Goal: Task Accomplishment & Management: Manage account settings

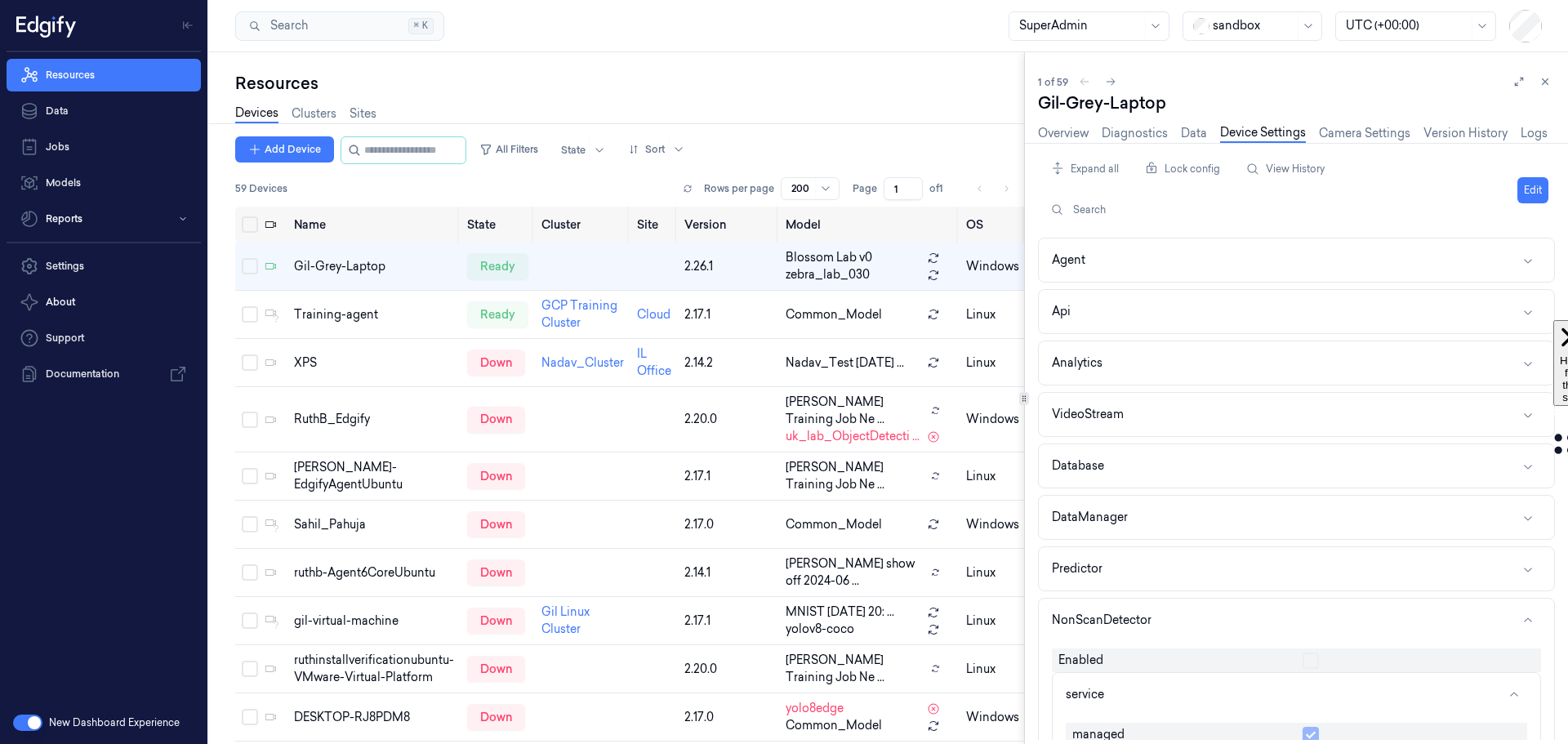
scroll to position [163, 0]
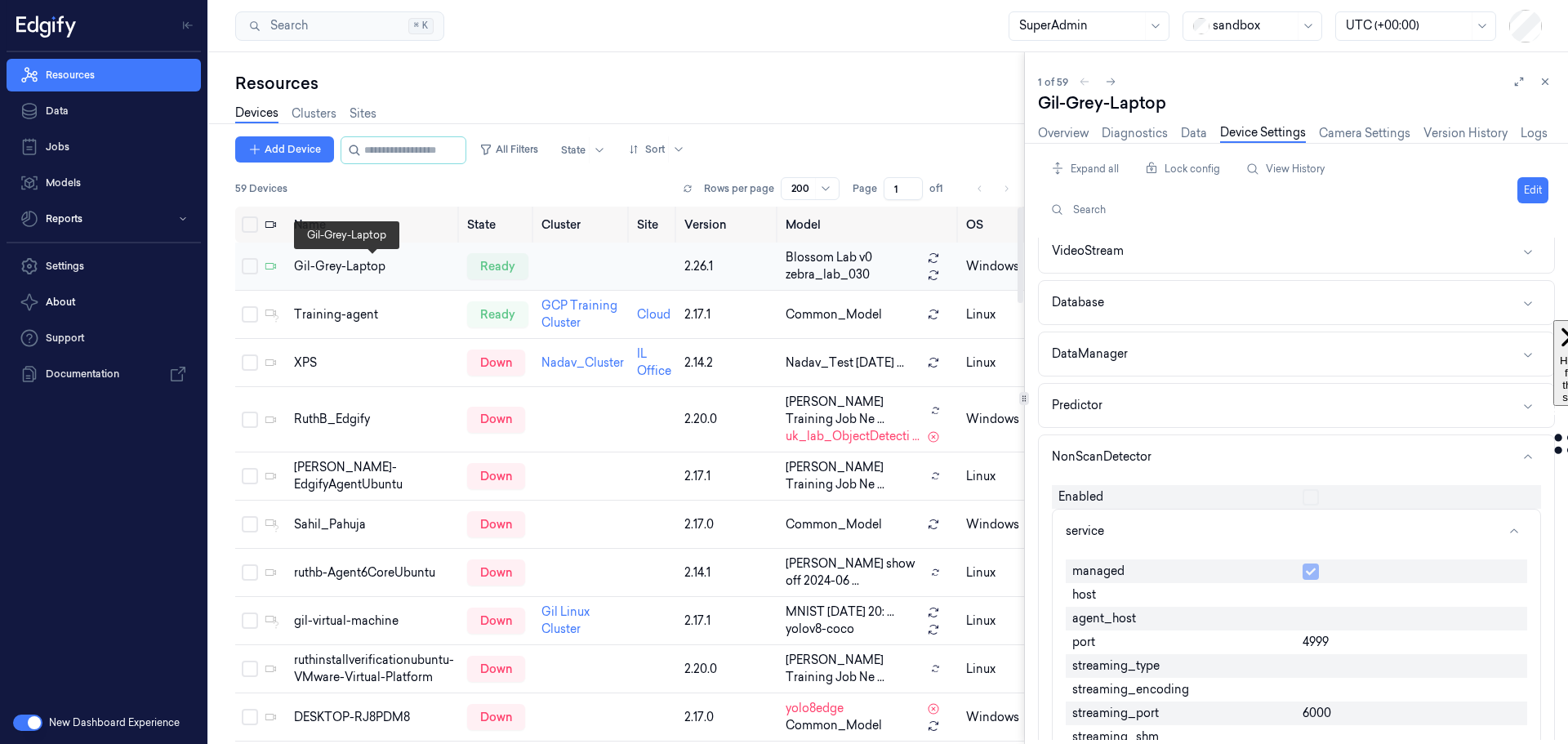
click at [312, 262] on div "Gil-Grey-Laptop" at bounding box center [374, 266] width 160 height 17
click at [1056, 122] on div "Overview Diagnostics Data Device Settings Camera Settings Version History Logs" at bounding box center [1293, 135] width 510 height 41
click at [1060, 136] on link "Overview" at bounding box center [1062, 133] width 50 height 19
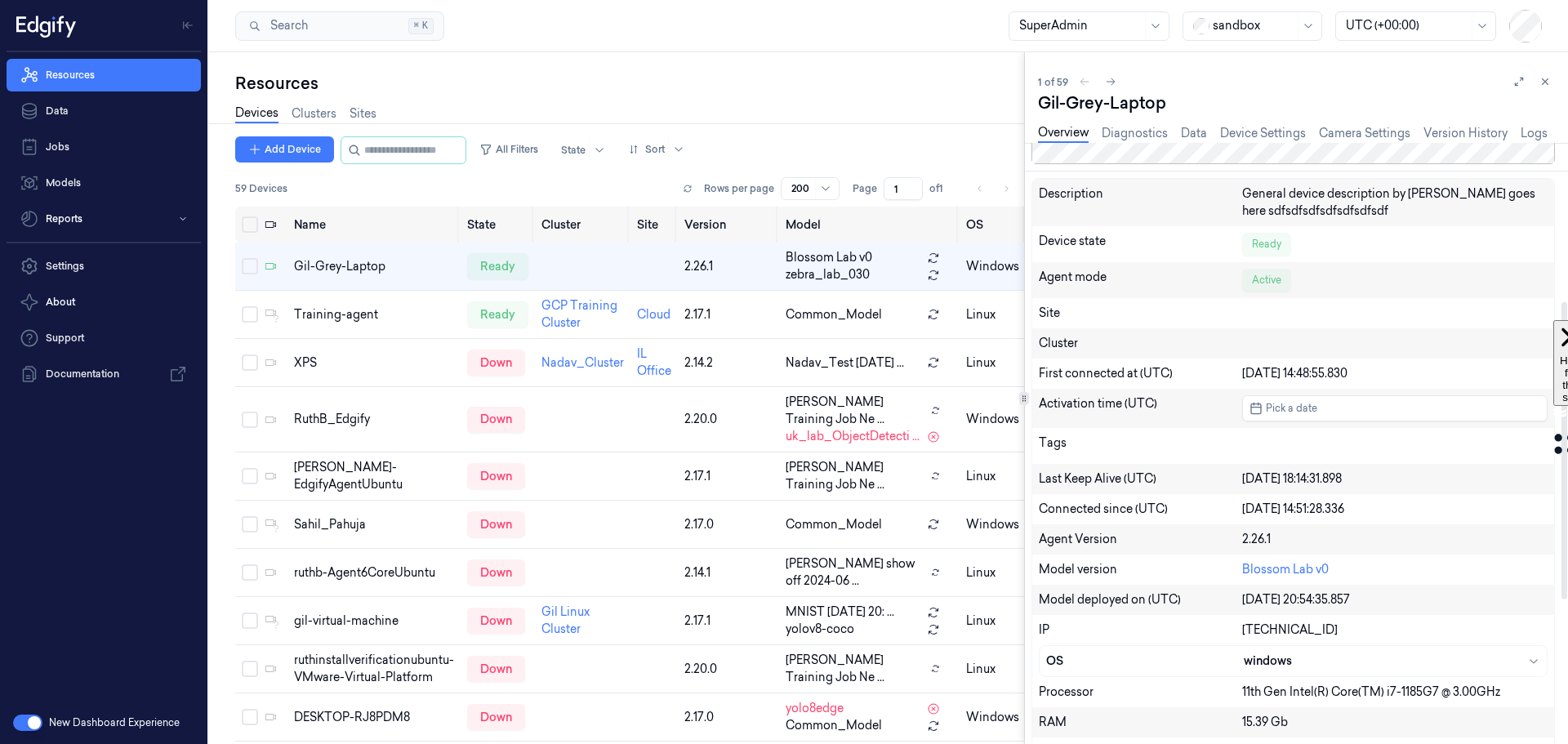
scroll to position [204, 0]
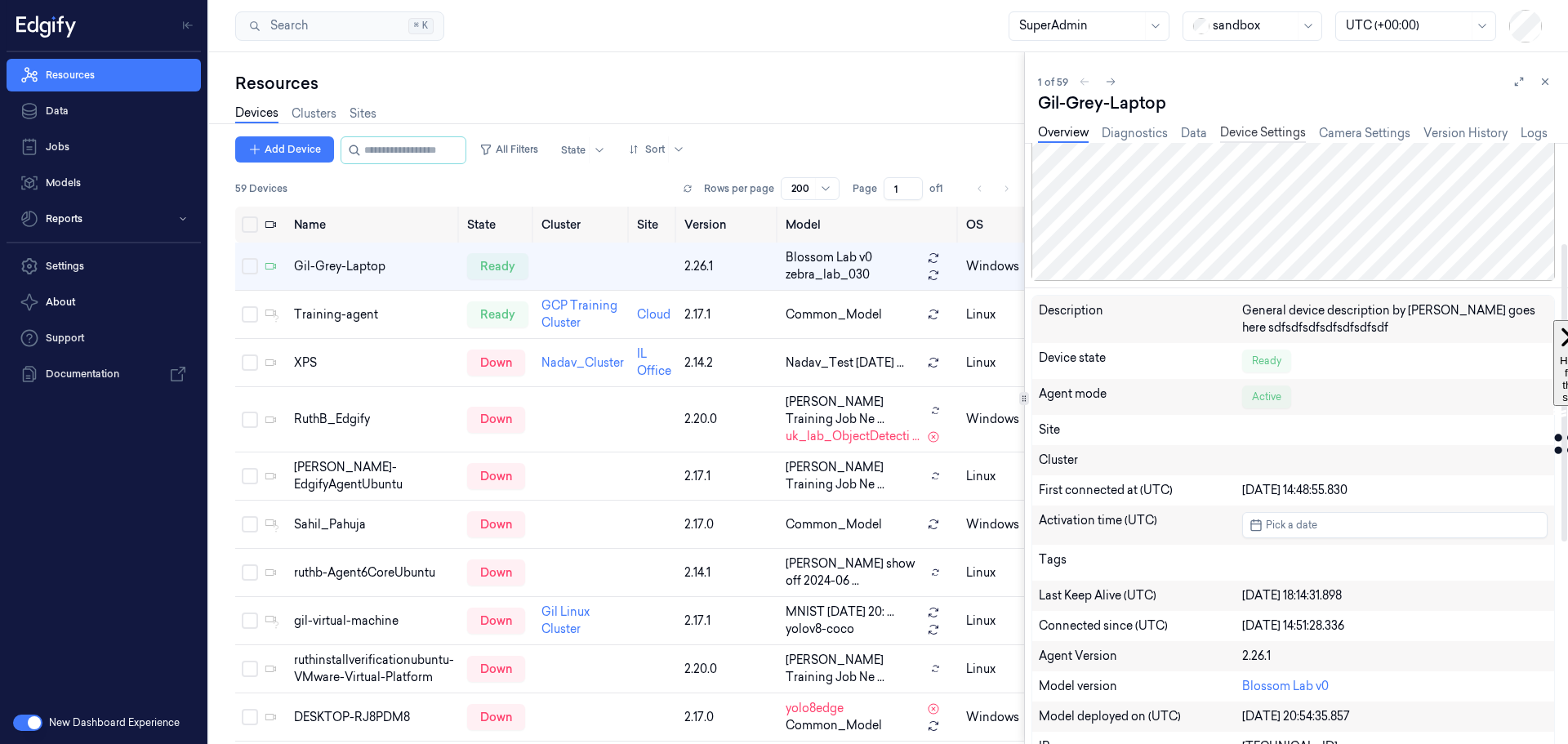
click at [1270, 134] on link "Device Settings" at bounding box center [1263, 133] width 86 height 19
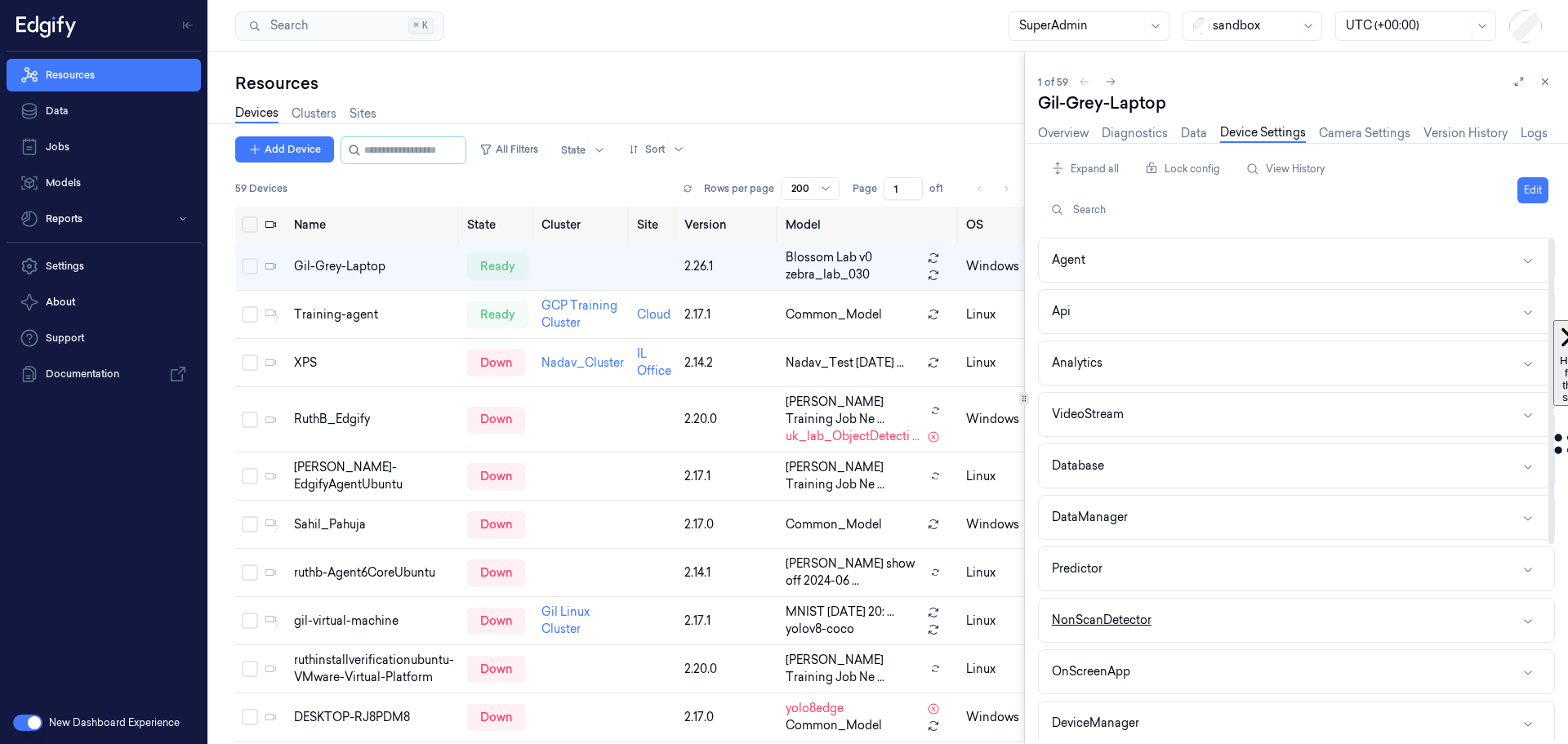
click at [1168, 607] on button "NonScanDetector" at bounding box center [1296, 620] width 515 height 43
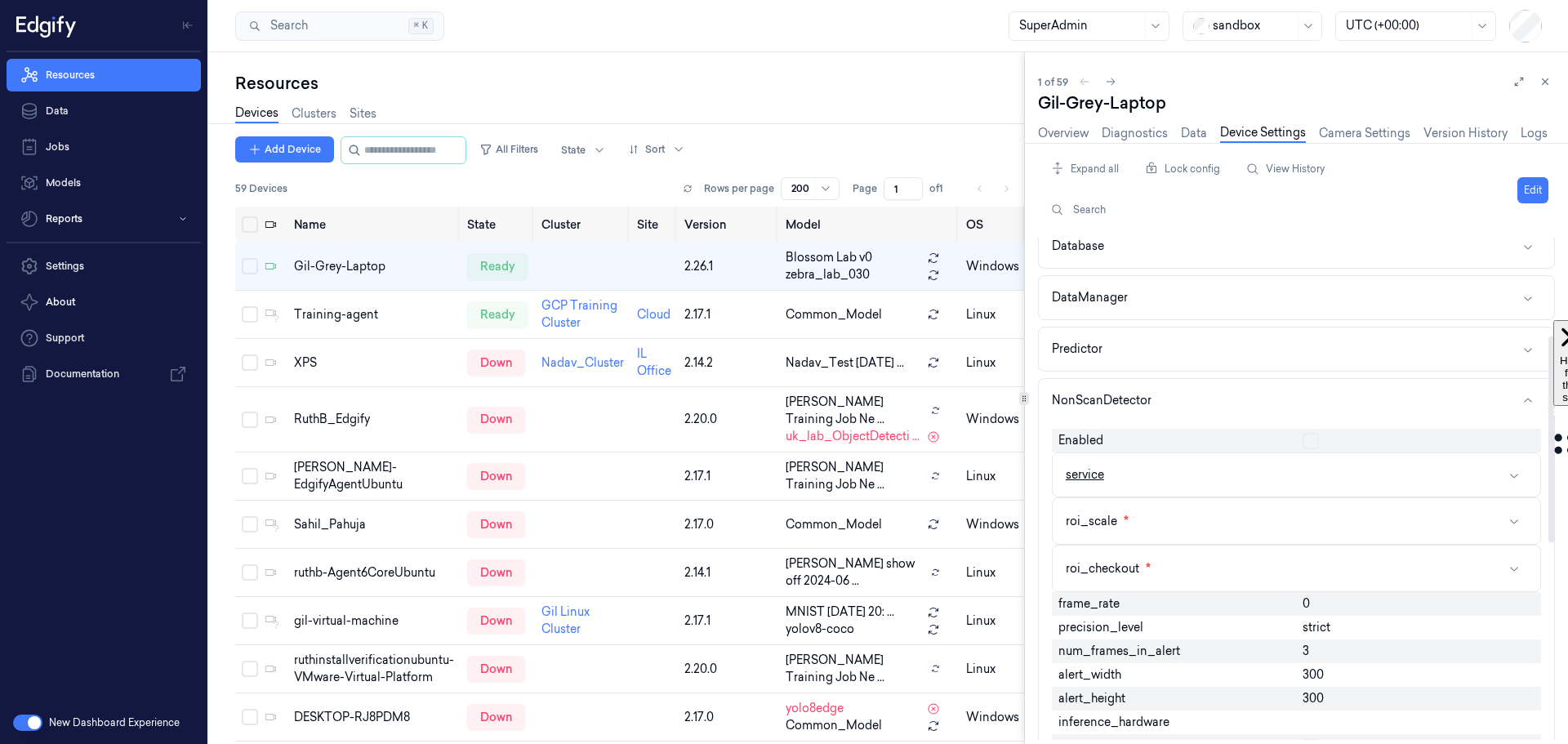
scroll to position [245, 0]
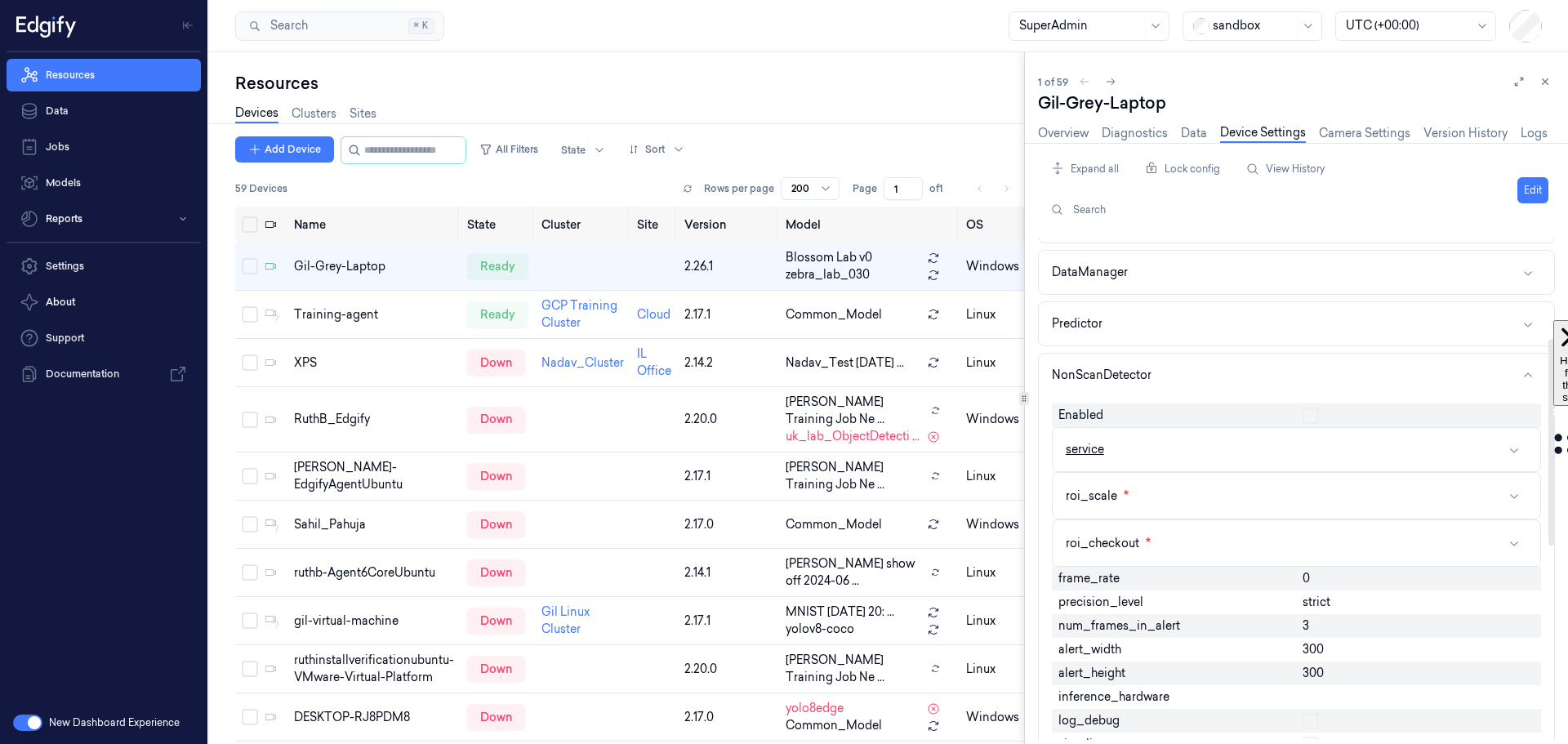
click at [1262, 444] on button "service" at bounding box center [1296, 450] width 488 height 43
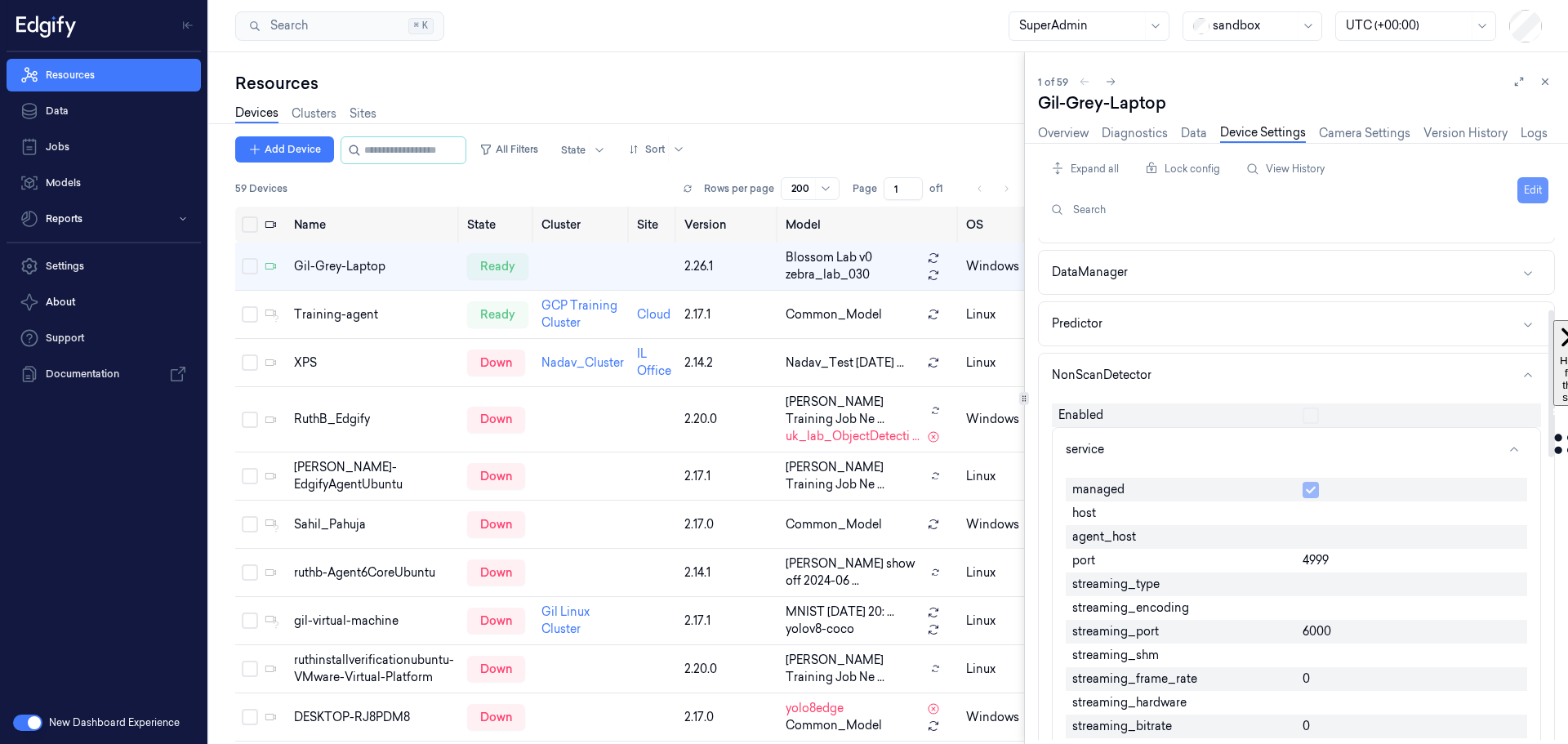
click at [1531, 184] on button "Edit" at bounding box center [1532, 190] width 31 height 26
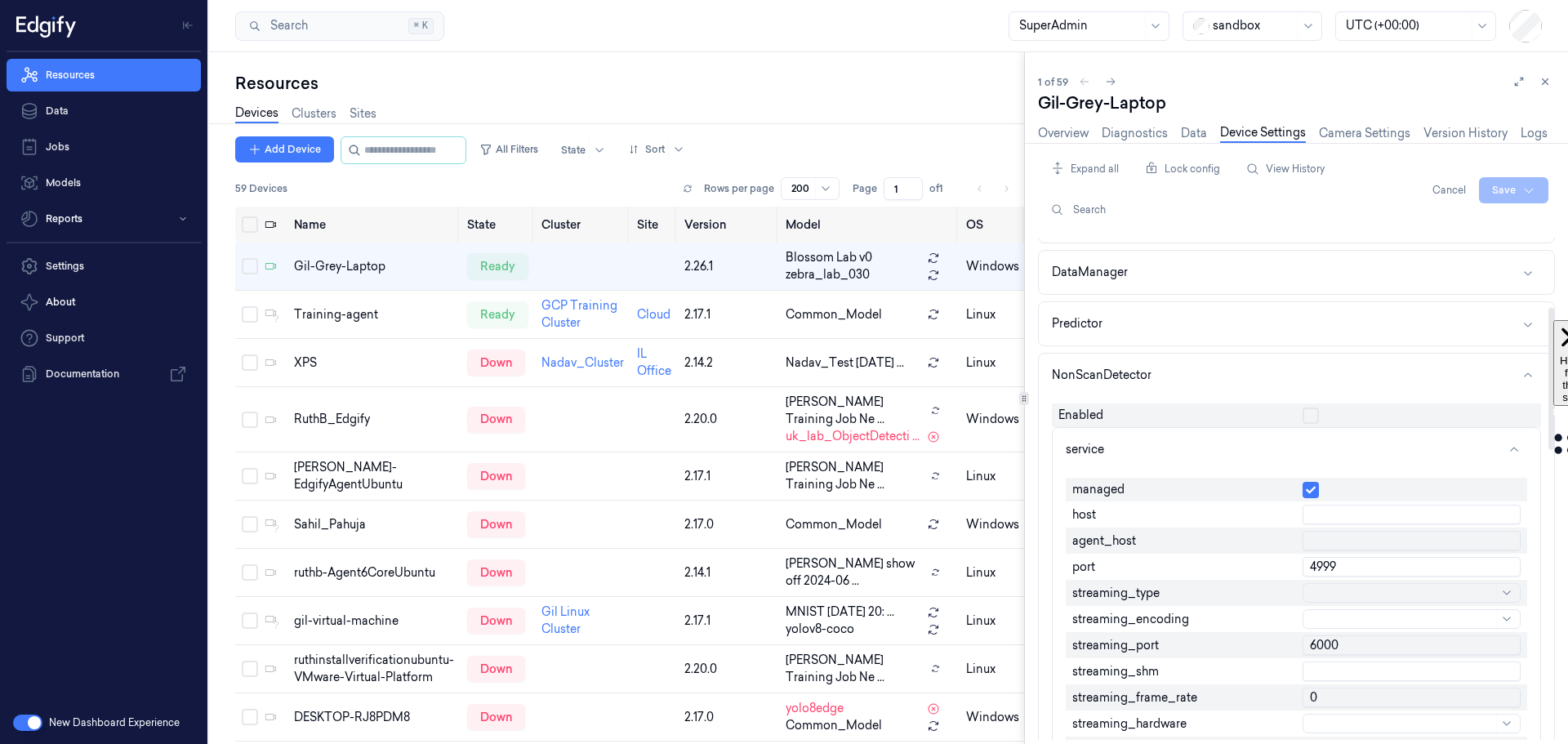
click at [1310, 496] on button "button" at bounding box center [1310, 490] width 17 height 17
click at [1314, 490] on button "button" at bounding box center [1310, 490] width 17 height 17
click at [1384, 413] on div at bounding box center [1418, 416] width 232 height 17
click at [1448, 195] on button "Cancel" at bounding box center [1449, 190] width 46 height 26
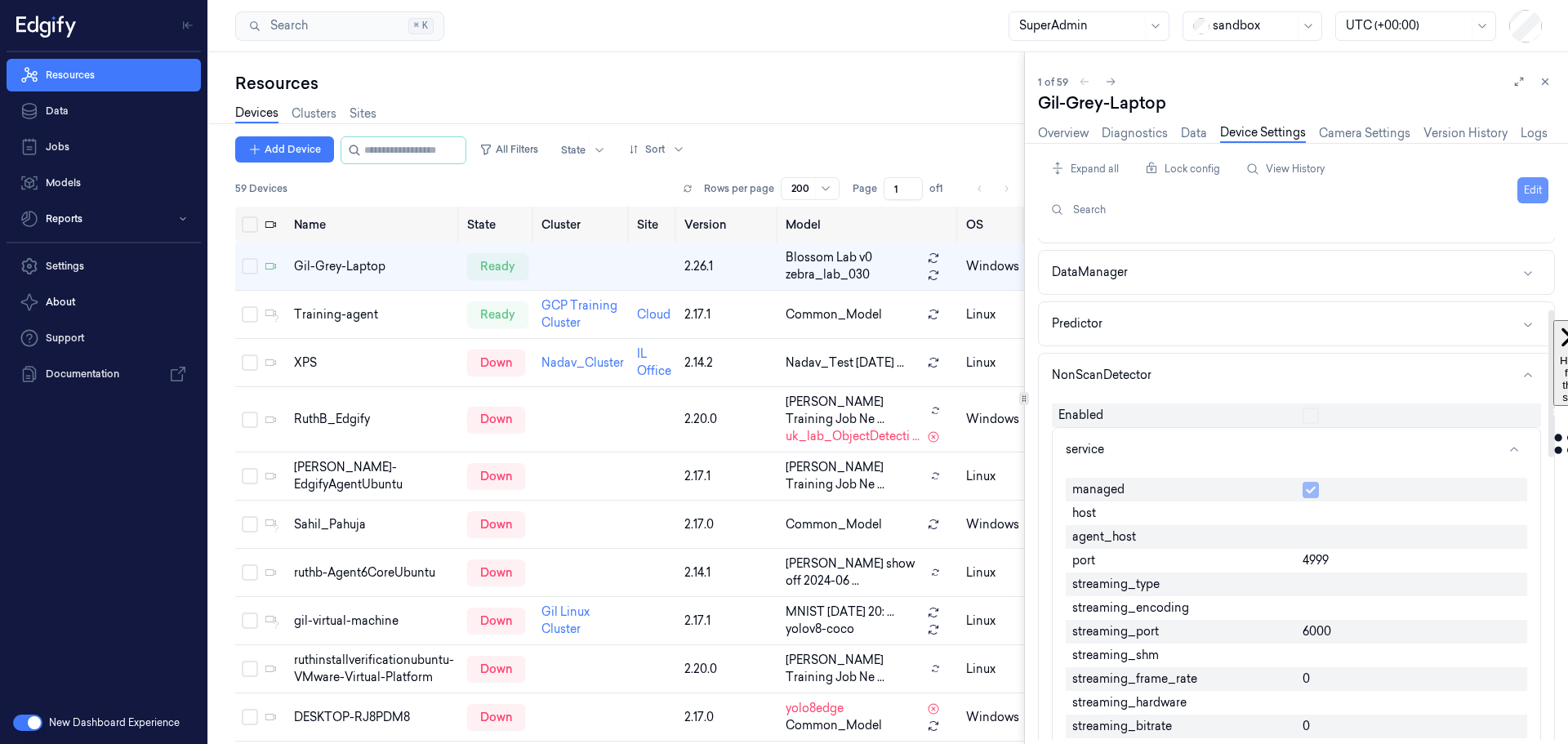
click at [1541, 187] on button "Edit" at bounding box center [1532, 190] width 31 height 26
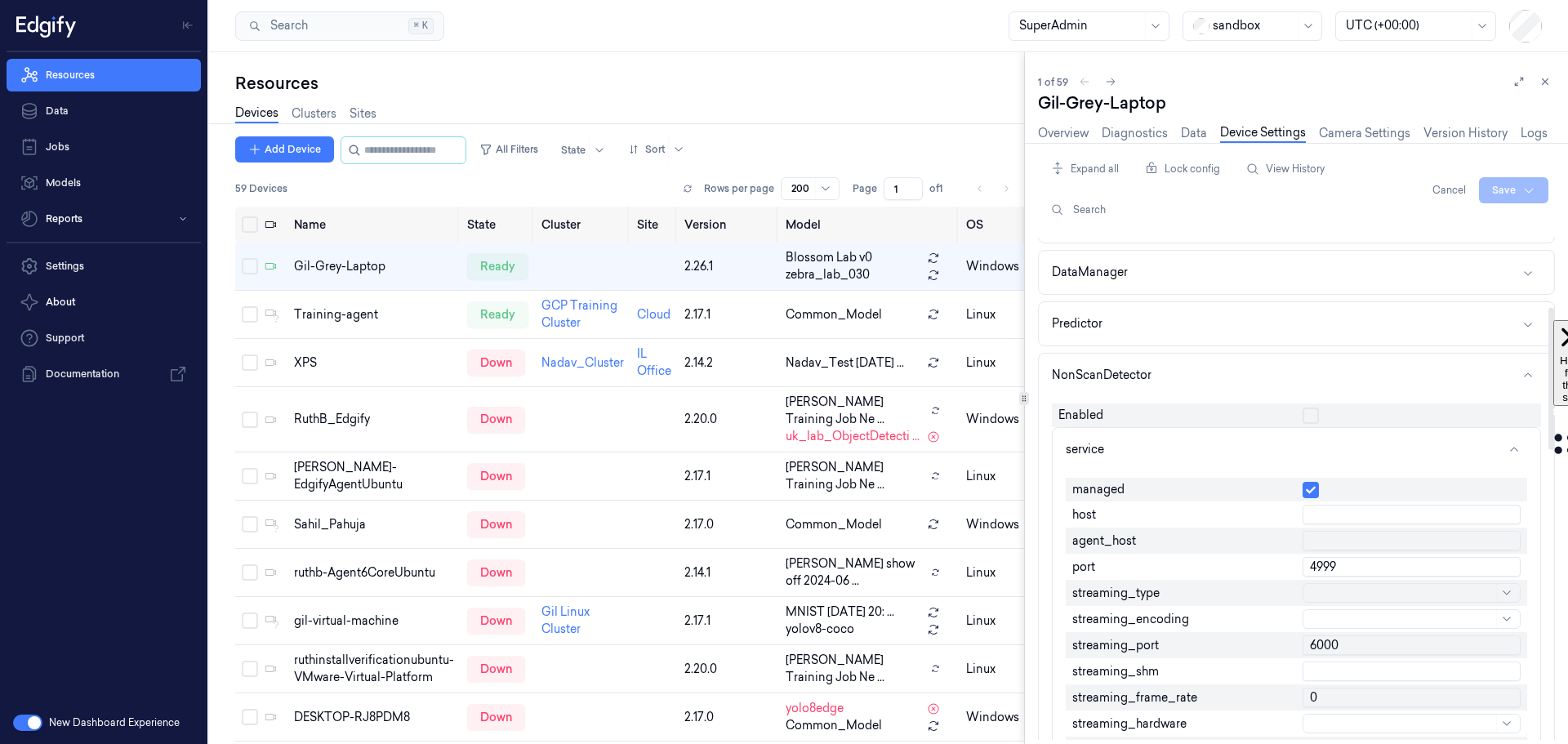
click at [1303, 416] on button "button" at bounding box center [1310, 416] width 17 height 17
click at [1502, 192] on html "Resources Data Jobs Models Reports Settings About Support Documentation New Das…" at bounding box center [784, 372] width 1568 height 744
click at [1480, 222] on div "Save to this device" at bounding box center [1470, 223] width 144 height 27
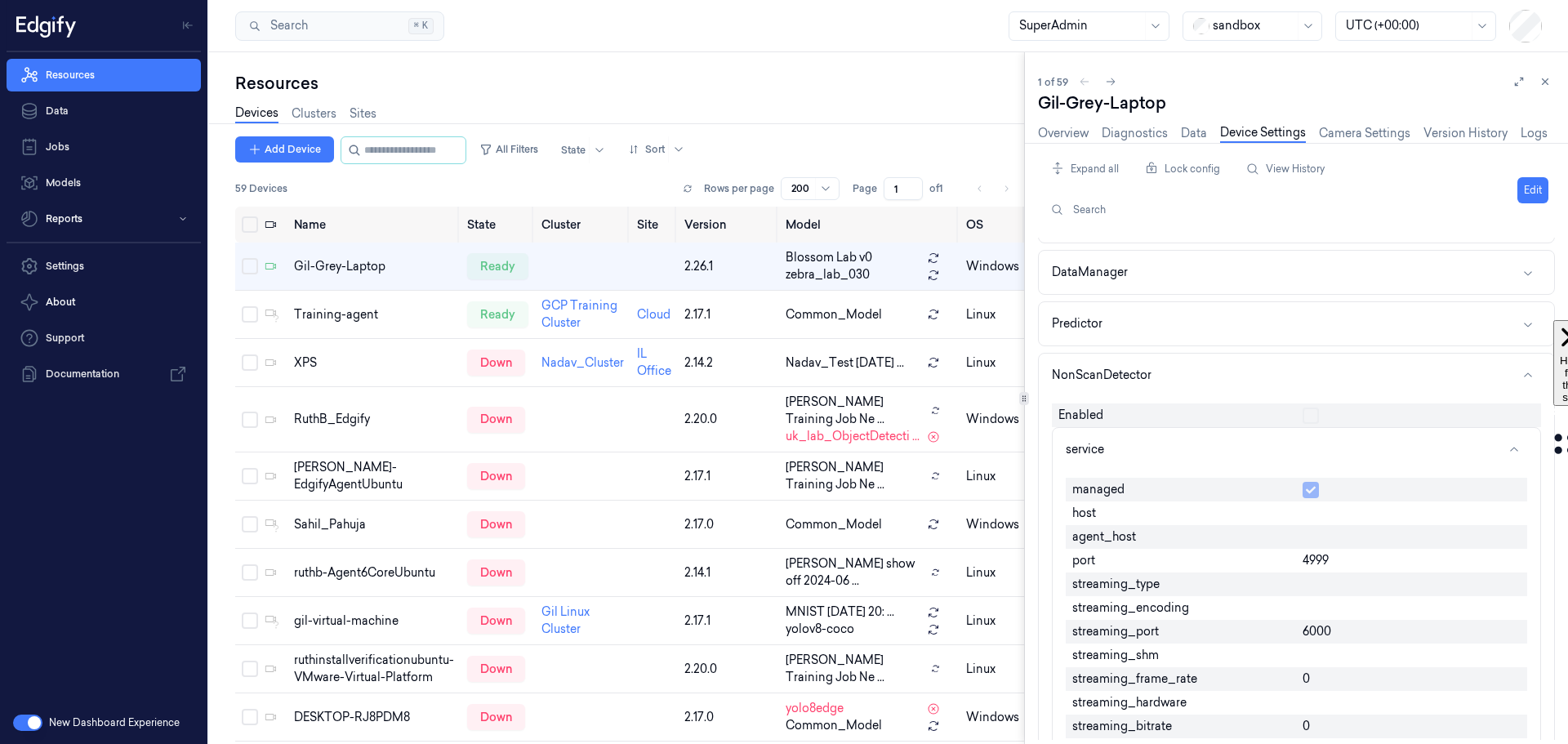
click at [1221, 83] on div "1 of 59" at bounding box center [1296, 82] width 517 height 20
click at [1292, 78] on div "1 of 59" at bounding box center [1296, 82] width 517 height 20
click at [1056, 133] on link "Overview" at bounding box center [1062, 133] width 50 height 19
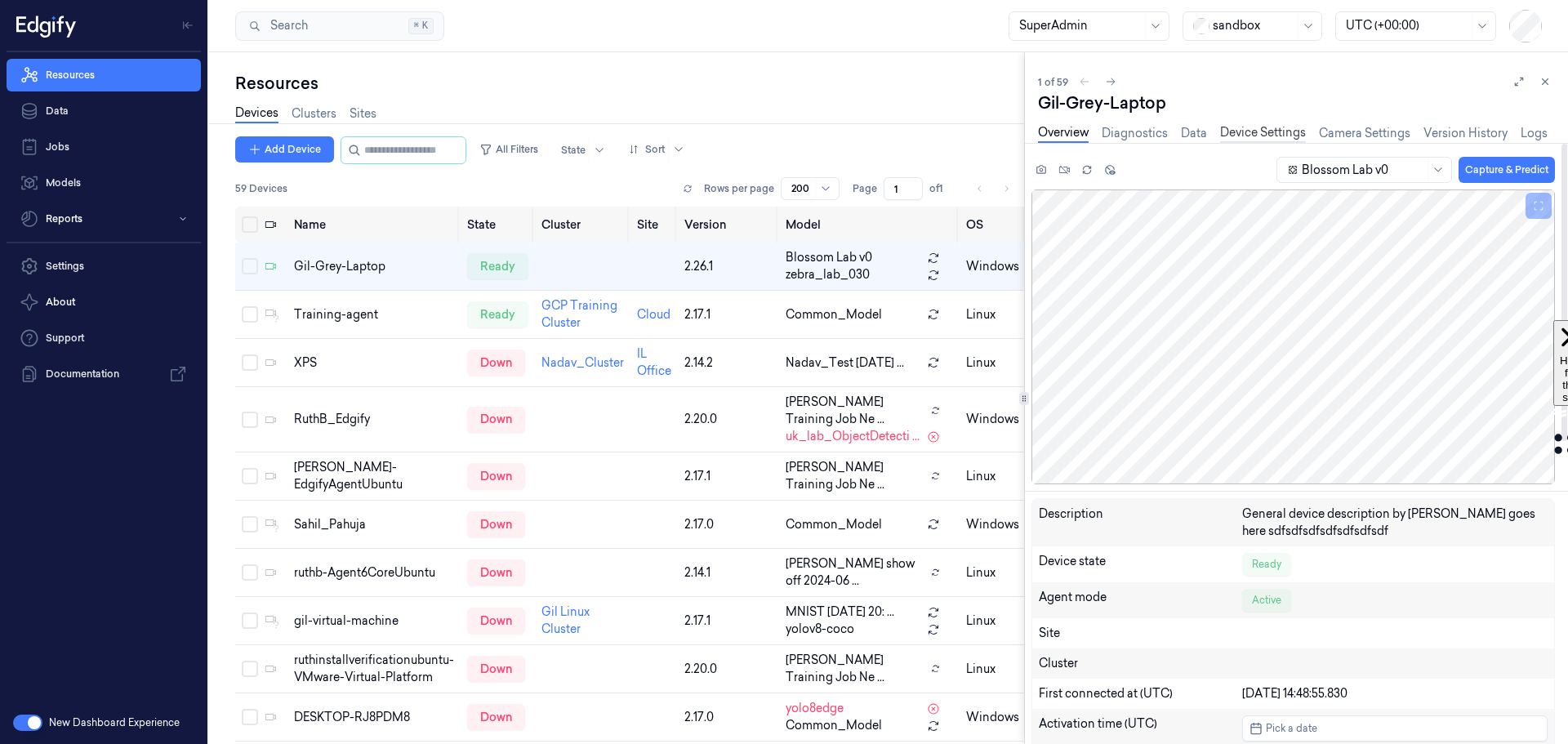
click at [1291, 134] on link "Device Settings" at bounding box center [1263, 133] width 86 height 19
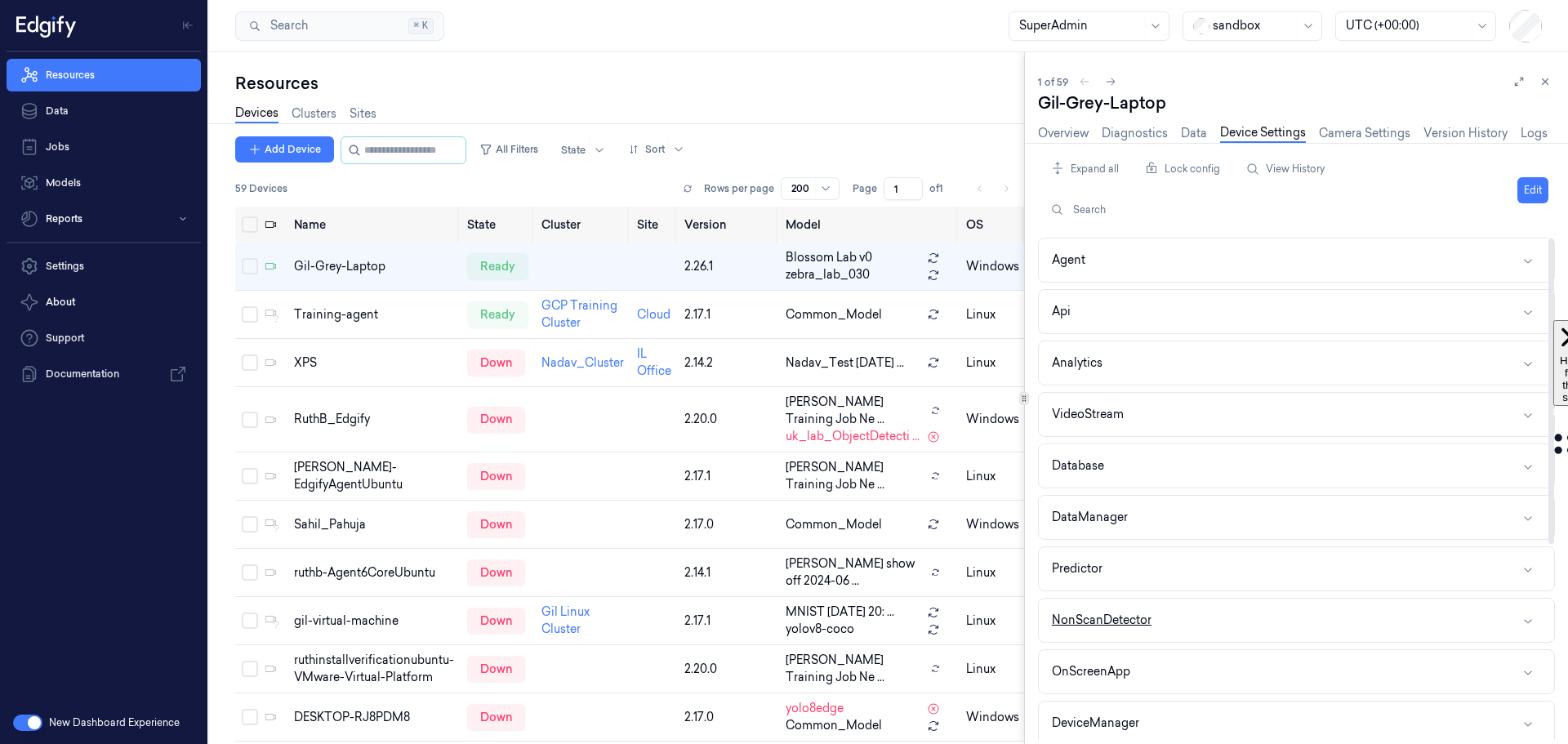
click at [1125, 617] on div "NonScanDetector" at bounding box center [1101, 620] width 100 height 17
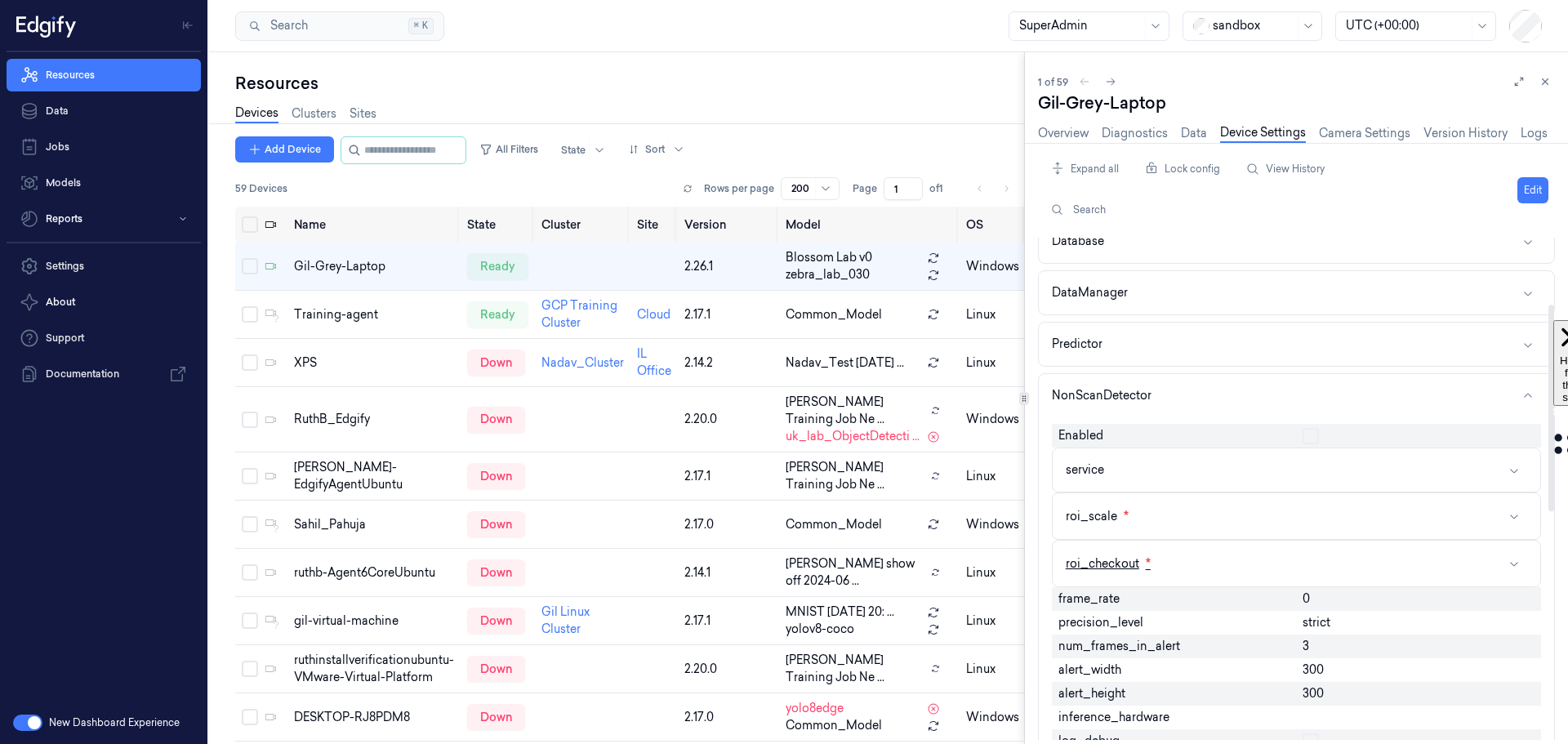
scroll to position [245, 0]
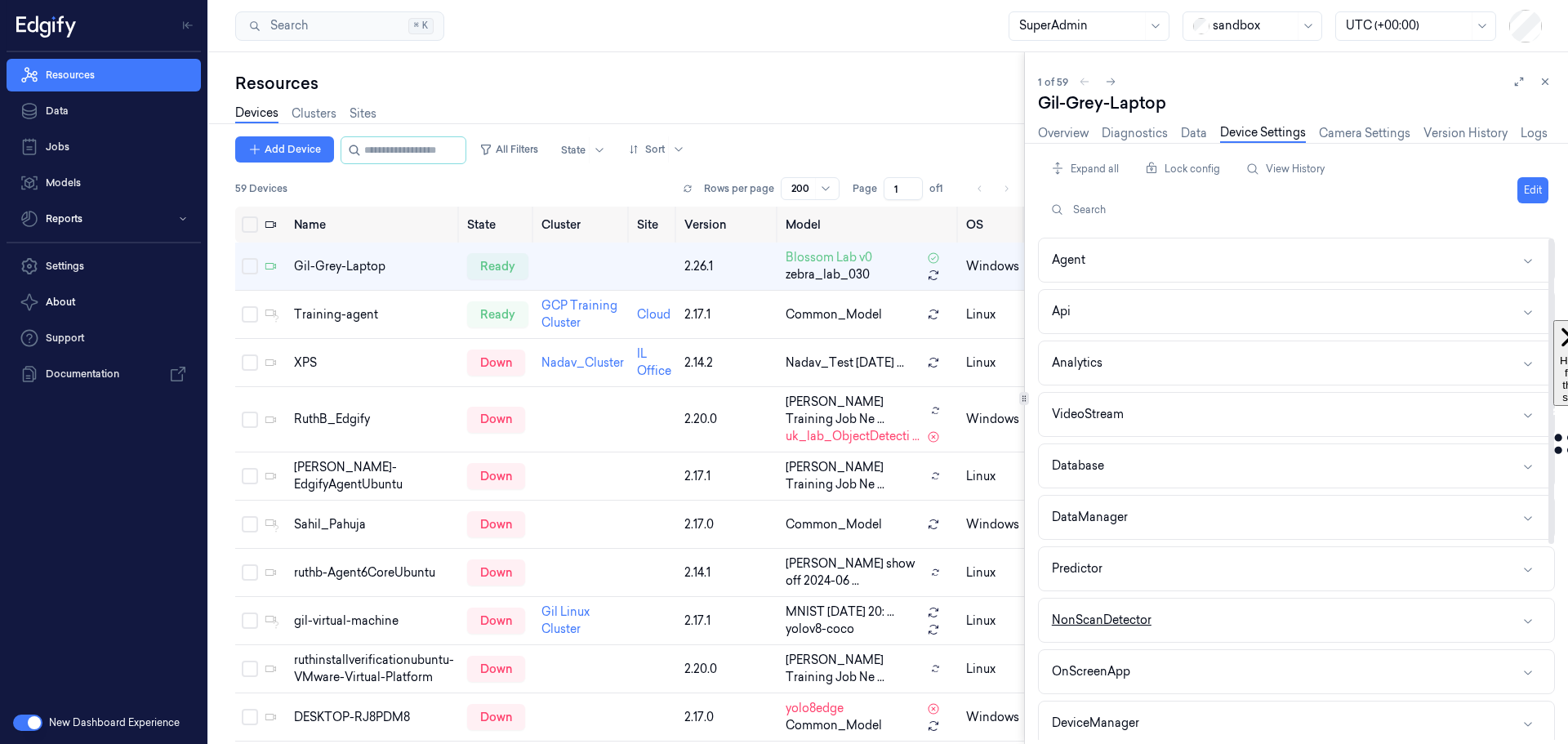
click at [1173, 621] on button "NonScanDetector" at bounding box center [1296, 620] width 515 height 43
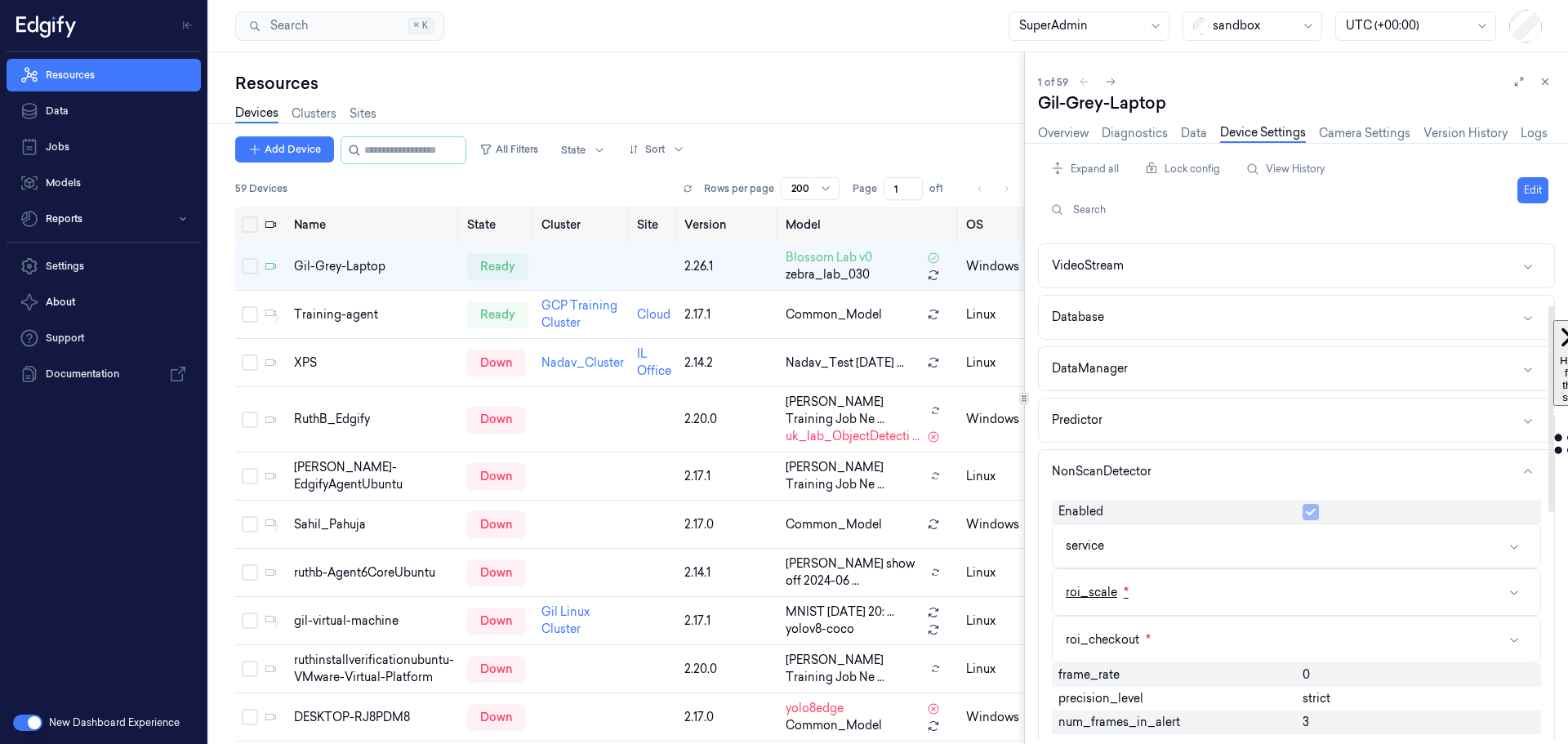
scroll to position [163, 0]
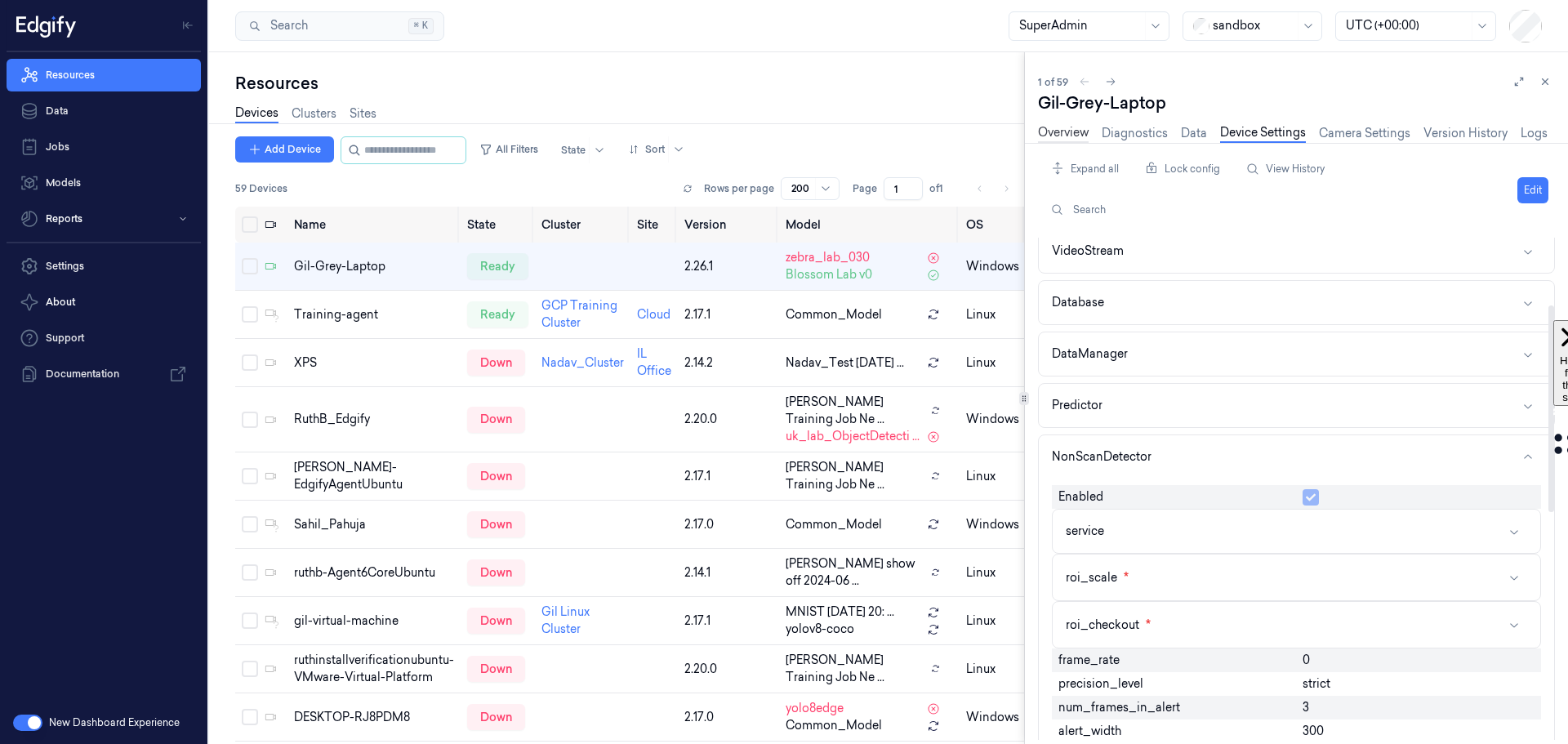
click at [1068, 132] on link "Overview" at bounding box center [1062, 133] width 50 height 19
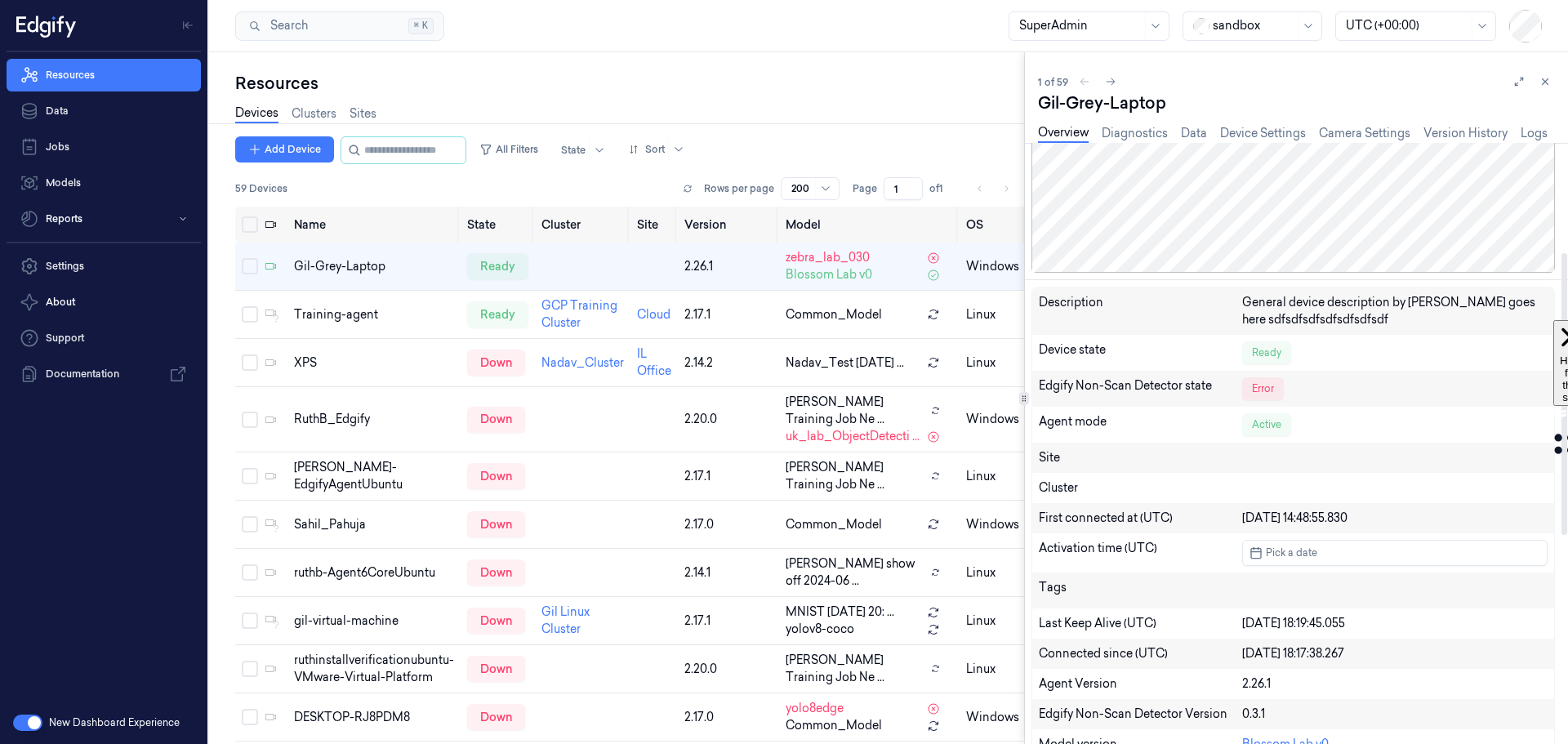
scroll to position [245, 0]
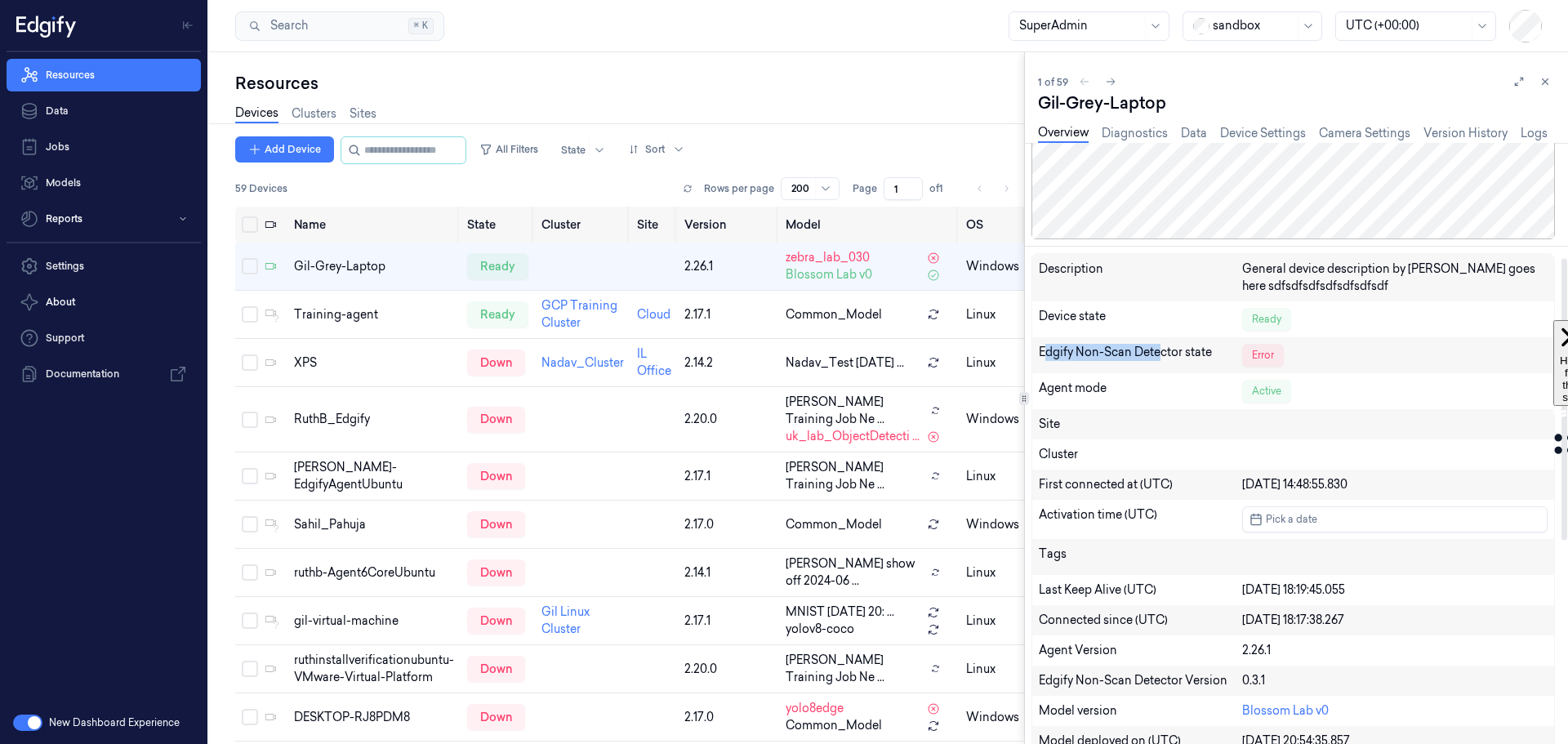
drag, startPoint x: 1063, startPoint y: 351, endPoint x: 1171, endPoint y: 361, distance: 108.5
click at [1166, 358] on div "Edgify Non-Scan Detector state" at bounding box center [1140, 355] width 203 height 23
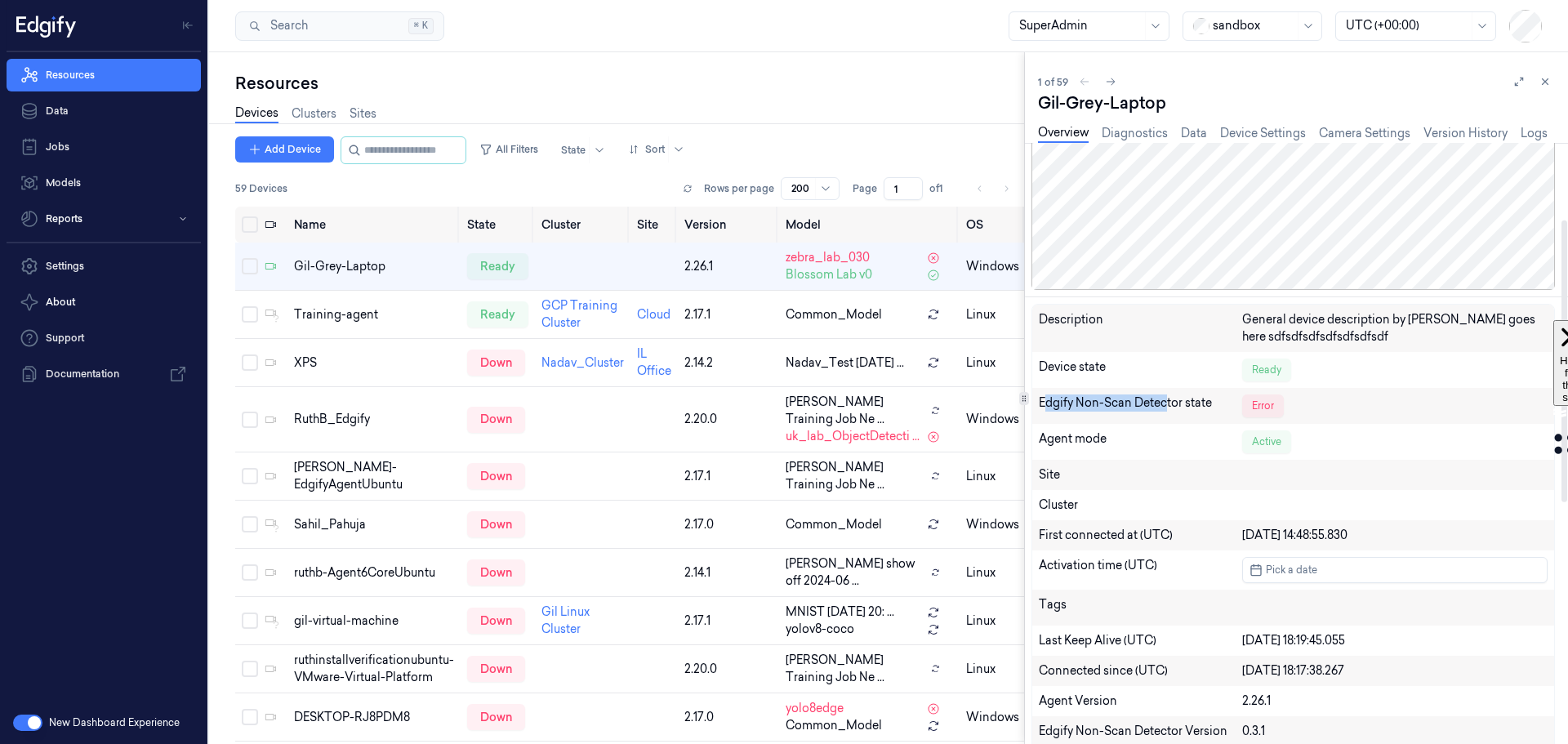
scroll to position [163, 0]
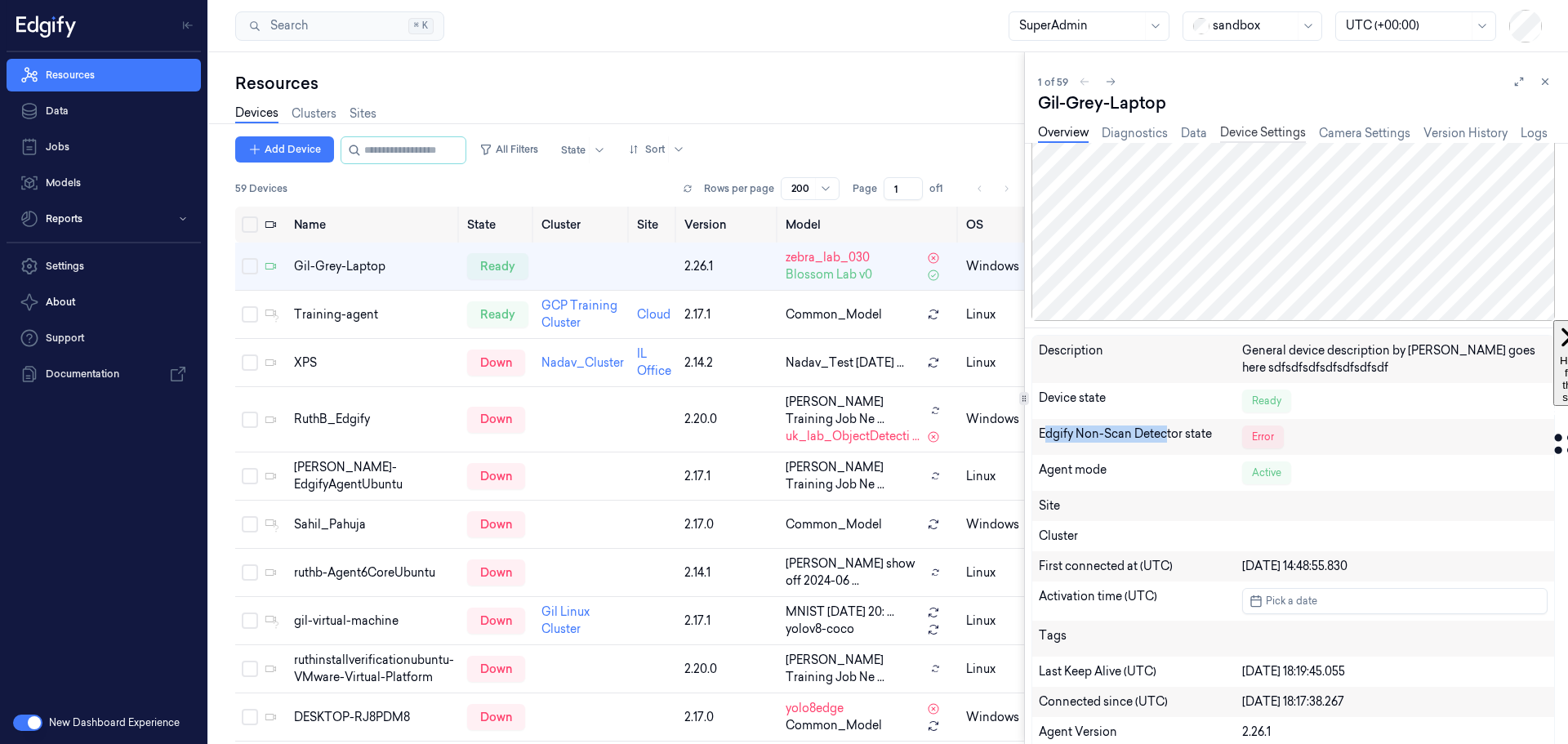
click at [1255, 127] on link "Device Settings" at bounding box center [1263, 133] width 86 height 19
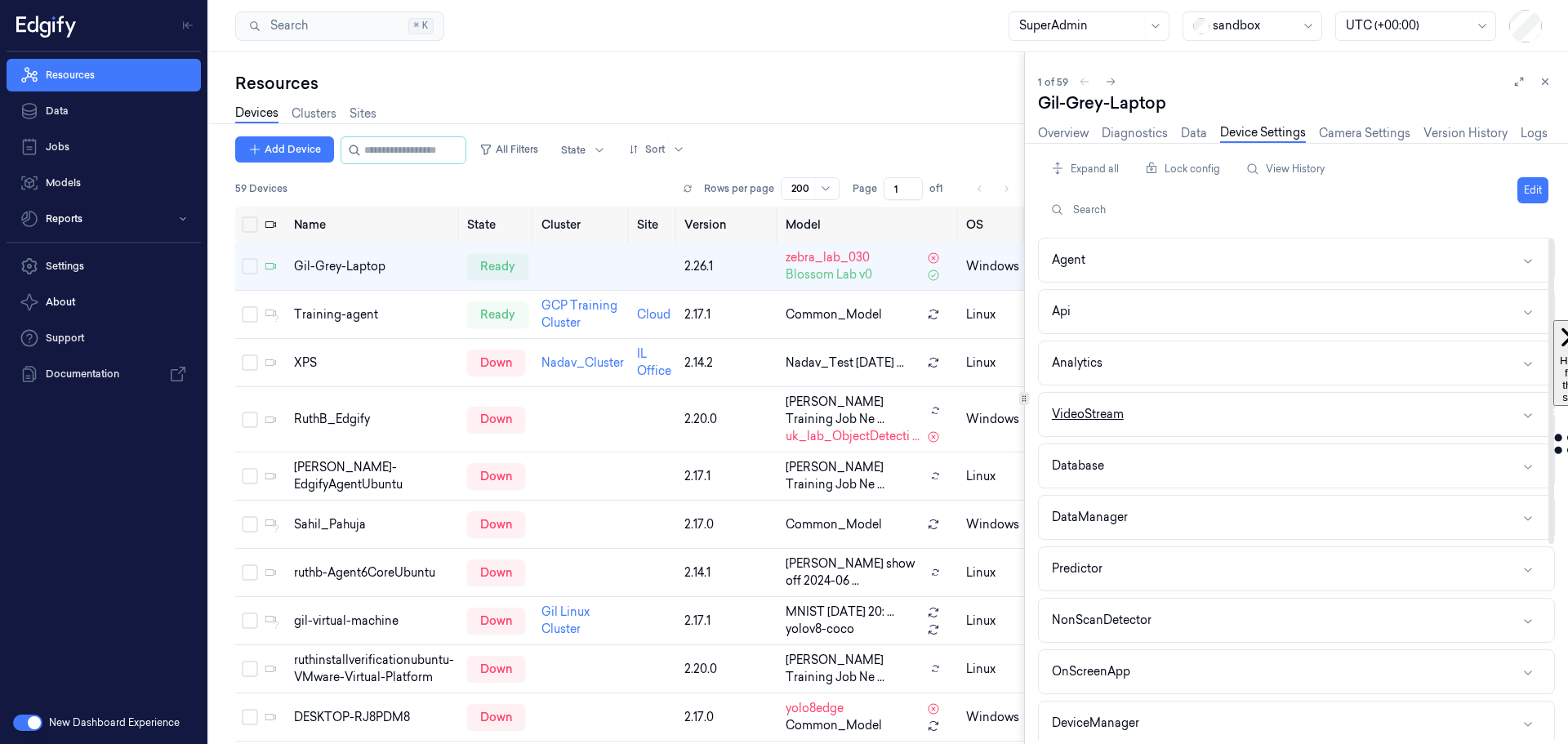
click at [1148, 409] on button "VideoStream" at bounding box center [1296, 415] width 515 height 43
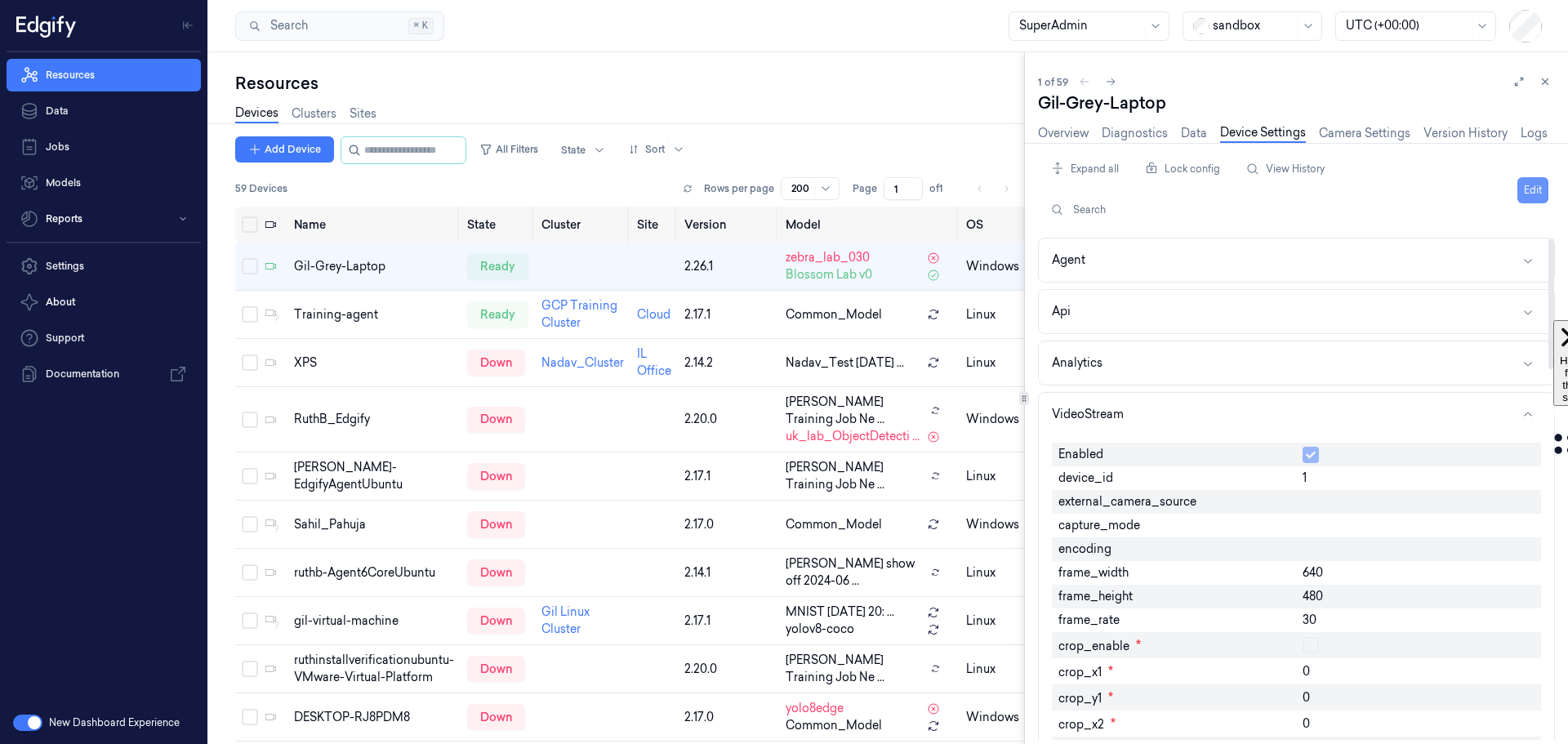
click at [1536, 195] on button "Edit" at bounding box center [1532, 190] width 31 height 26
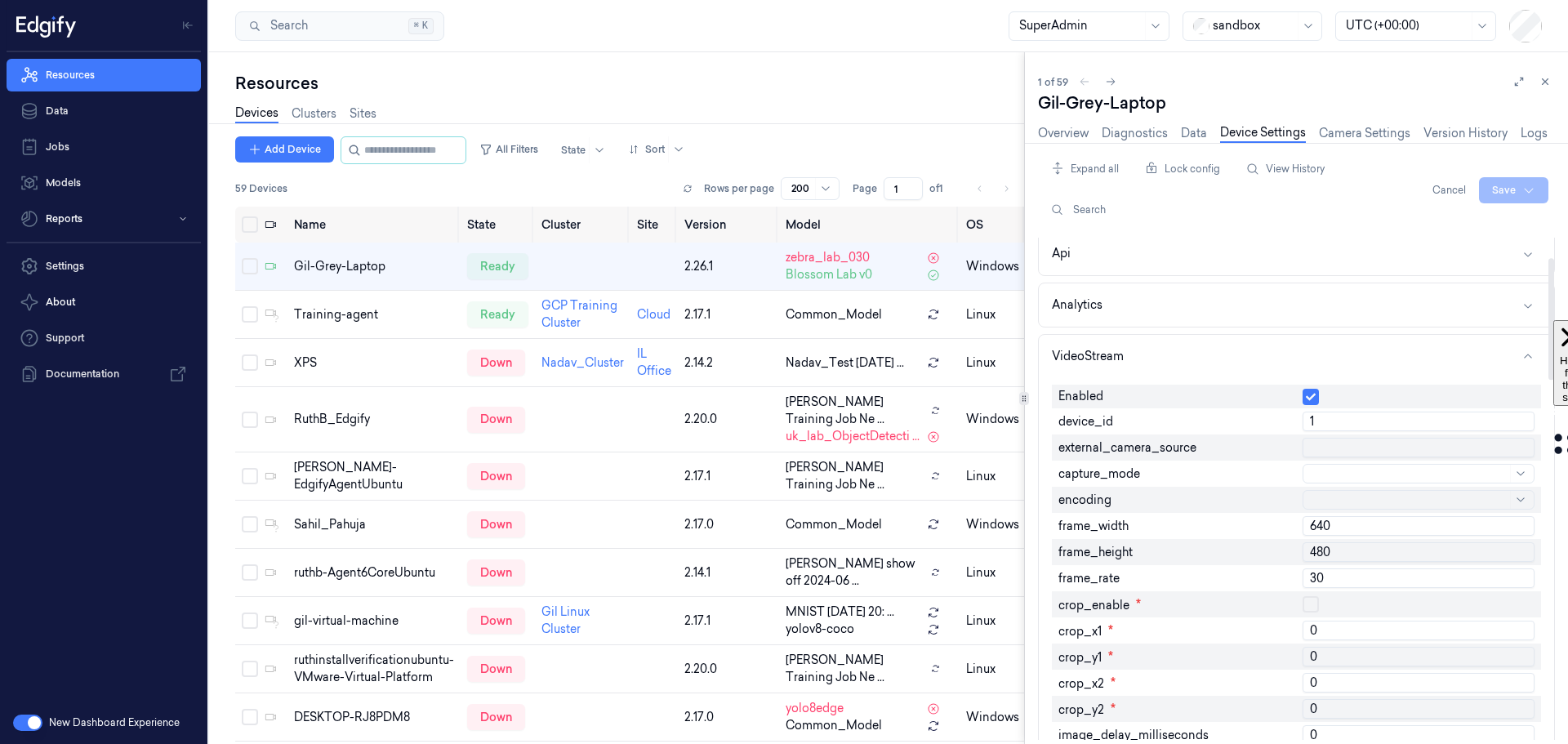
scroll to position [82, 0]
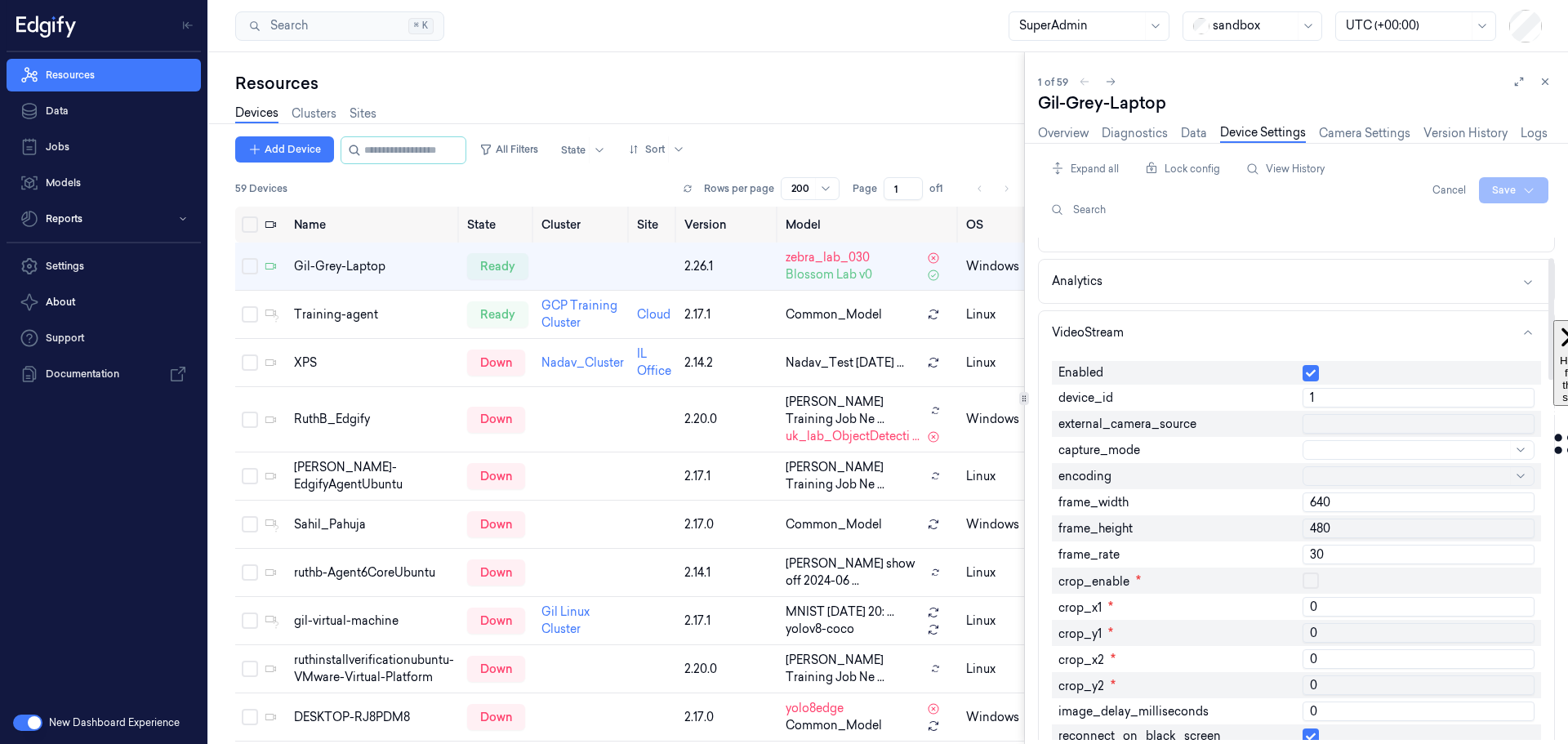
click at [1339, 450] on div at bounding box center [1410, 450] width 194 height 17
click at [1348, 518] on div "streaming" at bounding box center [1341, 516] width 55 height 17
click at [1344, 472] on div at bounding box center [1410, 476] width 194 height 17
click at [1213, 469] on div "encoding" at bounding box center [1174, 476] width 245 height 26
click at [1329, 470] on div at bounding box center [1410, 476] width 194 height 17
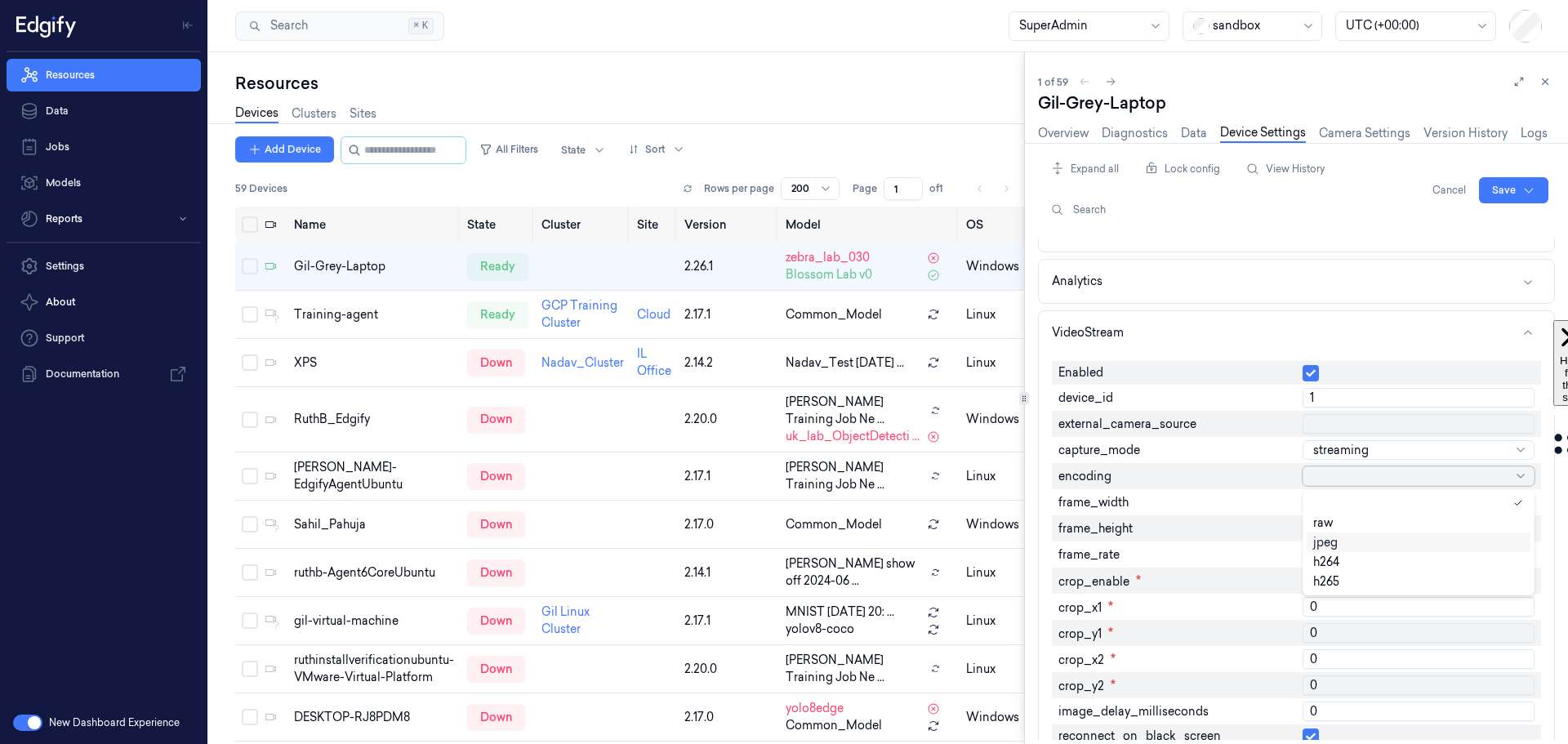
drag, startPoint x: 1331, startPoint y: 528, endPoint x: 1337, endPoint y: 543, distance: 16.2
click at [1337, 543] on div "raw jpeg h264 h265" at bounding box center [1418, 542] width 224 height 98
click at [1337, 543] on div "jpeg" at bounding box center [1325, 542] width 25 height 17
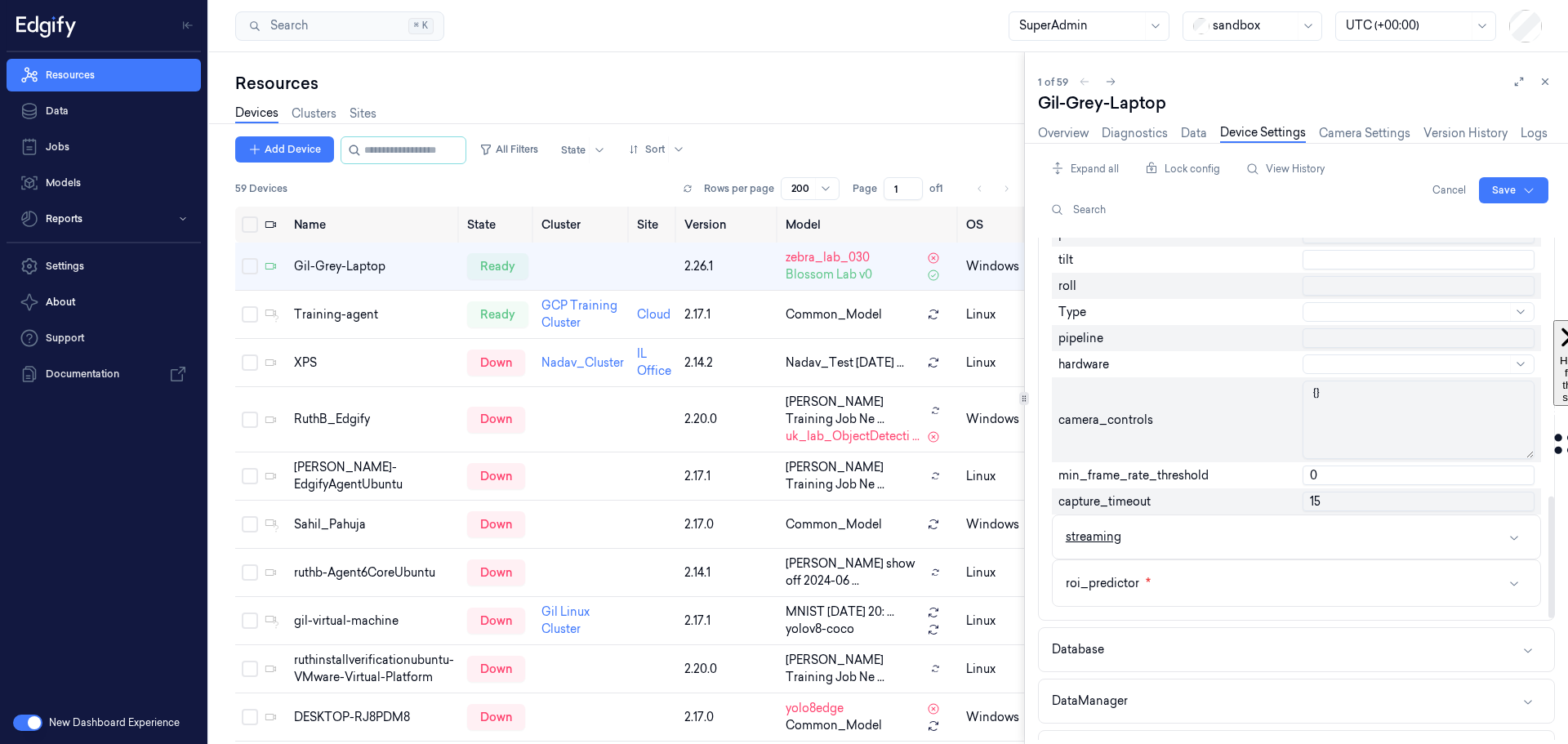
scroll to position [1062, 0]
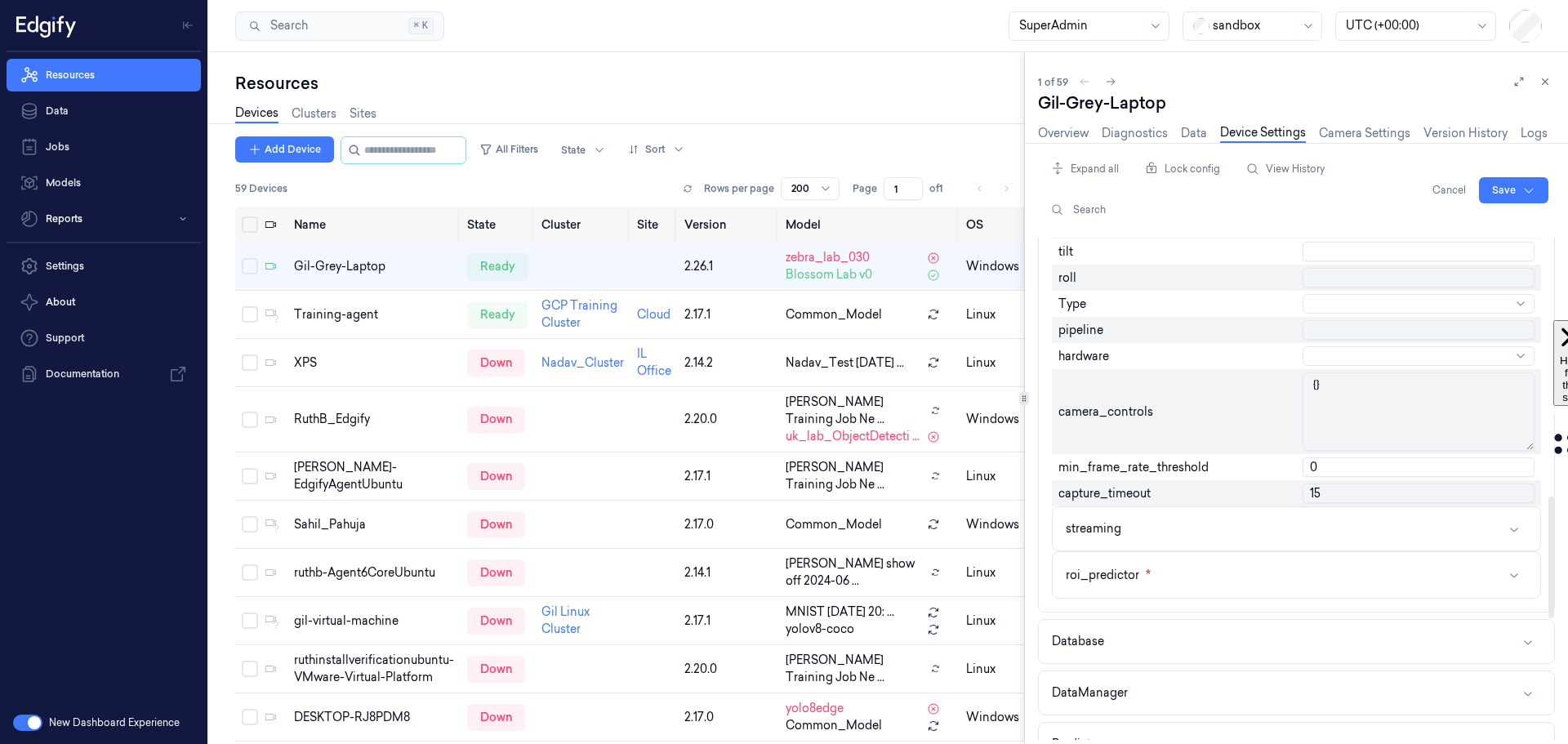
click at [1334, 330] on input "text" at bounding box center [1418, 330] width 232 height 20
click at [1343, 360] on div at bounding box center [1410, 356] width 194 height 17
click at [1215, 342] on div "pipeline" at bounding box center [1174, 330] width 245 height 26
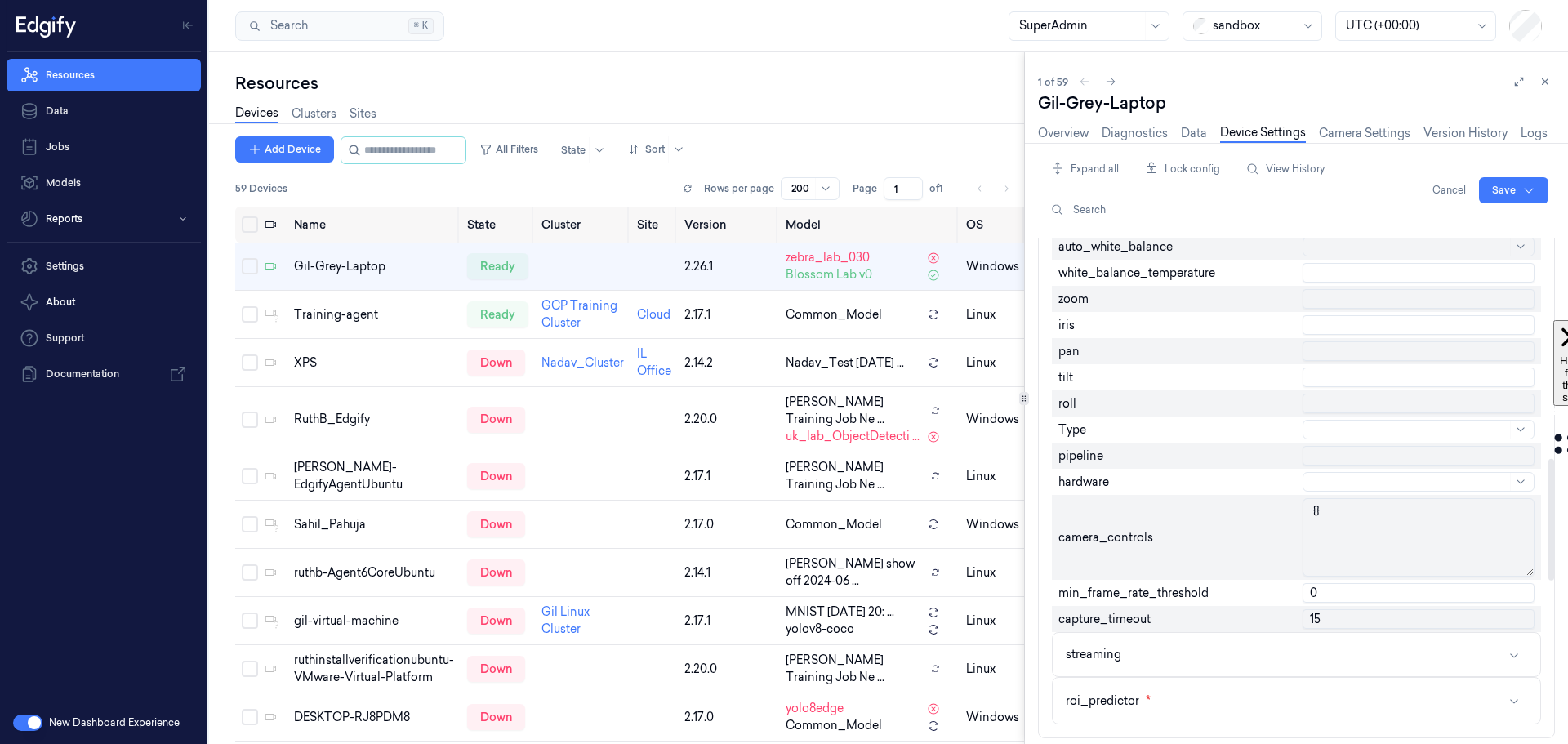
scroll to position [899, 0]
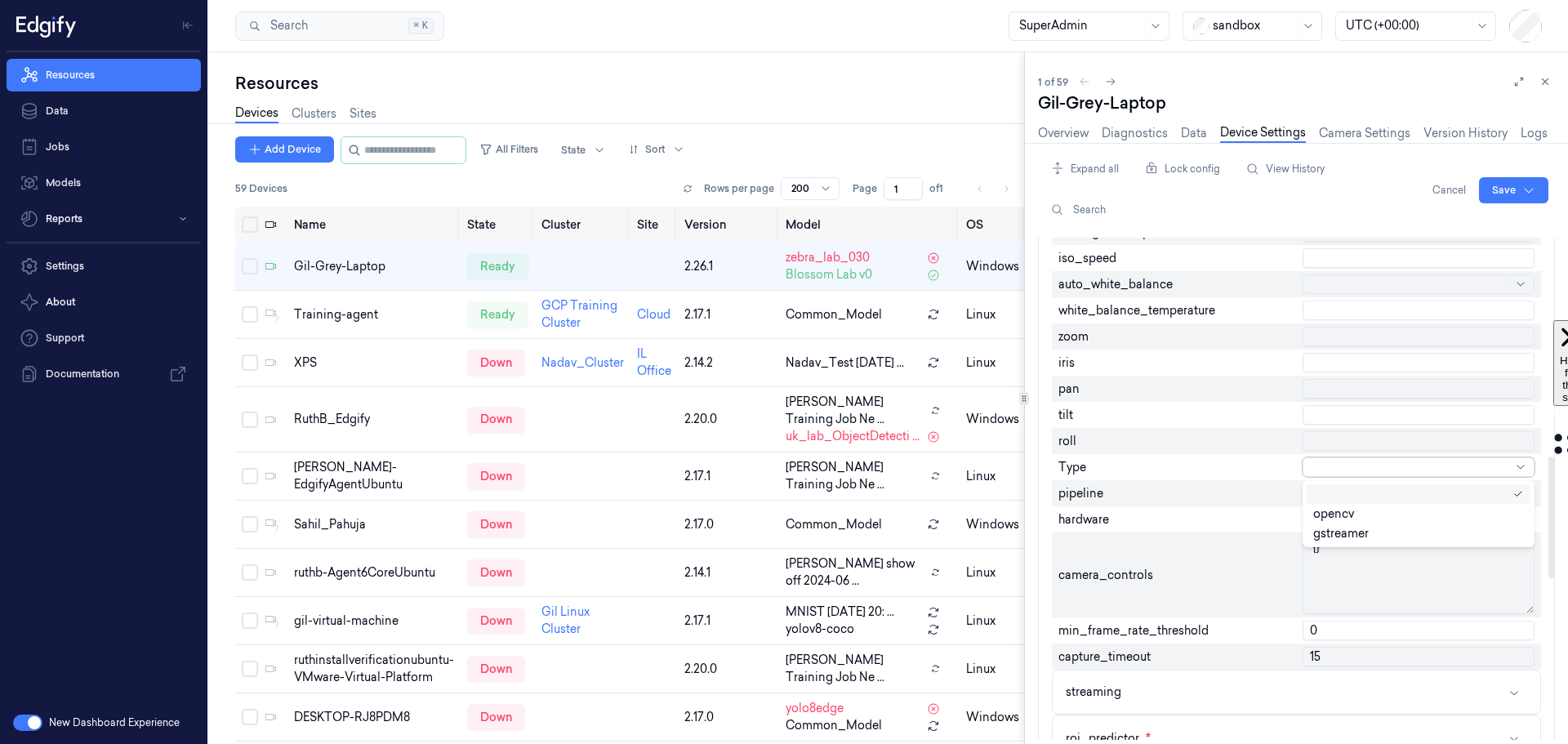
click at [1314, 464] on input "text" at bounding box center [1314, 467] width 2 height 17
click at [1347, 534] on div "gstreamer" at bounding box center [1341, 534] width 55 height 17
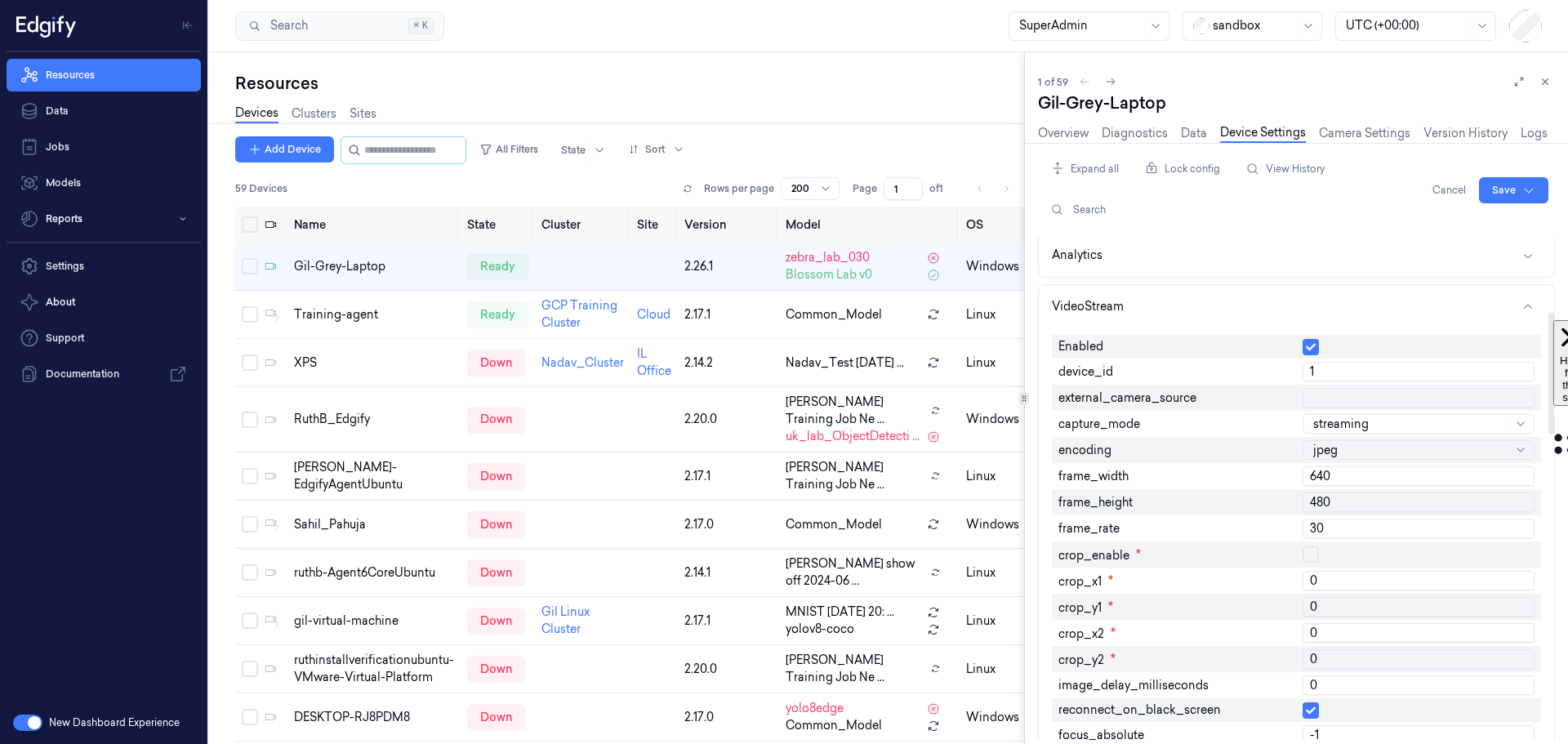
scroll to position [82, 0]
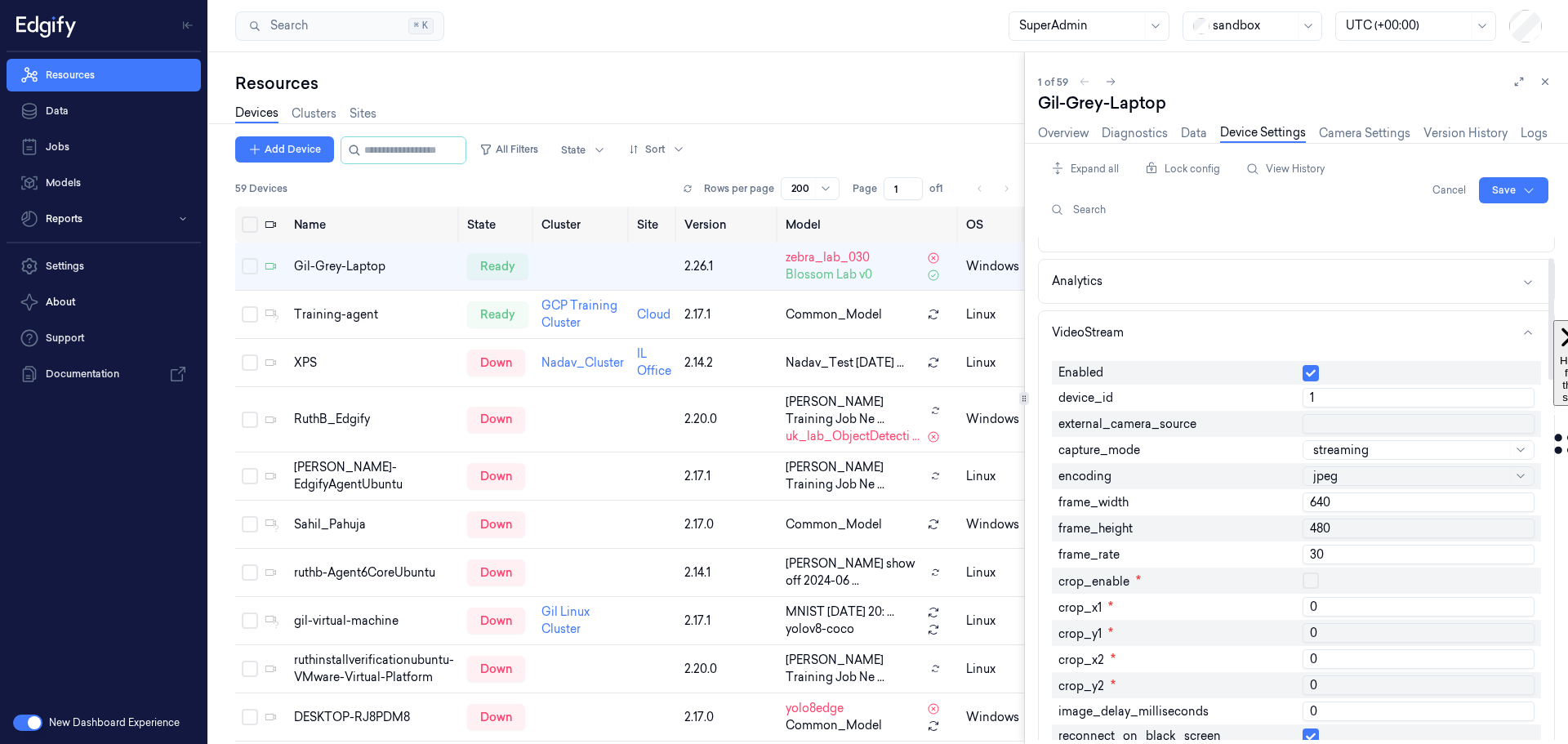
click at [1335, 501] on input "640" at bounding box center [1418, 503] width 232 height 20
click at [1447, 184] on button "Cancel" at bounding box center [1449, 190] width 46 height 26
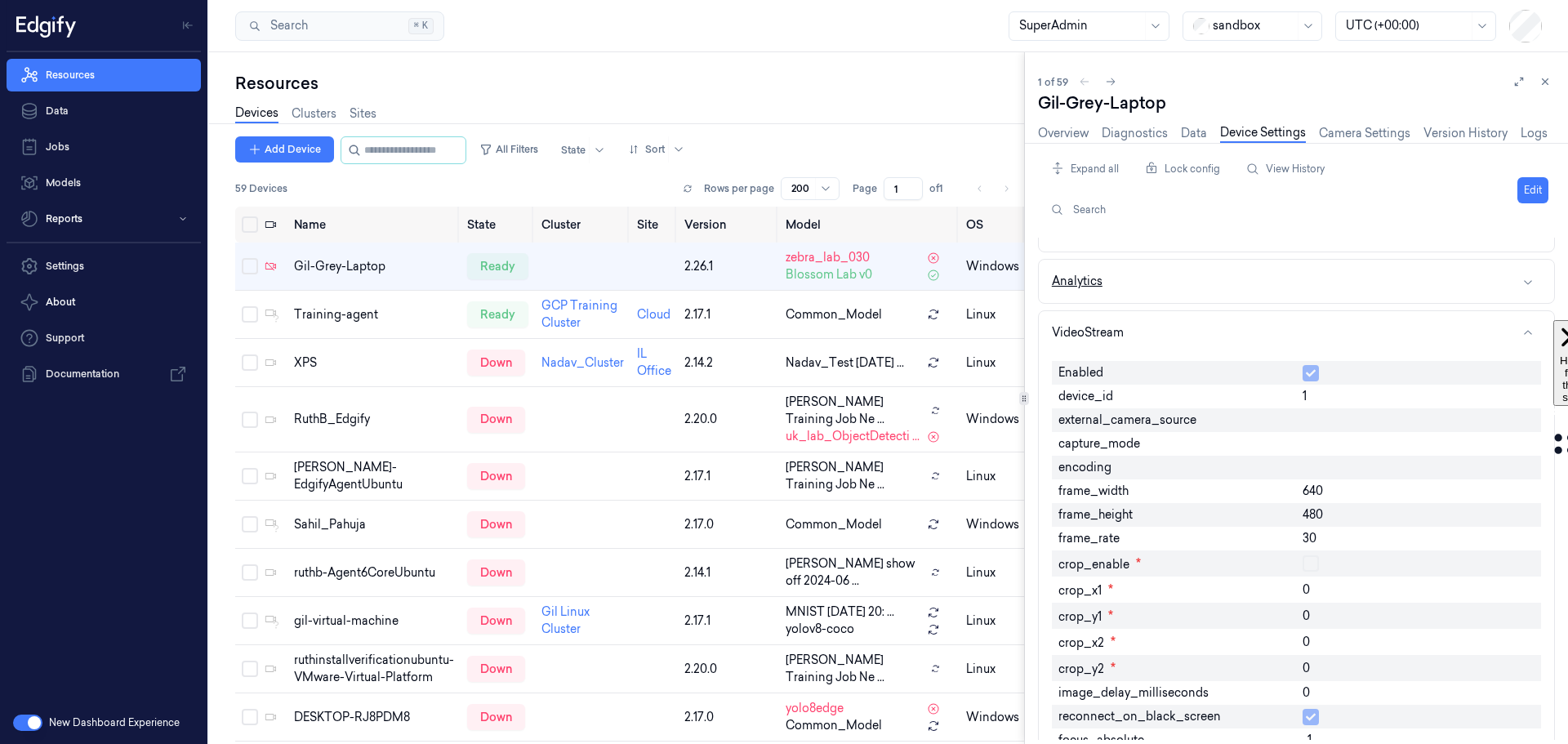
click at [1409, 285] on button "Analytics" at bounding box center [1296, 282] width 515 height 43
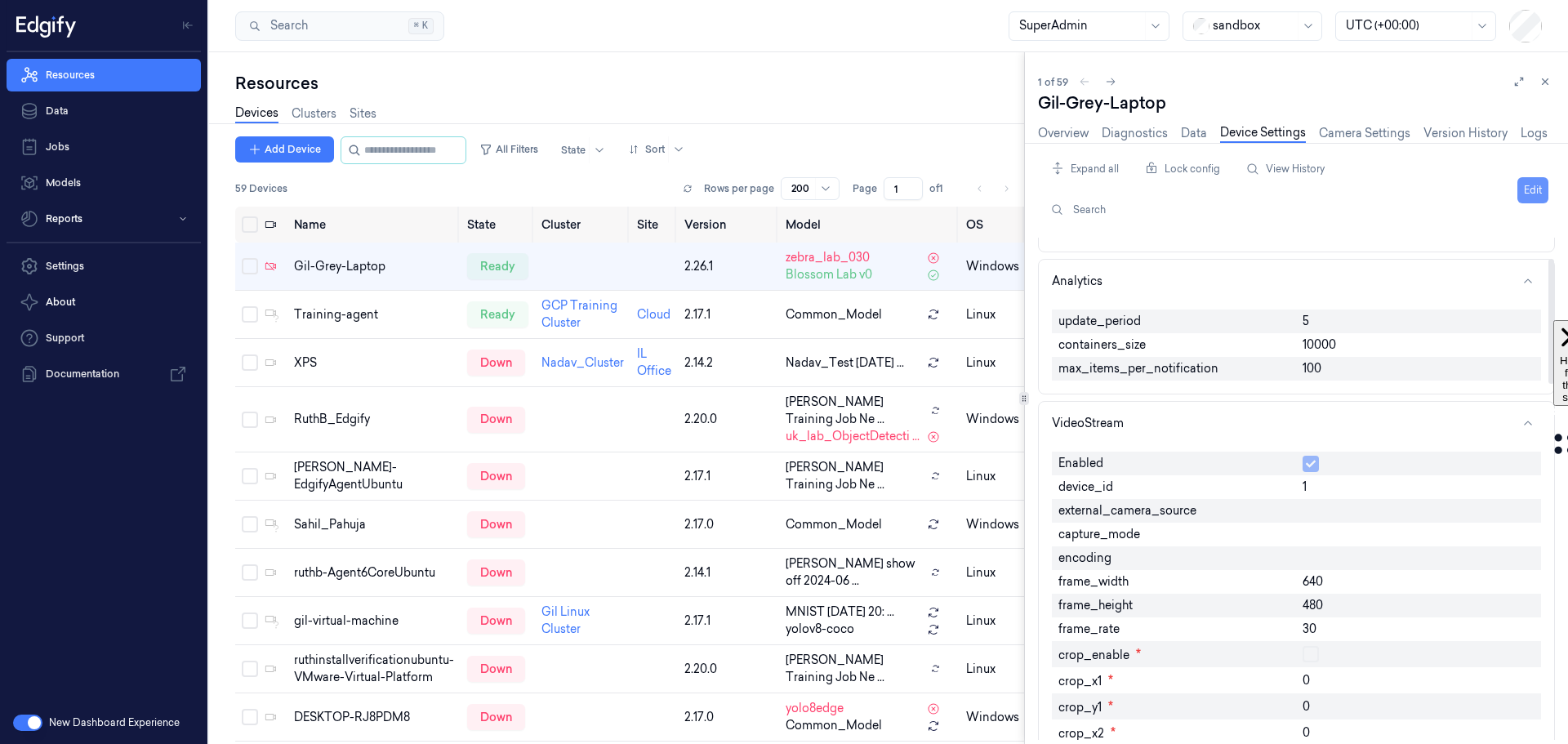
click at [1525, 193] on button "Edit" at bounding box center [1532, 190] width 31 height 26
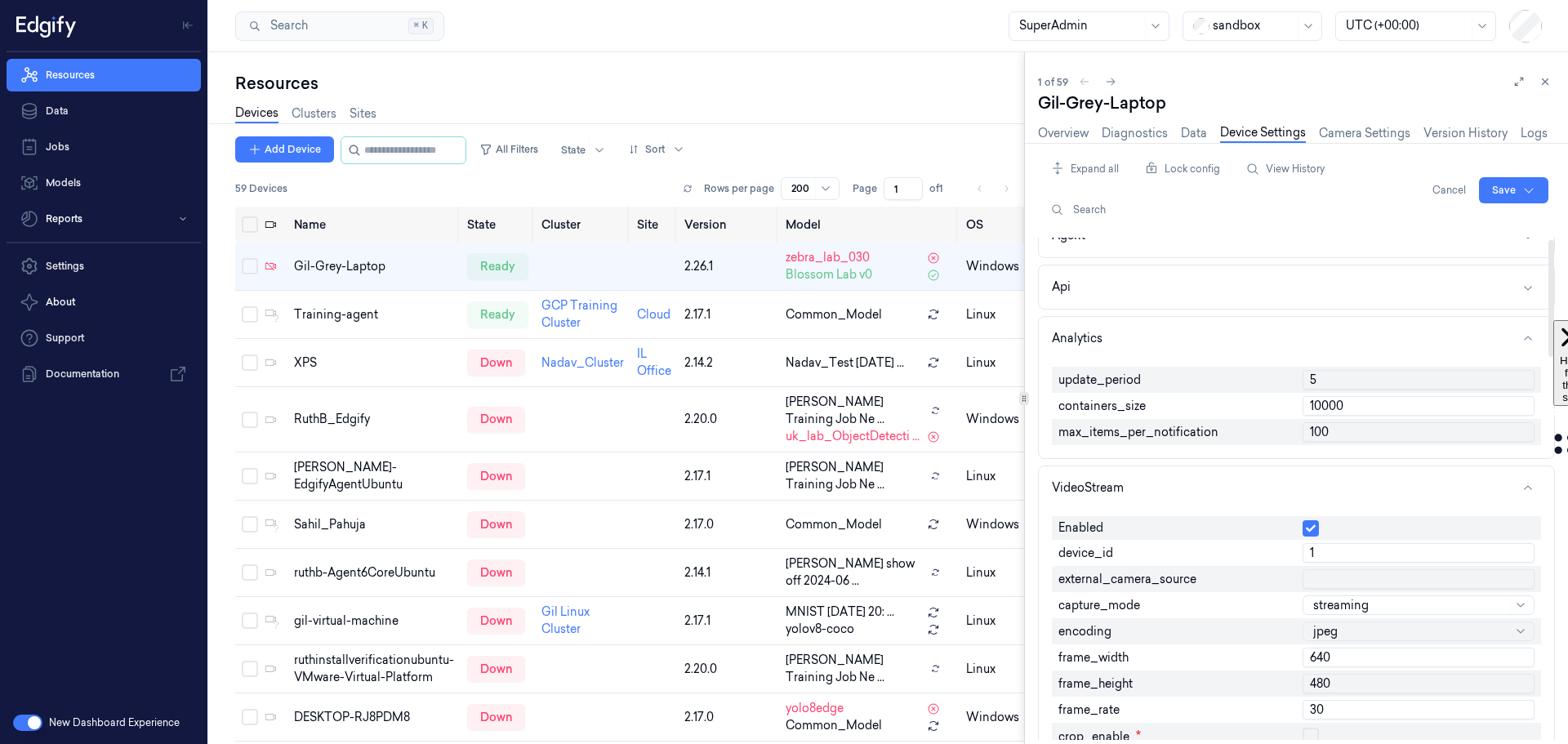
scroll to position [0, 0]
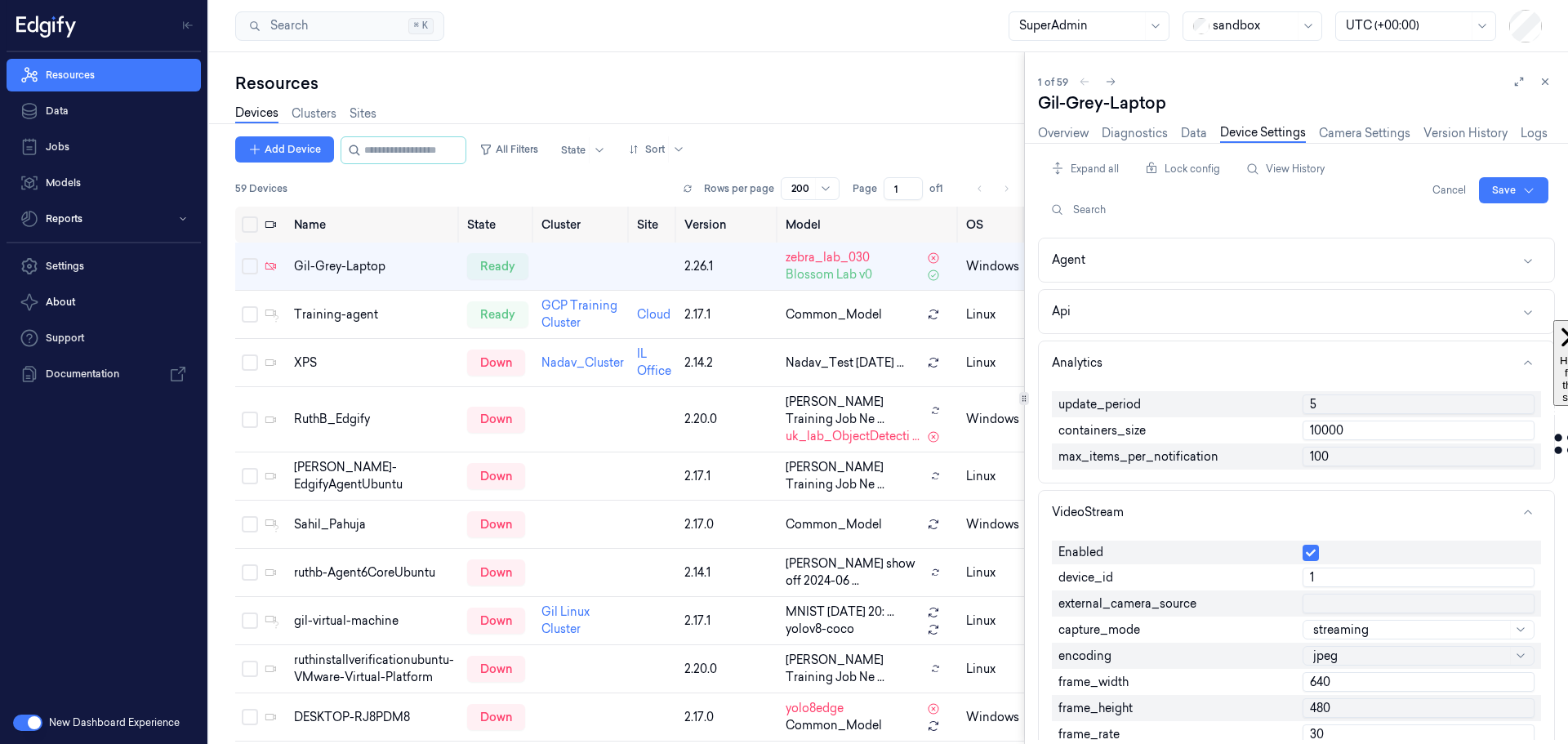
click at [1443, 190] on button "Cancel" at bounding box center [1449, 190] width 46 height 26
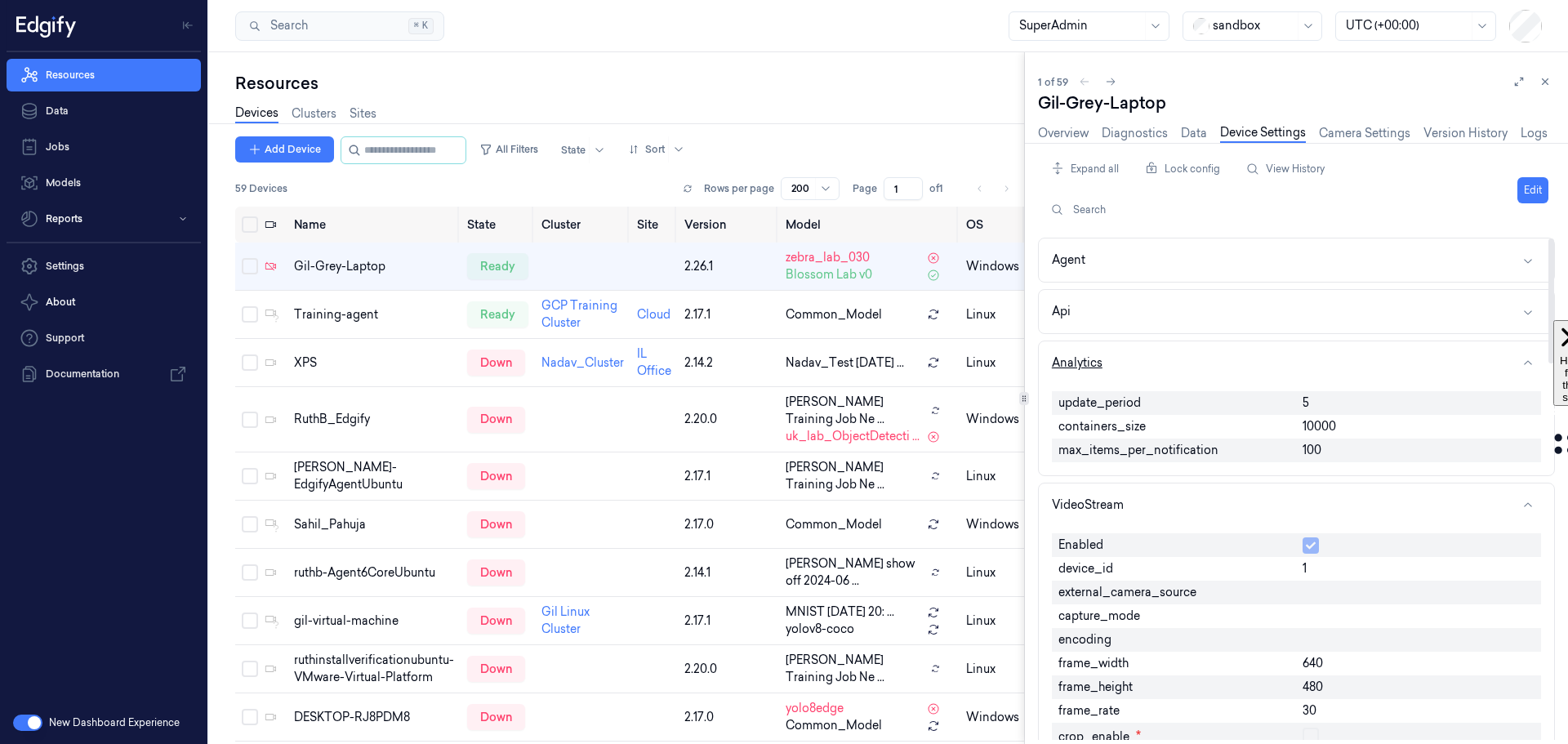
click at [1525, 367] on icon "button" at bounding box center [1528, 363] width 13 height 13
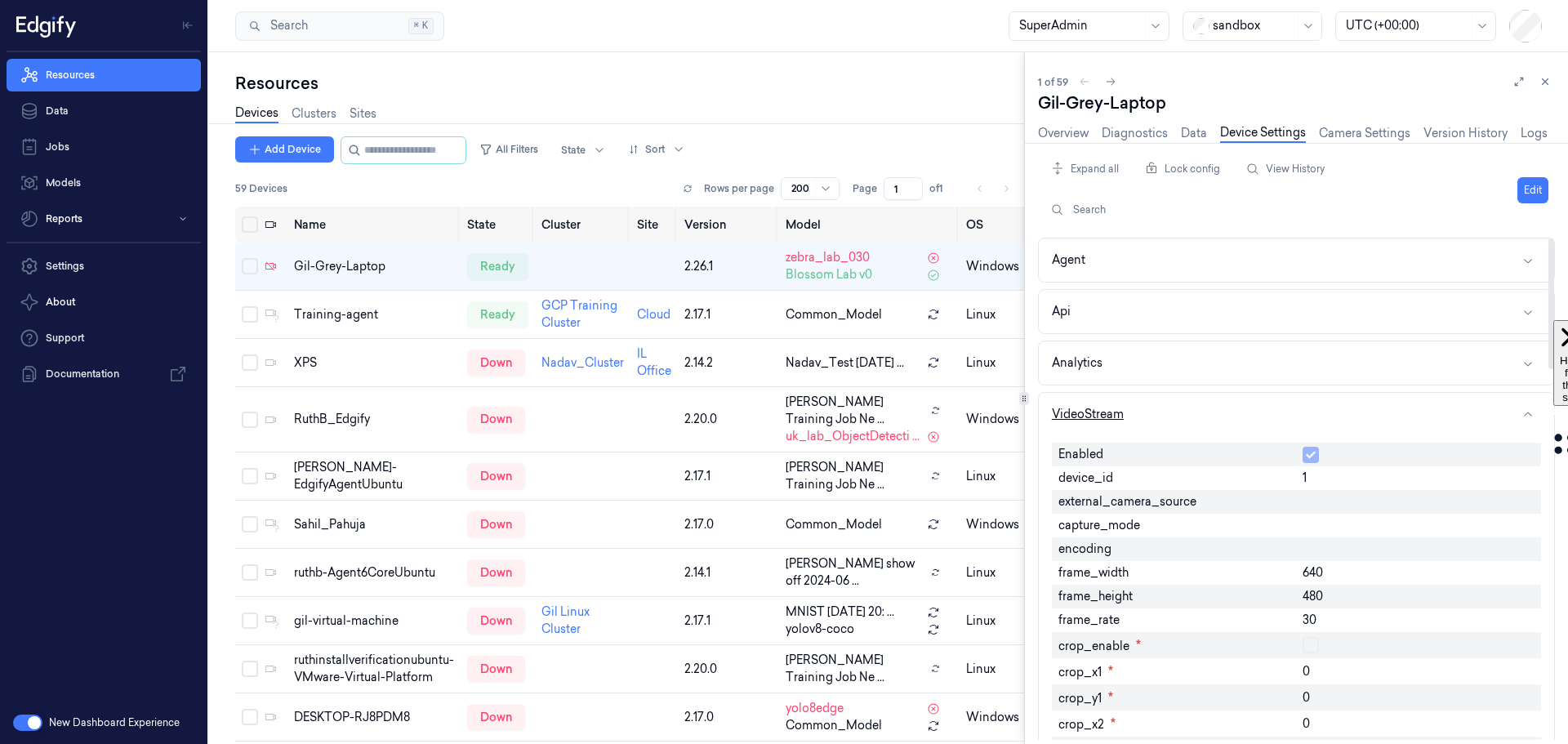
click at [1530, 404] on button "VideoStream" at bounding box center [1296, 415] width 515 height 43
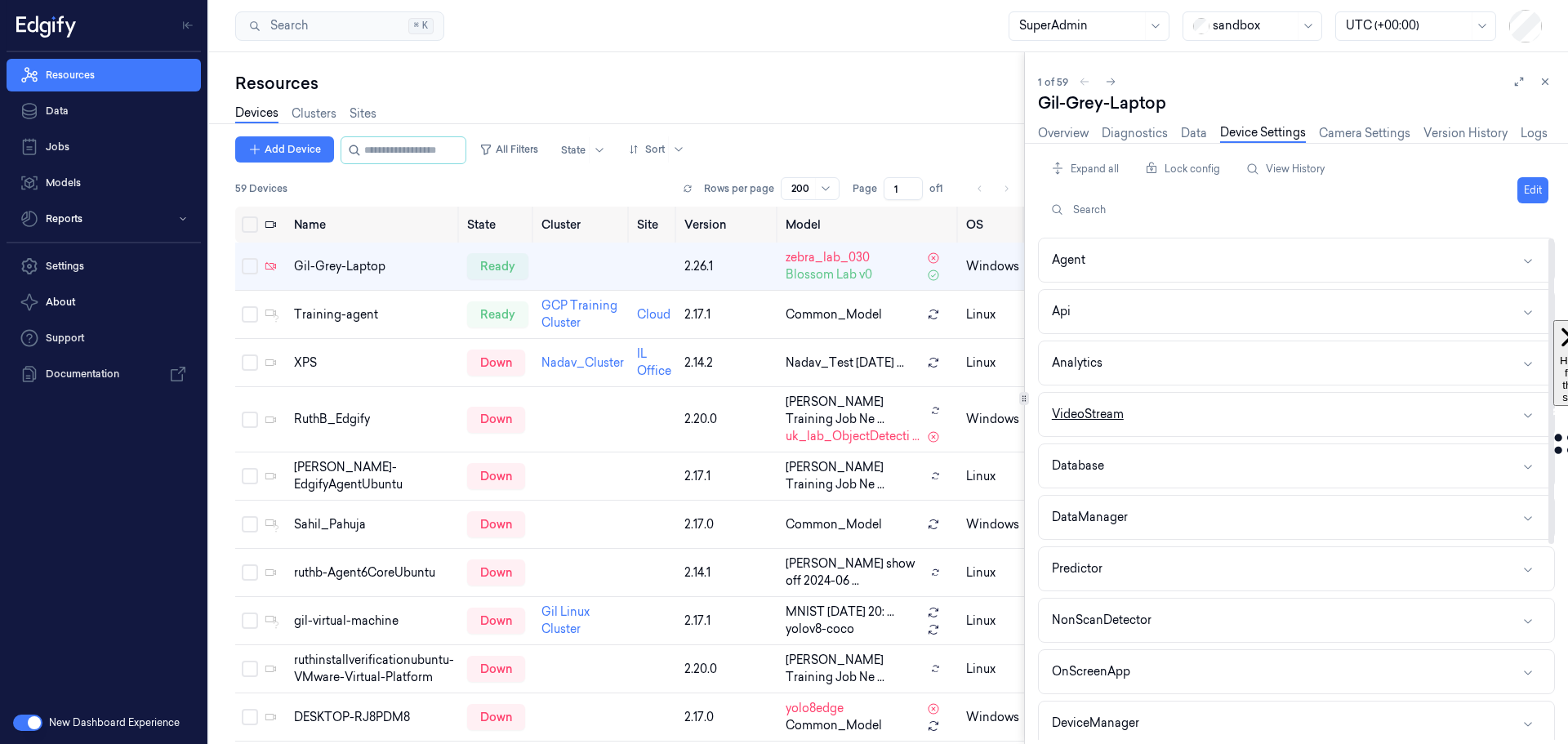
click at [1123, 412] on div "VideoStream" at bounding box center [1087, 414] width 72 height 17
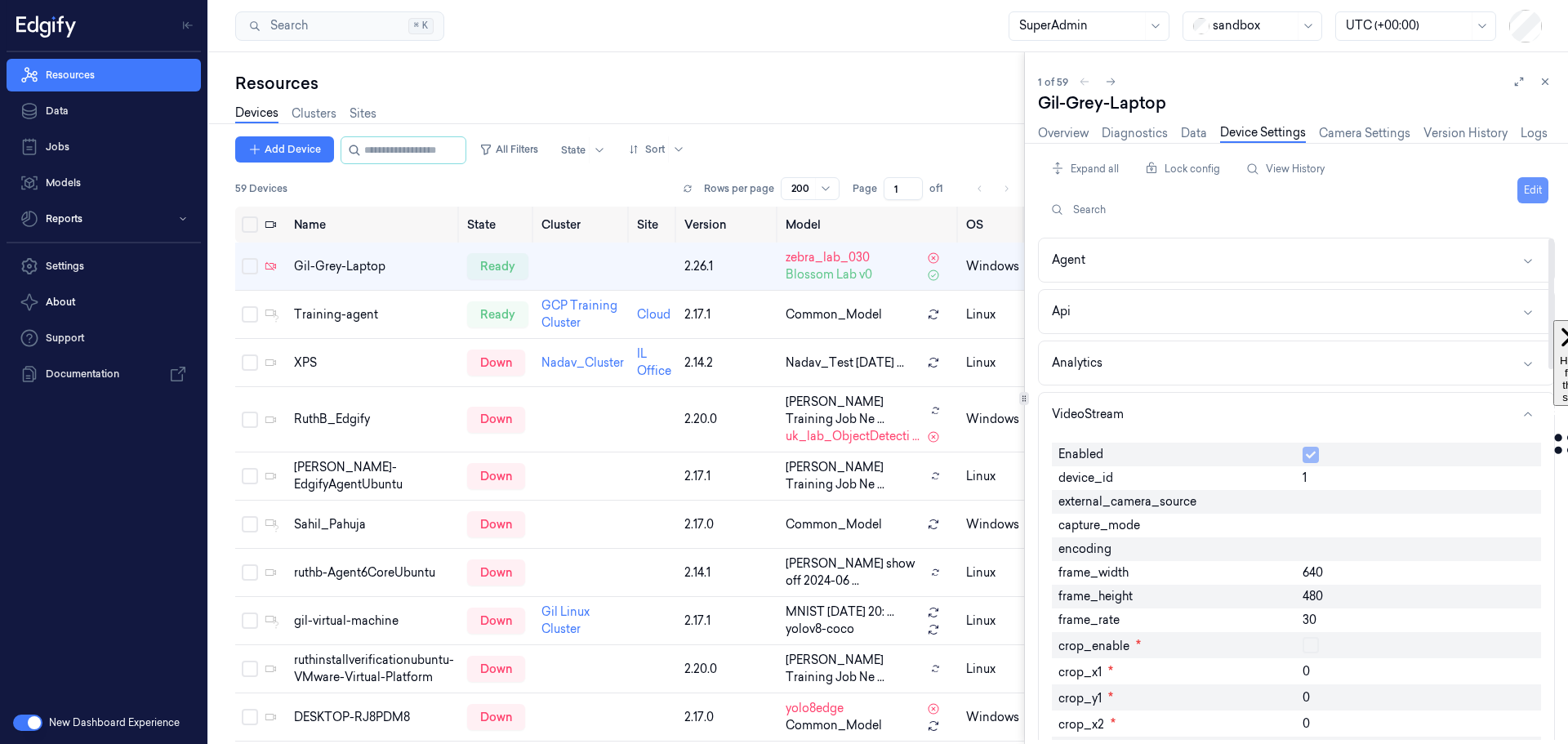
click at [1528, 185] on button "Edit" at bounding box center [1532, 190] width 31 height 26
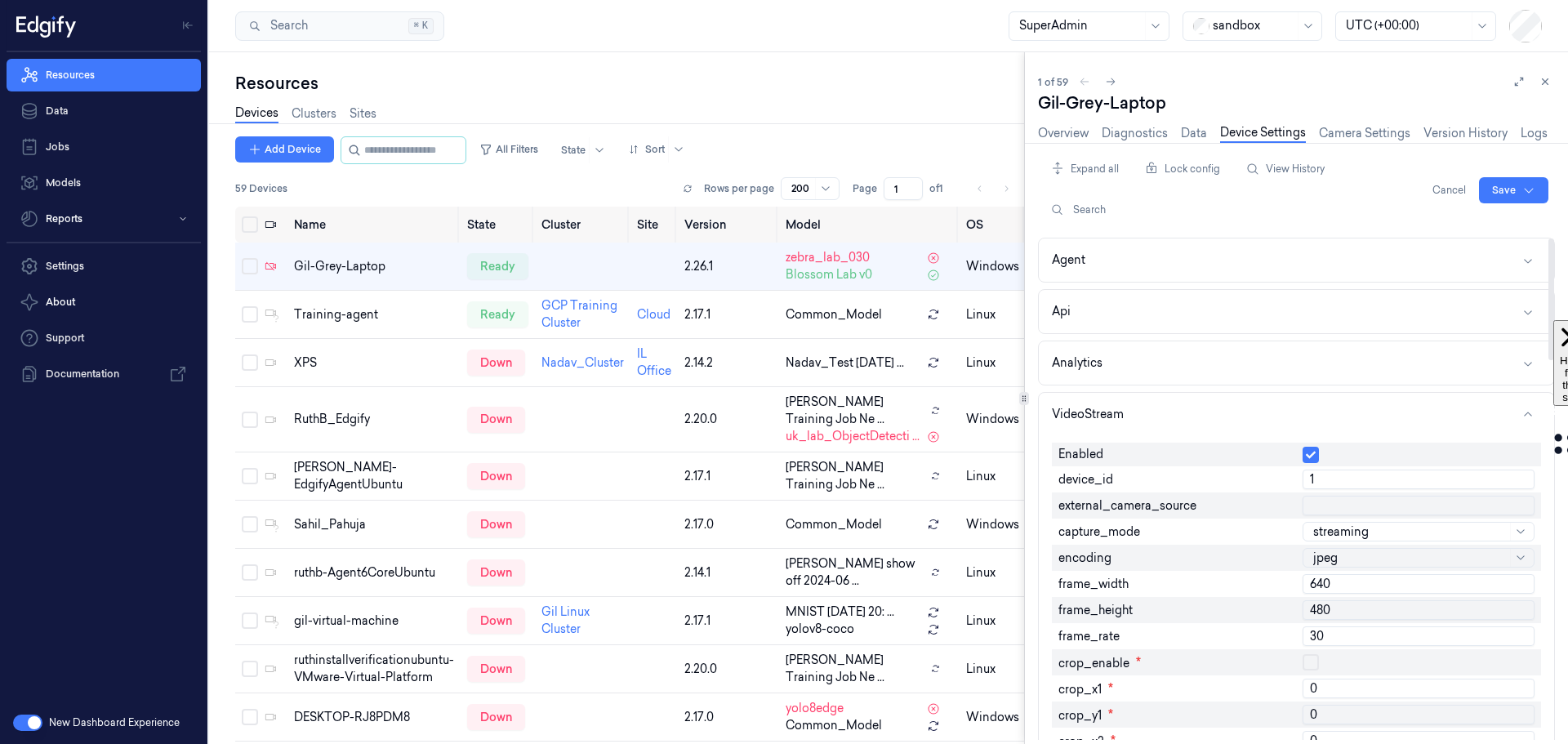
click at [1342, 586] on input "640" at bounding box center [1418, 584] width 232 height 20
type input "1280"
click at [1363, 611] on input "480" at bounding box center [1418, 611] width 232 height 20
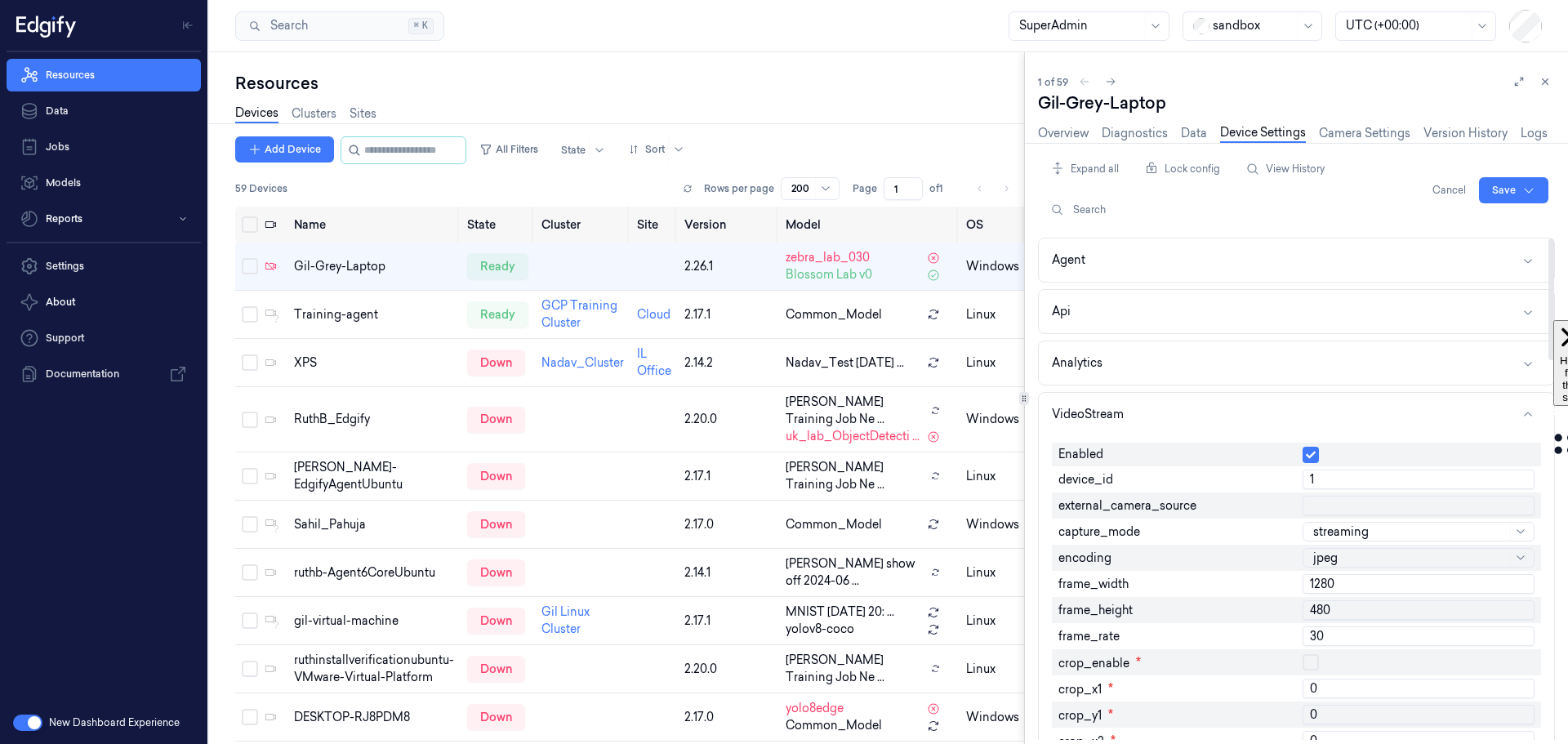
click at [1363, 611] on input "480" at bounding box center [1418, 611] width 232 height 20
type input "7"
type input "720"
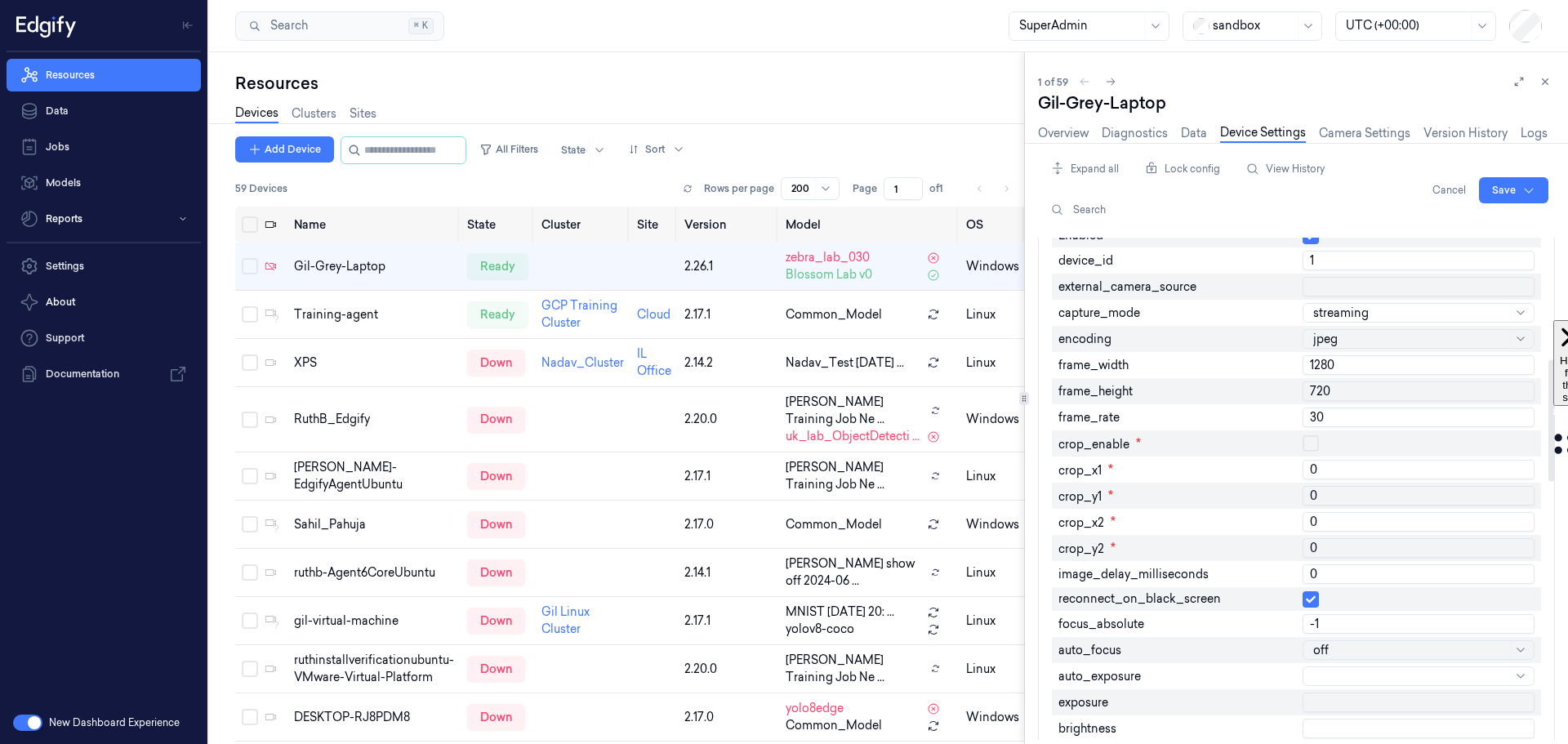
scroll to position [16, 0]
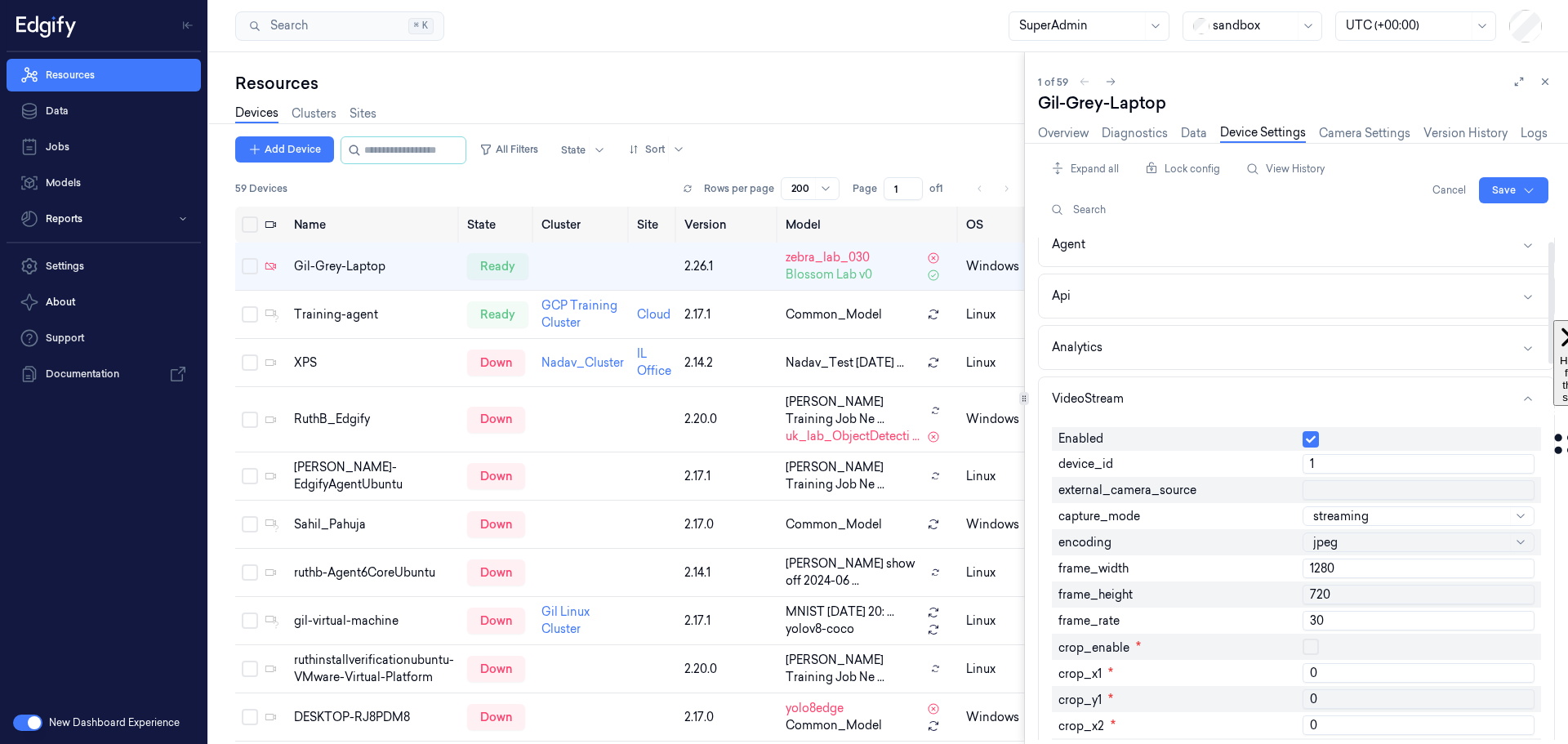
click at [1356, 626] on input "30" at bounding box center [1418, 621] width 232 height 20
type input "60"
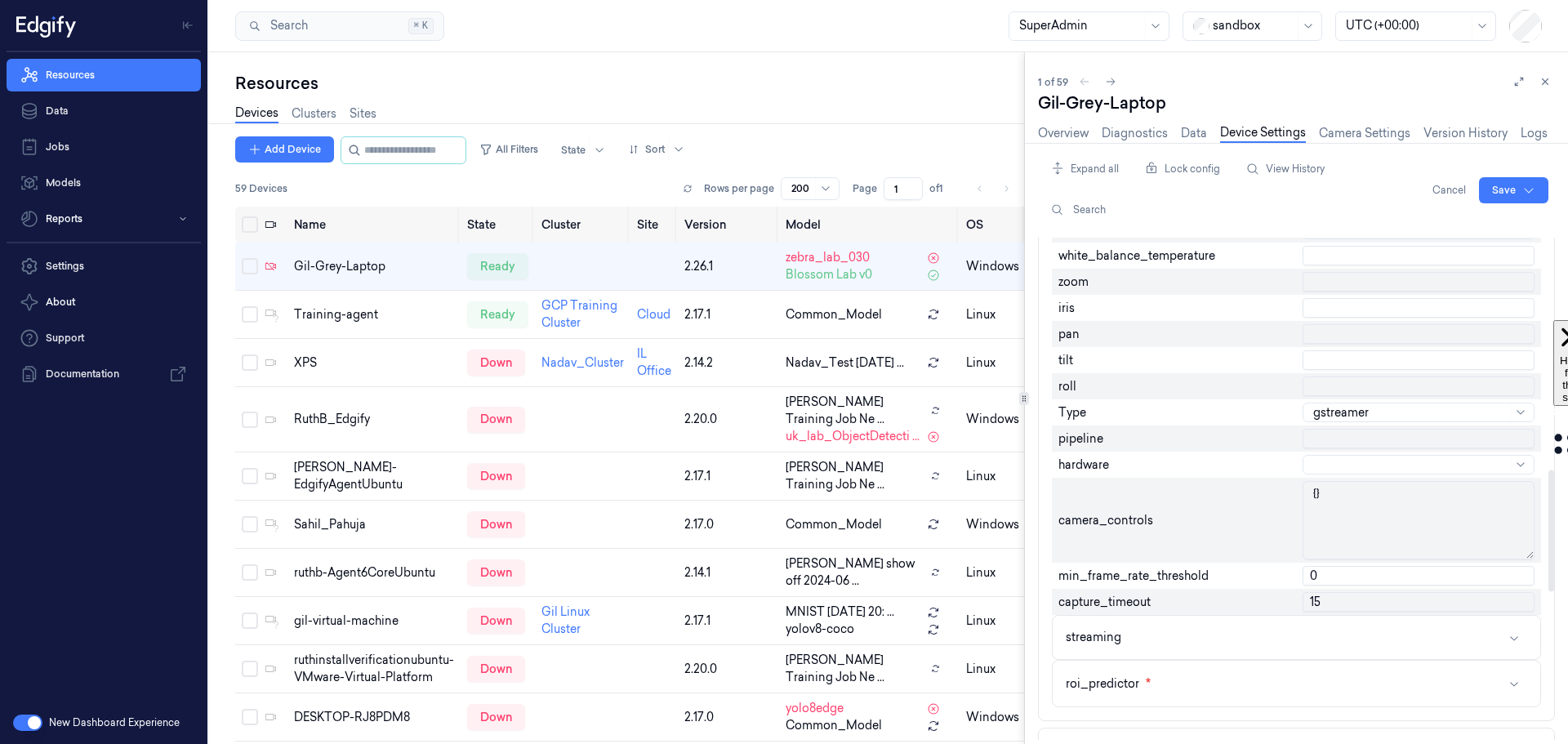
scroll to position [991, 0]
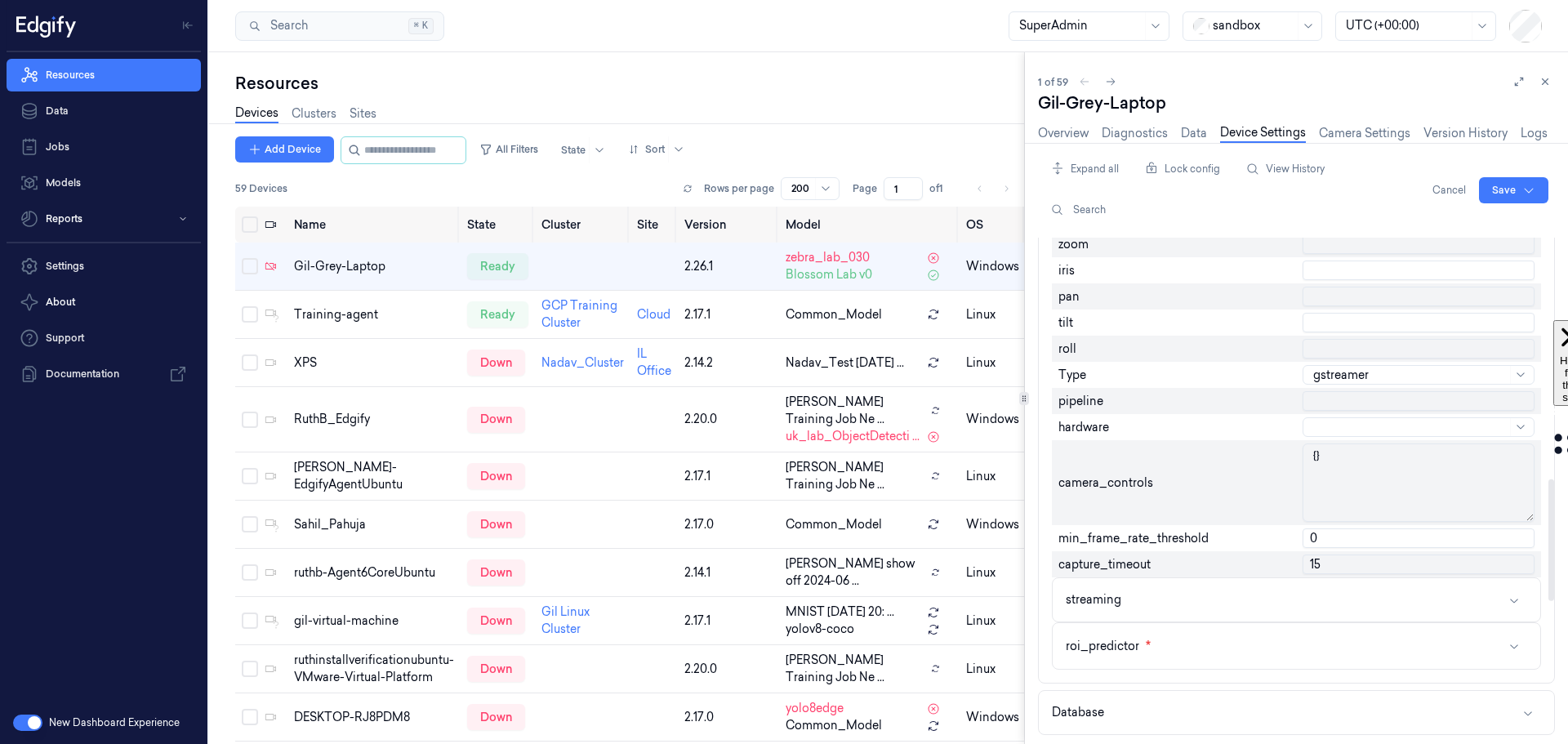
drag, startPoint x: 1551, startPoint y: 340, endPoint x: 1536, endPoint y: 577, distance: 237.5
click at [1548, 577] on div at bounding box center [1551, 539] width 6 height 122
click at [1370, 430] on div at bounding box center [1410, 427] width 194 height 17
click at [1234, 427] on div "hardware" at bounding box center [1174, 427] width 245 height 26
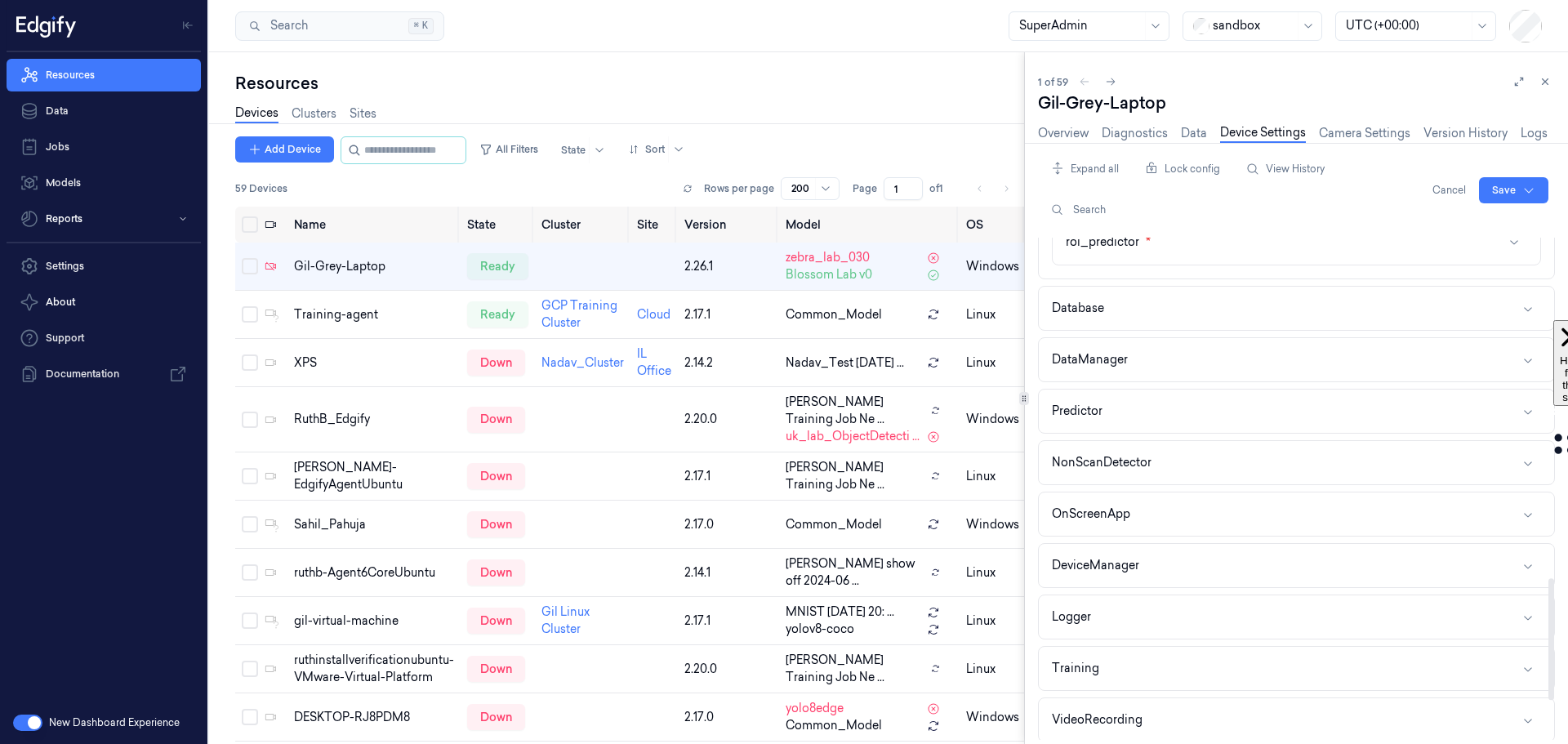
scroll to position [1400, 0]
click at [1220, 452] on button "NonScanDetector" at bounding box center [1296, 458] width 515 height 43
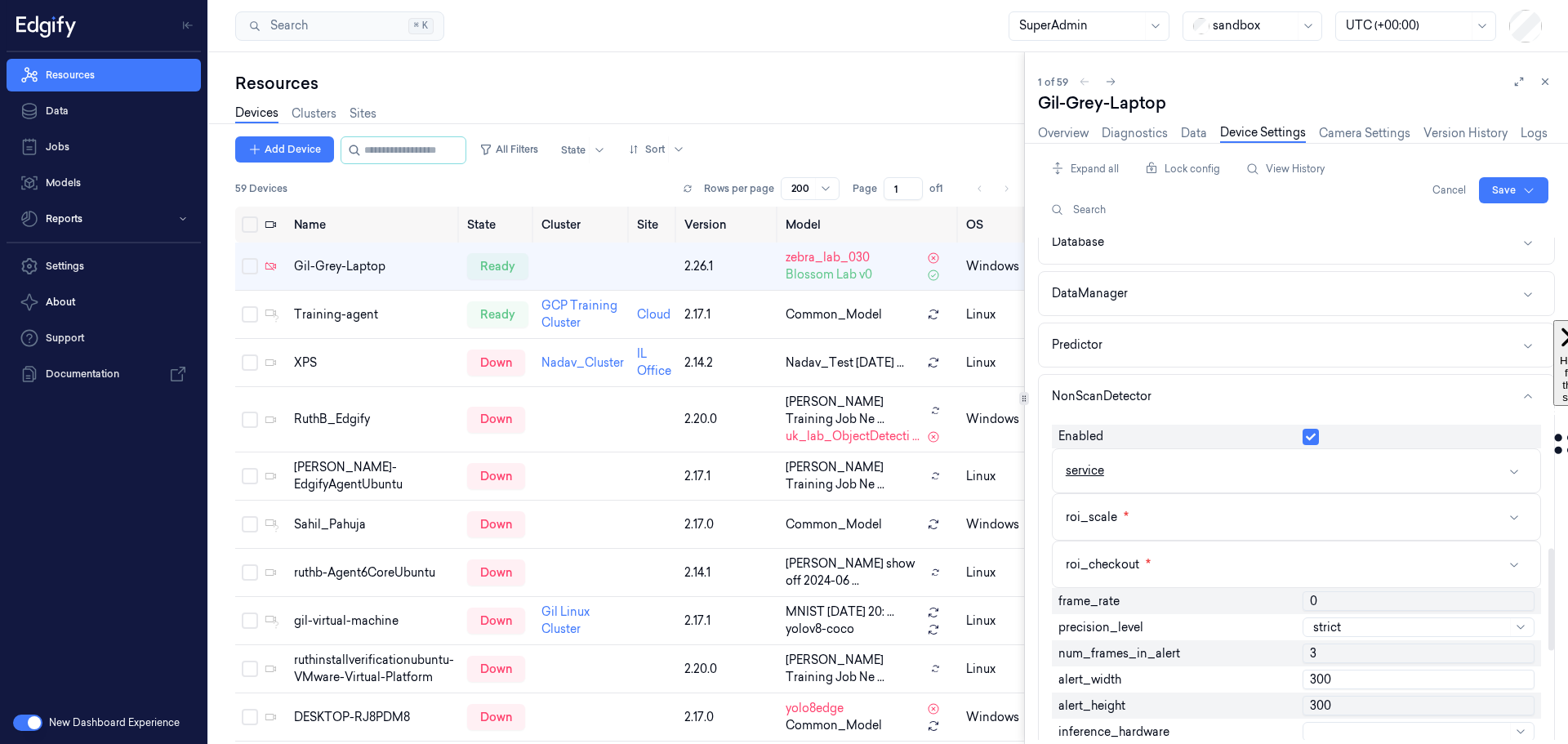
scroll to position [1563, 0]
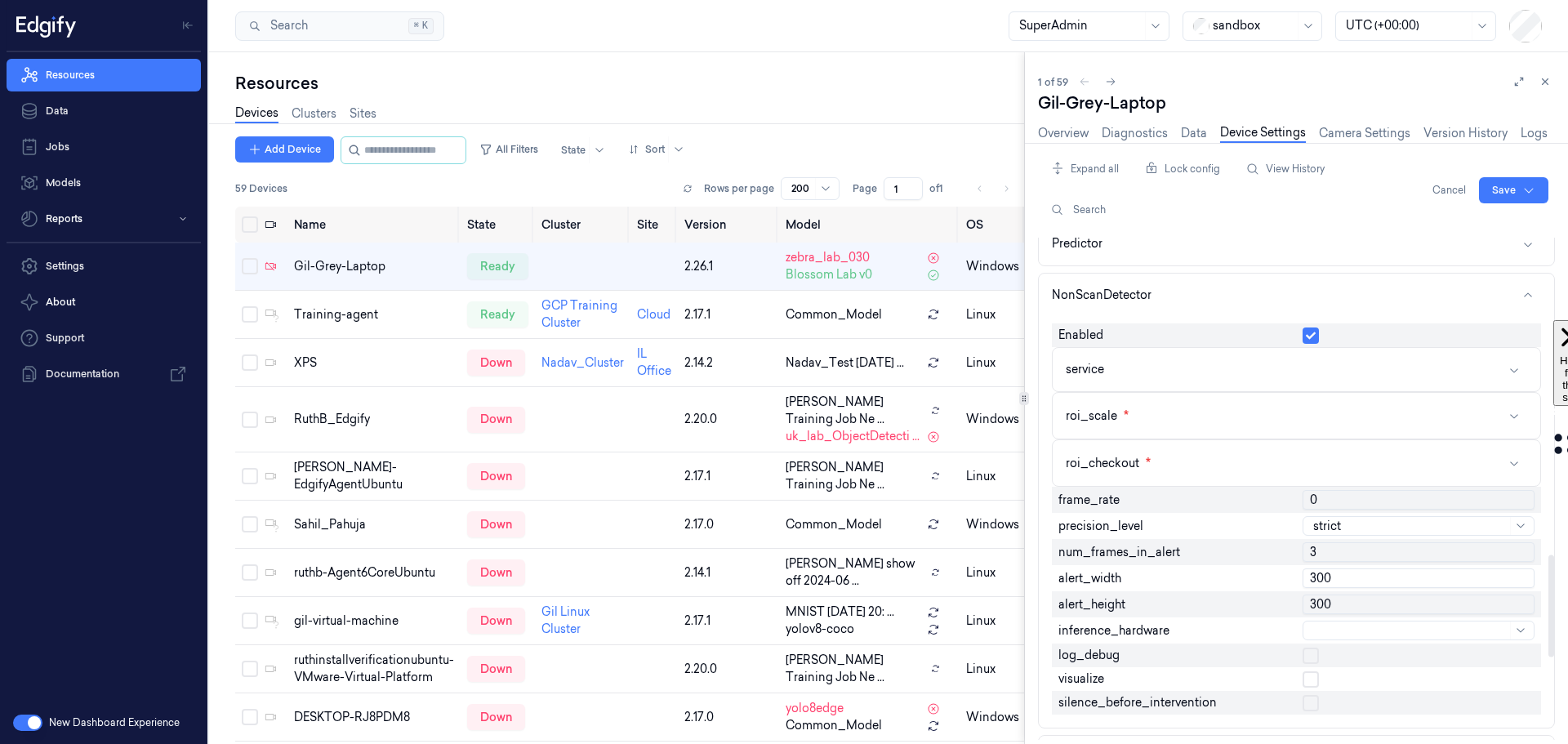
click at [1329, 577] on input "300" at bounding box center [1418, 579] width 232 height 20
type input "1280"
click at [1339, 597] on input "300" at bounding box center [1418, 605] width 232 height 20
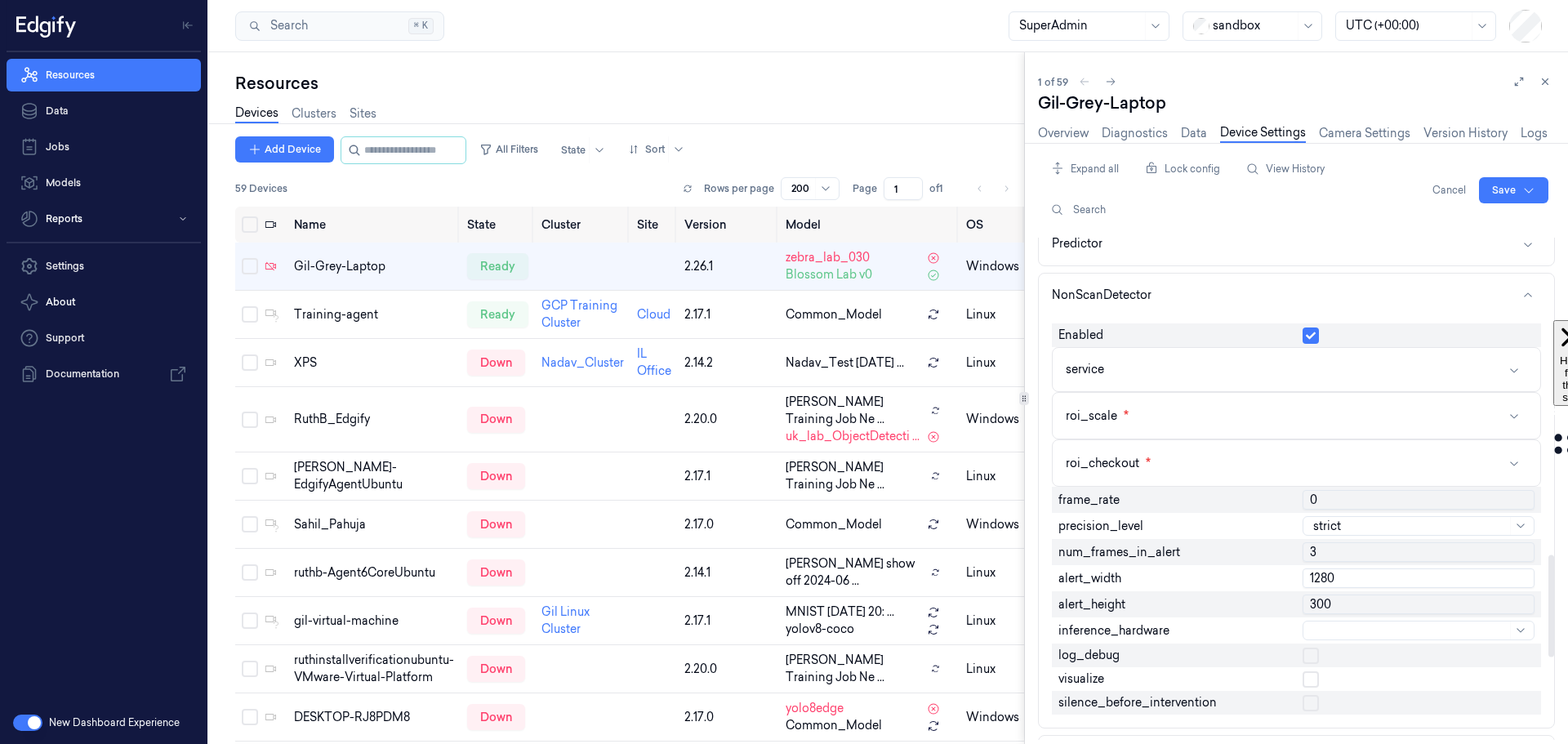
click at [1339, 597] on input "300" at bounding box center [1418, 605] width 232 height 20
type input "720"
click at [1353, 520] on div at bounding box center [1410, 526] width 194 height 17
click at [1326, 612] on div "soft" at bounding box center [1324, 612] width 22 height 17
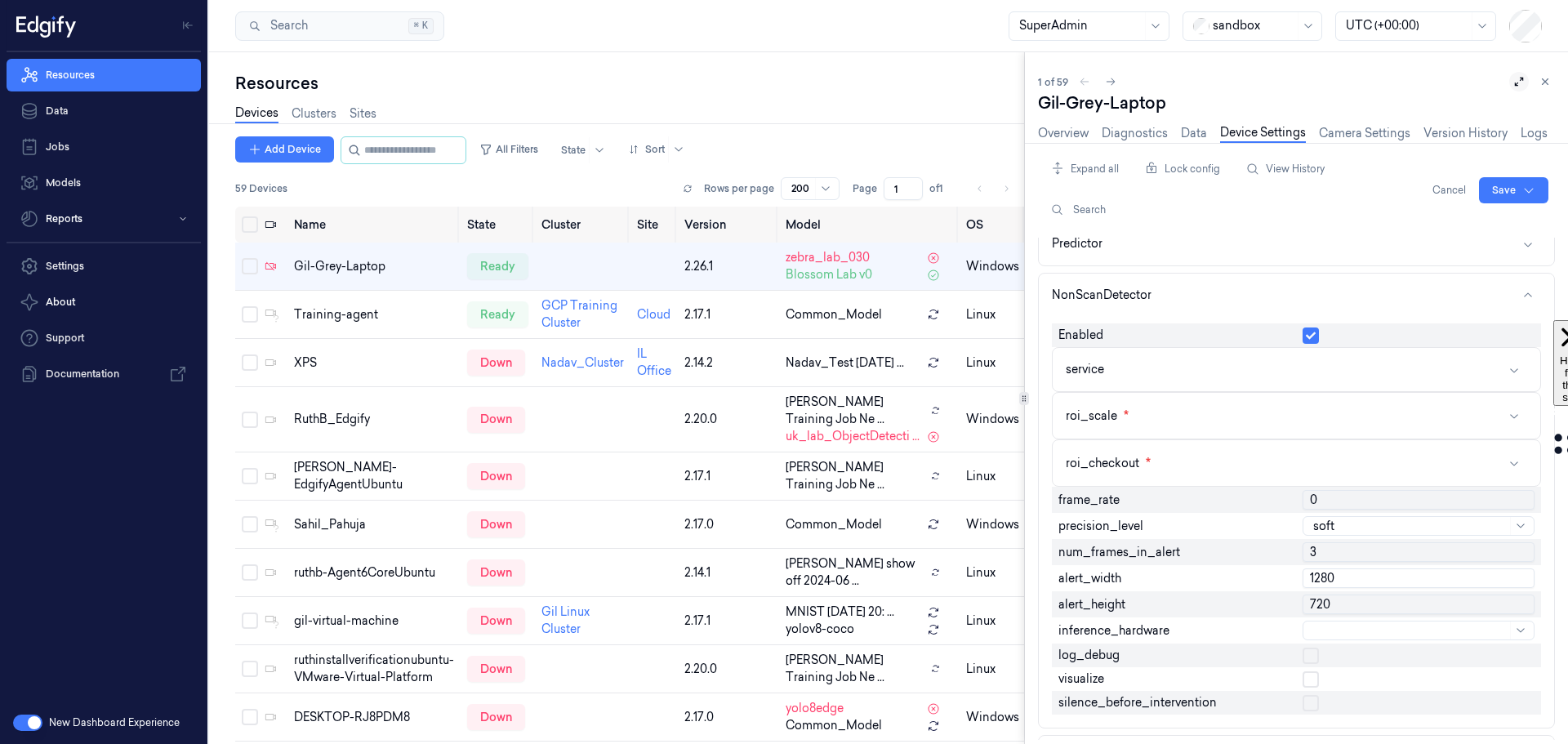
click at [1522, 87] on icon at bounding box center [1520, 82] width 12 height 12
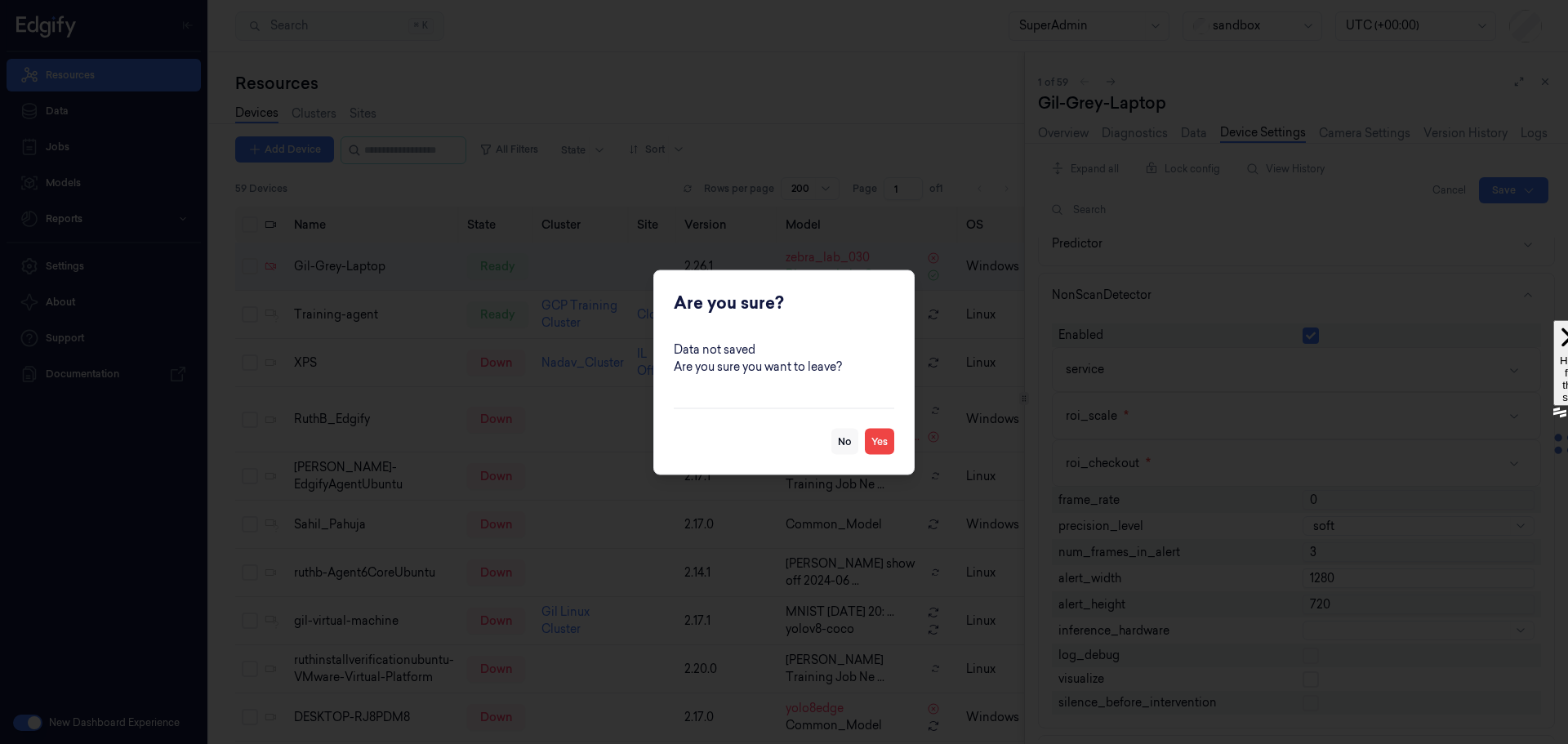
click at [846, 445] on button "No" at bounding box center [844, 441] width 27 height 26
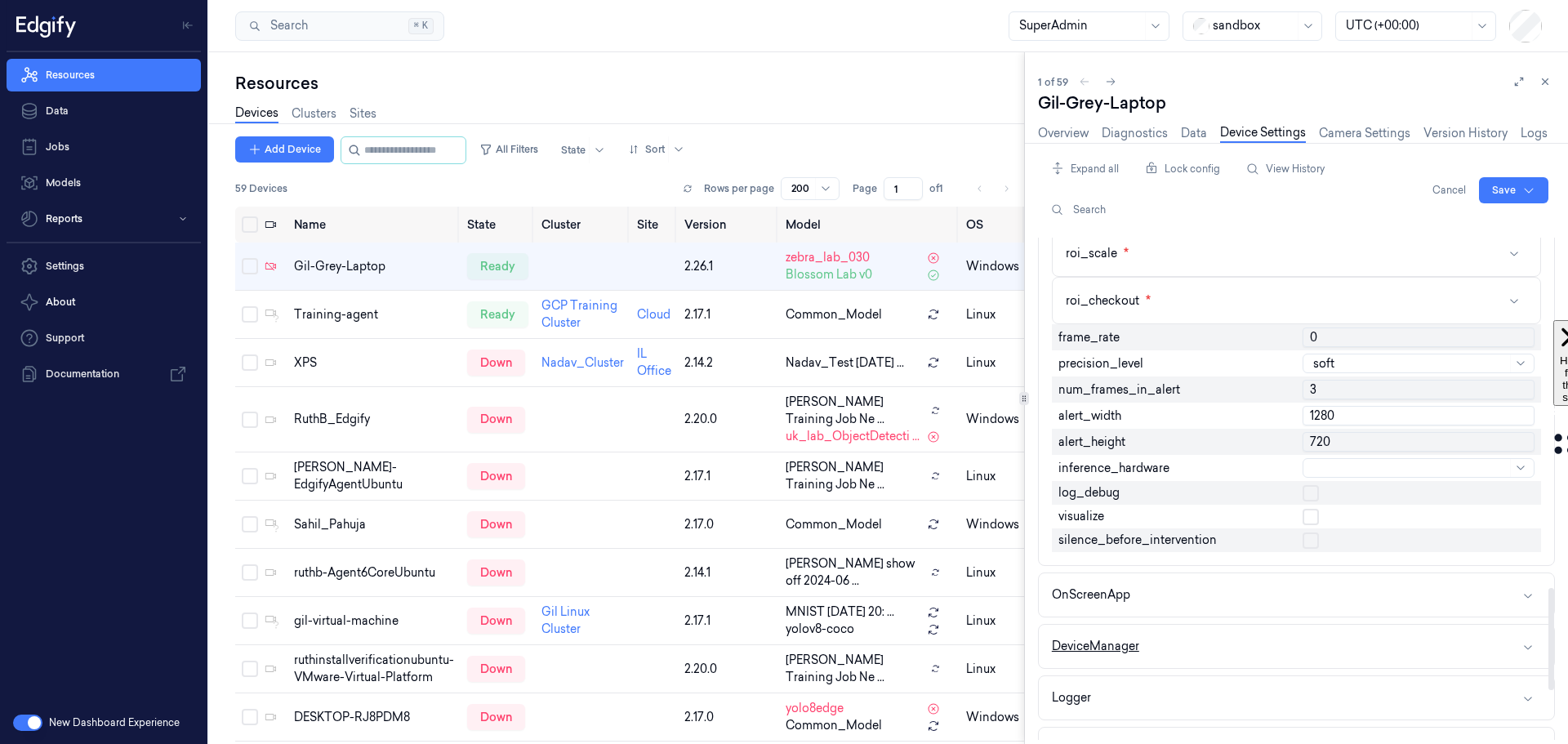
scroll to position [1727, 0]
click at [1340, 464] on div at bounding box center [1410, 467] width 194 height 17
click at [1329, 555] on div "GPU" at bounding box center [1326, 553] width 26 height 17
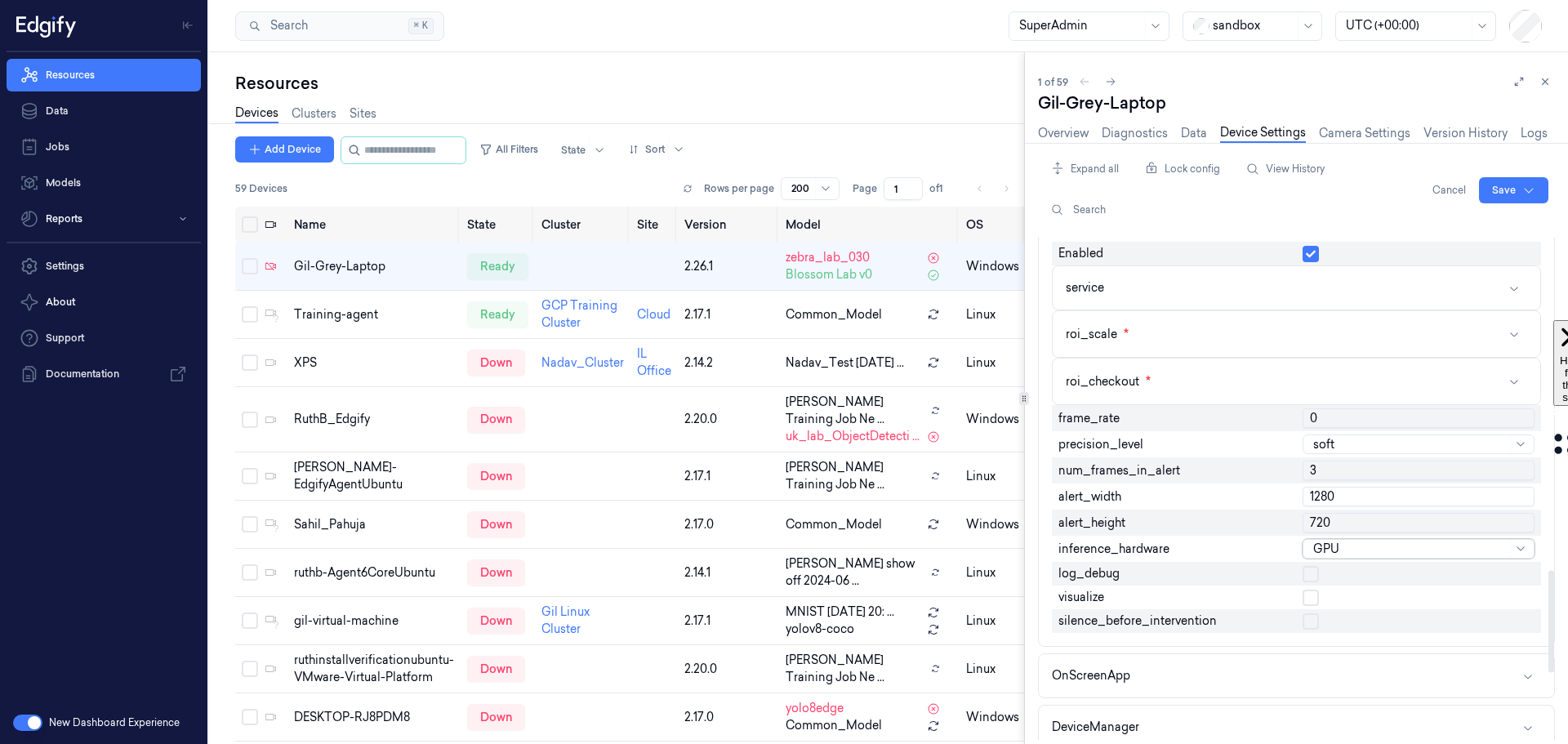
scroll to position [1563, 0]
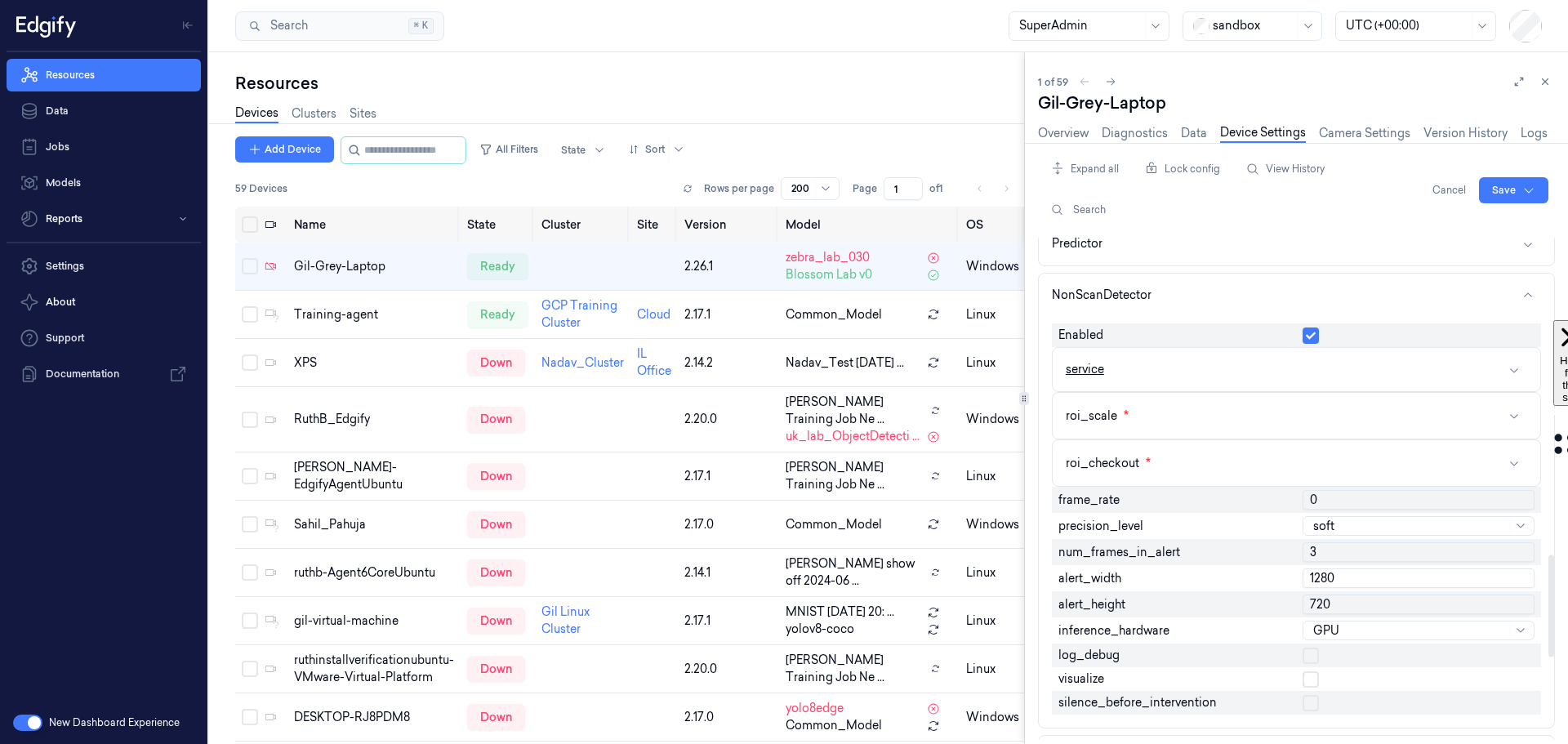
click at [1215, 358] on button "service" at bounding box center [1296, 370] width 488 height 43
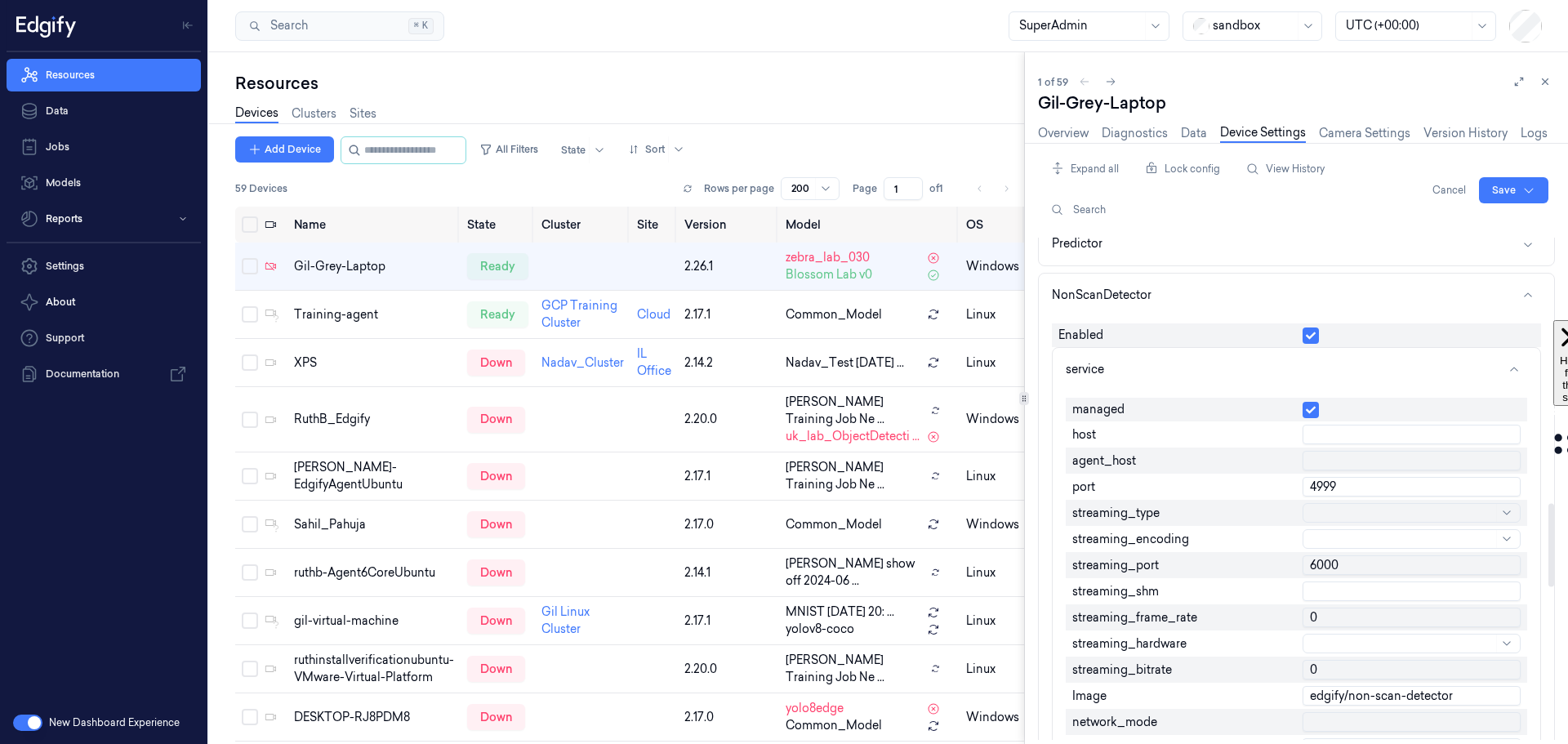
scroll to position [1645, 0]
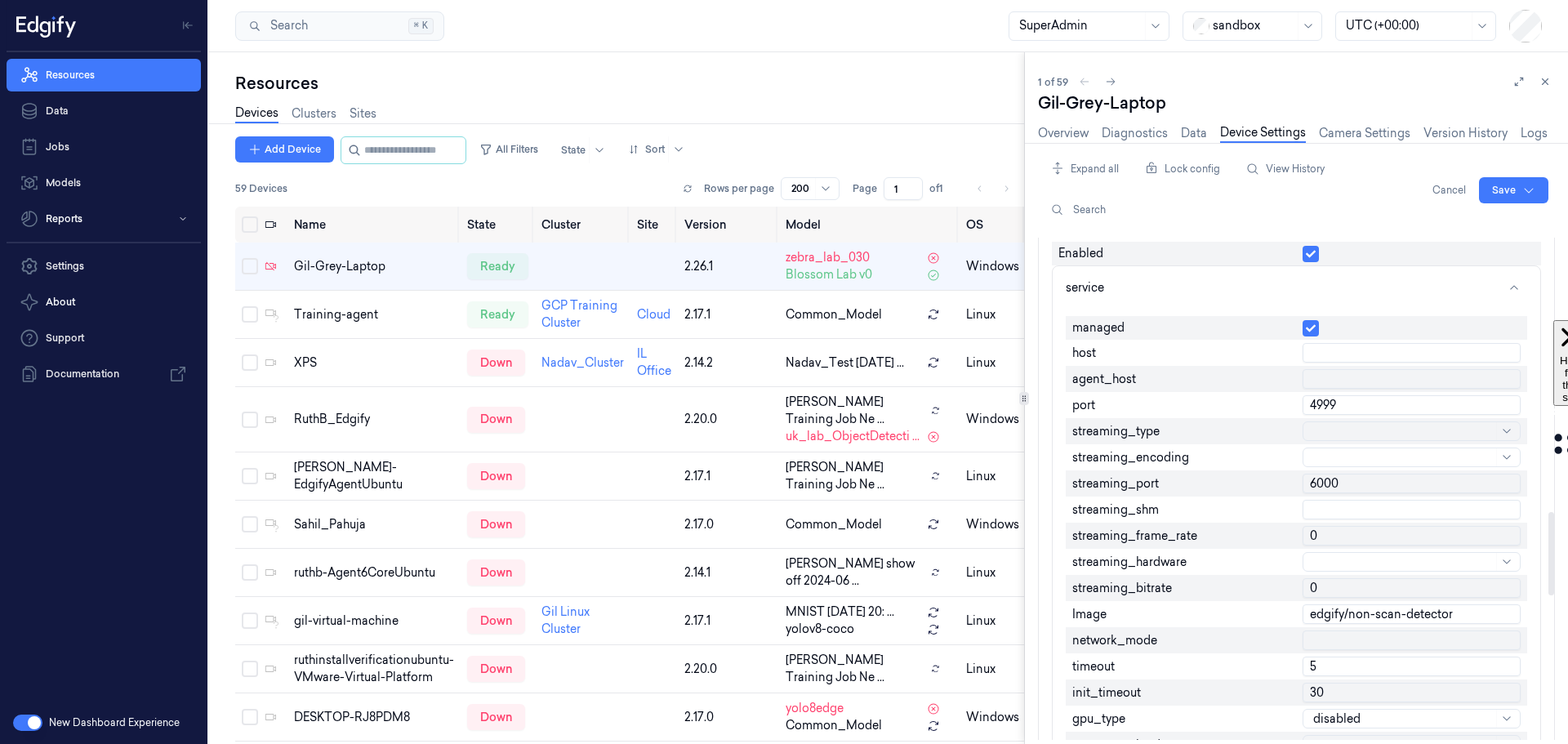
click at [1334, 406] on input "4999" at bounding box center [1411, 405] width 218 height 20
click at [1508, 400] on input "5000" at bounding box center [1411, 405] width 218 height 20
click at [1333, 436] on div at bounding box center [1403, 431] width 180 height 17
click at [1321, 473] on div "udp" at bounding box center [1324, 478] width 22 height 17
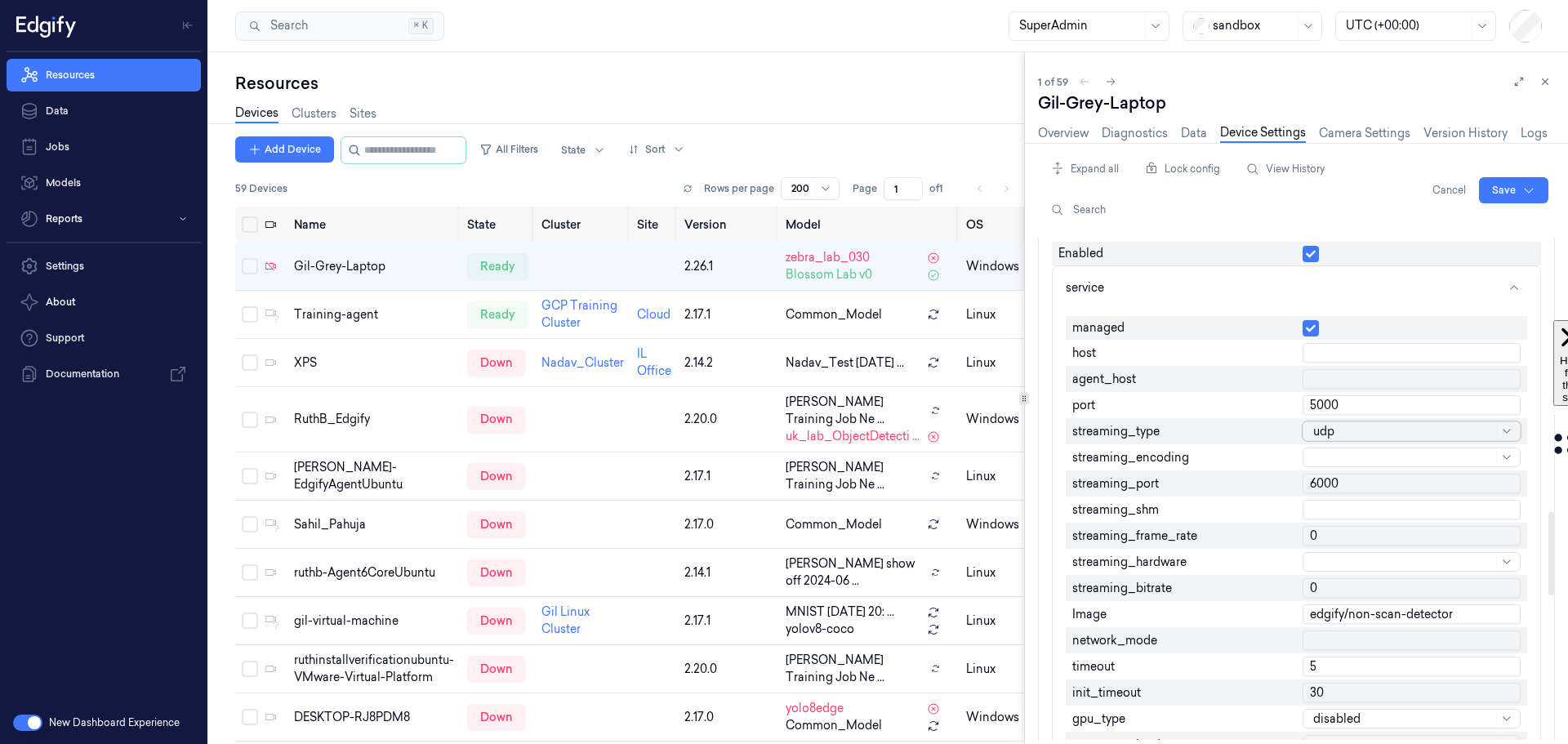
click at [1319, 453] on div at bounding box center [1403, 457] width 180 height 17
click at [1332, 529] on div "jpeg" at bounding box center [1325, 524] width 25 height 17
click at [1482, 407] on input "5000" at bounding box center [1411, 405] width 218 height 20
type input "5001"
click at [1509, 404] on input "5001" at bounding box center [1411, 405] width 218 height 20
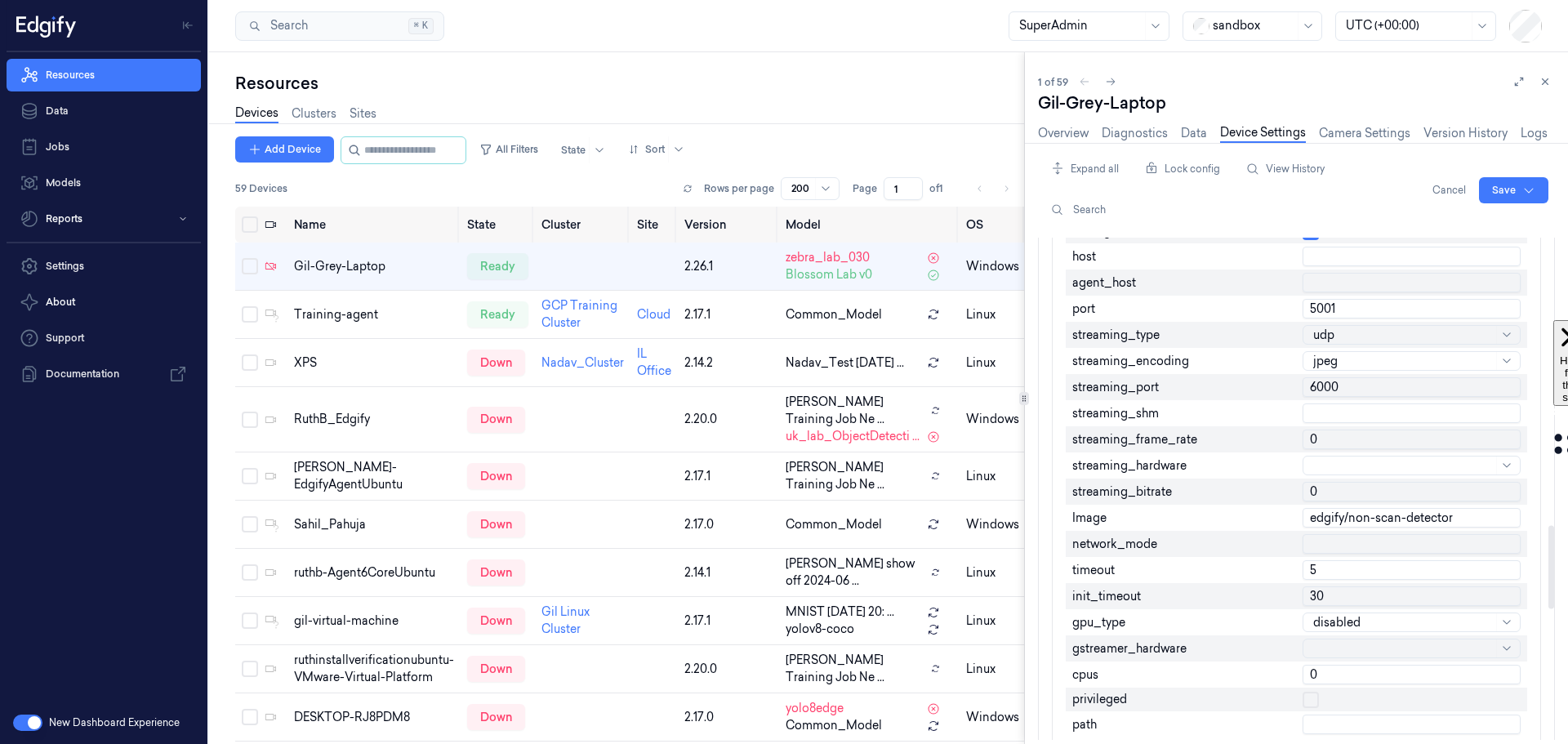
scroll to position [1727, 0]
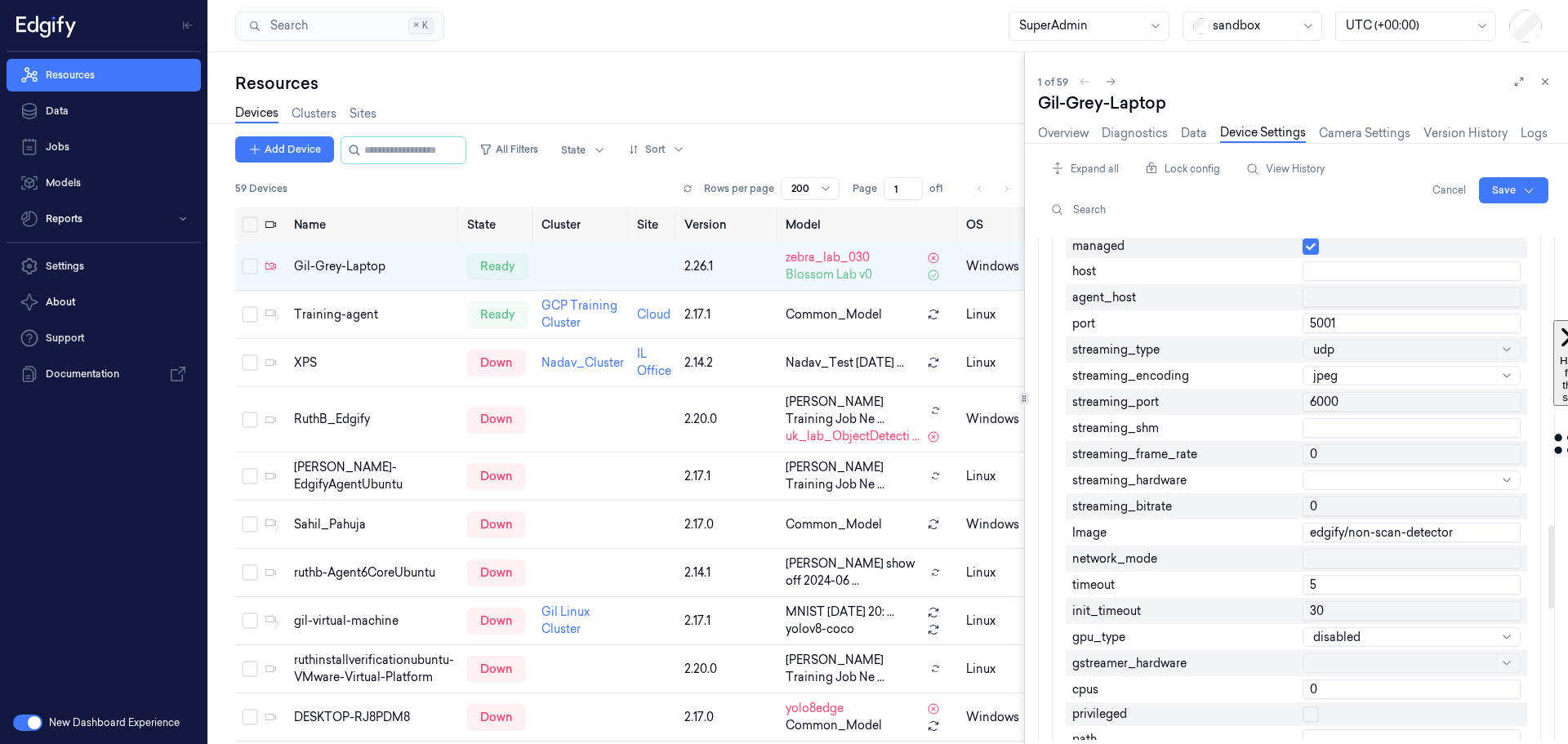
click at [1324, 449] on input "0" at bounding box center [1411, 455] width 218 height 20
type input "30"
click at [1242, 476] on div "streaming_hardware" at bounding box center [1181, 480] width 231 height 26
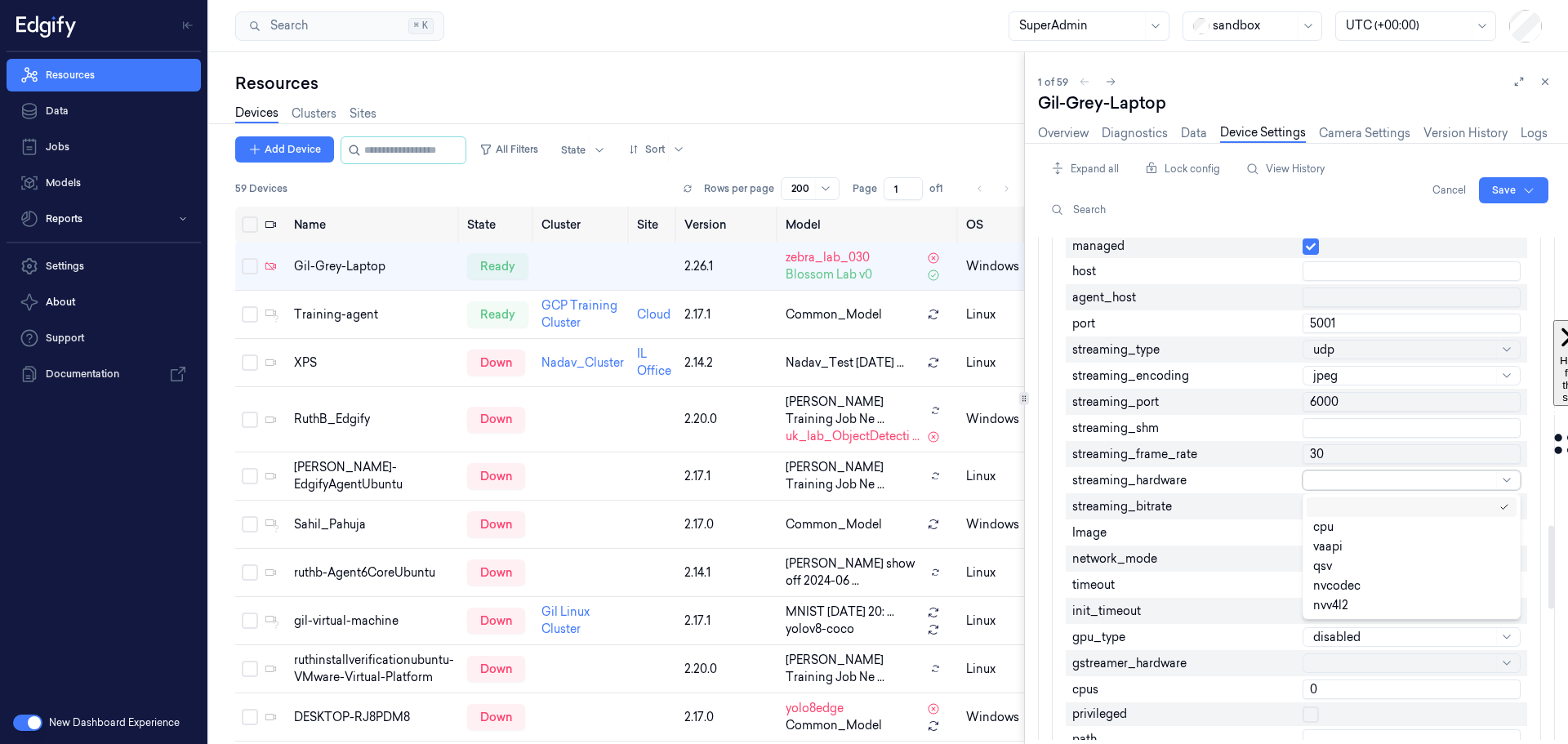
click at [1324, 487] on div at bounding box center [1403, 480] width 180 height 17
click at [1239, 478] on div "streaming_hardware" at bounding box center [1181, 480] width 231 height 26
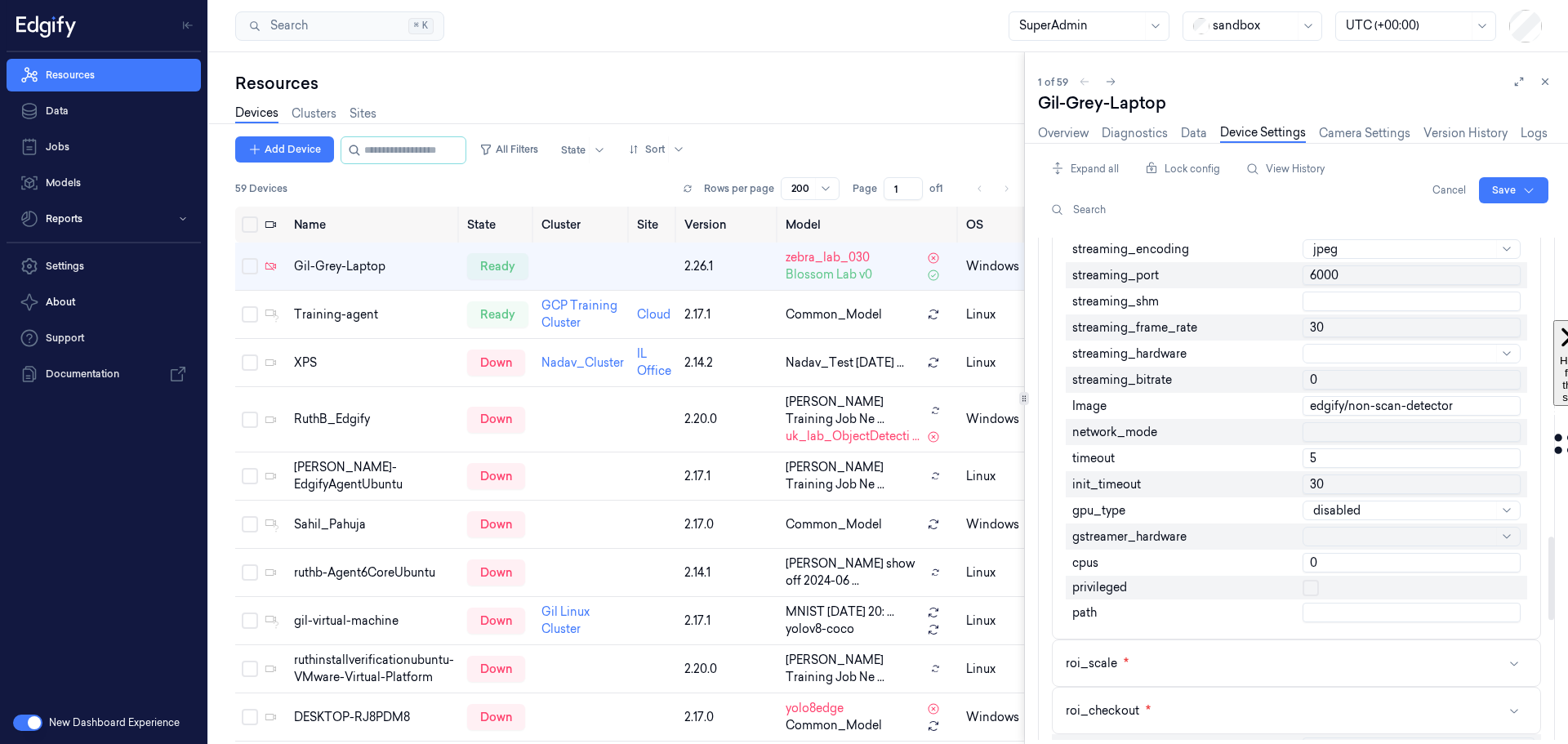
scroll to position [1890, 0]
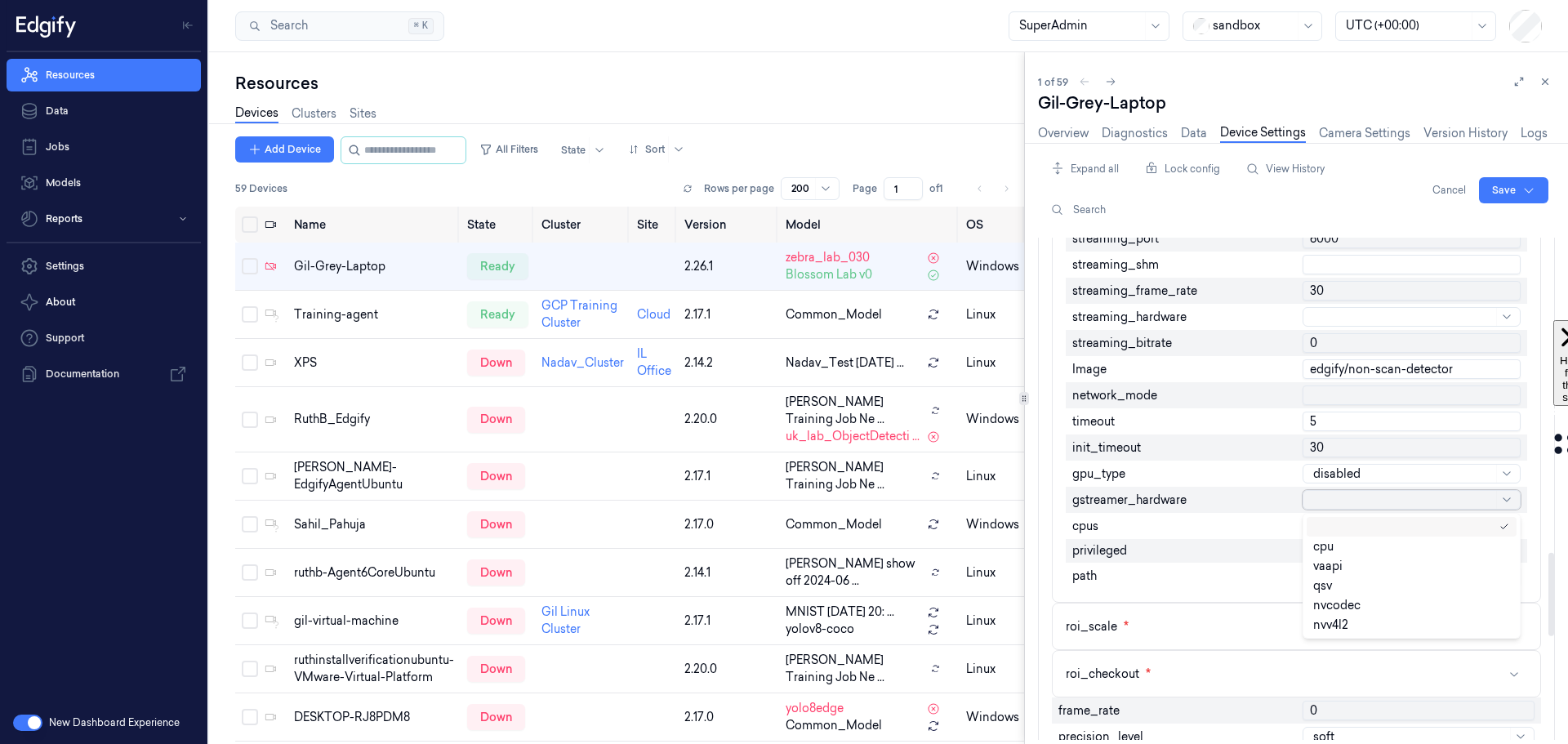
click at [1360, 505] on div at bounding box center [1403, 500] width 180 height 17
click at [1348, 585] on div "qsv" at bounding box center [1411, 586] width 196 height 10
click at [1339, 472] on div at bounding box center [1403, 473] width 180 height 17
click at [1337, 540] on div "intel" at bounding box center [1325, 539] width 25 height 17
click at [1333, 481] on div at bounding box center [1403, 473] width 180 height 17
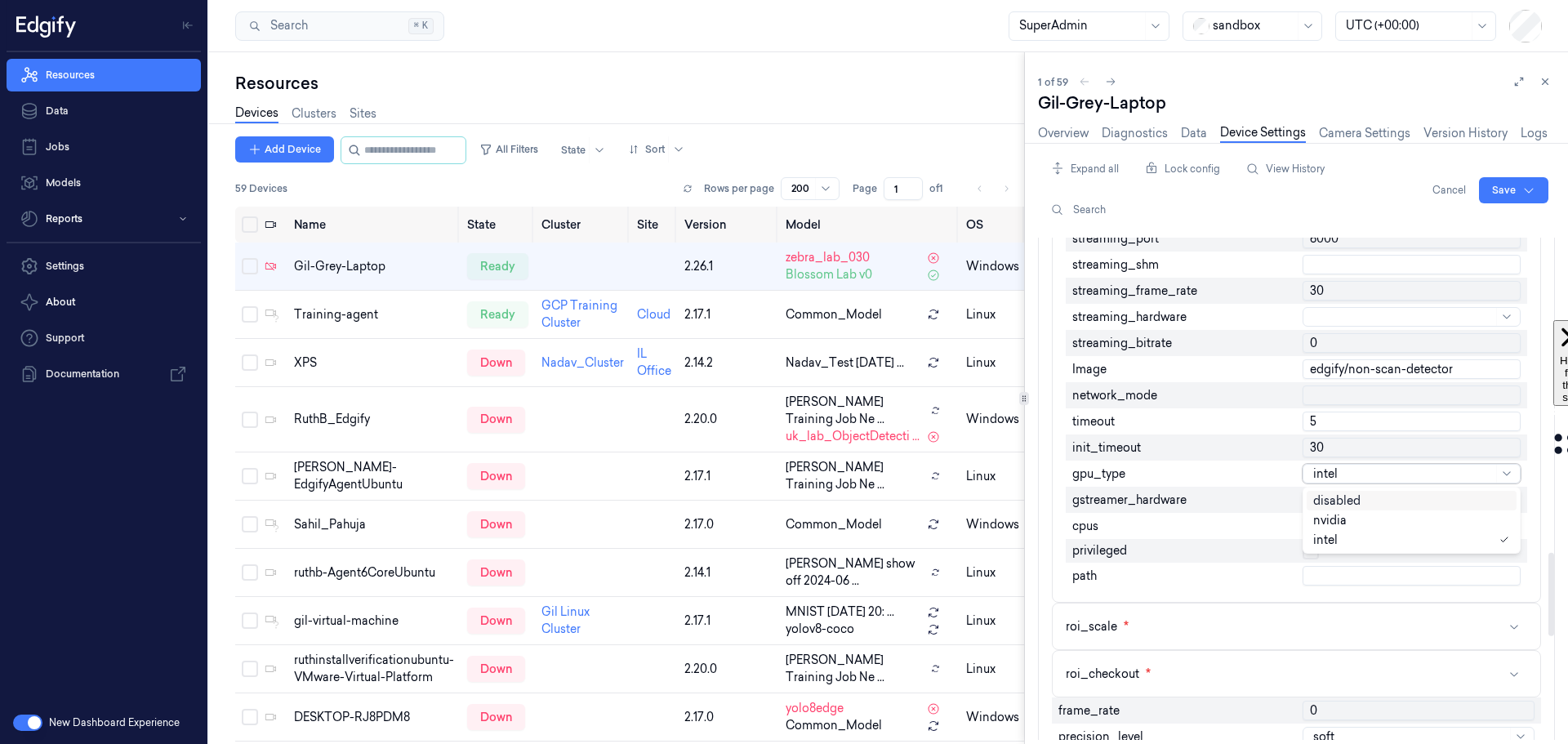
click at [1353, 500] on div "disabled" at bounding box center [1337, 501] width 47 height 17
click at [1326, 469] on div at bounding box center [1403, 473] width 180 height 17
click at [1275, 472] on div "gpu_type" at bounding box center [1181, 473] width 231 height 26
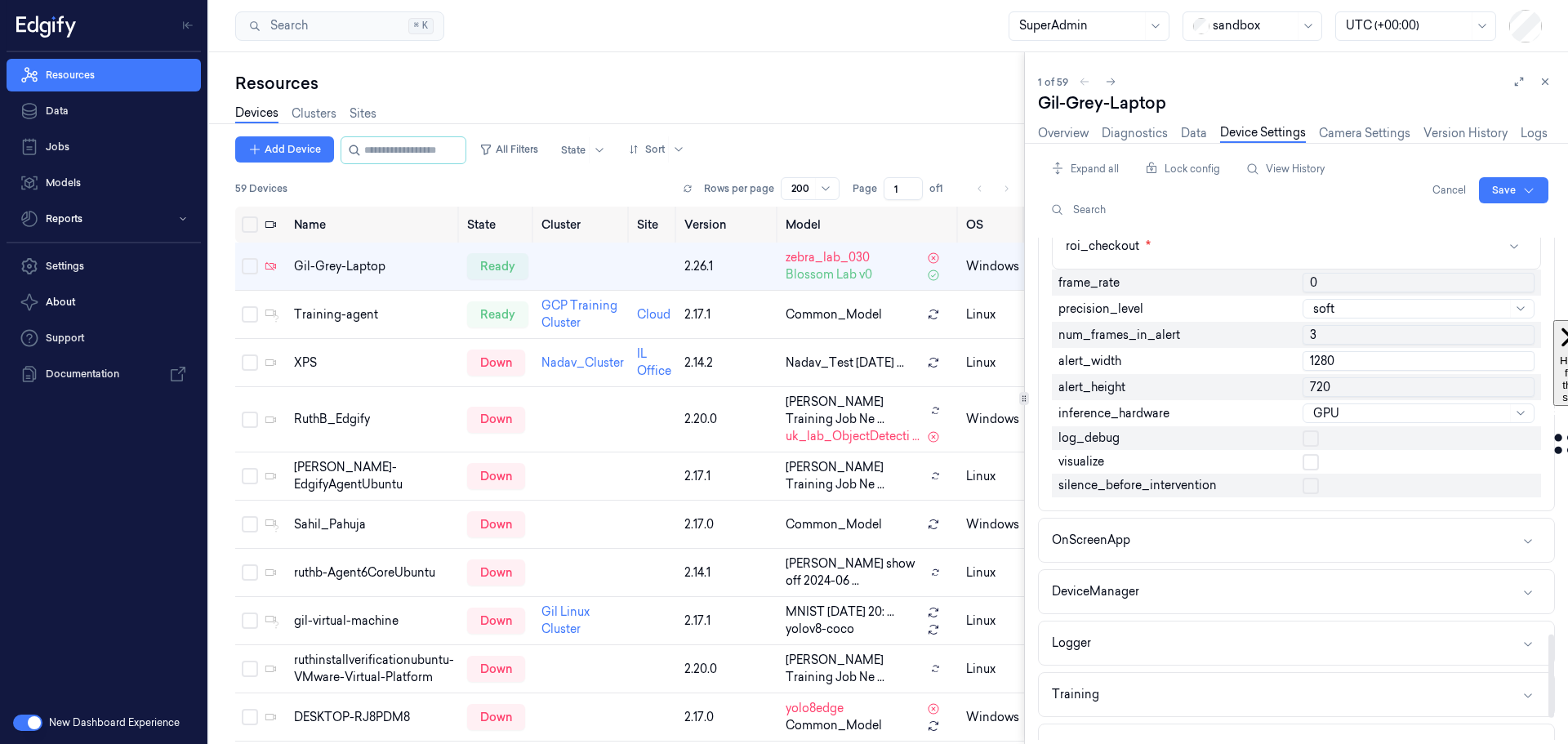
scroll to position [2380, 0]
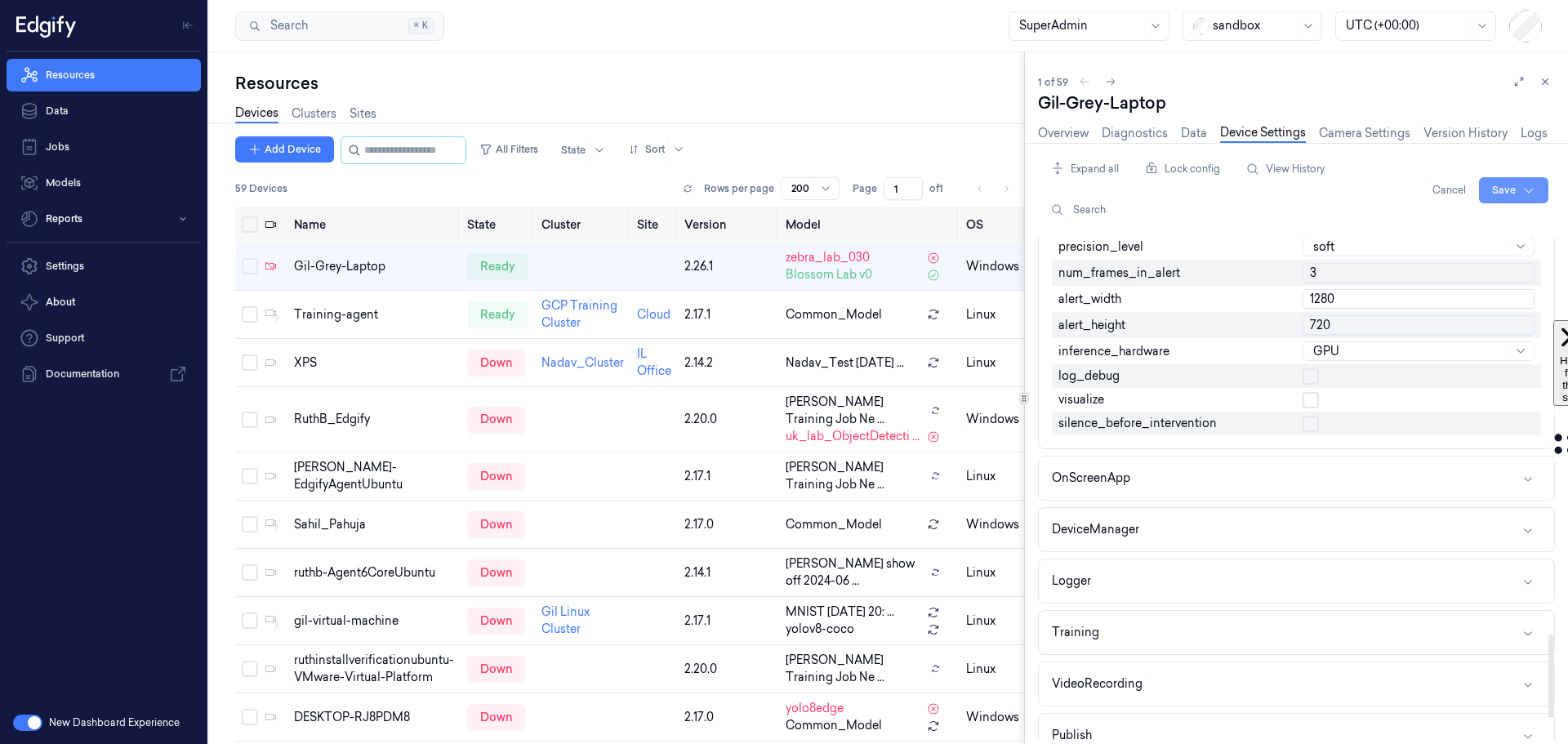
click at [1518, 188] on html "Resources Data Jobs Models Reports Settings About Support Documentation New Das…" at bounding box center [784, 372] width 1568 height 744
click at [1458, 229] on div "Save to this device" at bounding box center [1470, 223] width 144 height 27
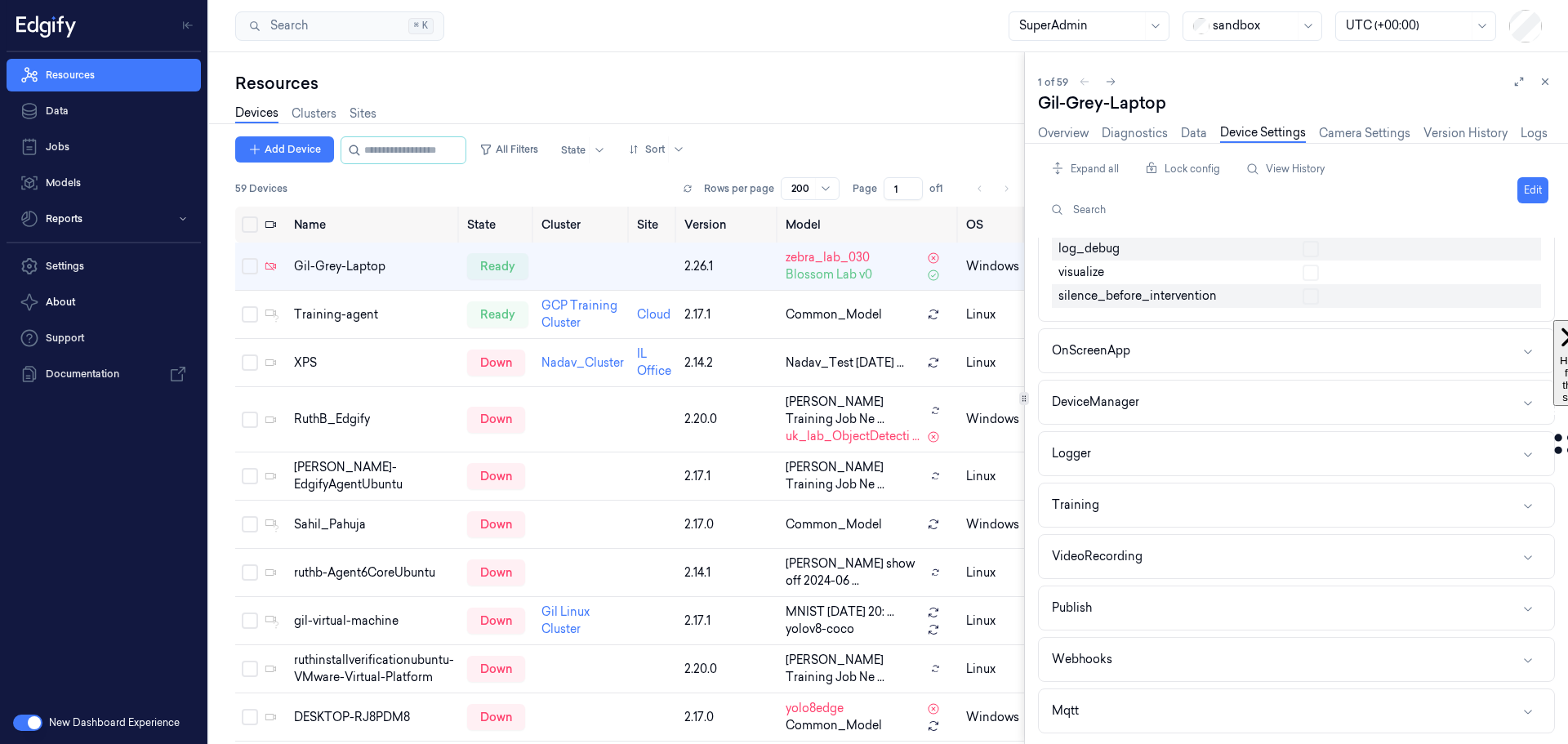
scroll to position [2190, 0]
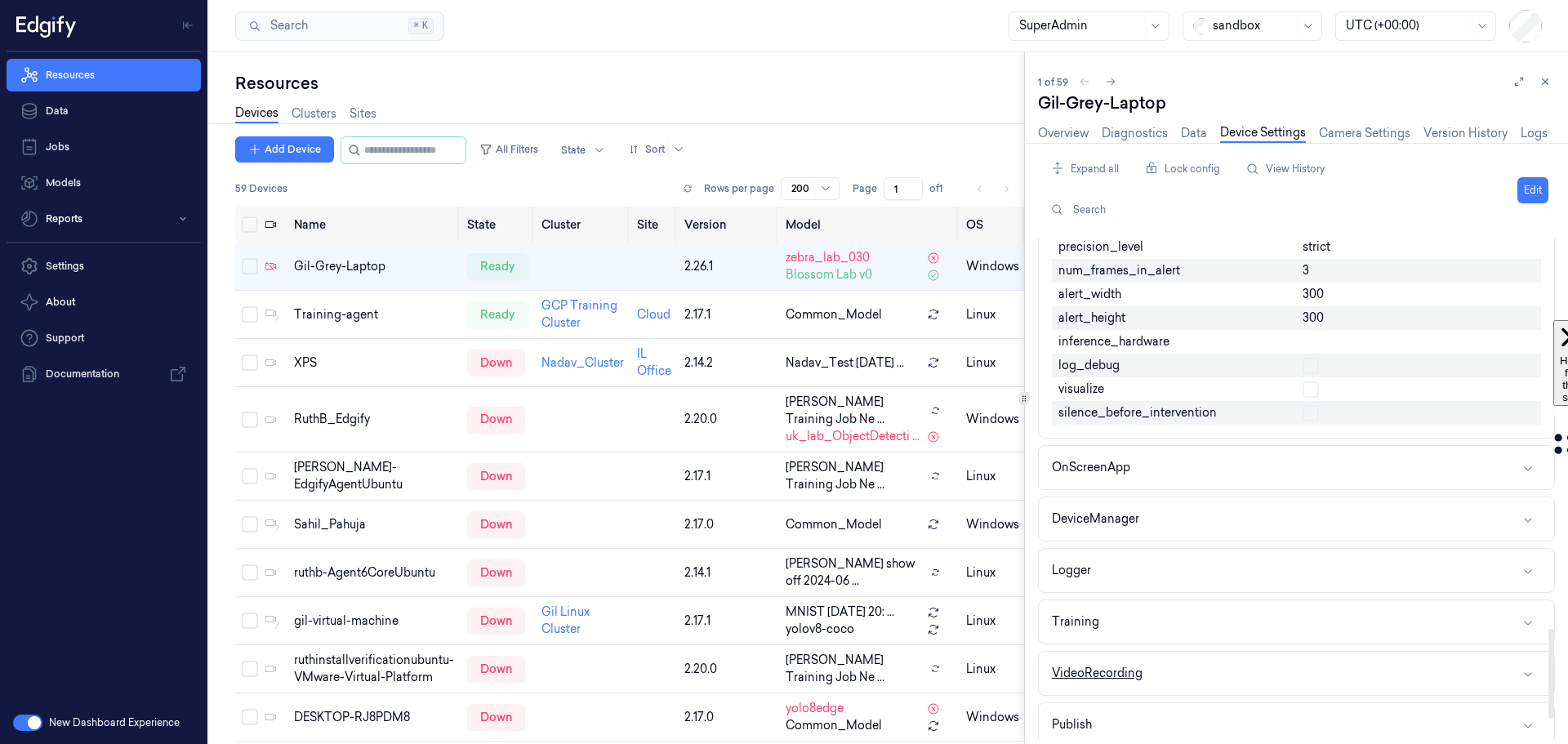
click at [1131, 667] on div "VideoRecording" at bounding box center [1097, 673] width 91 height 17
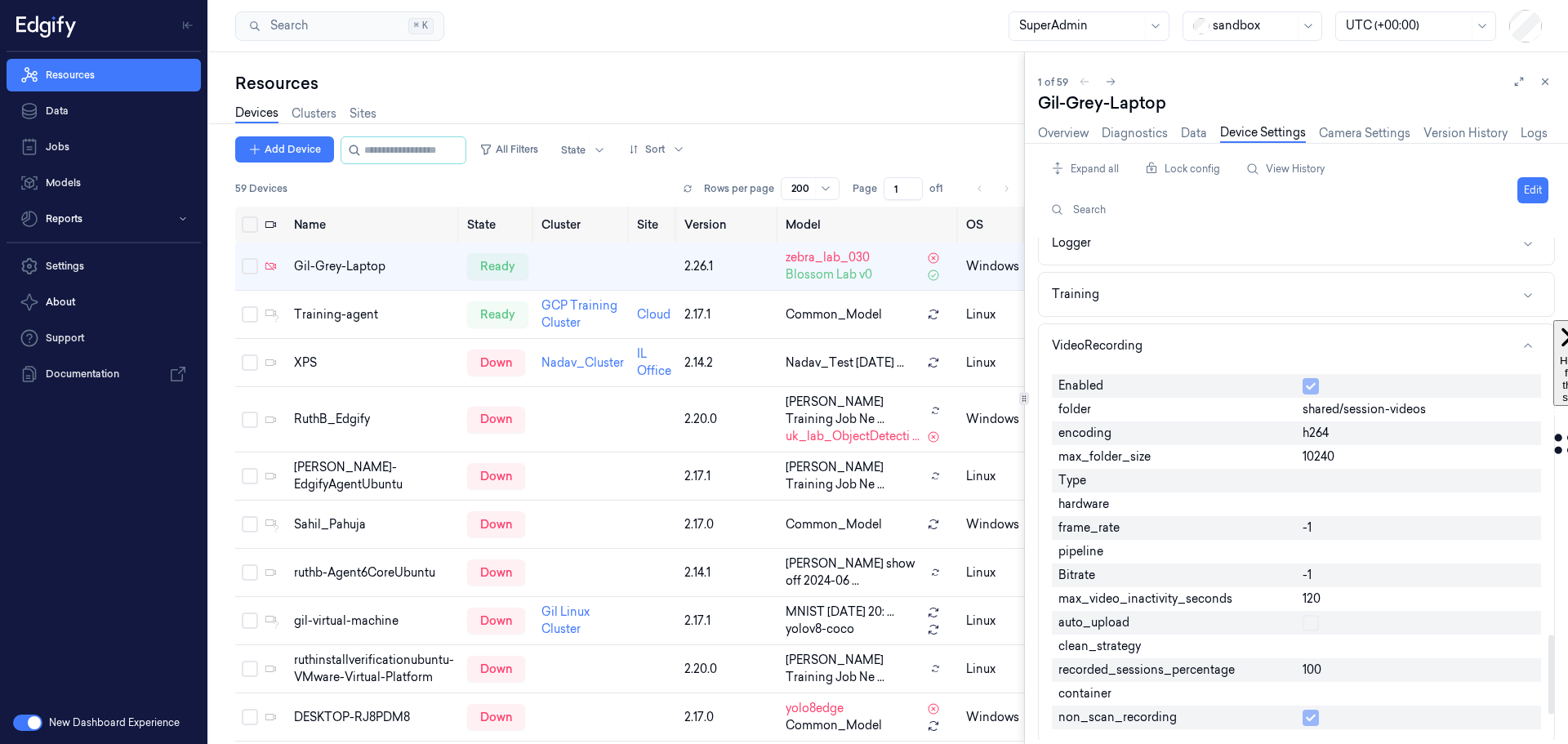
scroll to position [2599, 0]
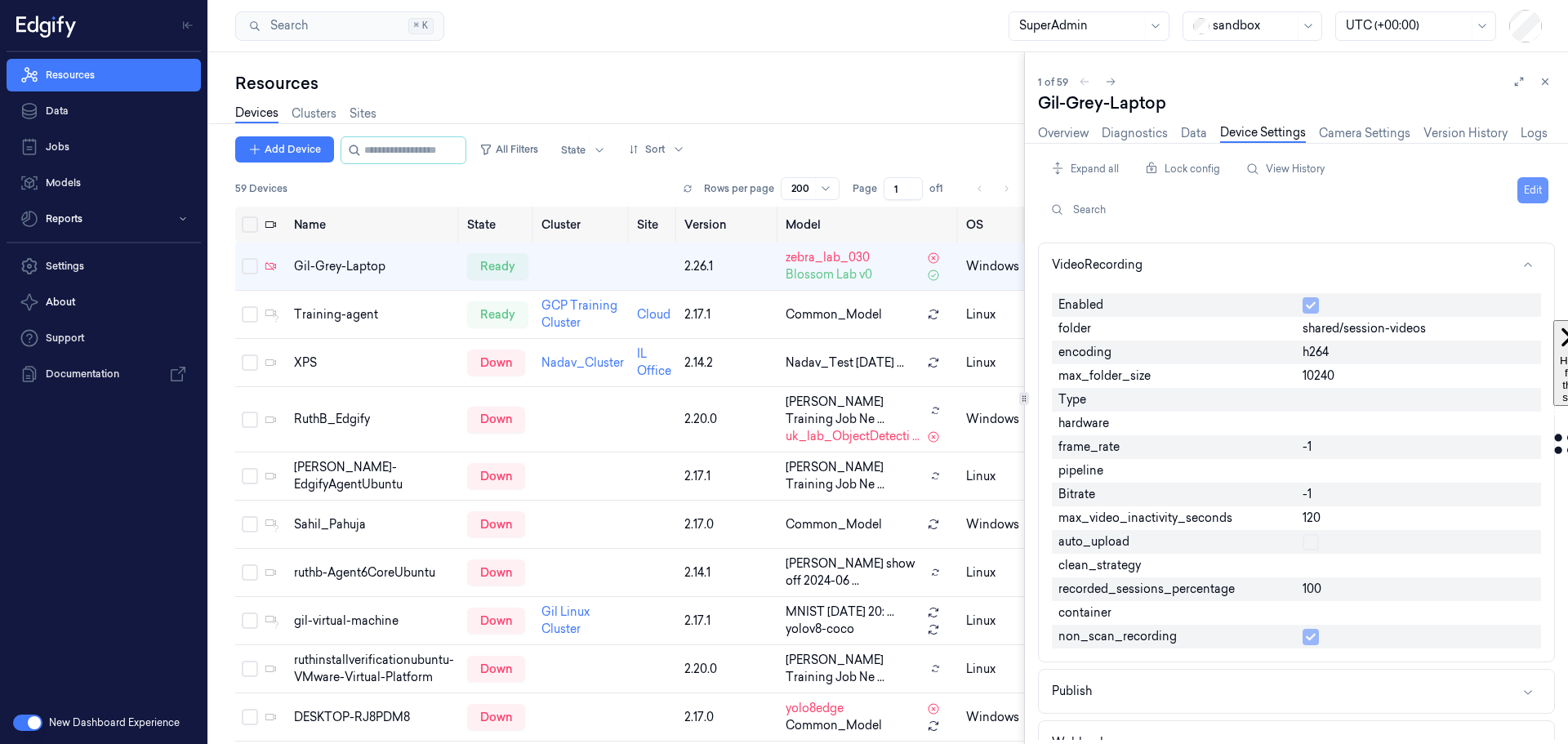
click at [1522, 185] on button "Edit" at bounding box center [1532, 190] width 31 height 26
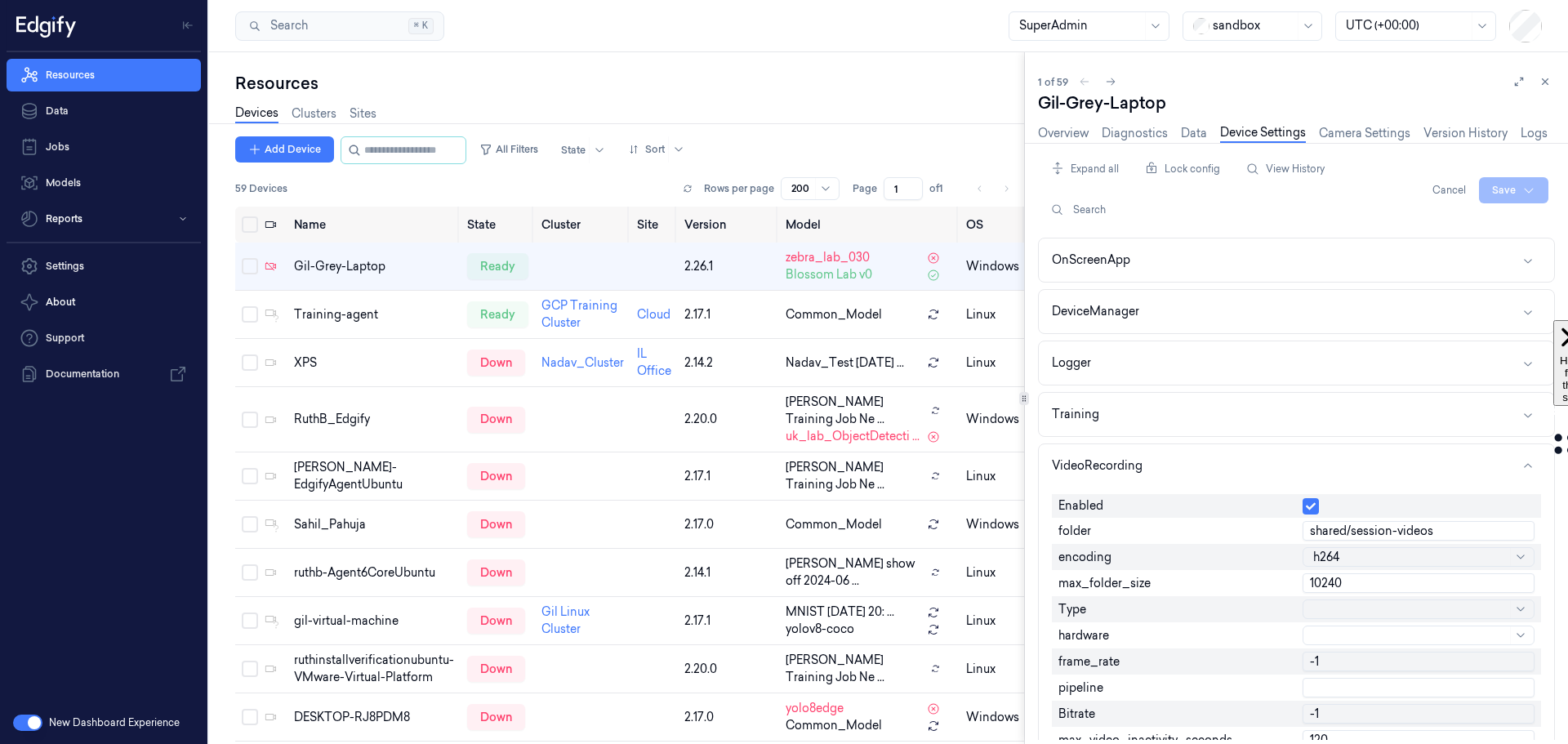
scroll to position [2799, 0]
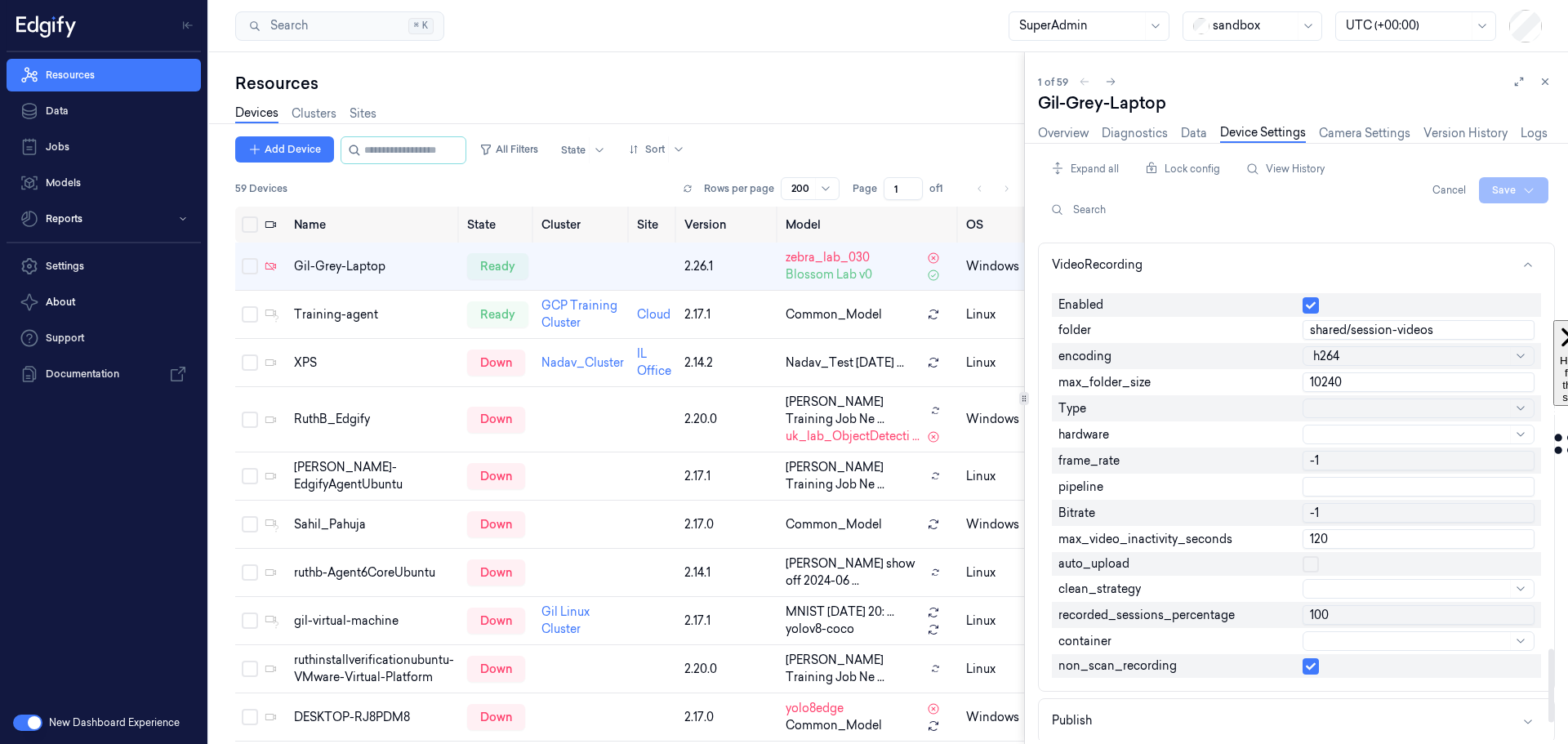
click at [1329, 455] on input "-1" at bounding box center [1418, 461] width 232 height 20
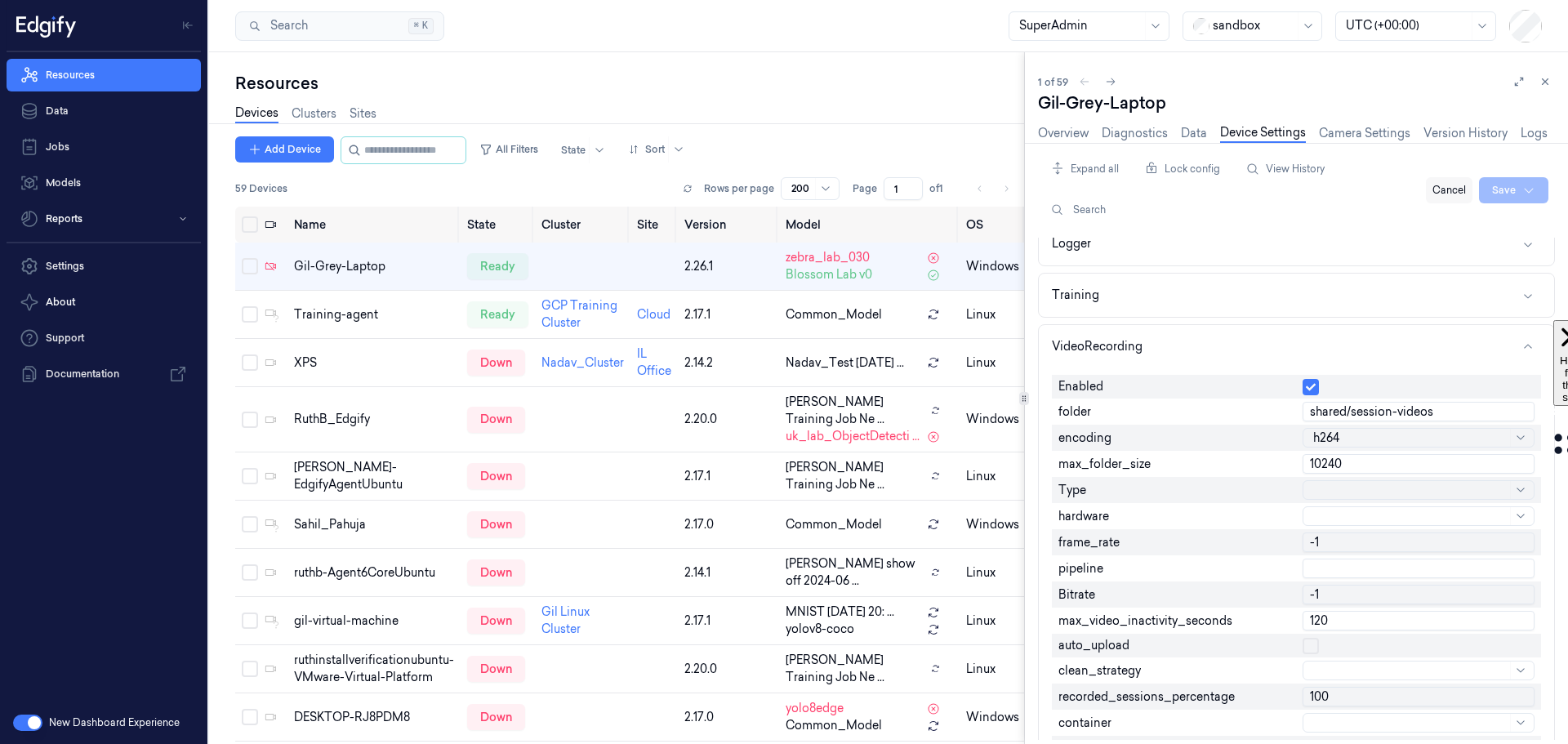
click at [1455, 190] on button "Cancel" at bounding box center [1449, 190] width 46 height 26
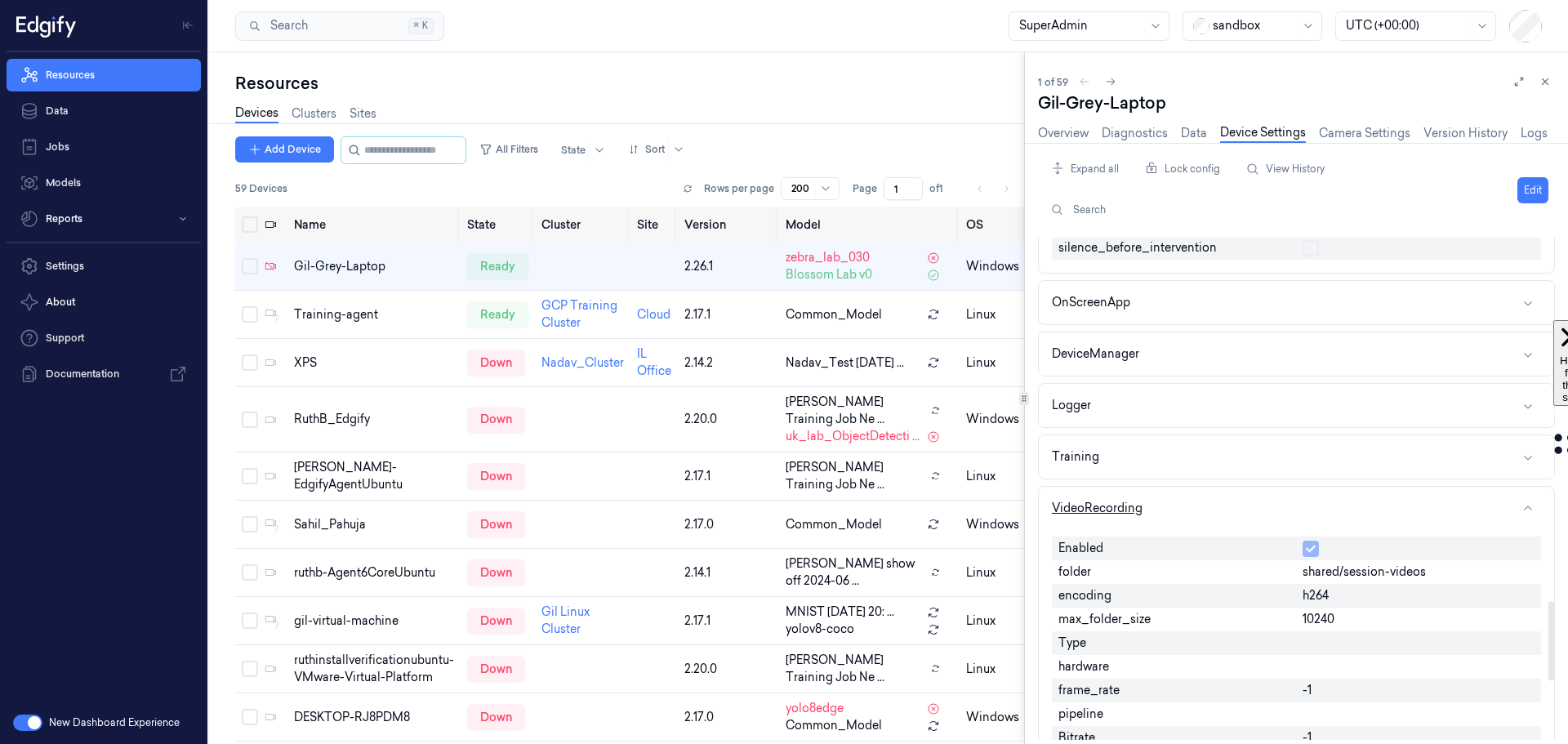
scroll to position [2273, 0]
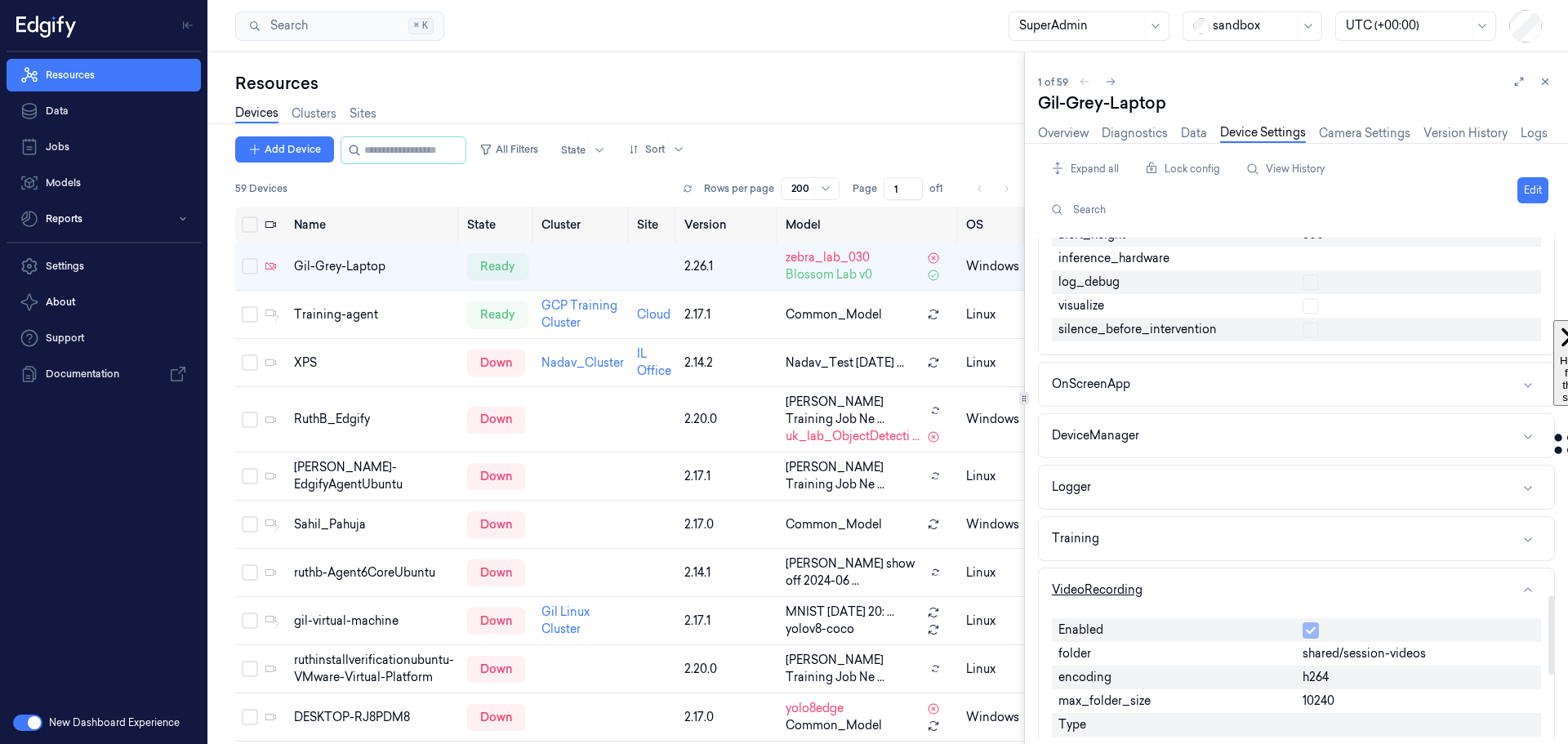
click at [1226, 590] on button "VideoRecording" at bounding box center [1296, 591] width 515 height 43
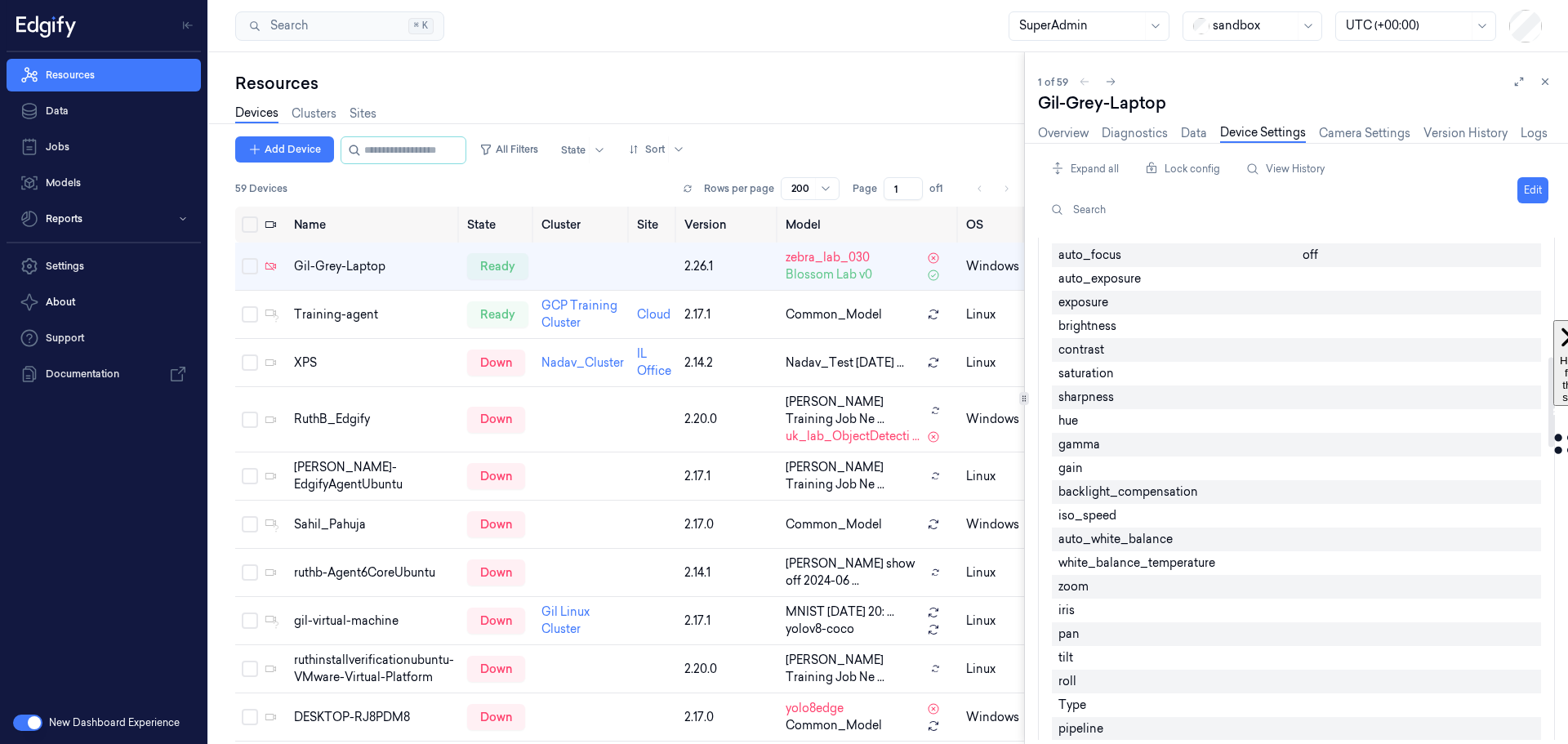
scroll to position [557, 0]
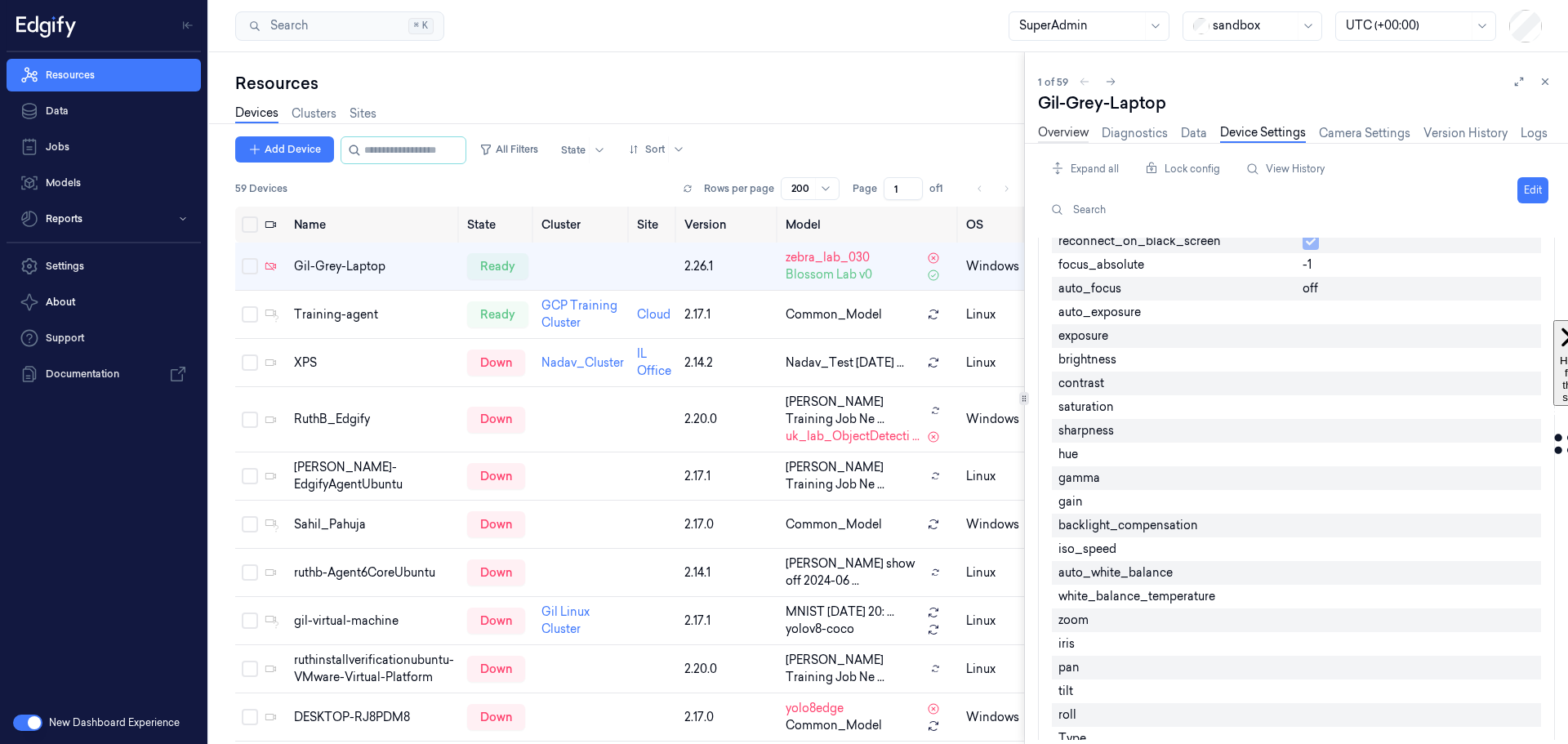
click at [1060, 127] on link "Overview" at bounding box center [1062, 133] width 50 height 19
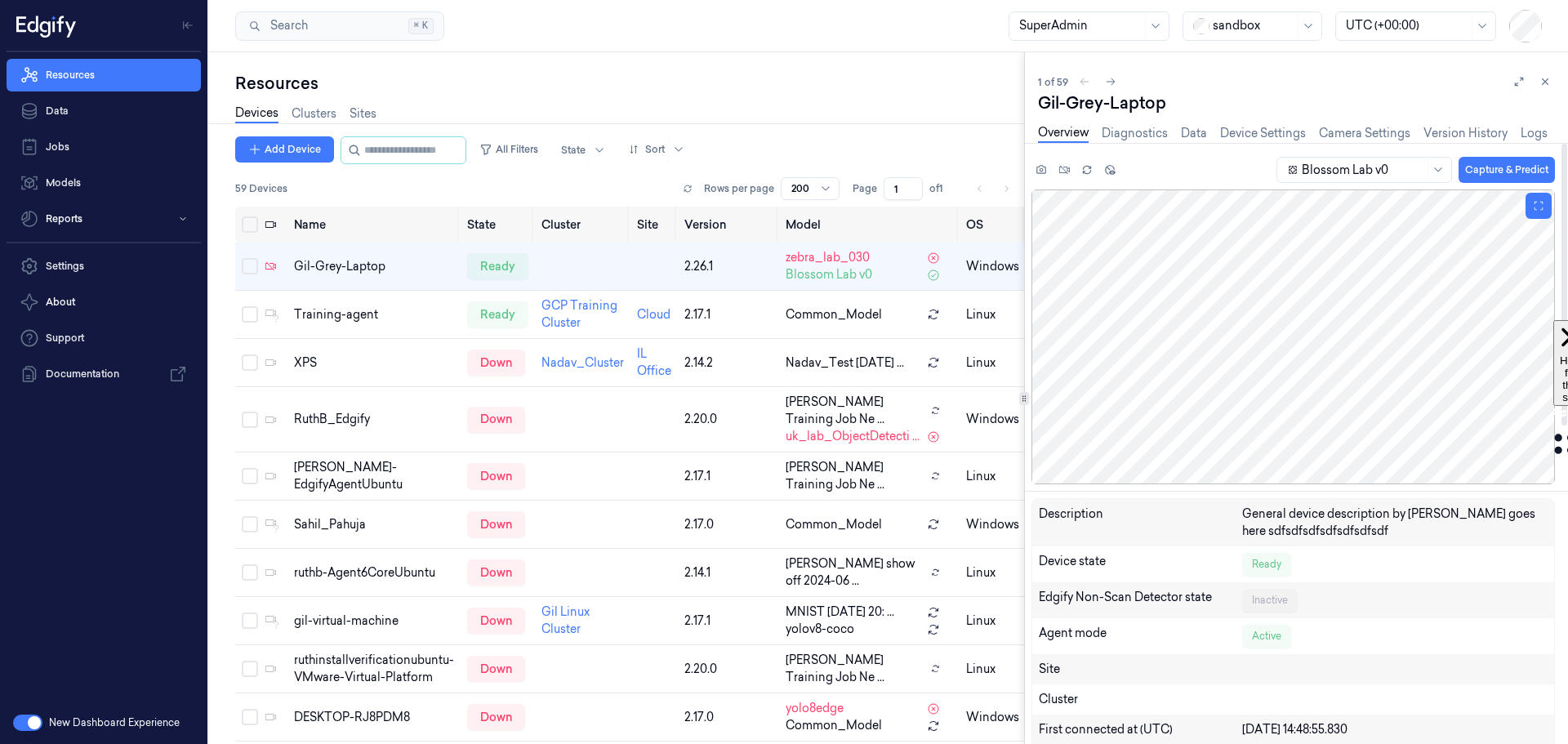
click at [1267, 269] on div at bounding box center [1294, 337] width 523 height 295
click at [1268, 267] on div at bounding box center [1294, 337] width 523 height 295
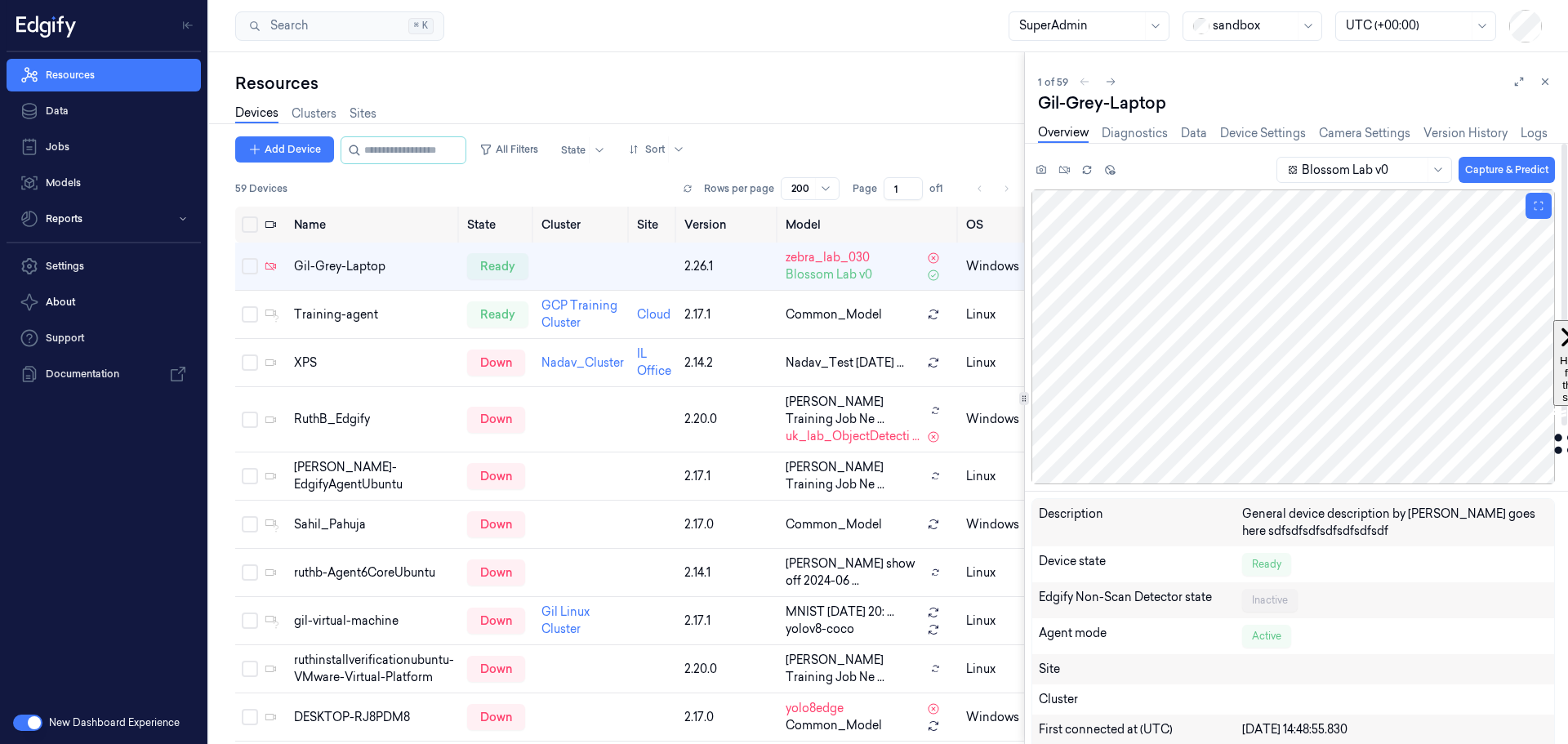
click at [1267, 269] on div at bounding box center [1294, 337] width 523 height 295
click at [1261, 271] on div at bounding box center [1294, 337] width 523 height 295
click at [1261, 270] on div at bounding box center [1294, 337] width 523 height 295
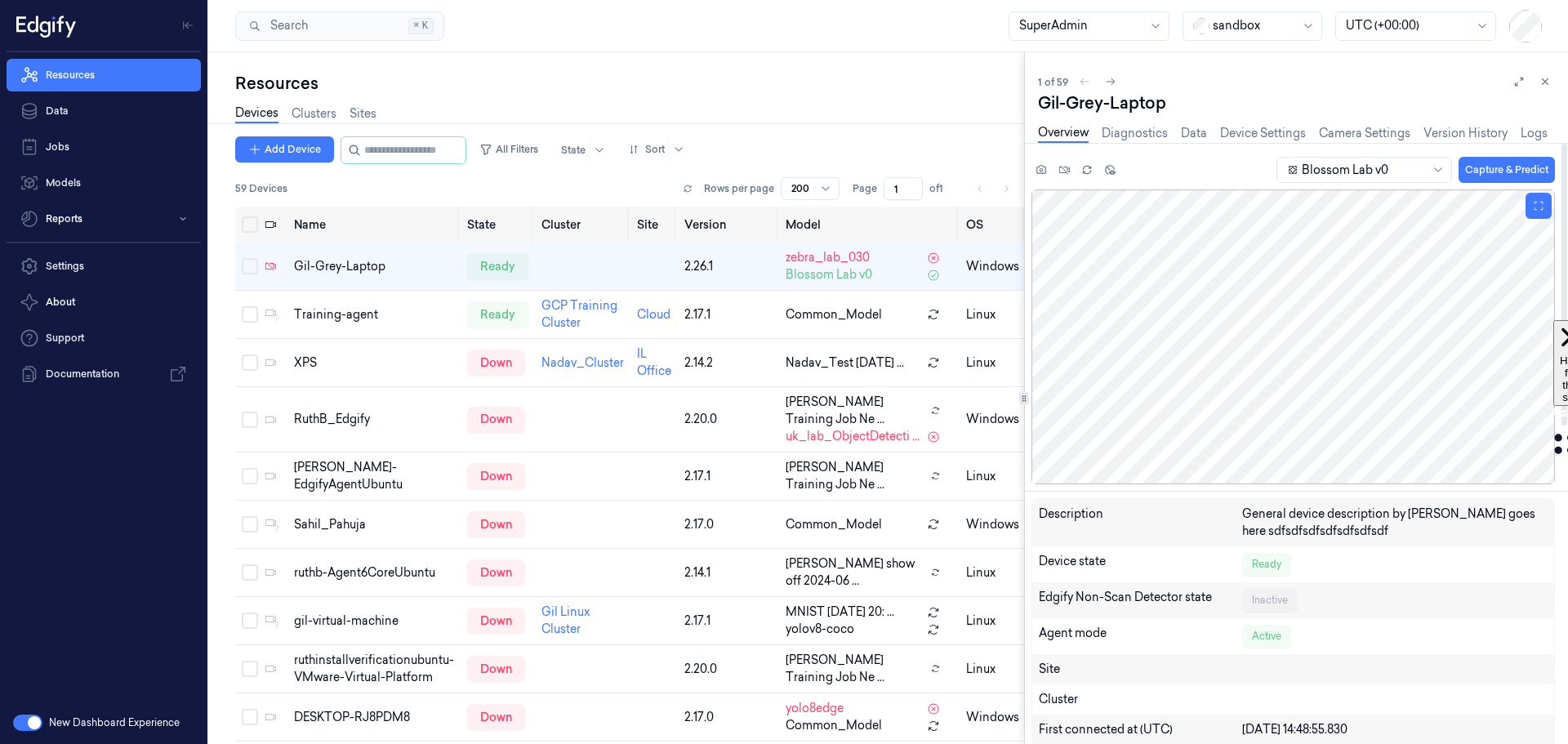
click at [1263, 272] on div at bounding box center [1294, 337] width 523 height 295
click at [1257, 129] on link "Device Settings" at bounding box center [1263, 133] width 86 height 19
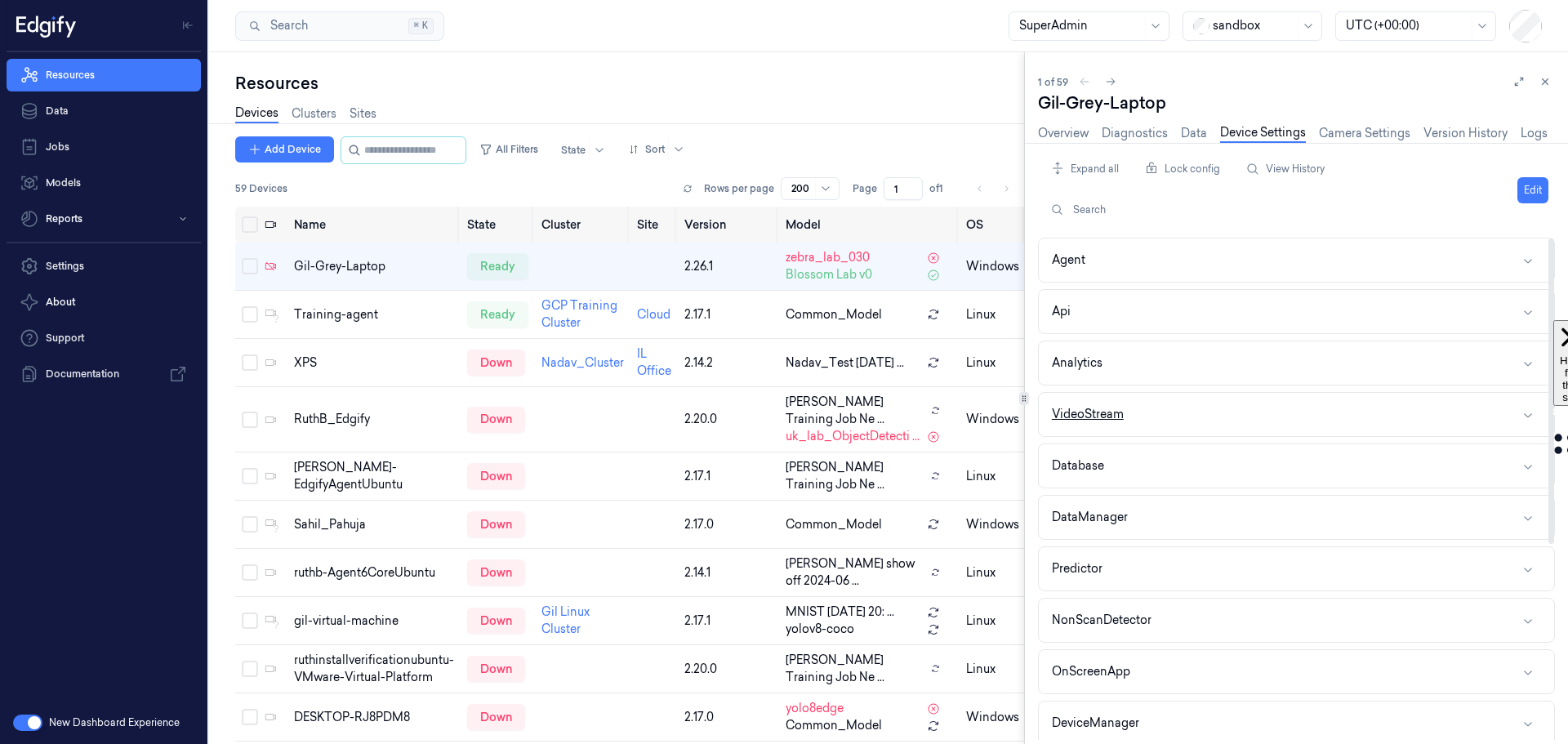
click at [1188, 394] on button "VideoStream" at bounding box center [1296, 415] width 515 height 43
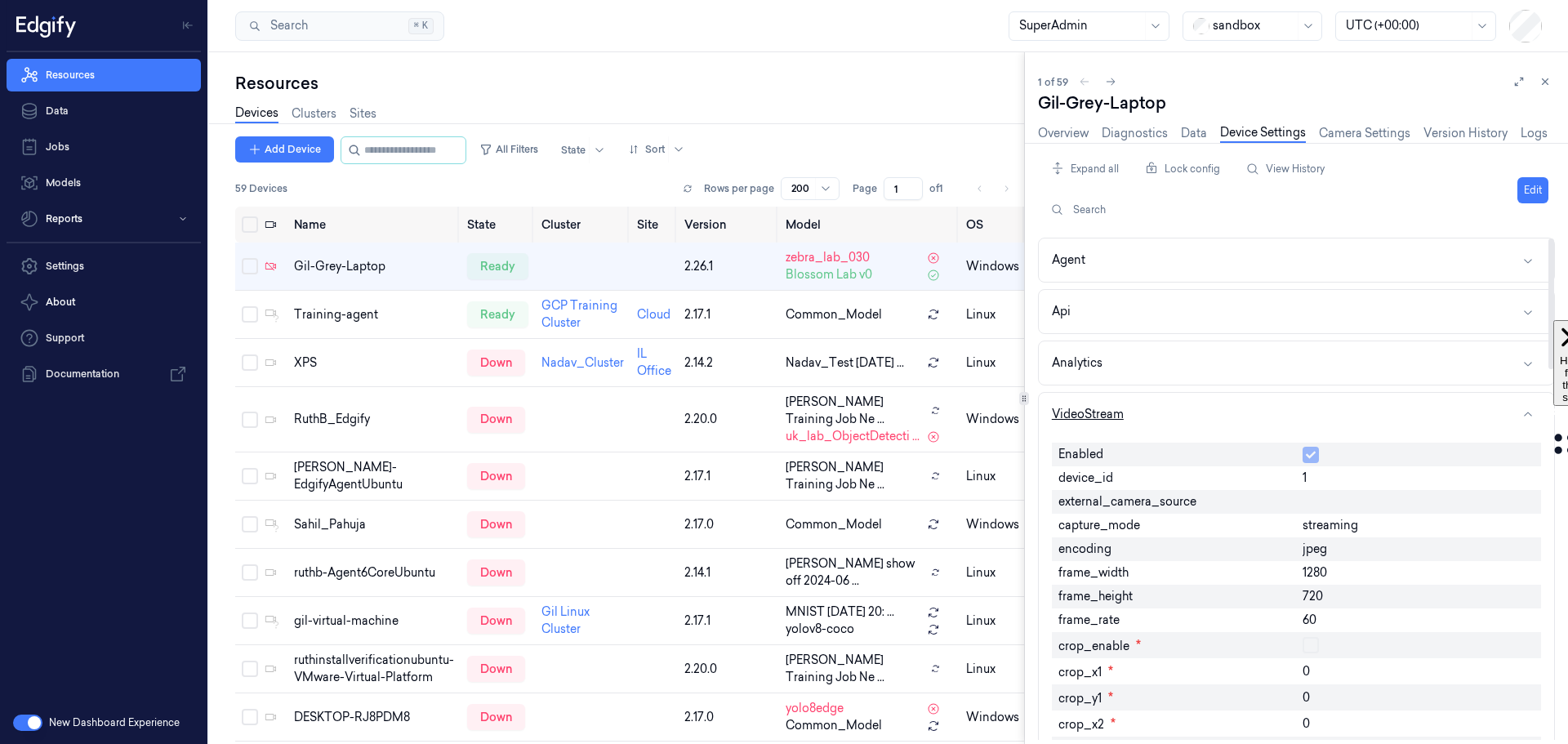
click at [1191, 406] on button "VideoStream" at bounding box center [1296, 415] width 515 height 43
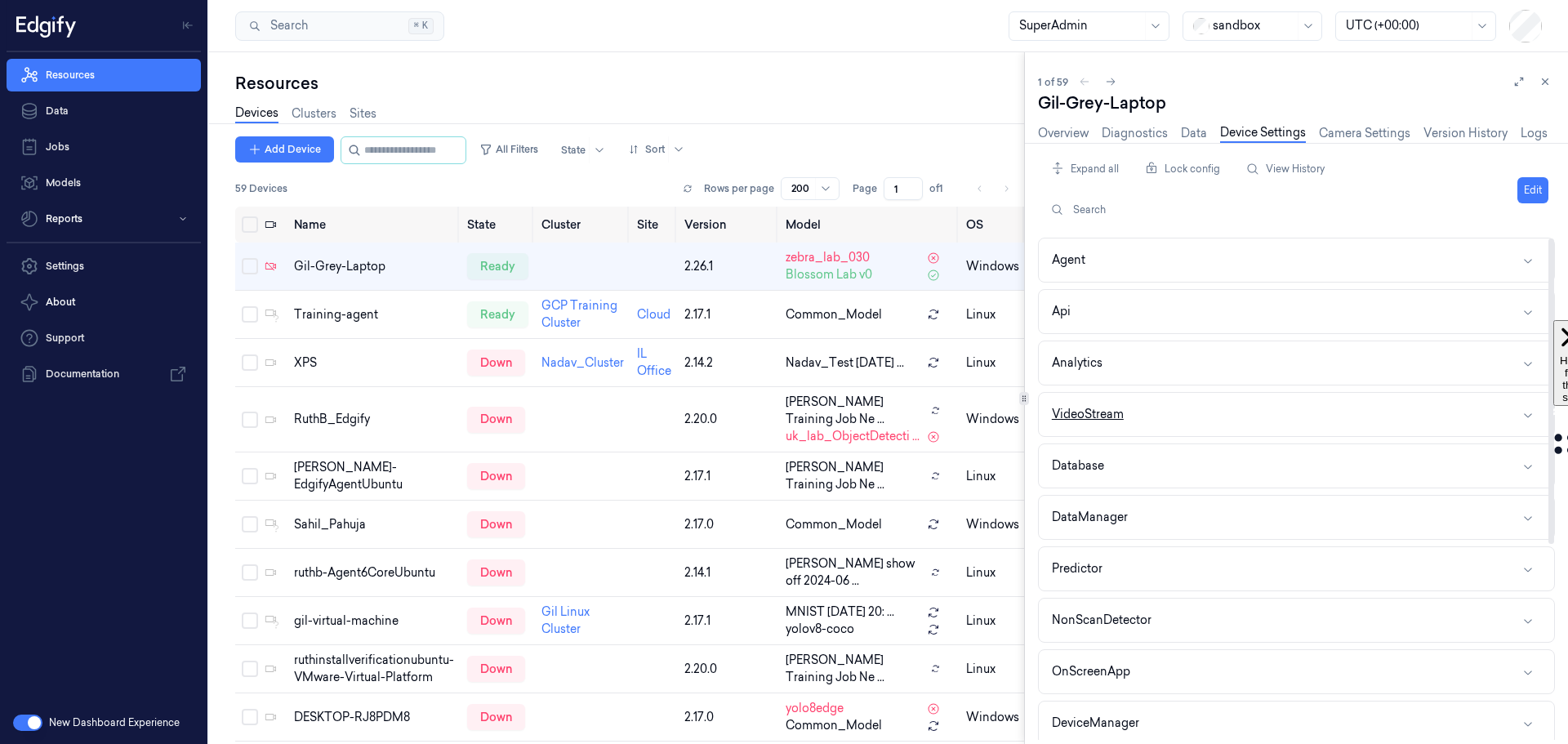
click at [1191, 406] on button "VideoStream" at bounding box center [1296, 415] width 515 height 43
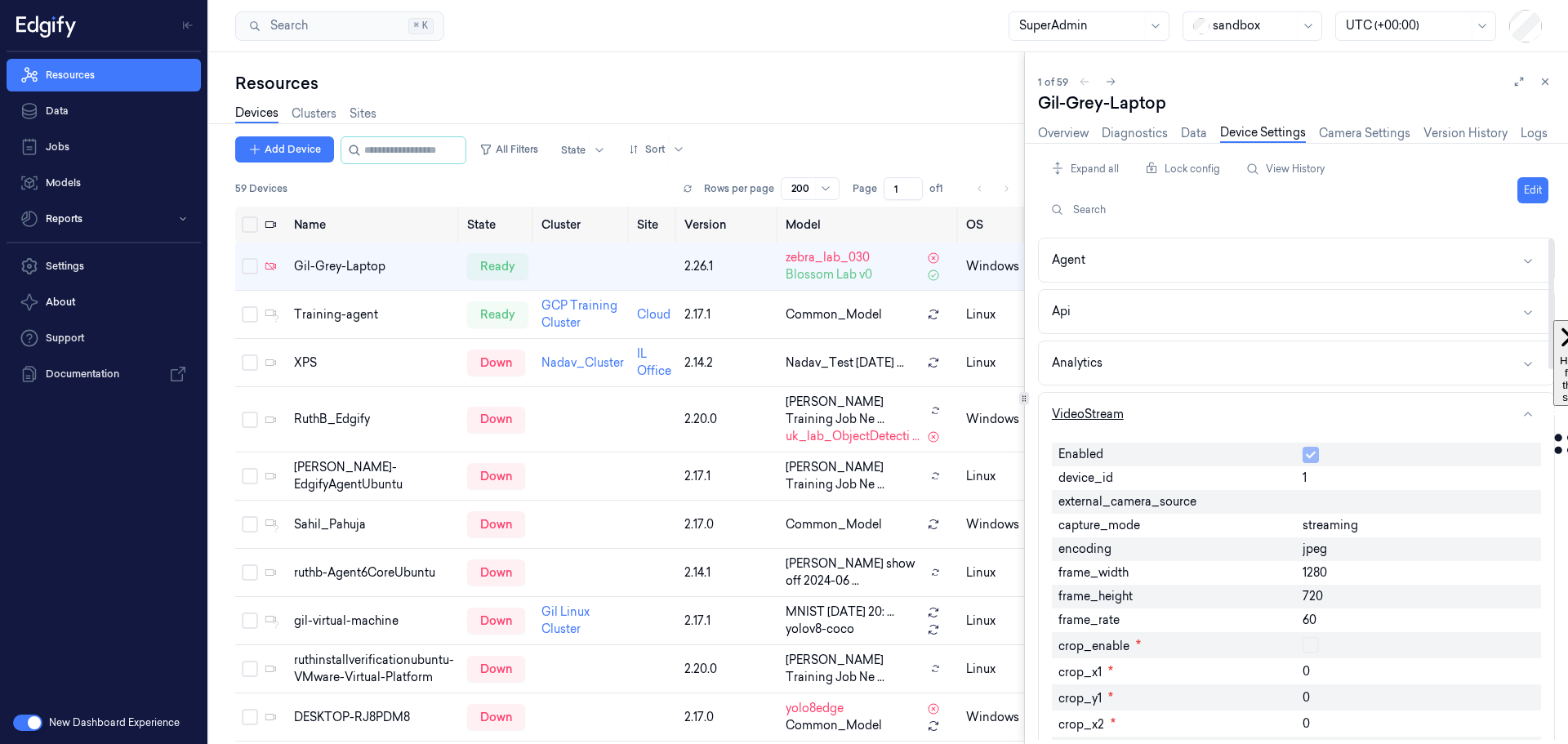
click at [1191, 406] on button "VideoStream" at bounding box center [1296, 415] width 515 height 43
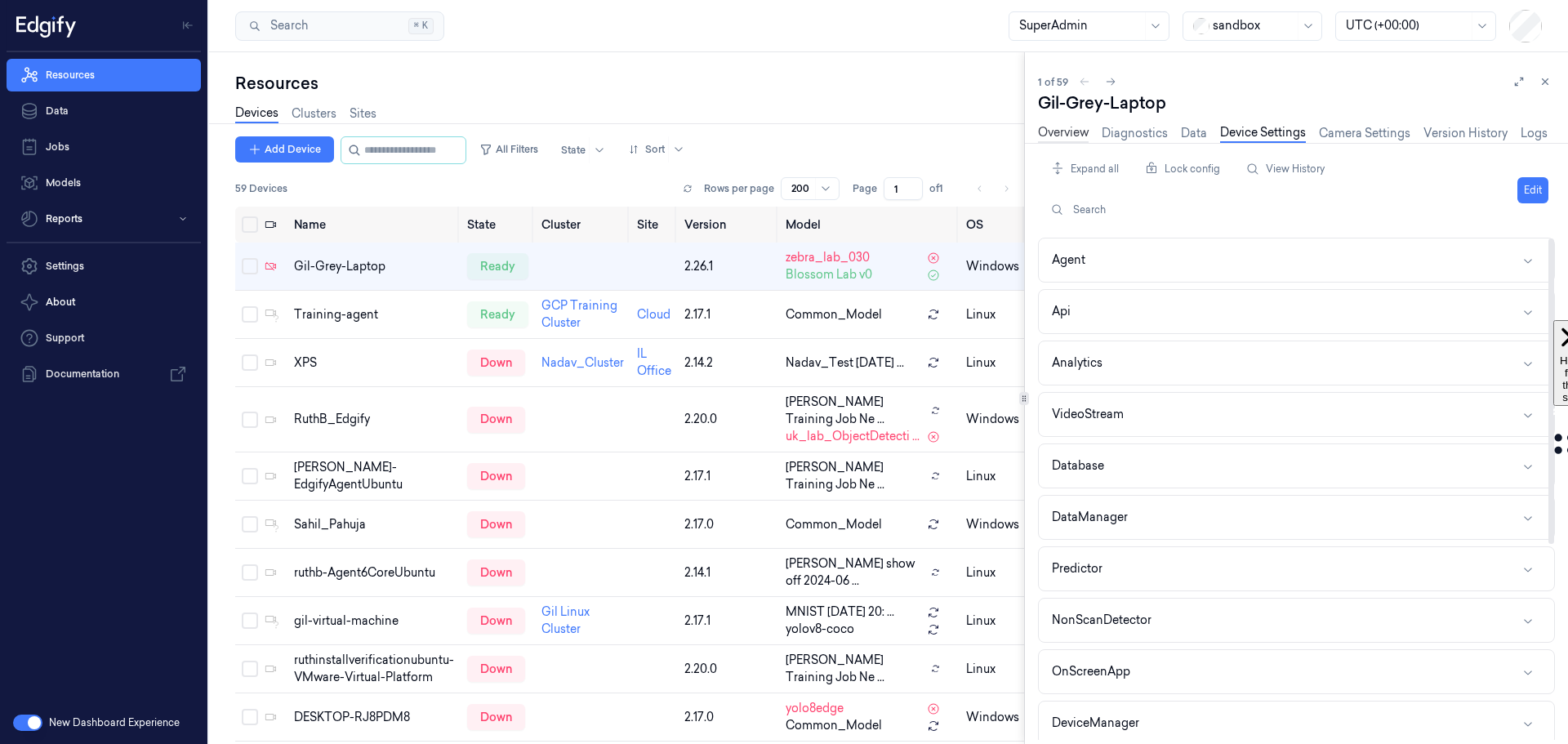
click at [1067, 129] on link "Overview" at bounding box center [1062, 133] width 50 height 19
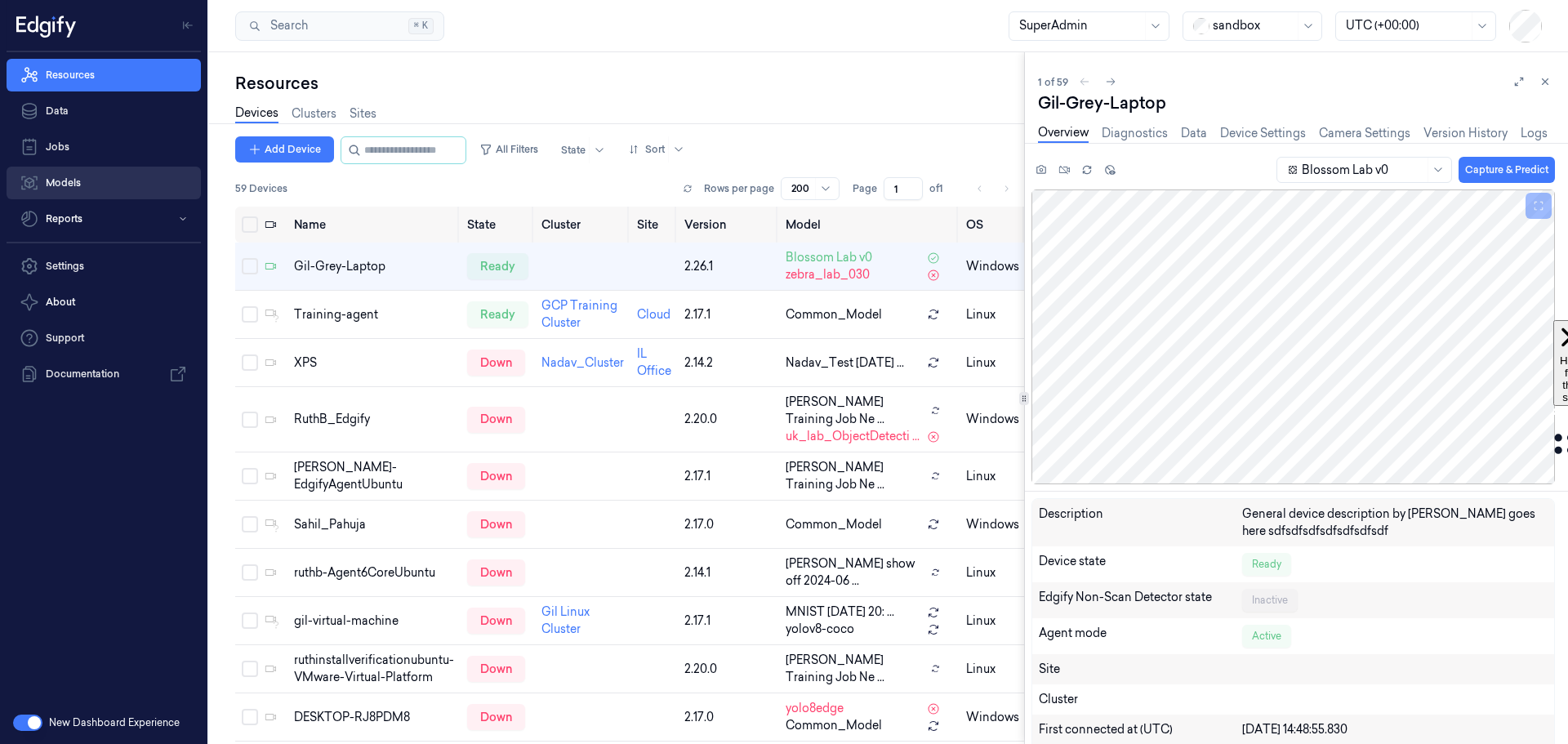
click at [93, 177] on link "Models" at bounding box center [104, 183] width 195 height 33
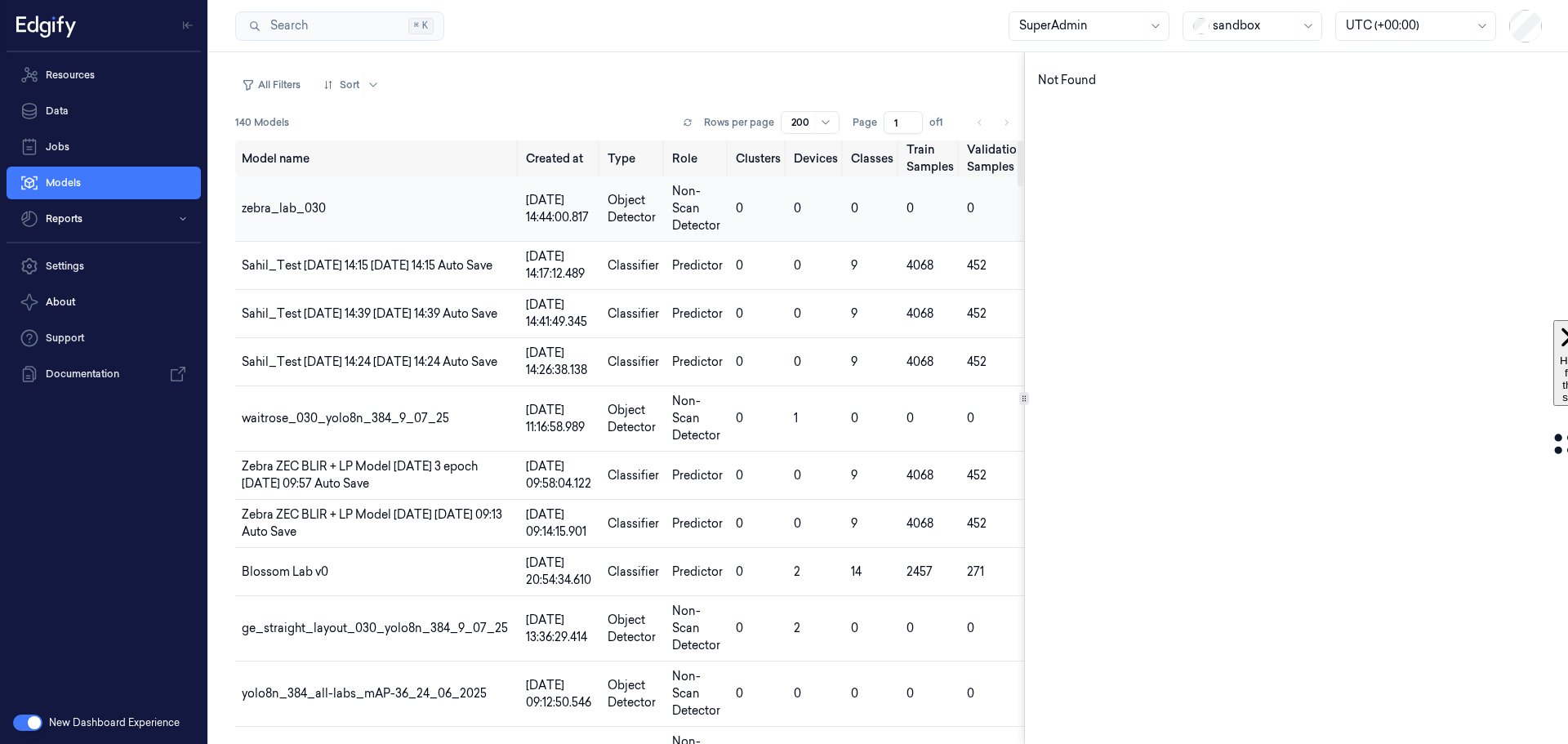
click at [305, 207] on span "zebra_lab_030" at bounding box center [283, 207] width 84 height 15
click at [29, 711] on div "New Dashboard Experience" at bounding box center [104, 722] width 207 height 42
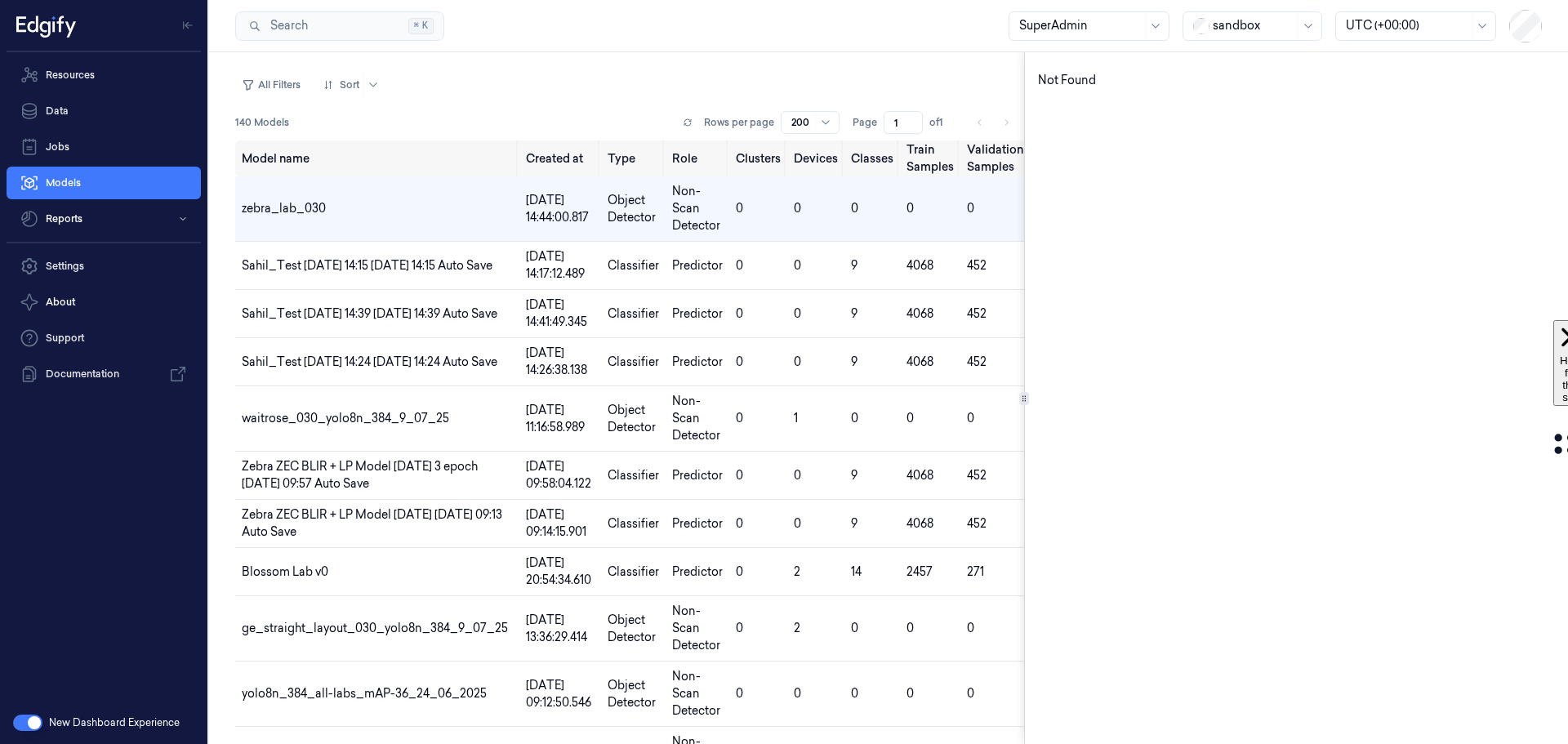
click at [26, 719] on button "button" at bounding box center [28, 723] width 30 height 17
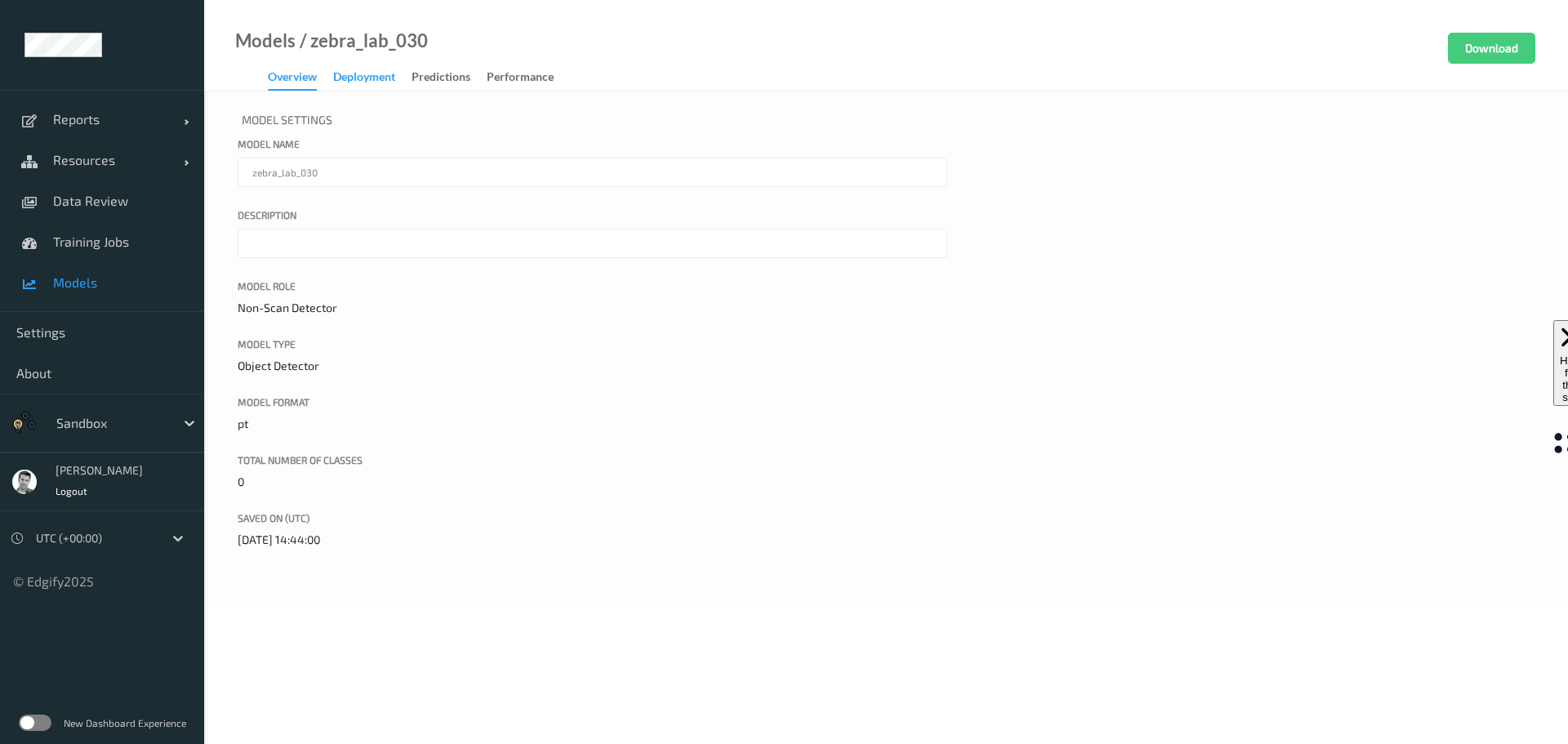
click at [362, 72] on div "Deployment" at bounding box center [363, 78] width 62 height 21
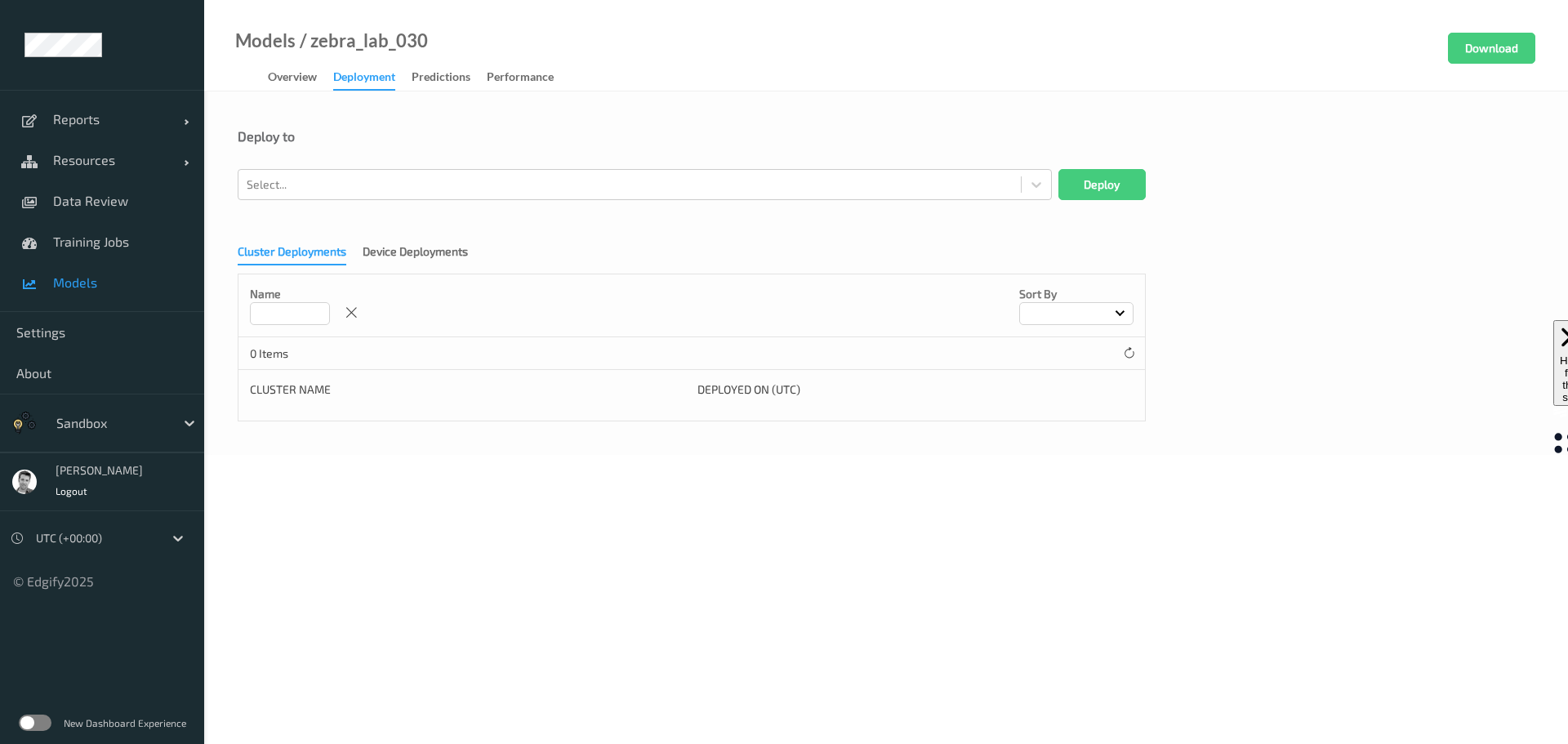
click at [356, 168] on div "Deploy to" at bounding box center [886, 148] width 1296 height 41
click at [375, 242] on div "Cluster Deployments Device Deployments Name Sort by 0 Items Cluster Name Deploy…" at bounding box center [886, 327] width 1296 height 189
click at [380, 258] on div "Device Deployments" at bounding box center [415, 253] width 106 height 21
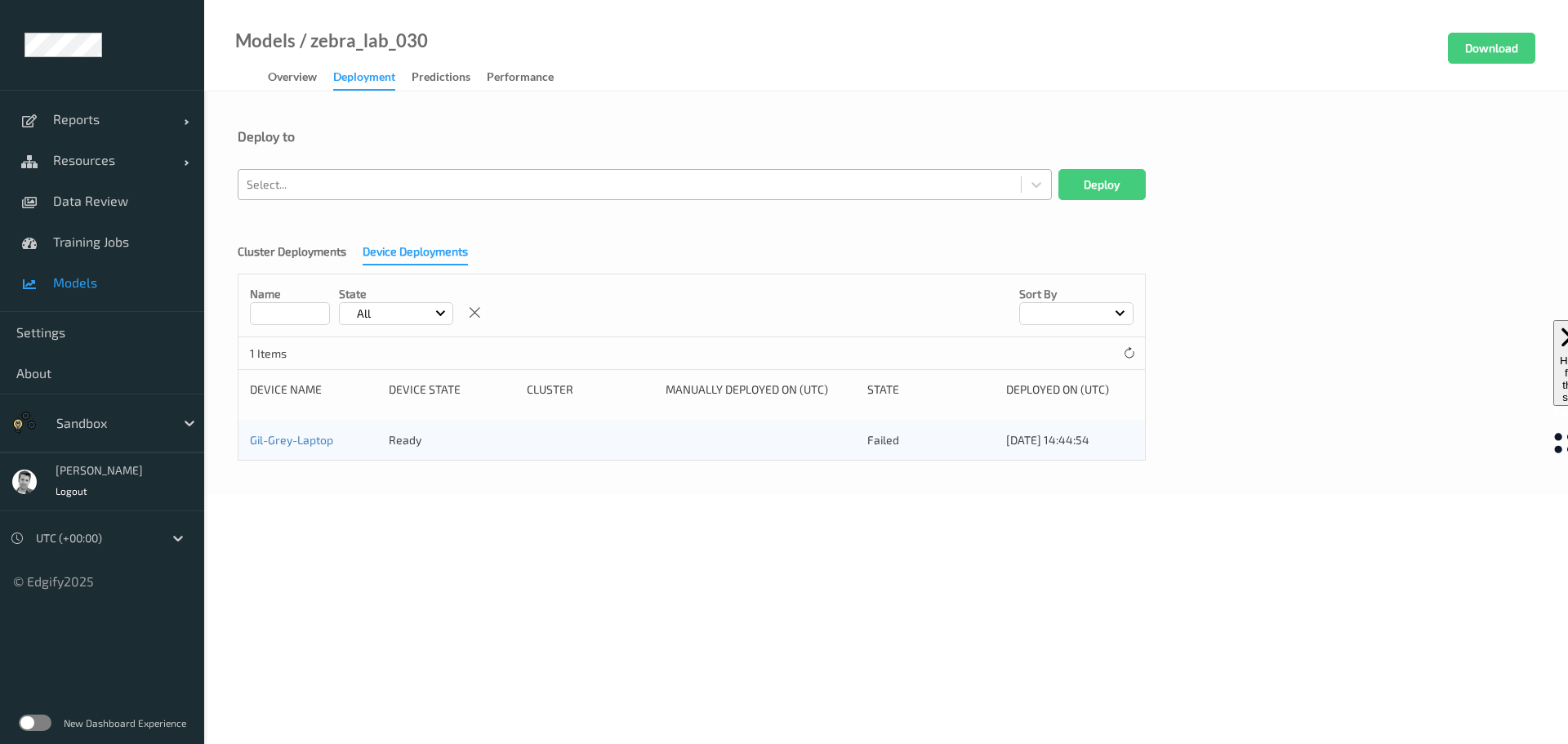
click at [373, 187] on div at bounding box center [630, 185] width 766 height 20
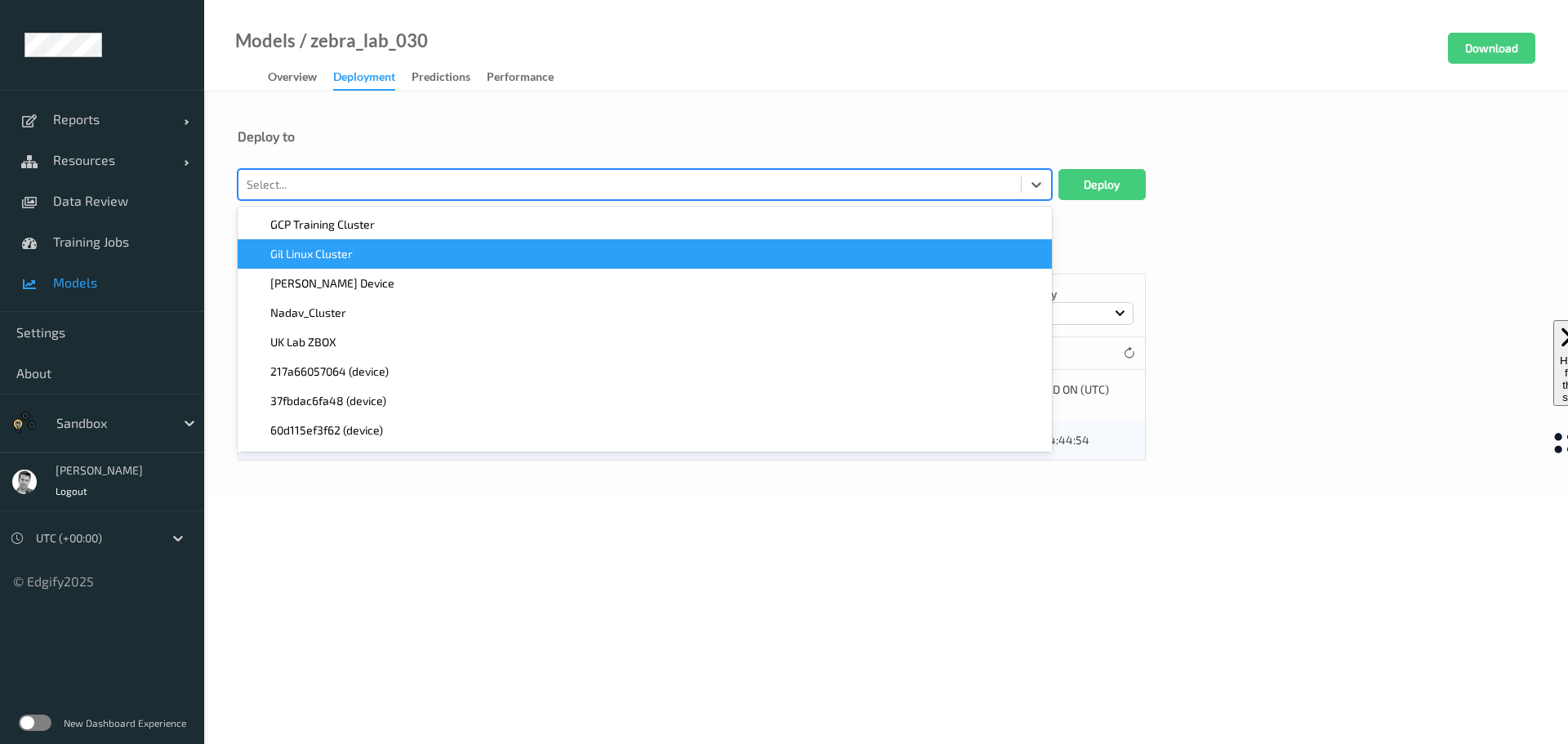
click at [354, 257] on div "Gil Linux Cluster" at bounding box center [645, 254] width 795 height 17
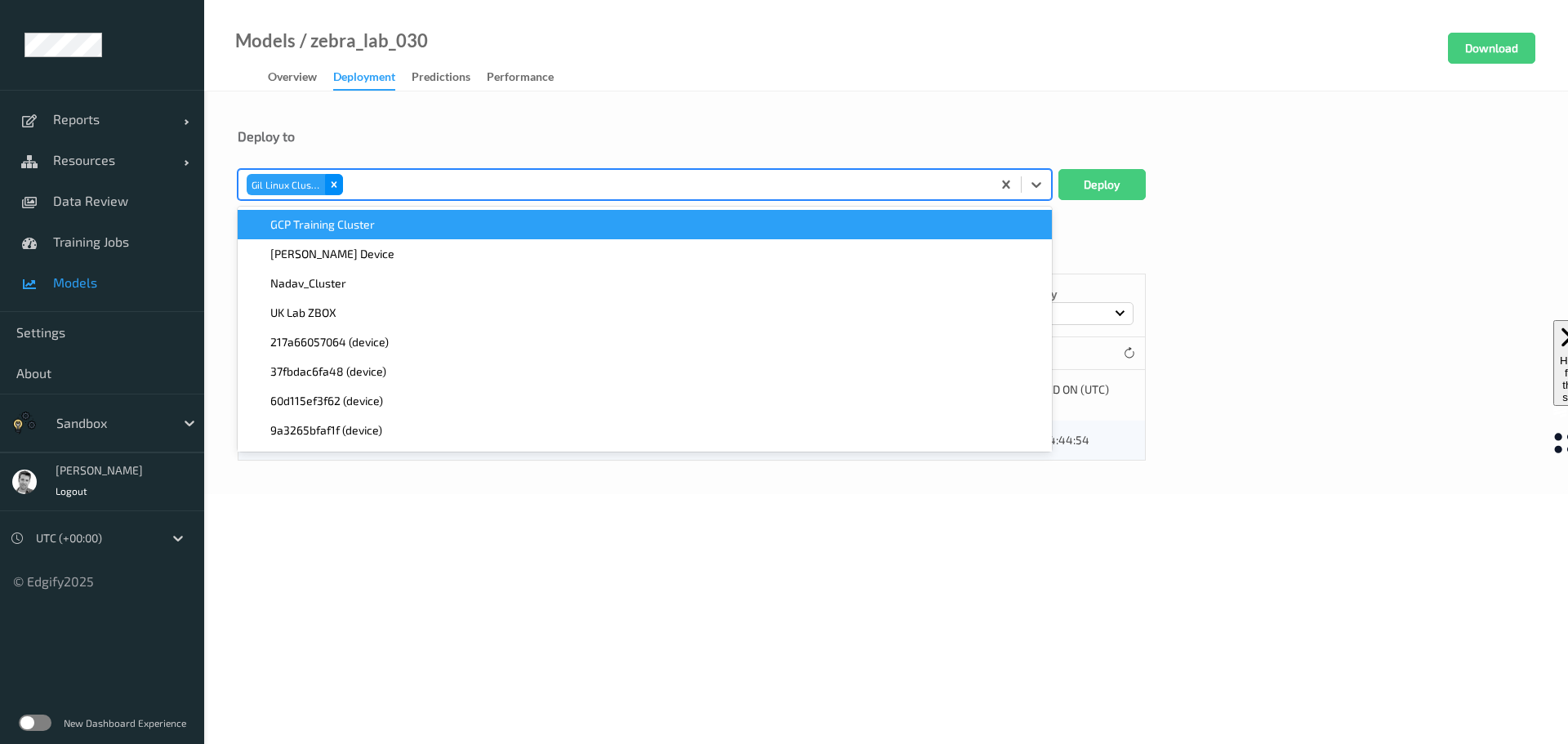
click at [336, 183] on icon "Remove Gil Linux Cluster" at bounding box center [335, 185] width 6 height 6
type input "gil"
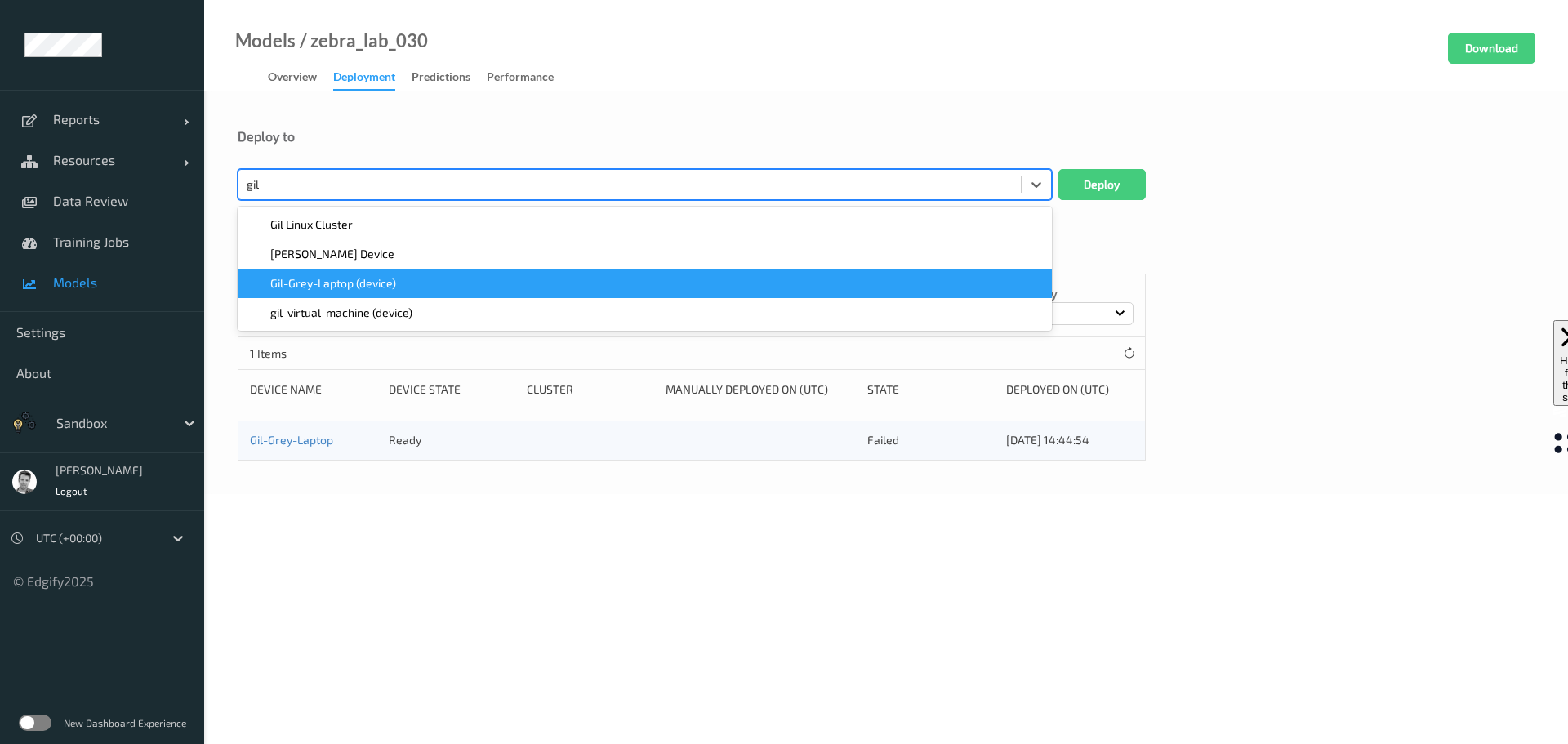
click at [338, 278] on span "Gil-Grey-Laptop (device)" at bounding box center [333, 284] width 125 height 17
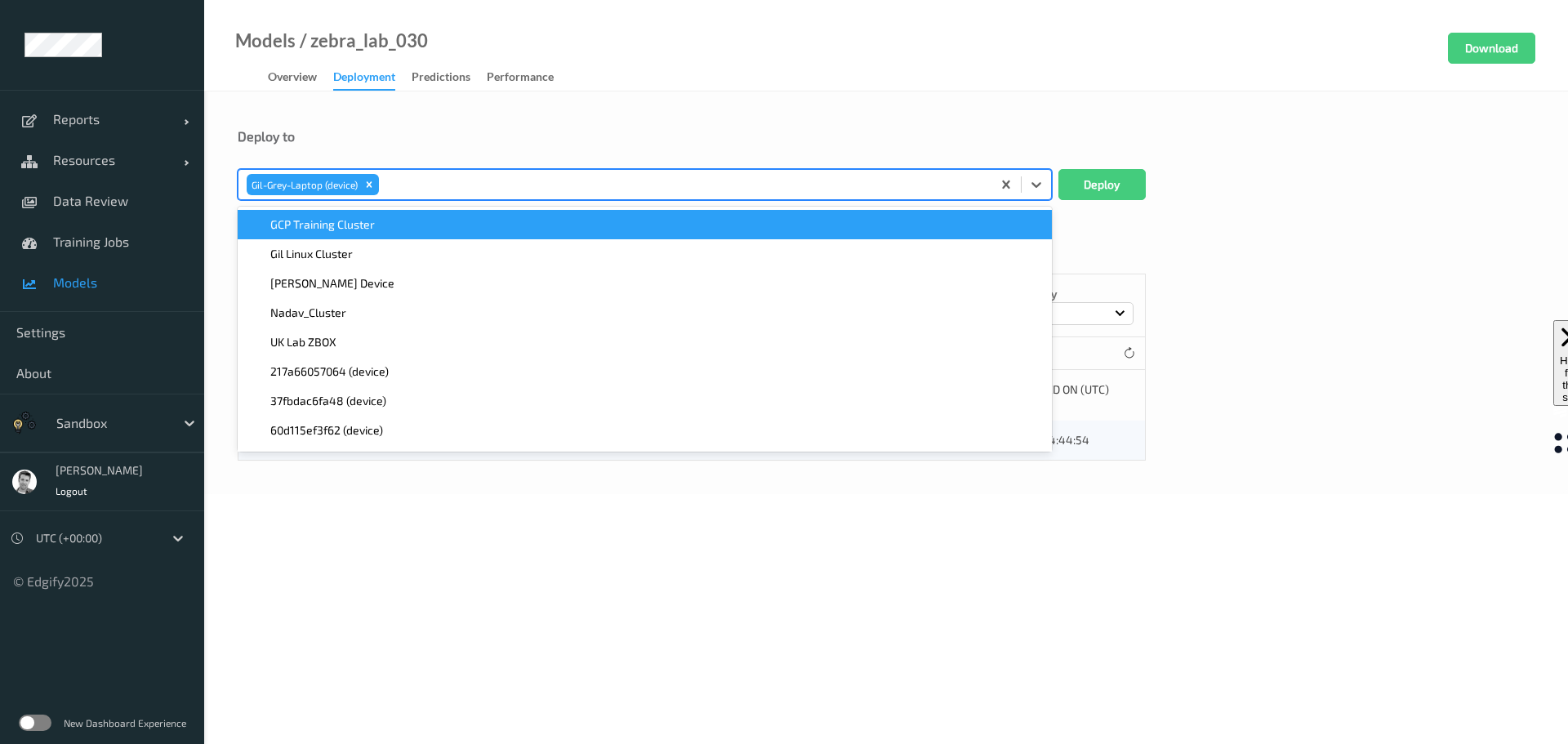
click at [462, 122] on div "Deploy to option Gil-Grey-Laptop (device), selected. option GCP Training Cluste…" at bounding box center [886, 293] width 1364 height 403
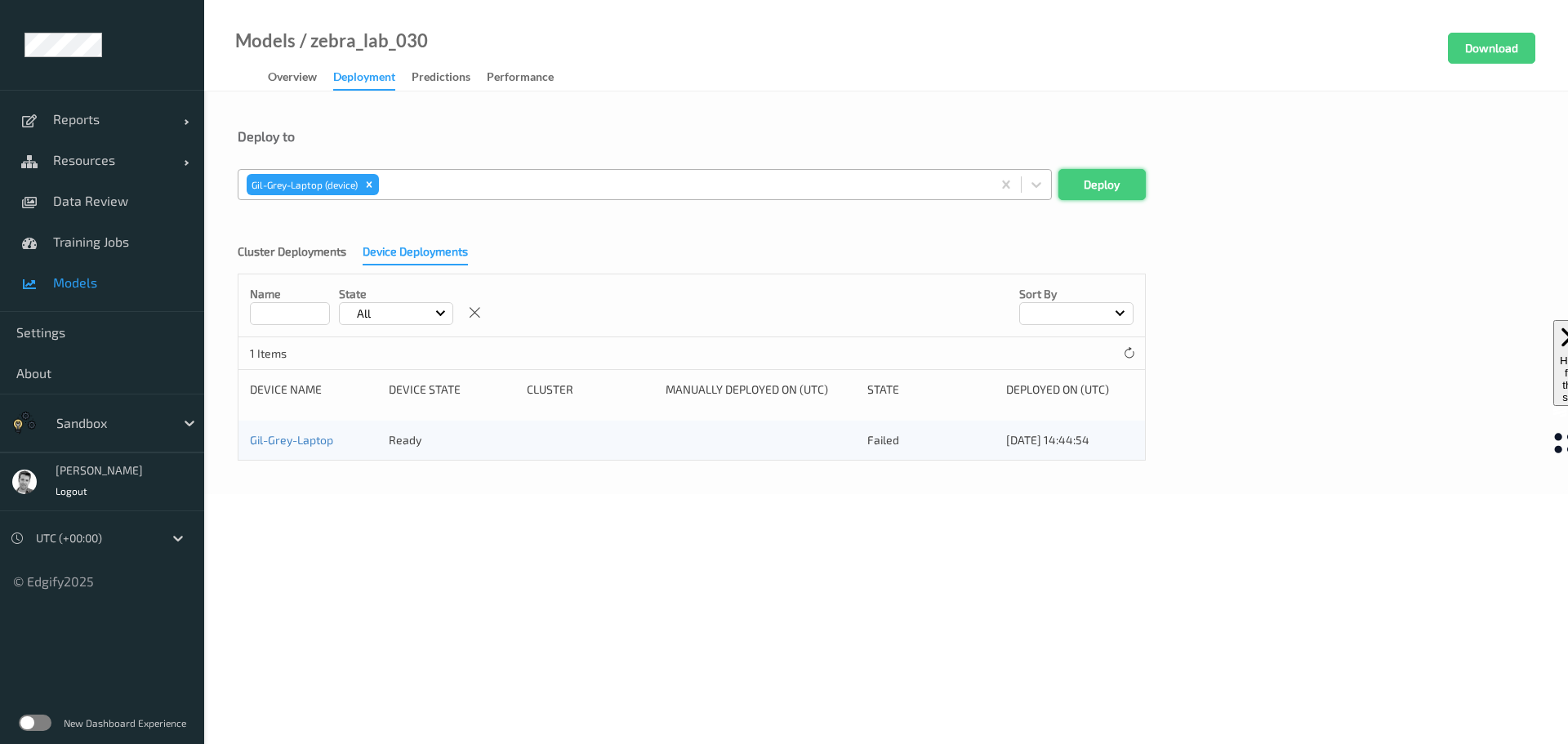
click at [1081, 183] on button "Deploy" at bounding box center [1102, 184] width 87 height 31
click at [89, 169] on link "Resources" at bounding box center [102, 159] width 204 height 41
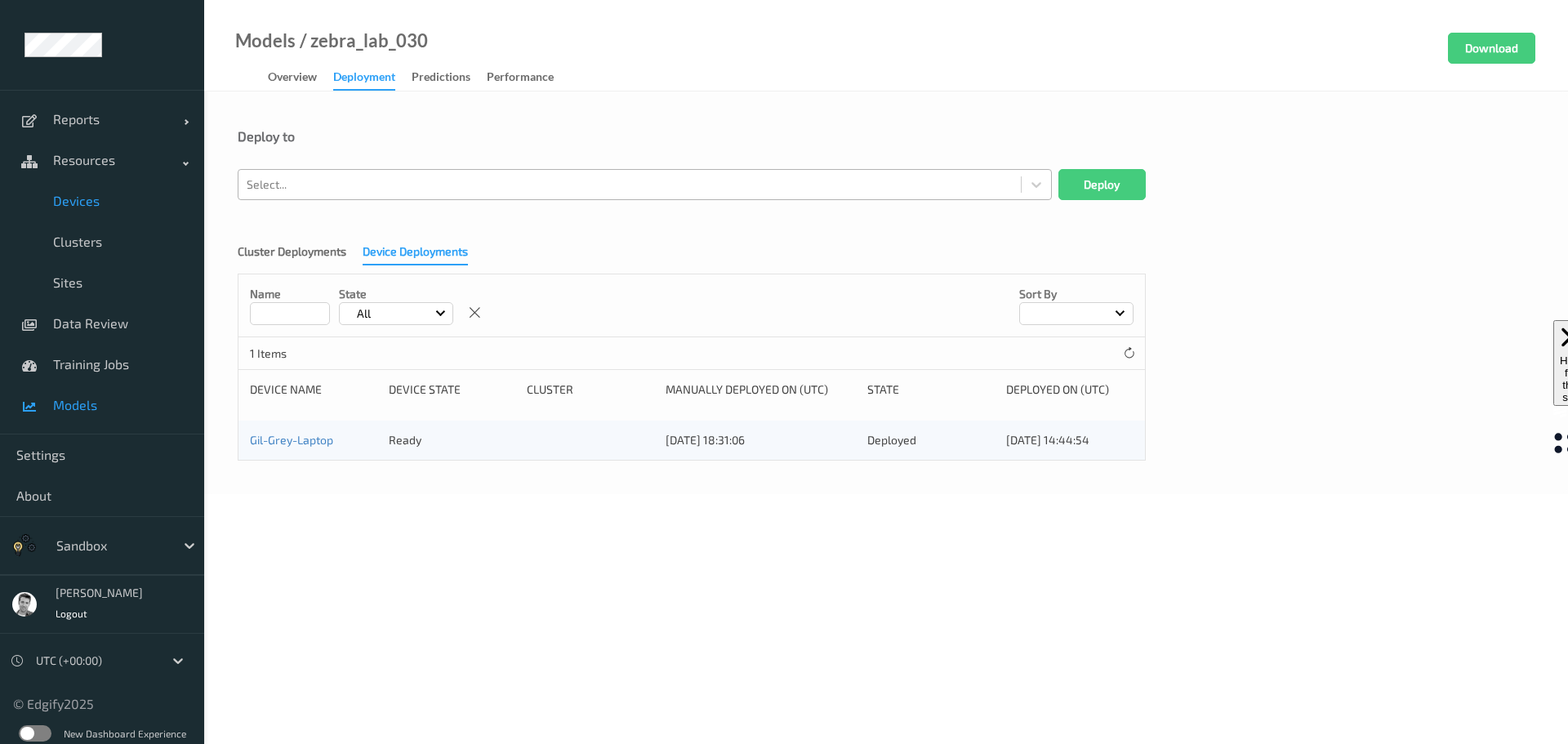
click at [89, 199] on span "Devices" at bounding box center [120, 201] width 134 height 17
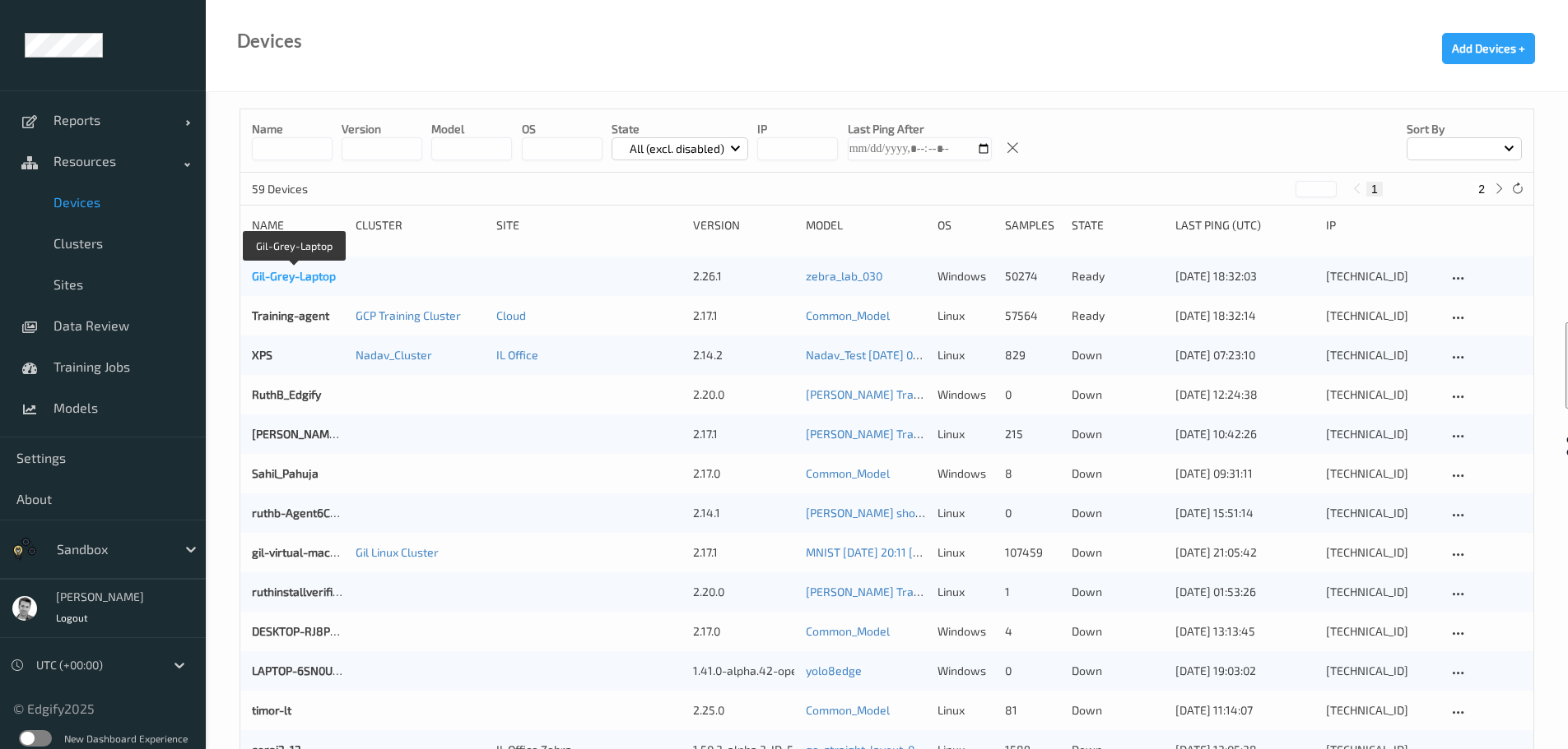
click at [284, 273] on link "Gil-Grey-Laptop" at bounding box center [294, 276] width 84 height 14
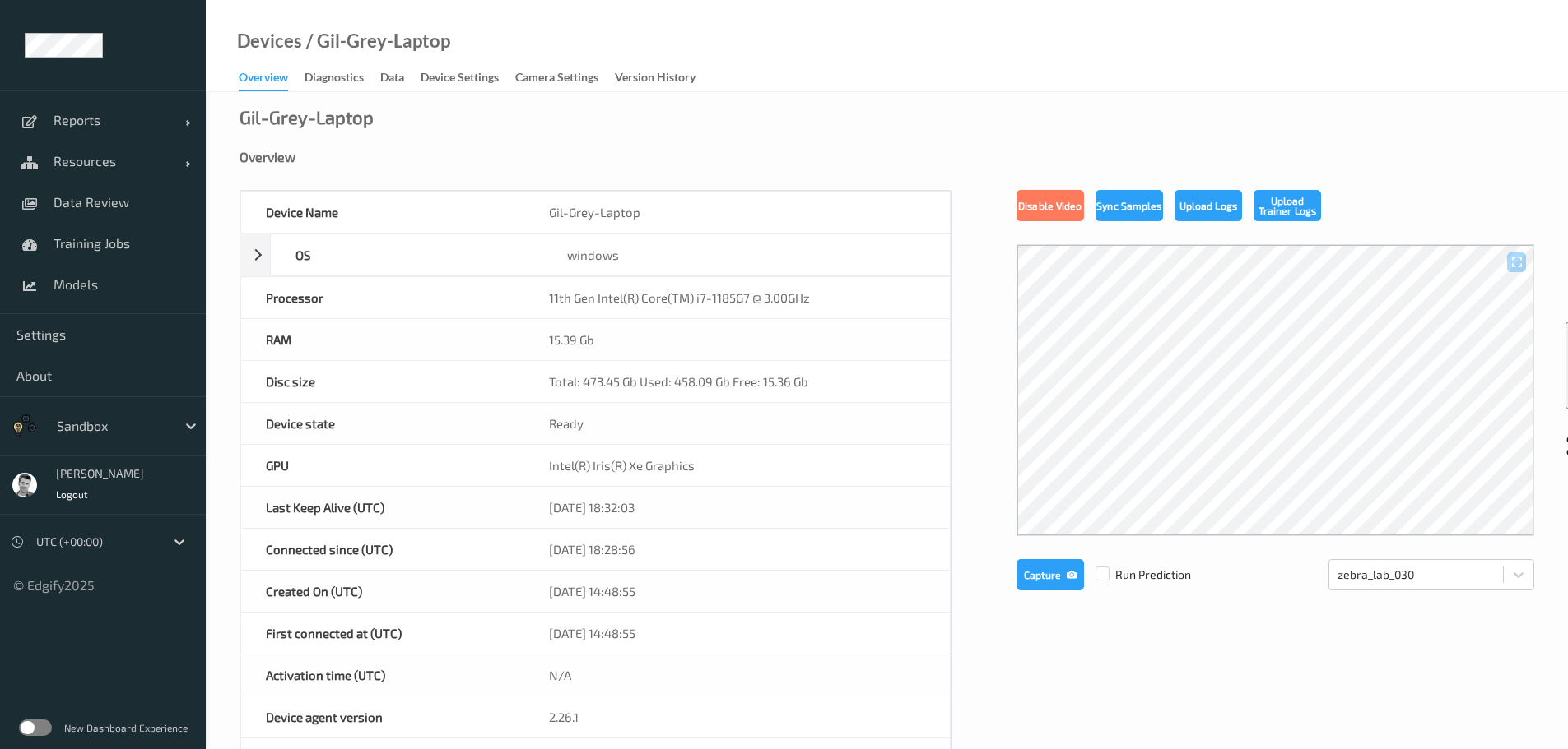
click at [1218, 360] on div at bounding box center [1274, 391] width 517 height 292
click at [1325, 368] on div at bounding box center [1274, 391] width 517 height 292
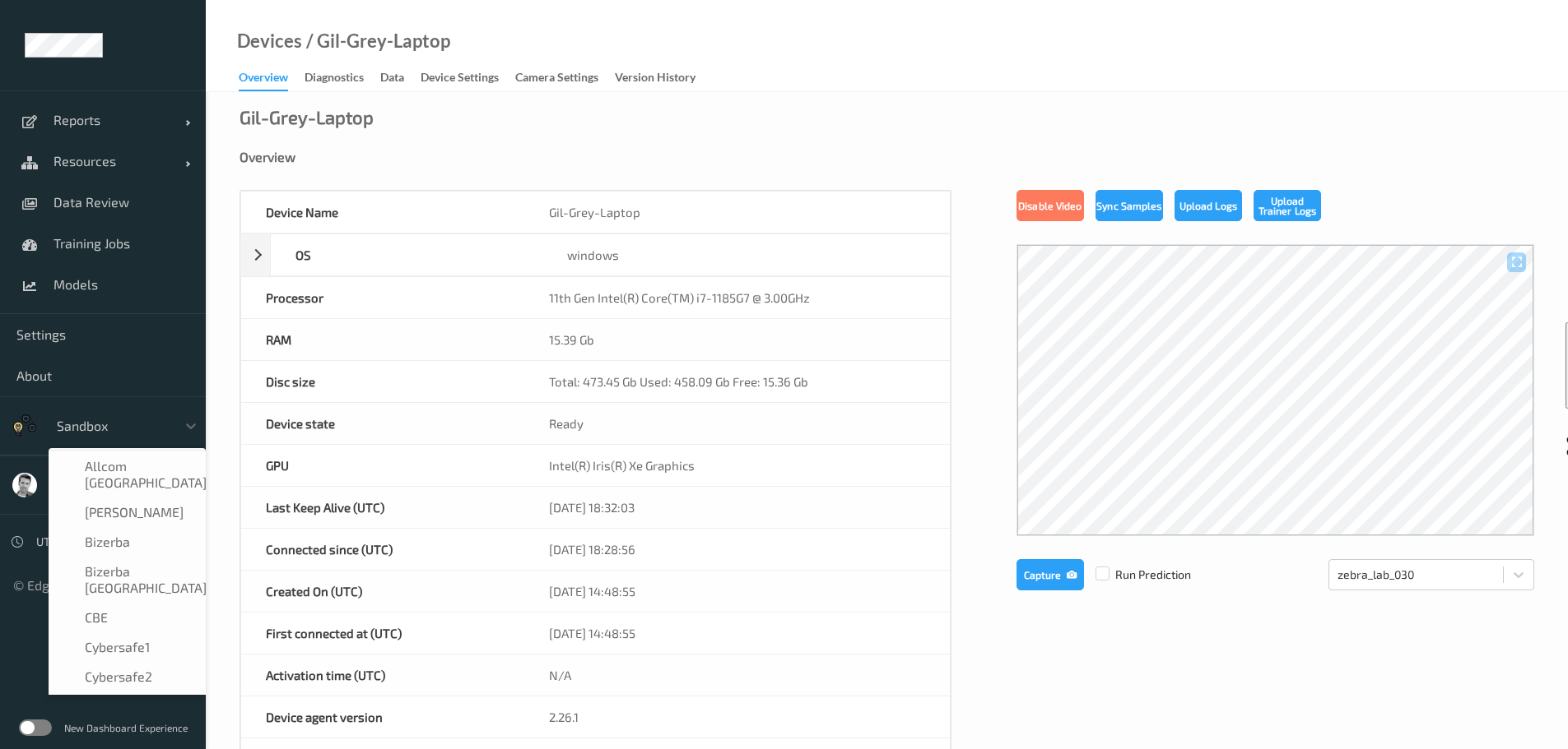
click at [57, 422] on input "text" at bounding box center [58, 426] width 3 height 17
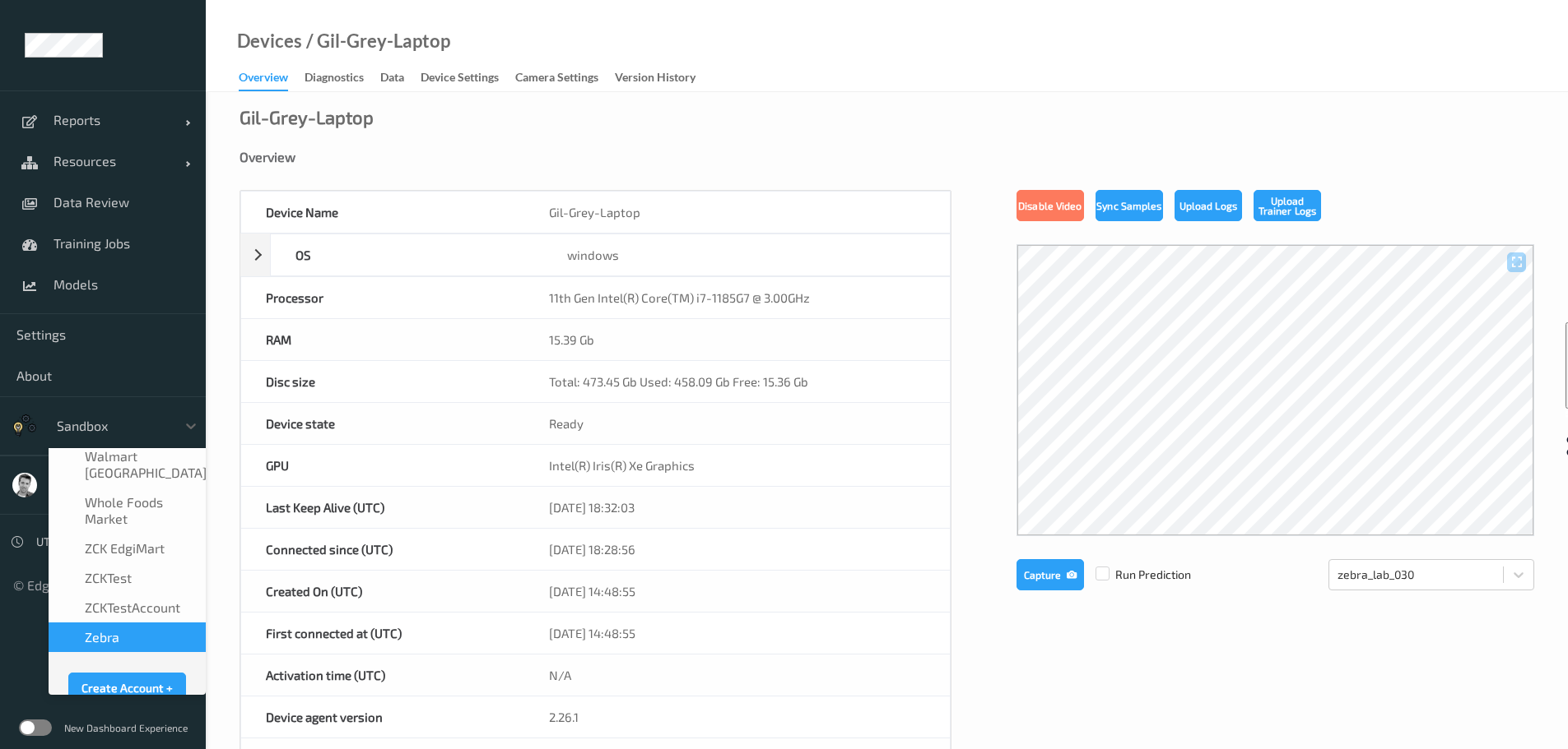
click at [111, 630] on span "Zebra" at bounding box center [101, 638] width 35 height 17
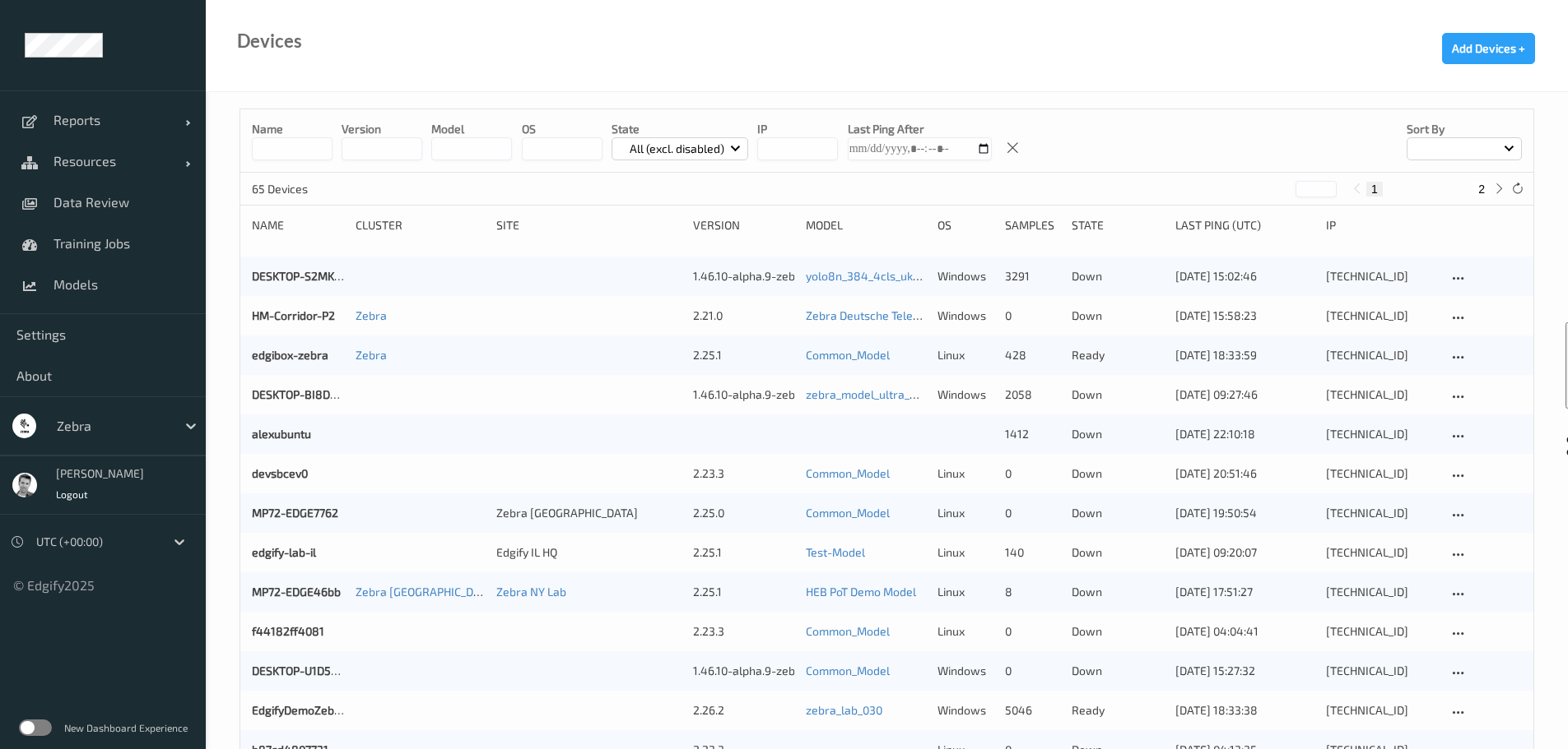
click at [37, 729] on label at bounding box center [35, 728] width 33 height 17
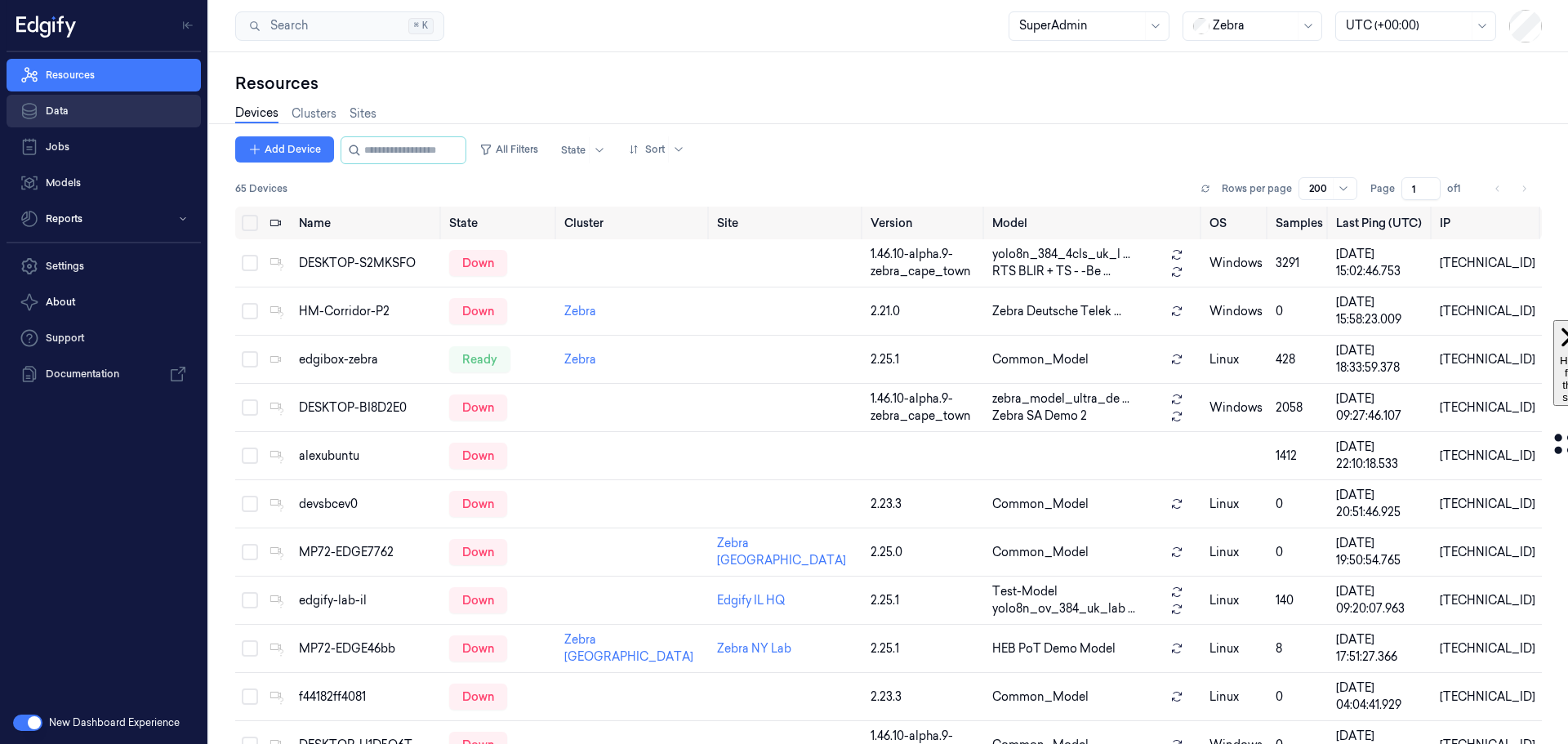
click at [87, 108] on link "Data" at bounding box center [104, 111] width 195 height 33
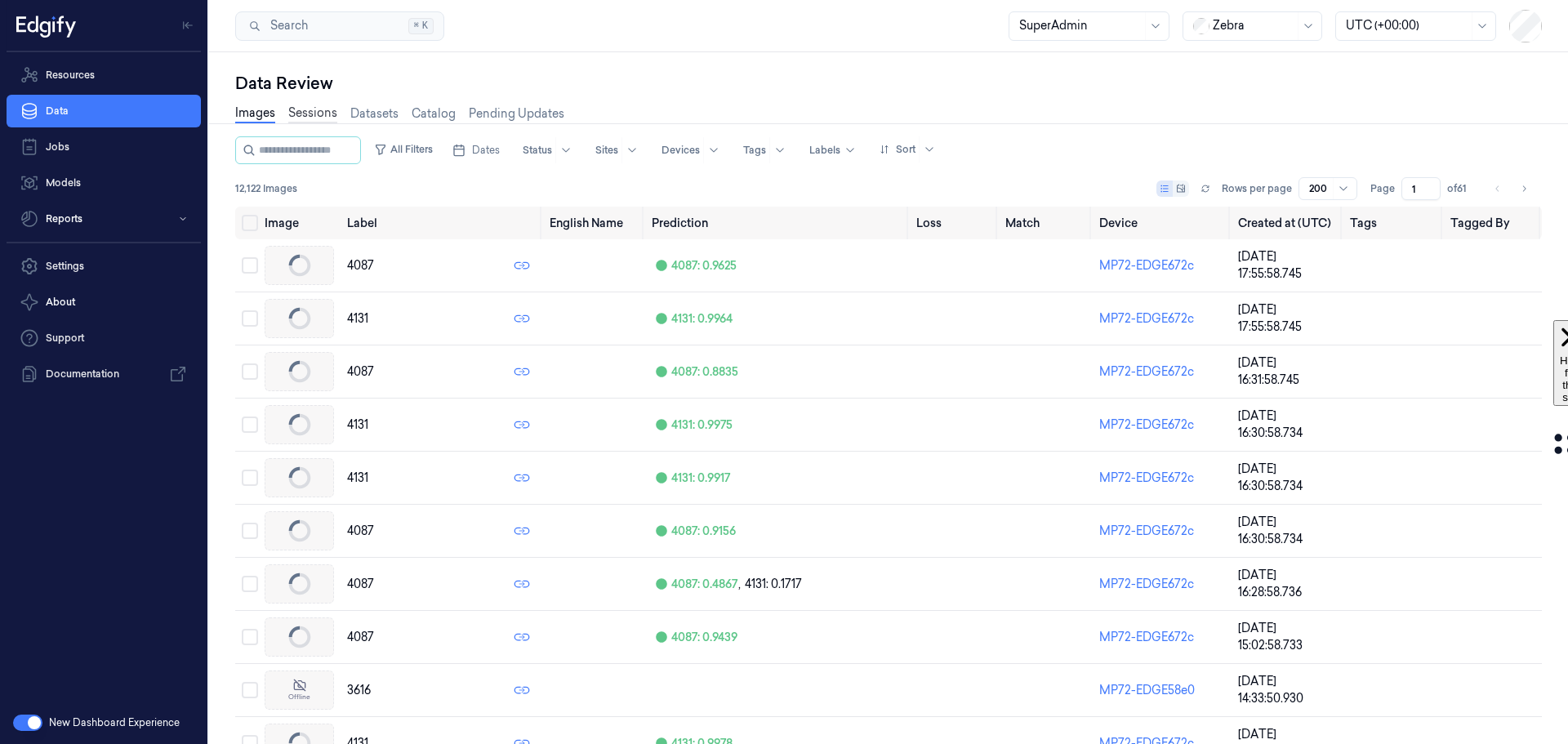
click at [318, 113] on link "Sessions" at bounding box center [313, 114] width 49 height 19
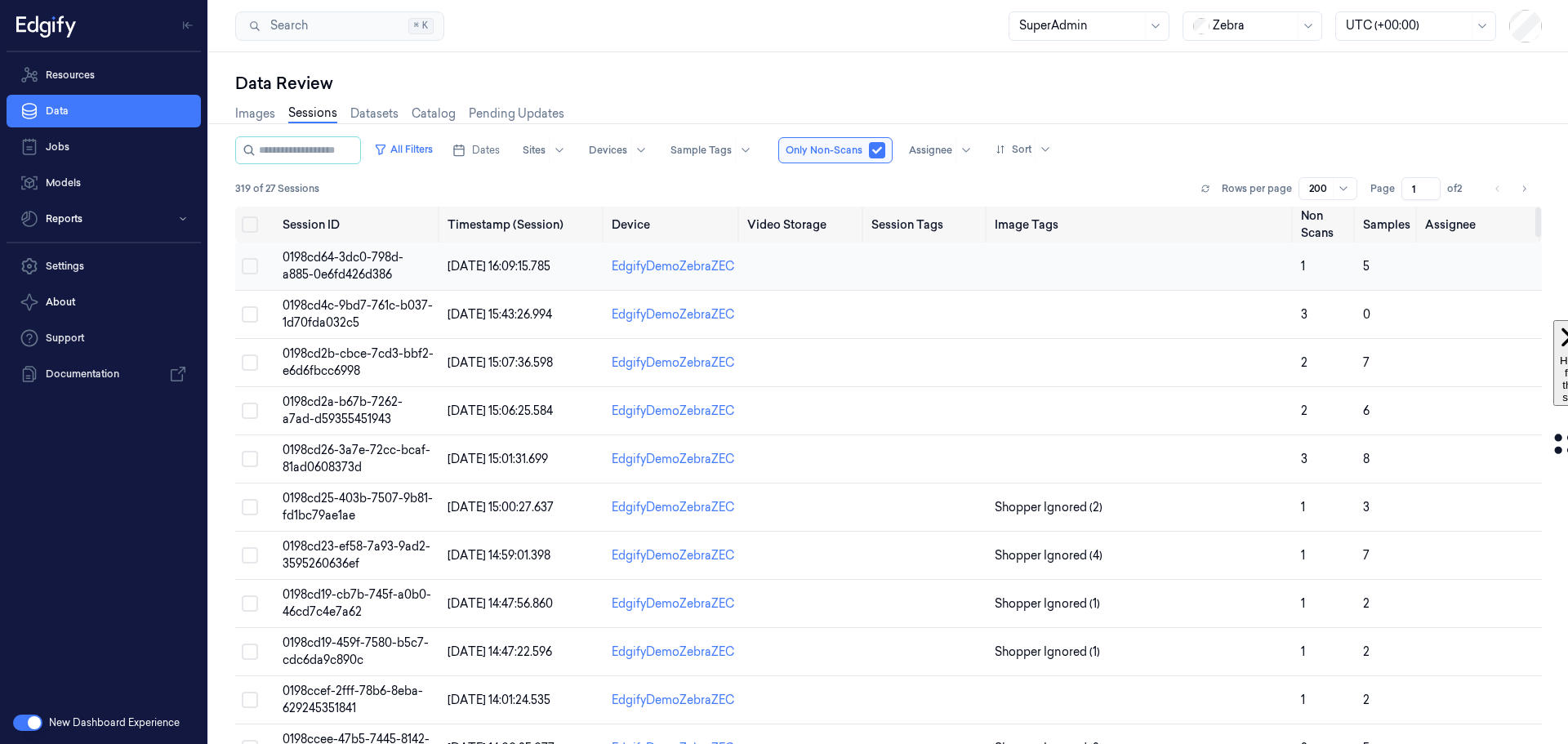
click at [339, 271] on span "0198cd64-3dc0-798d-a885-0e6fd426d386" at bounding box center [343, 266] width 120 height 32
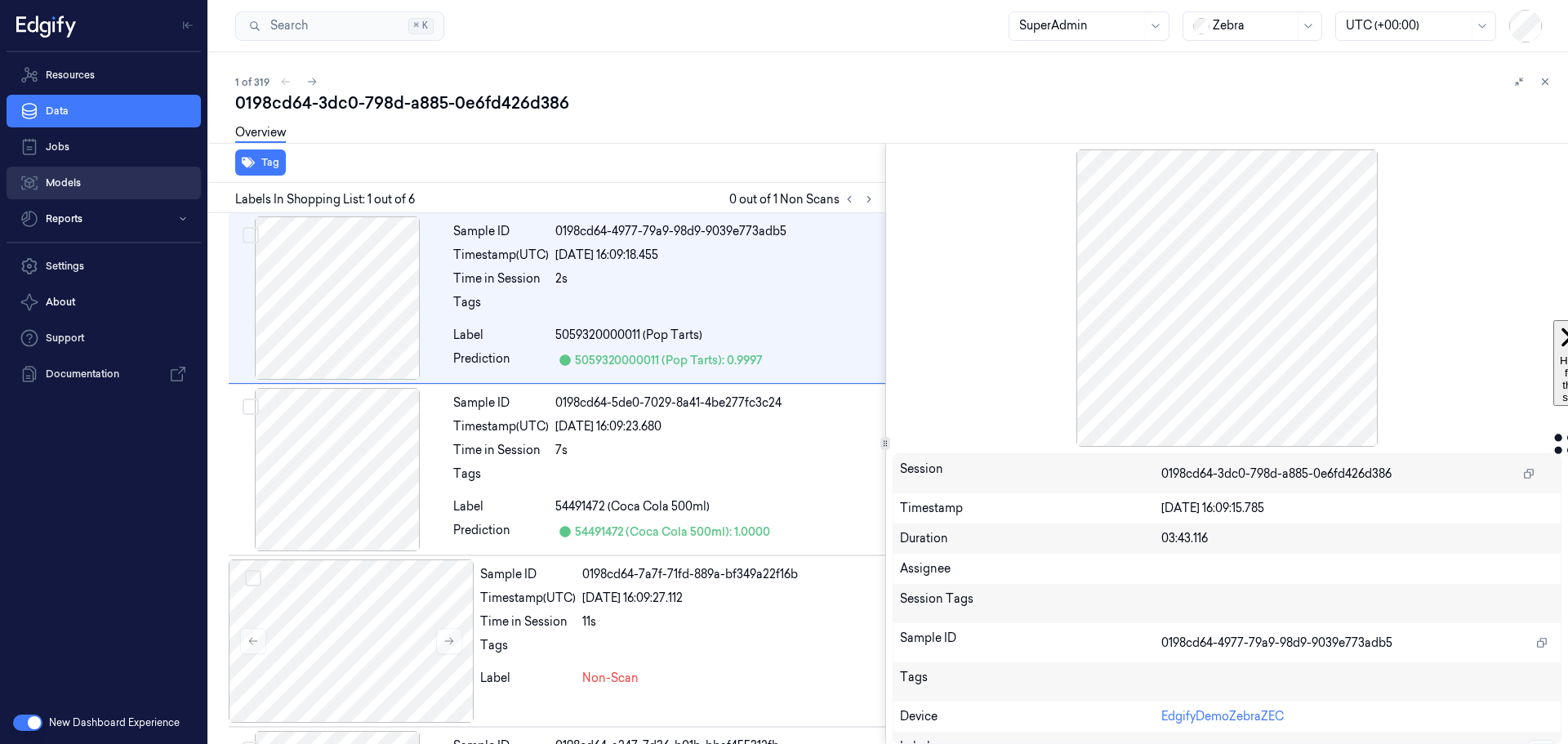
click at [64, 181] on link "Models" at bounding box center [104, 183] width 195 height 33
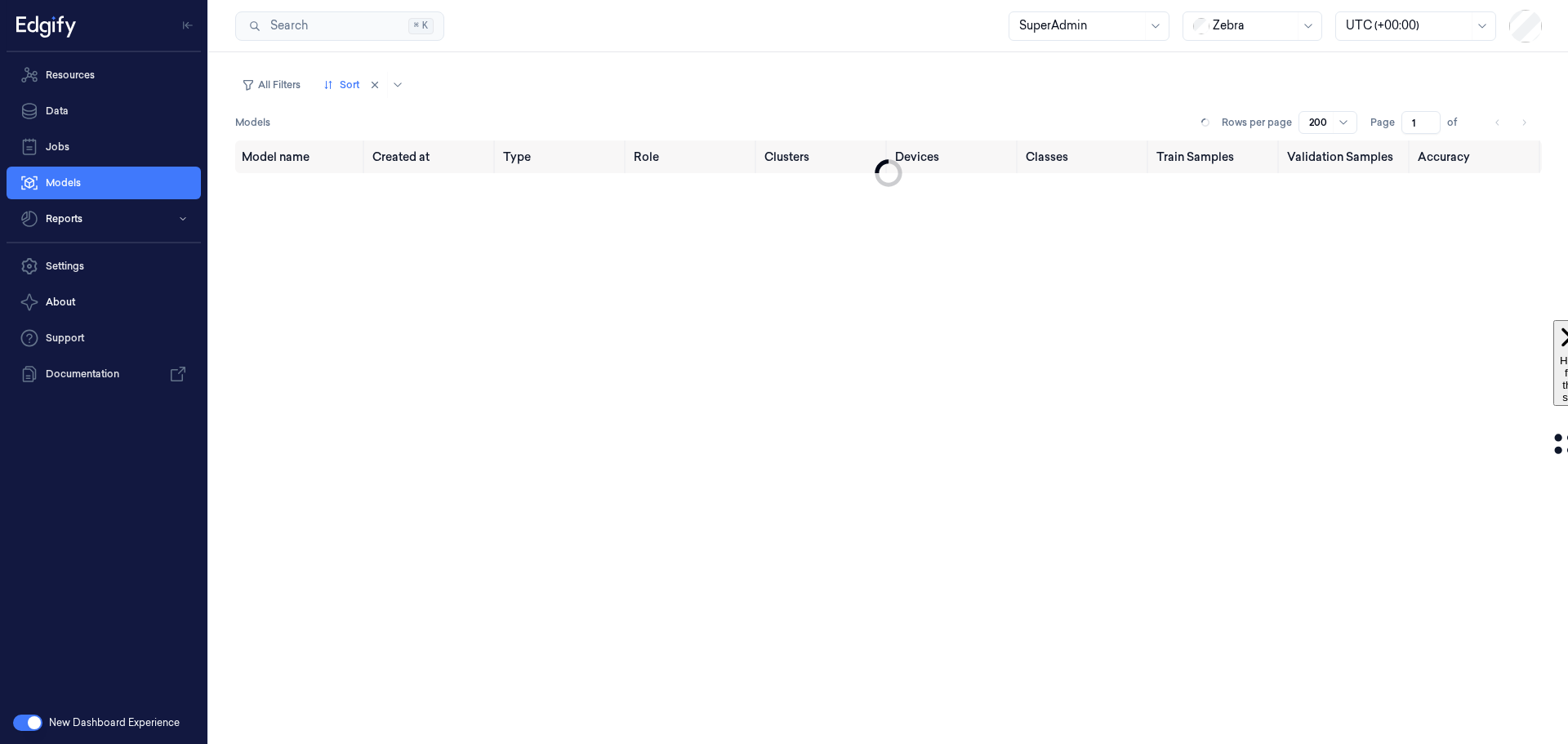
click at [38, 716] on button "button" at bounding box center [28, 723] width 30 height 17
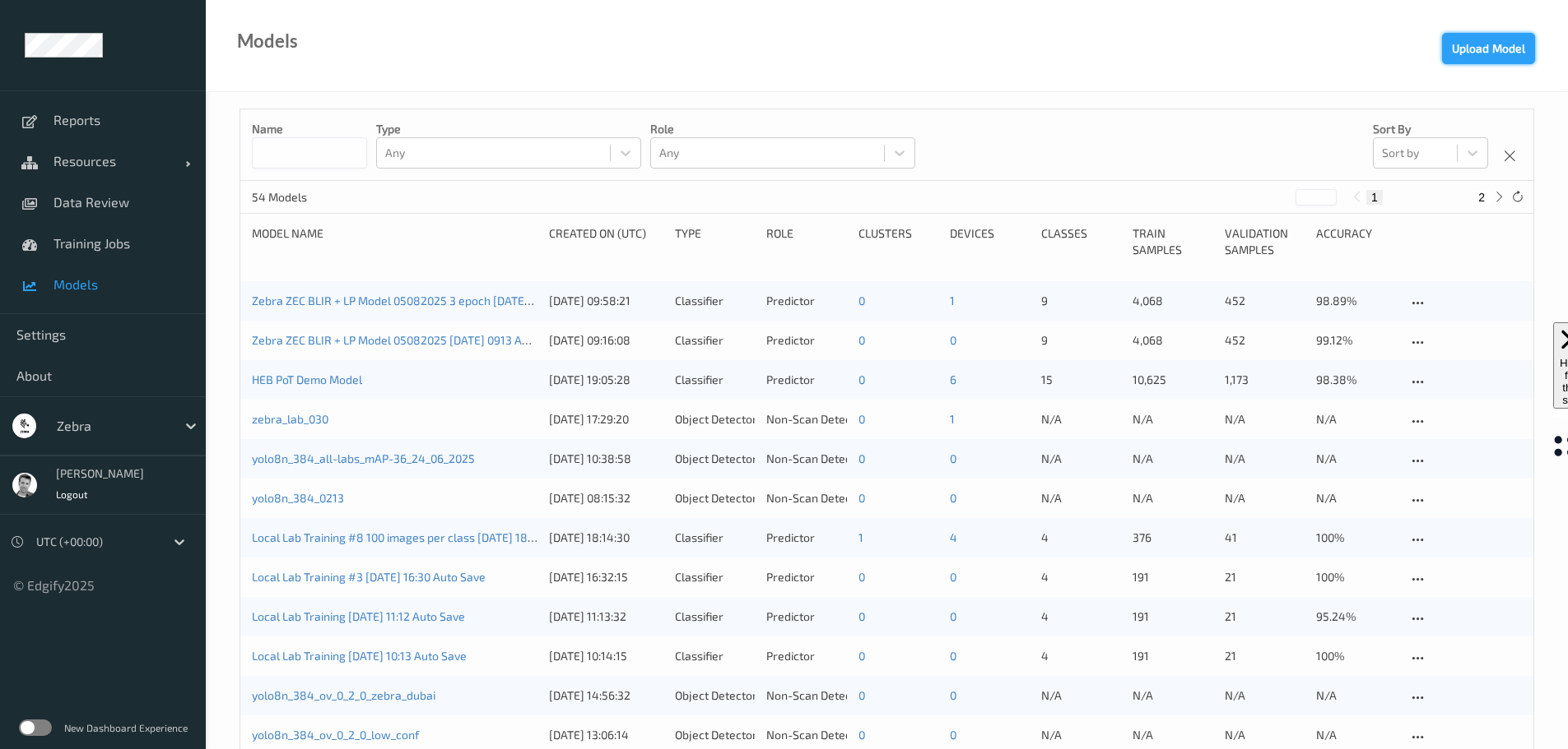
click at [1477, 51] on button "Upload Model" at bounding box center [1487, 48] width 93 height 31
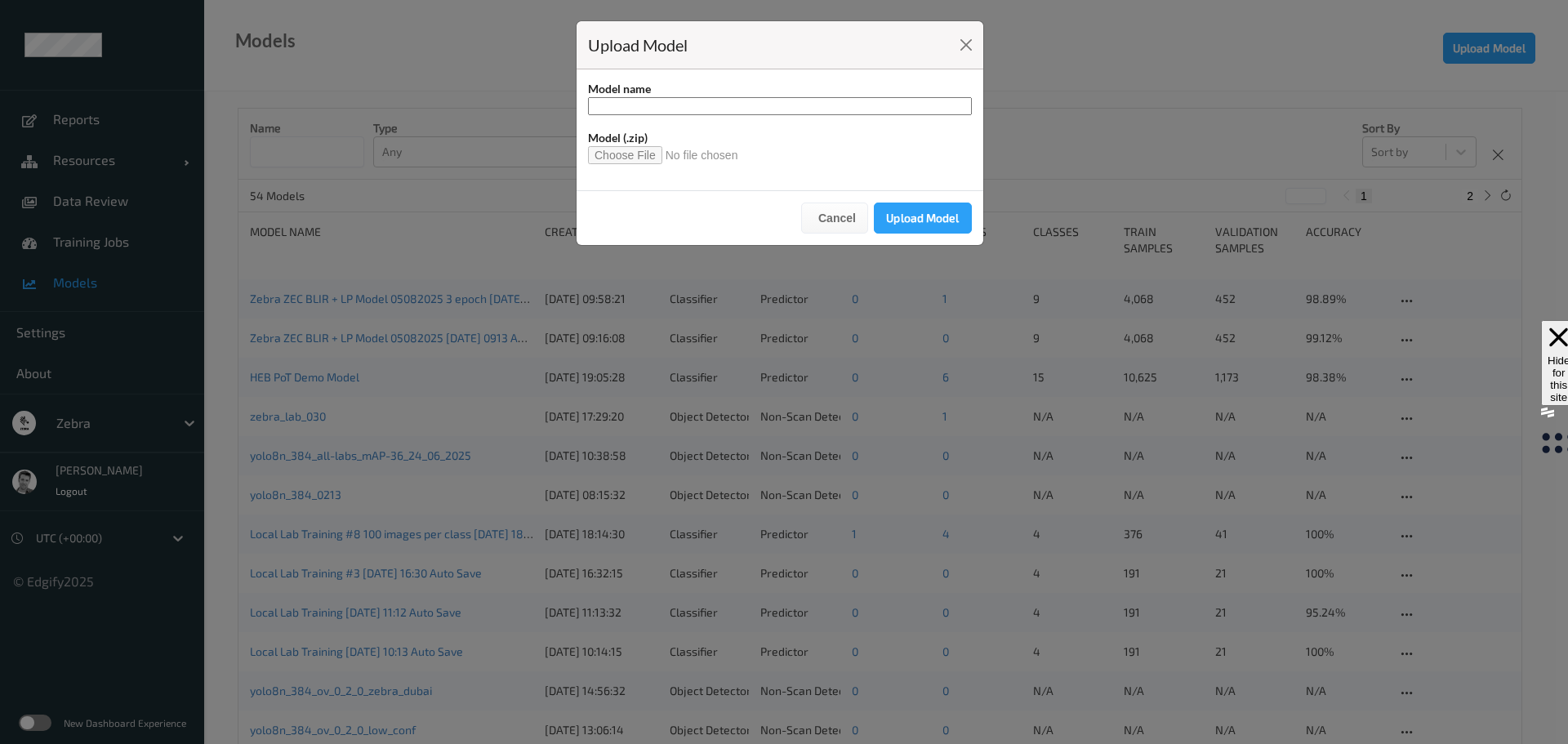
click at [659, 103] on input at bounding box center [779, 106] width 384 height 18
type input "**********"
click at [631, 153] on input "file" at bounding box center [668, 155] width 163 height 18
type input "**********"
click at [932, 227] on button "Upload Model" at bounding box center [922, 217] width 98 height 31
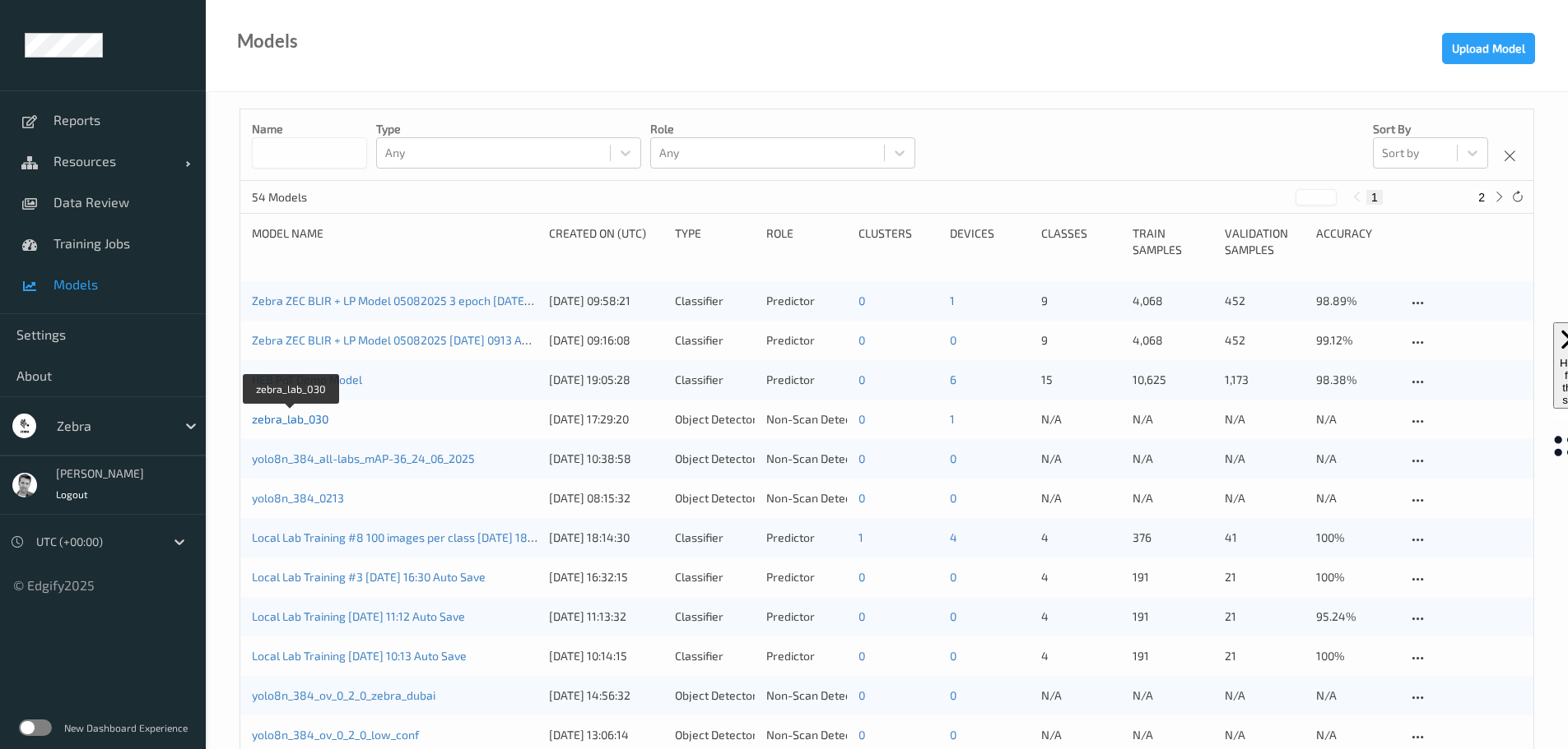
click at [305, 420] on link "zebra_lab_030" at bounding box center [290, 419] width 77 height 14
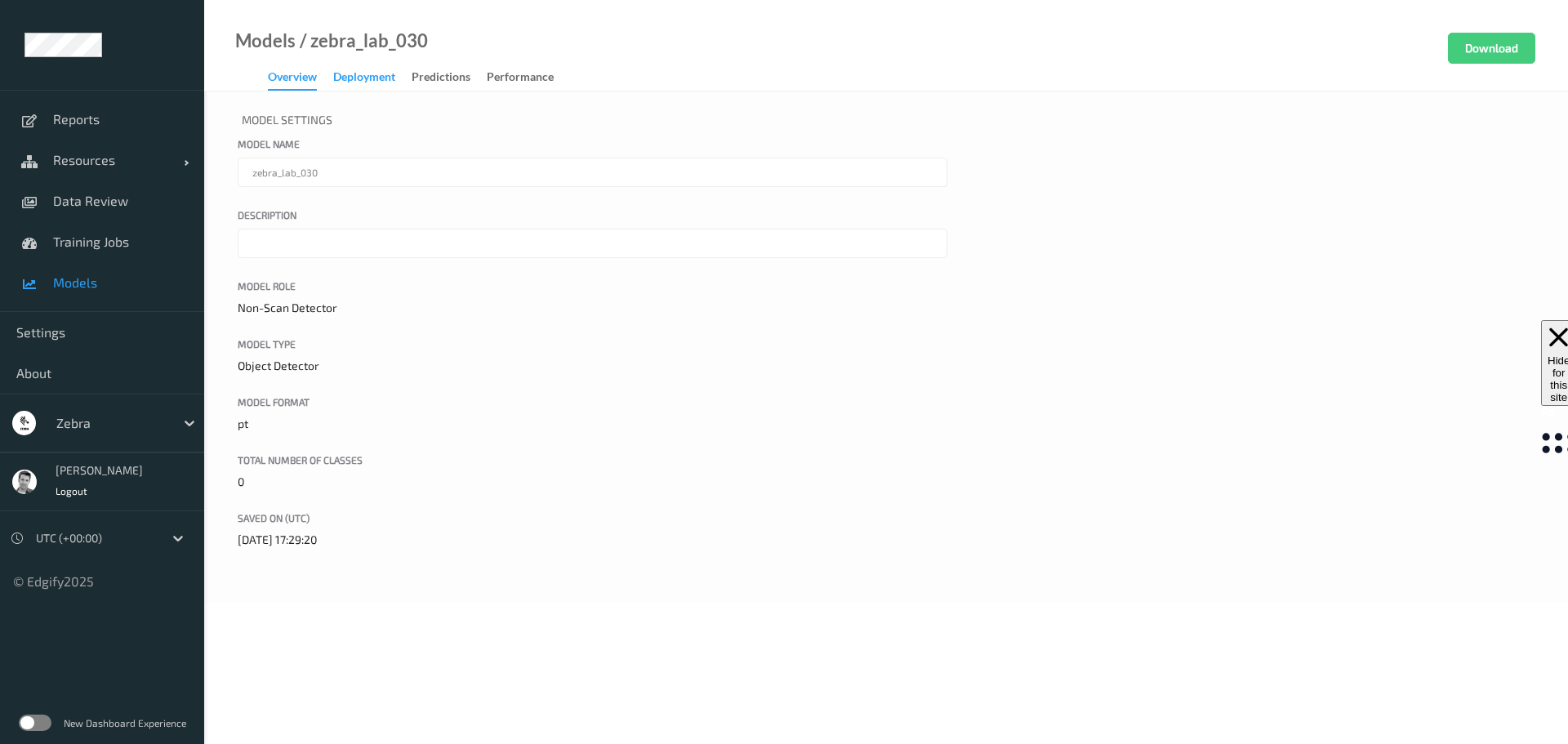
click at [381, 79] on div "Deployment" at bounding box center [363, 78] width 62 height 21
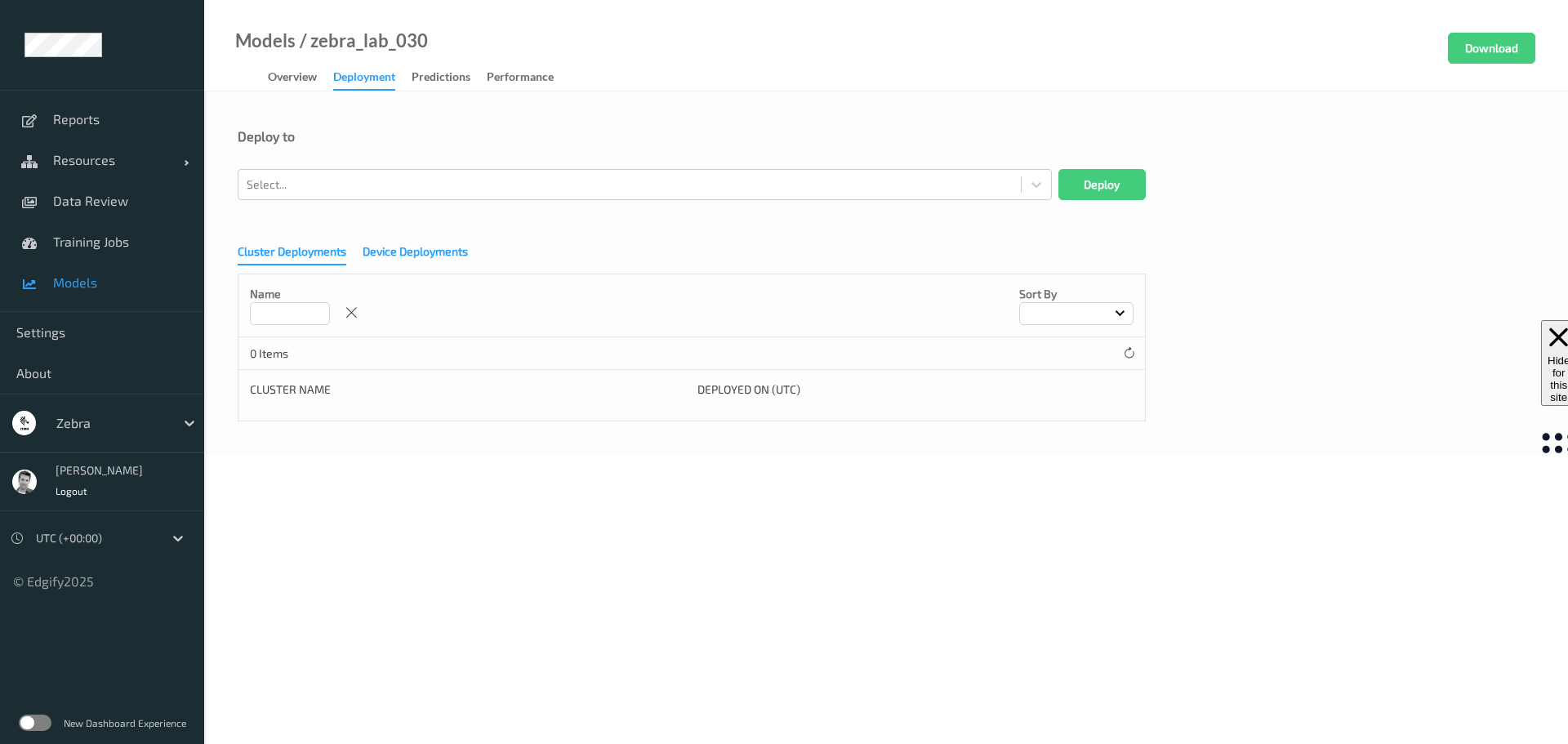
click at [440, 253] on div "Device Deployments" at bounding box center [415, 253] width 106 height 21
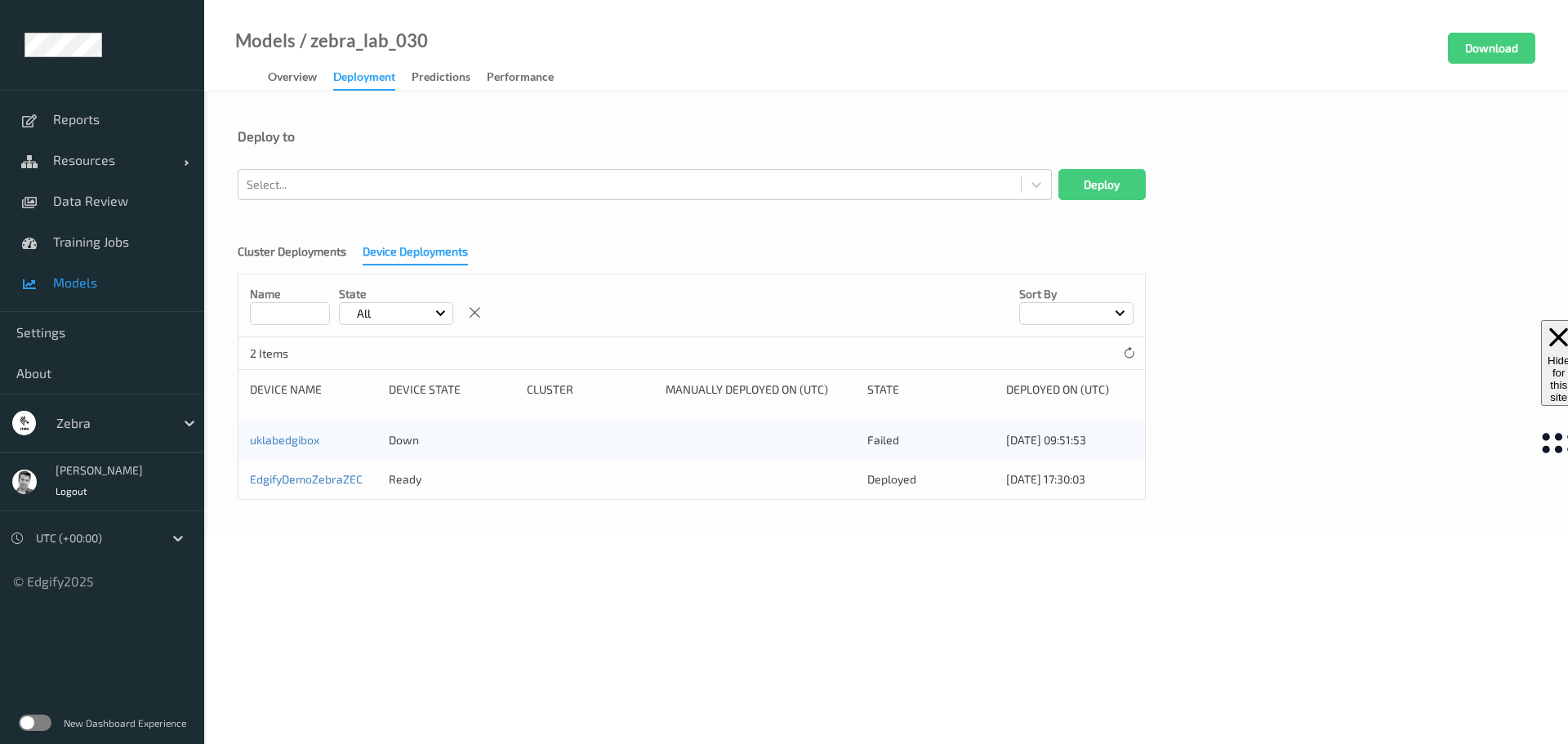
click at [73, 428] on div at bounding box center [112, 423] width 111 height 20
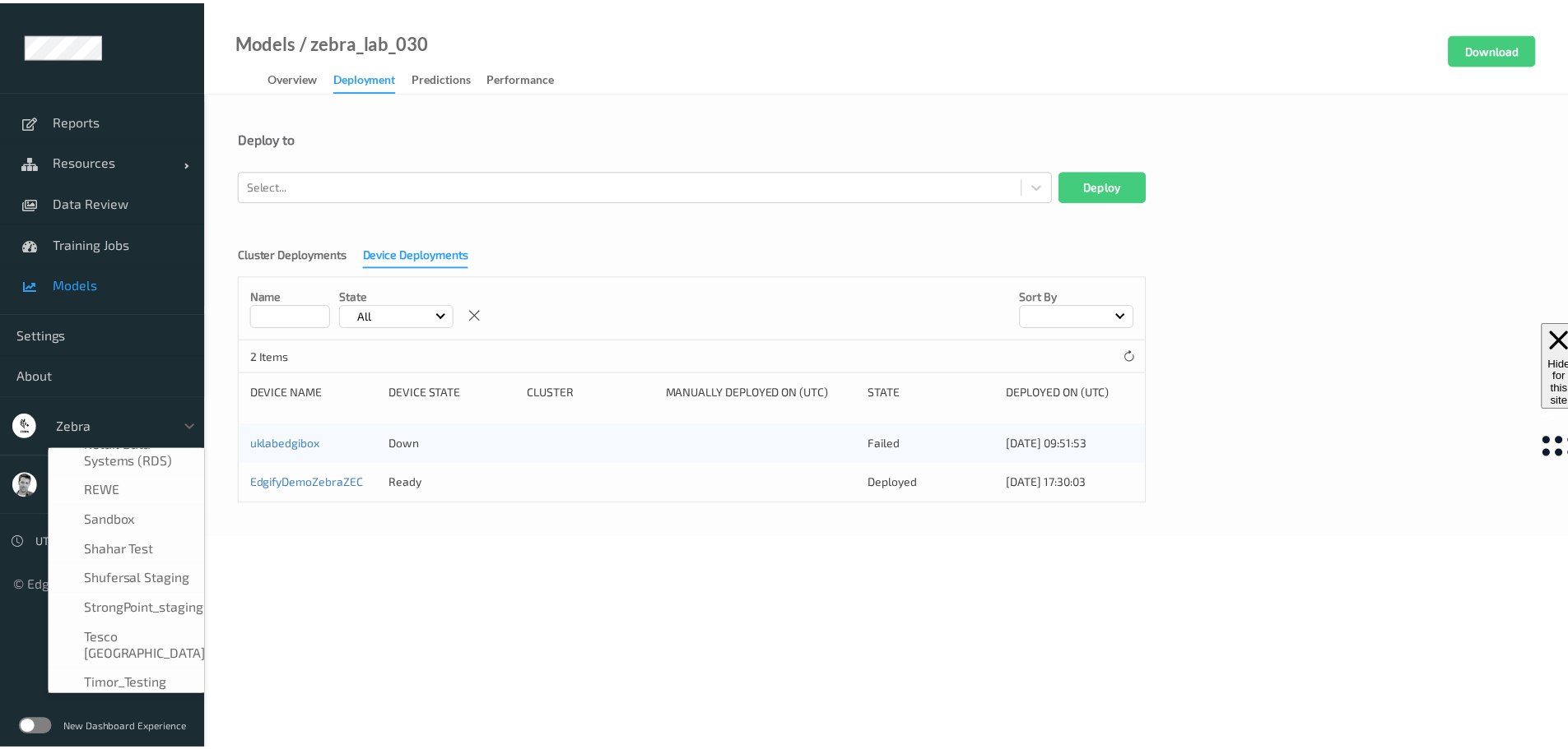
scroll to position [770, 0]
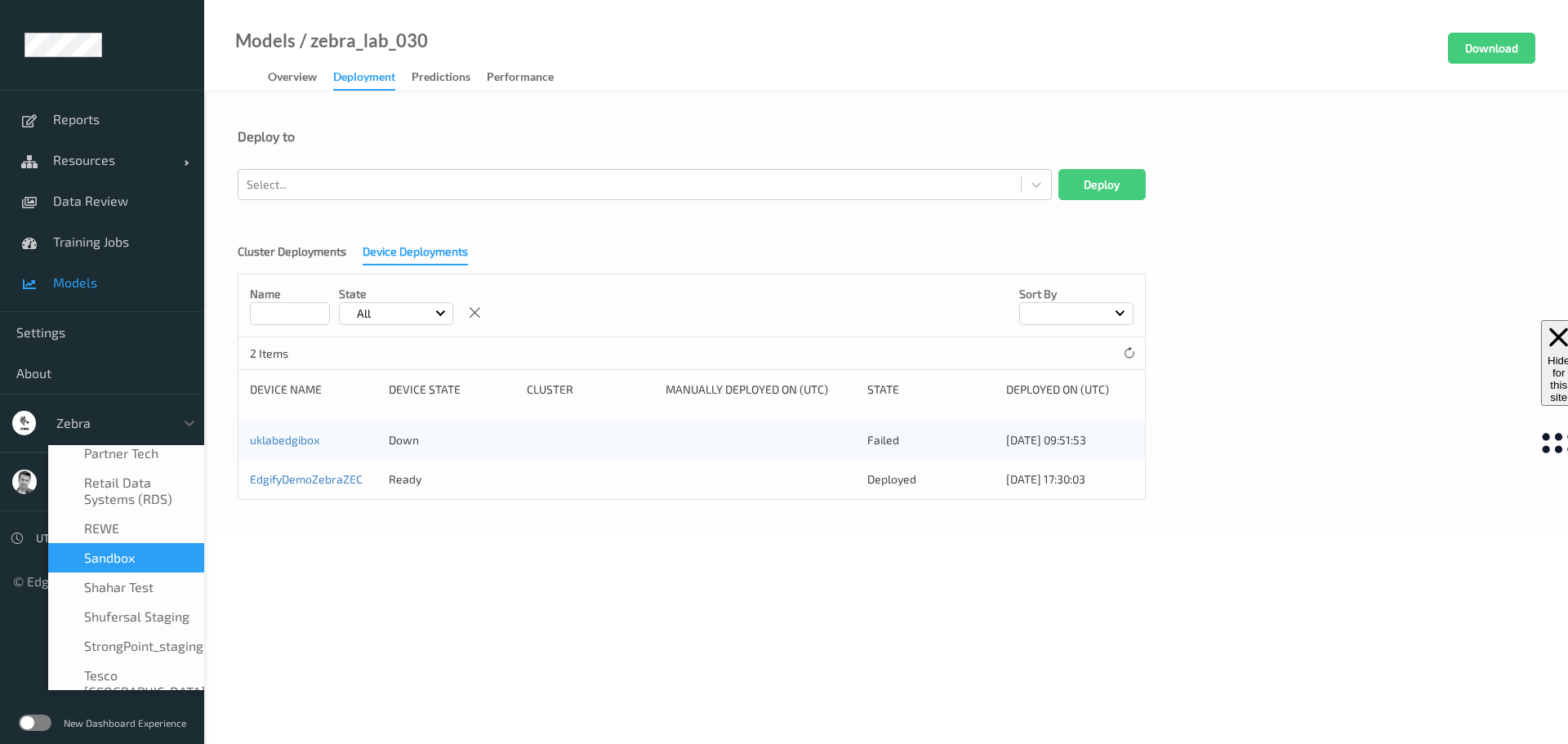
click at [103, 550] on span "sandbox" at bounding box center [109, 558] width 50 height 17
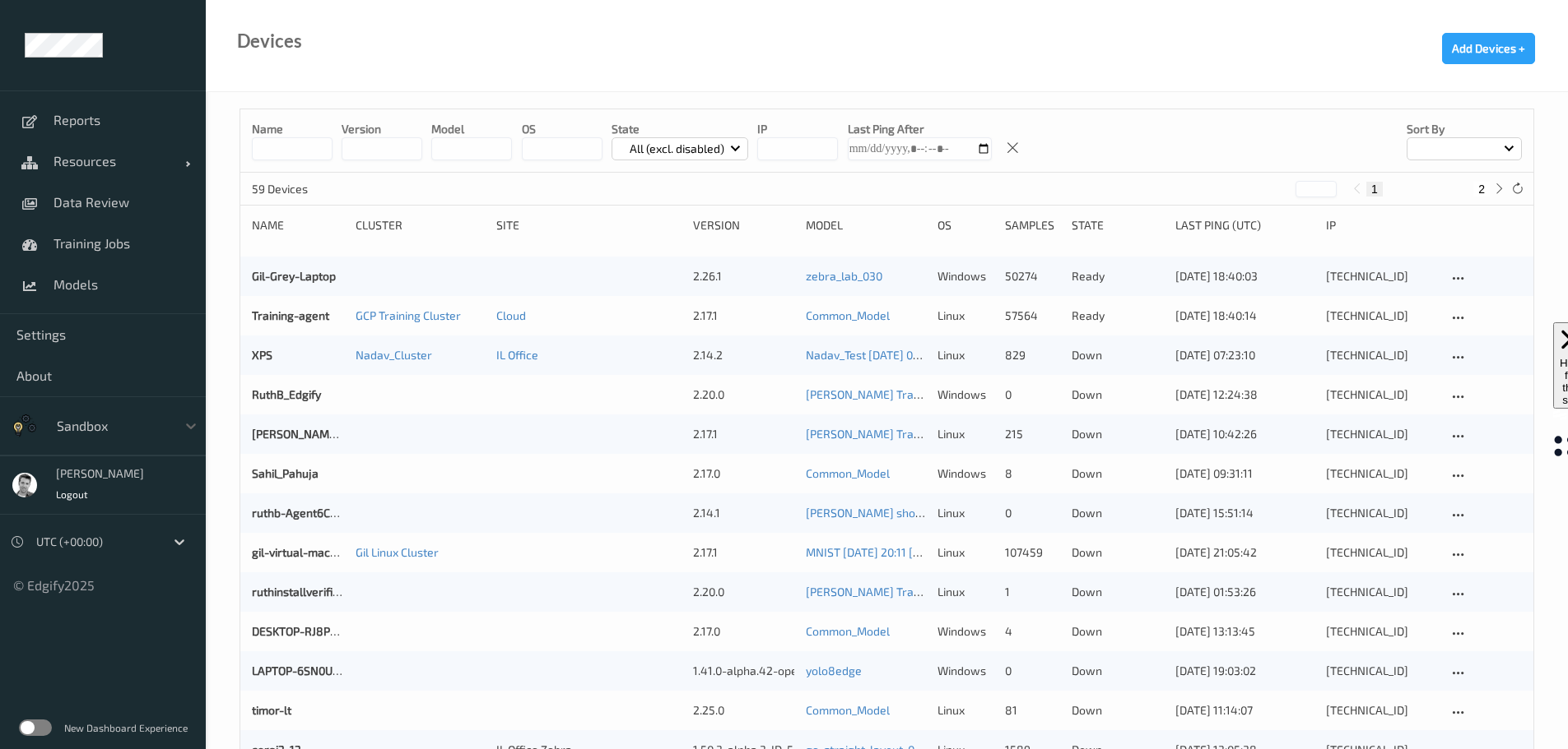
click at [64, 426] on div at bounding box center [112, 426] width 111 height 20
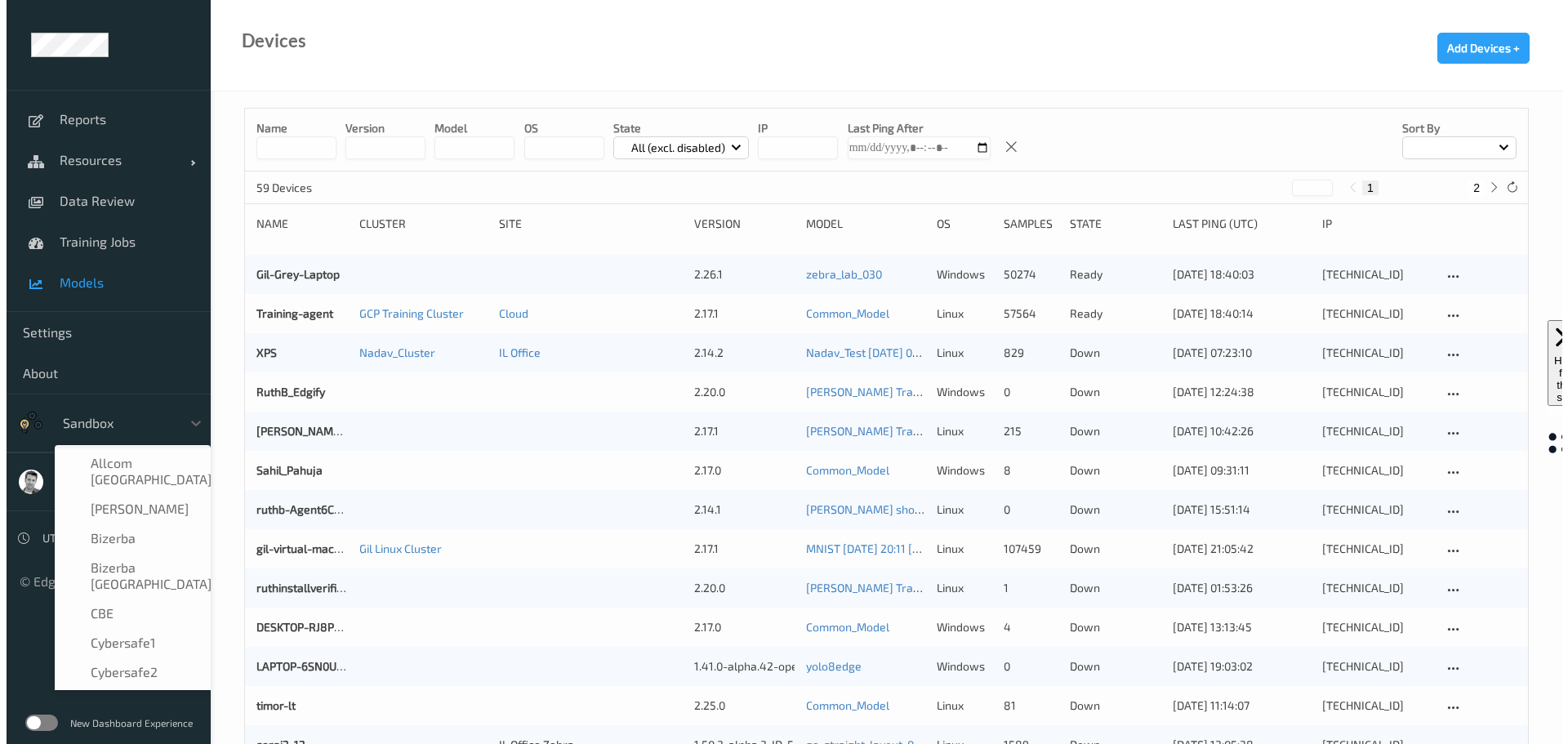
scroll to position [624, 0]
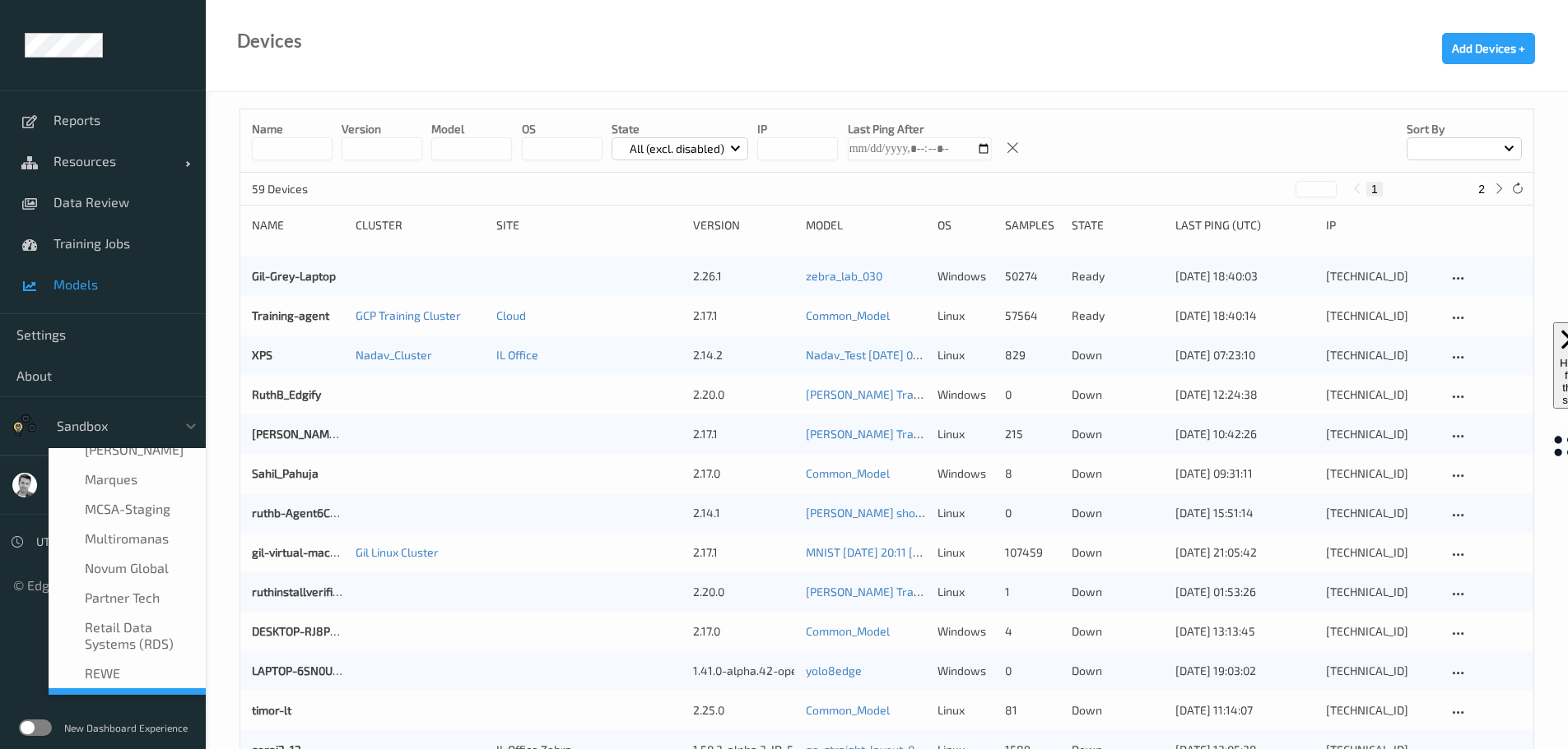
click at [75, 283] on span "Models" at bounding box center [121, 284] width 135 height 17
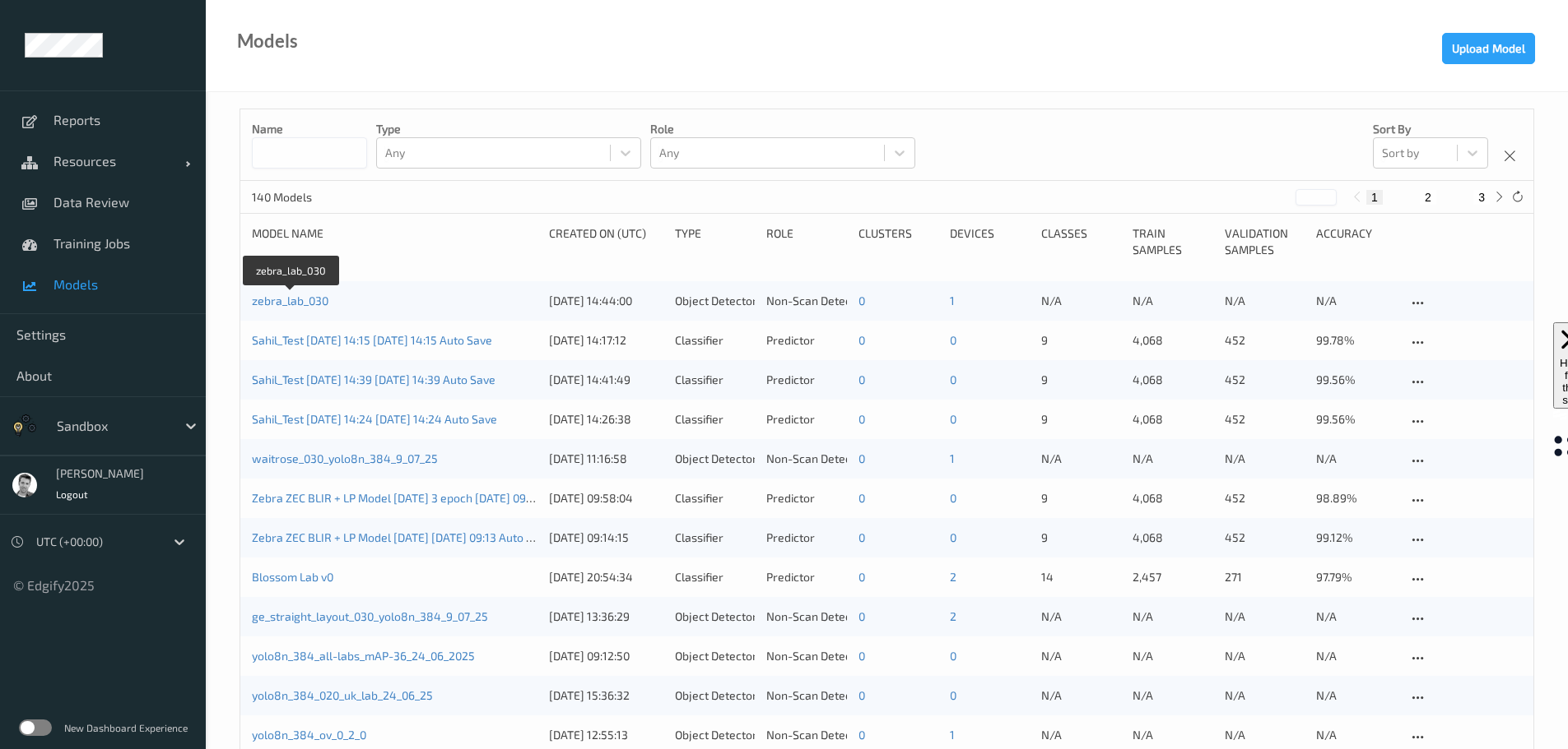
click at [315, 292] on div "zebra_lab_030" at bounding box center [394, 300] width 286 height 17
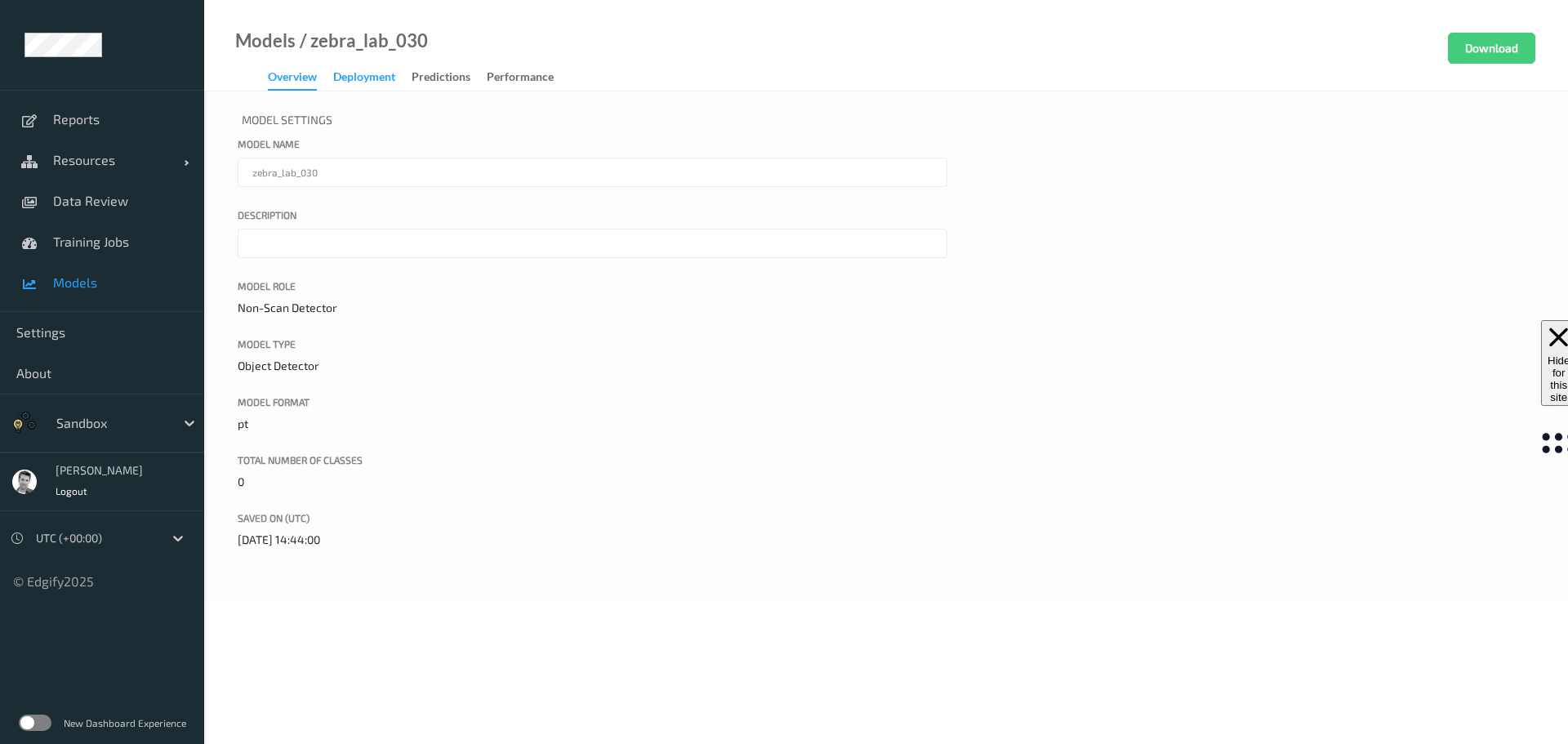
click at [349, 82] on div "Deployment" at bounding box center [363, 78] width 62 height 21
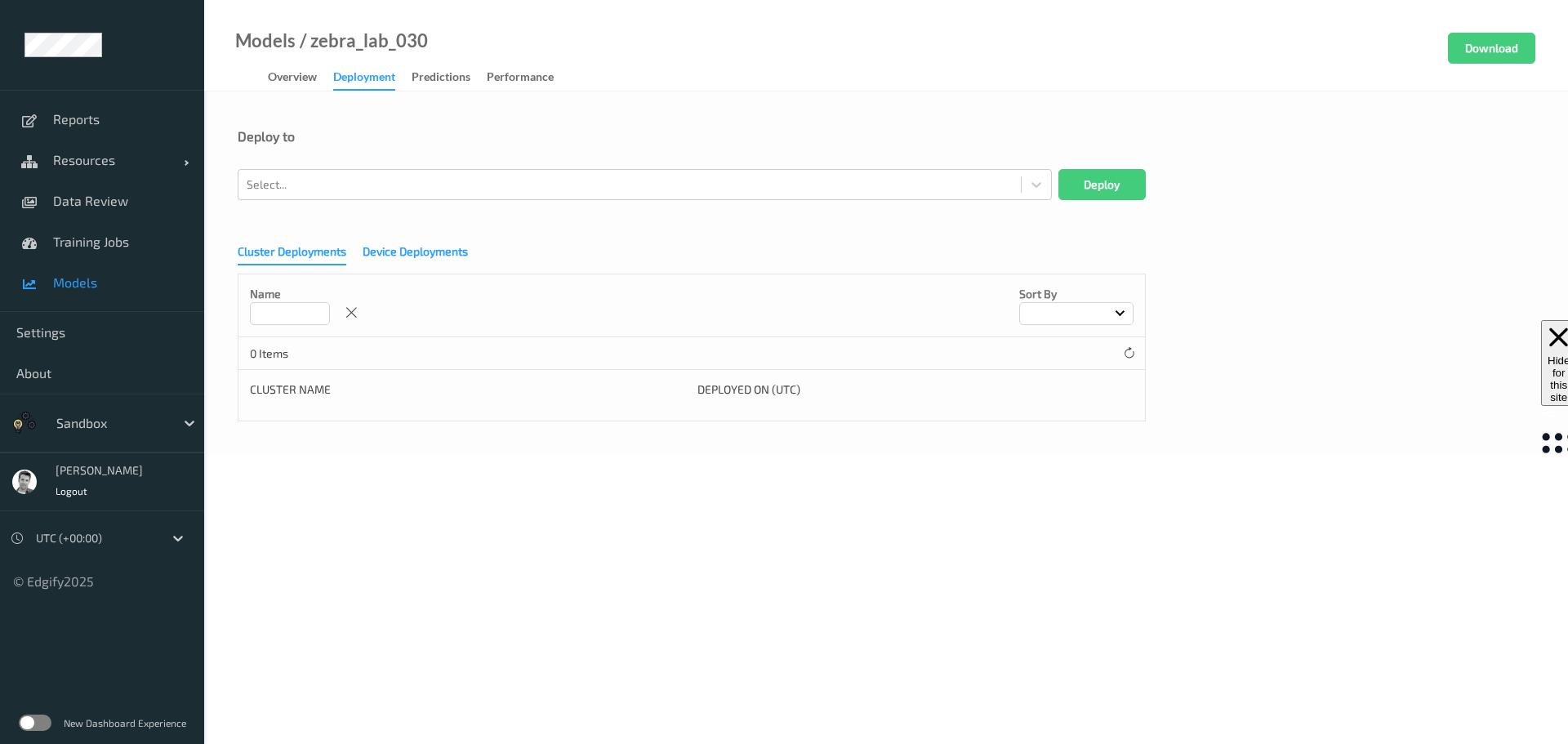
click at [435, 248] on div "Device Deployments" at bounding box center [415, 253] width 106 height 21
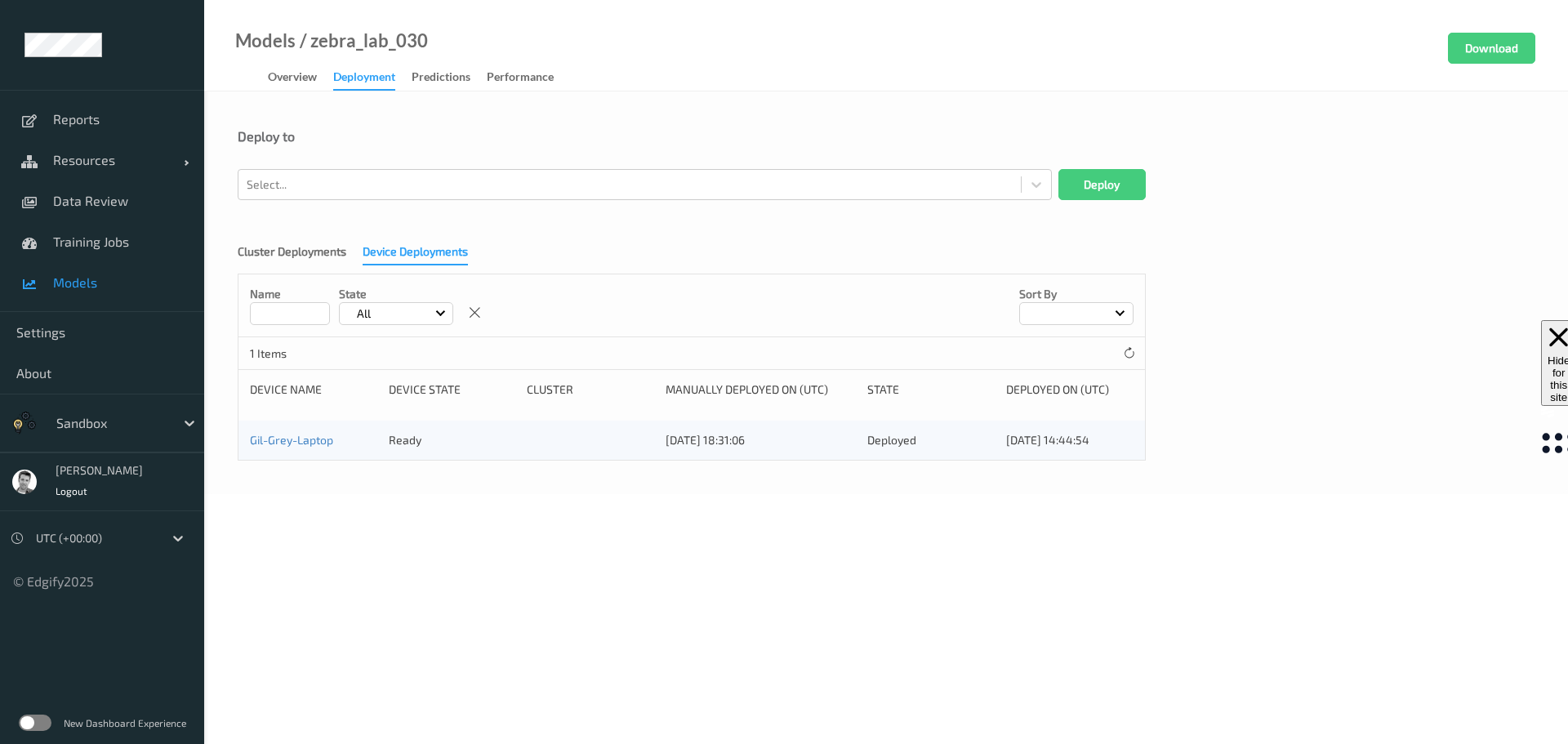
click at [43, 725] on label at bounding box center [35, 723] width 33 height 17
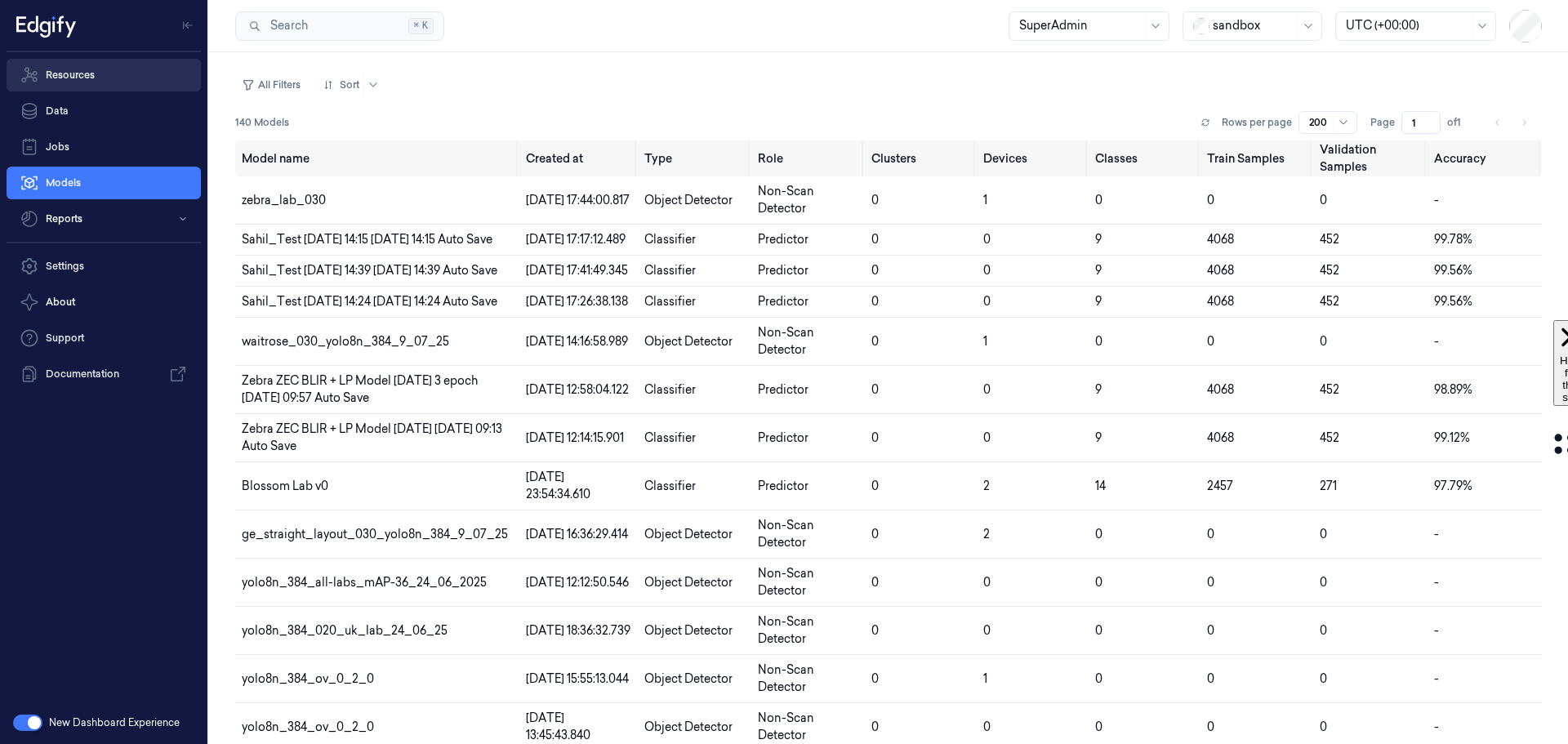
click at [90, 72] on link "Resources" at bounding box center [104, 75] width 195 height 33
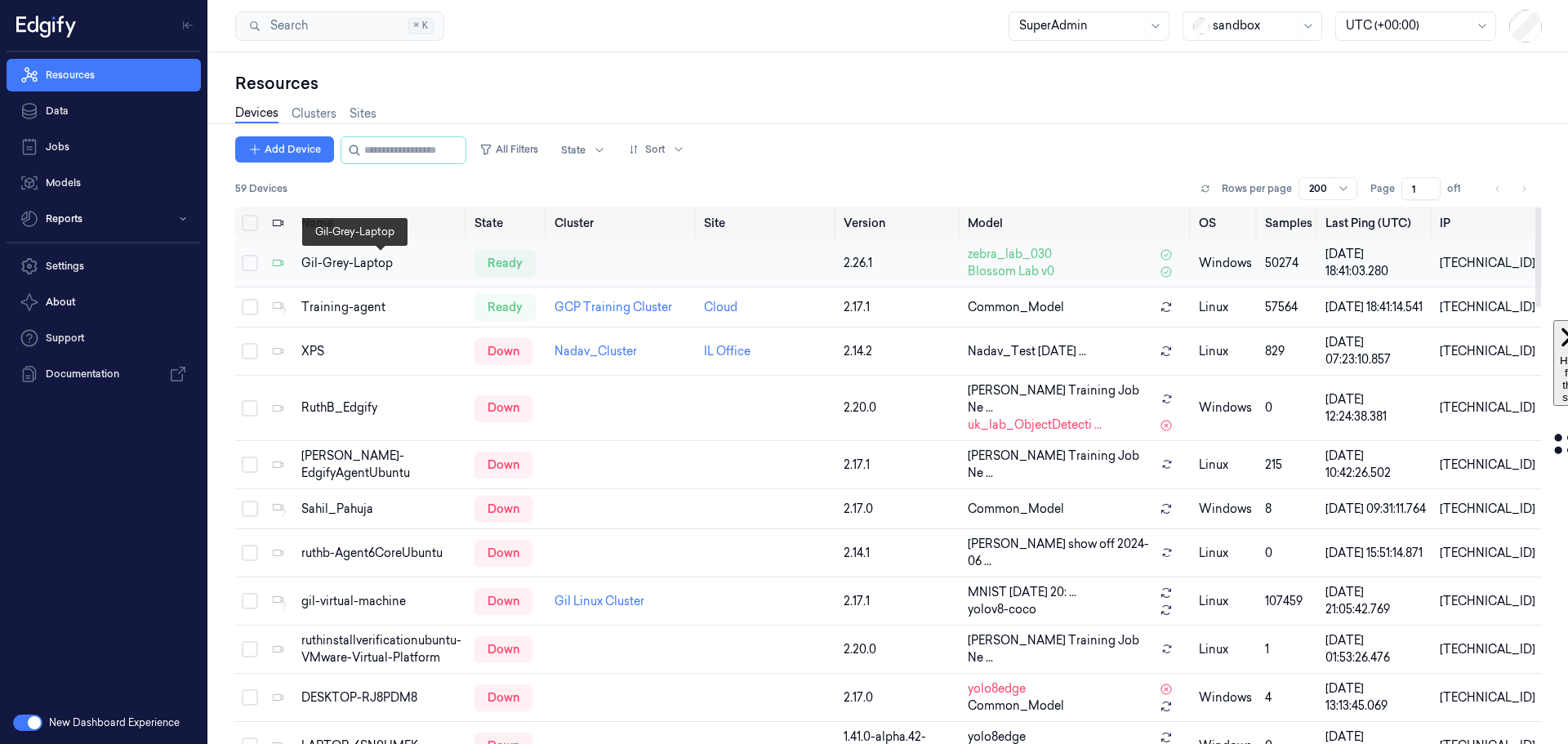
click at [352, 266] on div "Gil-Grey-Laptop" at bounding box center [381, 263] width 160 height 17
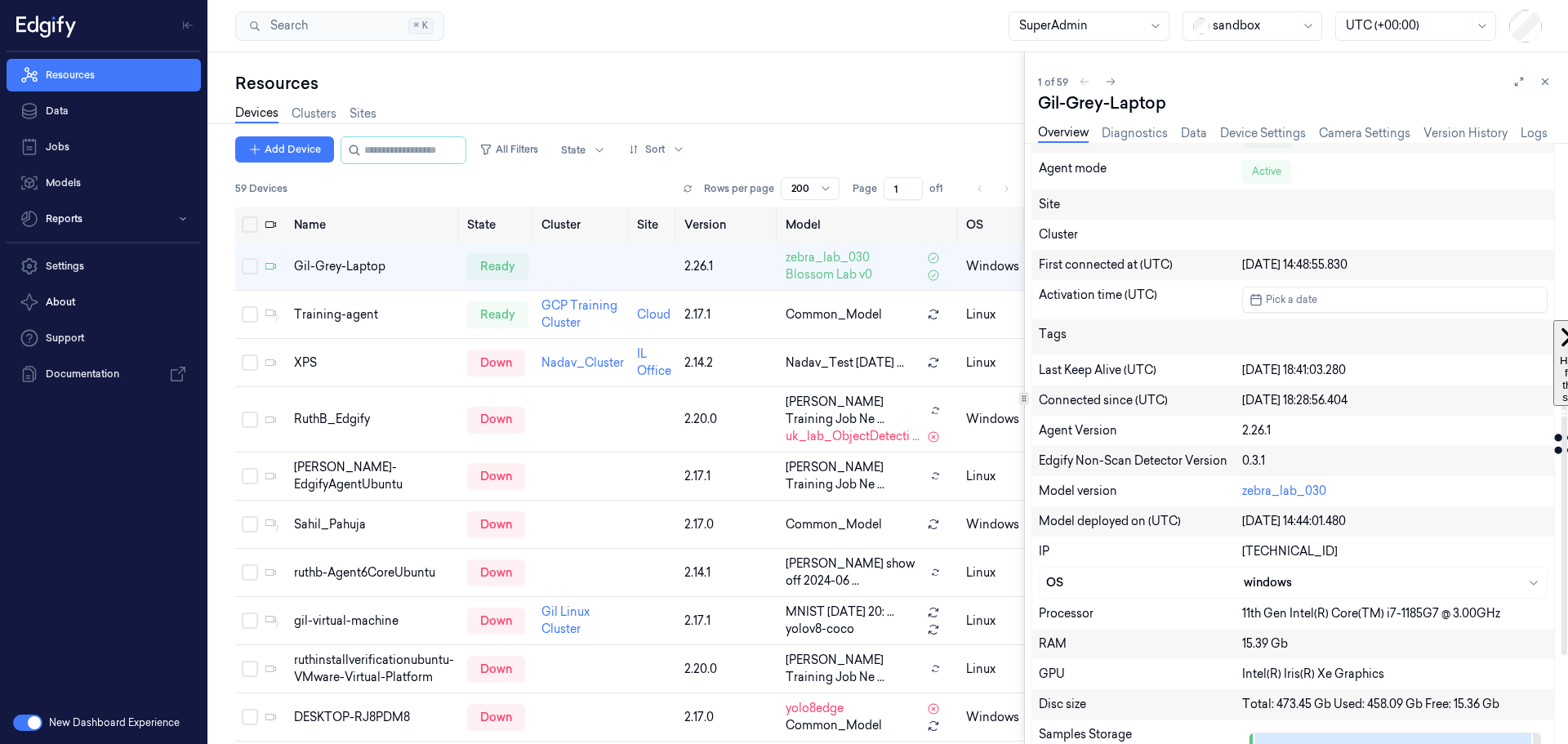
scroll to position [490, 0]
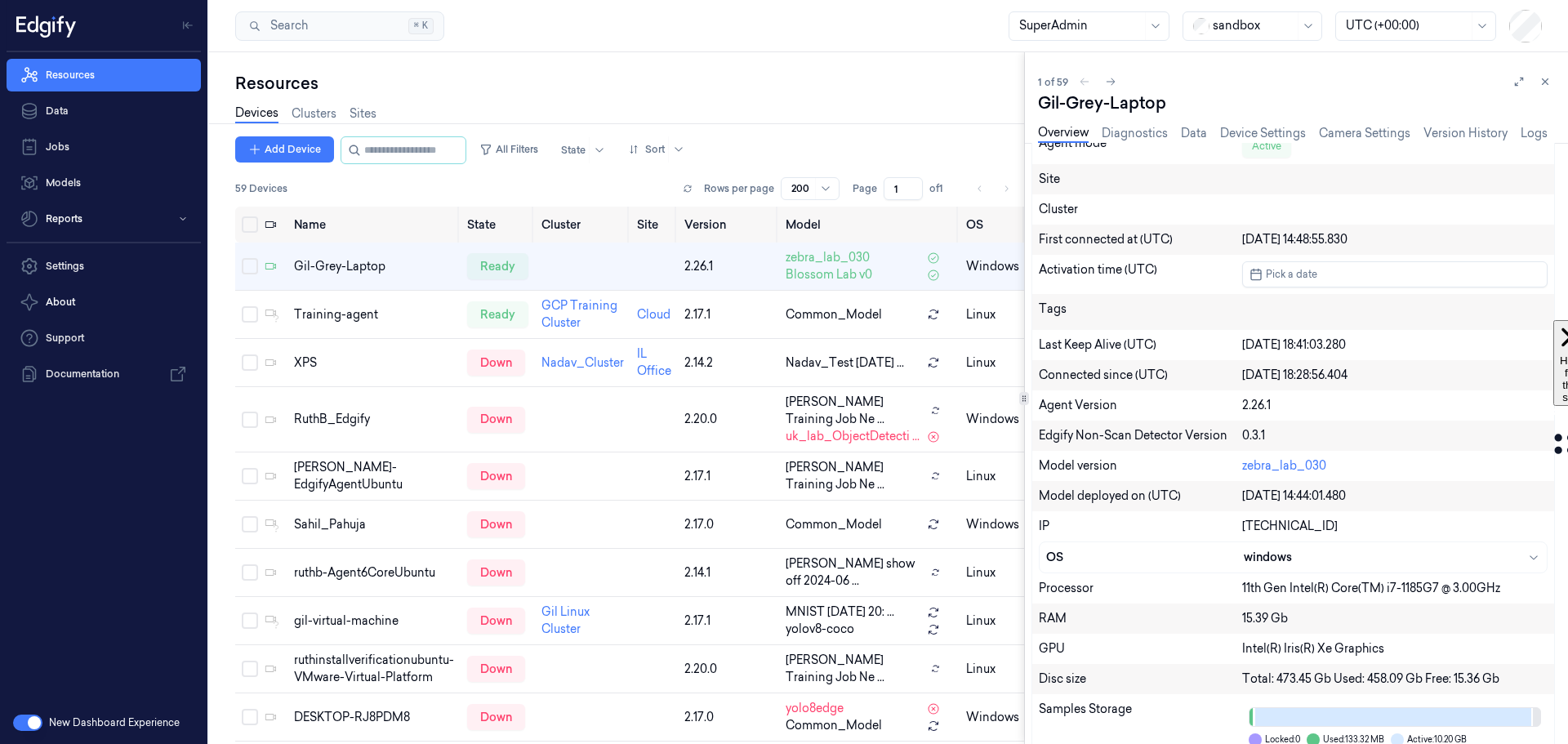
click at [26, 722] on button "button" at bounding box center [28, 723] width 30 height 17
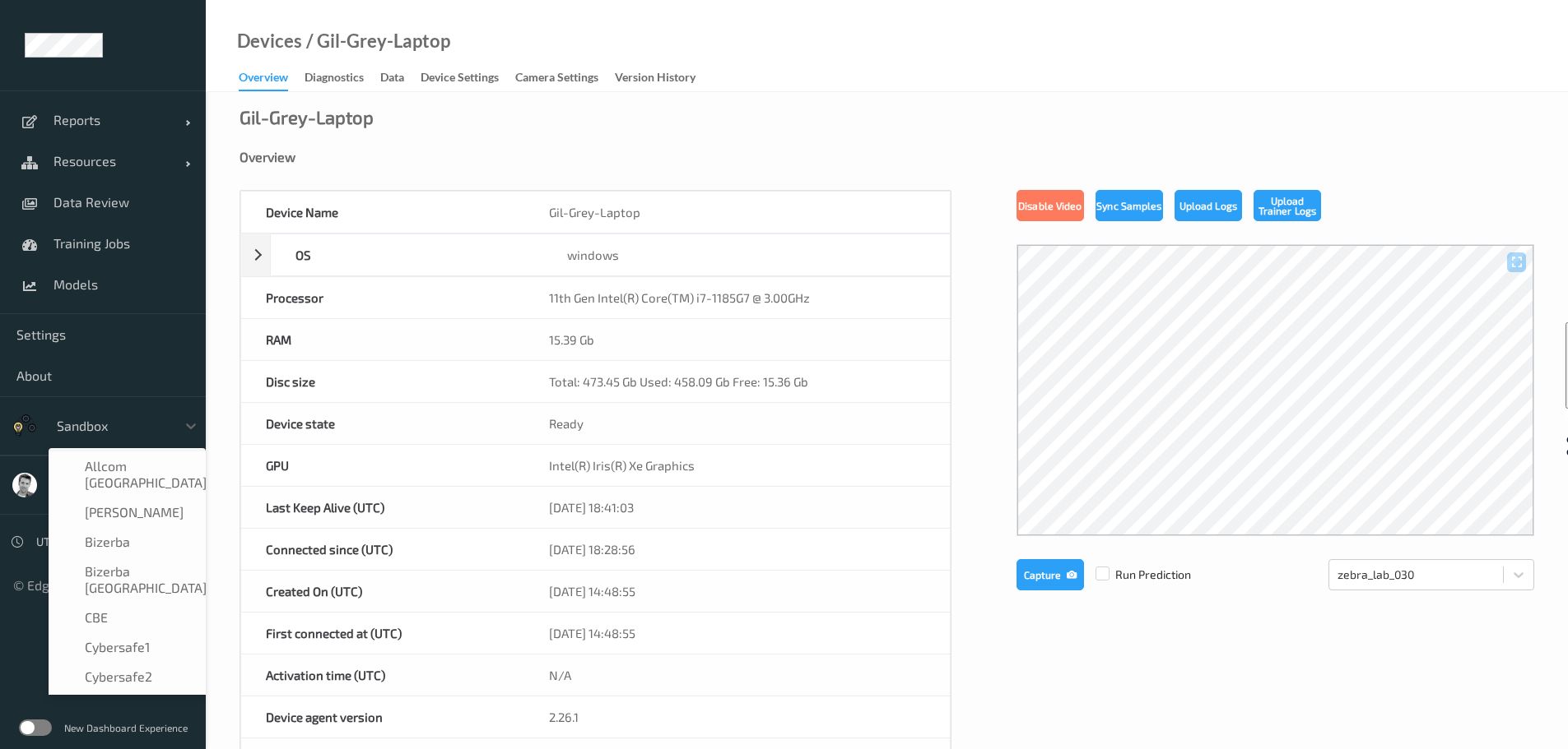
click at [96, 433] on div at bounding box center [112, 426] width 111 height 20
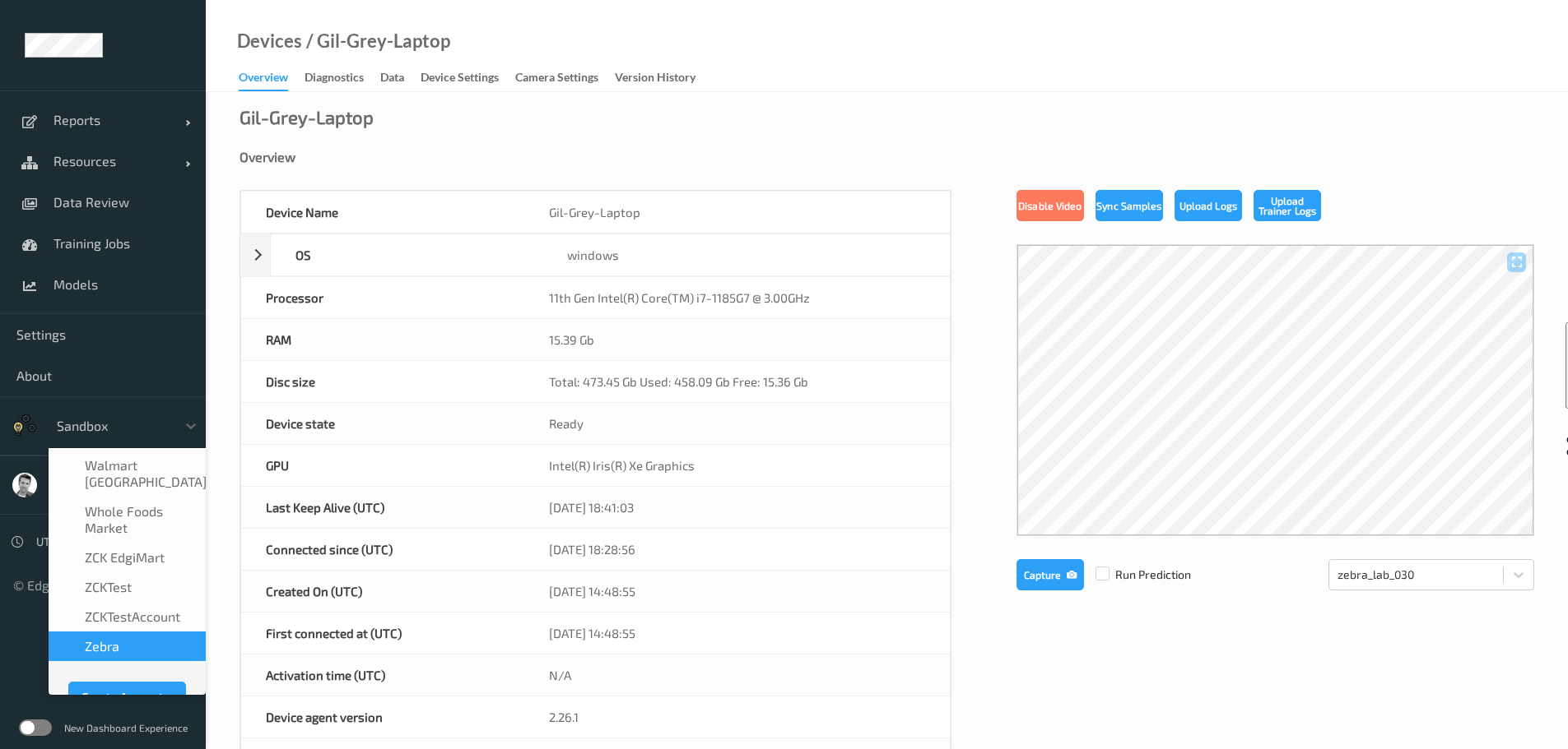
scroll to position [1099, 0]
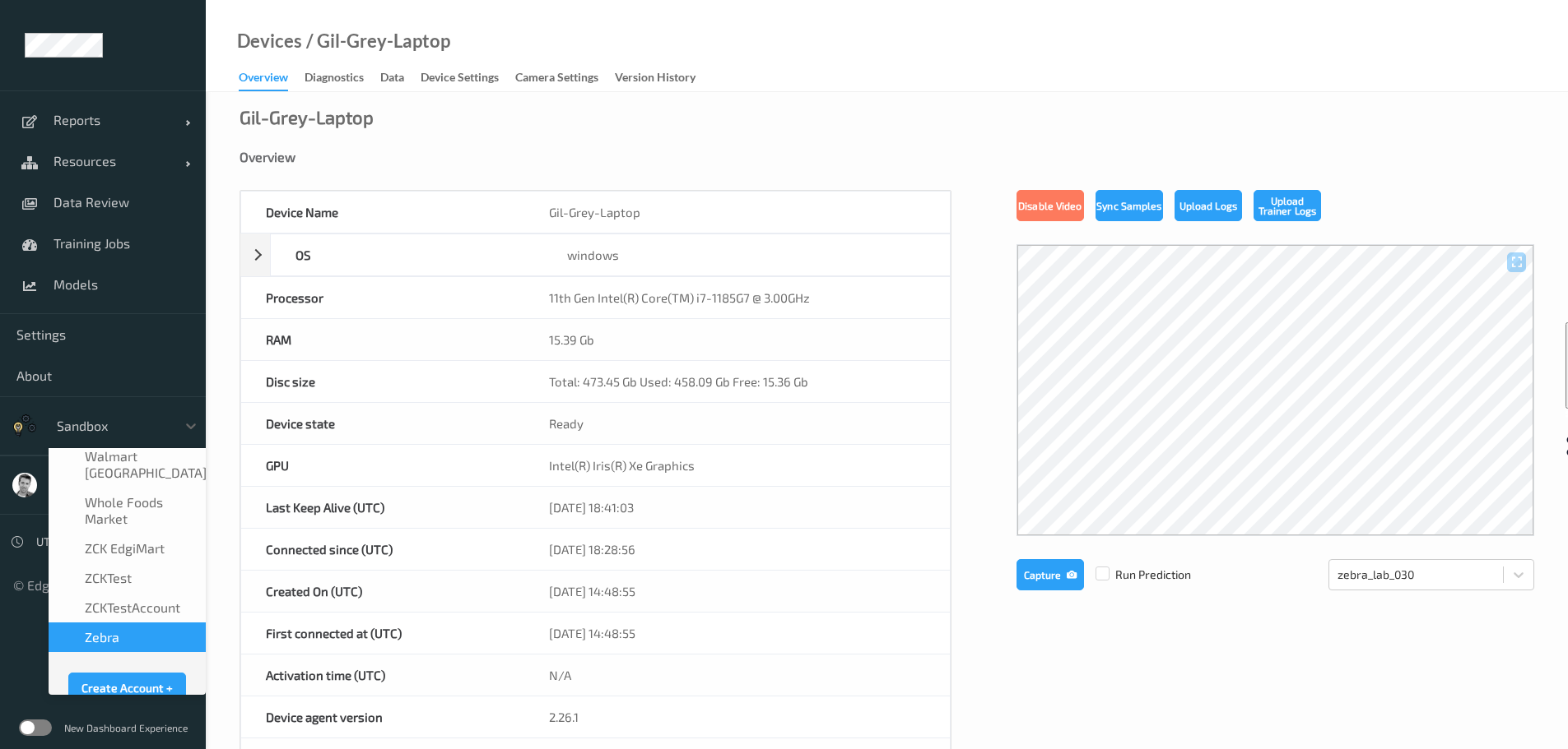
click at [109, 630] on span "Zebra" at bounding box center [101, 638] width 35 height 17
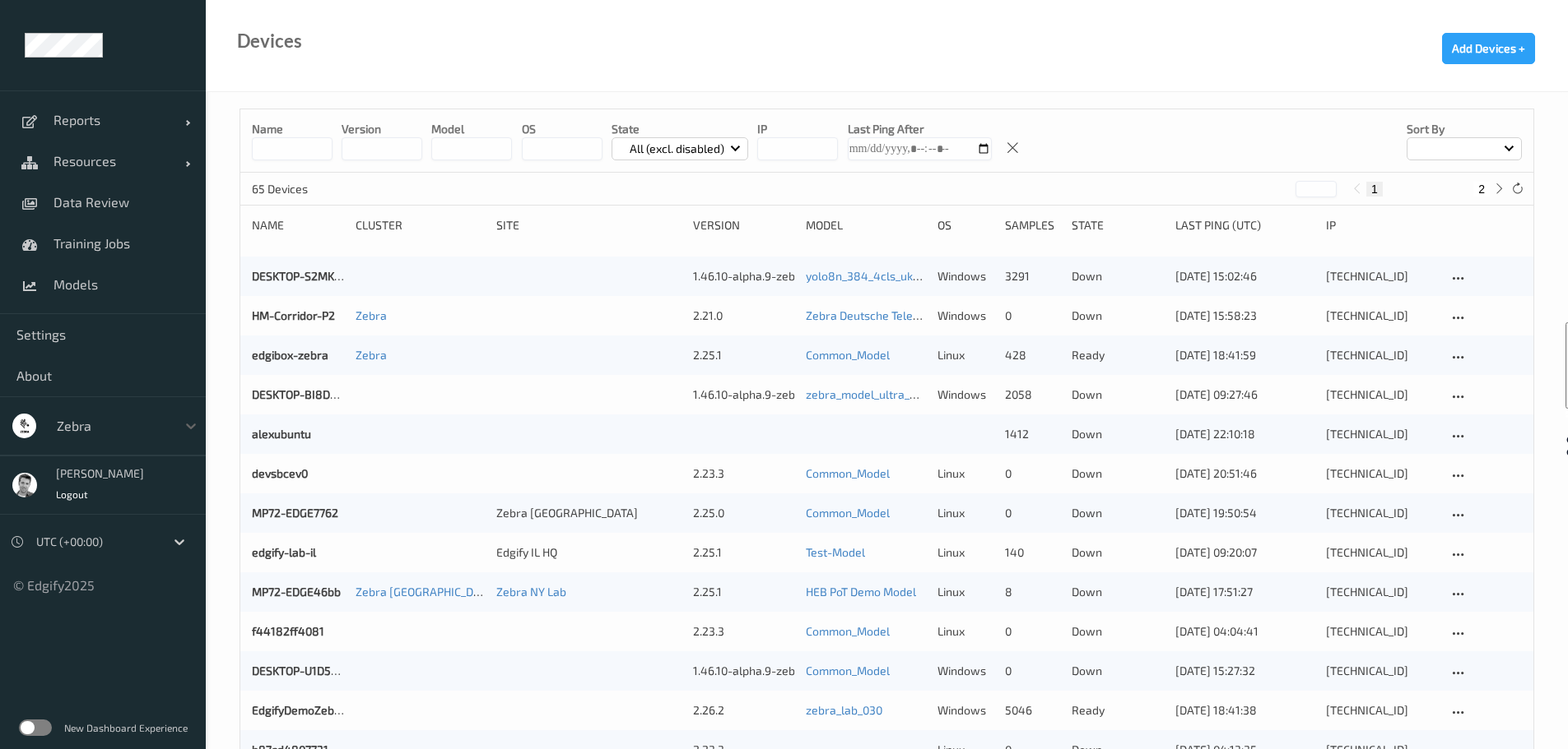
click at [36, 725] on label at bounding box center [35, 728] width 33 height 17
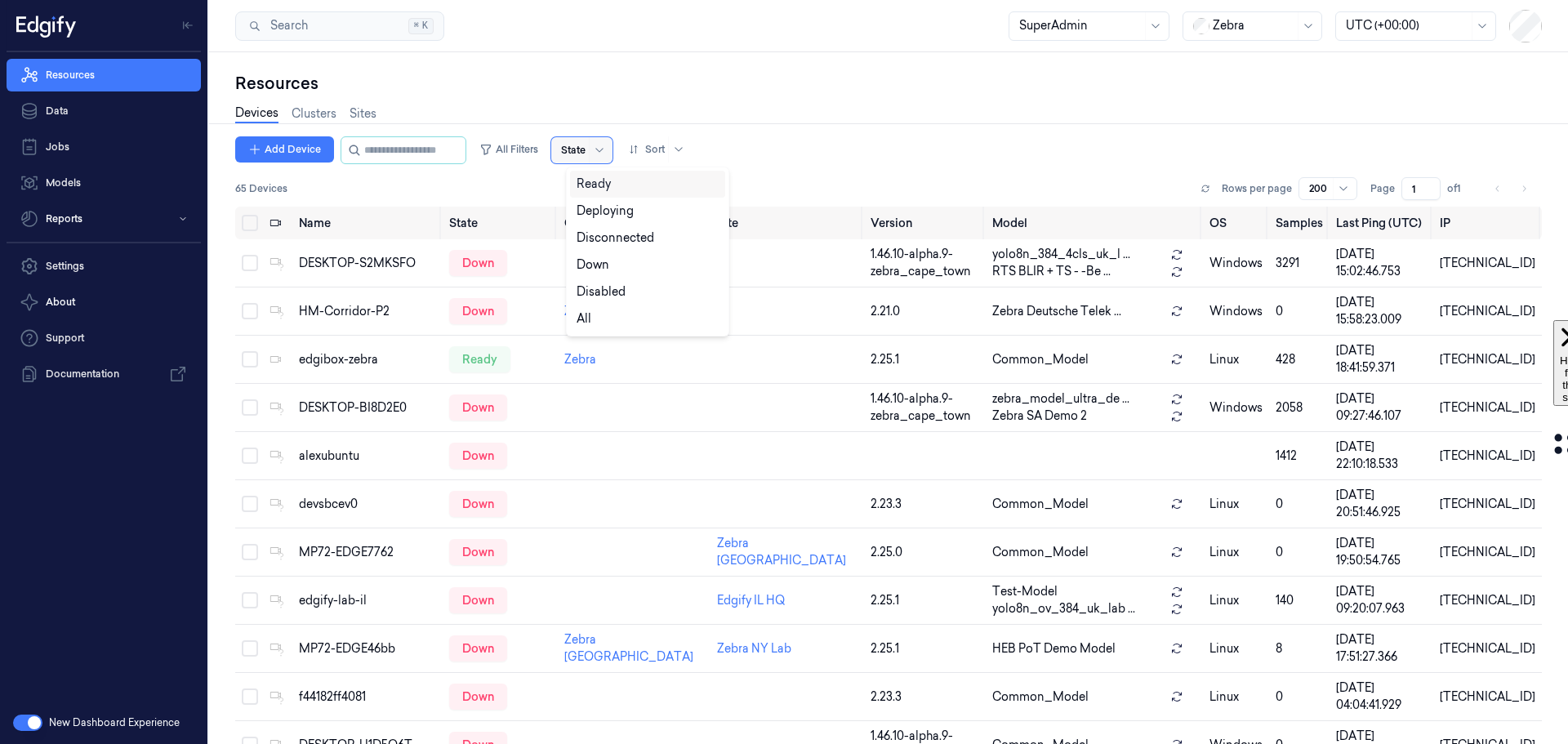
click at [586, 147] on div at bounding box center [573, 150] width 25 height 15
click at [616, 189] on div "Ready" at bounding box center [648, 184] width 142 height 17
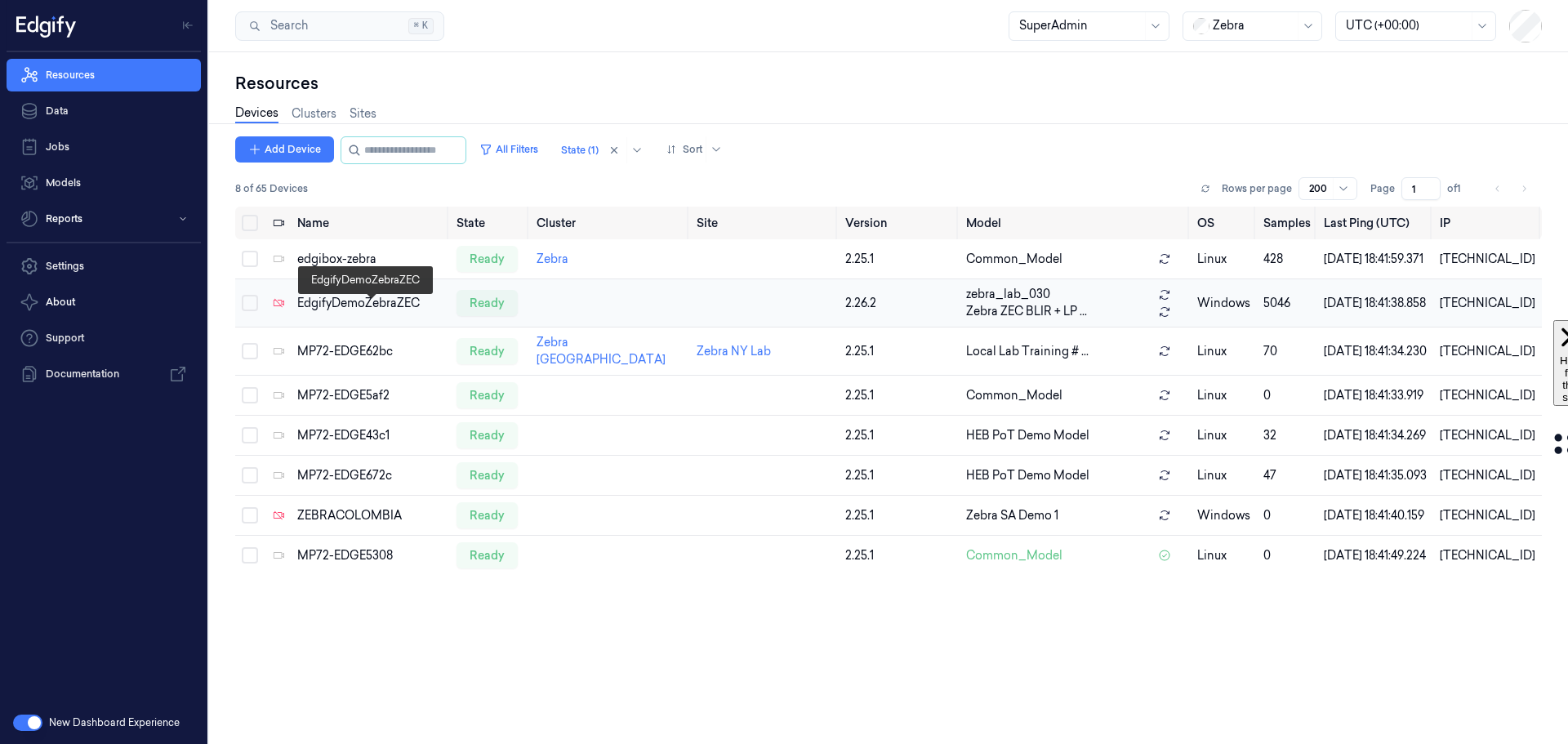
click at [338, 309] on div "EdgifyDemoZebraZEC" at bounding box center [370, 303] width 146 height 17
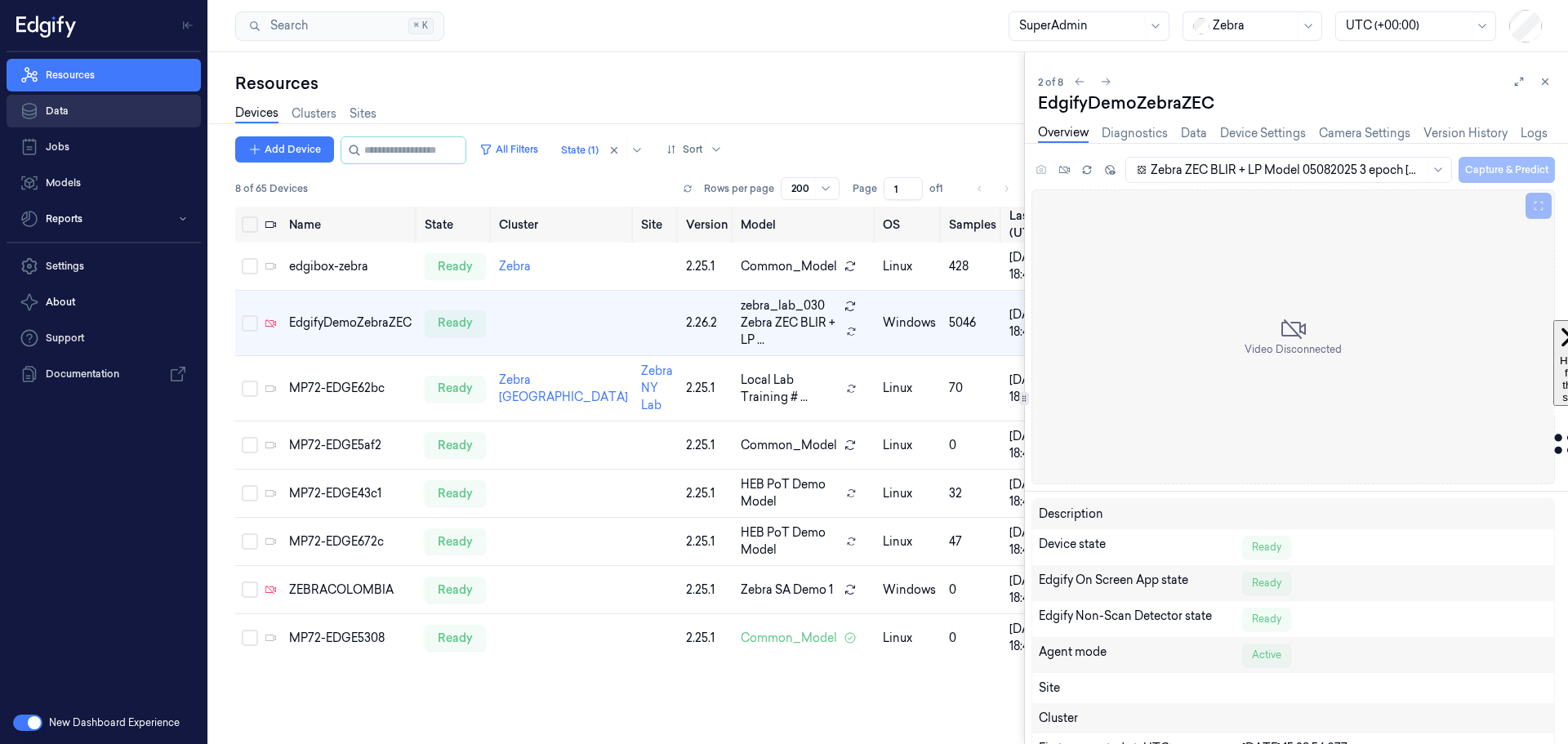
click at [64, 108] on link "Data" at bounding box center [104, 111] width 195 height 33
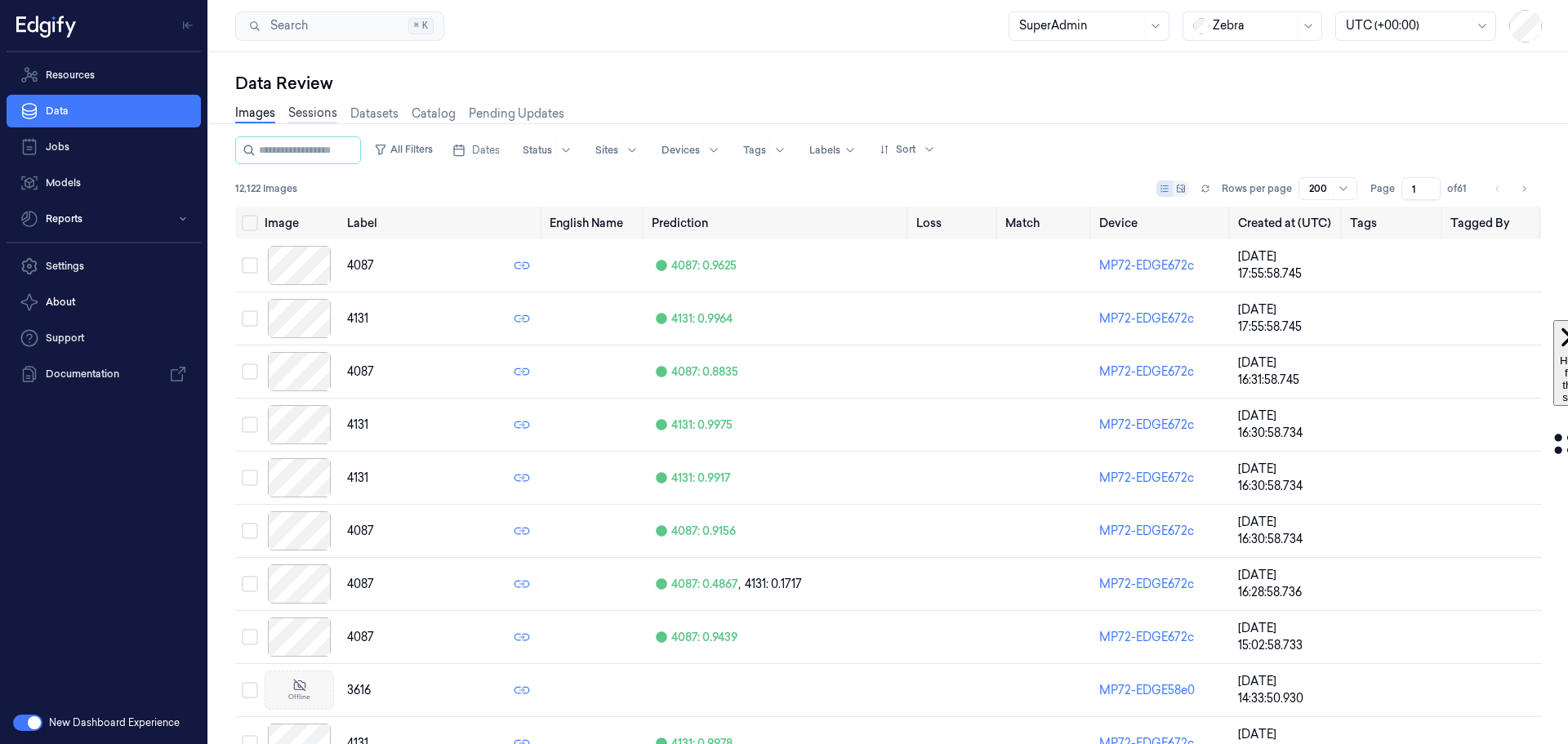
click at [310, 113] on link "Sessions" at bounding box center [313, 114] width 49 height 19
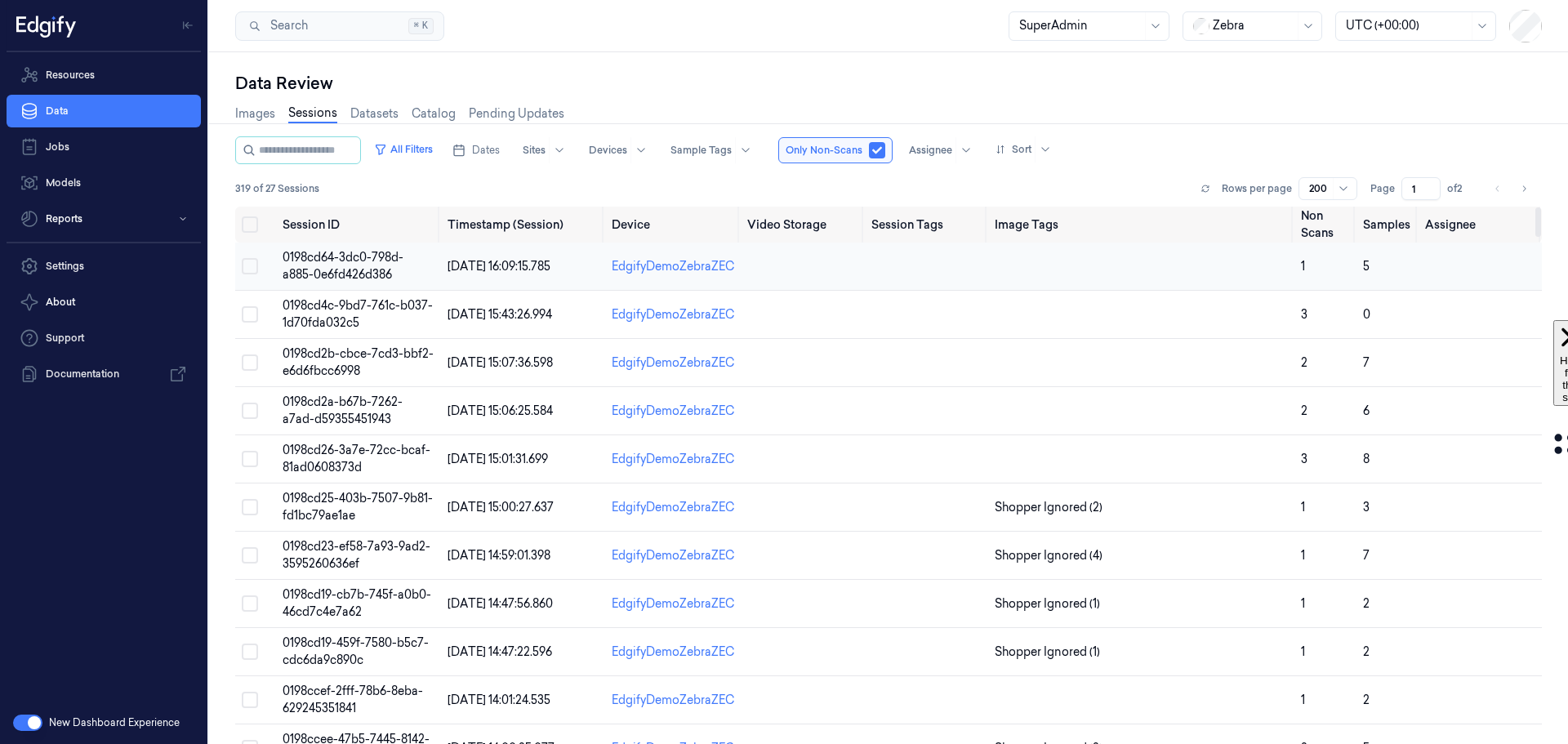
click at [291, 271] on span "0198cd64-3dc0-798d-a885-0e6fd426d386" at bounding box center [343, 266] width 120 height 32
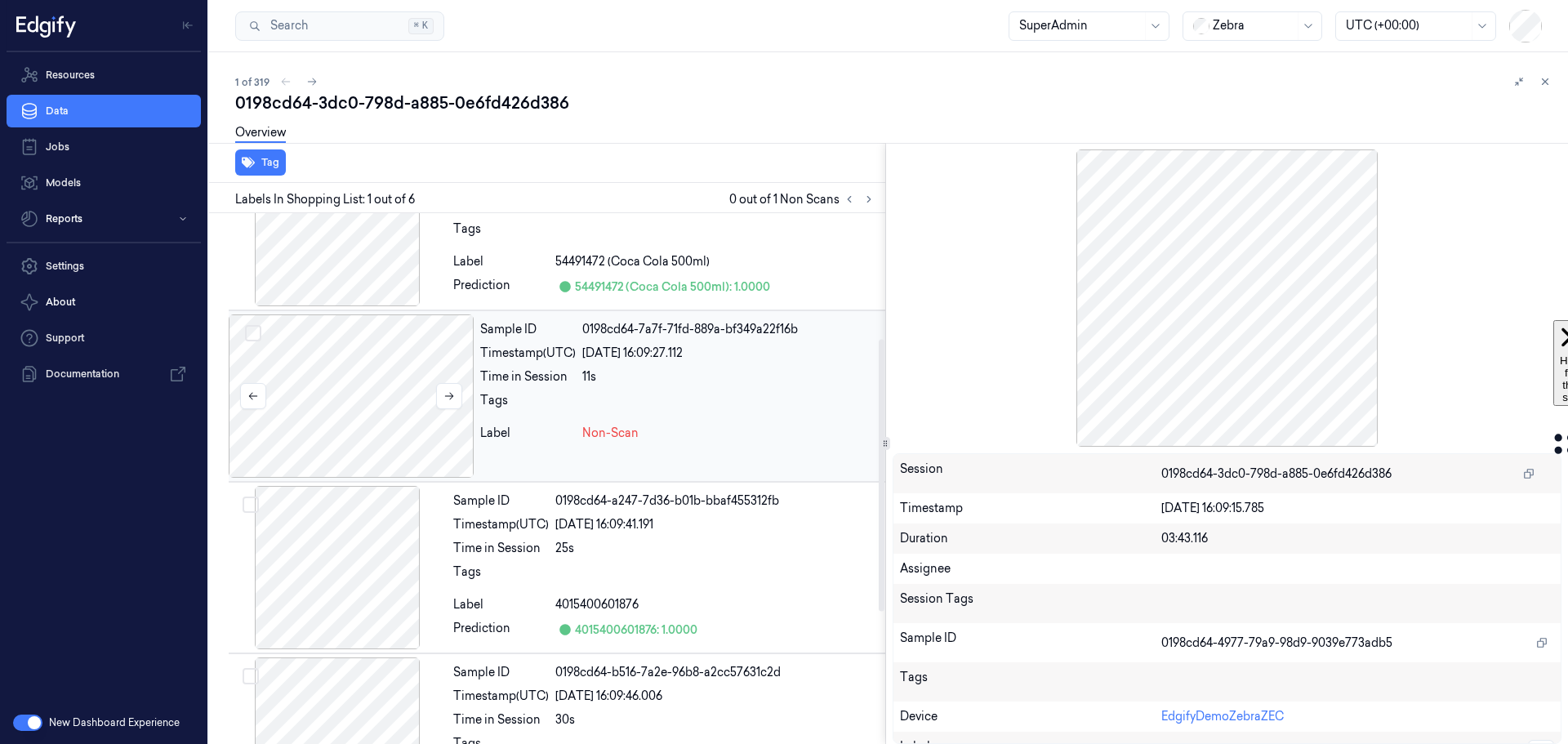
click at [388, 382] on div at bounding box center [352, 395] width 245 height 163
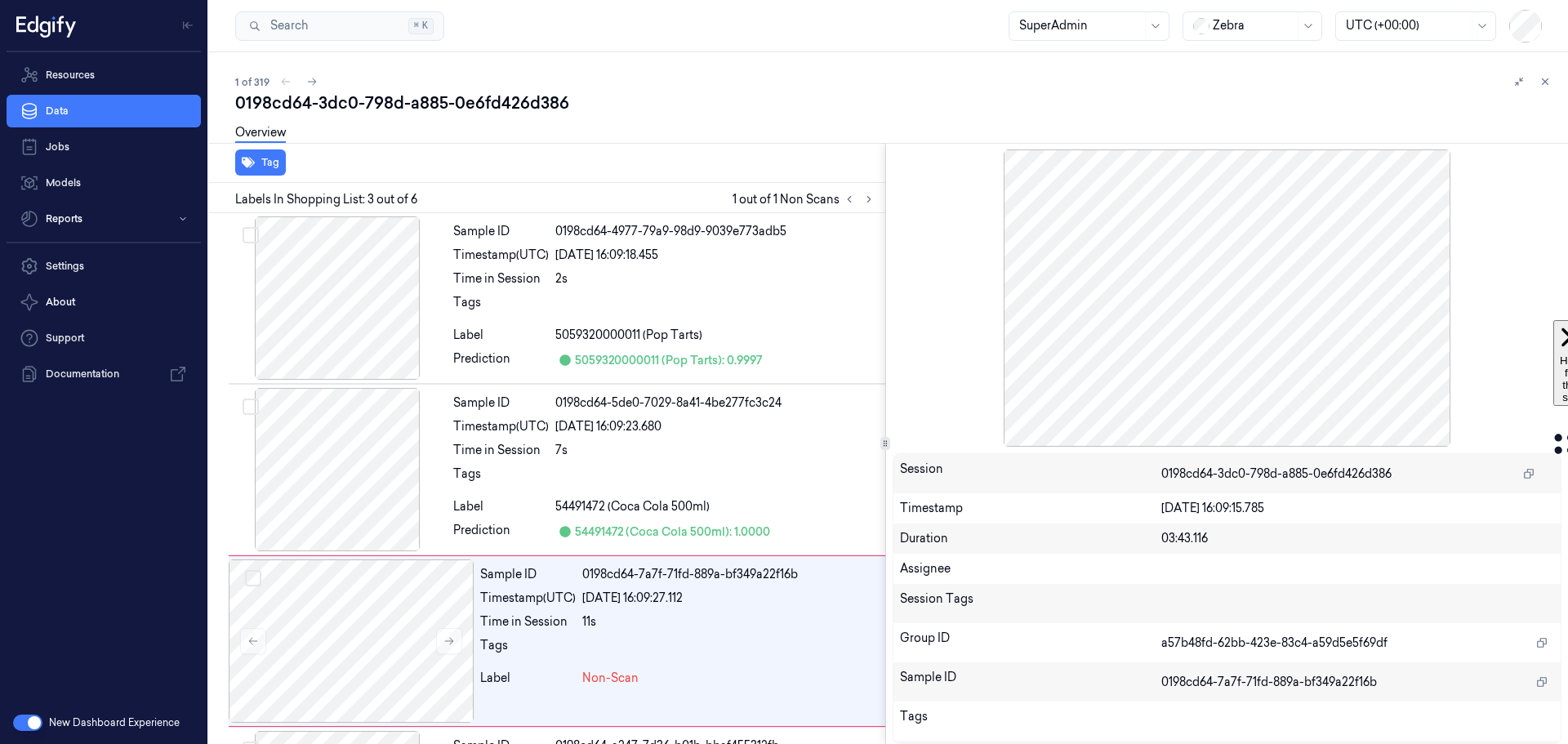
click at [268, 111] on div "0198cd64-3dc0-798d-a885-0e6fd426d386" at bounding box center [895, 103] width 1320 height 23
click at [268, 108] on div "0198cd64-3dc0-798d-a885-0e6fd426d386" at bounding box center [895, 103] width 1320 height 23
click at [1253, 472] on span "0198cd64-3dc0-798d-a885-0e6fd426d386" at bounding box center [1276, 473] width 230 height 17
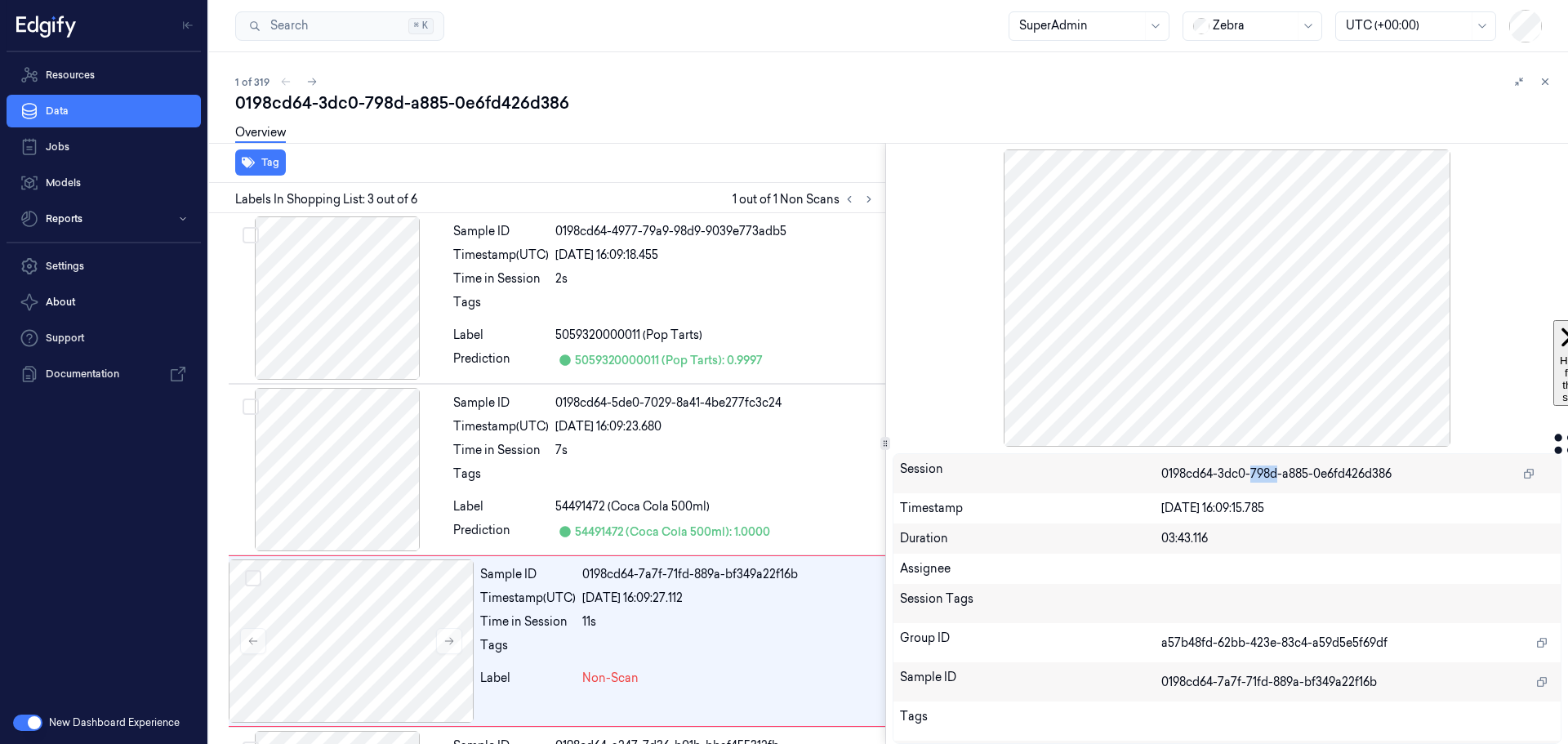
click at [1253, 472] on span "0198cd64-3dc0-798d-a885-0e6fd426d386" at bounding box center [1276, 473] width 230 height 17
copy div "0198cd64-3dc0-798d-a885-0e6fd426d386"
click at [27, 730] on button "button" at bounding box center [28, 723] width 30 height 17
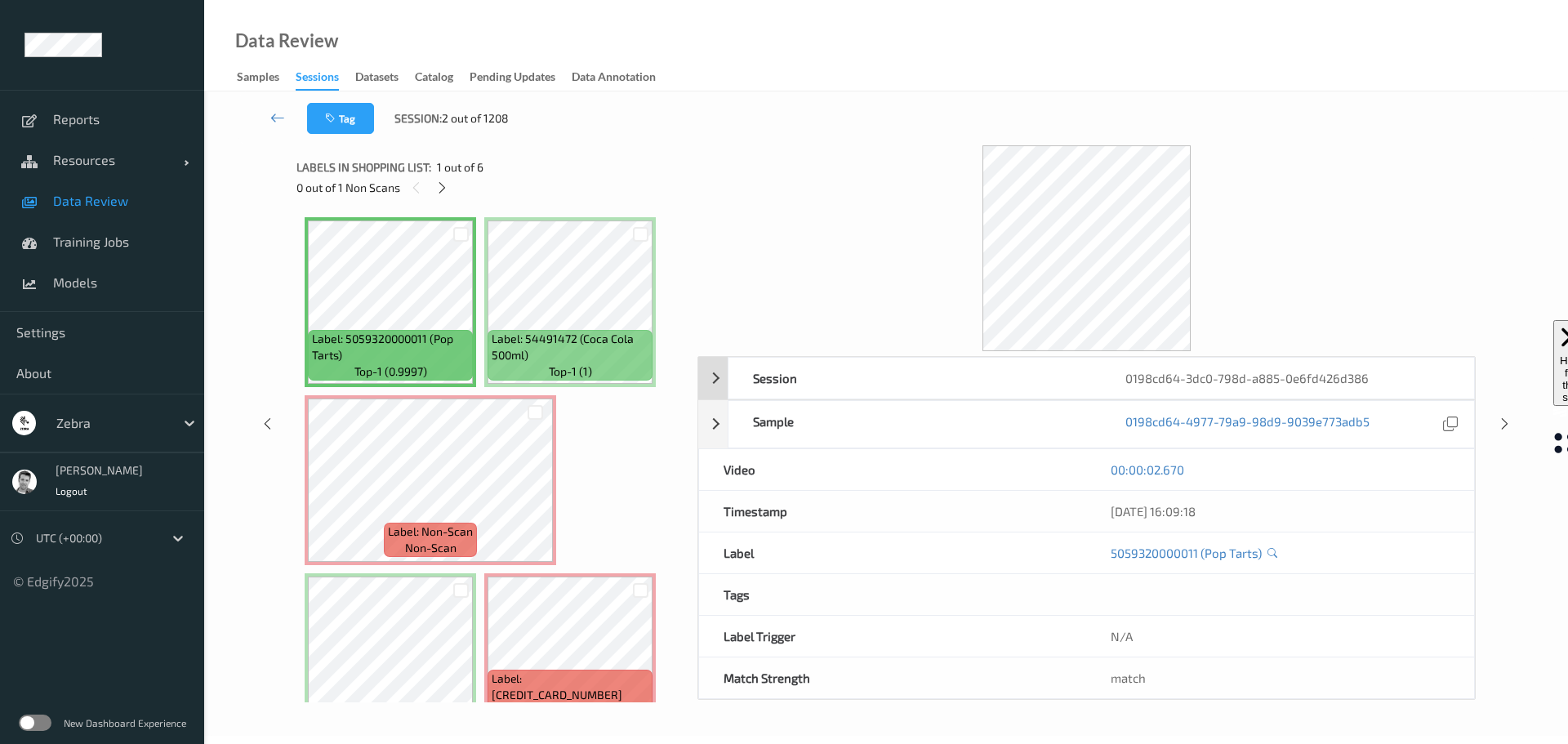
click at [1199, 375] on div "0198cd64-3dc0-798d-a885-0e6fd426d386" at bounding box center [1288, 377] width 373 height 41
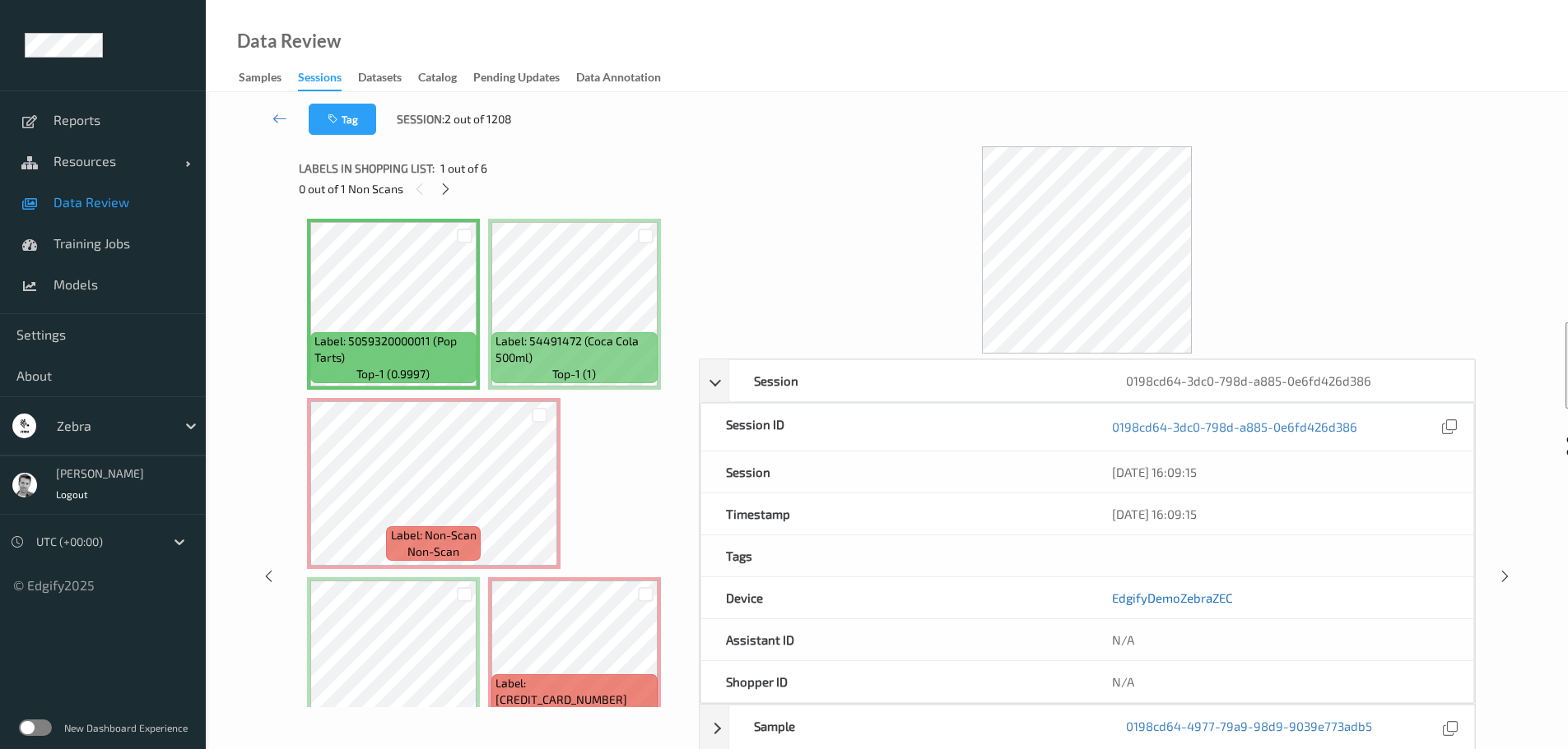
click at [1186, 597] on link "EdgifyDemoZebraZEC" at bounding box center [1172, 598] width 121 height 15
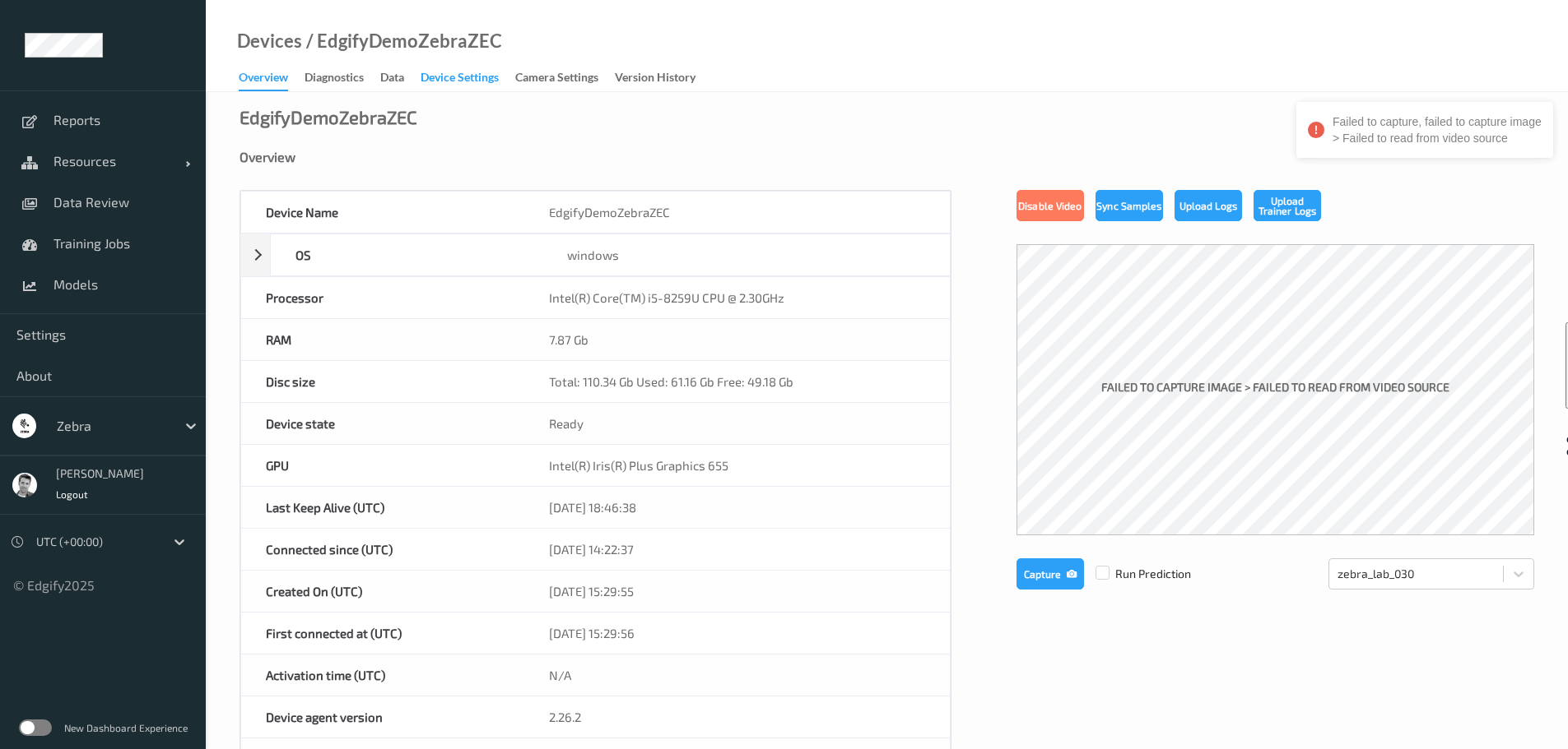
click at [428, 84] on div "Device Settings" at bounding box center [460, 79] width 79 height 21
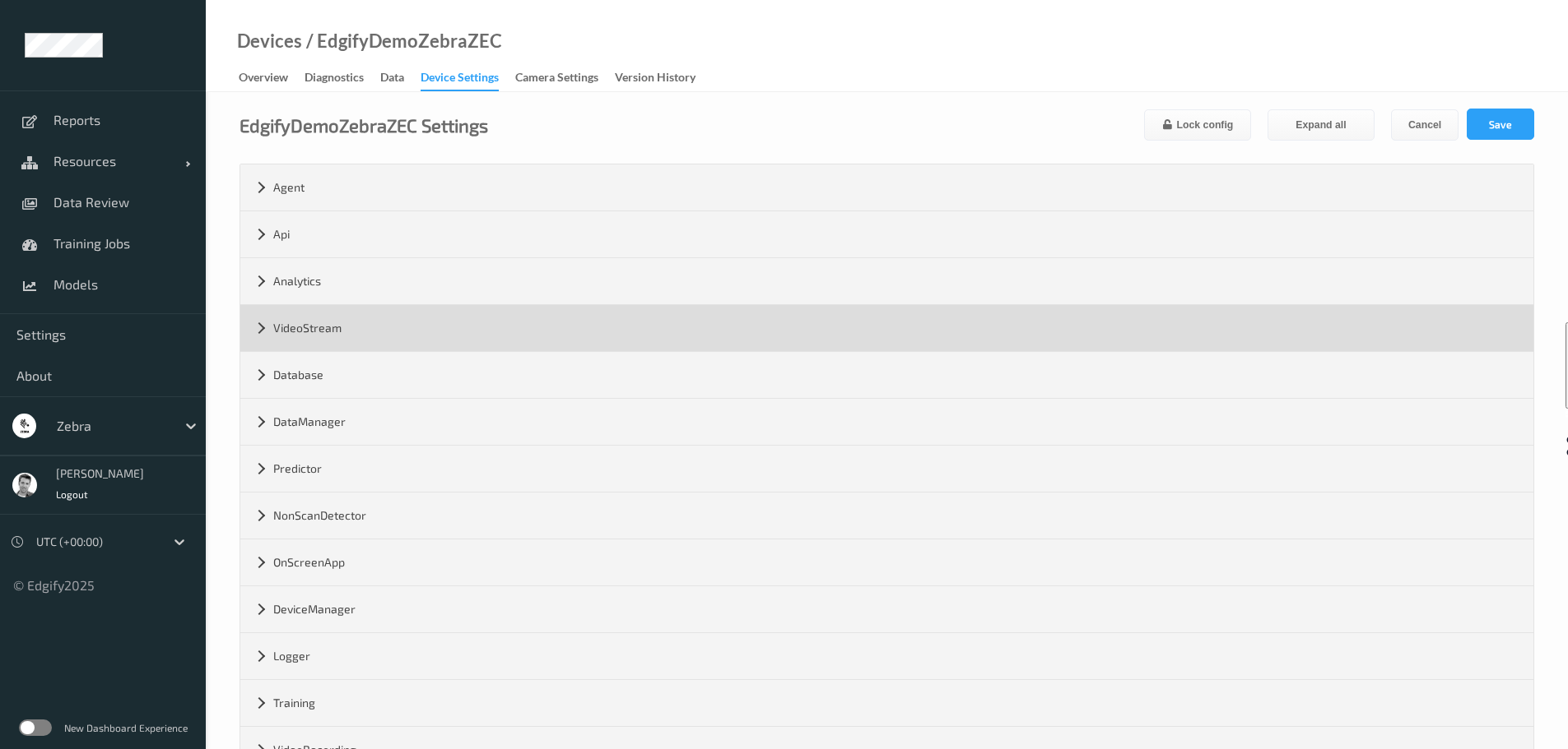
click at [339, 325] on div "VideoStream" at bounding box center [885, 328] width 1292 height 46
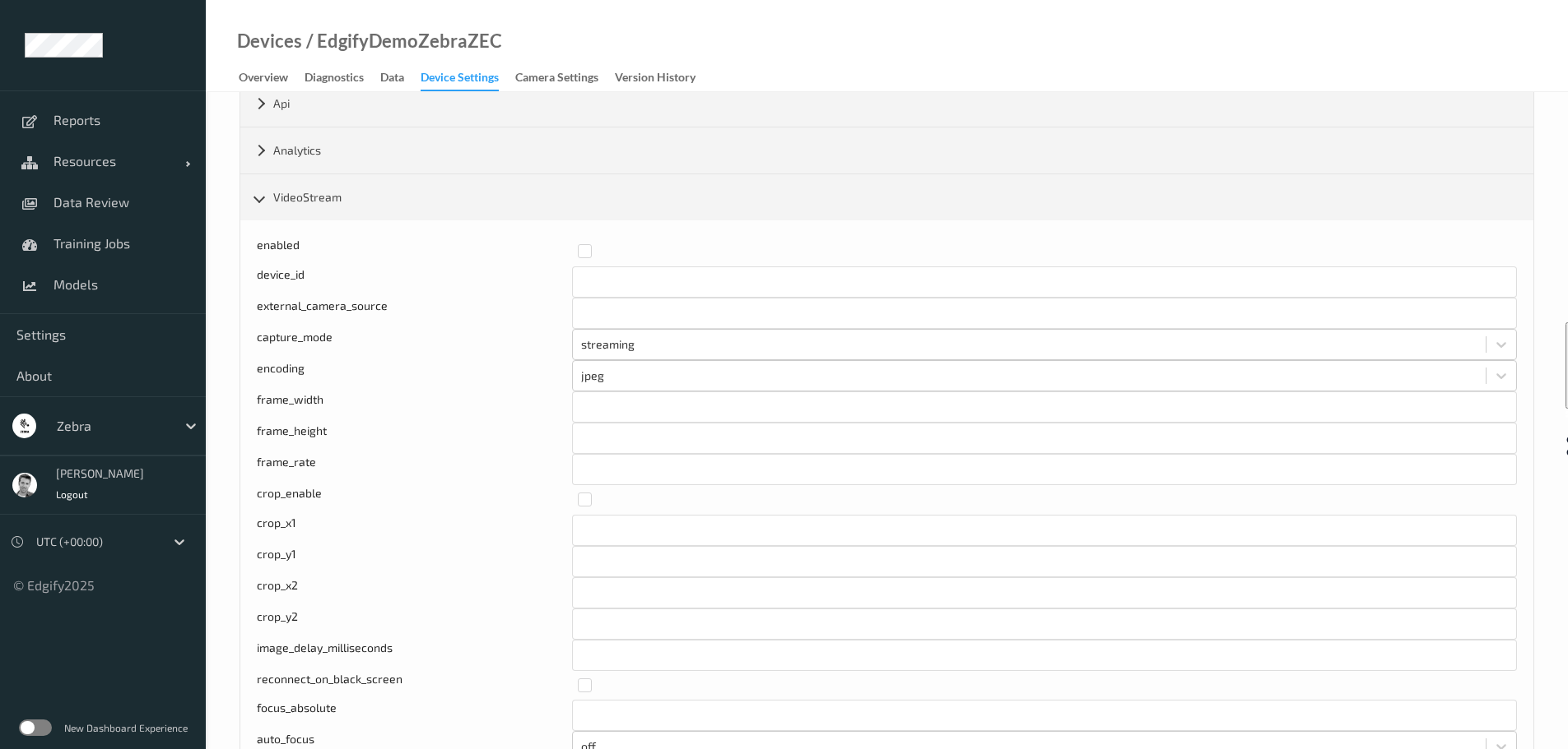
scroll to position [164, 0]
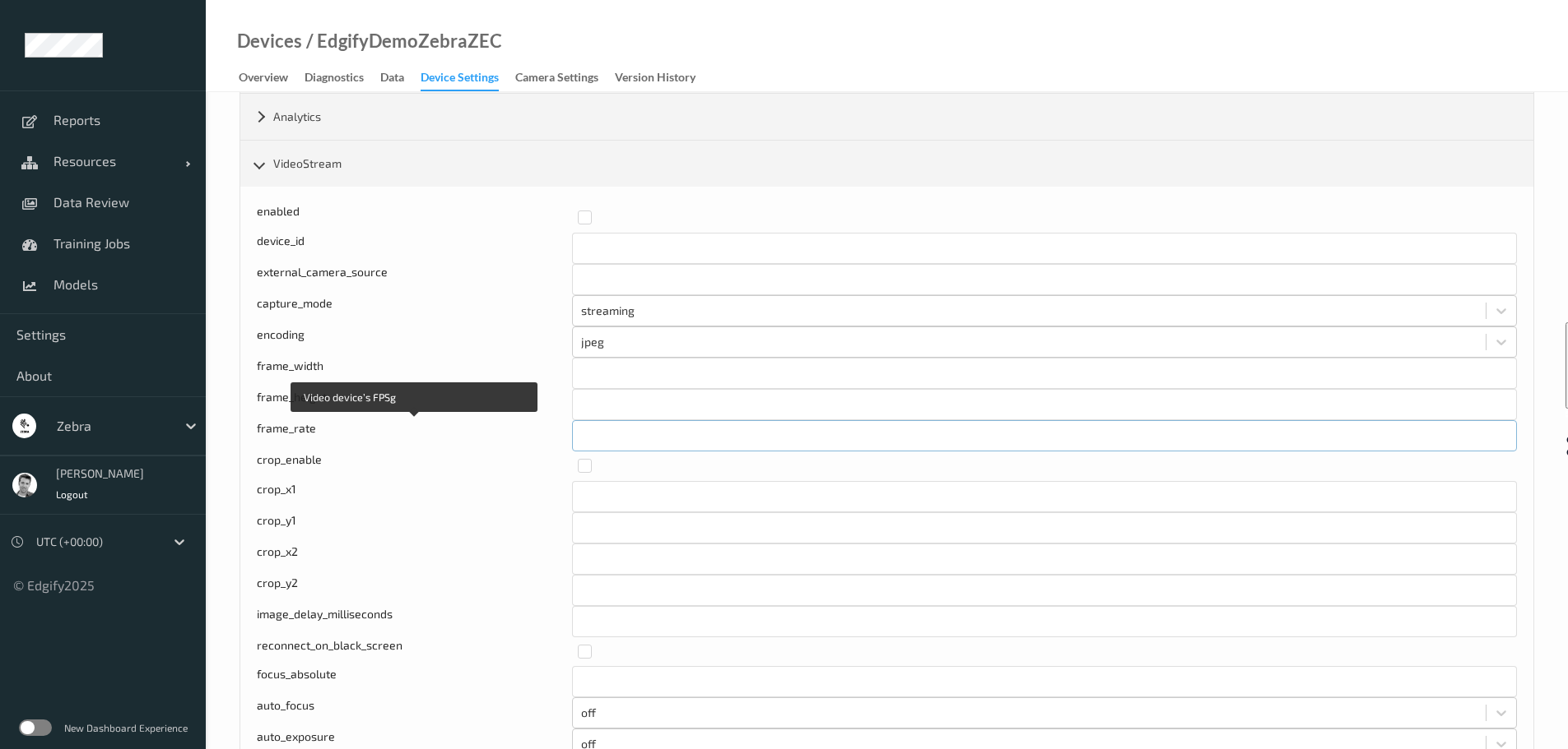
drag, startPoint x: 602, startPoint y: 433, endPoint x: 568, endPoint y: 431, distance: 34.1
click at [568, 431] on div "Video device’s FPSg frame_rate **" at bounding box center [886, 436] width 1260 height 31
click at [31, 724] on label at bounding box center [35, 728] width 33 height 17
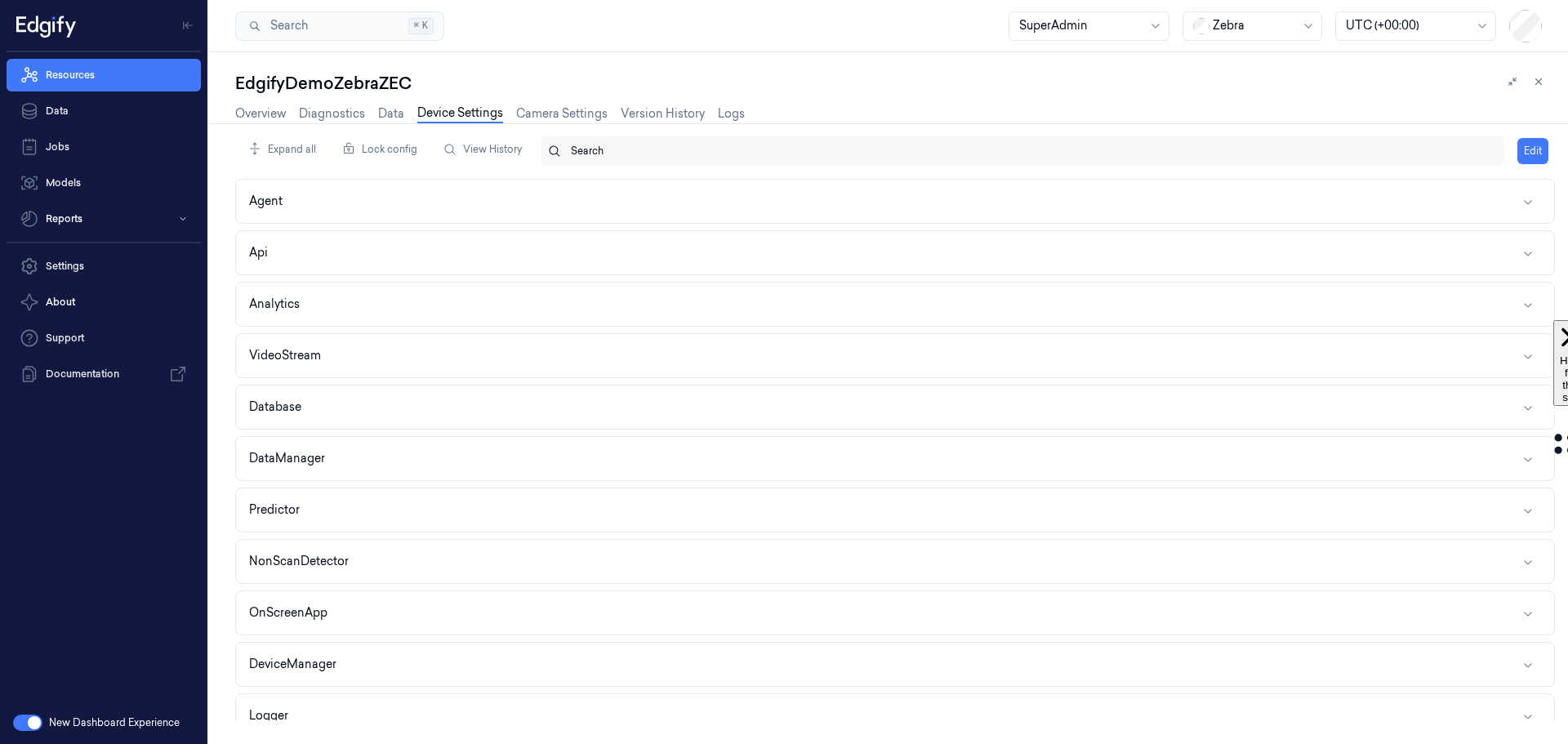
drag, startPoint x: 757, startPoint y: 142, endPoint x: 748, endPoint y: 145, distance: 9.5
click at [748, 145] on div "Search" at bounding box center [1031, 151] width 920 height 30
click at [984, 29] on div "Search Search... ⌘ K SuperAdmin Zebra UTC (+00:00)" at bounding box center [889, 26] width 1359 height 52
click at [1229, 29] on div at bounding box center [1253, 25] width 82 height 17
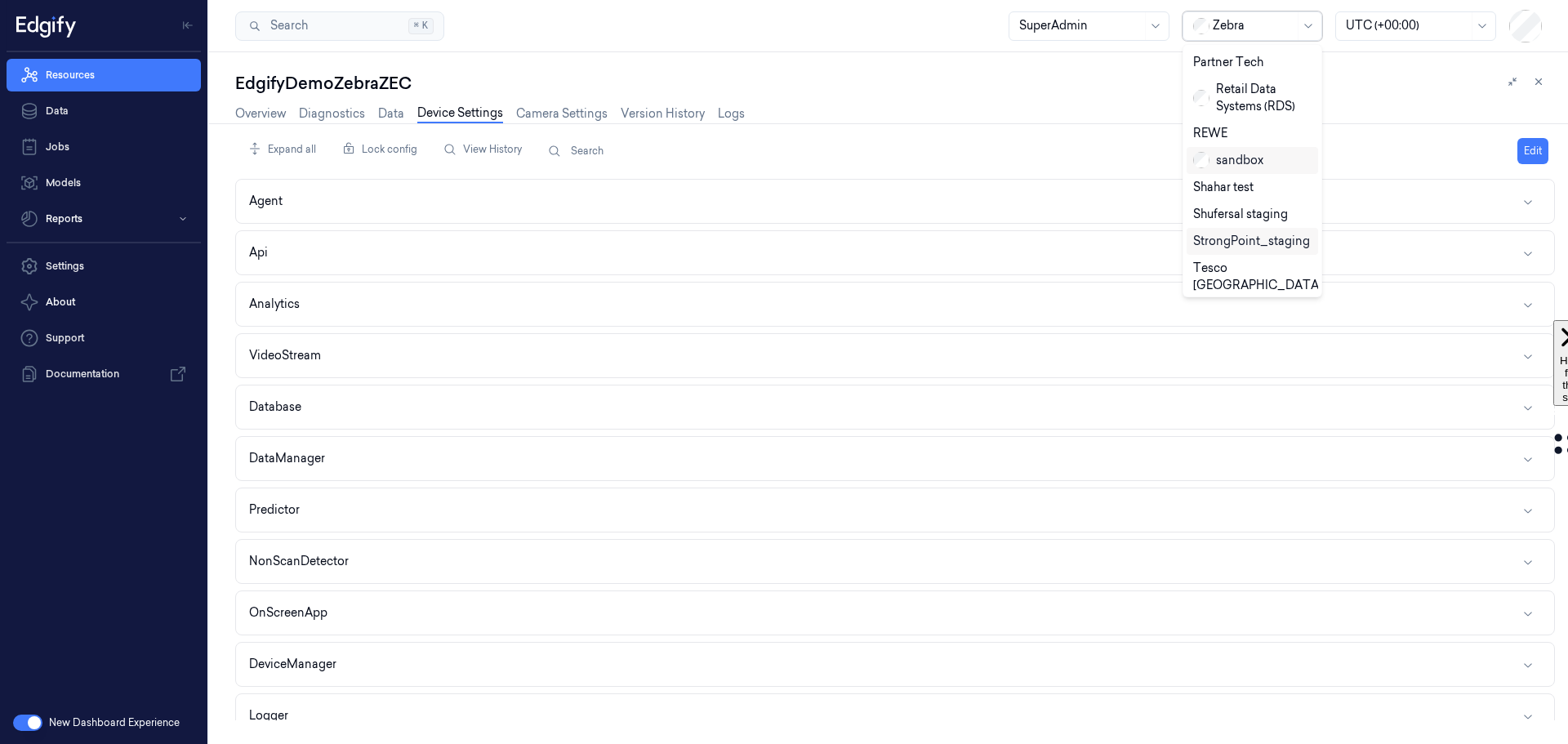
scroll to position [640, 0]
click at [1239, 210] on div "sandbox" at bounding box center [1227, 218] width 70 height 17
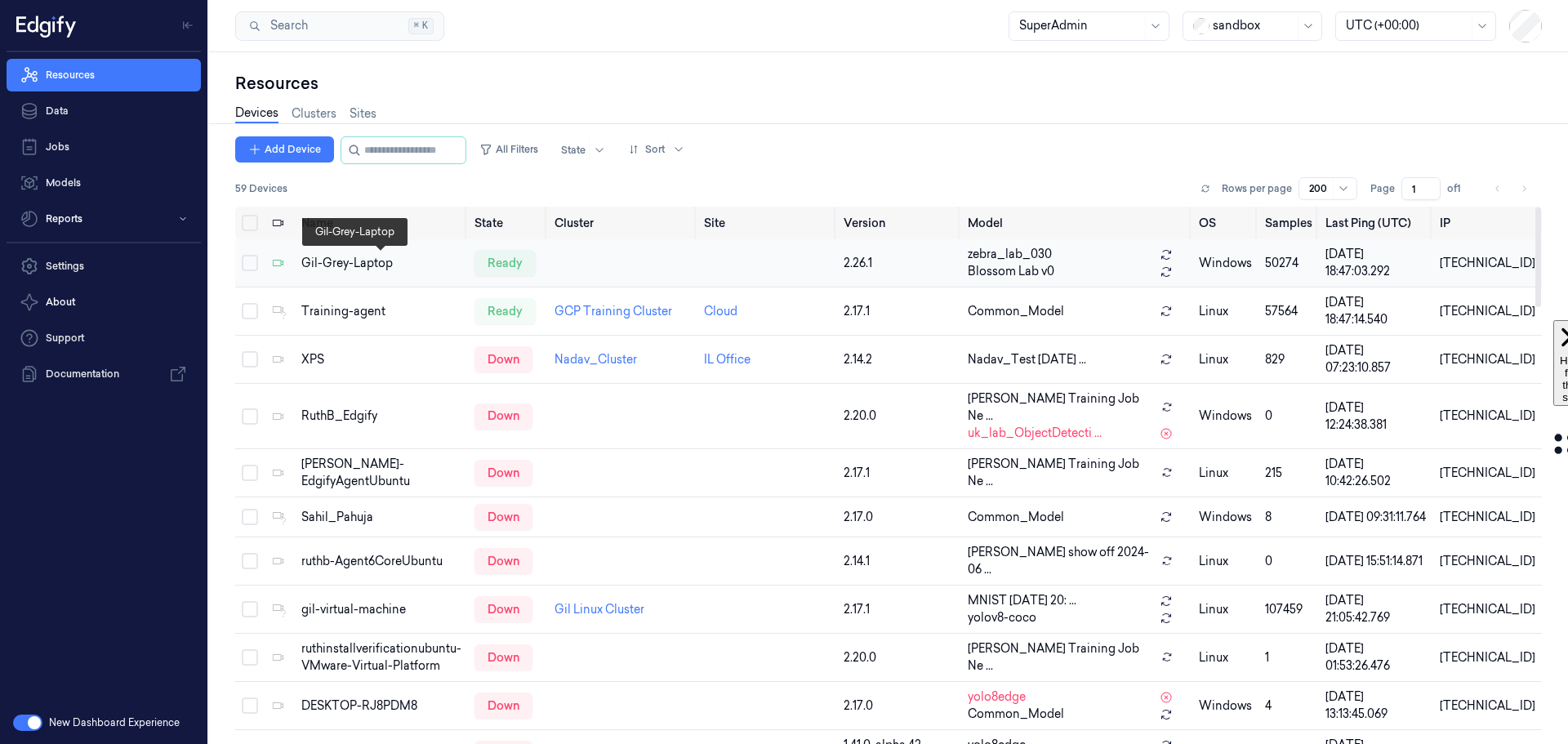
click at [359, 264] on div "Gil-Grey-Laptop" at bounding box center [381, 263] width 160 height 17
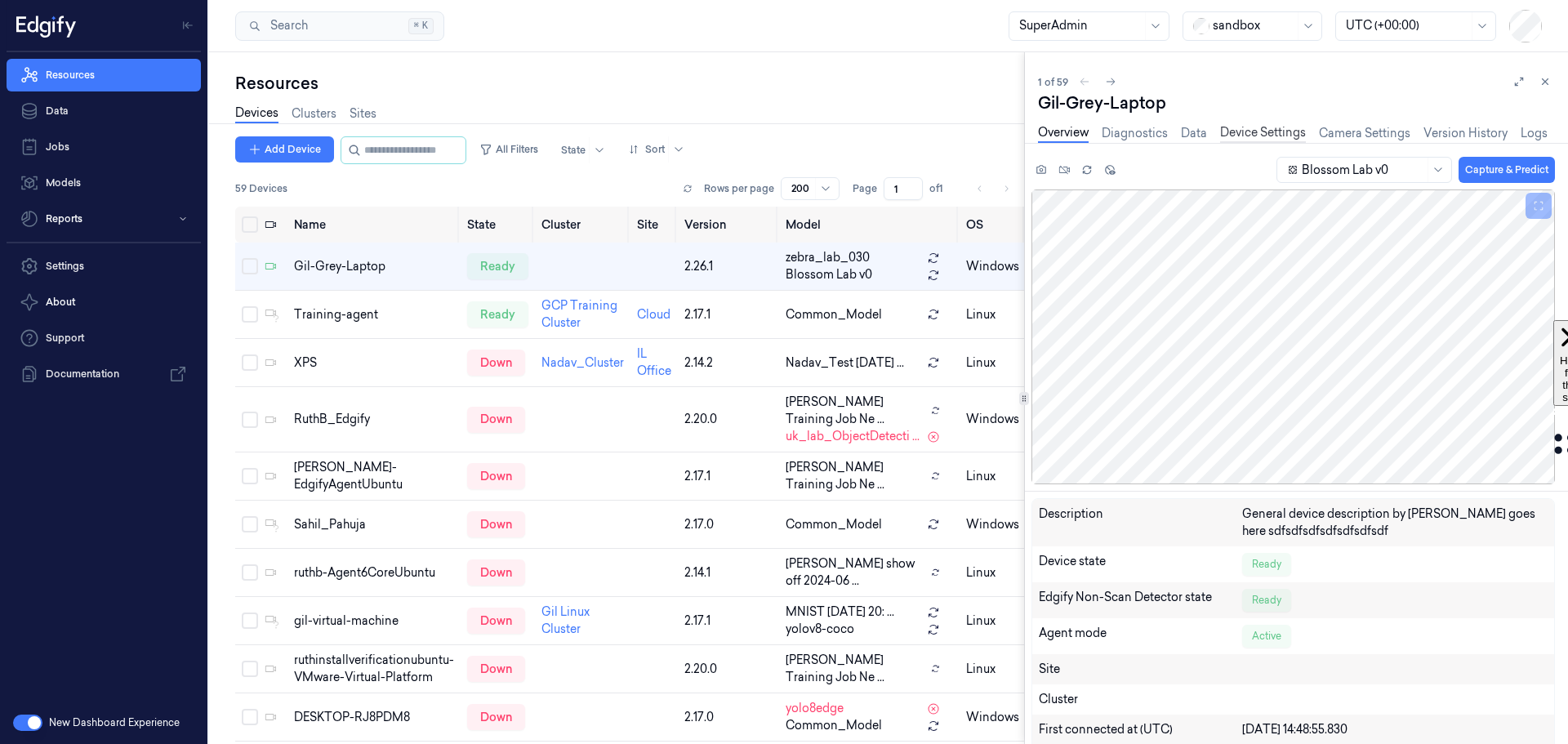
click at [1264, 131] on link "Device Settings" at bounding box center [1263, 133] width 86 height 19
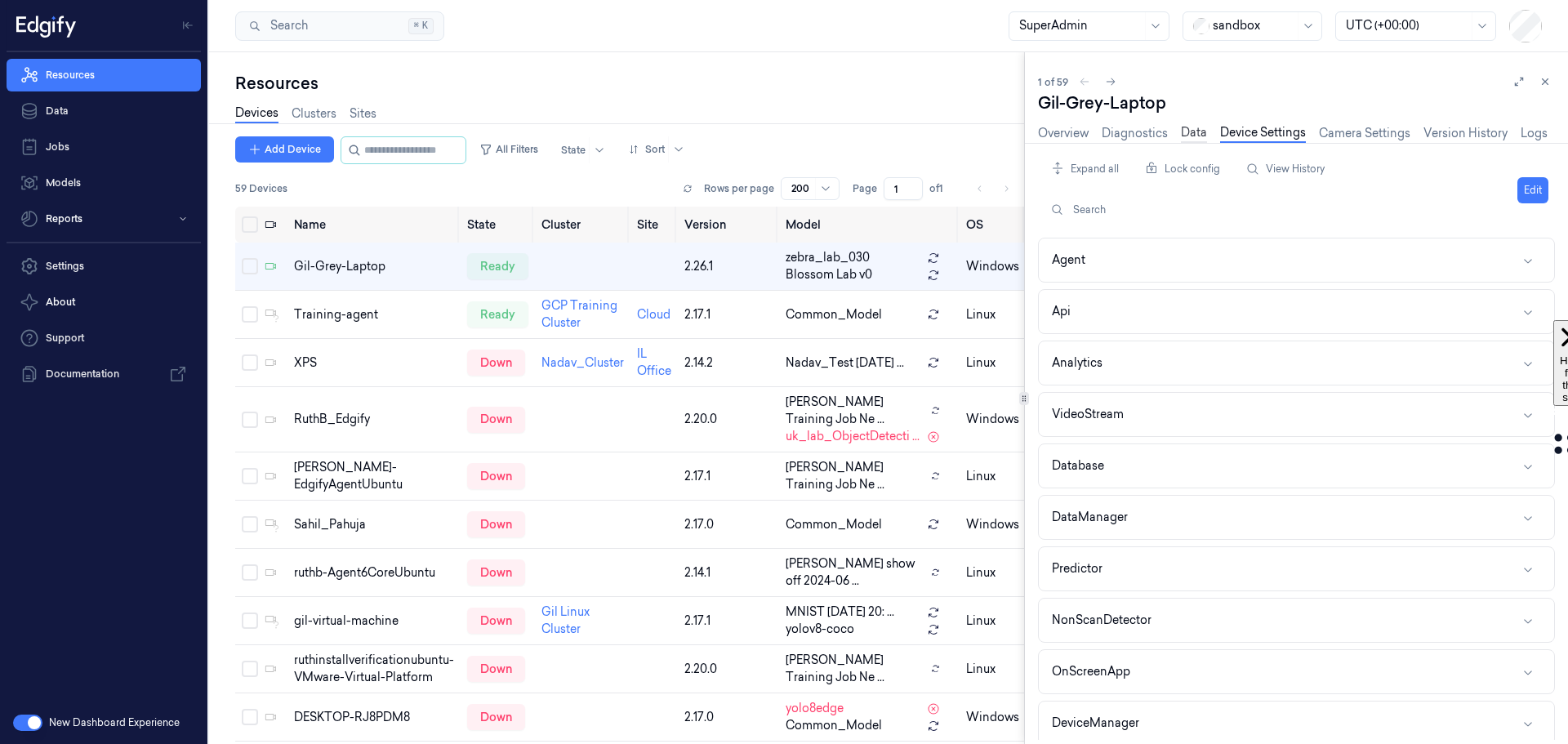
click at [1190, 134] on link "Data" at bounding box center [1194, 133] width 26 height 19
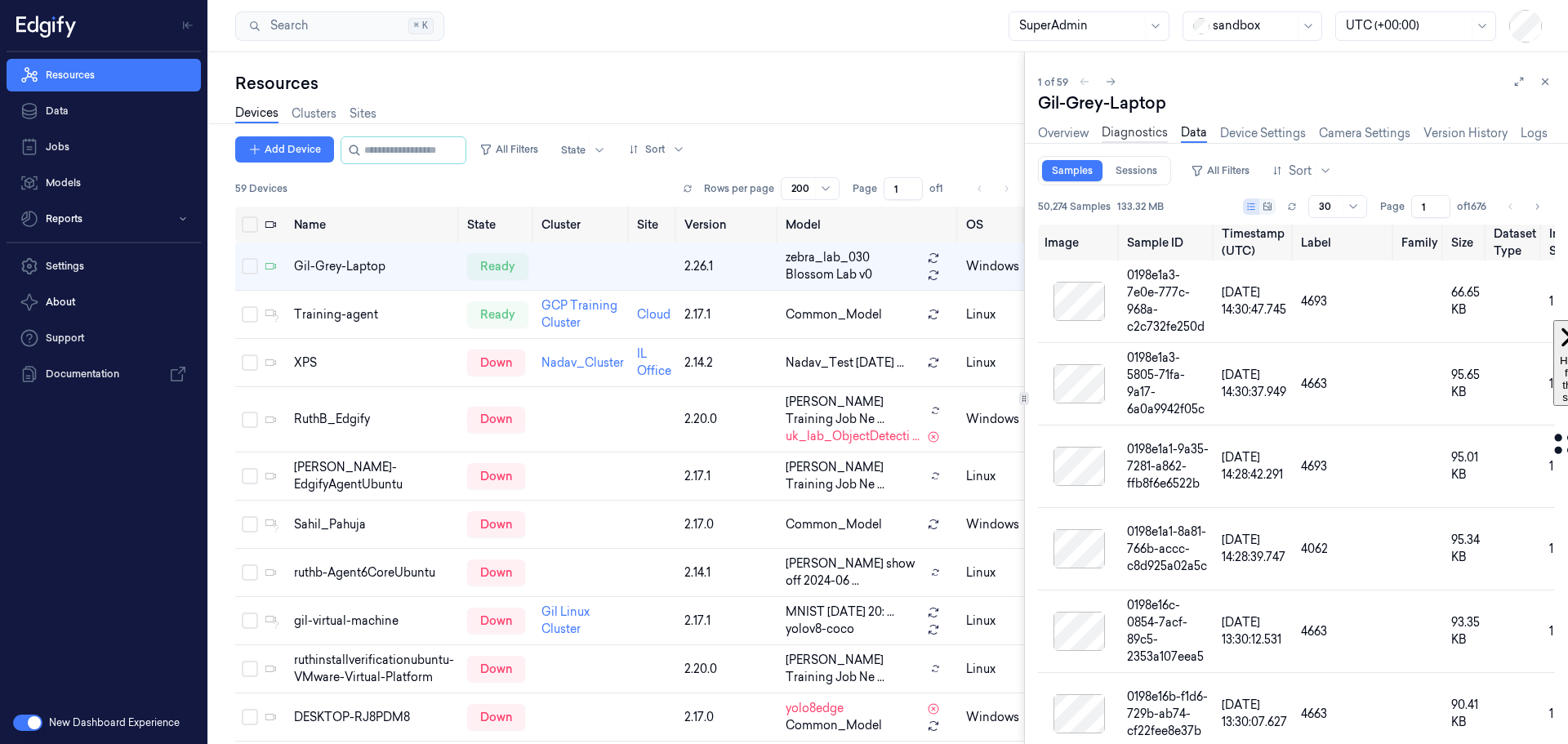
click at [1154, 135] on link "Diagnostics" at bounding box center [1135, 133] width 66 height 19
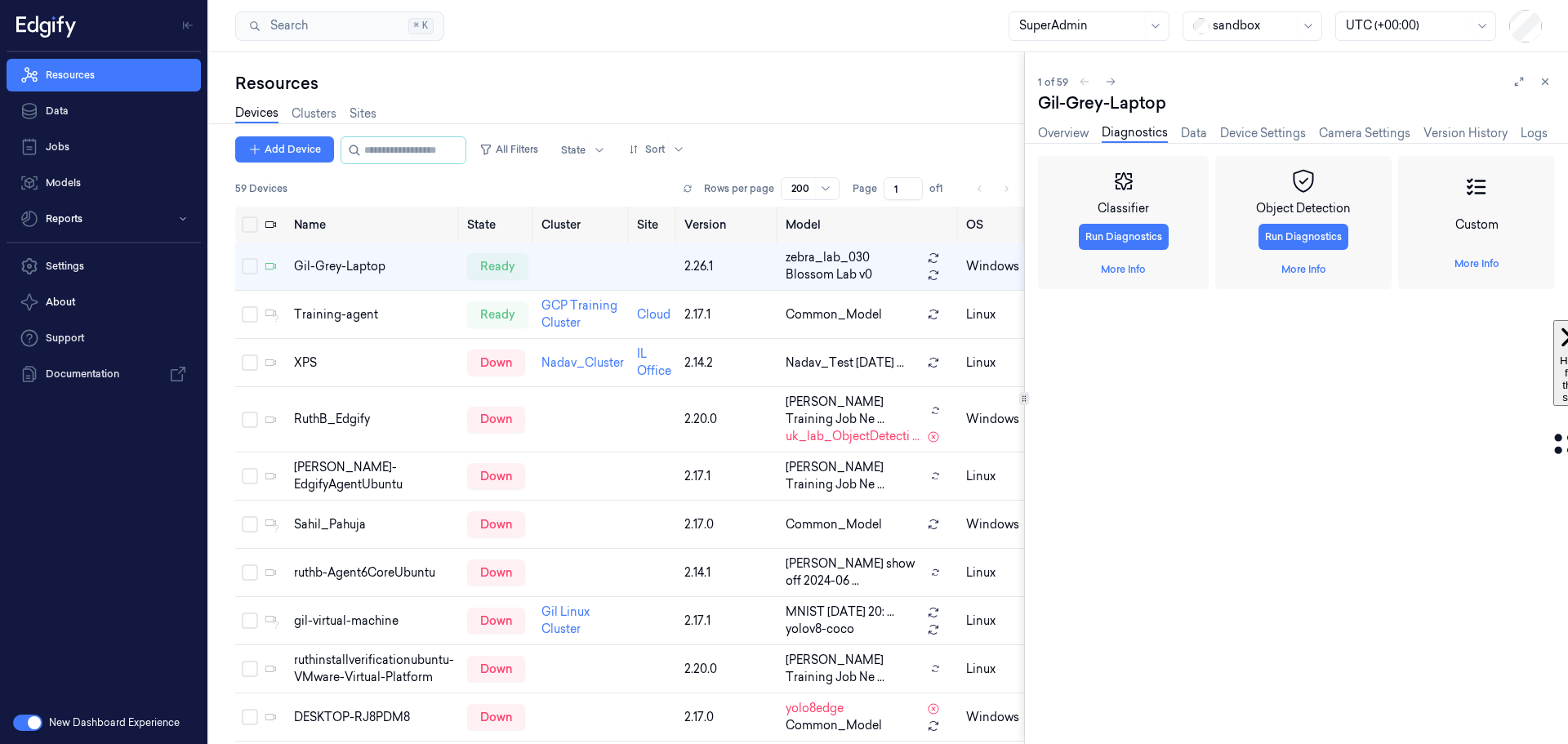
drag, startPoint x: 1529, startPoint y: 97, endPoint x: 1523, endPoint y: 92, distance: 7.8
click at [1528, 97] on div "Gil-Grey-Laptop" at bounding box center [1296, 103] width 517 height 23
click at [1520, 87] on button at bounding box center [1519, 82] width 20 height 20
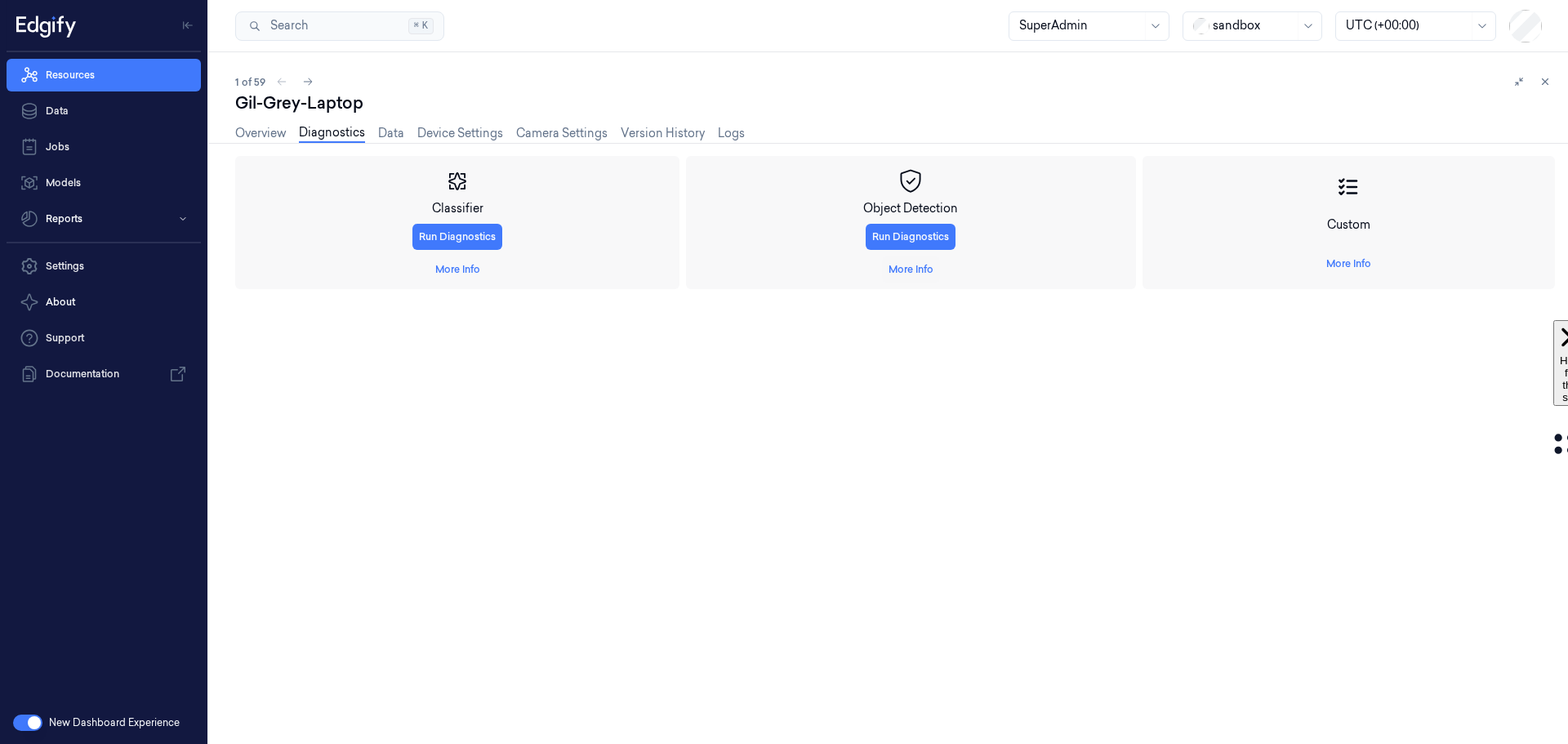
click at [937, 272] on button "More Info" at bounding box center [910, 270] width 58 height 26
click at [932, 272] on link "More Info" at bounding box center [910, 269] width 44 height 15
click at [575, 131] on link "Camera Settings" at bounding box center [562, 133] width 92 height 19
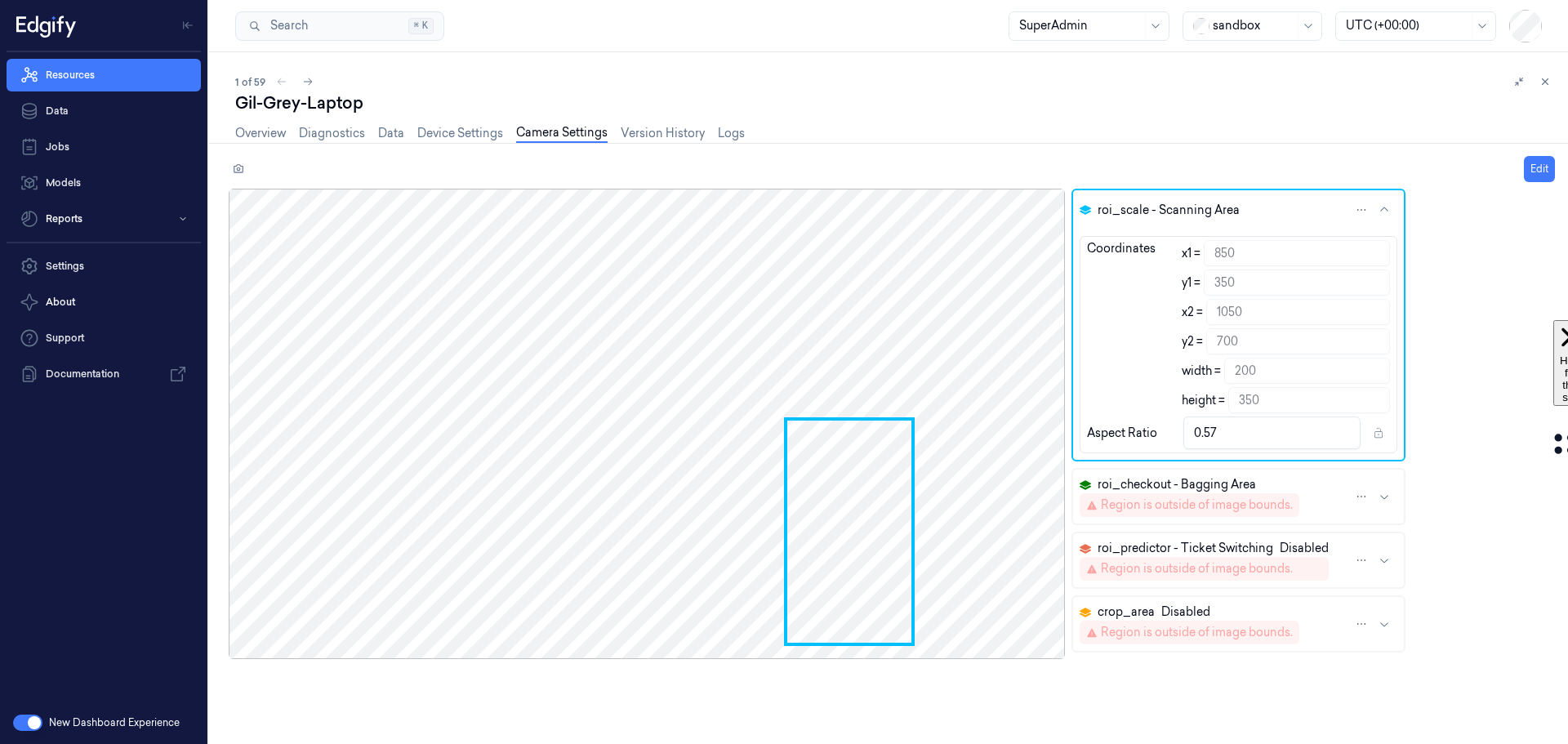
click at [1315, 485] on button "roi_checkout - Bagging Area Region is outside of image bounds." at bounding box center [1238, 497] width 331 height 54
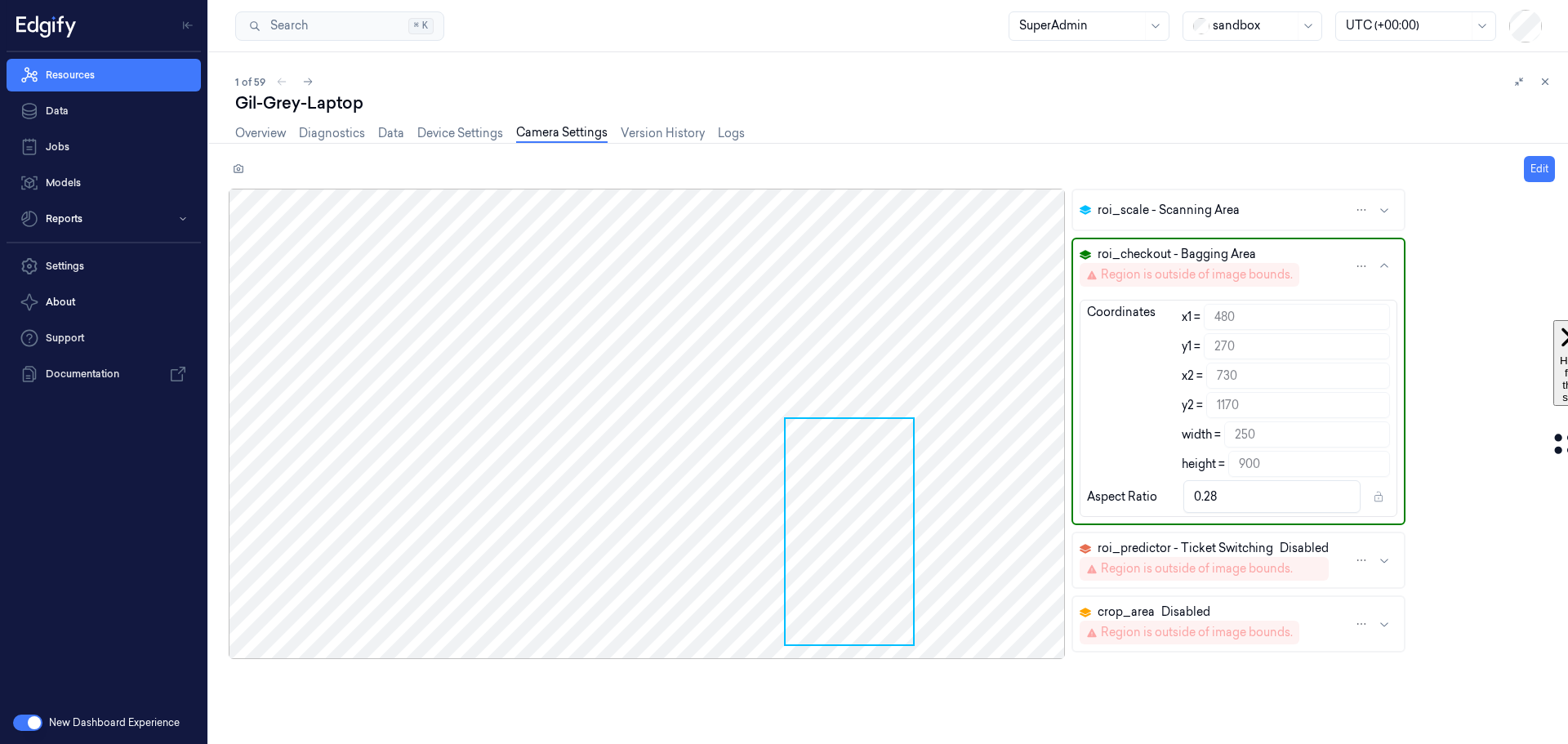
click at [1490, 413] on div "roi_scale - Scanning Area roi_checkout - Bagging Area Region is outside of imag…" at bounding box center [899, 466] width 1339 height 555
click at [1202, 192] on div "Edit roi_scale - Scanning Area roi_checkout - Bagging Area Region is outside of…" at bounding box center [885, 450] width 1366 height 588
click at [1204, 207] on span "roi_scale - Scanning Area" at bounding box center [1169, 209] width 142 height 17
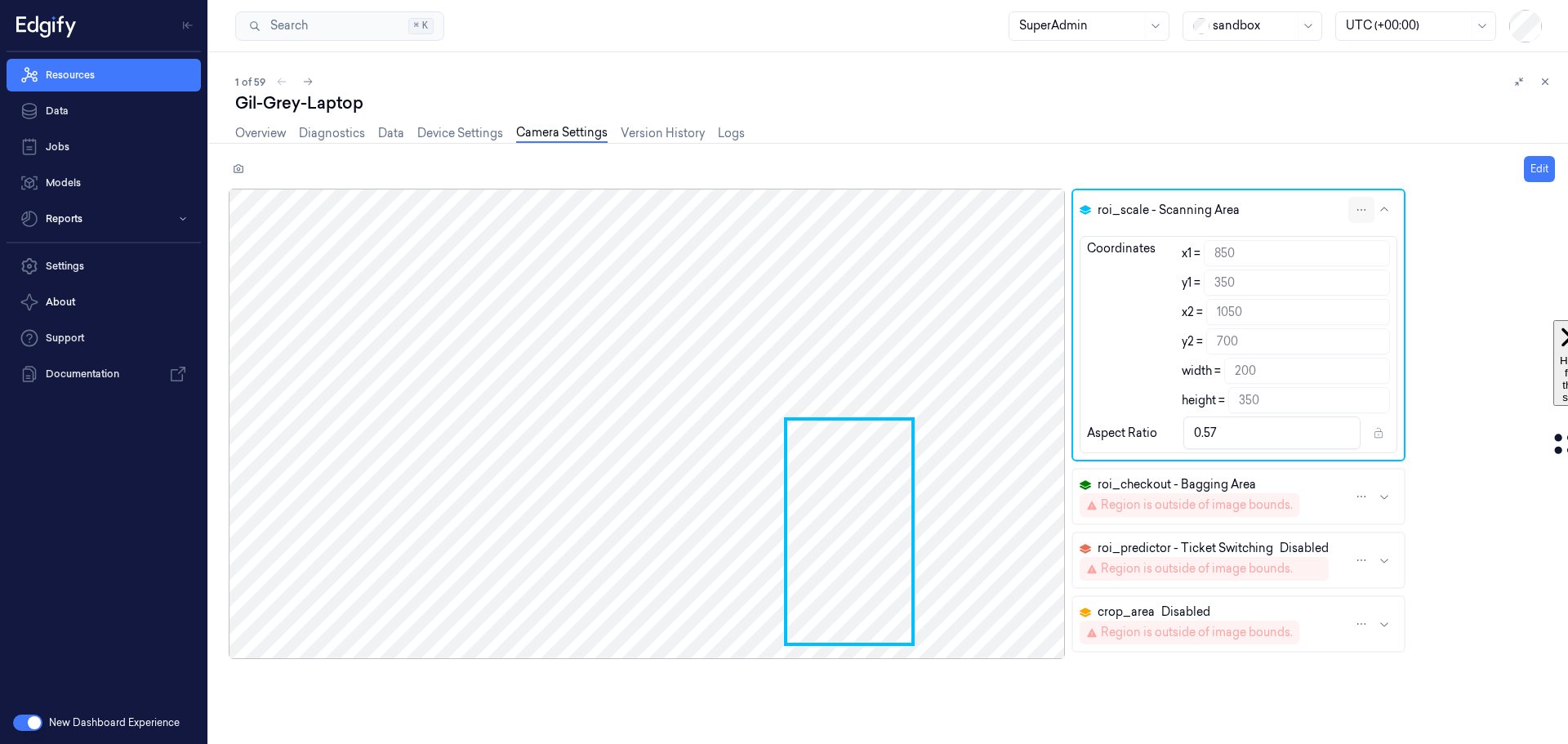
click at [1351, 206] on html "Resources Data Jobs Models Reports Settings About Support Documentation New Das…" at bounding box center [784, 372] width 1568 height 744
click at [1471, 243] on html "Resources Data Jobs Models Reports Settings About Support Documentation New Das…" at bounding box center [784, 372] width 1568 height 744
click at [1306, 478] on button "roi_checkout - Bagging Area Region is outside of image bounds." at bounding box center [1238, 497] width 331 height 54
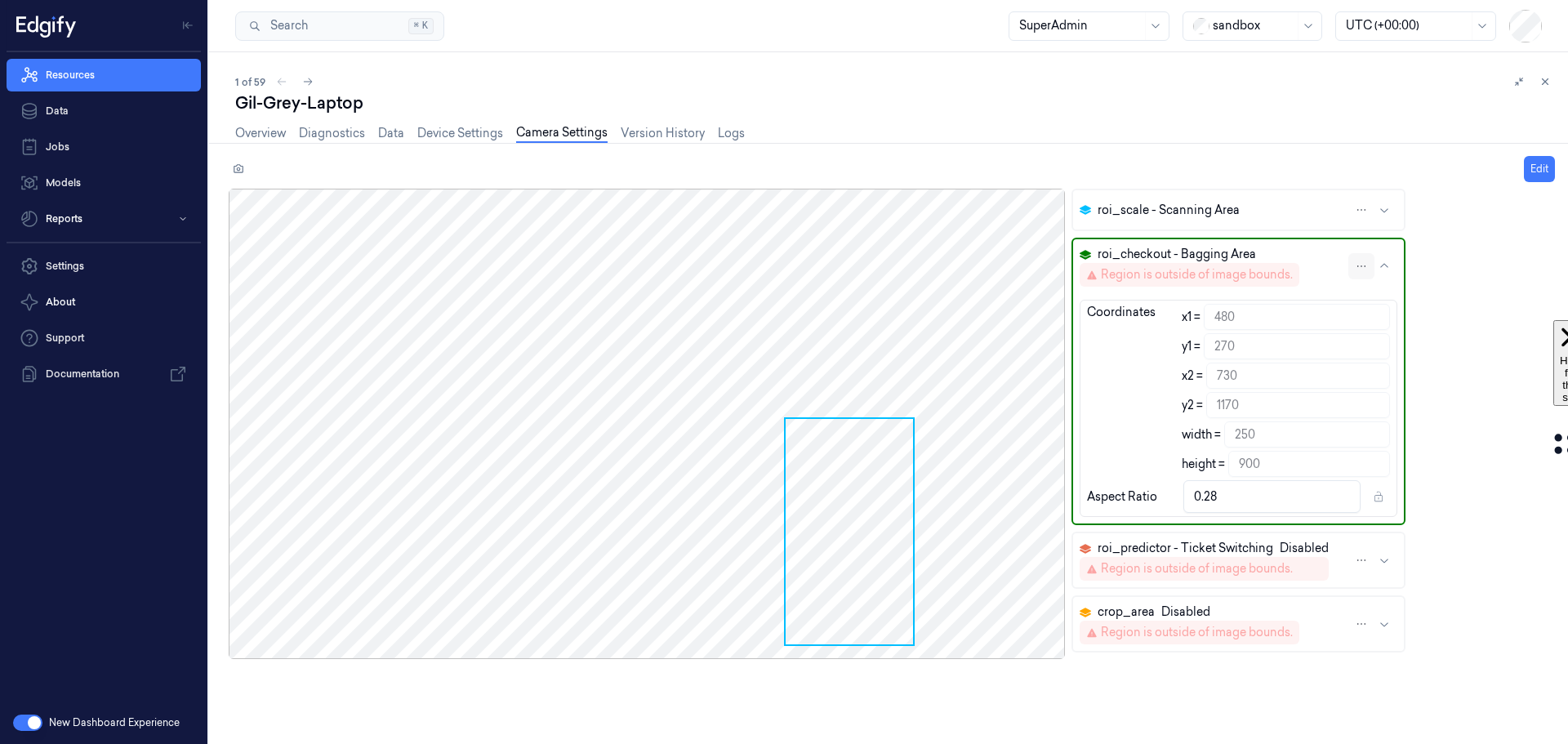
click at [1348, 262] on html "Resources Data Jobs Models Reports Settings About Support Documentation New Das…" at bounding box center [784, 372] width 1568 height 744
click at [1510, 229] on html "Resources Data Jobs Models Reports Settings About Support Documentation New Das…" at bounding box center [784, 372] width 1568 height 744
click at [1182, 249] on span "roi_checkout - Bagging Area" at bounding box center [1177, 254] width 158 height 17
click at [1529, 167] on button "Edit" at bounding box center [1538, 169] width 31 height 26
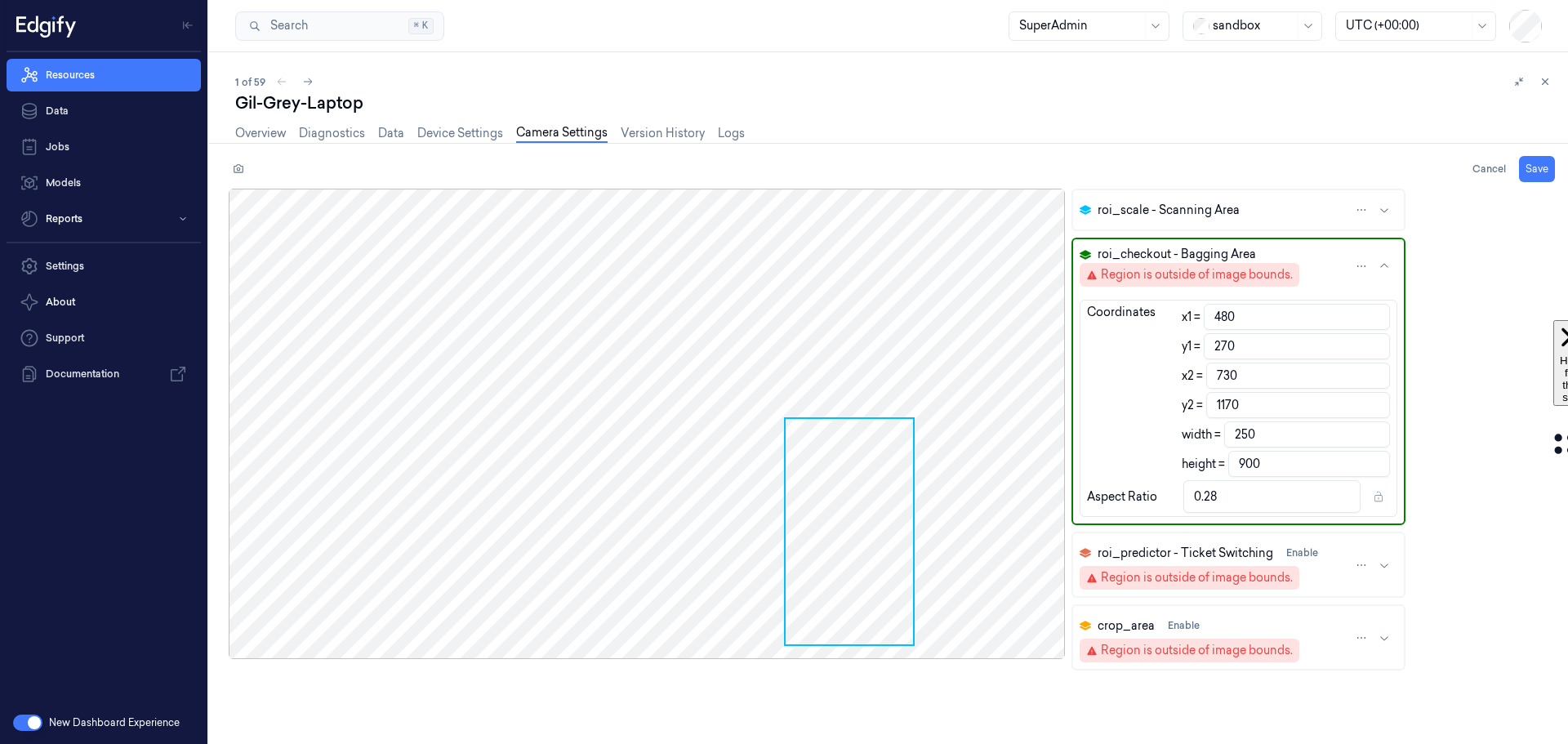
click at [1206, 257] on span "roi_checkout - Bagging Area" at bounding box center [1177, 254] width 158 height 17
click at [1195, 277] on div "Region is outside of image bounds." at bounding box center [1197, 275] width 192 height 17
type input "256"
type input "144"
type input "1024"
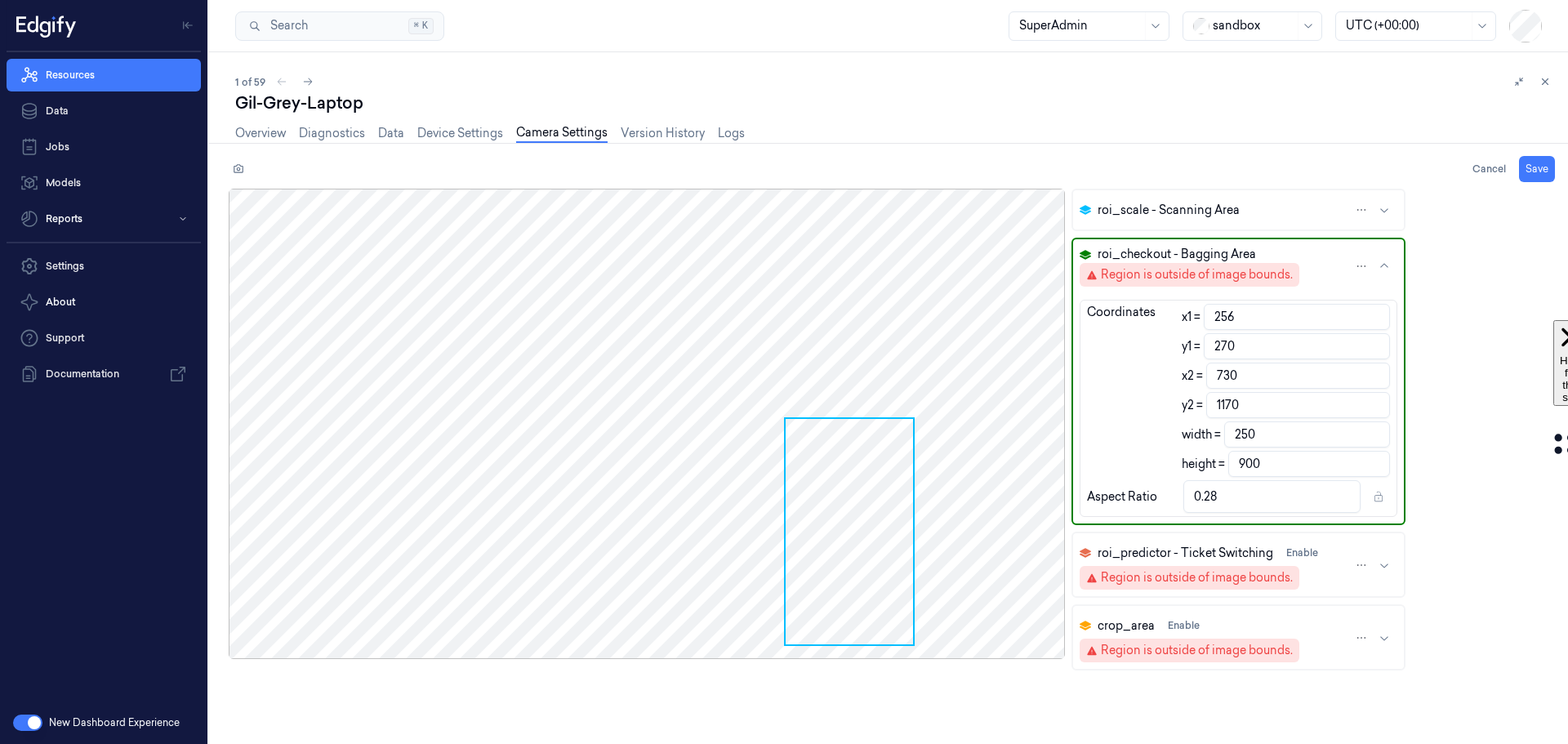
type input "576"
type input "768"
type input "432"
type input "1.78"
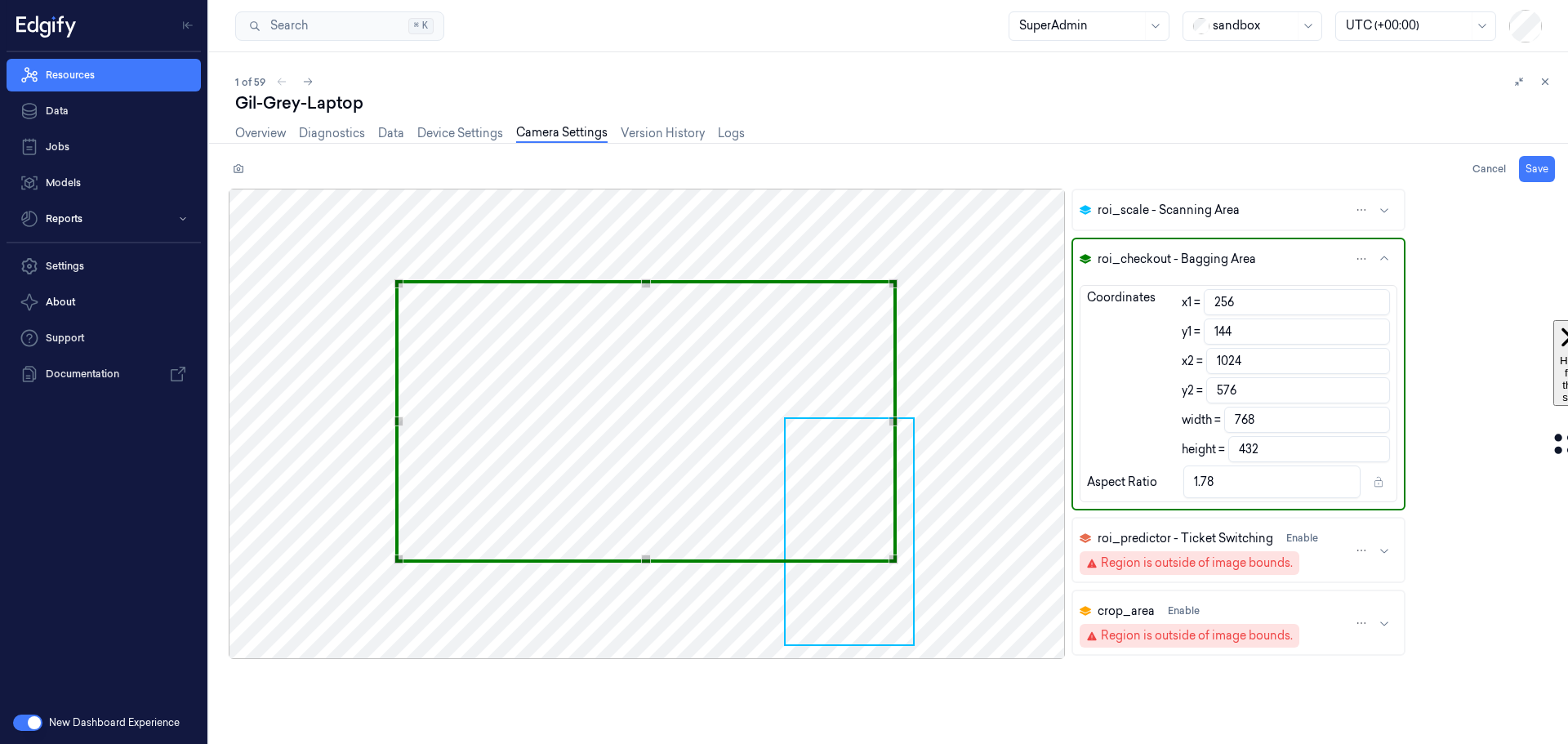
type input "255"
type input "140"
type input "1023"
type input "572"
type input "252"
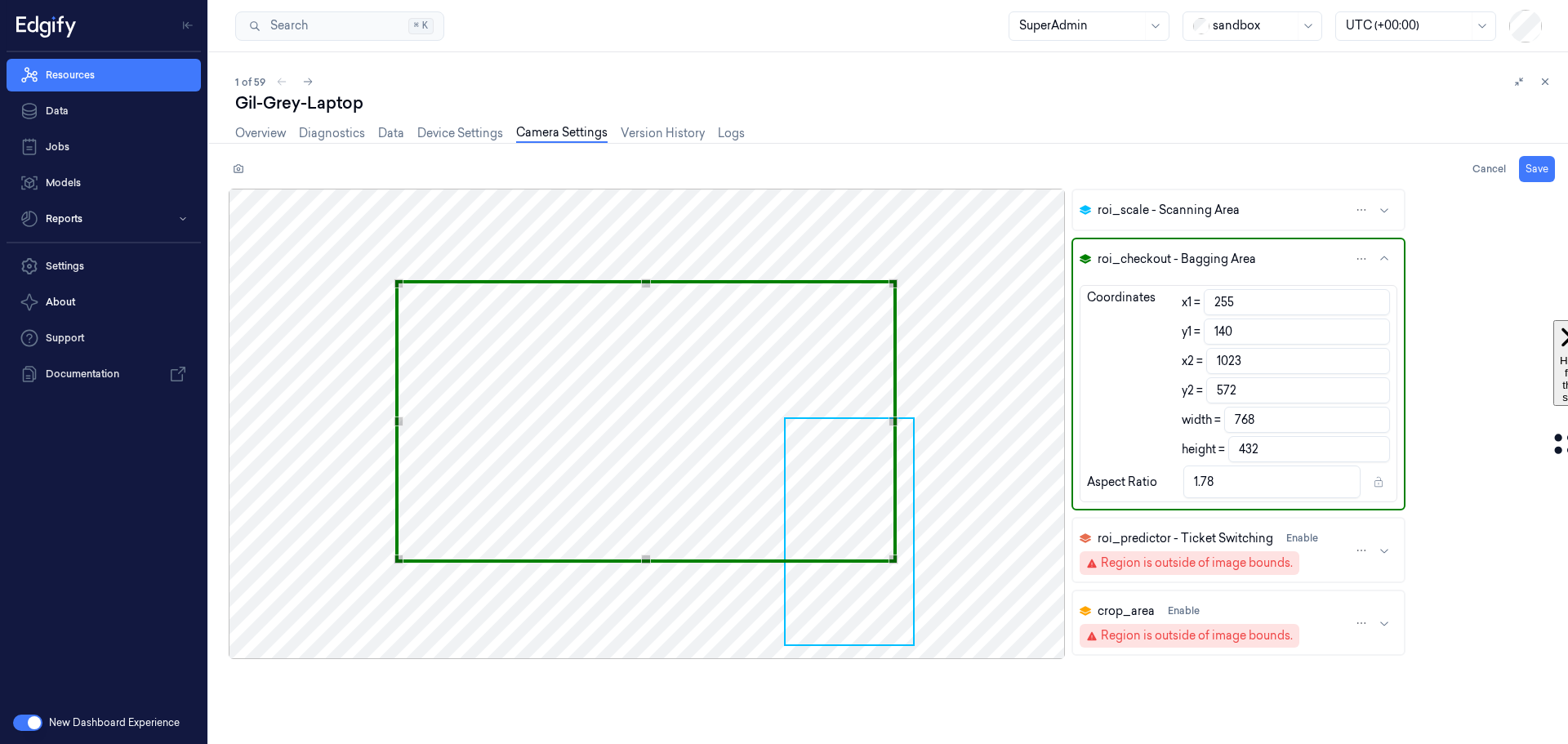
type input "137"
type input "1020"
type input "569"
type input "245"
type input "127"
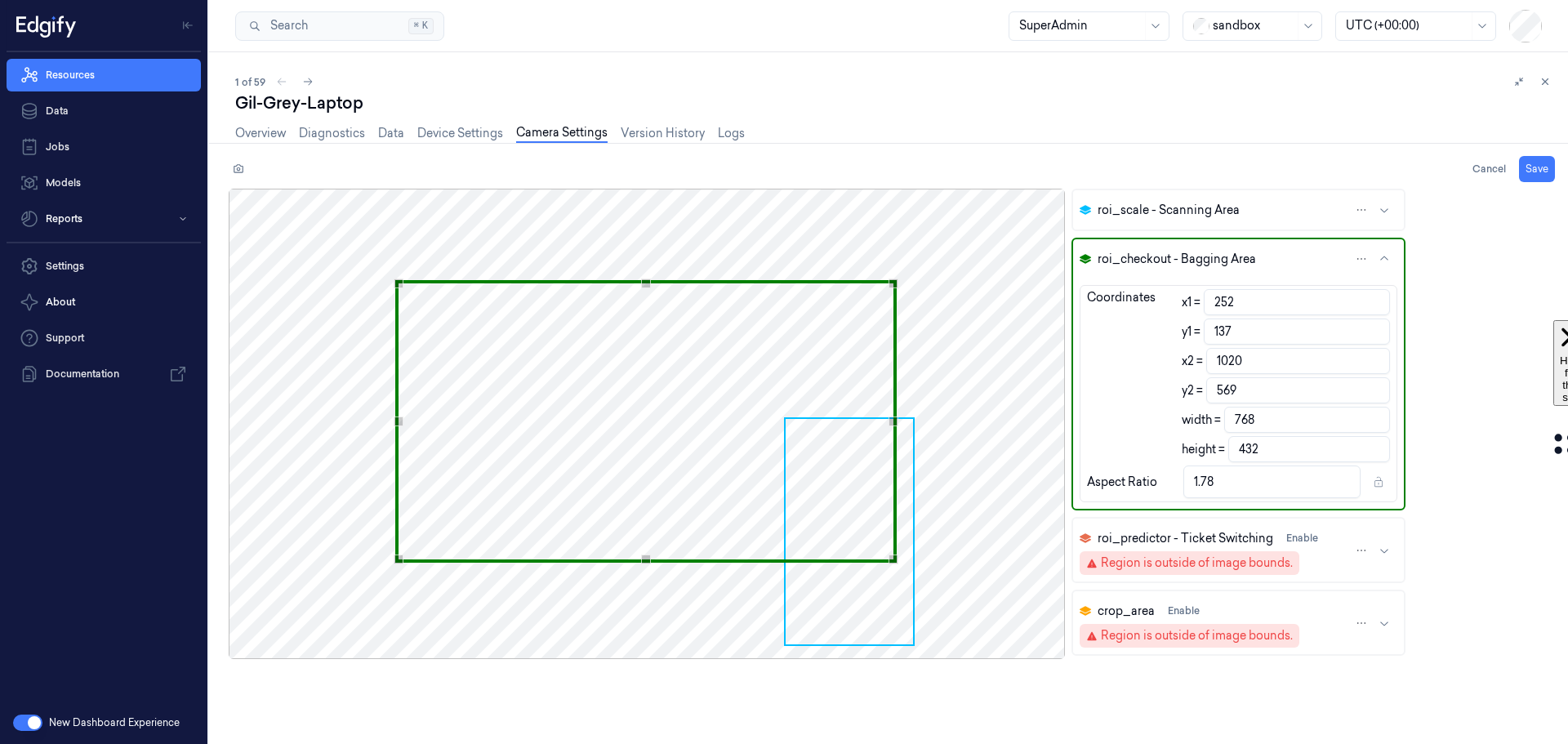
type input "1013"
type input "559"
type input "222"
type input "114"
type input "990"
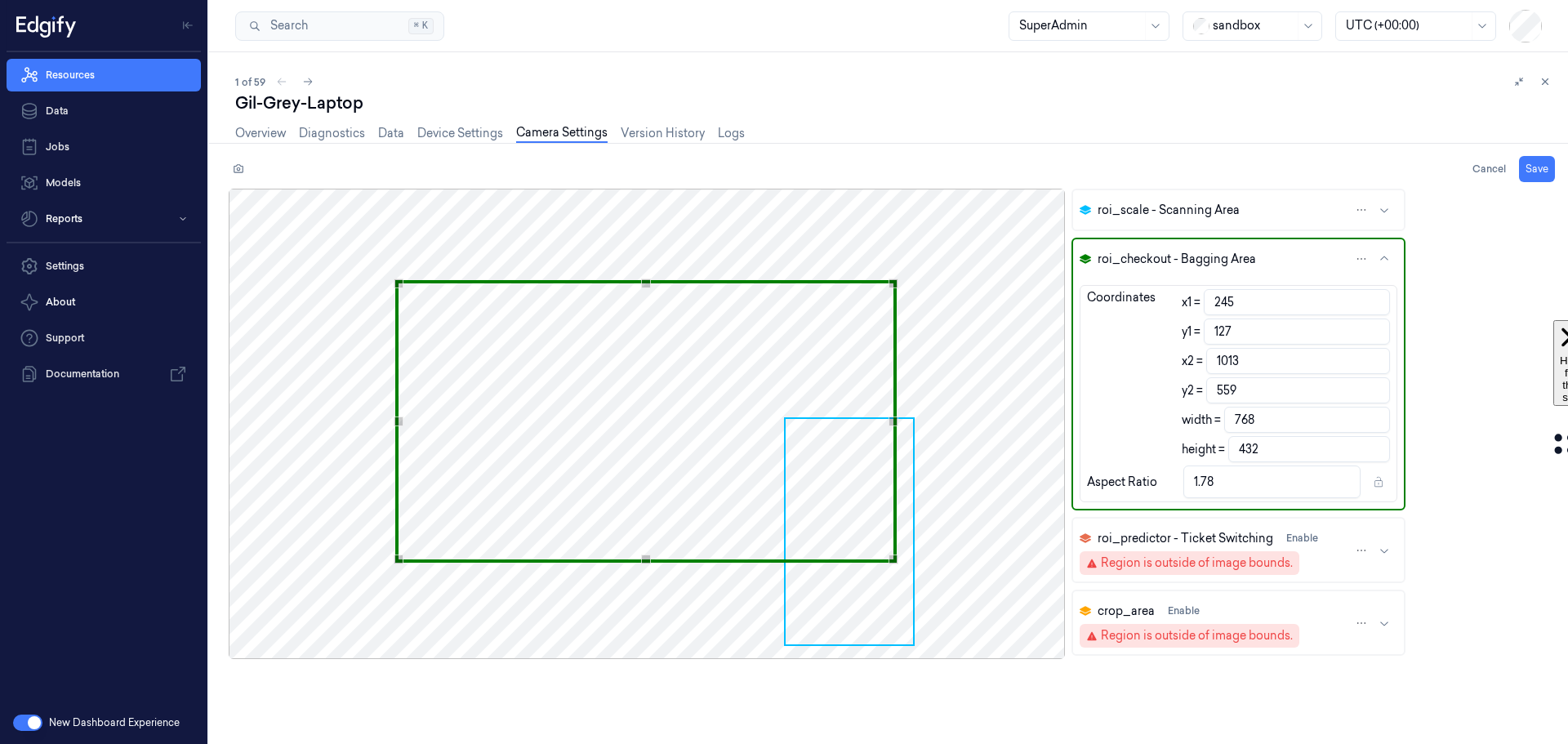
type input "546"
type input "215"
type input "112"
type input "983"
type input "544"
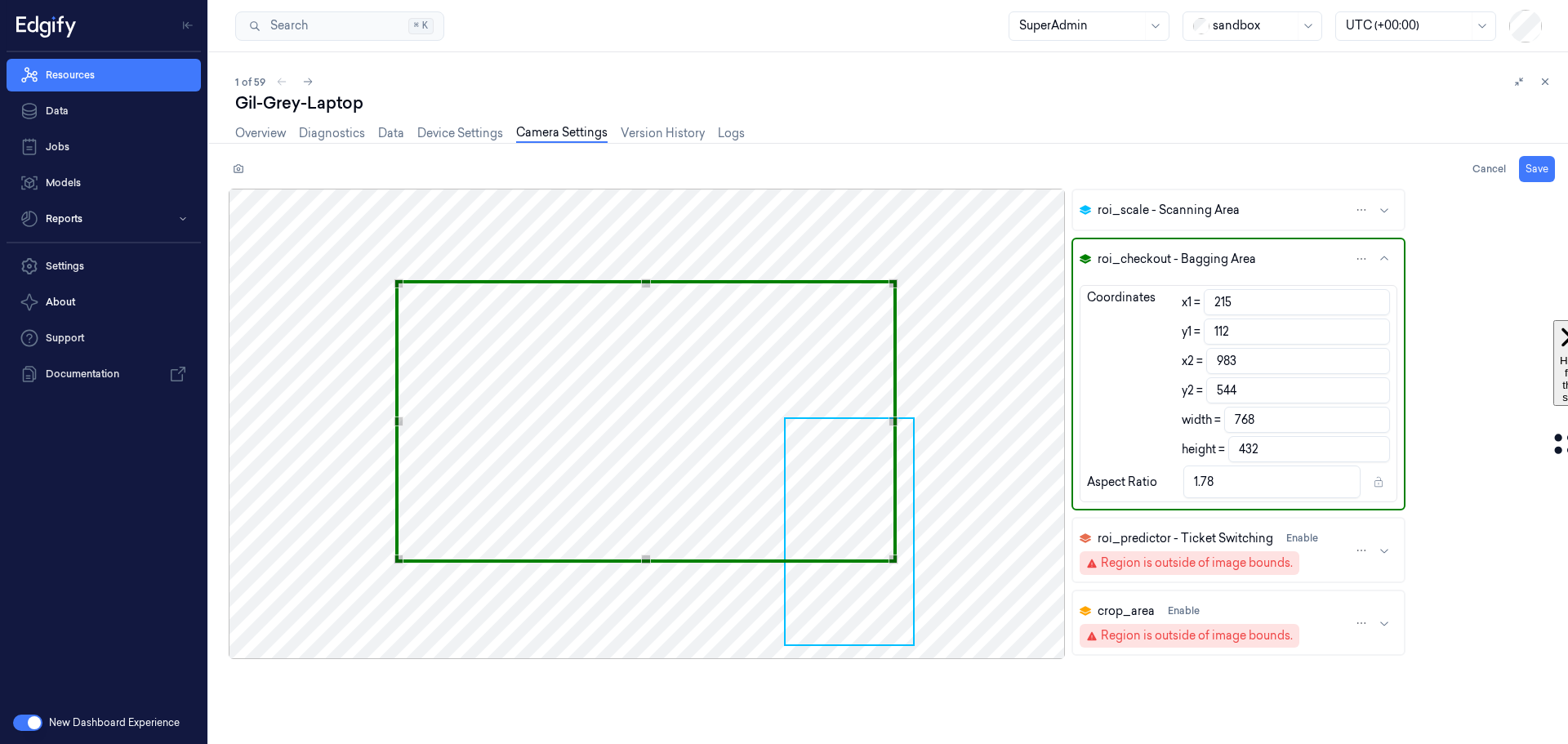
type input "211"
type input "109"
type input "979"
type input "541"
type input "209"
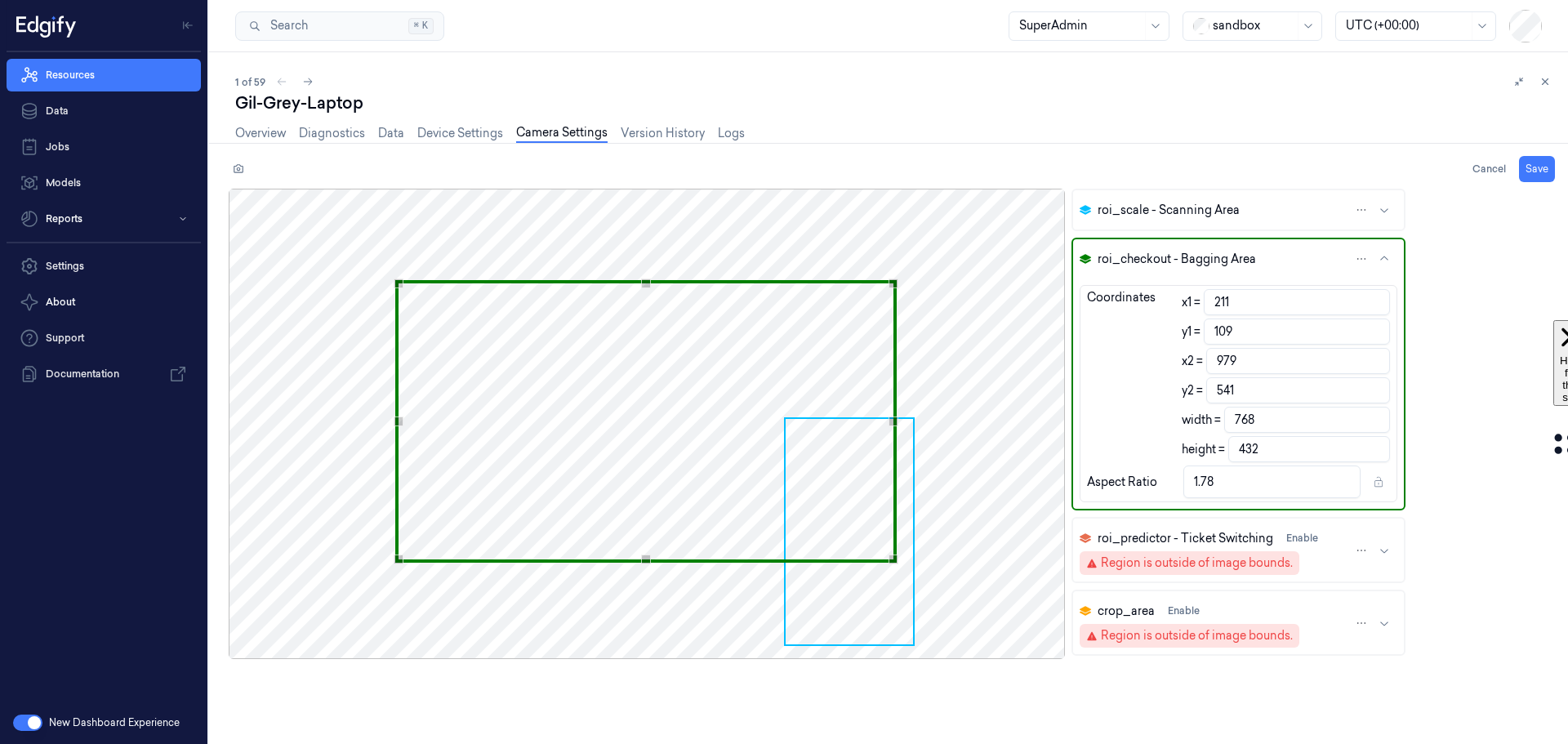
type input "107"
type input "977"
type input "539"
type input "194"
type input "97"
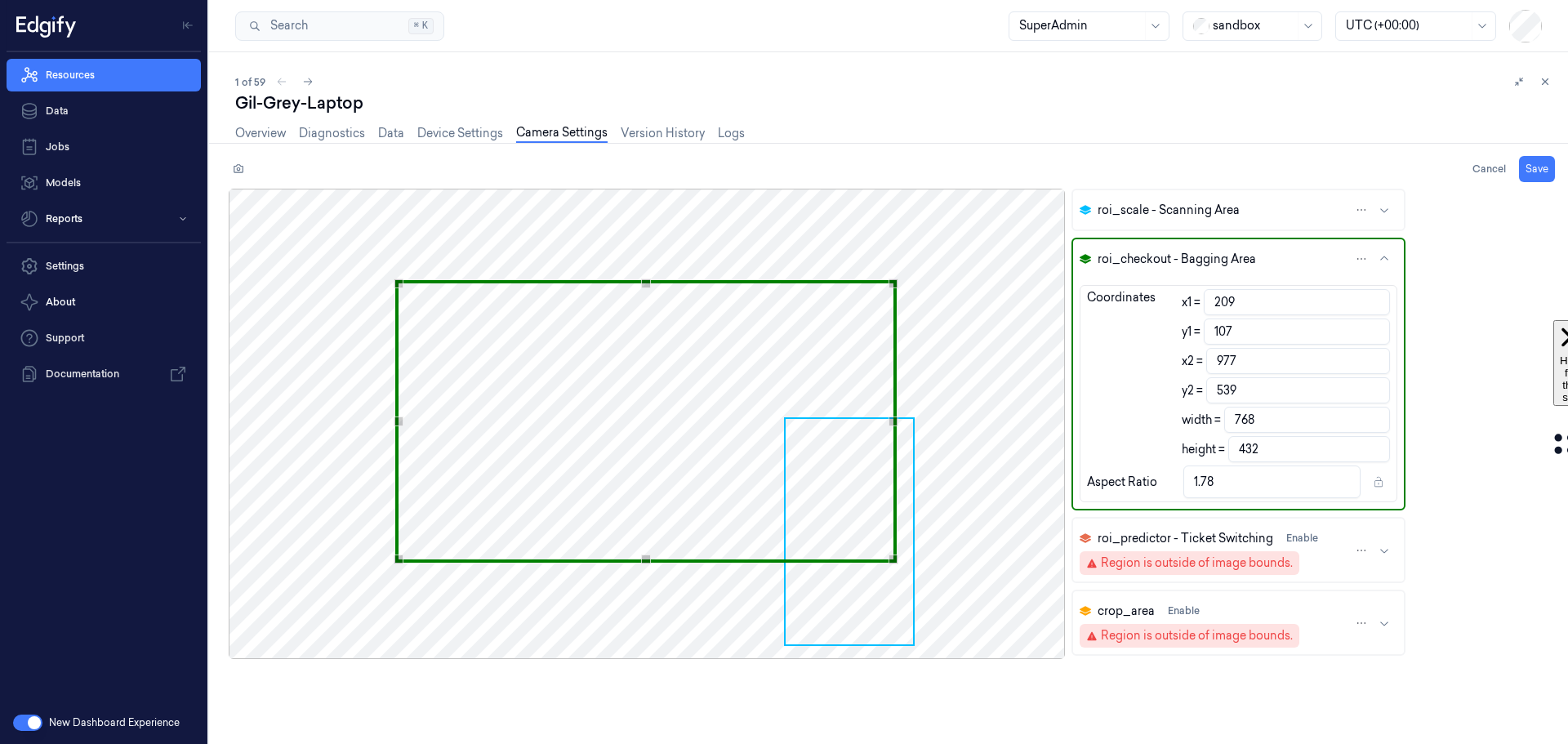
type input "962"
type input "529"
type input "190"
type input "95"
type input "958"
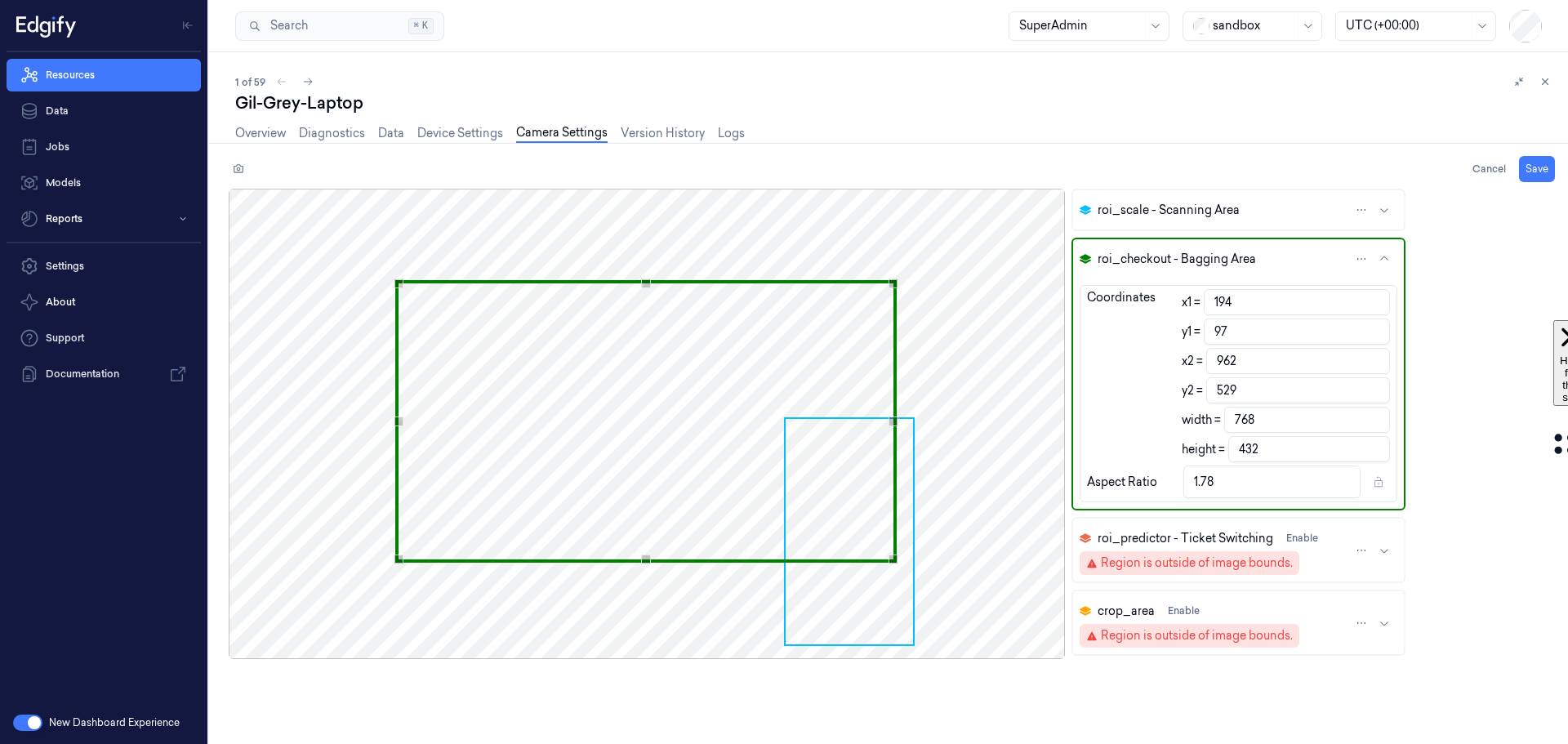
type input "527"
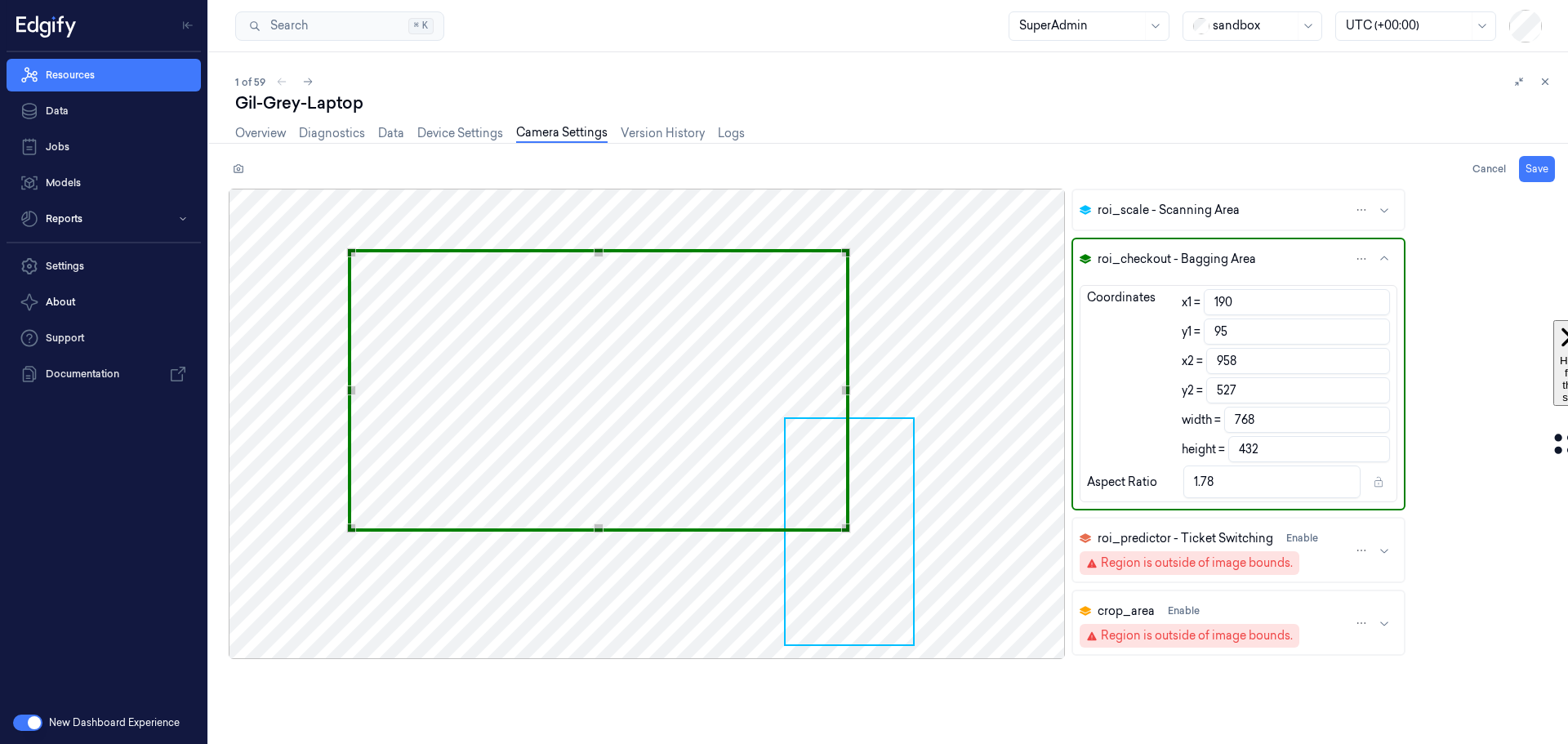
type input "182"
type input "93"
type input "950"
type input "525"
type input "169"
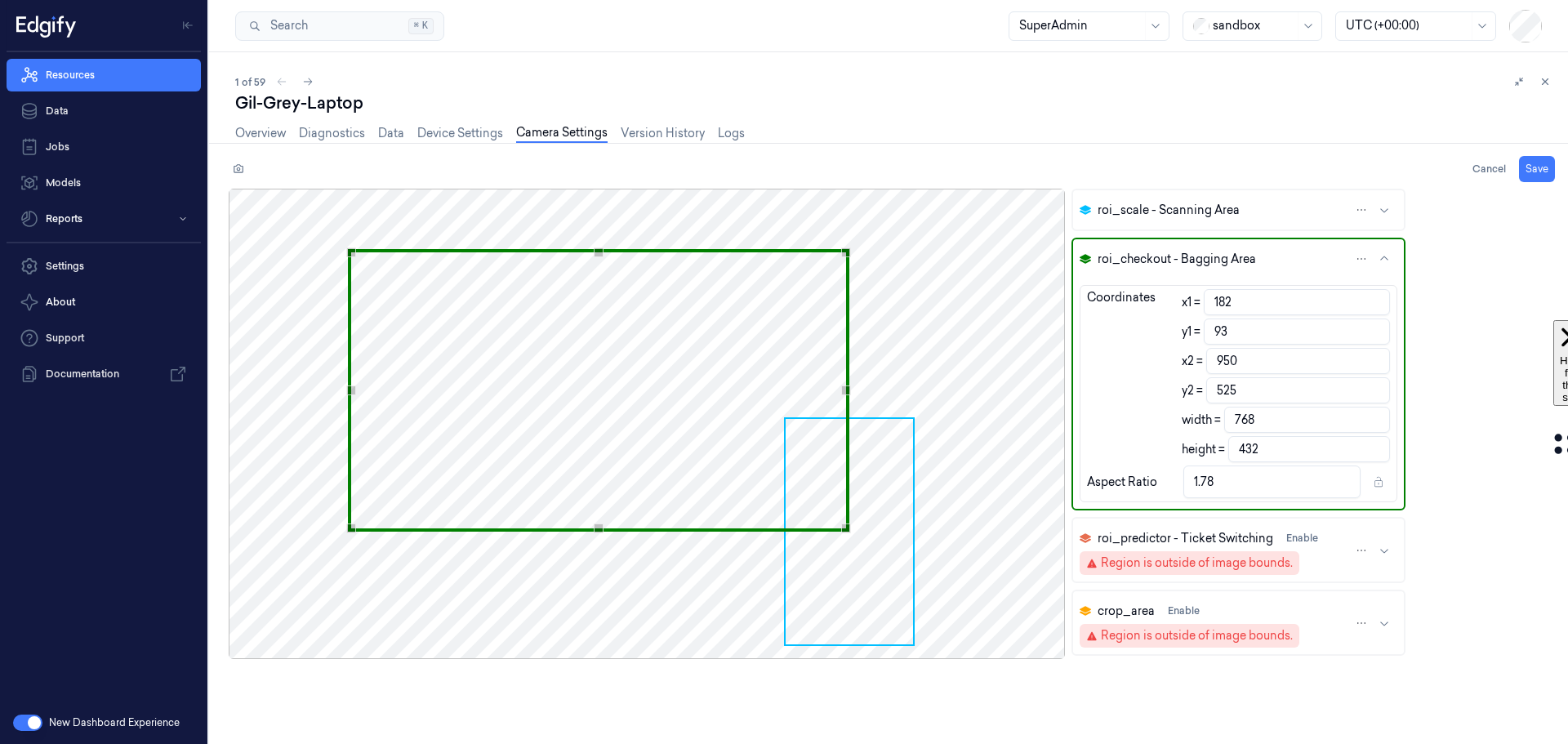
type input "88"
type input "937"
type input "520"
type input "141"
type input "78"
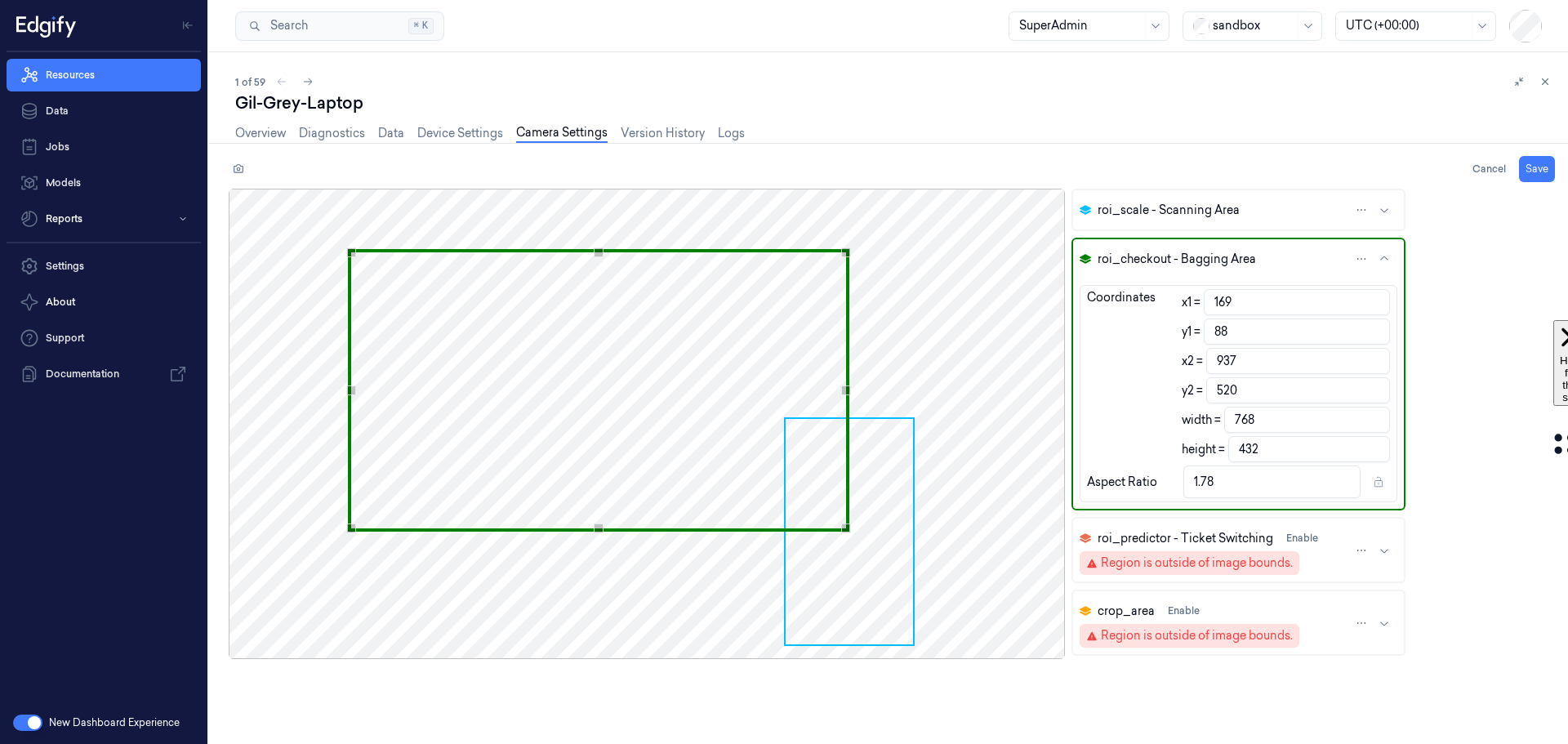
type input "909"
type input "510"
type input "125"
type input "74"
type input "893"
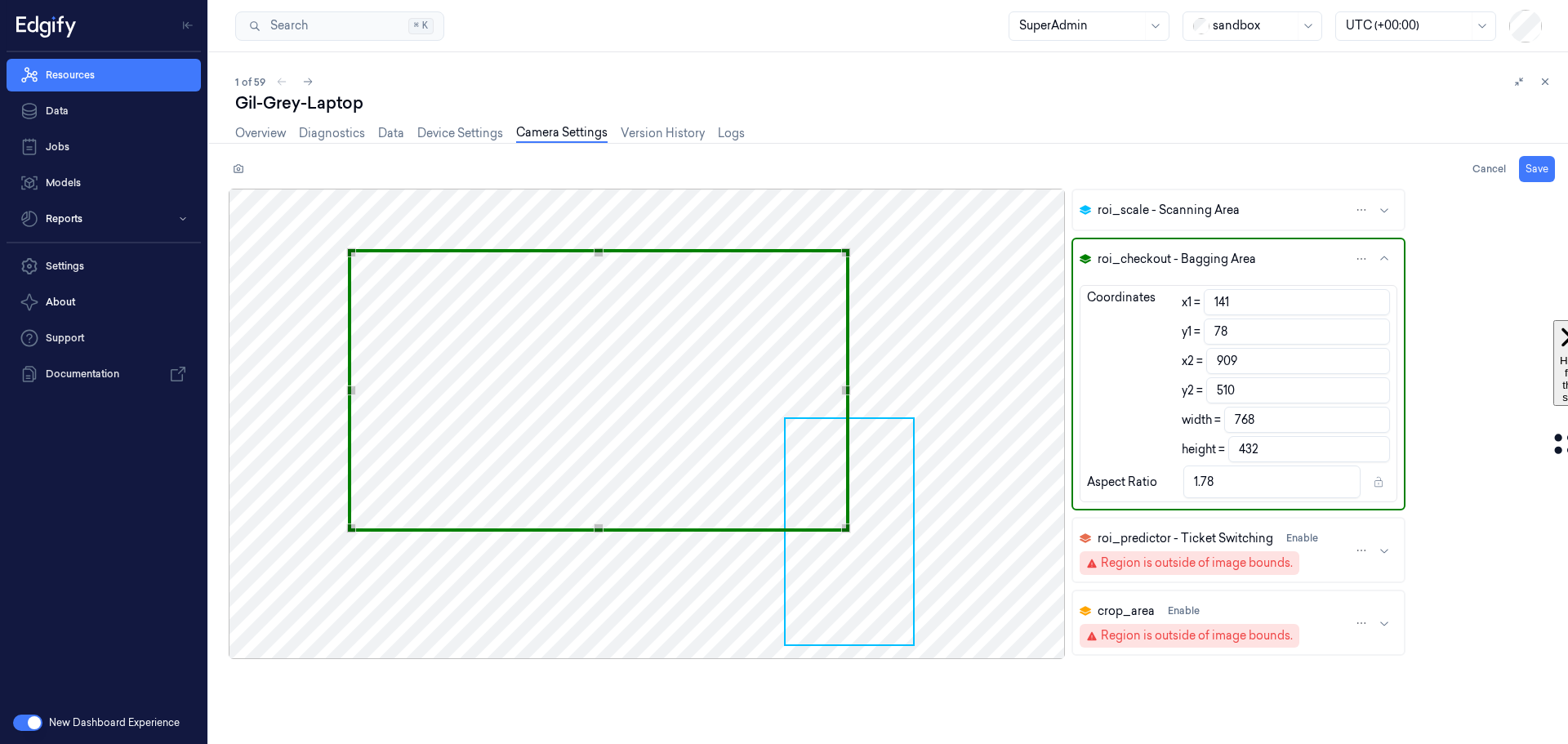
type input "506"
type input "124"
type input "73"
type input "892"
type input "505"
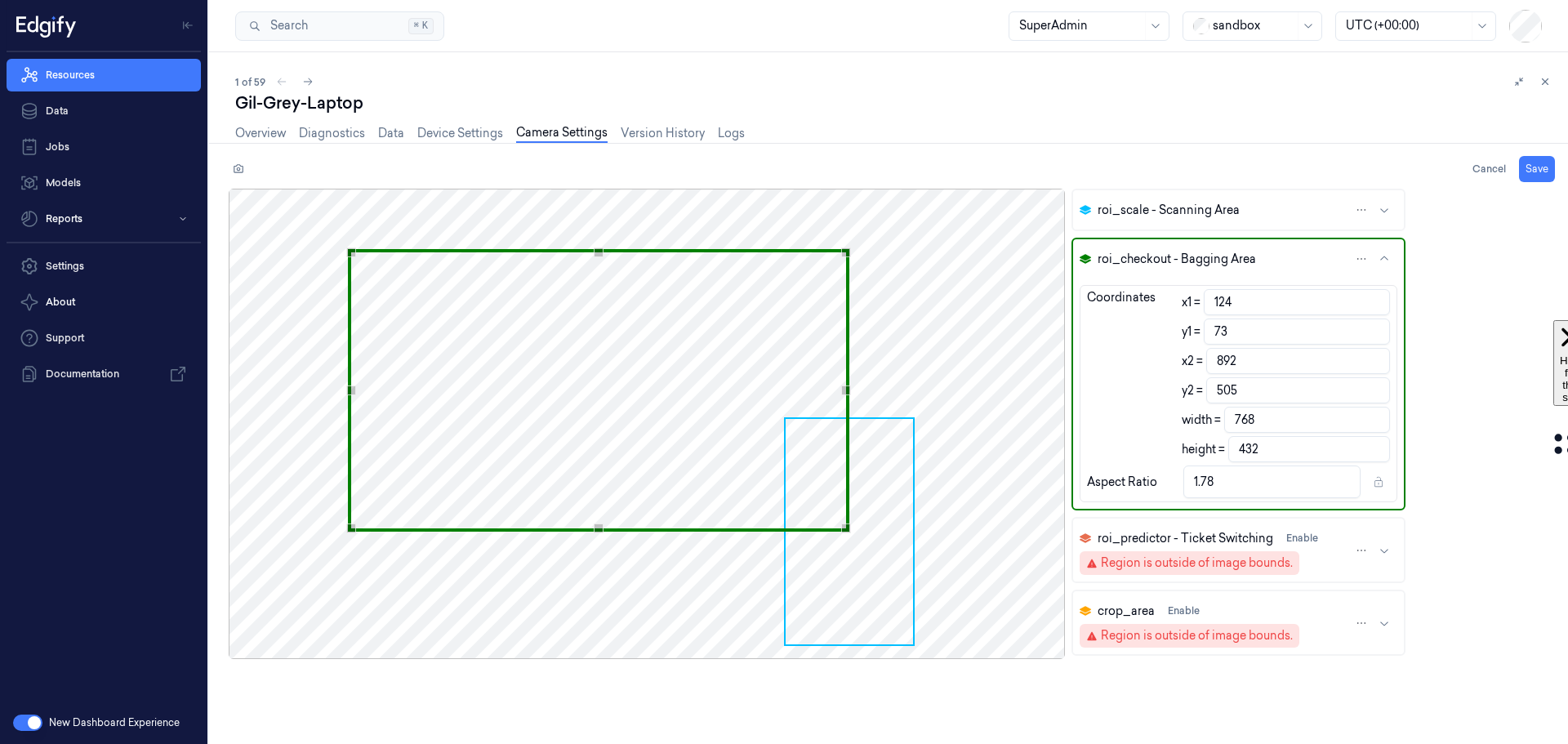
type input "117"
type input "68"
type input "885"
type input "500"
type input "90"
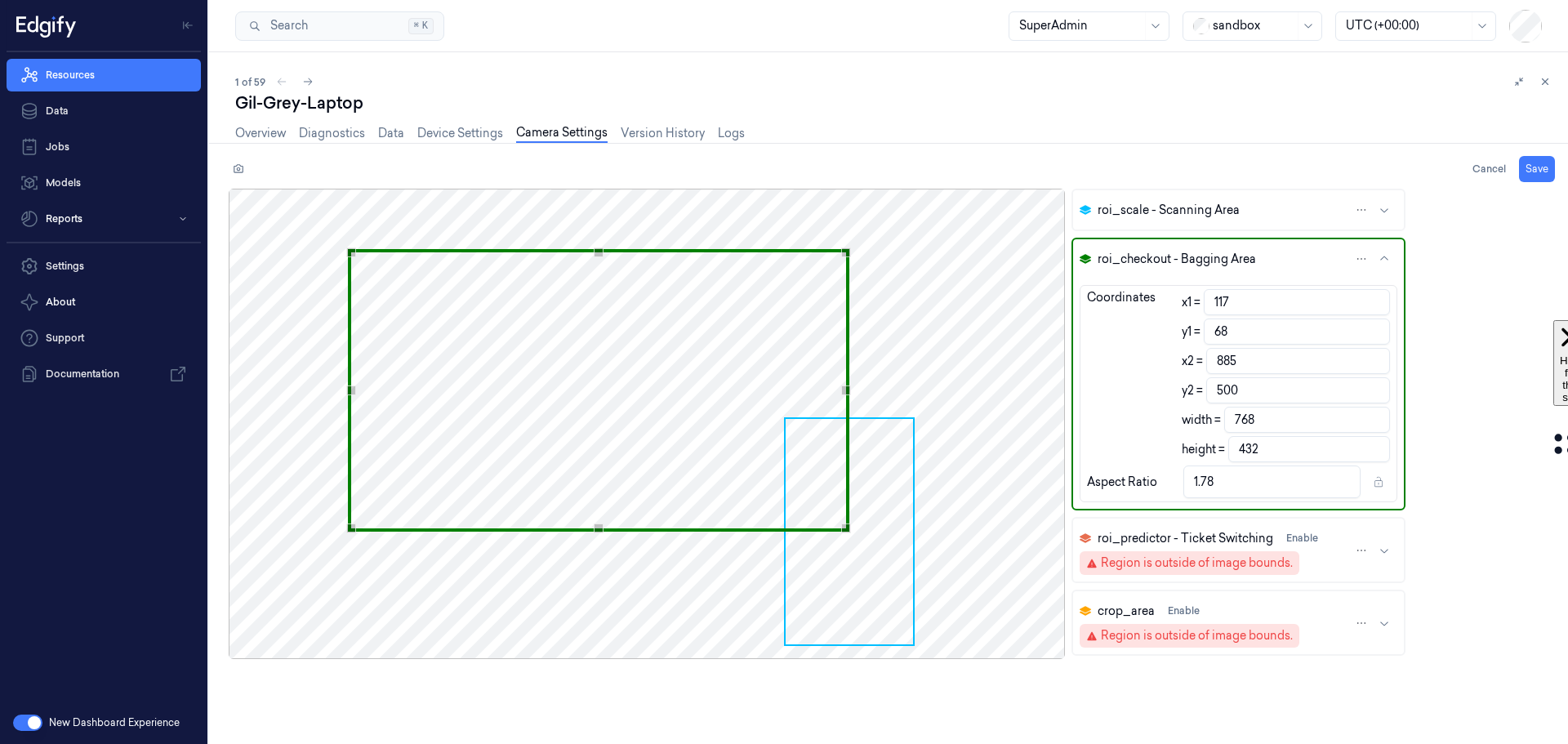
type input "53"
type input "858"
type input "485"
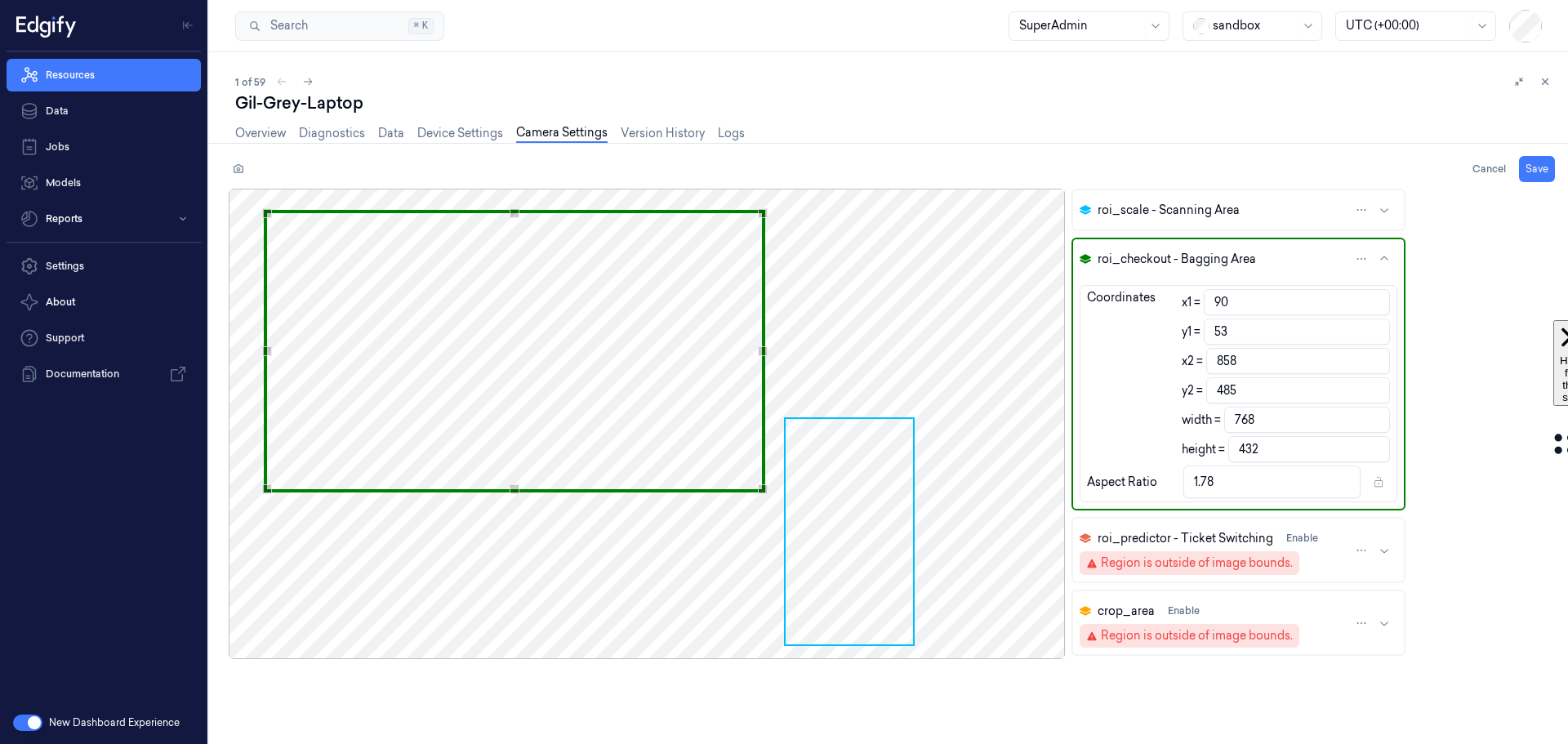
type input "54"
type input "33"
type input "822"
type input "465"
type input "51"
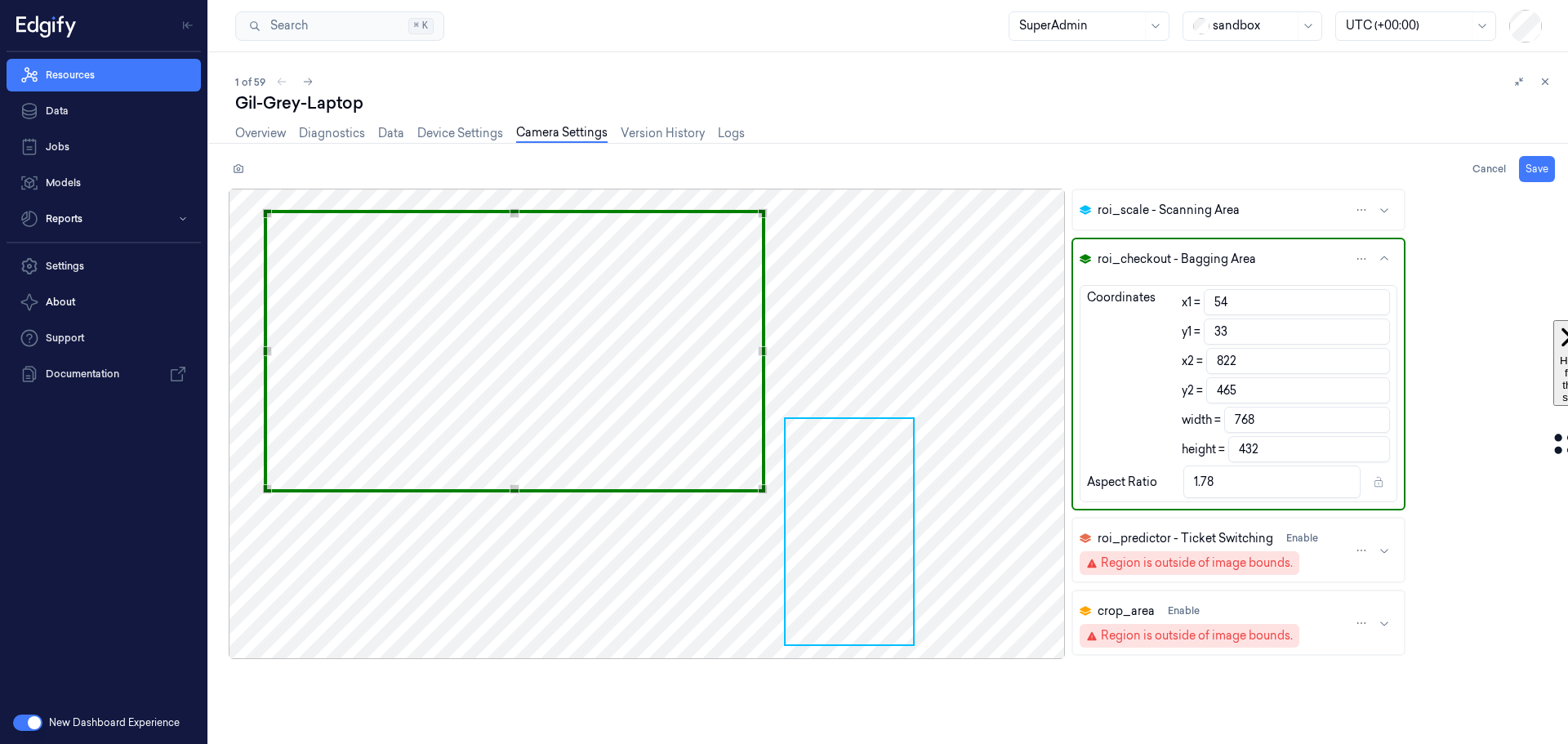
type input "31"
type input "819"
type input "464"
type input "433"
type input "1.77"
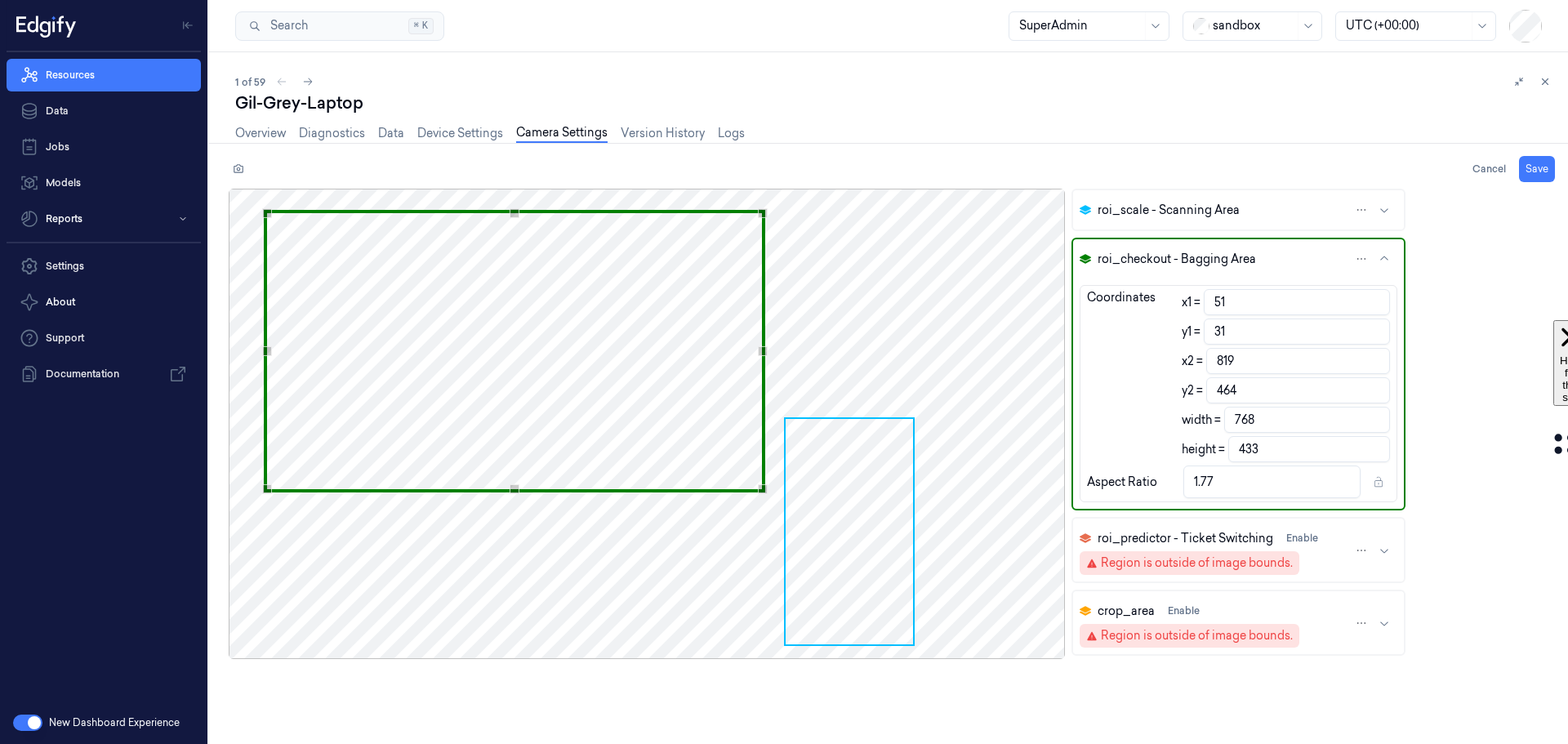
type input "50"
type input "28"
type input "818"
type input "461"
type input "27"
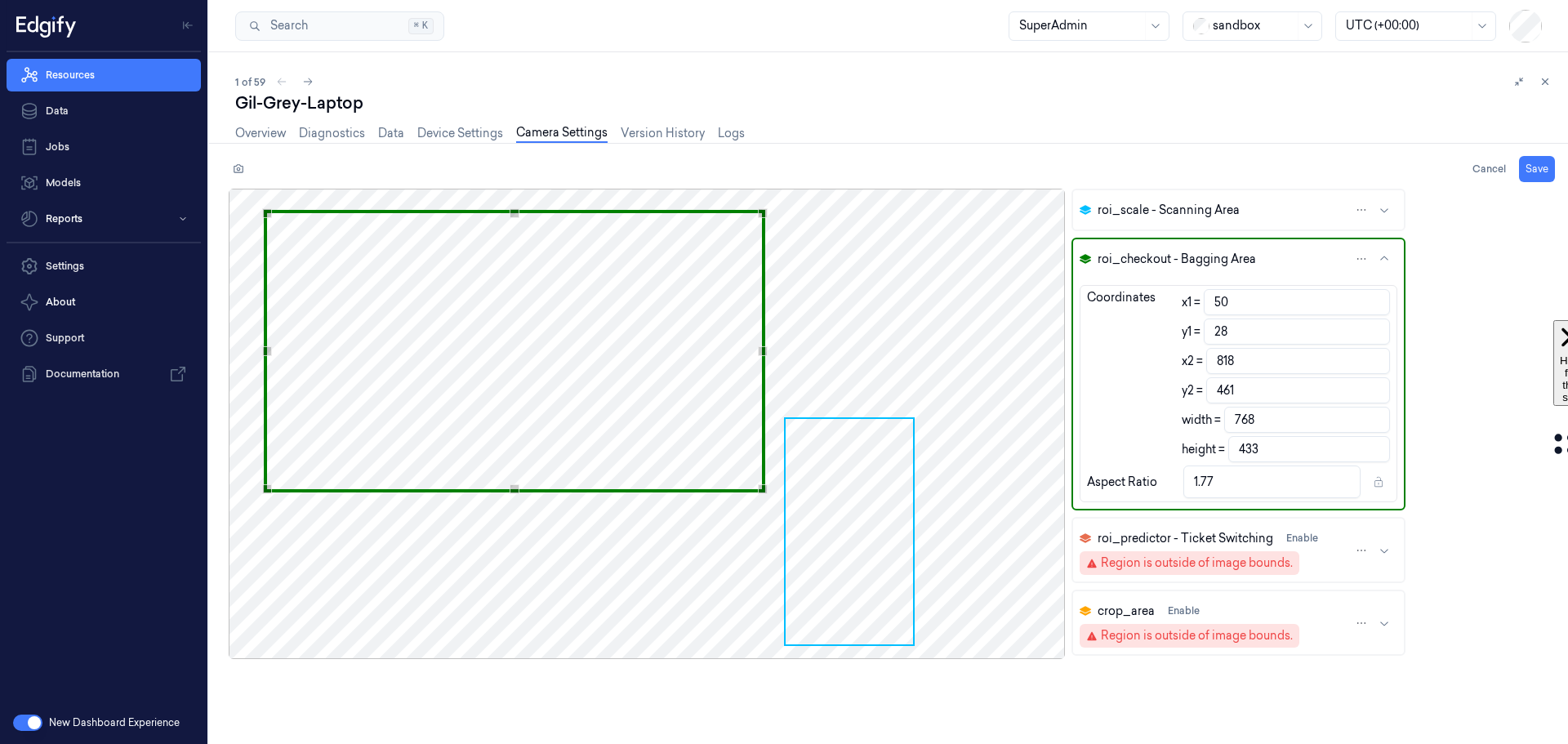
type input "459"
type input "432"
type input "1.78"
type input "23"
type input "455"
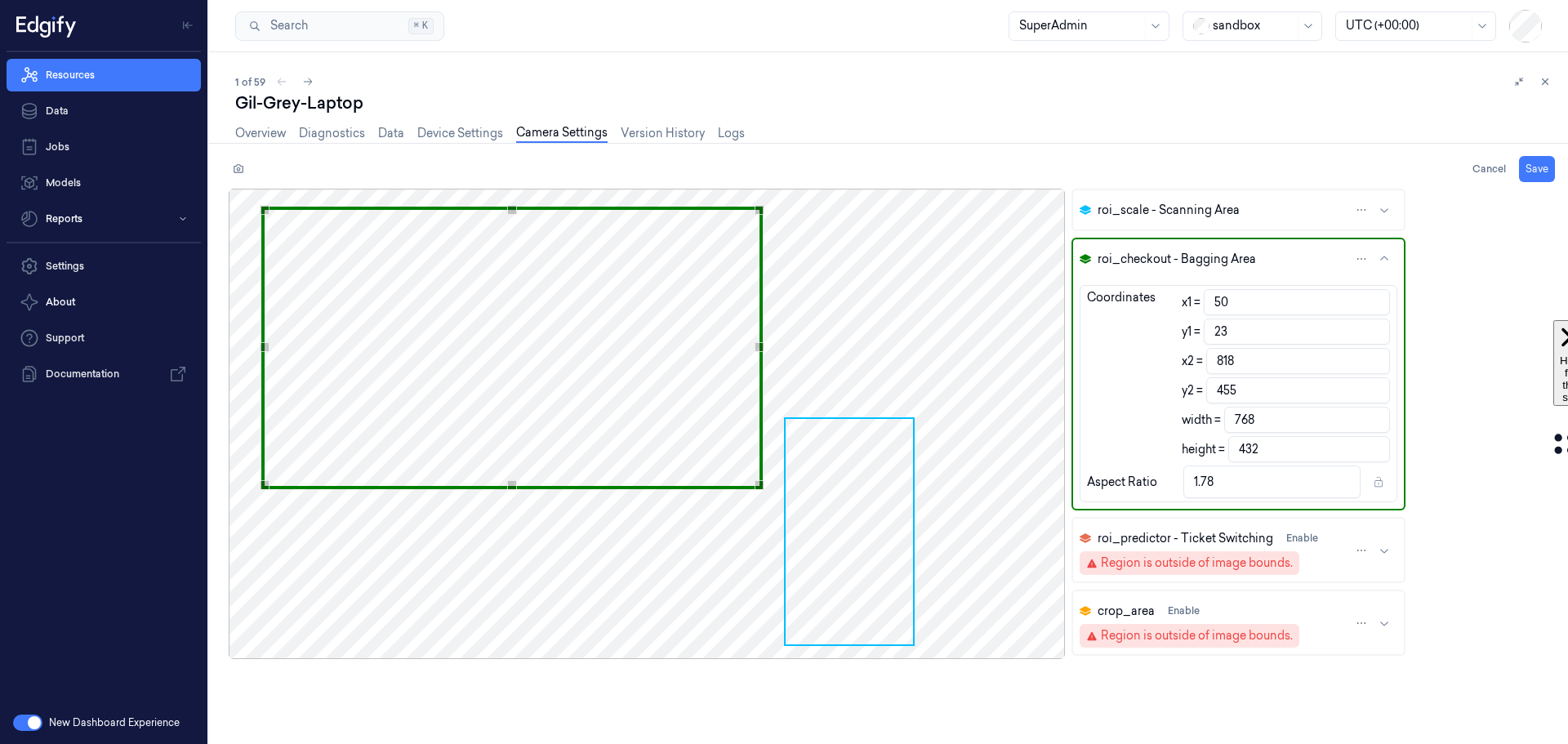
type input "51"
type input "22"
type input "819"
type input "454"
type input "52"
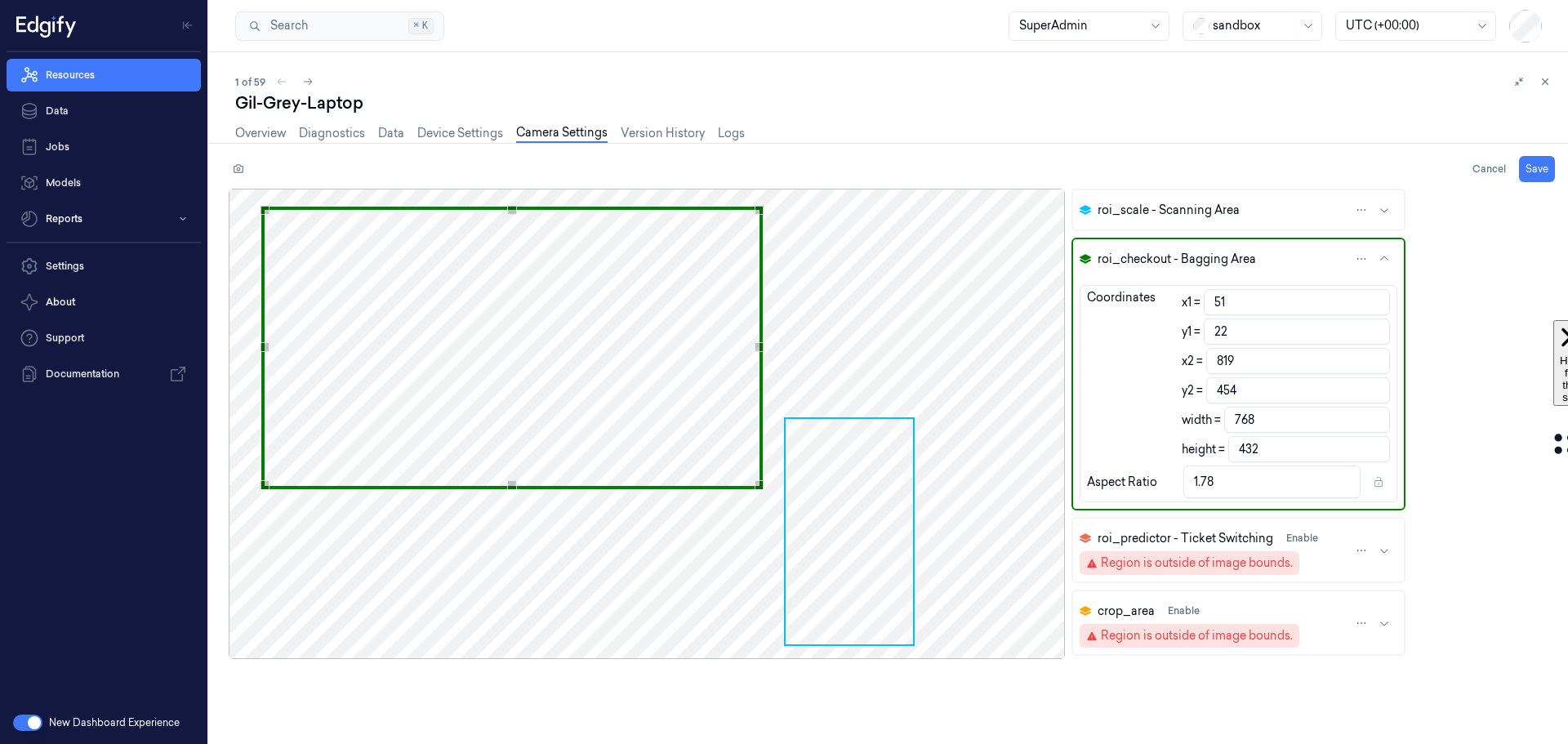
type input "19"
type input "820"
type input "451"
type input "55"
type input "17"
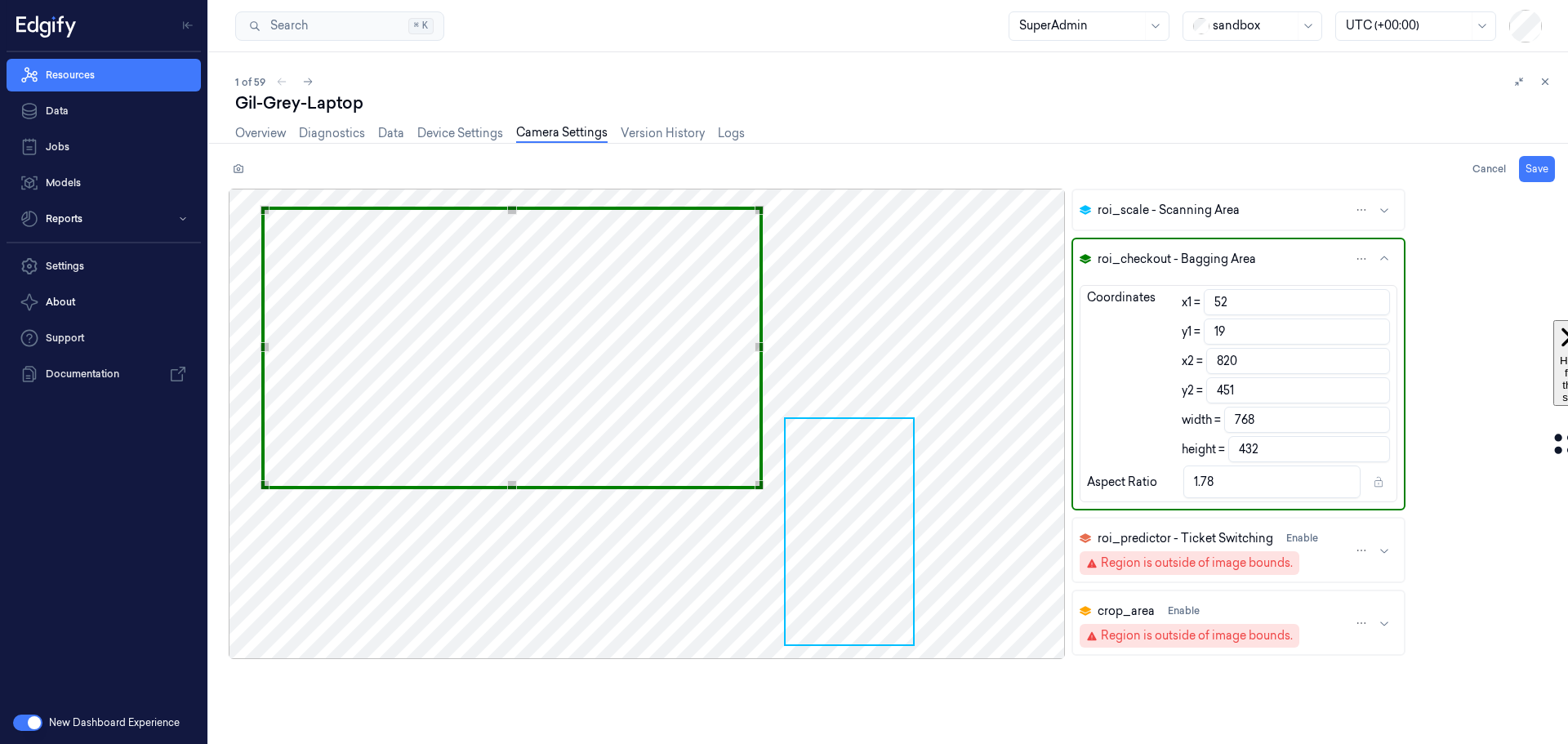
type input "823"
type input "449"
type input "57"
type input "15"
type input "825"
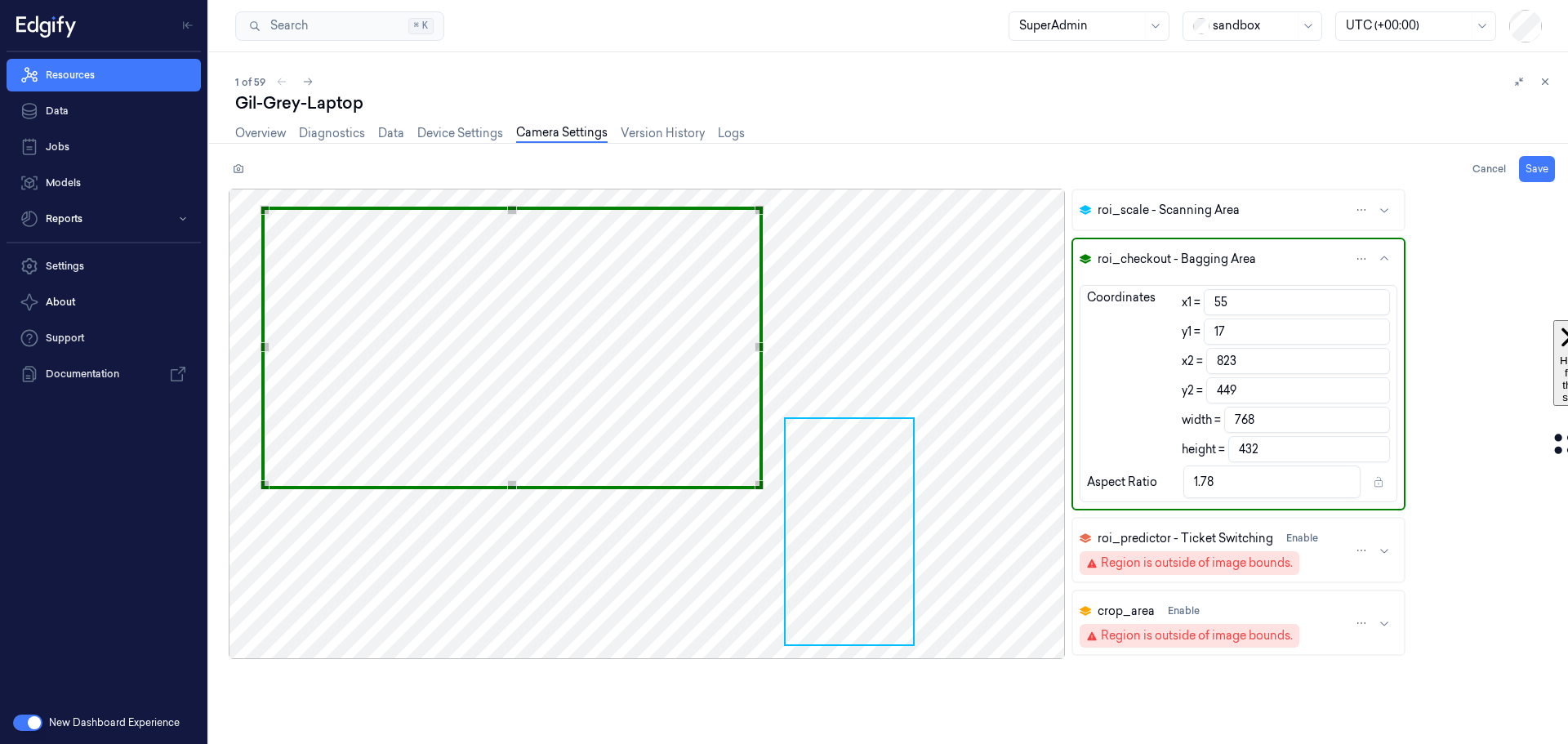
type input "447"
type input "60"
type input "14"
type input "828"
type input "446"
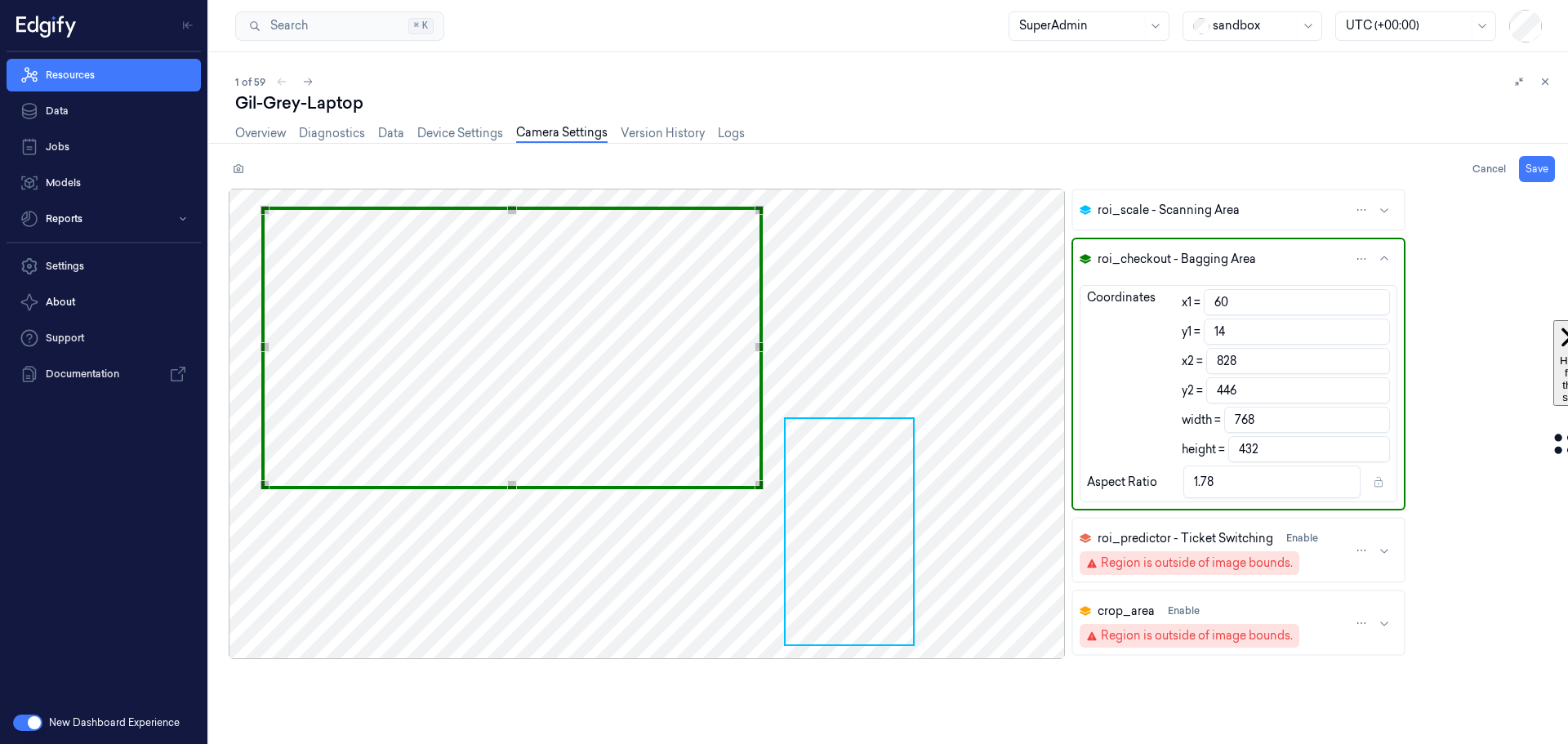
type input "66"
type input "13"
type input "834"
type input "445"
type input "69"
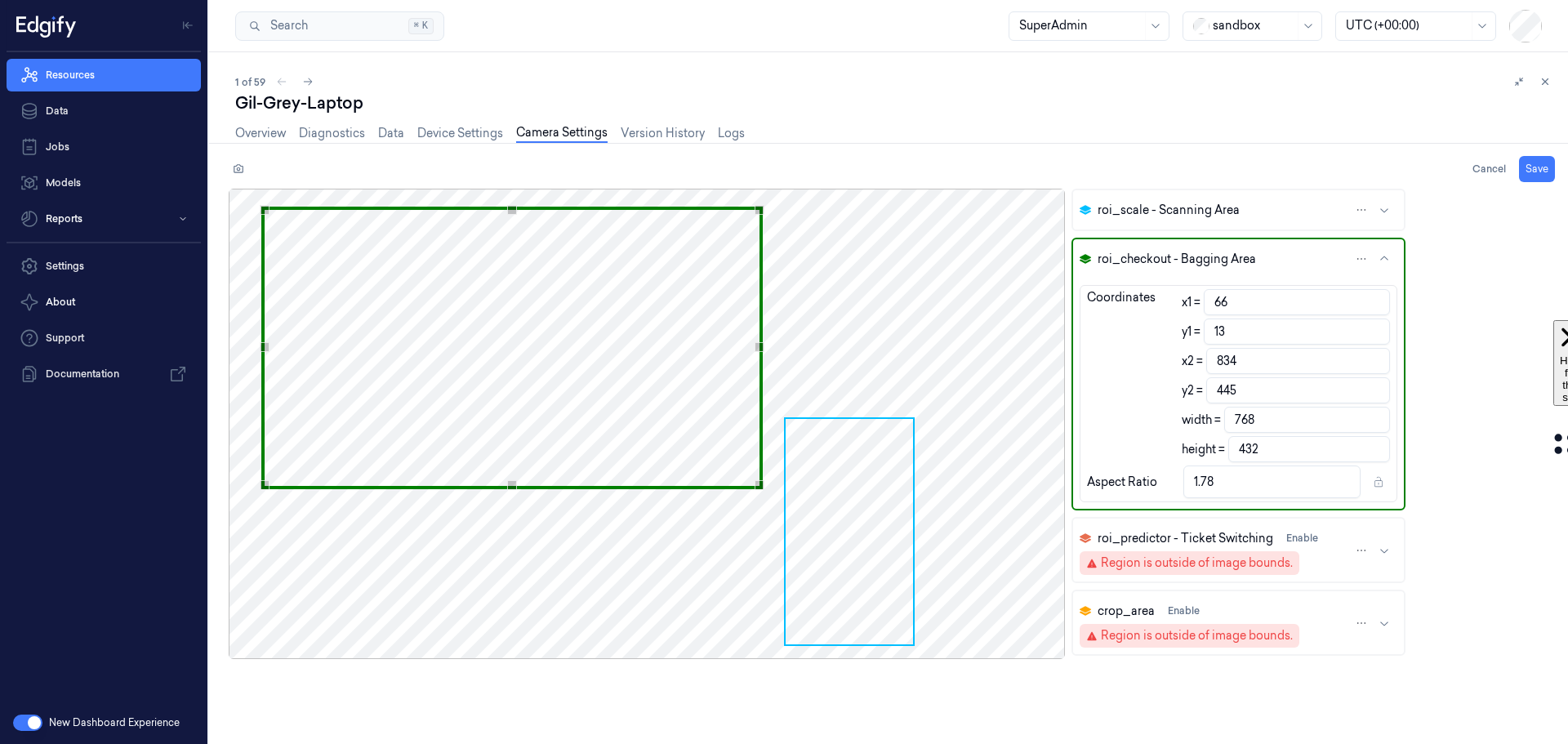
type input "837"
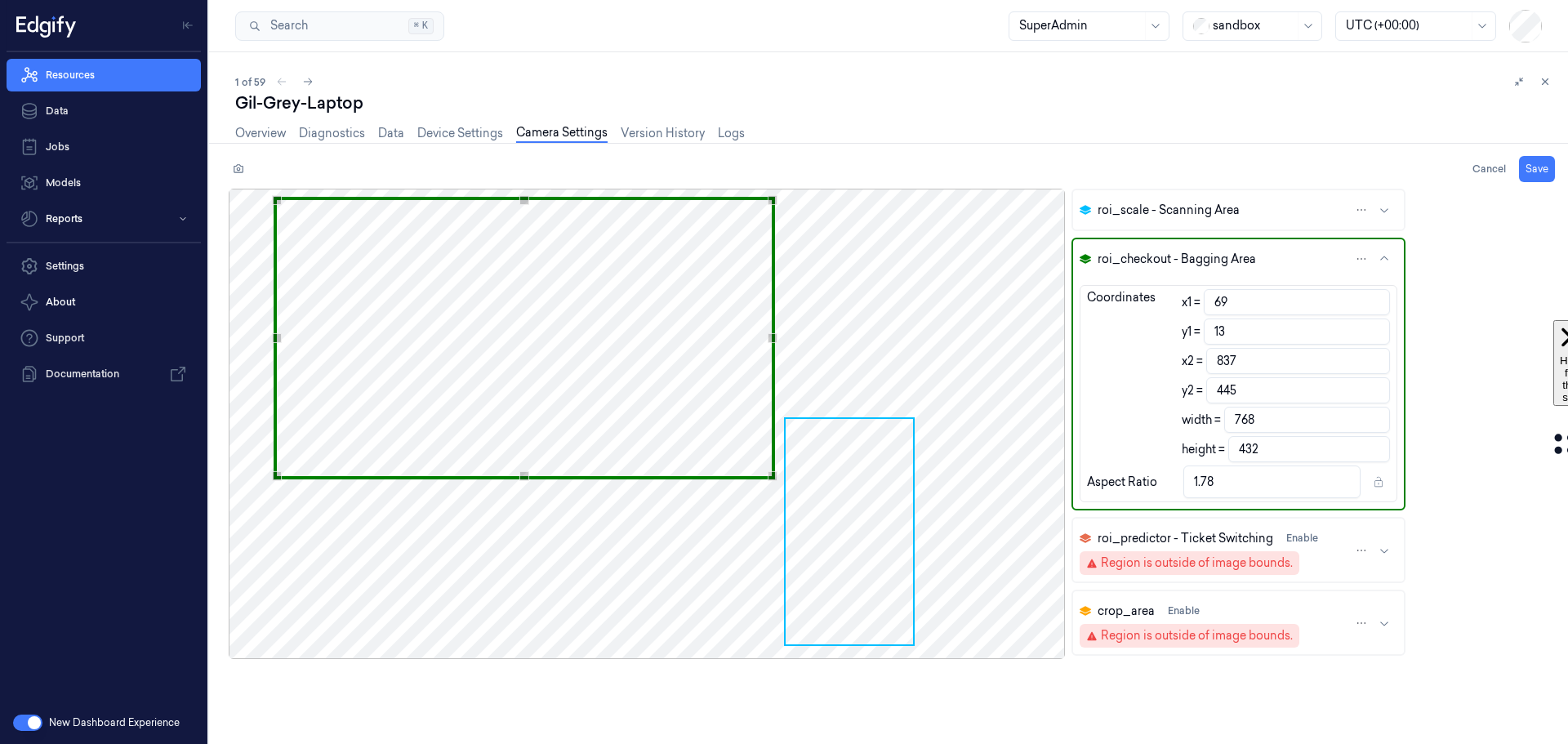
type input "79"
type input "847"
type input "100"
type input "15"
type input "868"
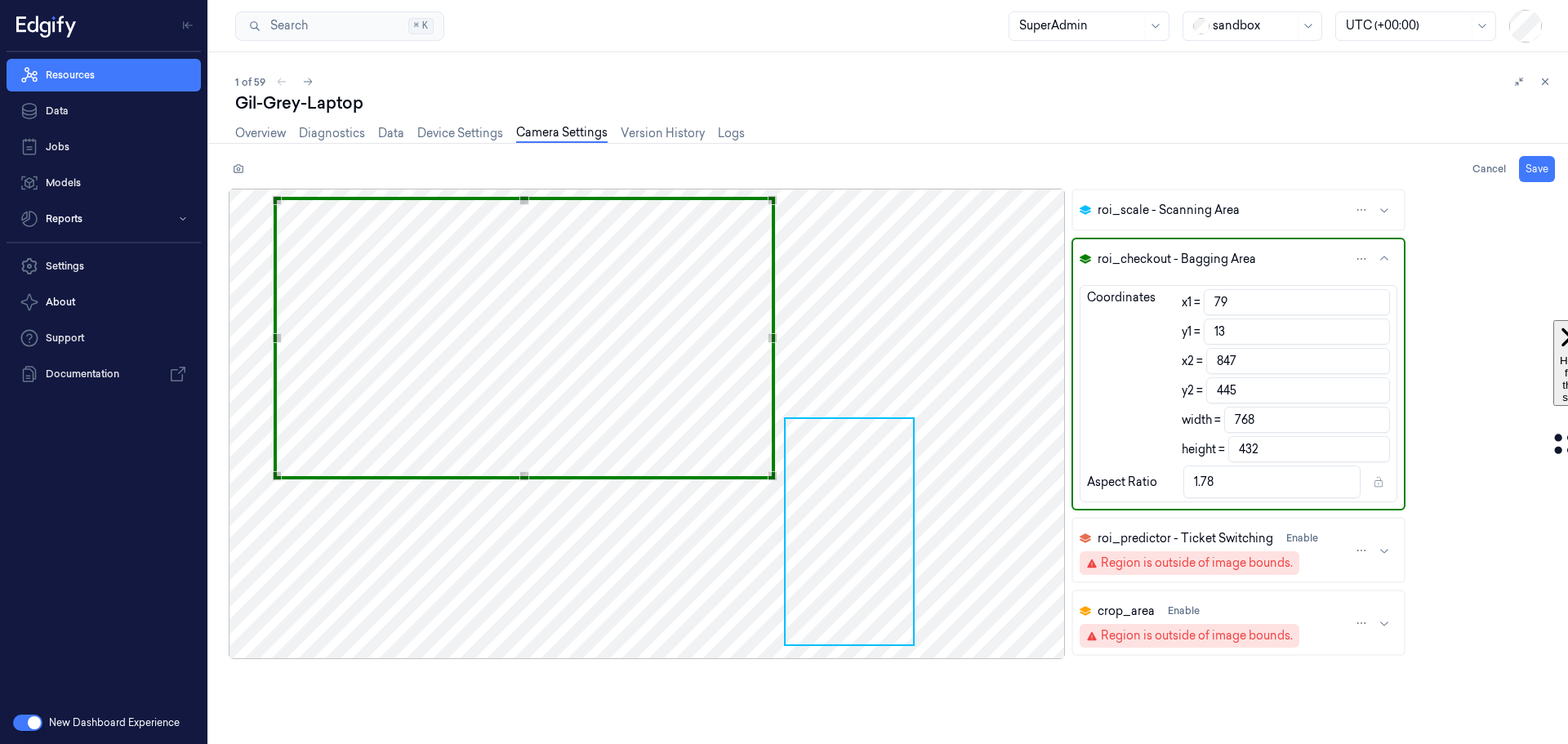
type input "447"
type input "117"
type input "18"
type input "885"
type input "450"
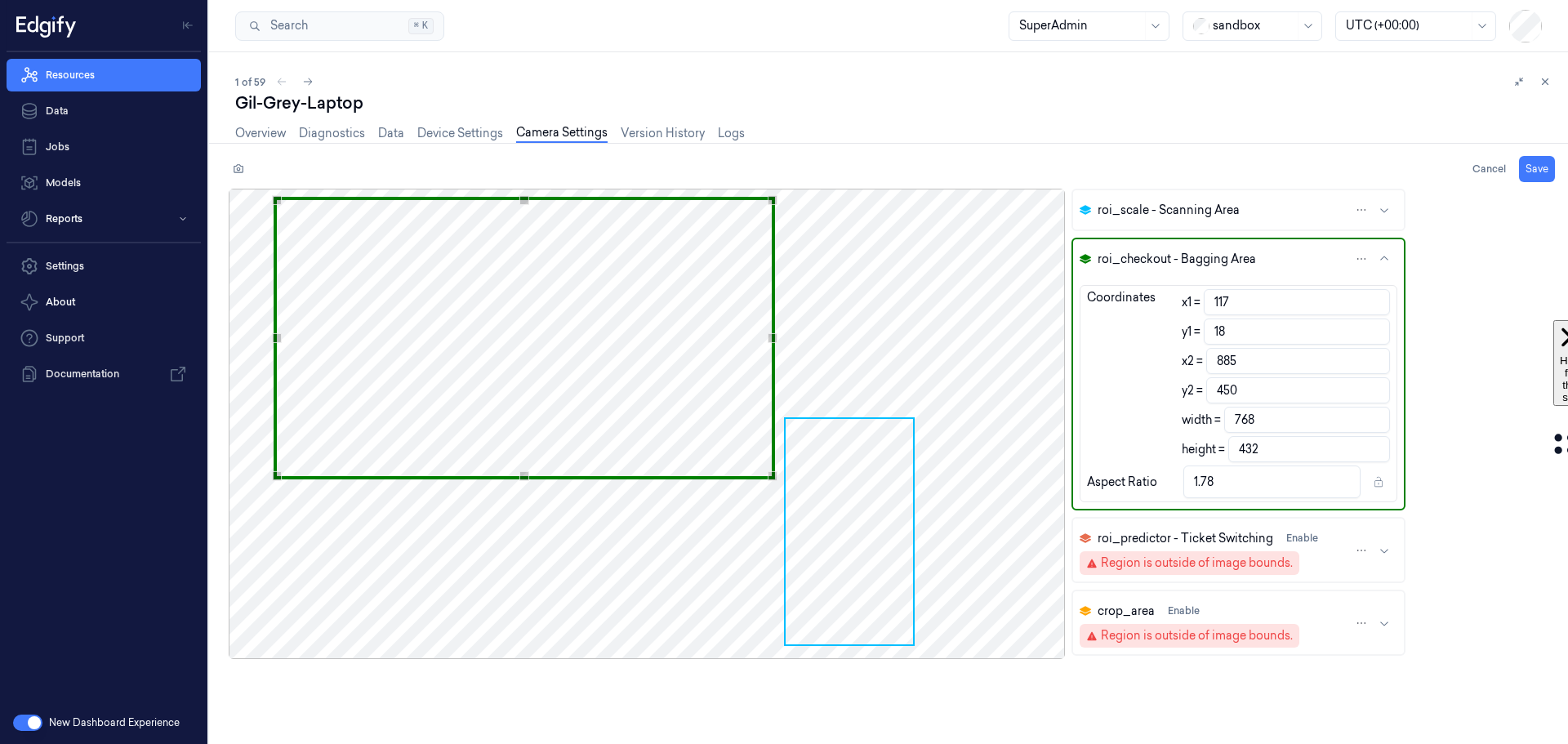
type input "127"
type input "895"
type input "132"
type input "900"
type input "141"
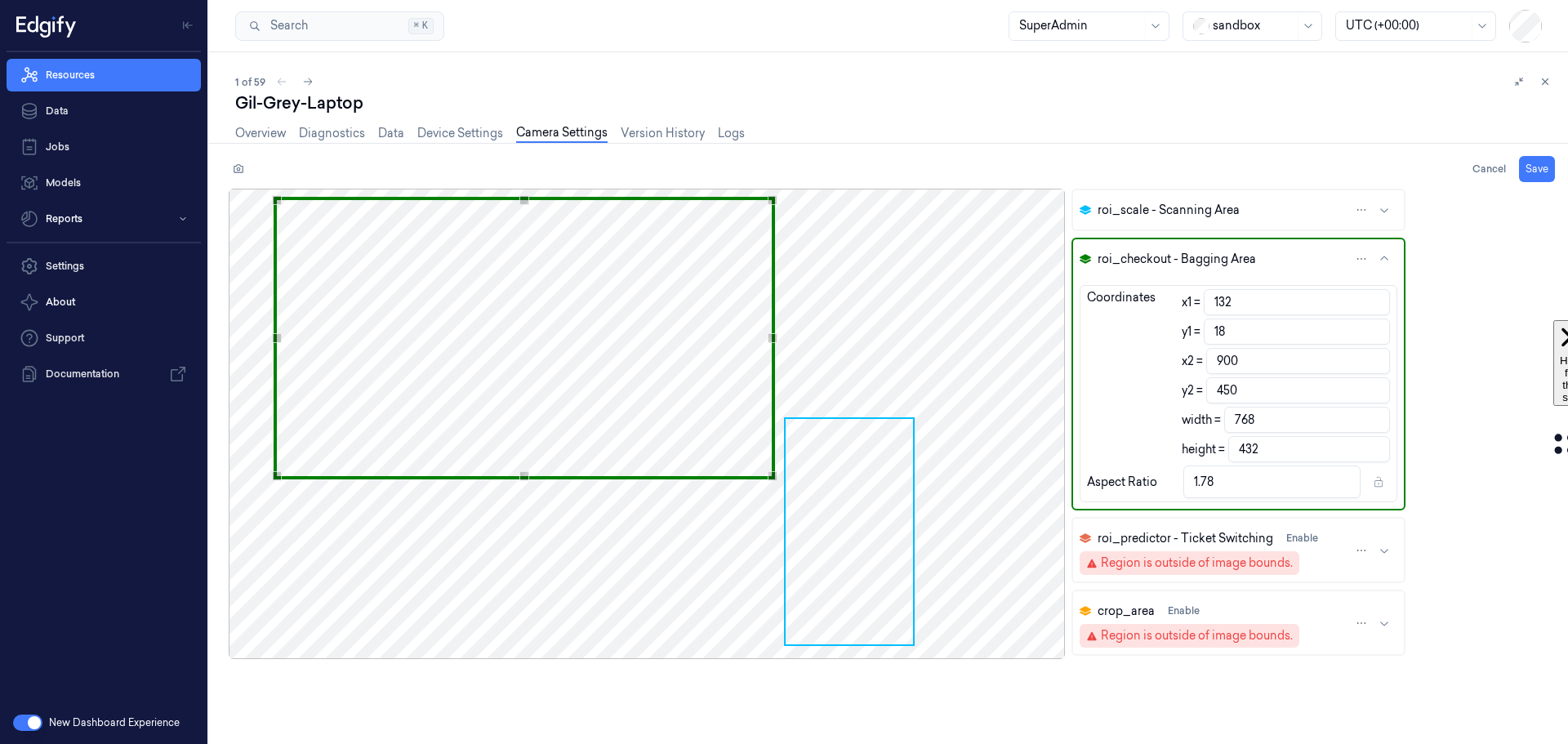
type input "13"
type input "909"
type input "445"
type input "142"
type input "910"
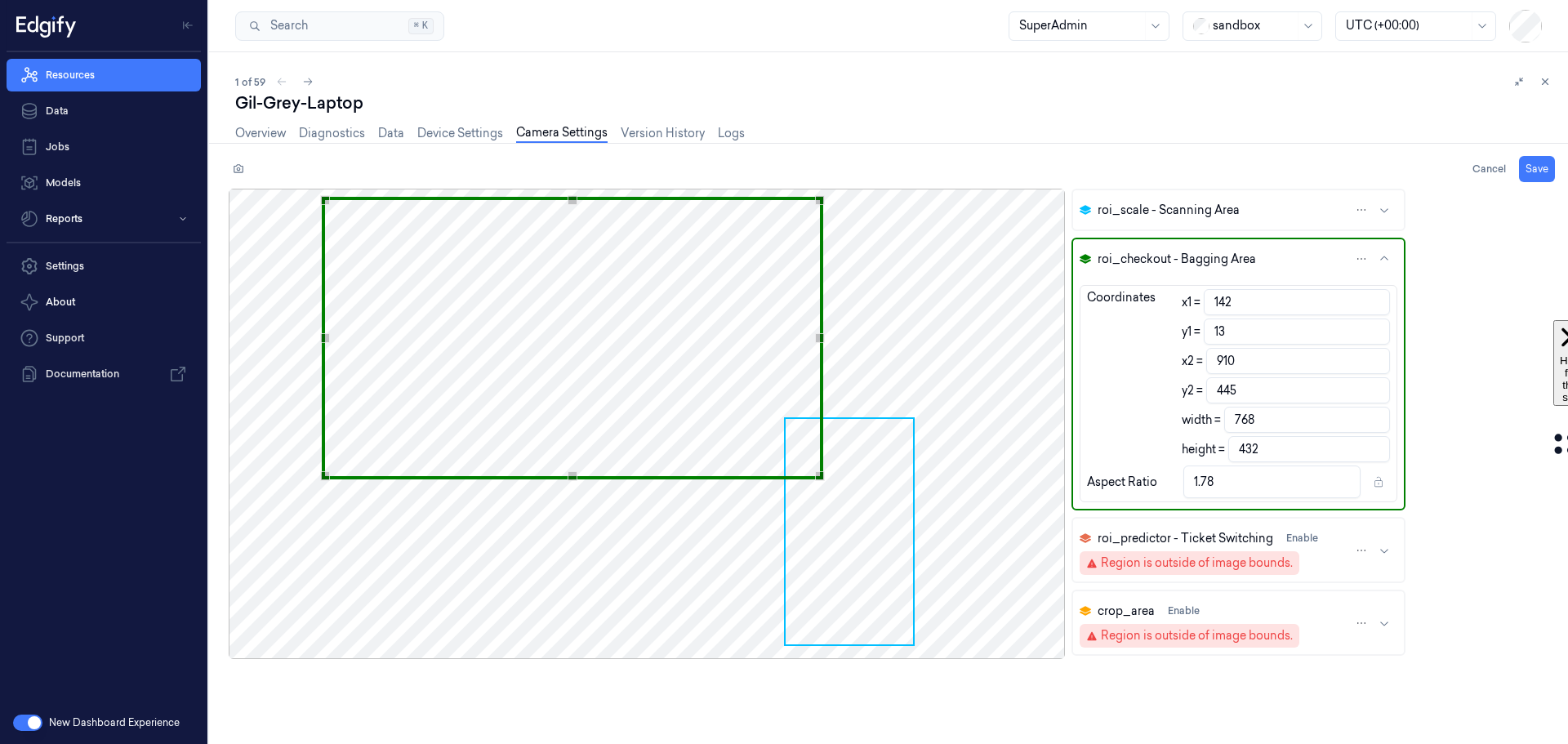
type input "145"
type input "10"
type input "913"
type input "442"
type input "150"
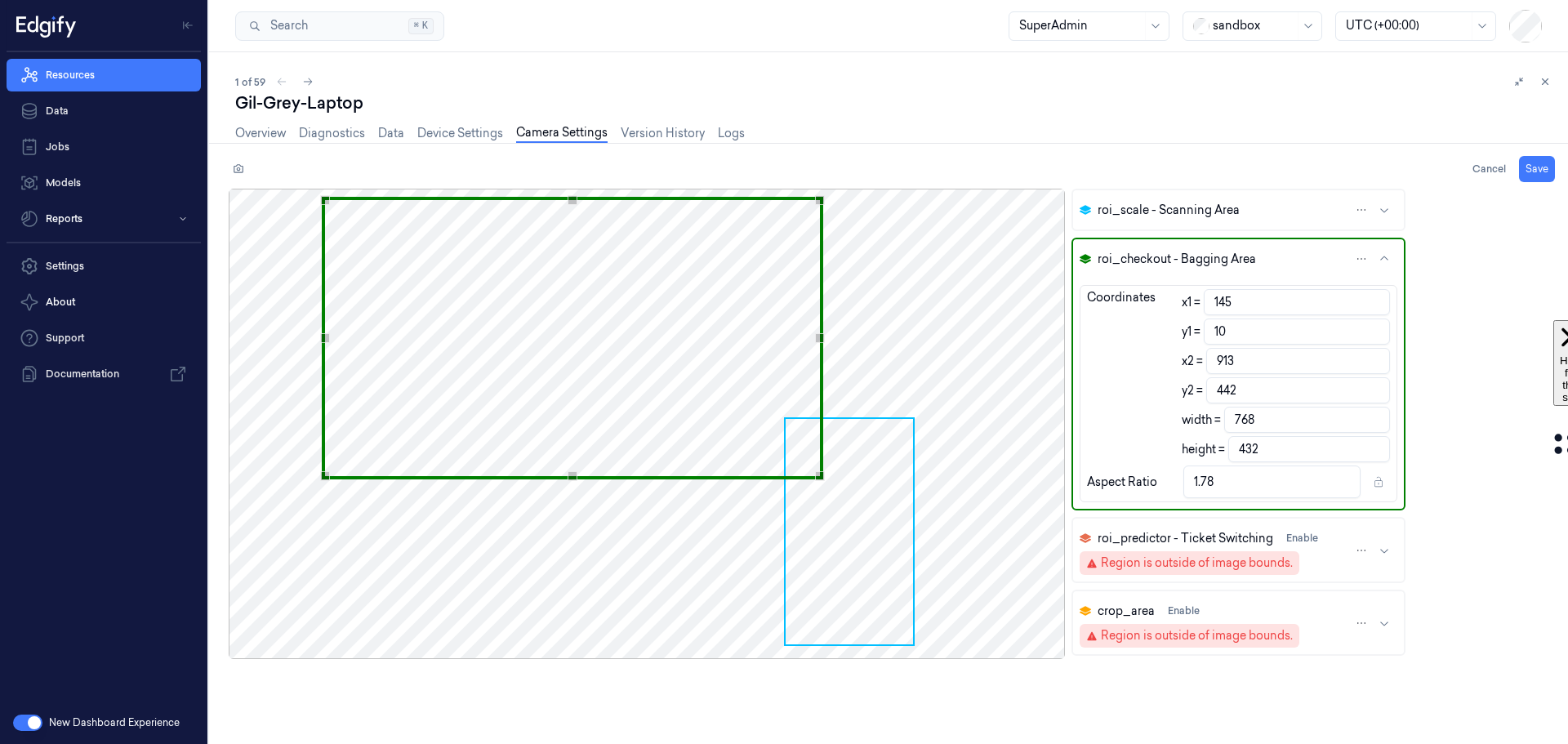
type input "8"
type input "918"
type input "440"
type input "7"
type input "439"
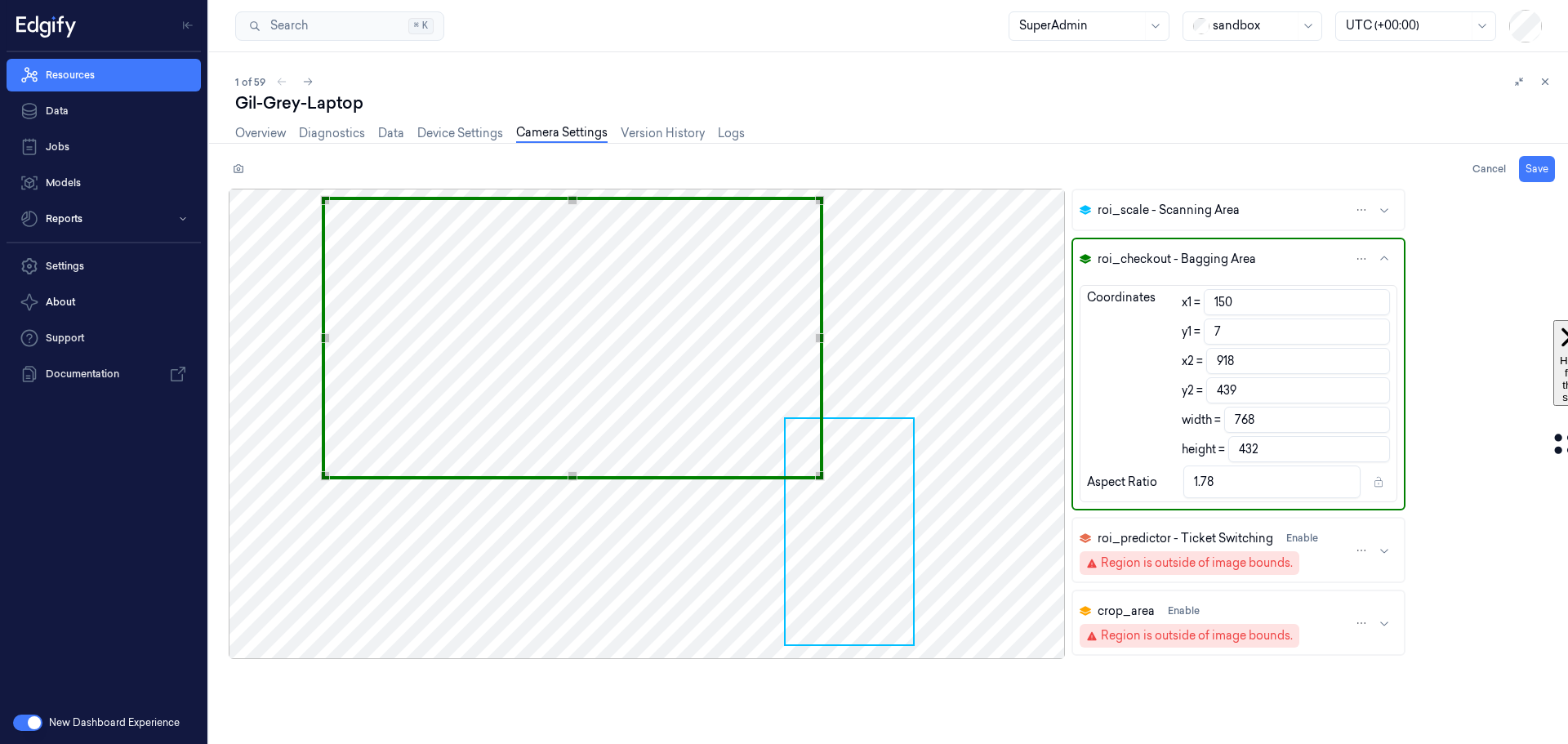
type input "152"
type input "5"
type input "920"
type input "437"
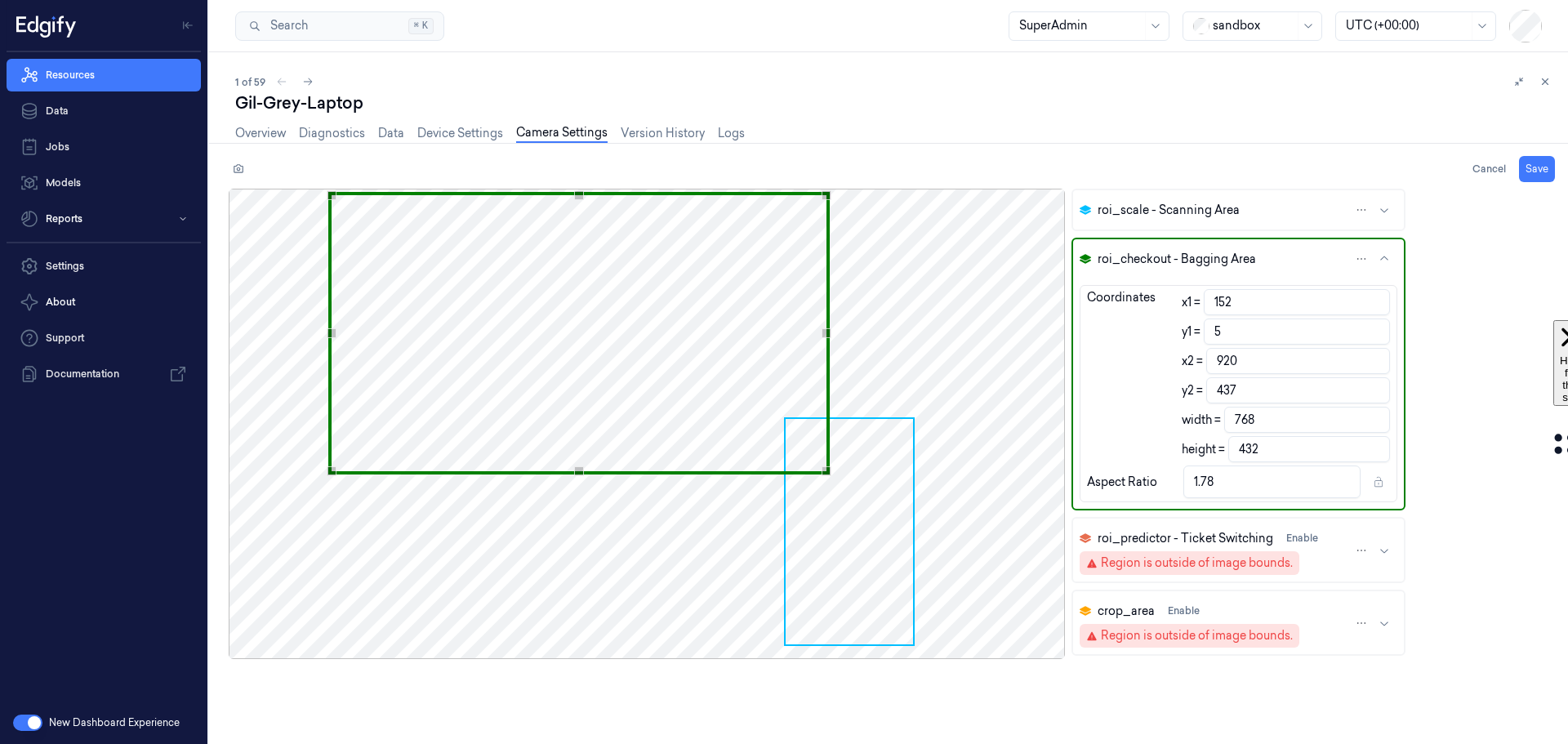
type input "154"
type input "922"
type input "162"
type input "7"
type input "930"
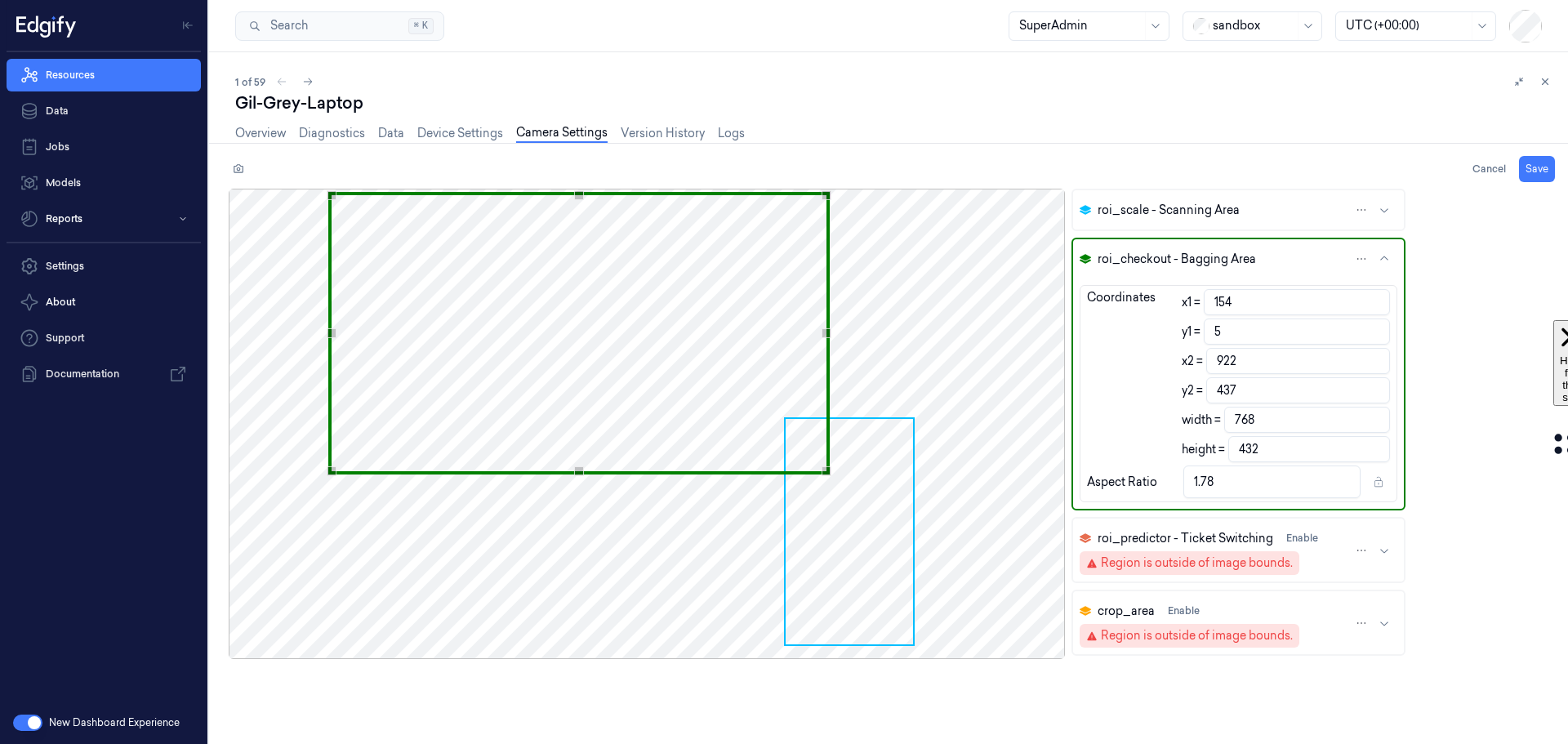
type input "439"
type input "169"
type input "9"
type input "937"
type input "441"
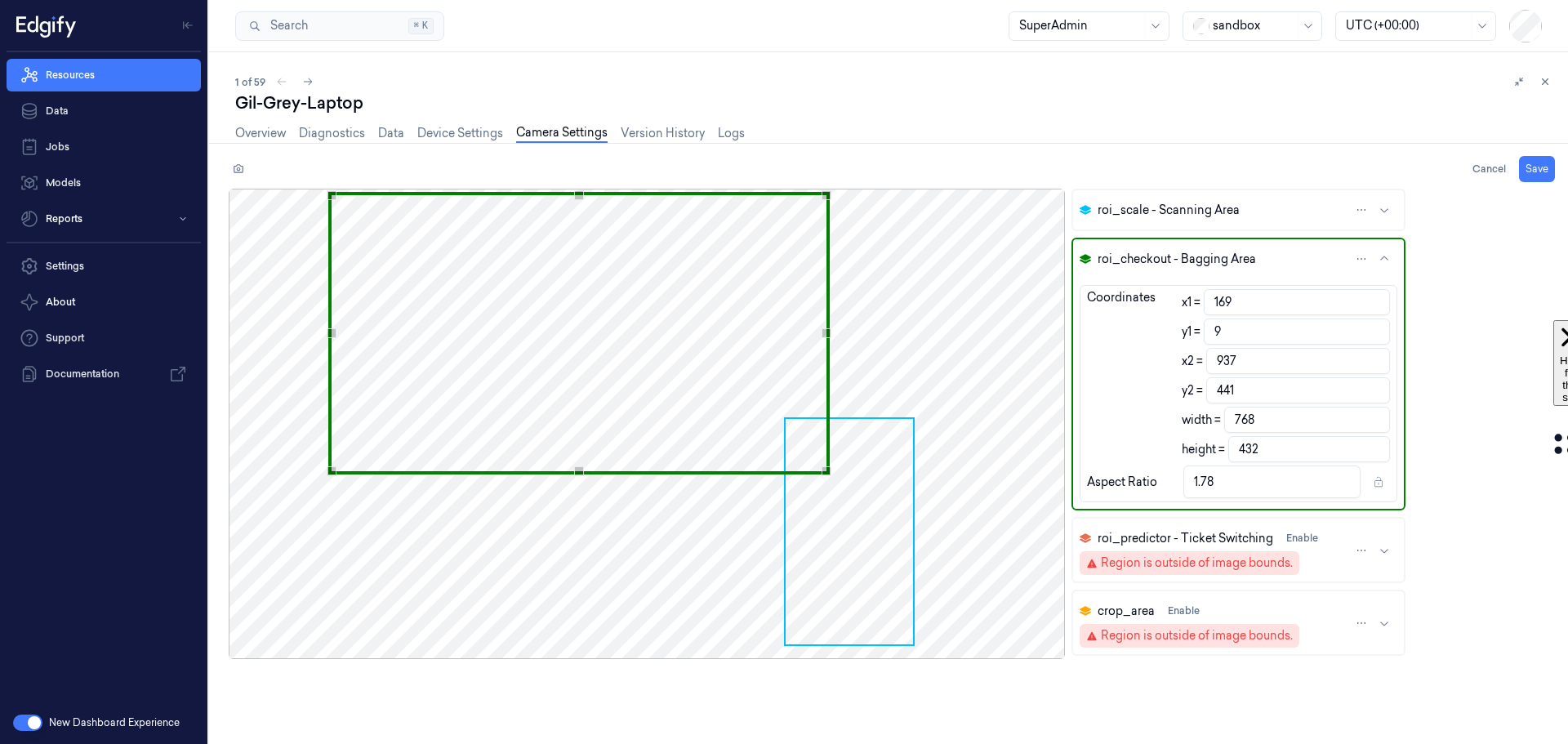
type input "184"
type input "10"
type input "952"
type input "442"
type input "190"
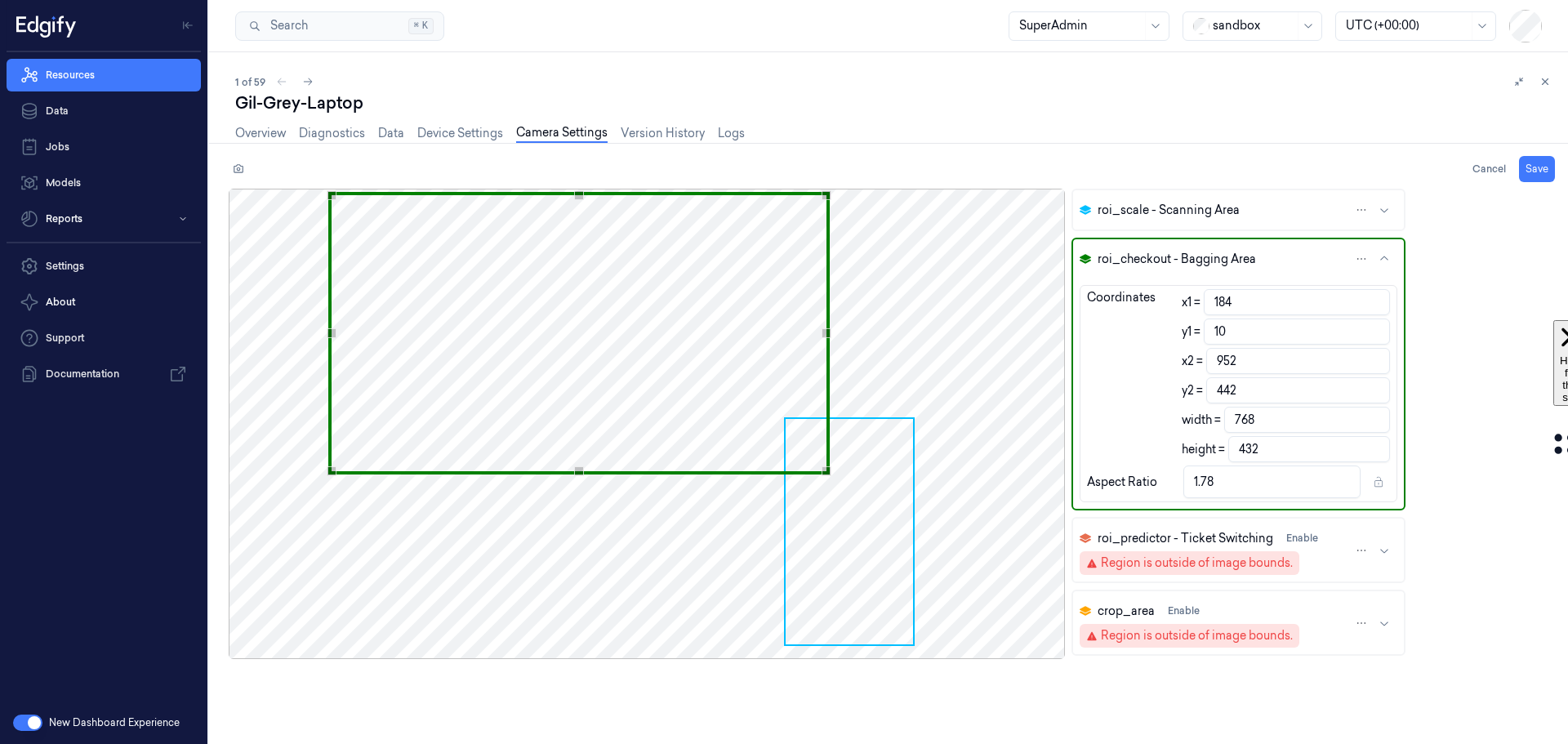
type input "13"
type input "958"
type input "445"
type input "196"
type input "14"
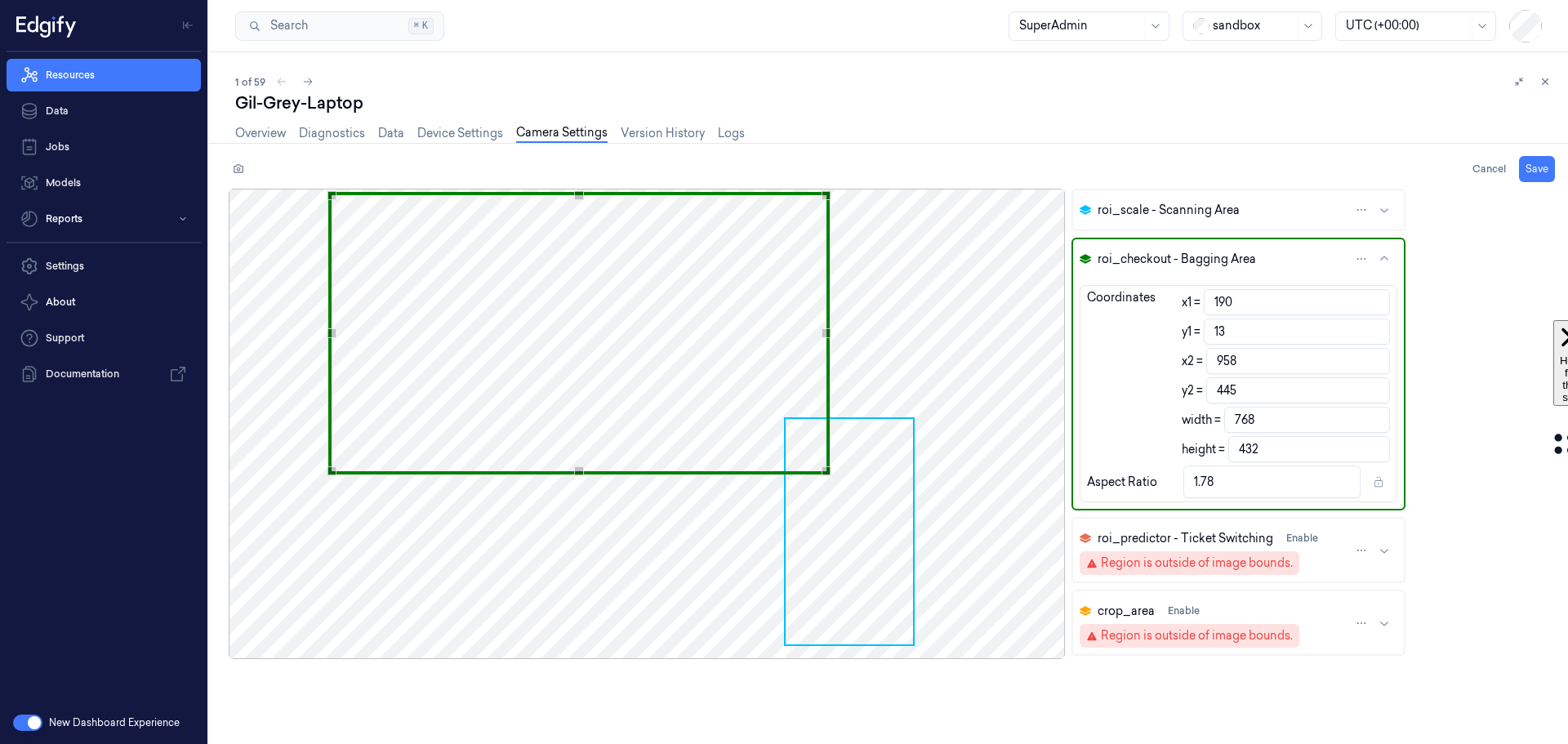
type input "964"
type input "446"
type input "201"
type input "15"
type input "969"
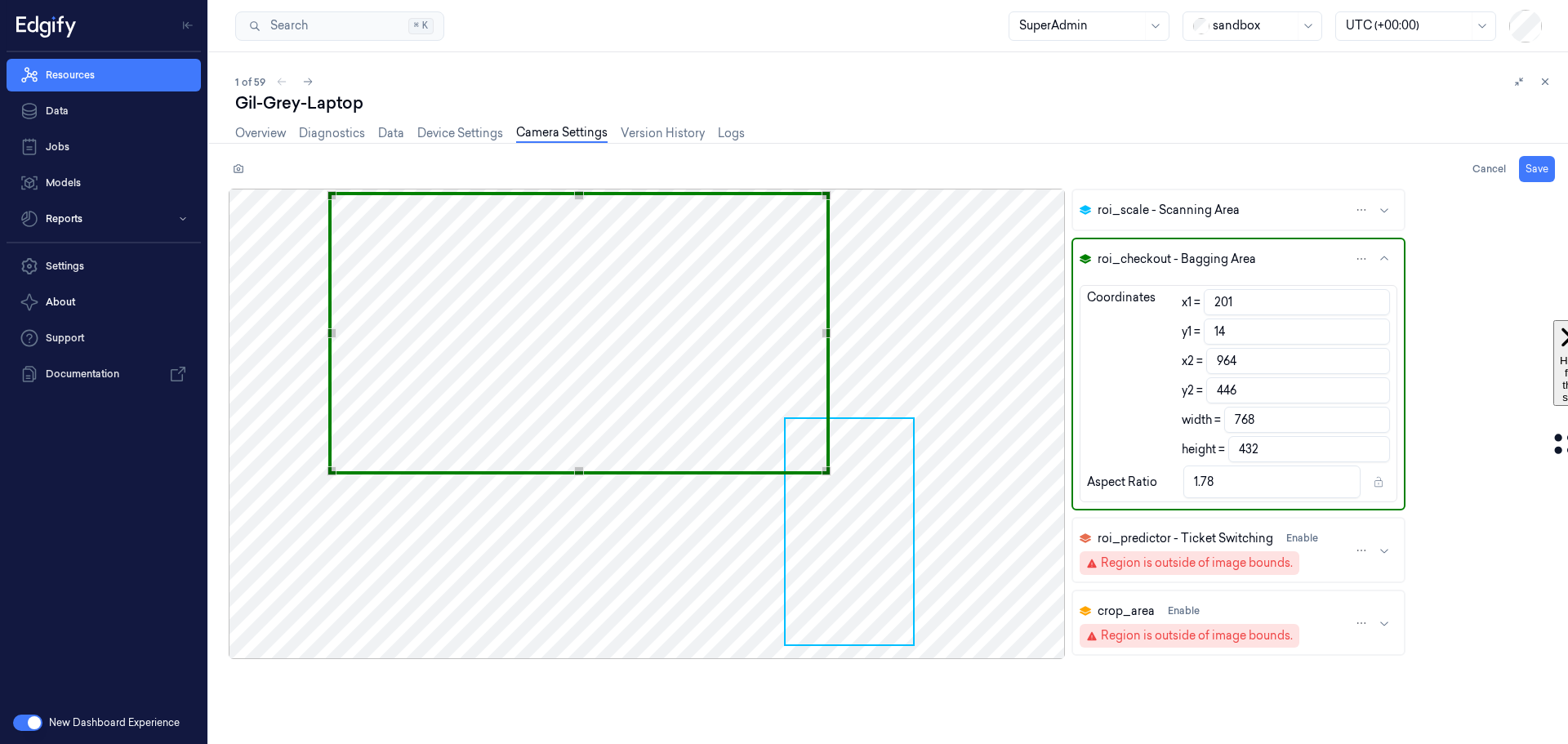
type input "447"
type input "202"
type input "970"
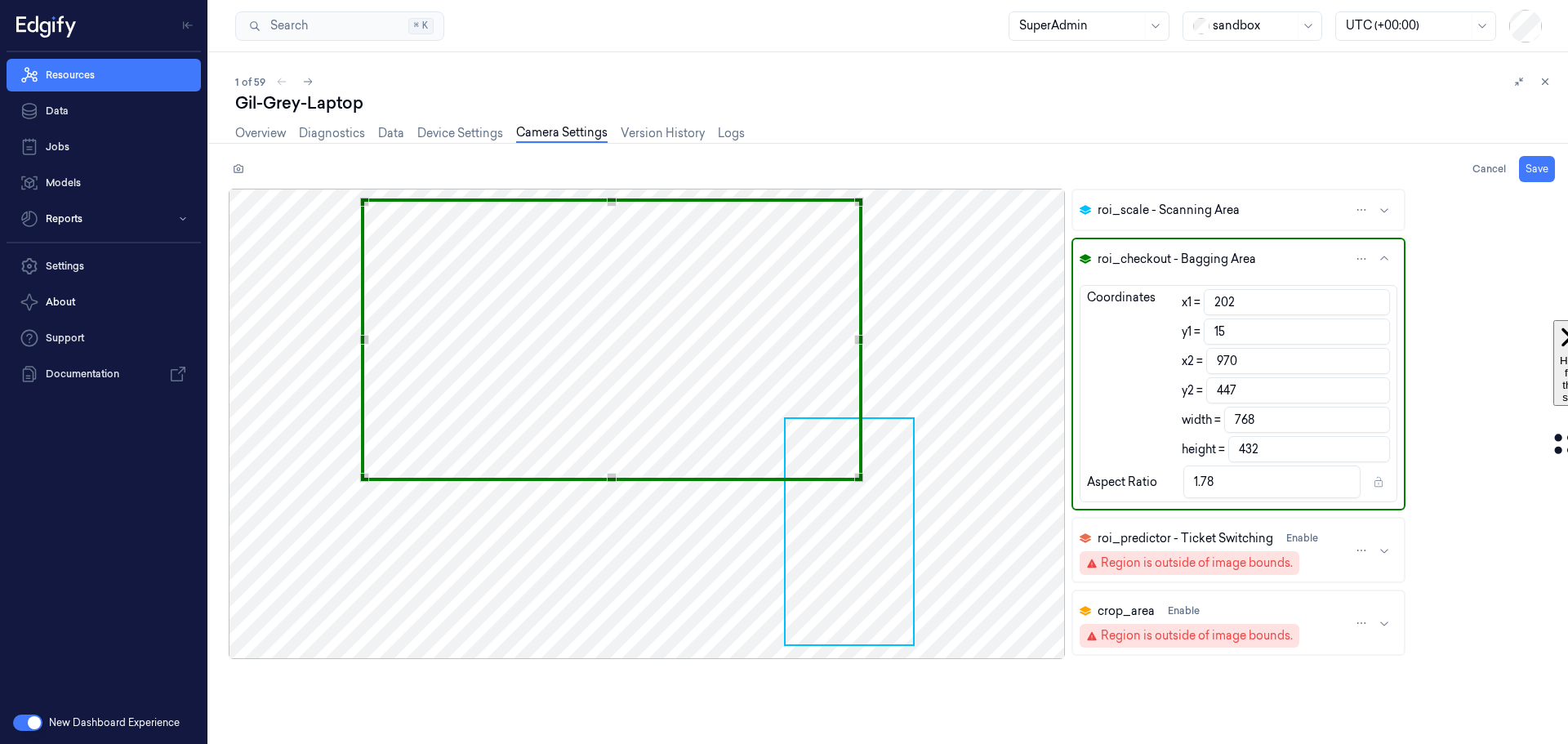
type input "206"
type input "17"
type input "974"
type input "449"
type input "209"
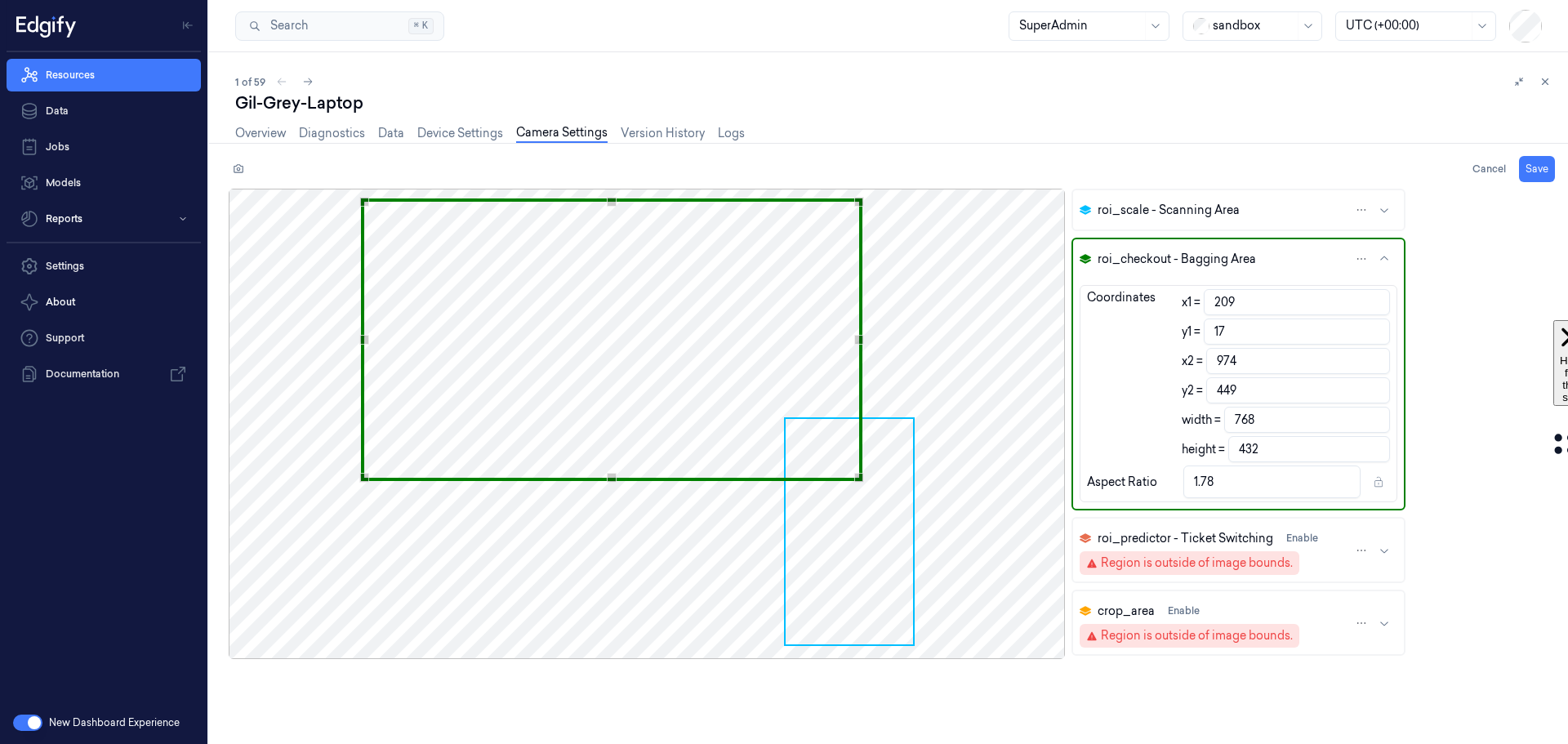
type input "977"
type input "219"
type input "18"
type input "987"
type input "450"
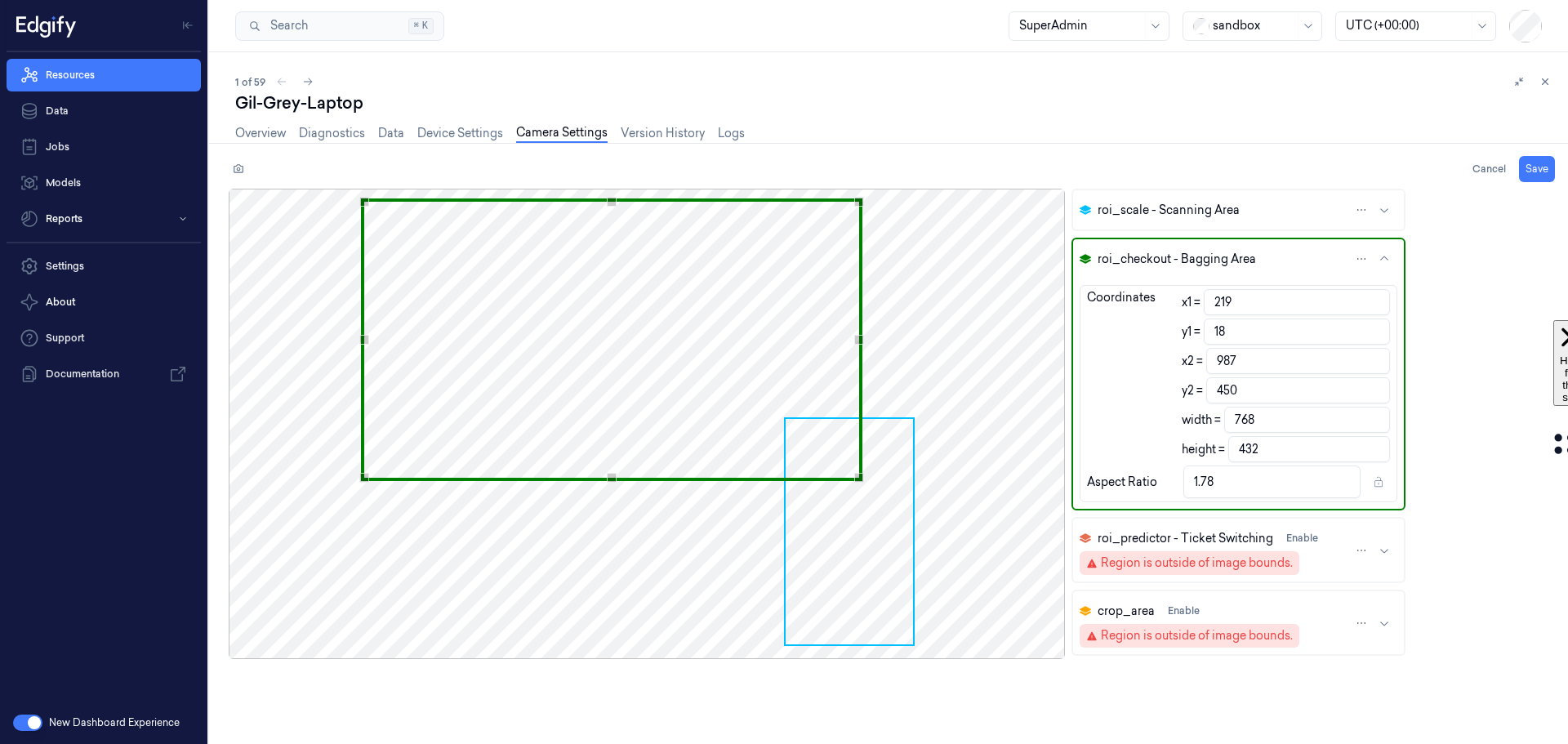
type input "225"
type input "19"
type input "993"
type input "451"
type input "226"
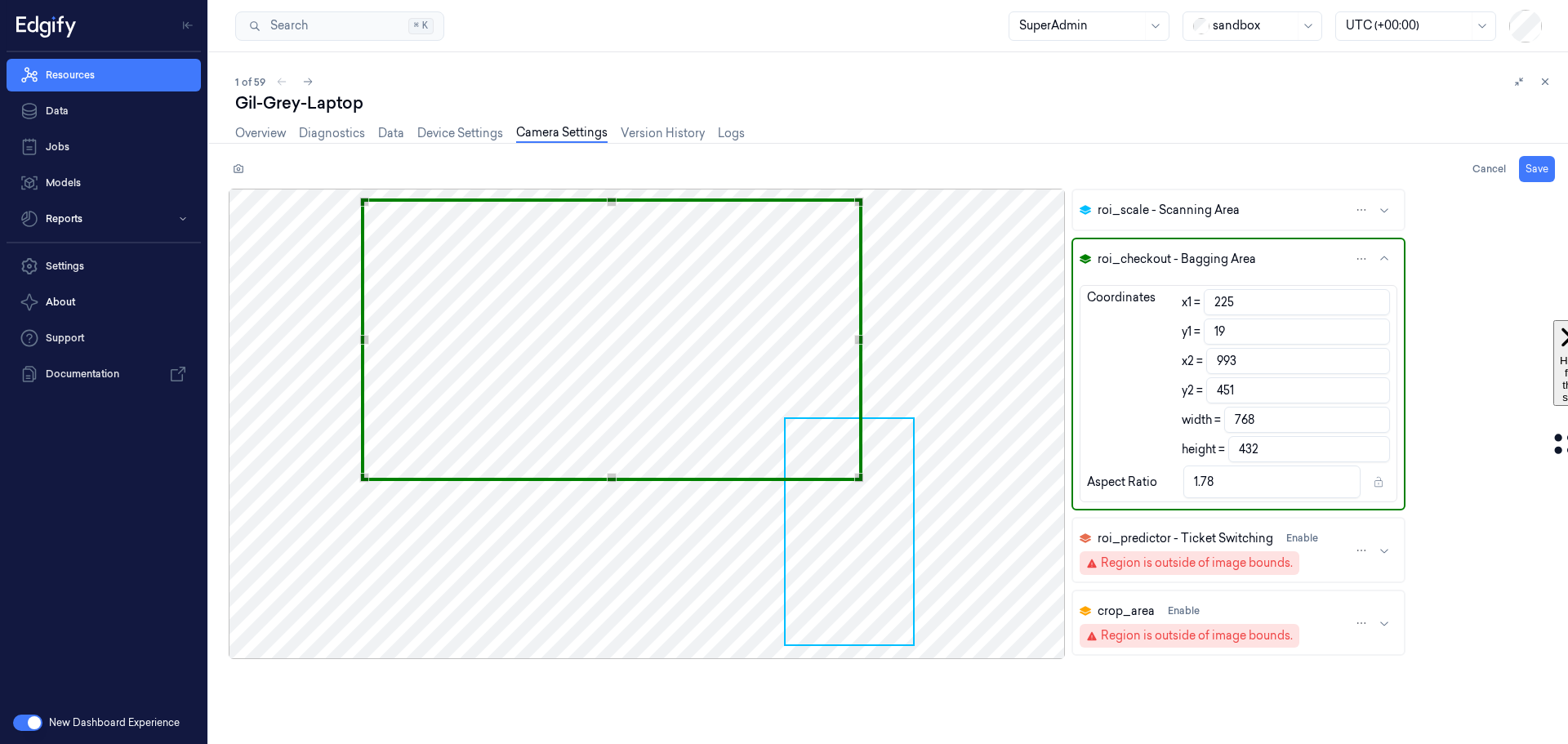
type input "994"
type input "229"
type input "997"
type input "235"
type input "1003"
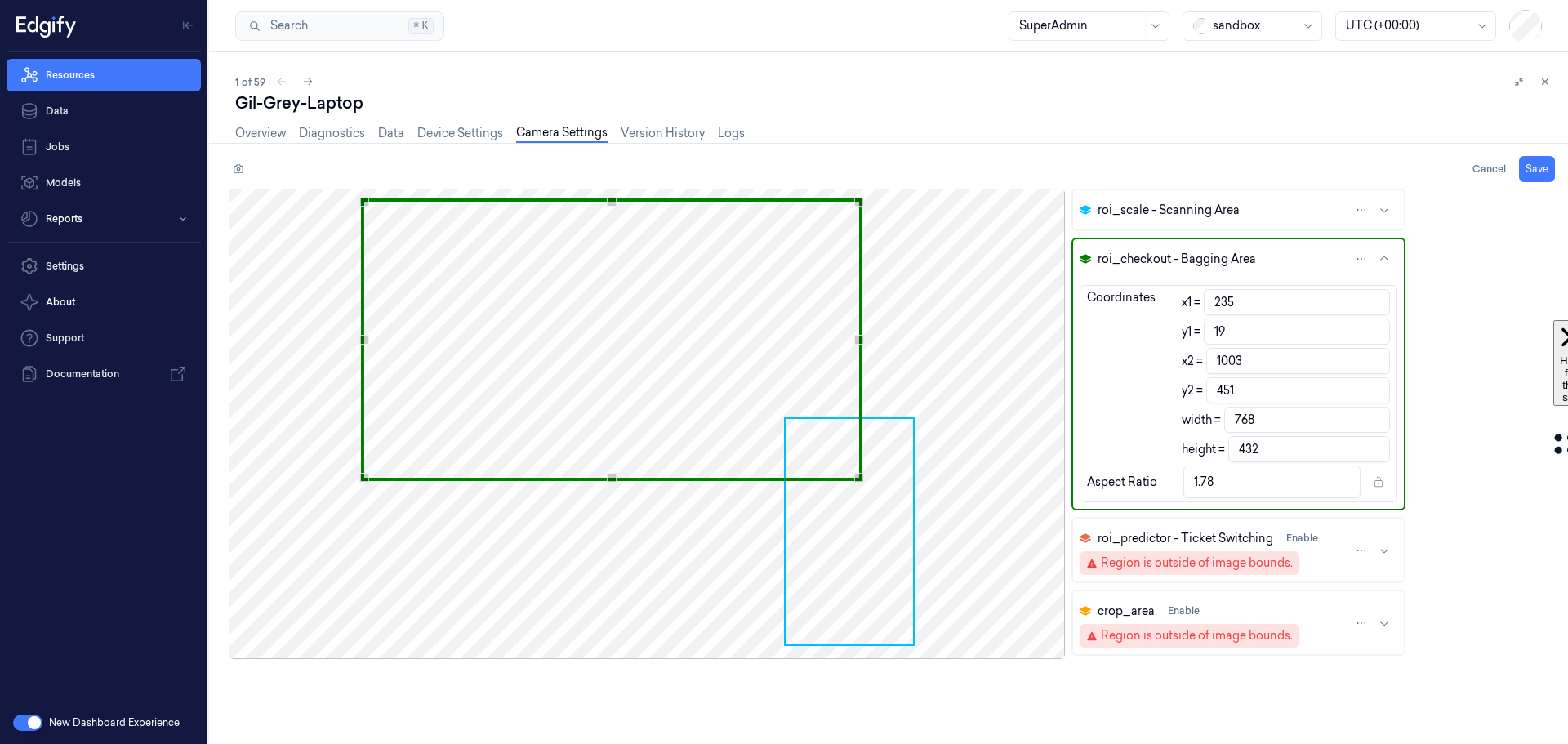
type input "237"
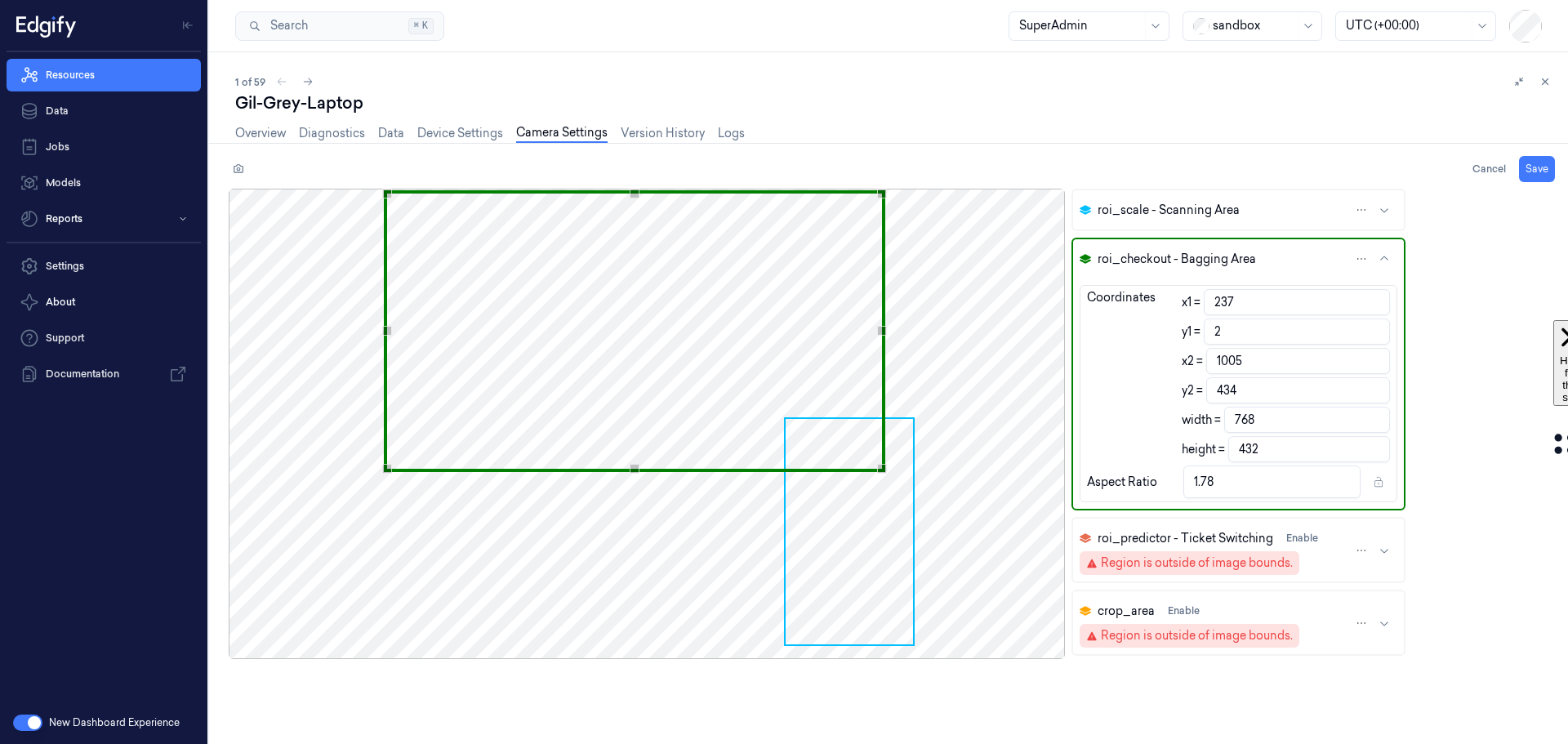
click at [569, 244] on div "Use the arrow keys to move the crop selection area" at bounding box center [635, 332] width 502 height 283
click at [964, 513] on div at bounding box center [647, 424] width 836 height 470
click at [1227, 208] on span "roi_scale - Scanning Area" at bounding box center [1169, 209] width 142 height 17
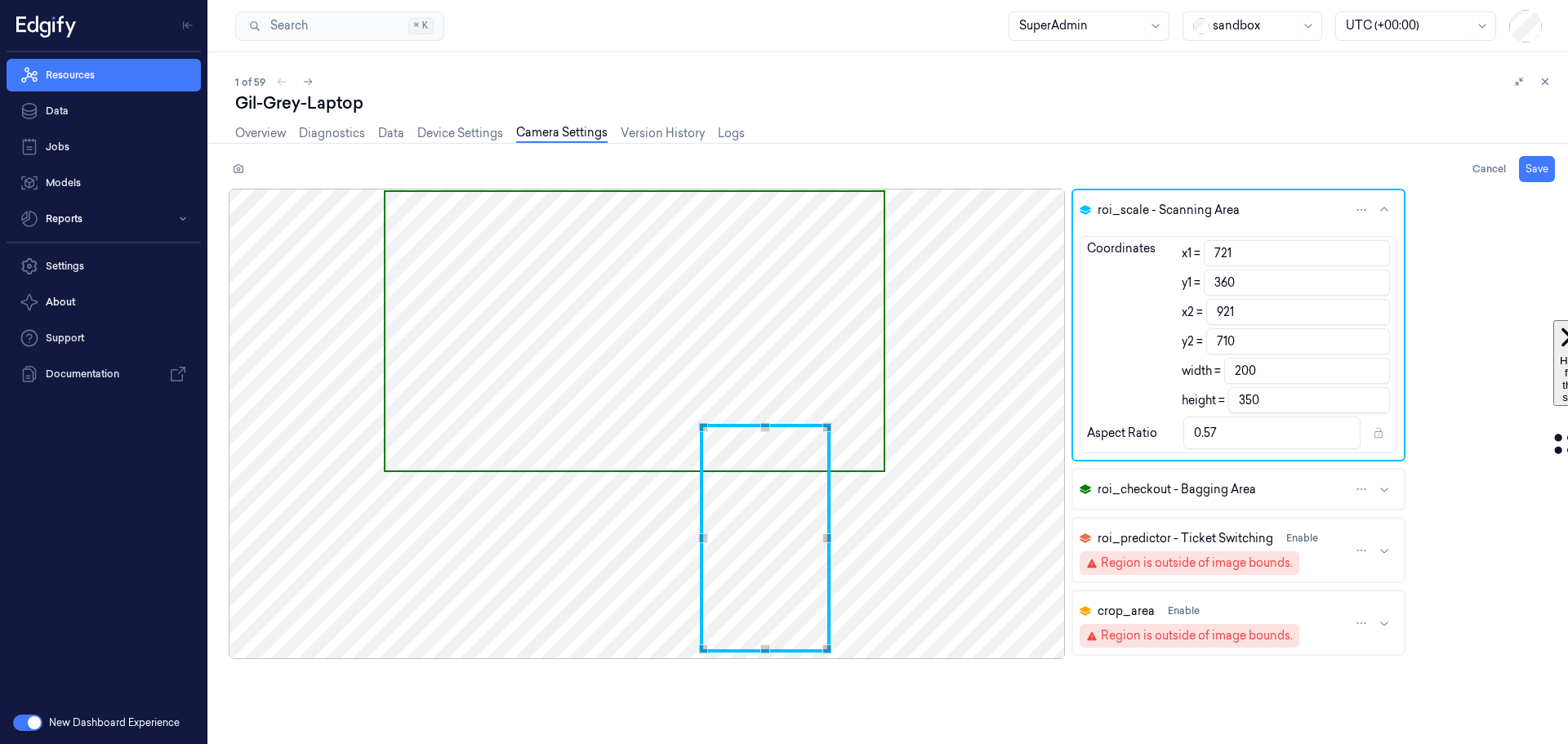
click at [730, 528] on div "Use the arrow keys to move the crop selection area" at bounding box center [765, 538] width 130 height 229
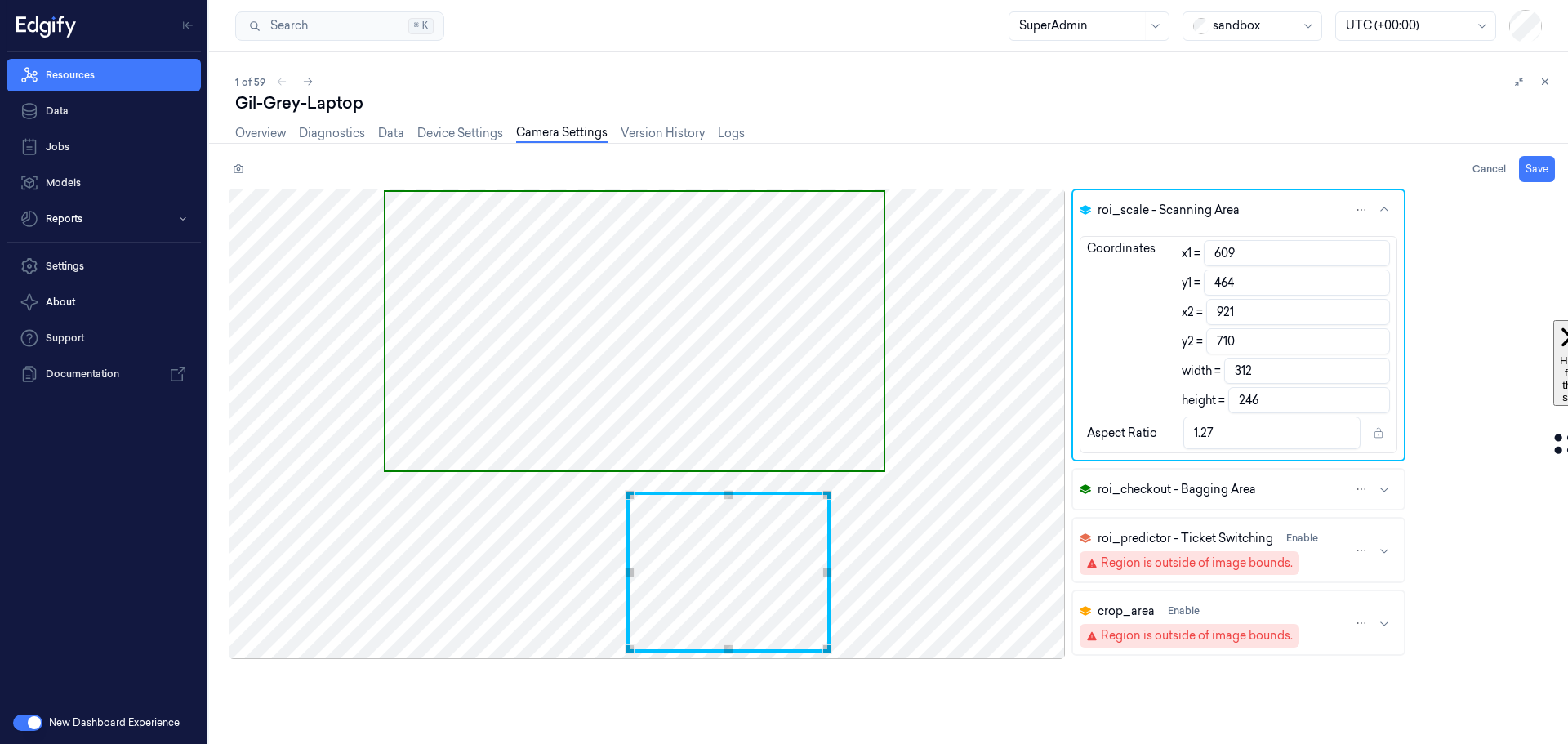
click at [628, 495] on div "Use the arrow keys to move the north west drag handle to change the crop select…" at bounding box center [630, 495] width 10 height 10
click at [238, 167] on icon at bounding box center [239, 169] width 12 height 12
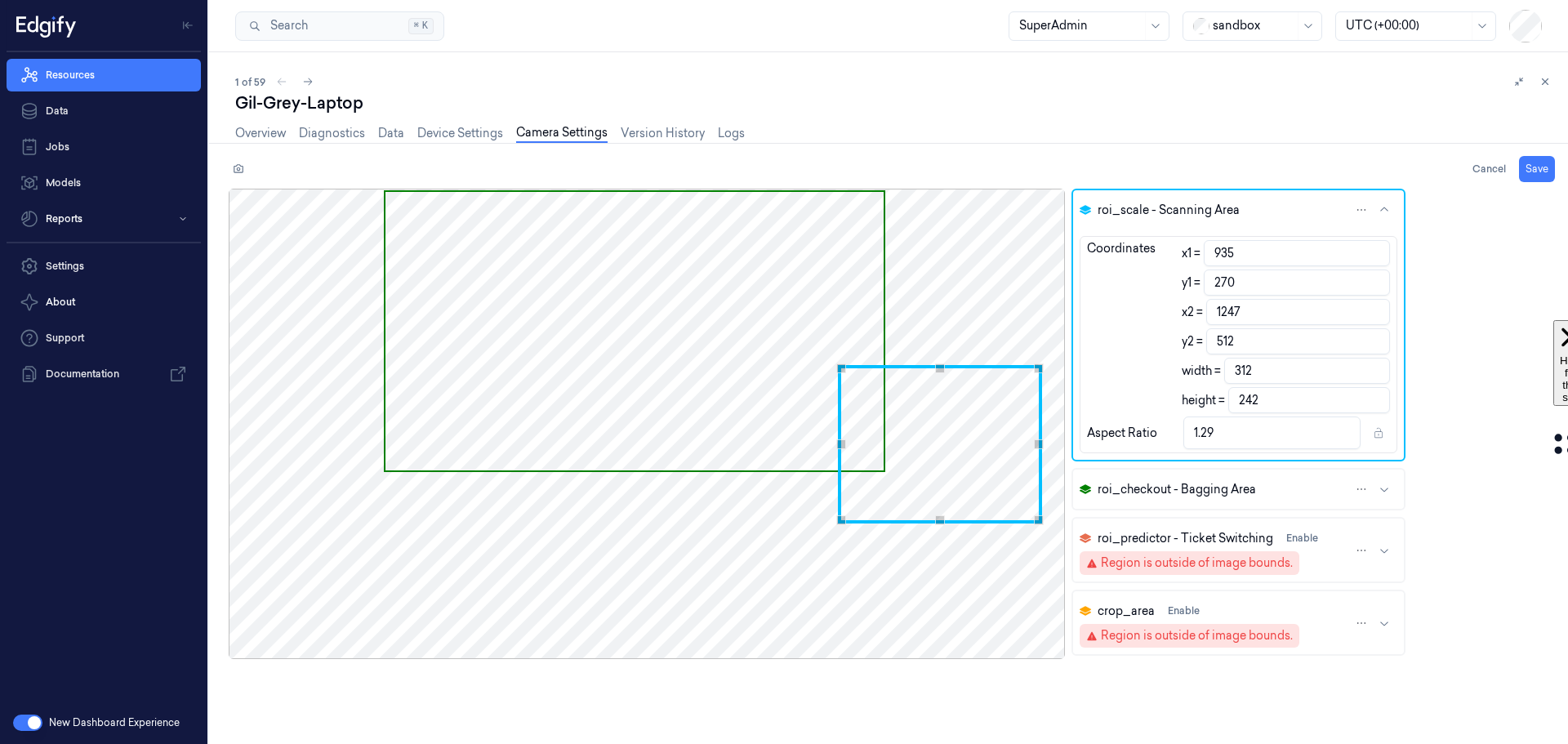
click at [957, 457] on div "Use the arrow keys to move the crop selection area" at bounding box center [940, 445] width 204 height 158
click at [234, 170] on icon at bounding box center [239, 168] width 10 height 9
click at [234, 165] on icon at bounding box center [239, 169] width 12 height 12
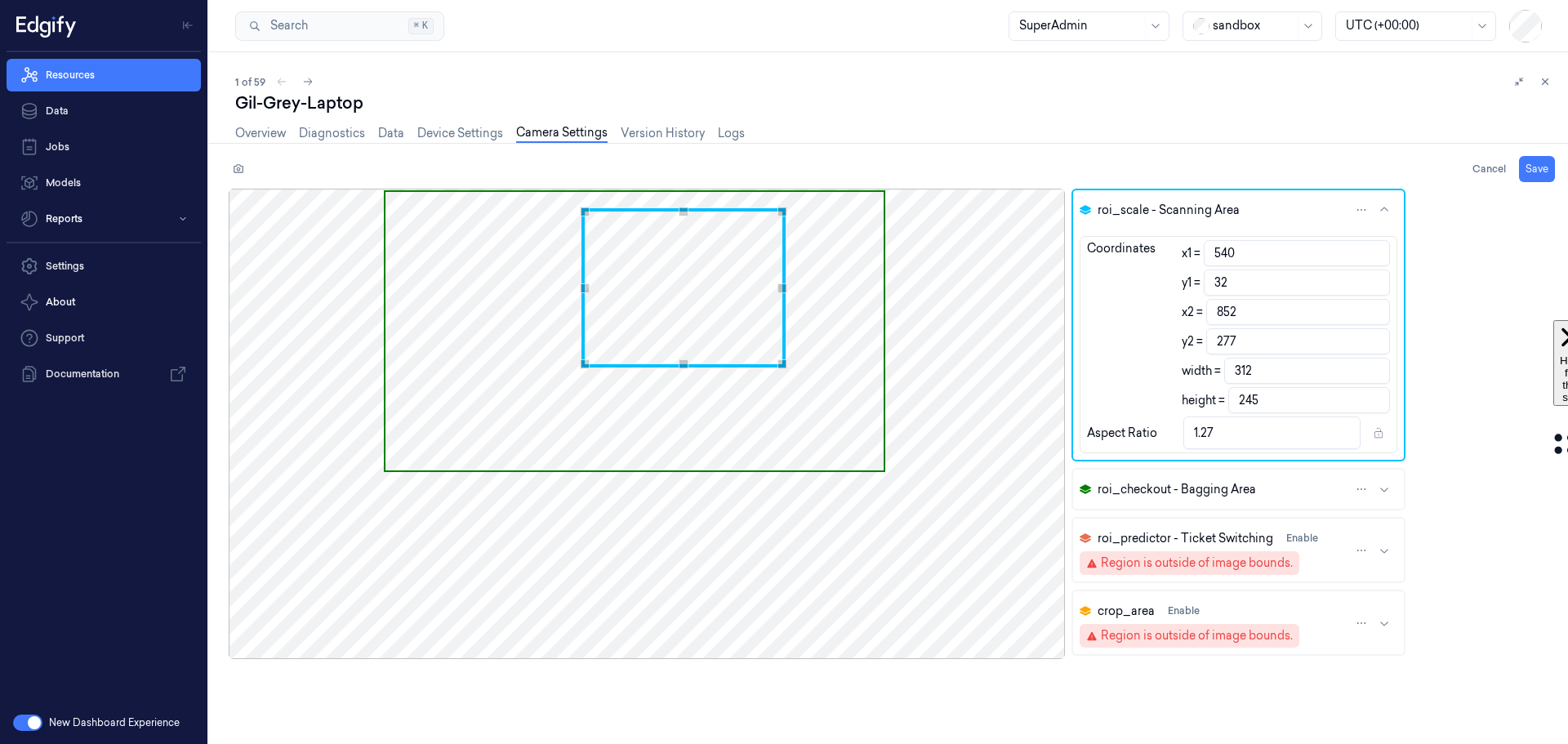
click at [719, 261] on div "Use the arrow keys to move the crop selection area" at bounding box center [683, 288] width 204 height 159
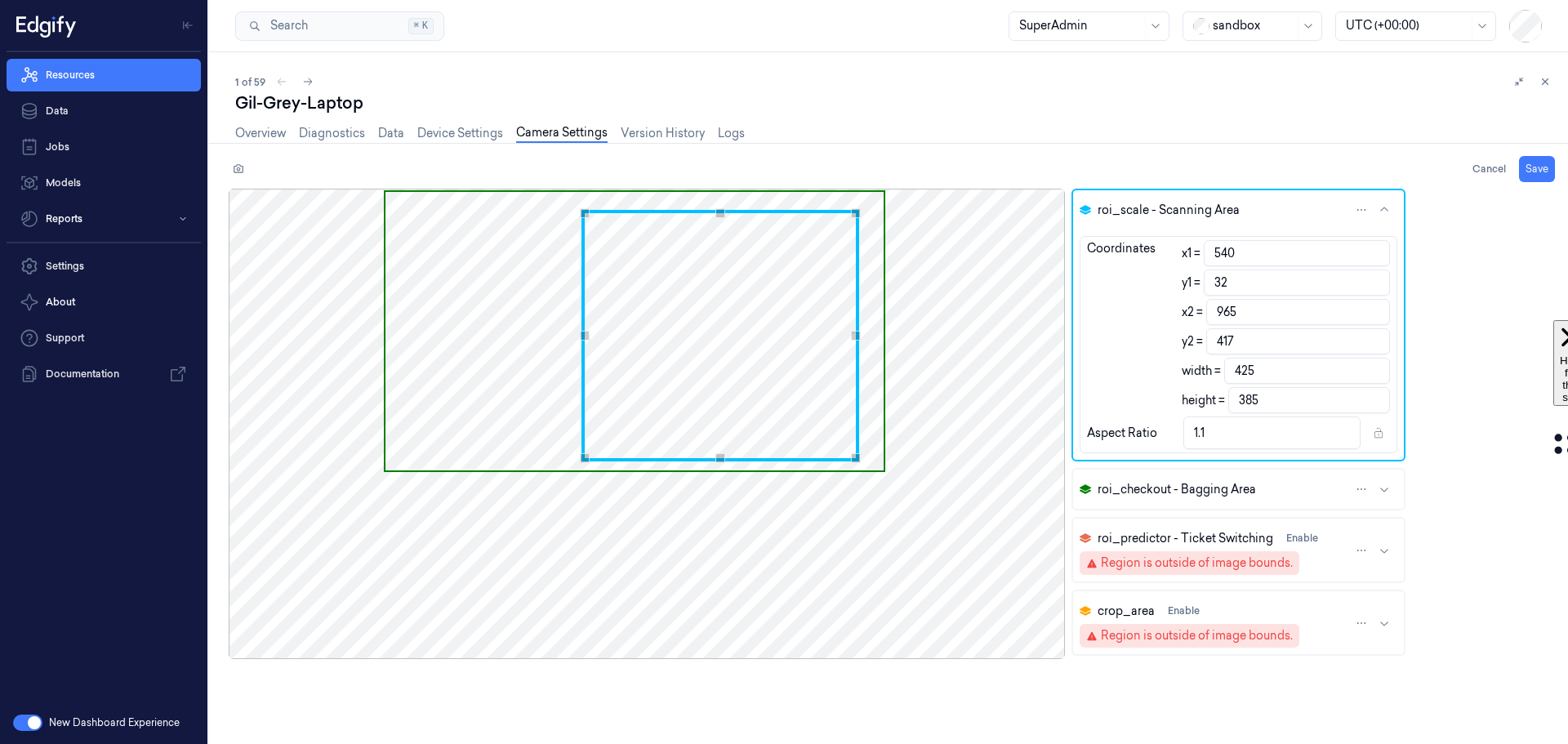
click at [854, 459] on div "Use the arrow keys to move the south east drag handle to change the crop select…" at bounding box center [856, 458] width 10 height 10
click at [243, 172] on icon at bounding box center [239, 168] width 10 height 9
click at [243, 173] on icon at bounding box center [239, 168] width 10 height 9
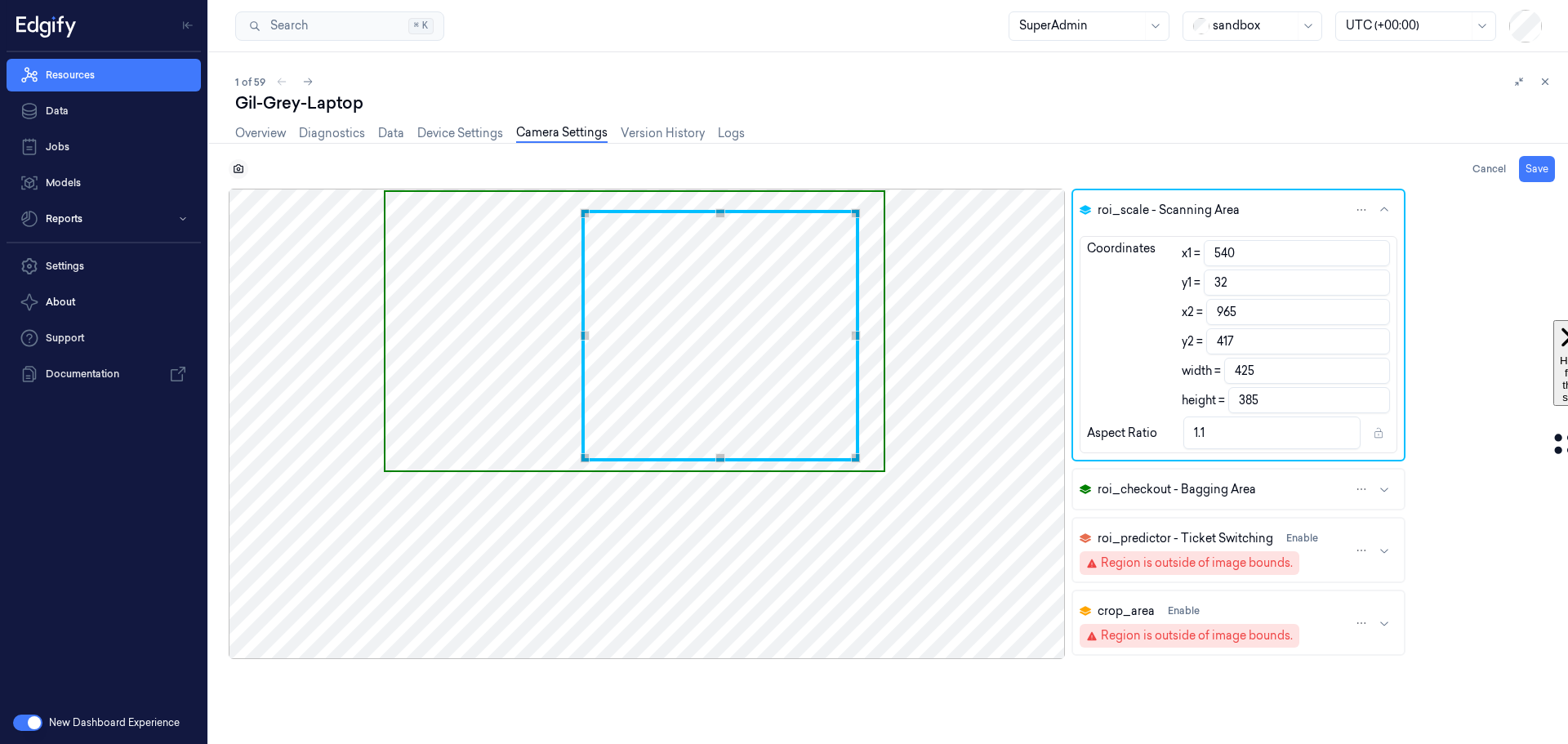
click at [243, 173] on icon at bounding box center [239, 168] width 10 height 9
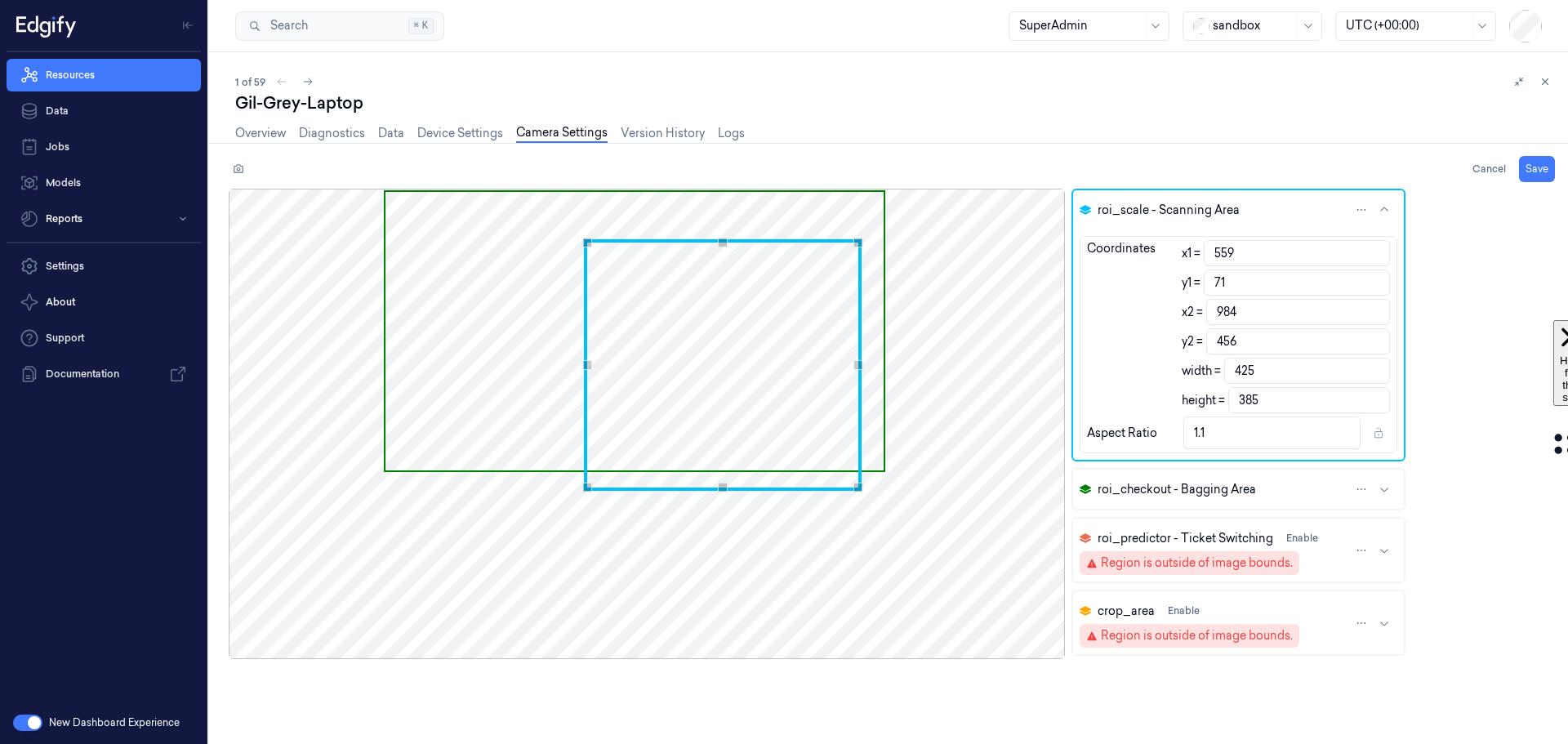
click at [688, 339] on div "Use the arrow keys to move the crop selection area" at bounding box center [722, 365] width 277 height 252
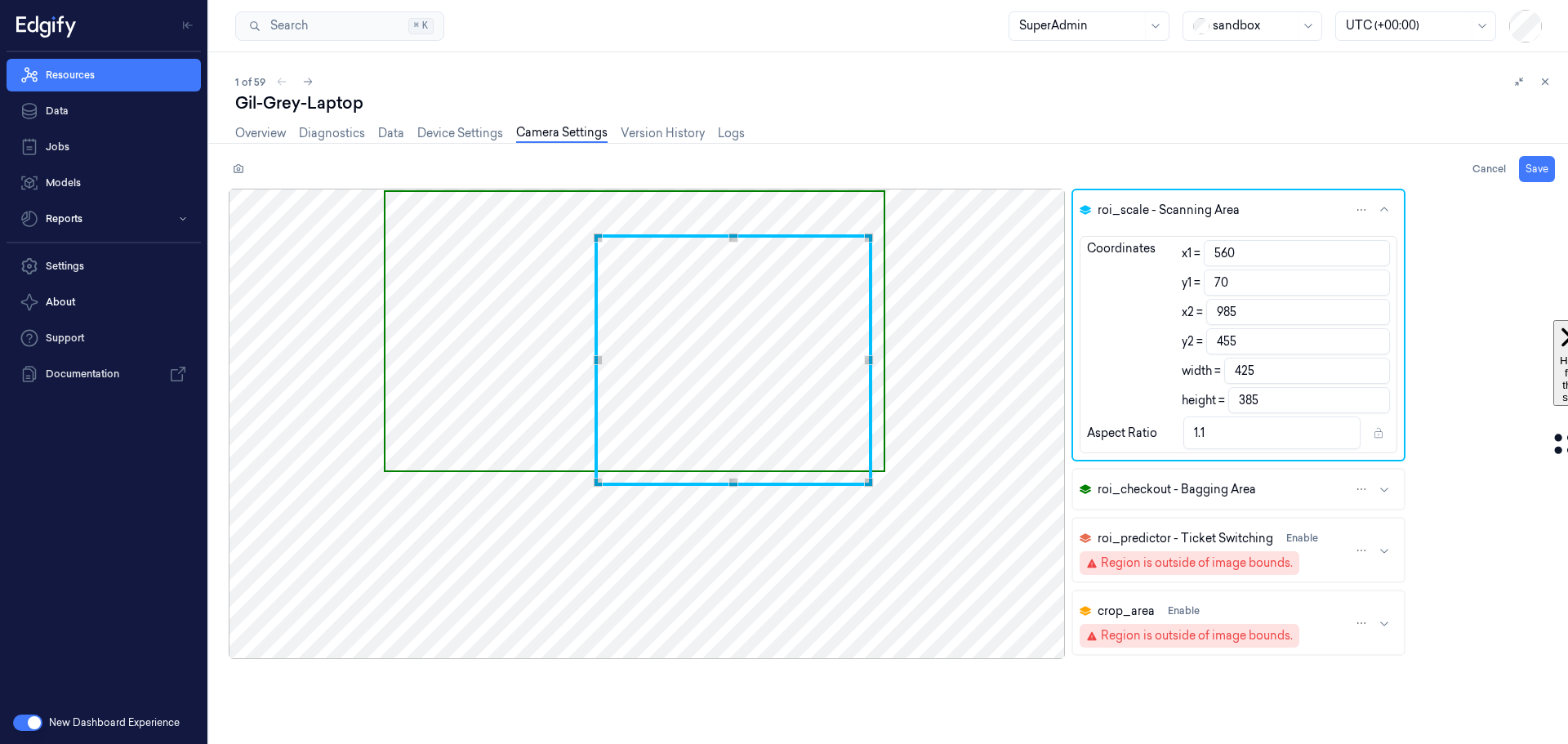
click at [474, 316] on span "Use the arrow keys to move the crop selection area" at bounding box center [634, 331] width 498 height 280
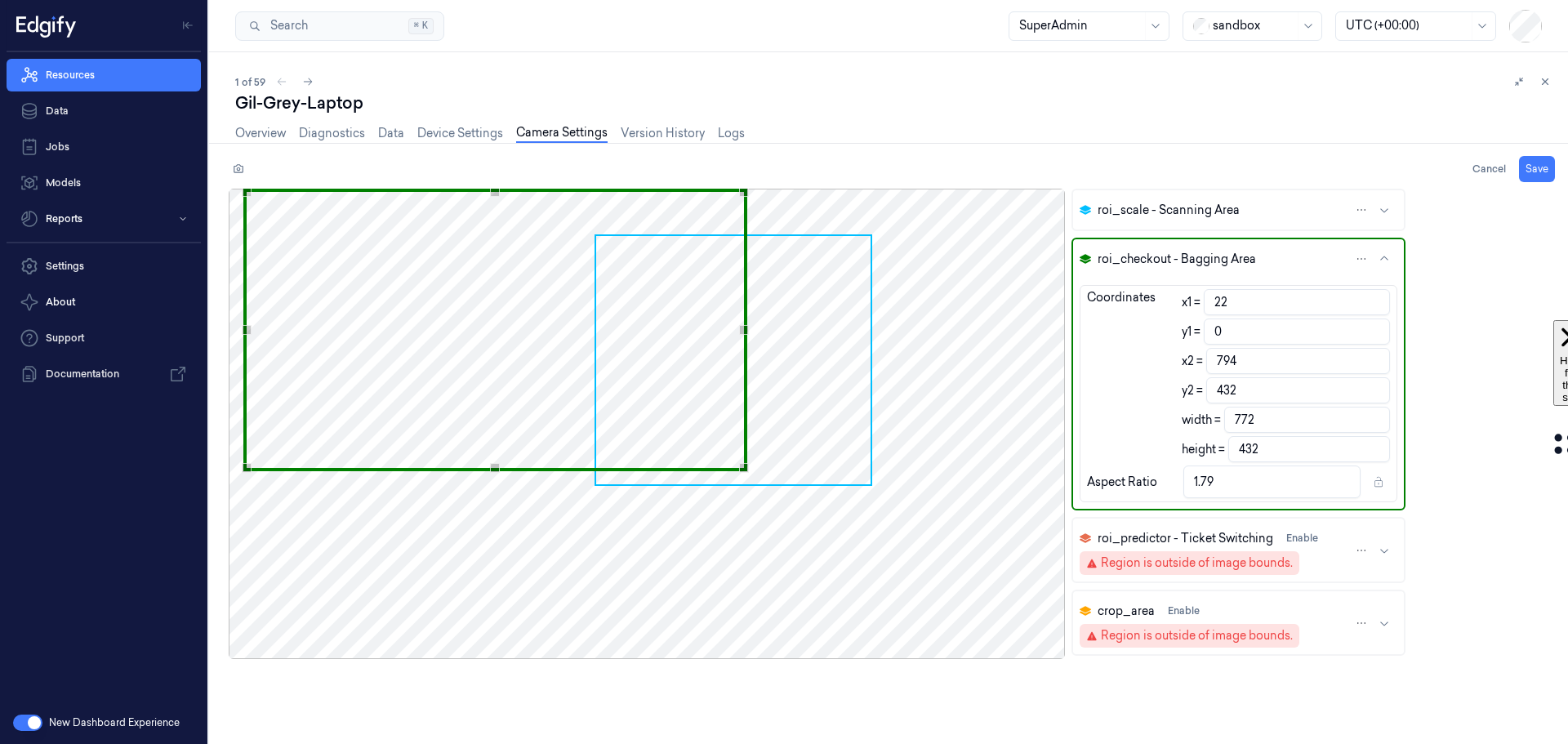
click at [348, 289] on div "Use the arrow keys to move the crop selection area" at bounding box center [495, 330] width 505 height 283
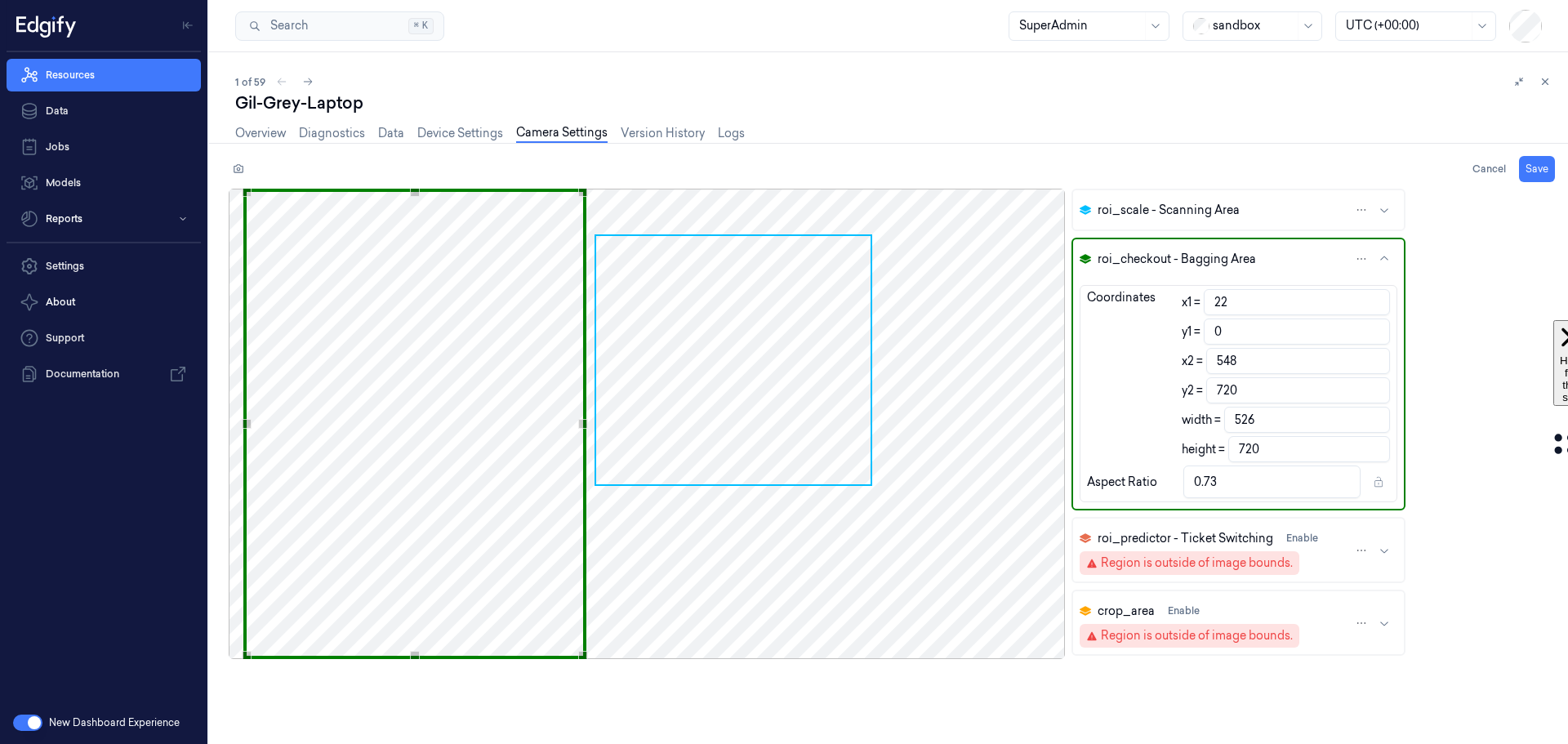
click at [584, 656] on div "Use the arrow keys to move the south east drag handle to change the crop select…" at bounding box center [584, 656] width 10 height 10
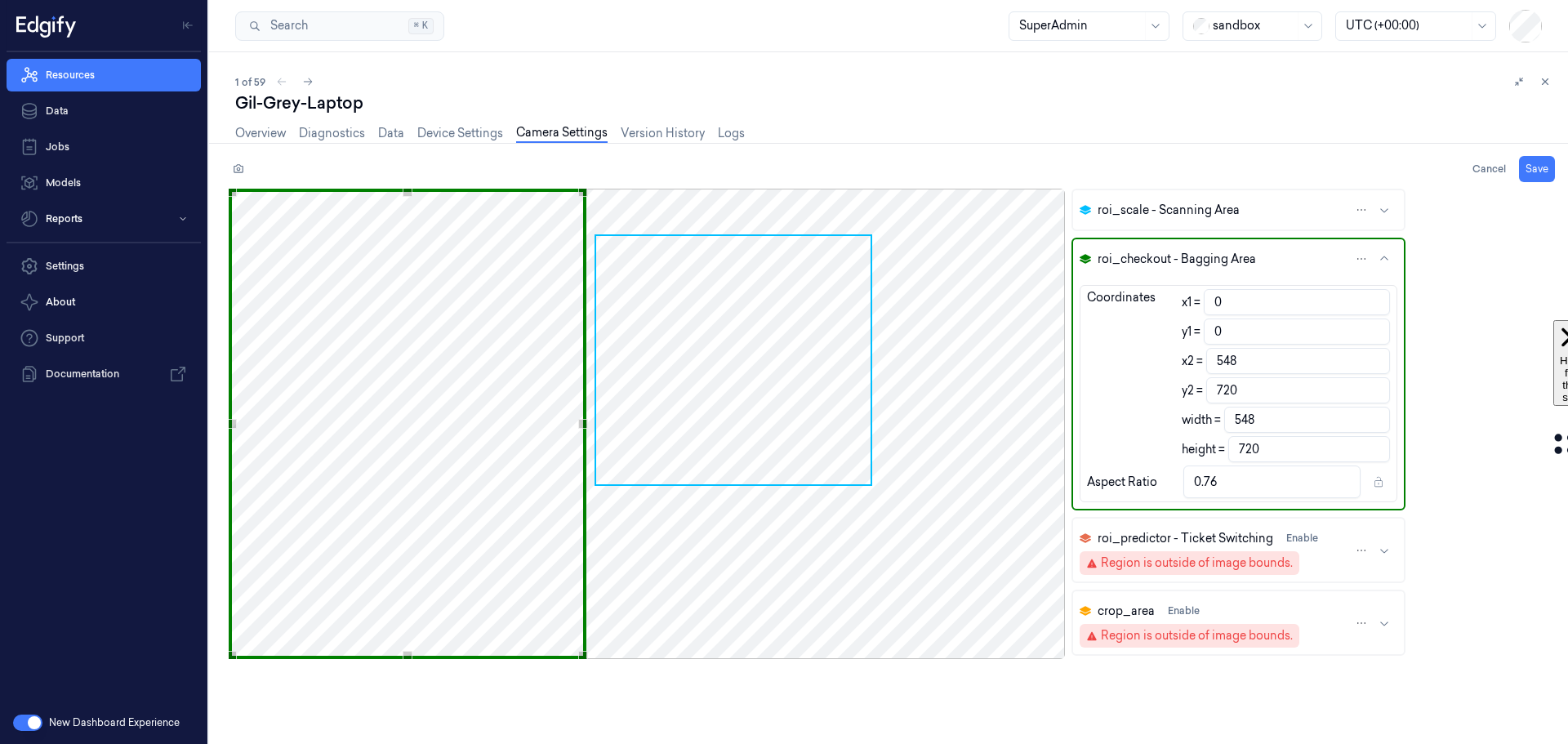
click at [224, 422] on div "Cancel Save roi_scale - Scanning Area roi_checkout - Bagging Area Coordinates x…" at bounding box center [885, 450] width 1366 height 588
drag, startPoint x: 711, startPoint y: 355, endPoint x: 746, endPoint y: 418, distance: 72.1
click at [746, 418] on span "Use the arrow keys to move the crop selection area" at bounding box center [734, 360] width 274 height 248
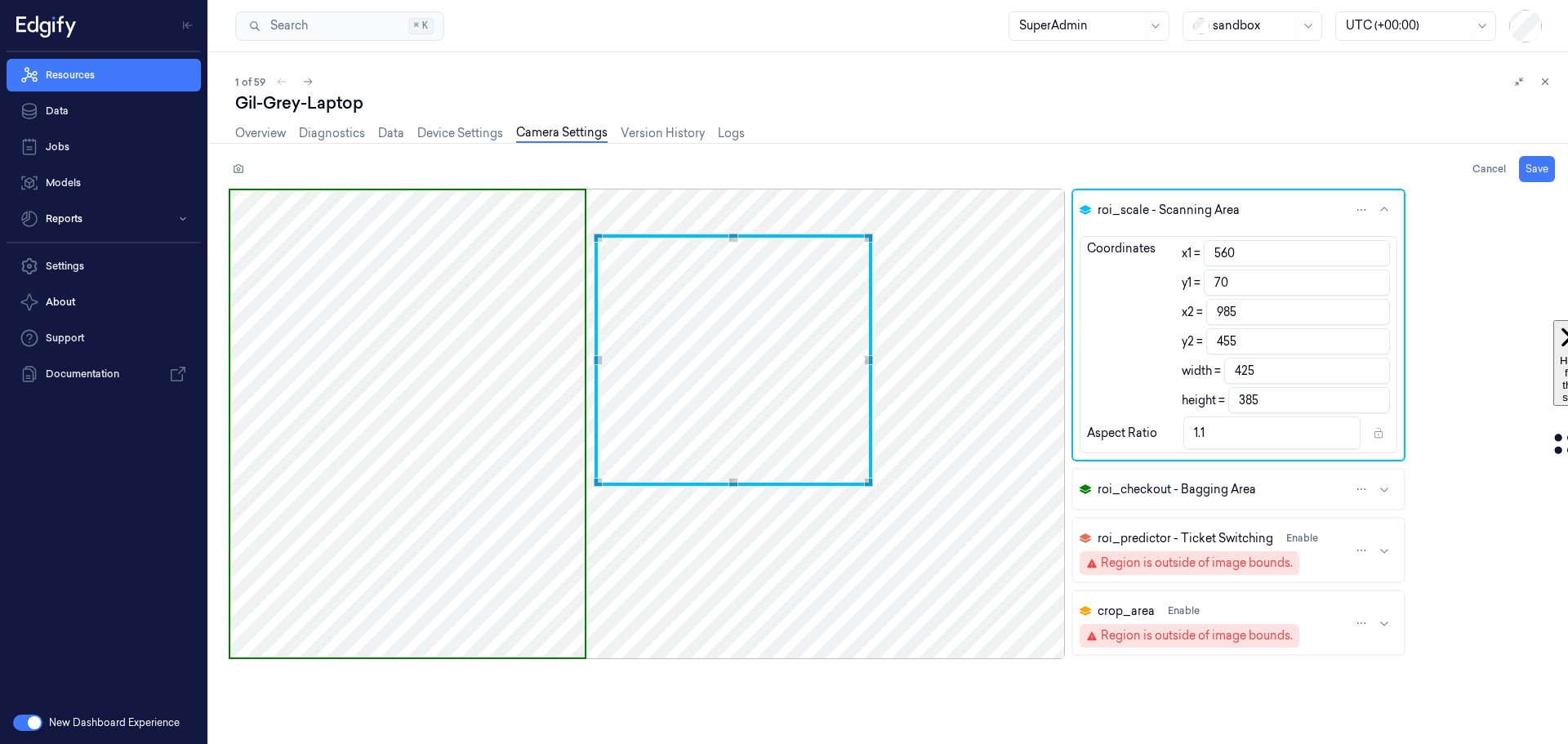
click at [724, 335] on div "Use the arrow keys to move the crop selection area" at bounding box center [733, 360] width 277 height 252
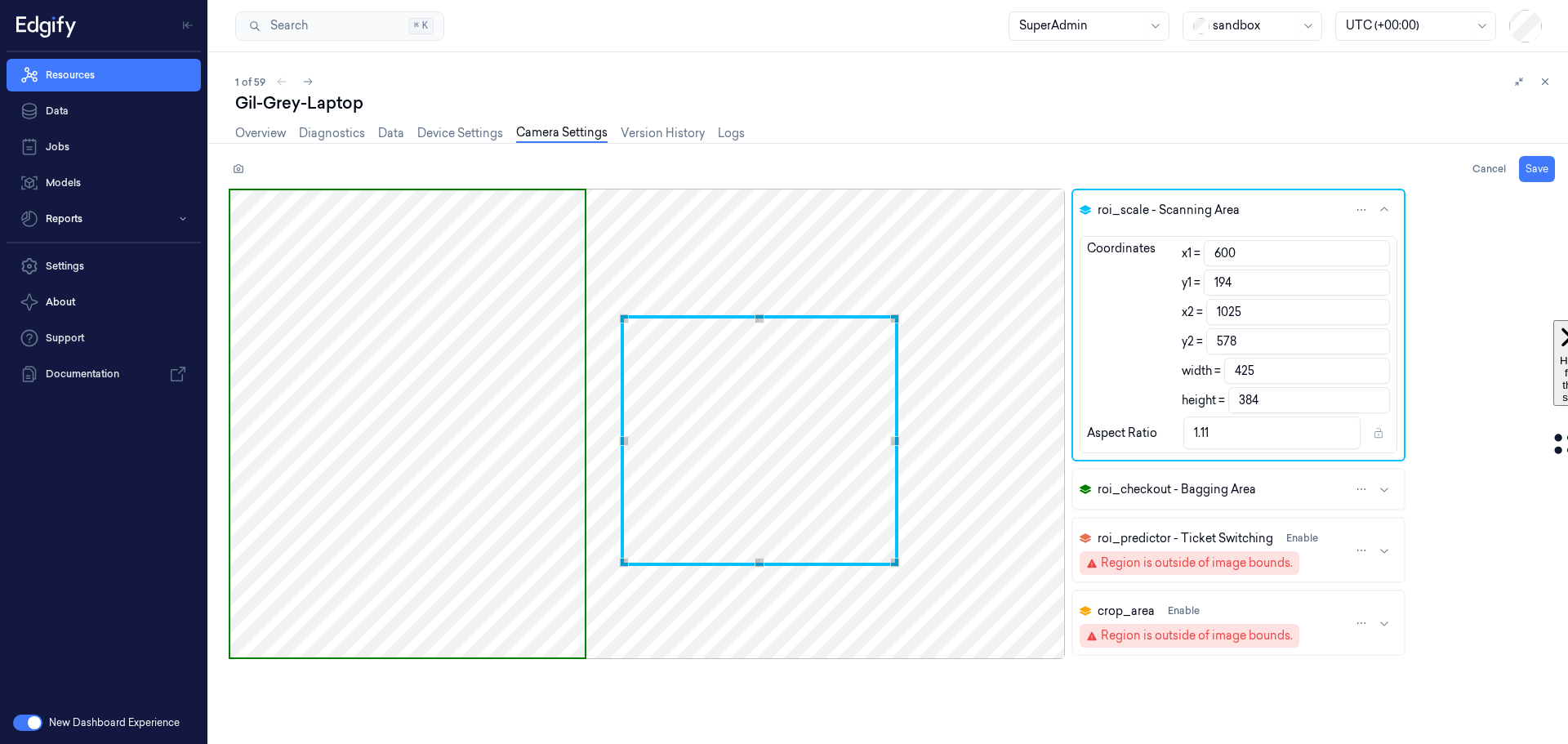
click at [763, 442] on div "Use the arrow keys to move the crop selection area" at bounding box center [759, 441] width 277 height 251
click at [236, 168] on icon at bounding box center [239, 169] width 12 height 12
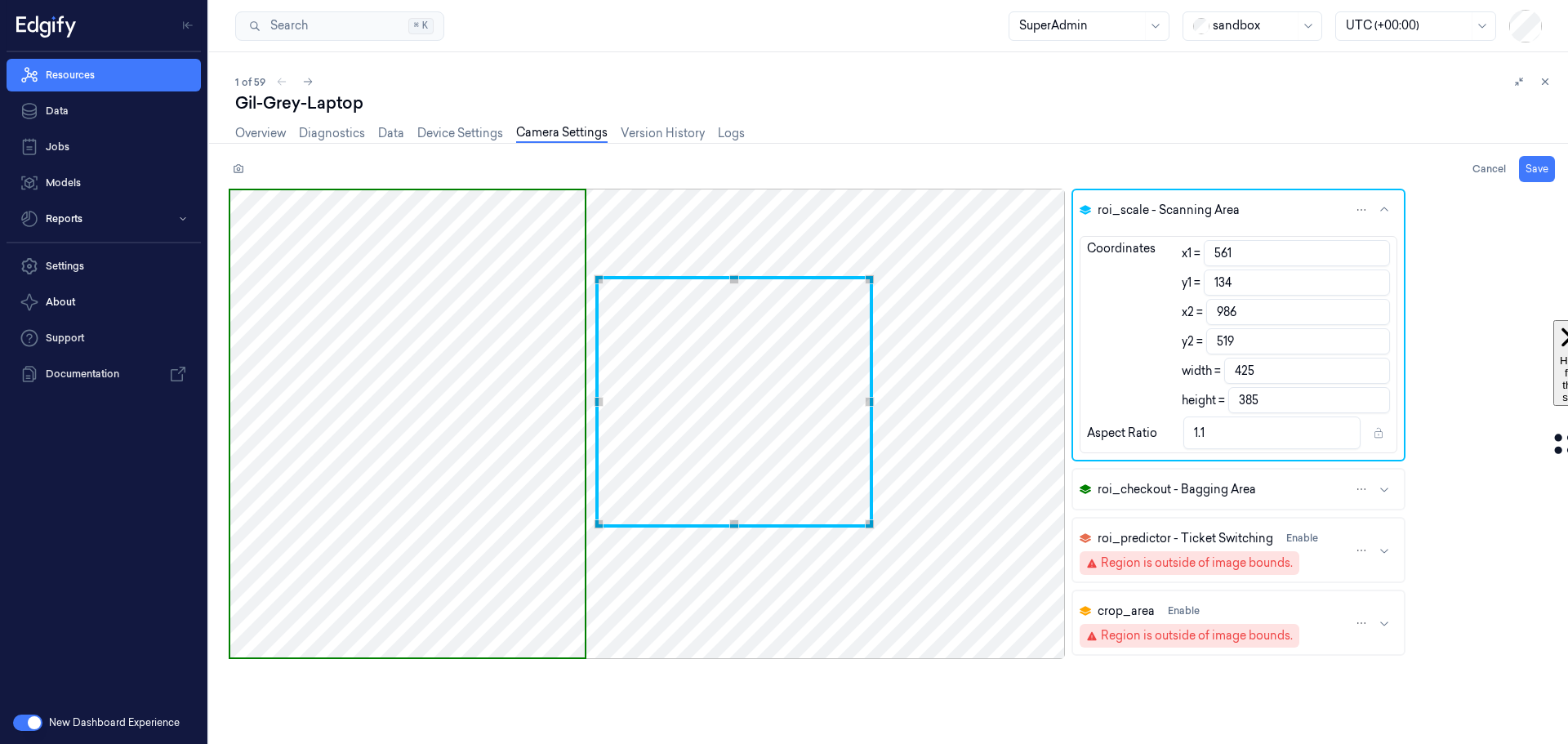
click at [753, 371] on div "Use the arrow keys to move the crop selection area" at bounding box center [734, 402] width 277 height 252
click at [734, 219] on div "Use the up and down arrow keys to move the north drag handle to change the crop…" at bounding box center [735, 220] width 10 height 10
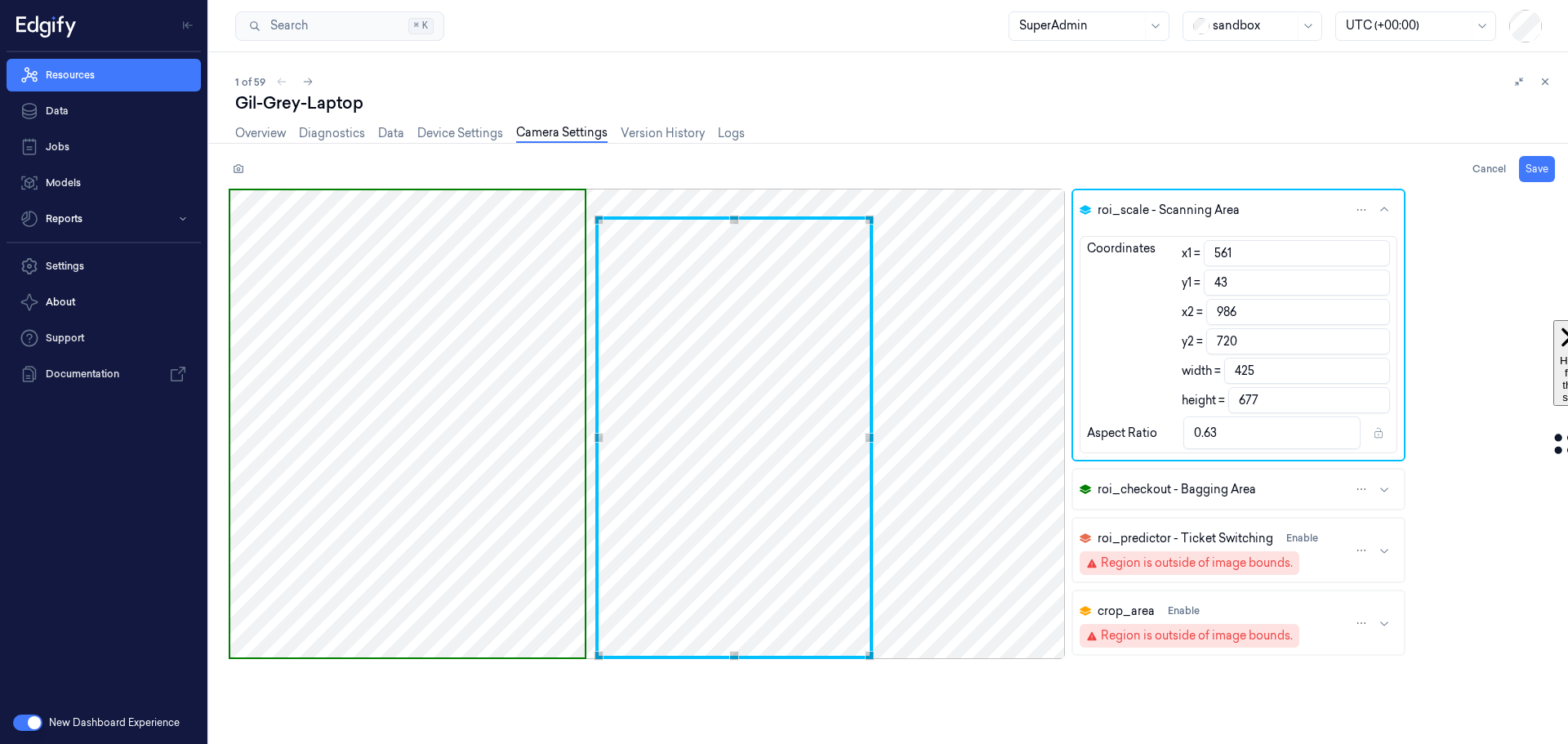
click at [725, 708] on div at bounding box center [647, 466] width 836 height 555
click at [735, 183] on div "Cancel Save roi_scale - Scanning Area Coordinates x1 = 561 y1 = 0 x2 = 986 y2 =…" at bounding box center [885, 450] width 1366 height 588
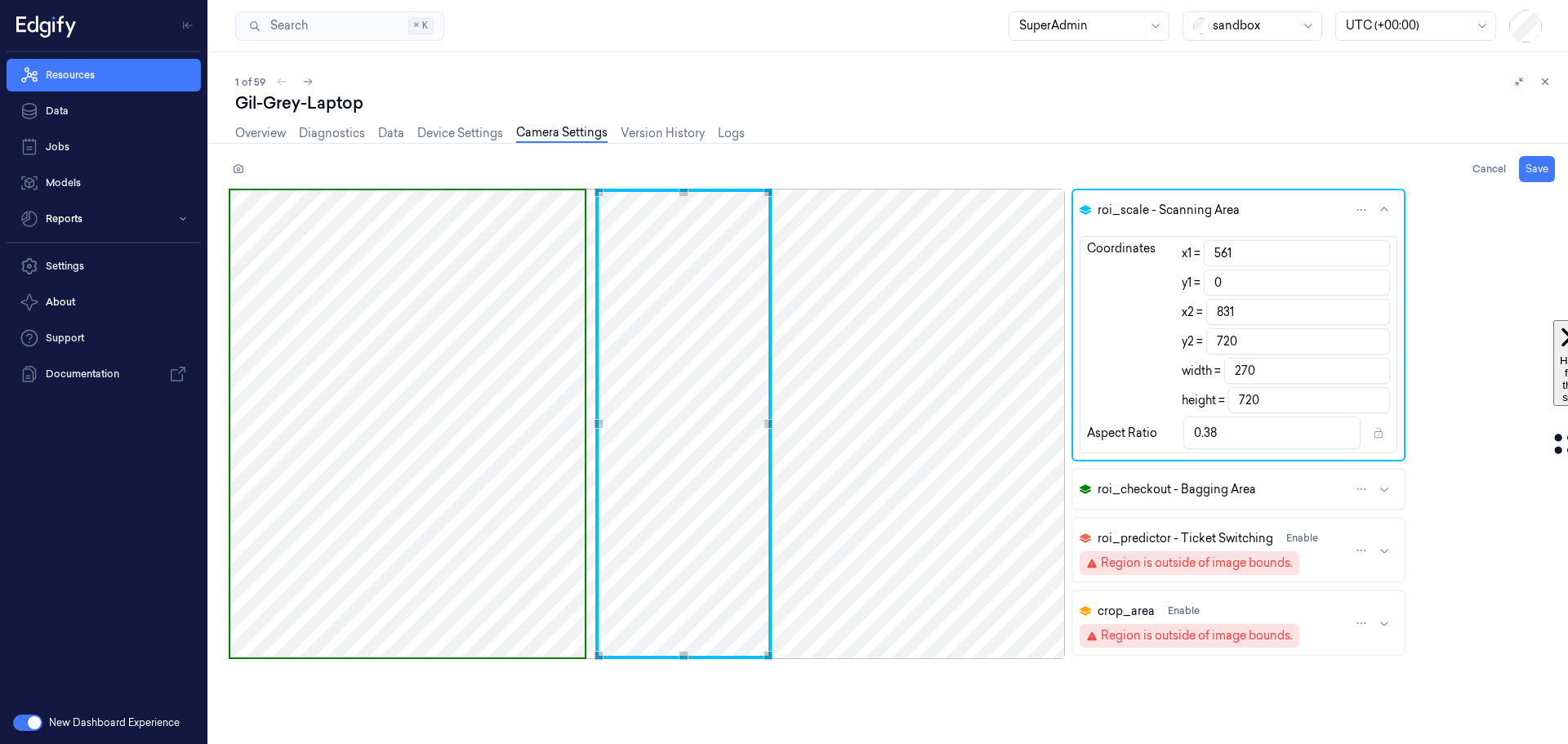
click at [772, 433] on div at bounding box center [647, 424] width 836 height 470
click at [1531, 165] on button "Save" at bounding box center [1536, 169] width 36 height 26
click at [1532, 163] on button "Save" at bounding box center [1536, 169] width 36 height 26
click at [238, 127] on link "Overview" at bounding box center [260, 133] width 50 height 19
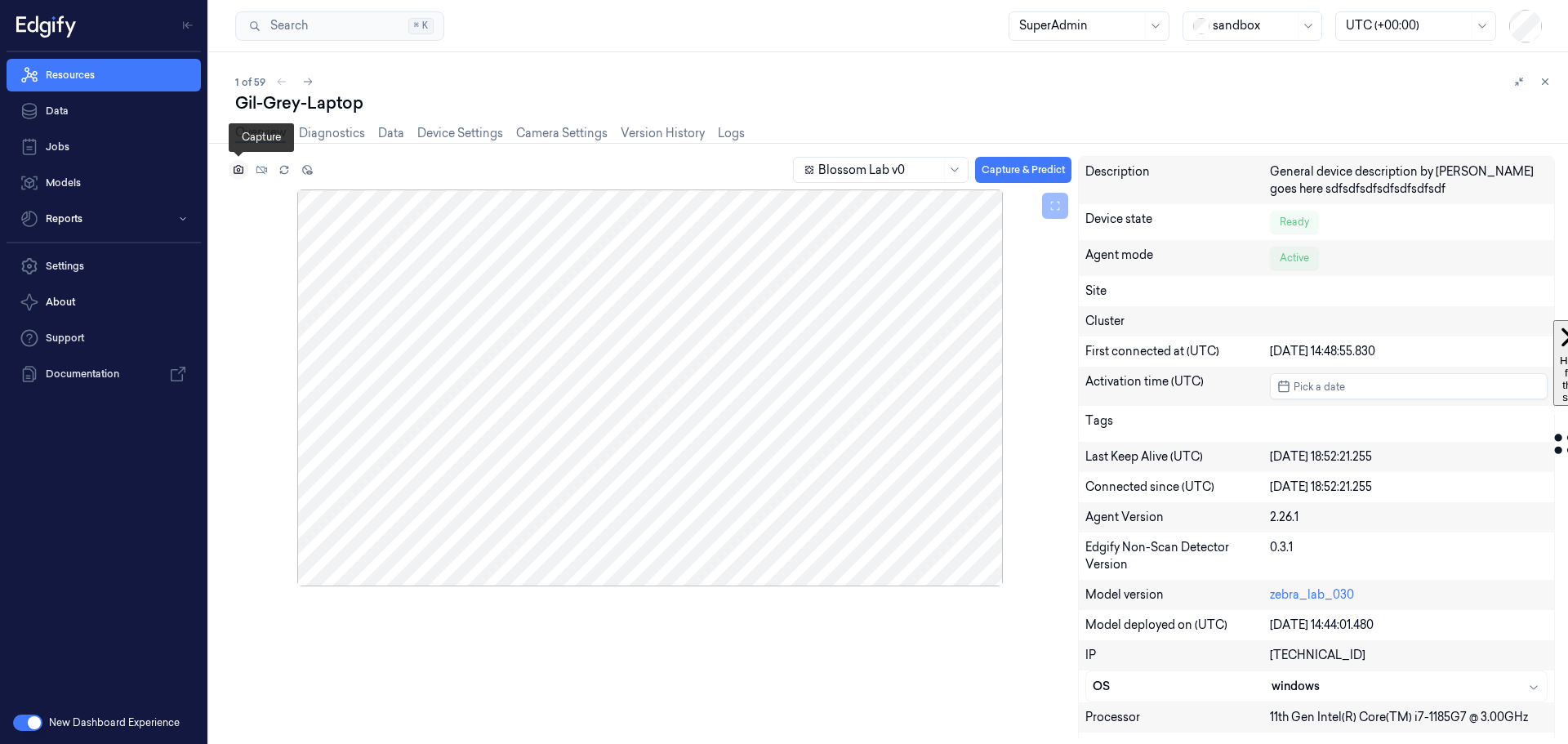
click at [237, 166] on icon at bounding box center [239, 169] width 10 height 9
click at [232, 174] on button at bounding box center [239, 170] width 20 height 20
click at [559, 132] on link "Camera Settings" at bounding box center [562, 133] width 92 height 19
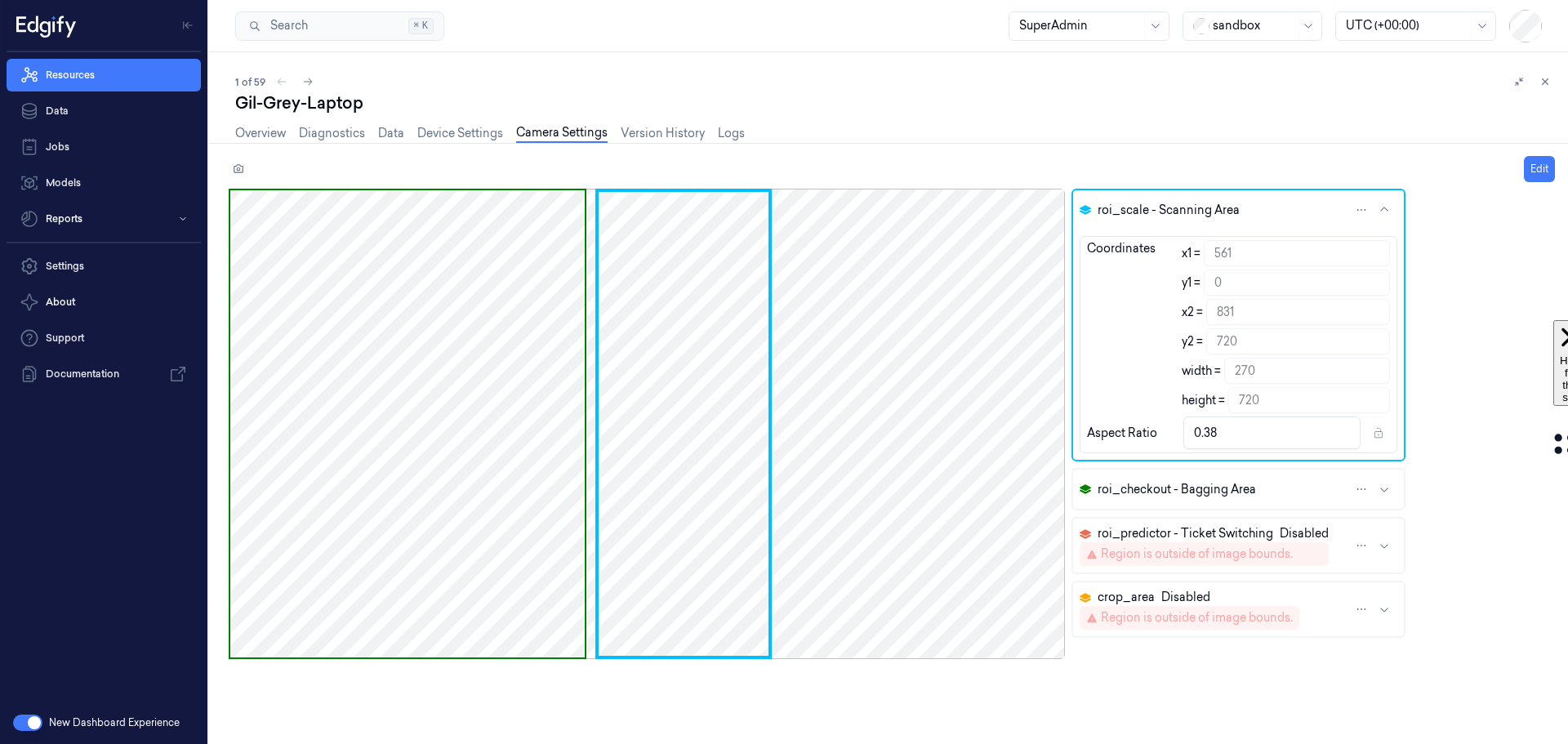
click at [248, 124] on div "Overview Diagnostics Data Device Settings Camera Settings Version History Logs" at bounding box center [490, 135] width 510 height 41
click at [275, 135] on link "Overview" at bounding box center [260, 133] width 50 height 19
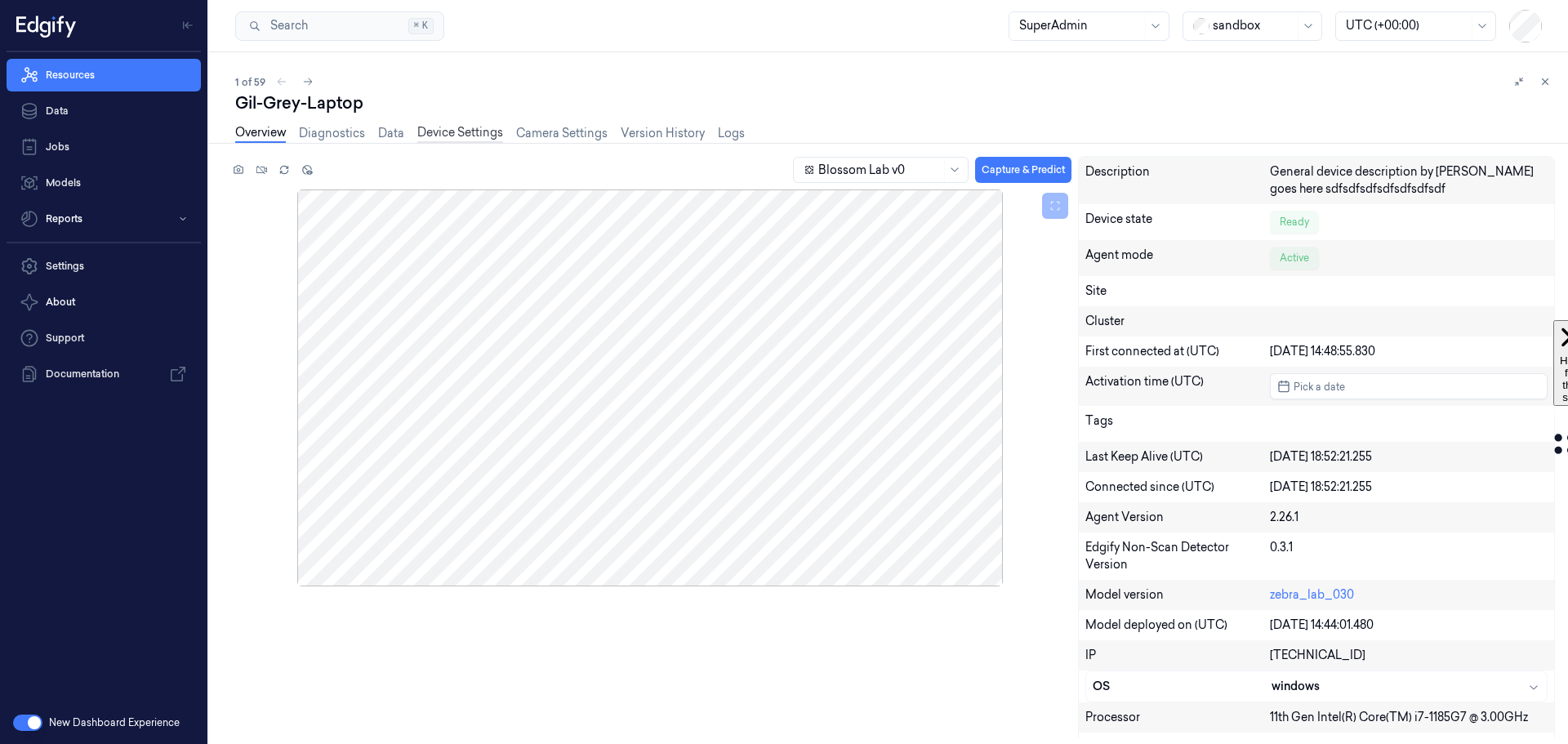
click at [454, 135] on link "Device Settings" at bounding box center [460, 133] width 86 height 19
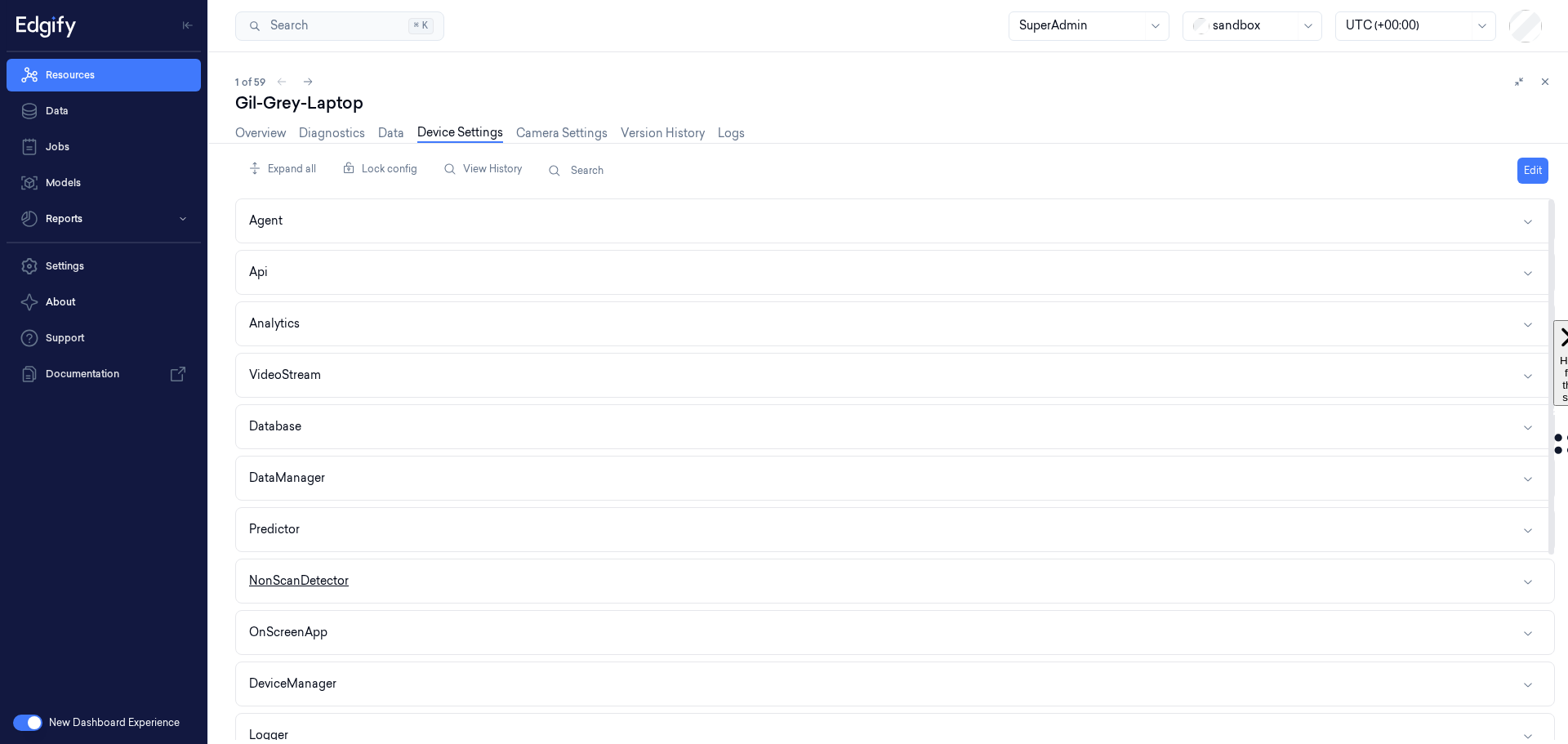
click at [423, 589] on button "NonScanDetector" at bounding box center [895, 582] width 1318 height 43
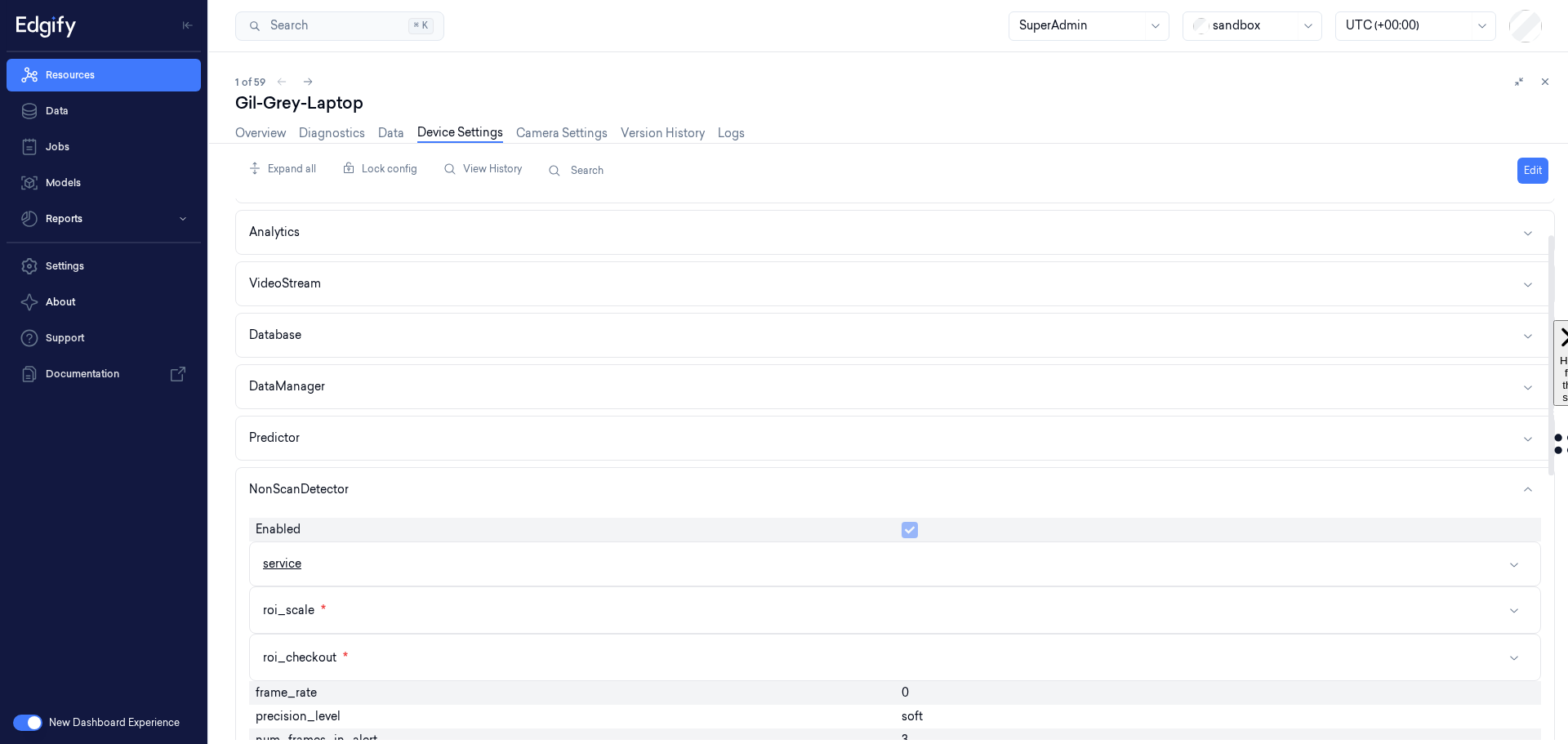
scroll to position [82, 0]
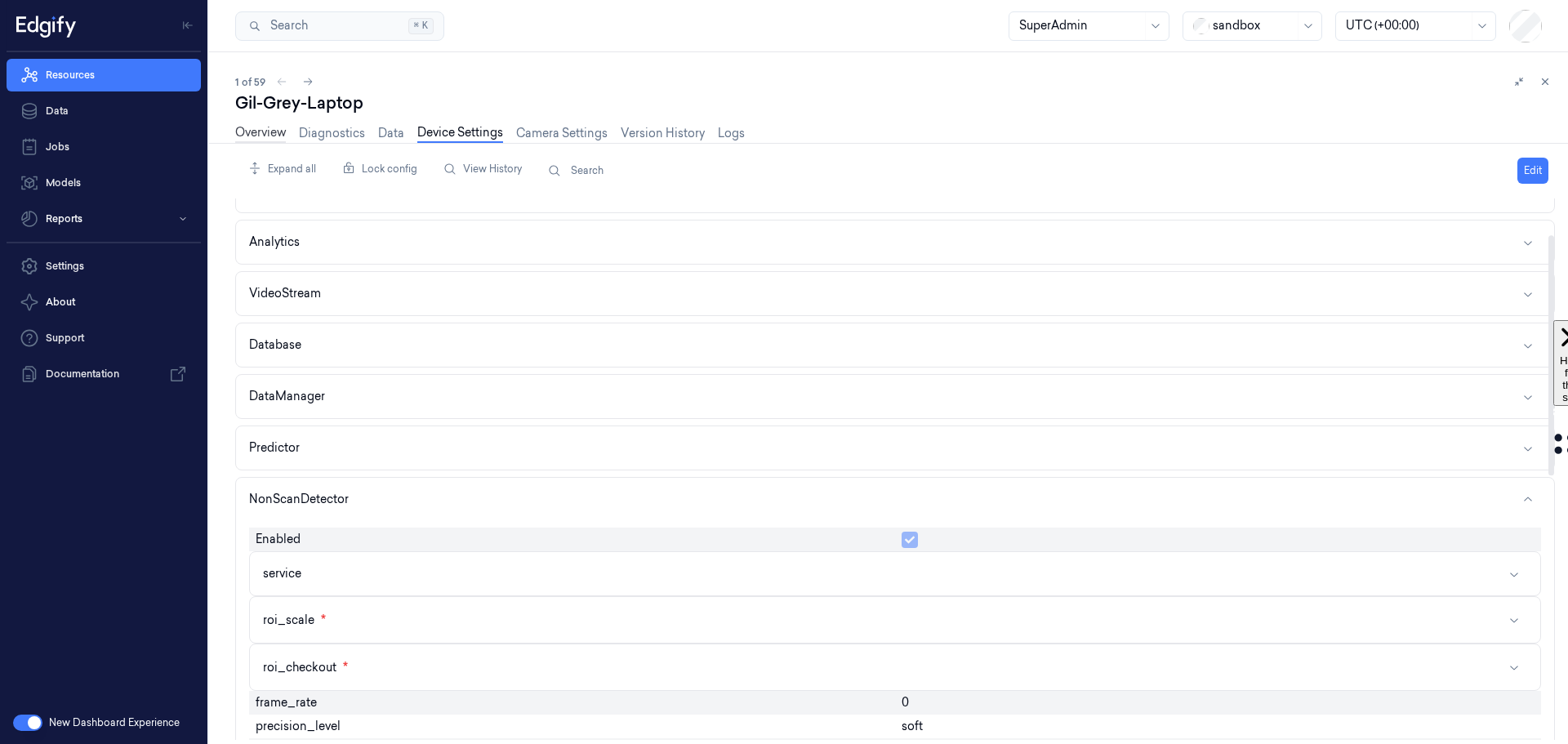
click at [262, 128] on link "Overview" at bounding box center [260, 133] width 50 height 19
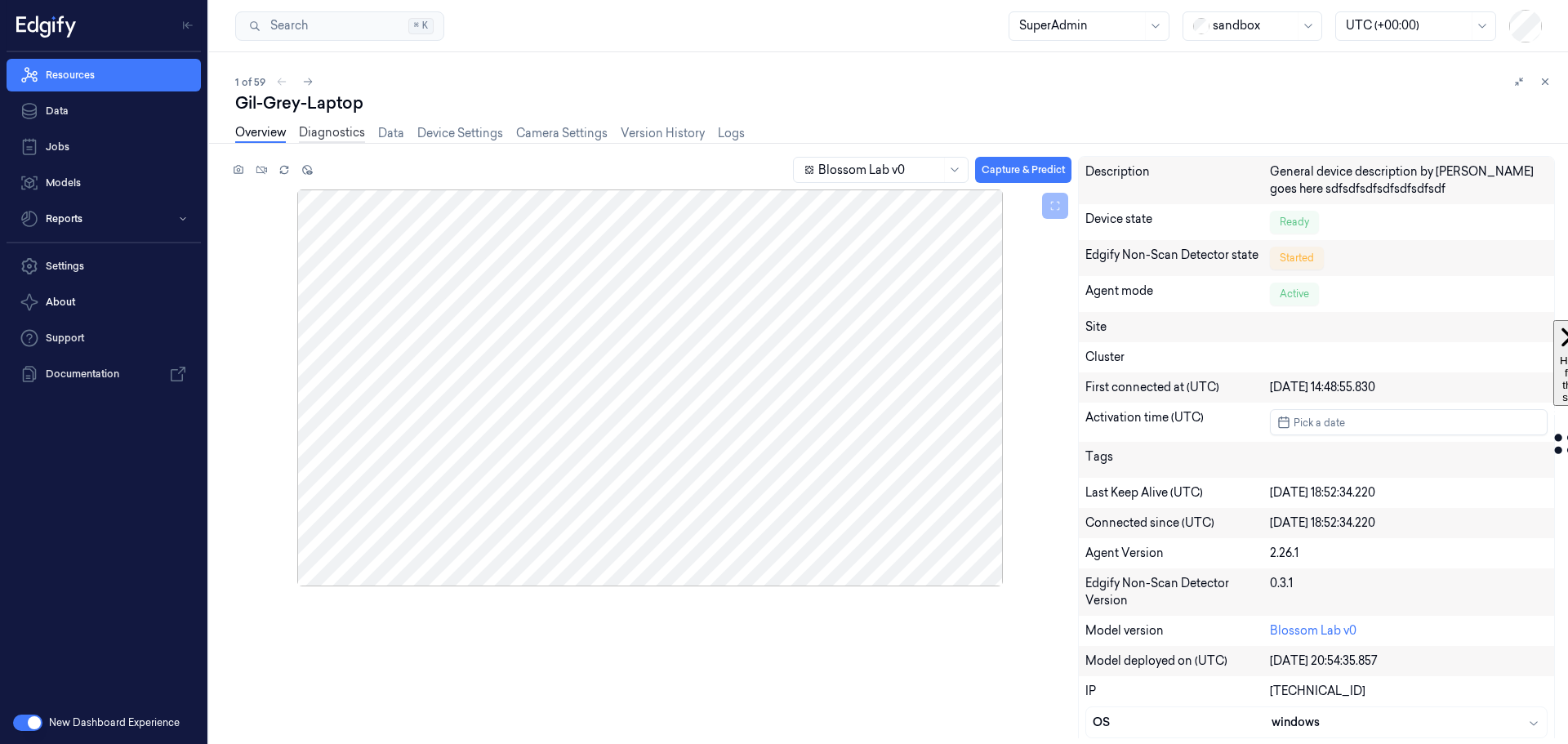
click at [352, 134] on link "Diagnostics" at bounding box center [332, 133] width 66 height 19
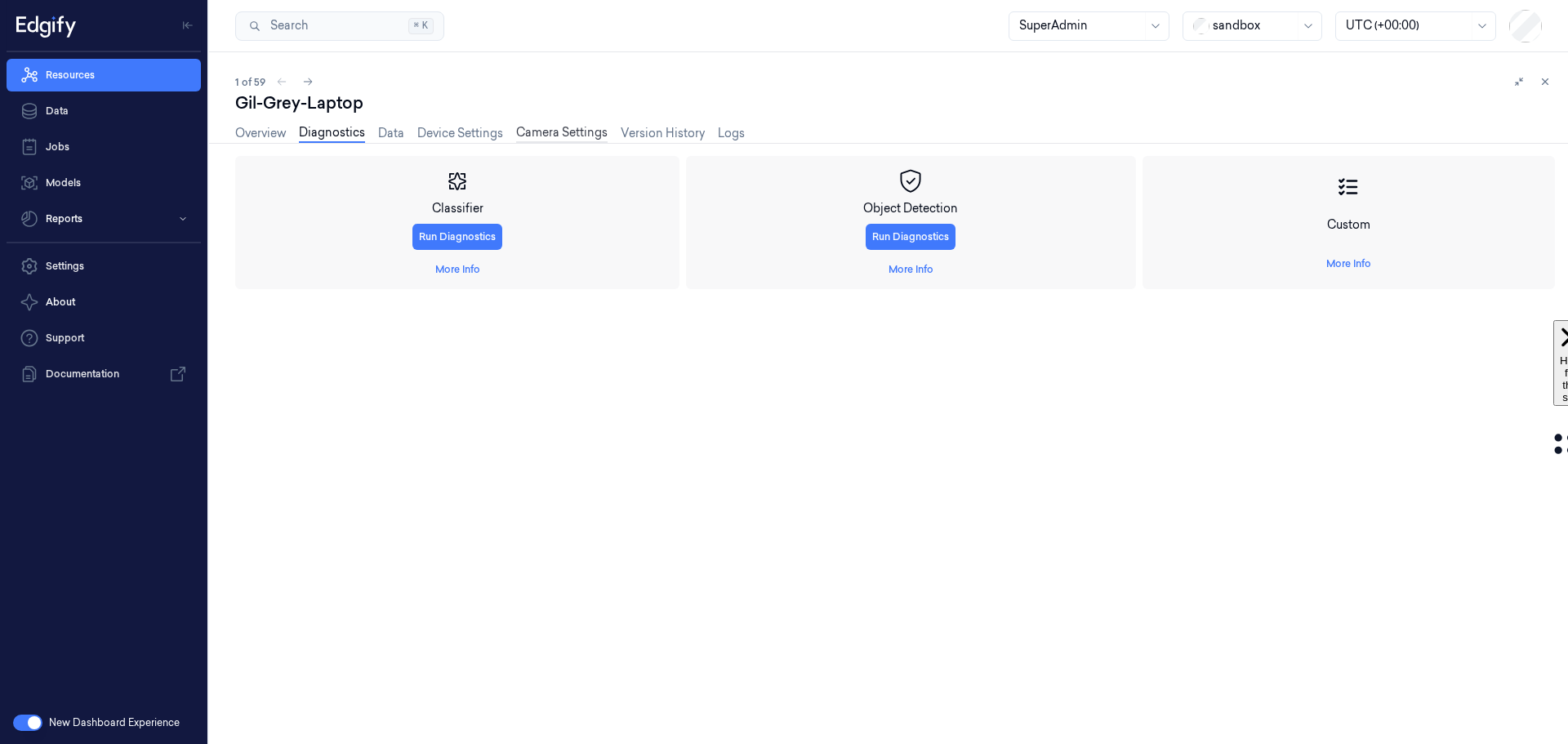
click at [564, 132] on link "Camera Settings" at bounding box center [562, 133] width 92 height 19
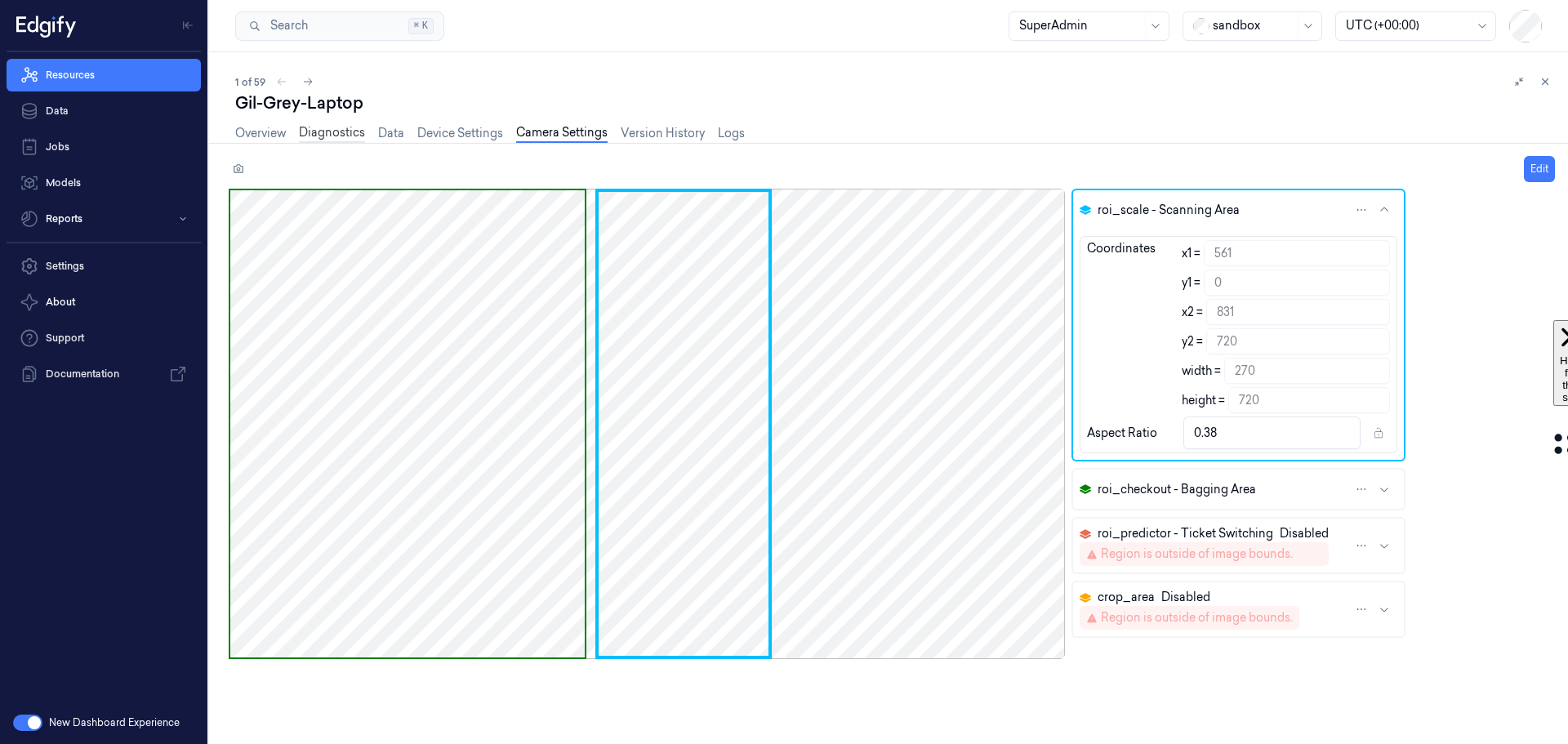
click at [364, 131] on link "Diagnostics" at bounding box center [332, 133] width 66 height 19
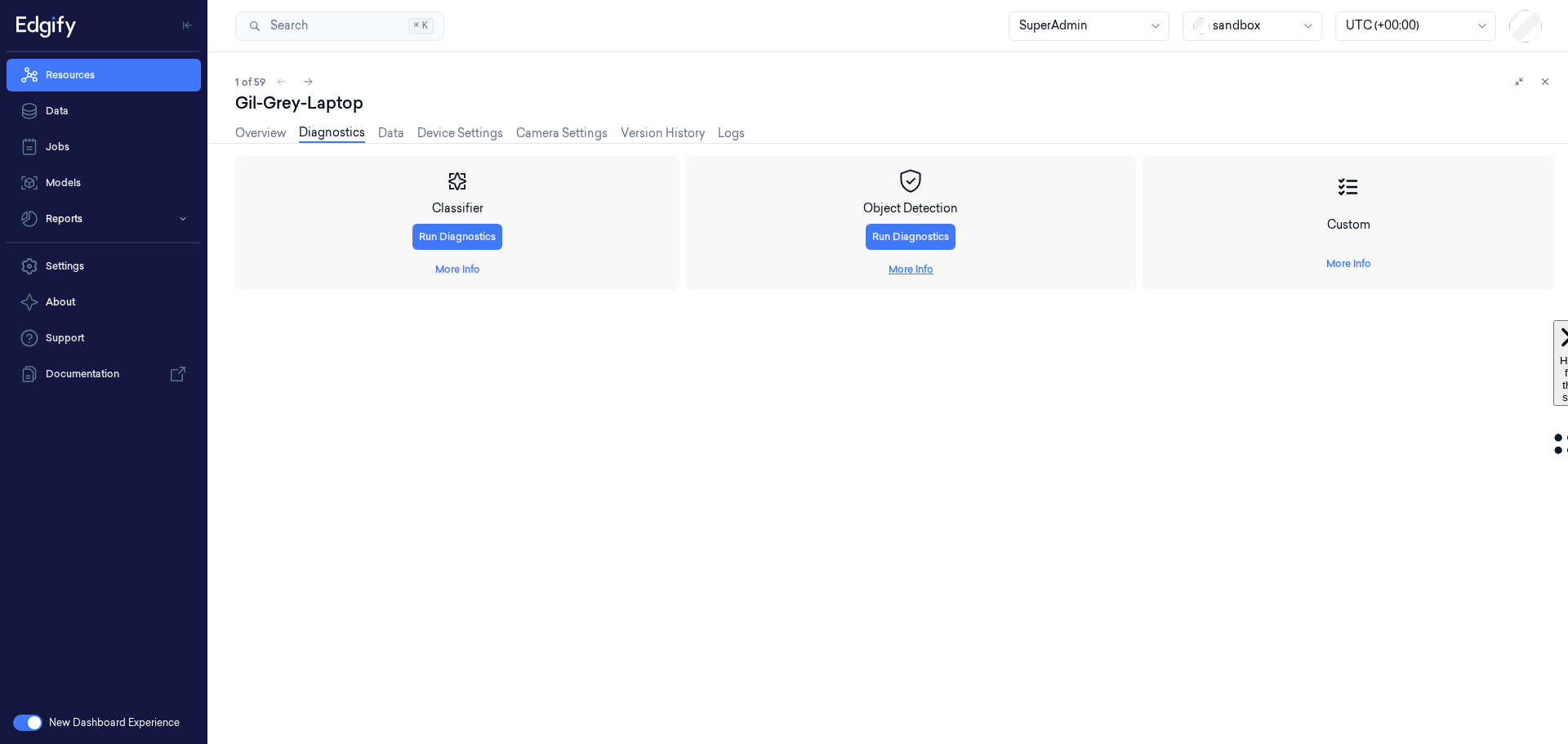
click at [924, 270] on link "More Info" at bounding box center [910, 269] width 44 height 15
click at [276, 425] on span "Start Recording" at bounding box center [278, 423] width 73 height 15
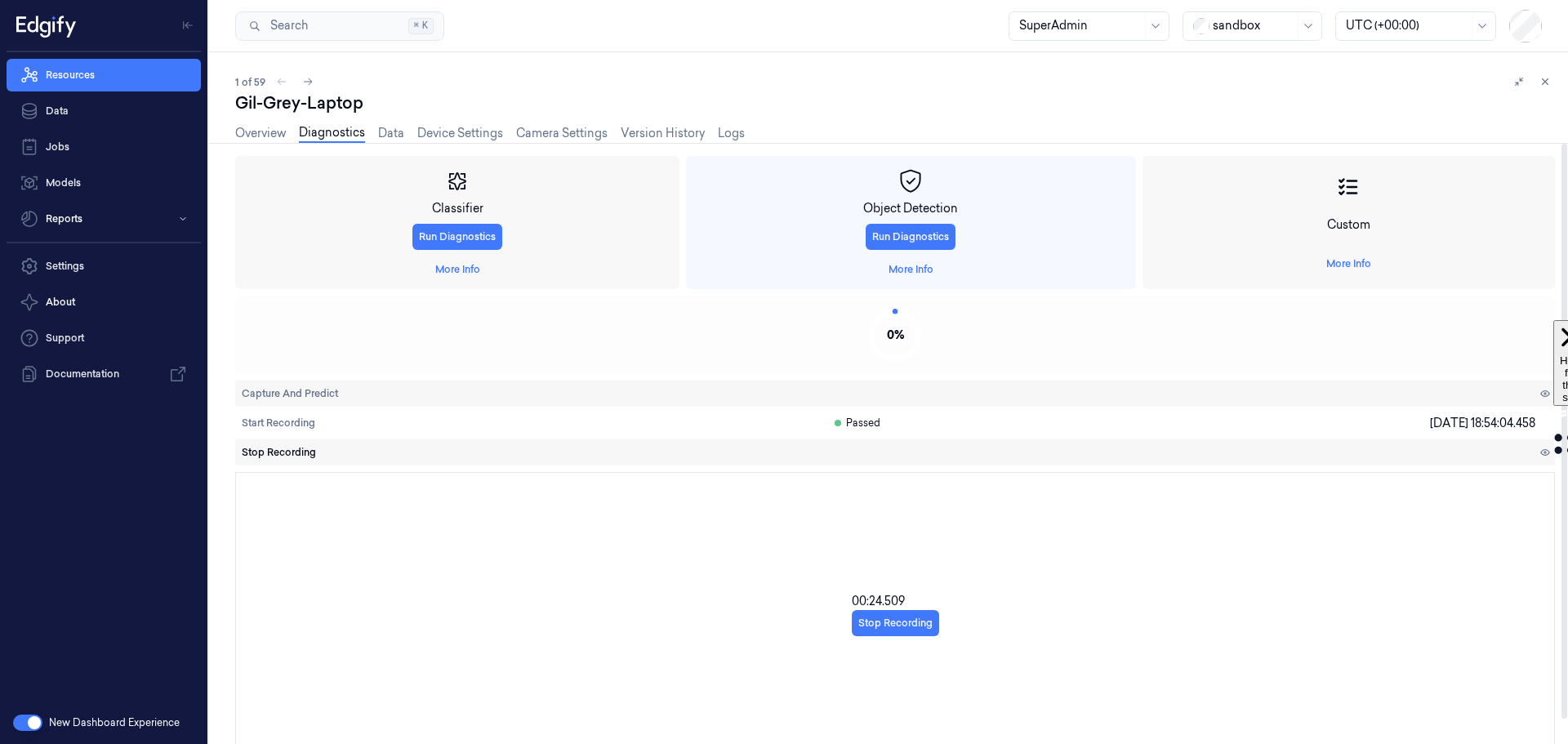
click at [271, 453] on span "Stop Recording" at bounding box center [278, 453] width 74 height 15
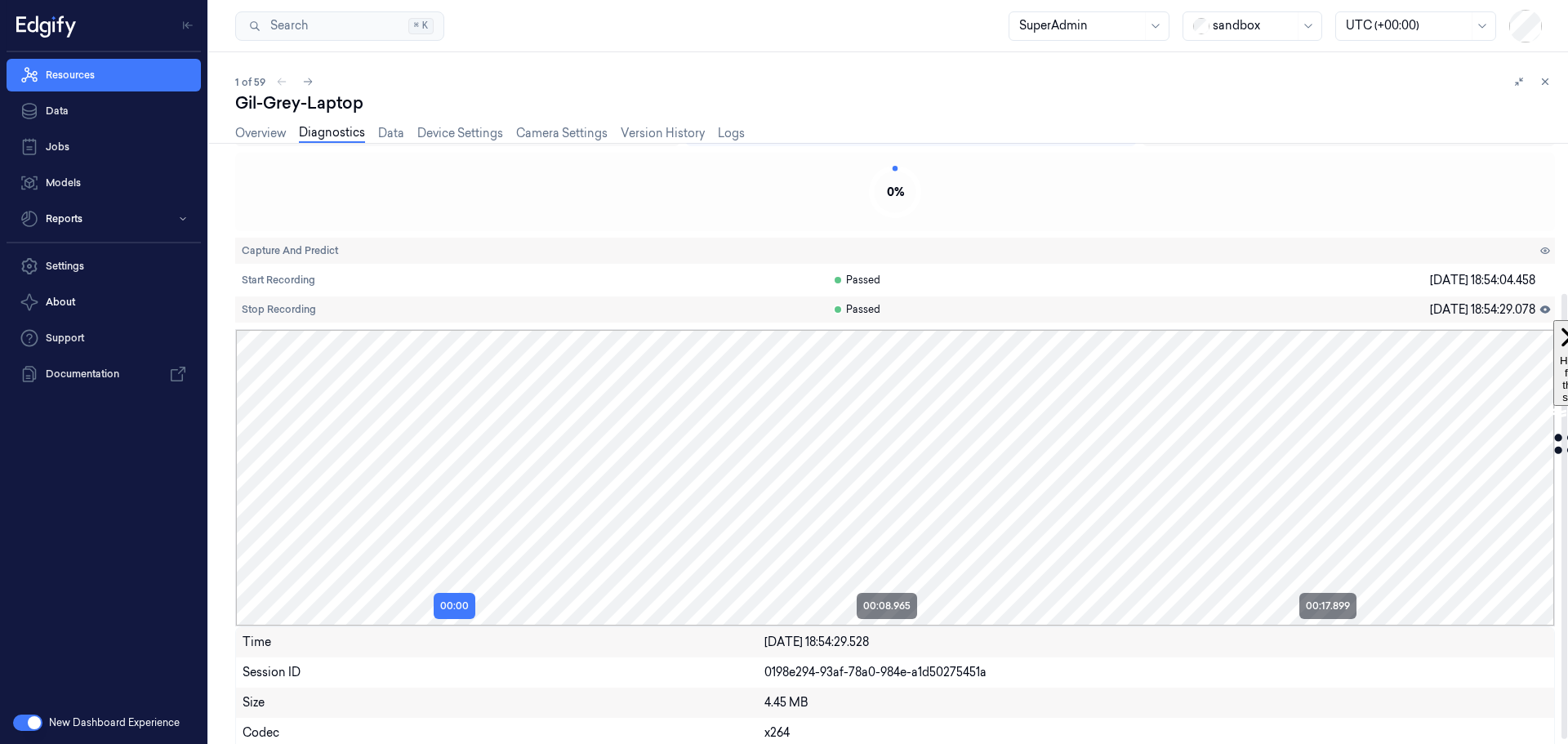
scroll to position [208, 0]
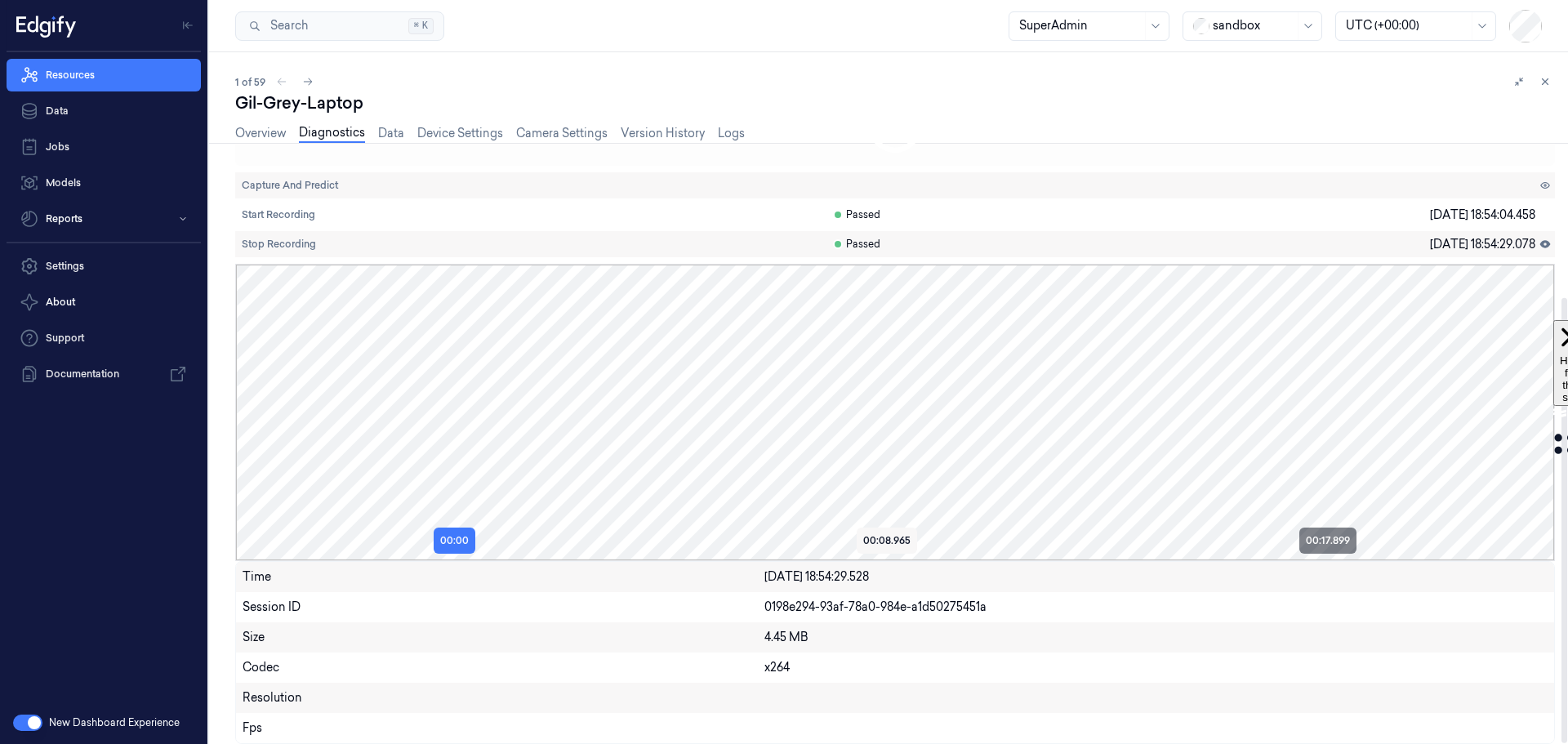
click at [893, 539] on button "00:08.965" at bounding box center [887, 540] width 60 height 26
click at [1308, 541] on button "00:17.899" at bounding box center [1328, 540] width 57 height 26
click at [455, 546] on button "00:00" at bounding box center [454, 540] width 41 height 26
click at [889, 547] on button "00:08.965" at bounding box center [887, 540] width 60 height 26
click at [1321, 547] on button "00:17.899" at bounding box center [1328, 540] width 57 height 26
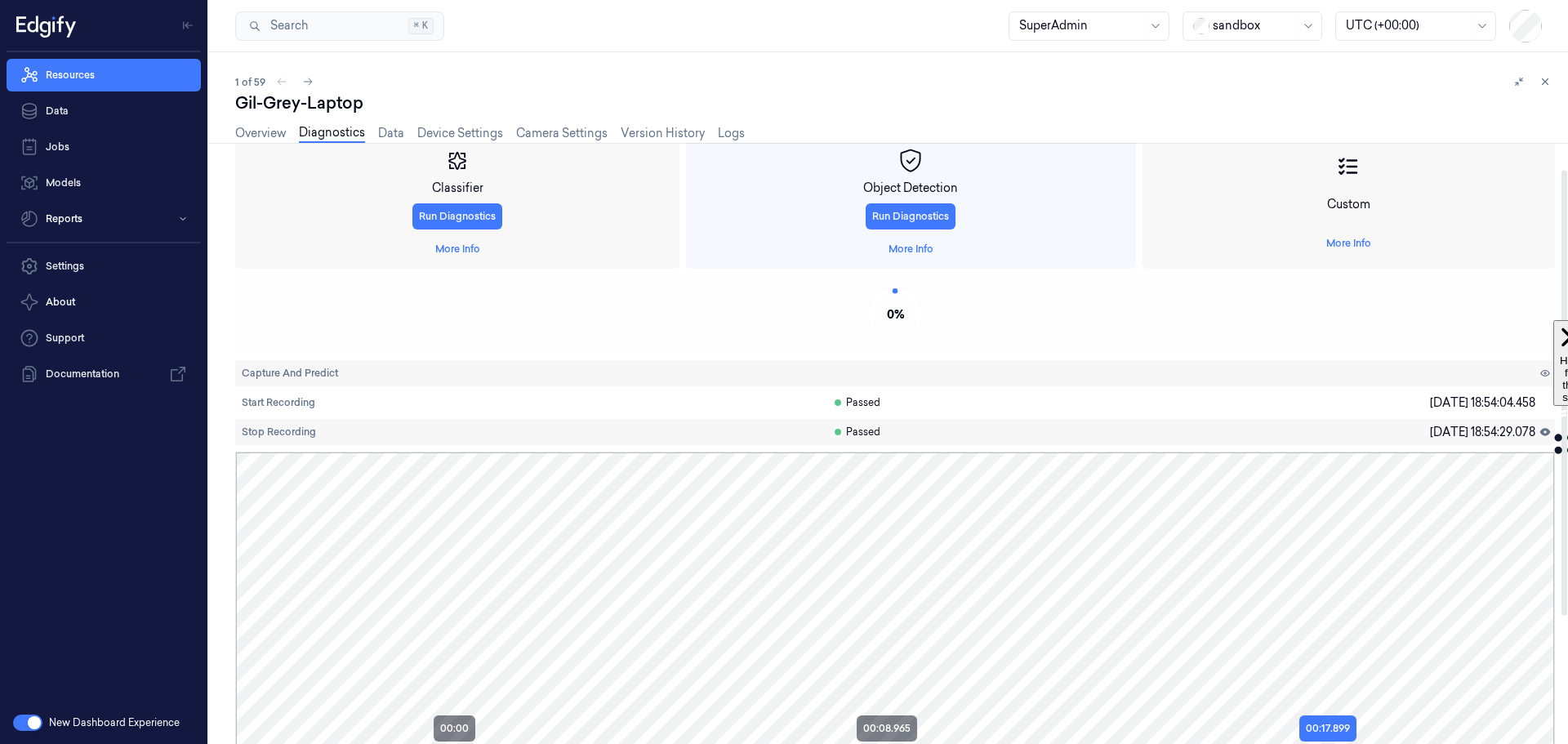
scroll to position [0, 0]
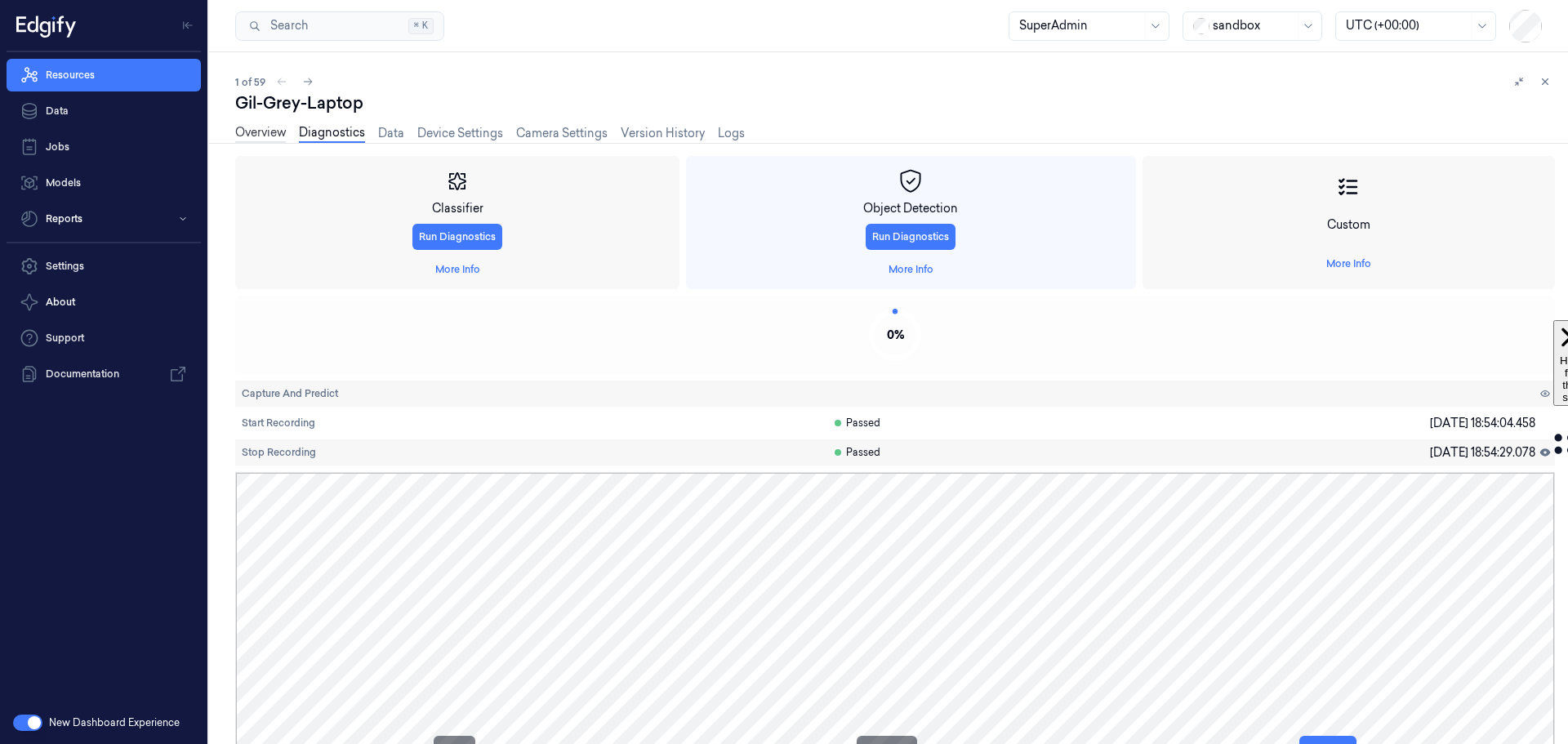
click at [274, 133] on link "Overview" at bounding box center [260, 133] width 50 height 19
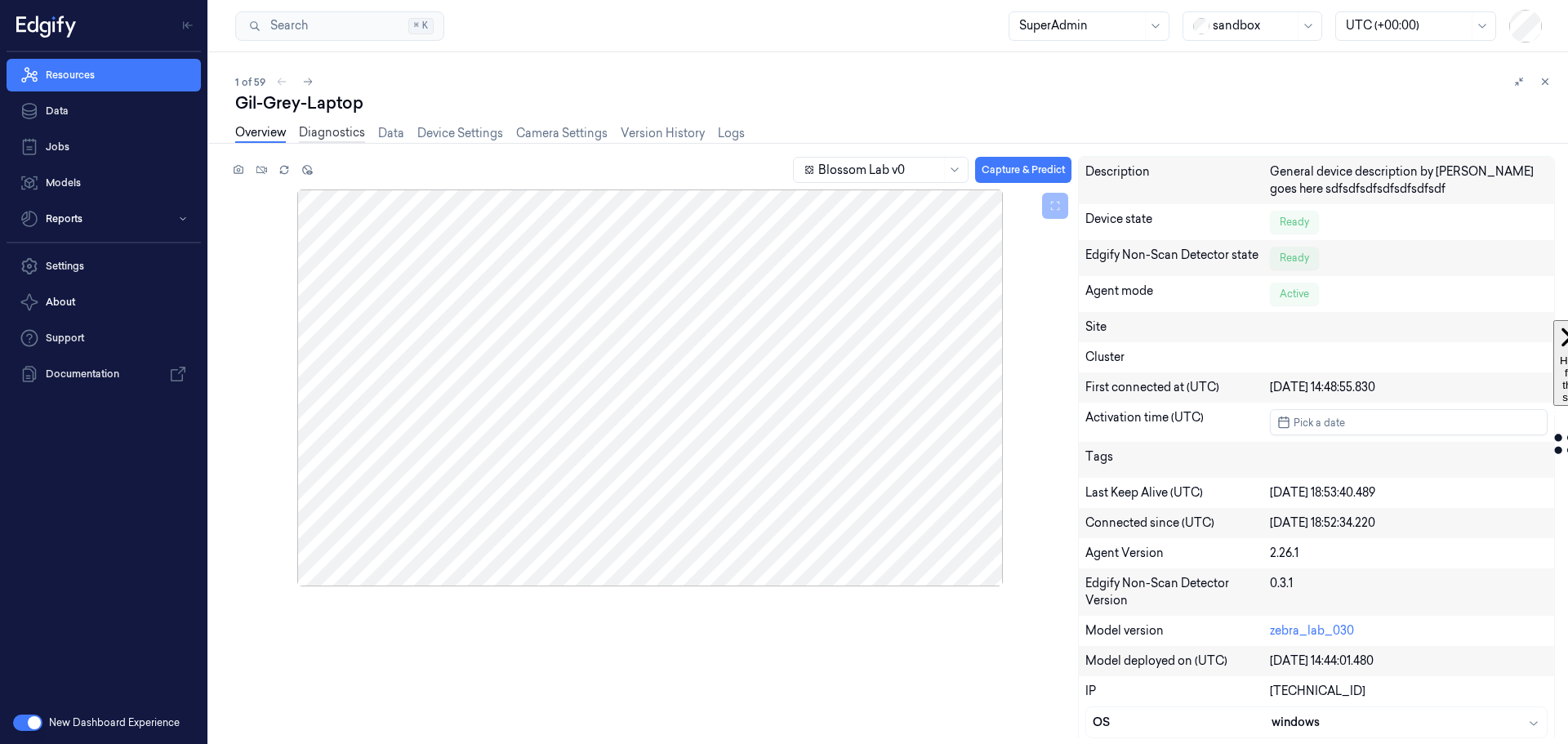
click at [339, 134] on link "Diagnostics" at bounding box center [332, 133] width 66 height 19
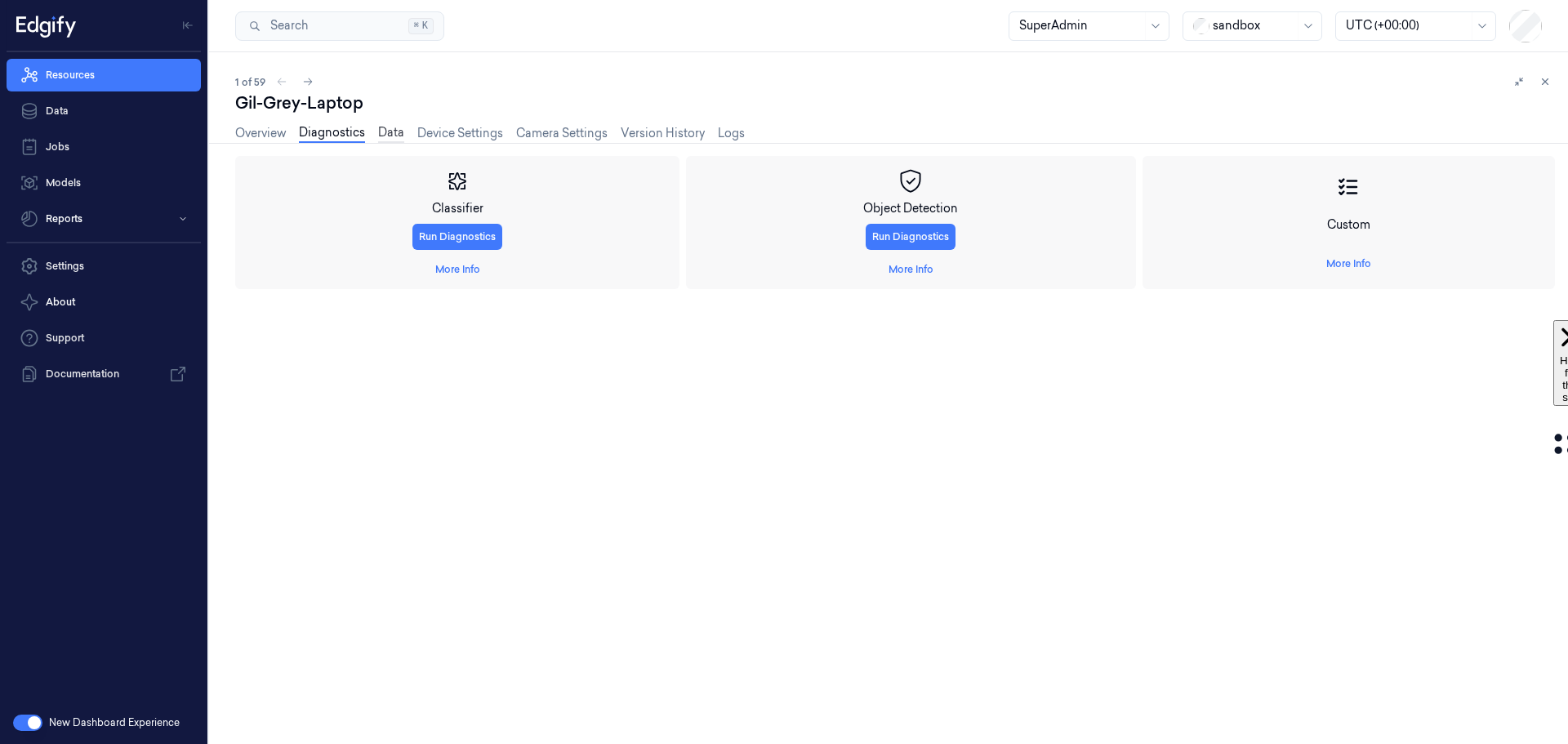
click at [398, 134] on link "Data" at bounding box center [391, 133] width 26 height 19
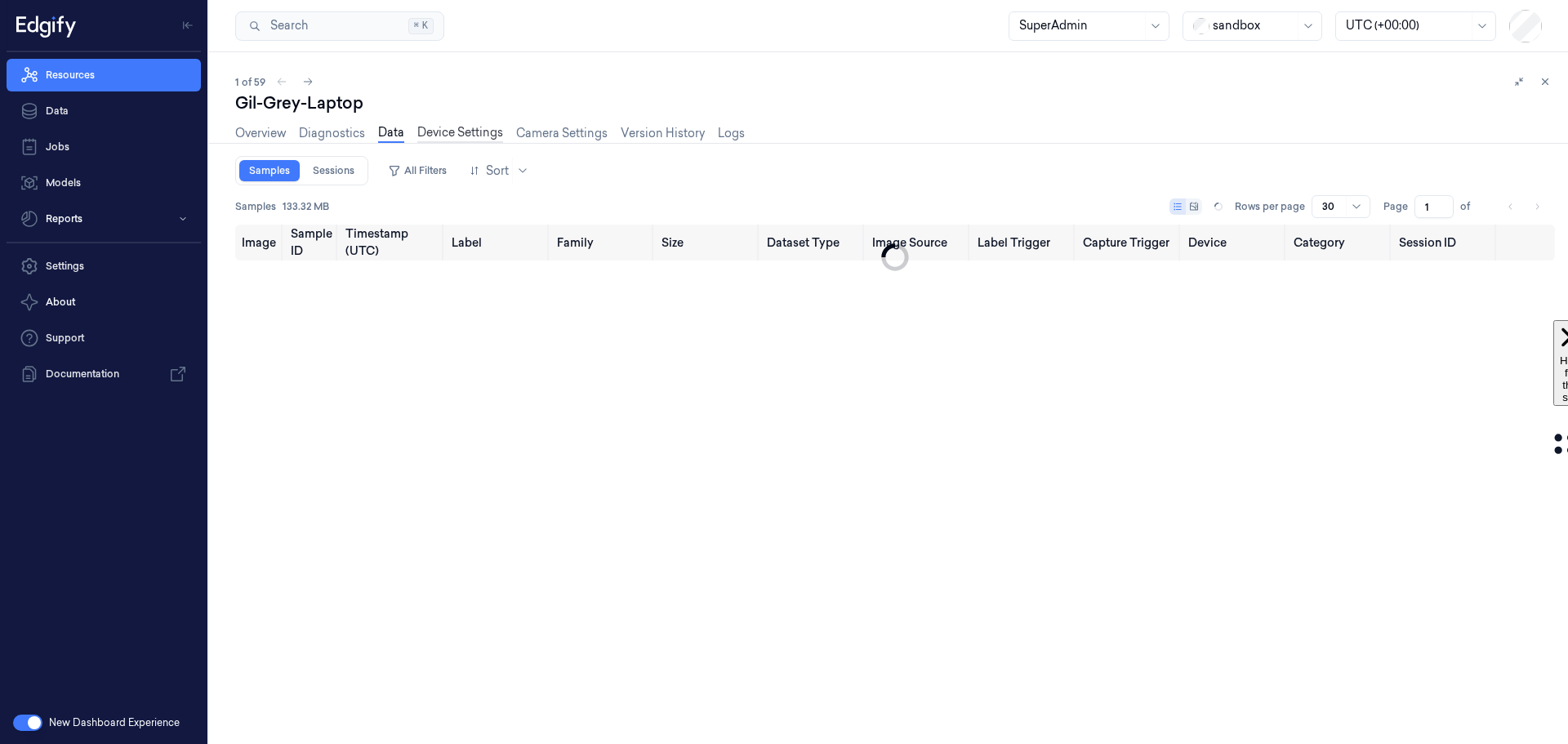
click at [460, 134] on link "Device Settings" at bounding box center [460, 133] width 86 height 19
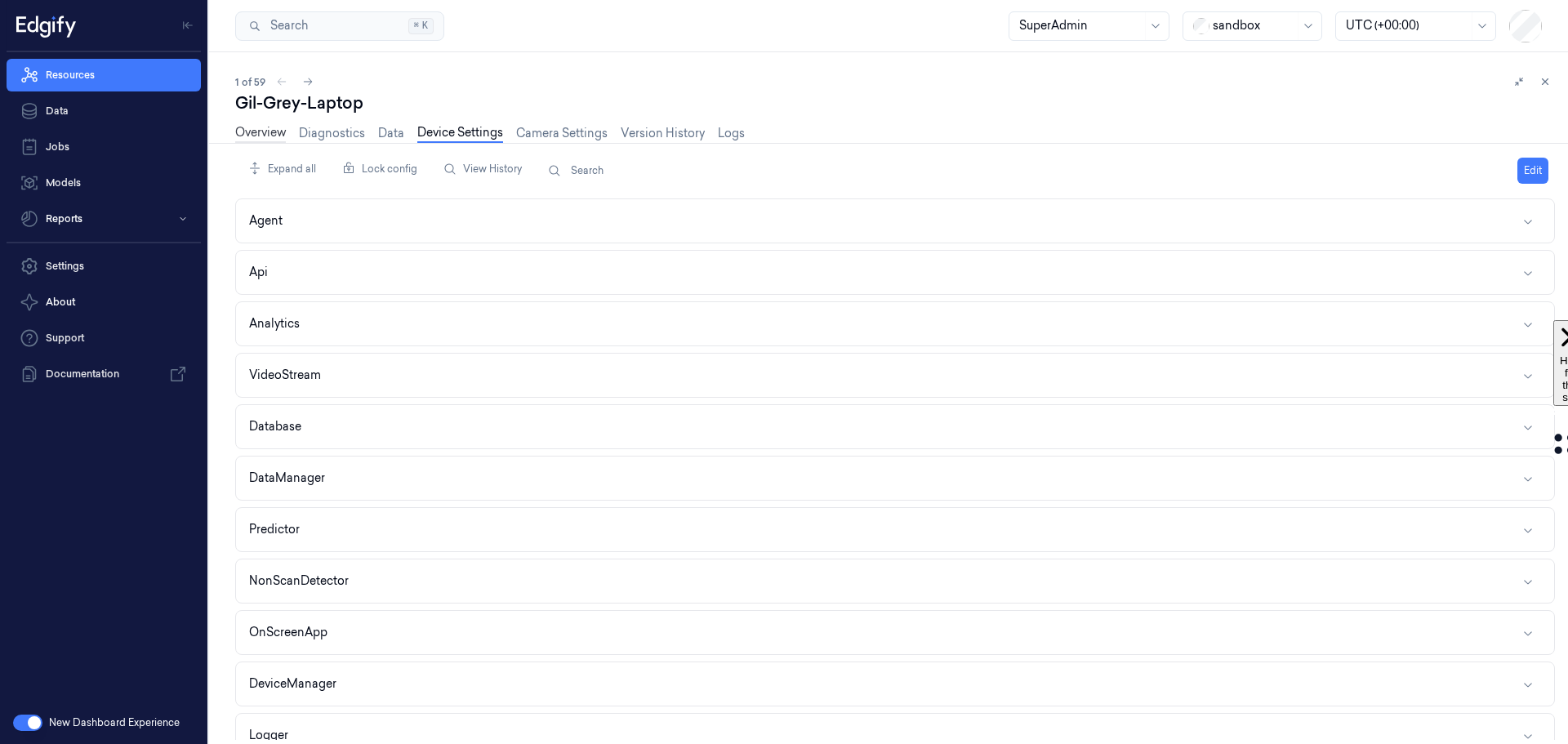
click at [267, 132] on link "Overview" at bounding box center [260, 133] width 50 height 19
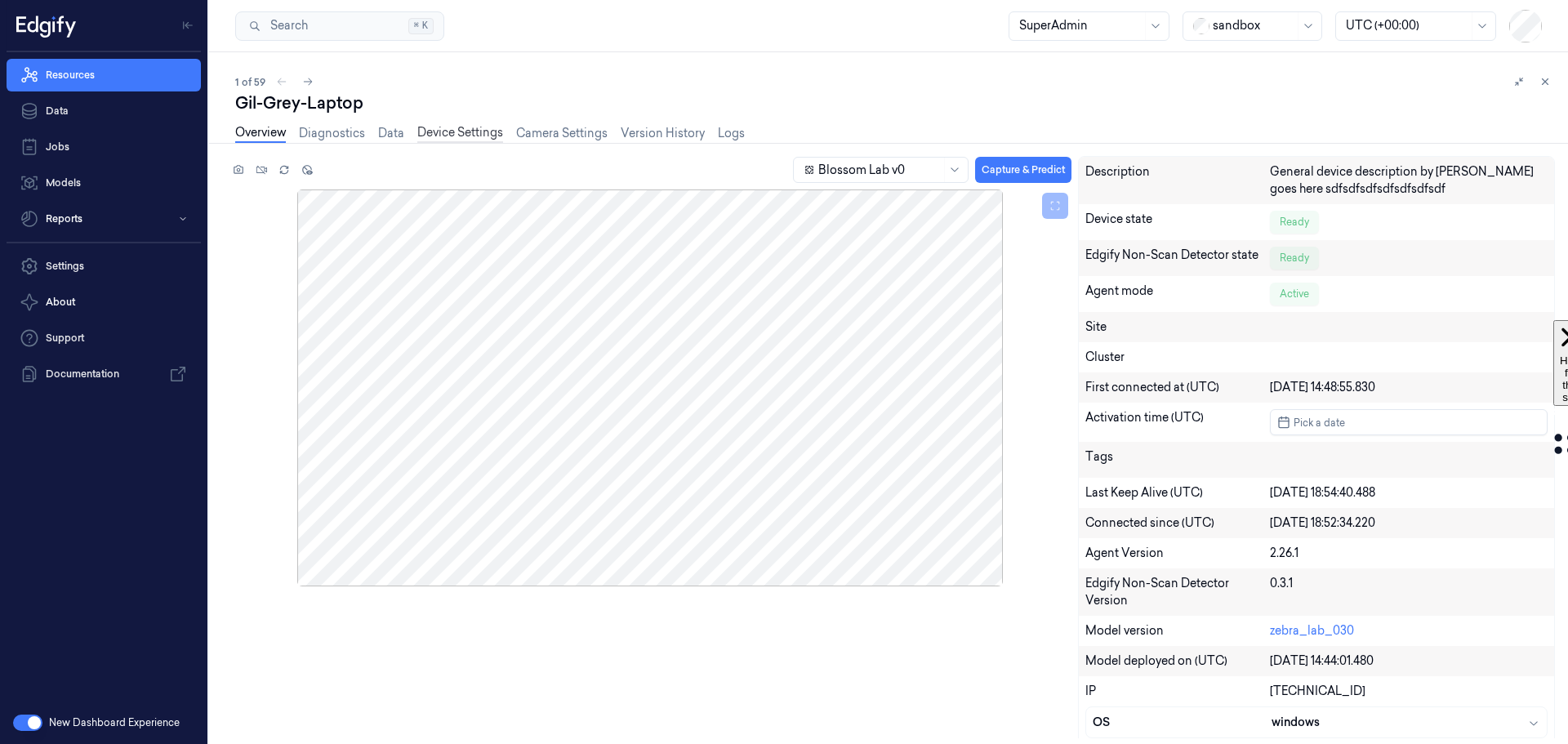
click at [465, 135] on link "Device Settings" at bounding box center [460, 133] width 86 height 19
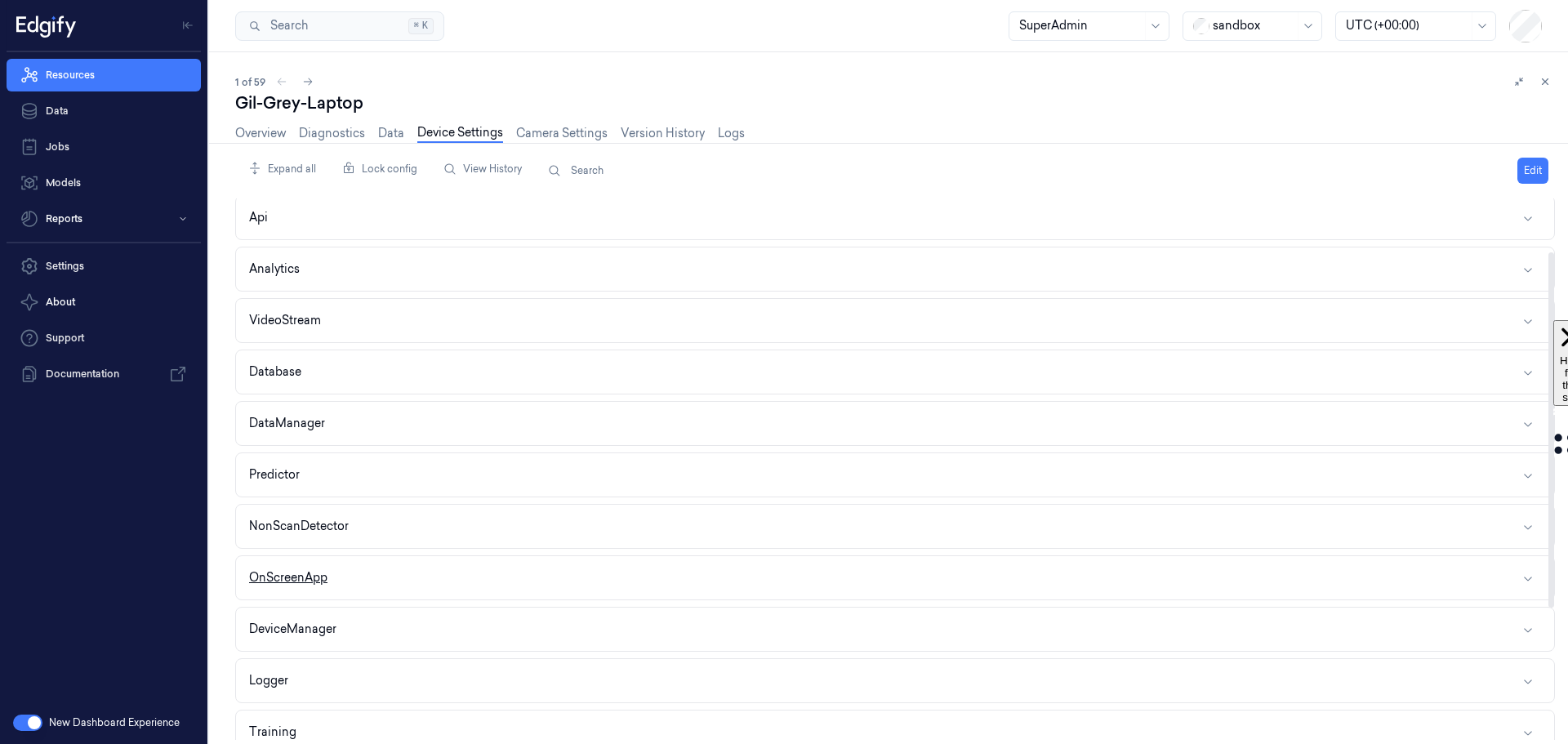
scroll to position [82, 0]
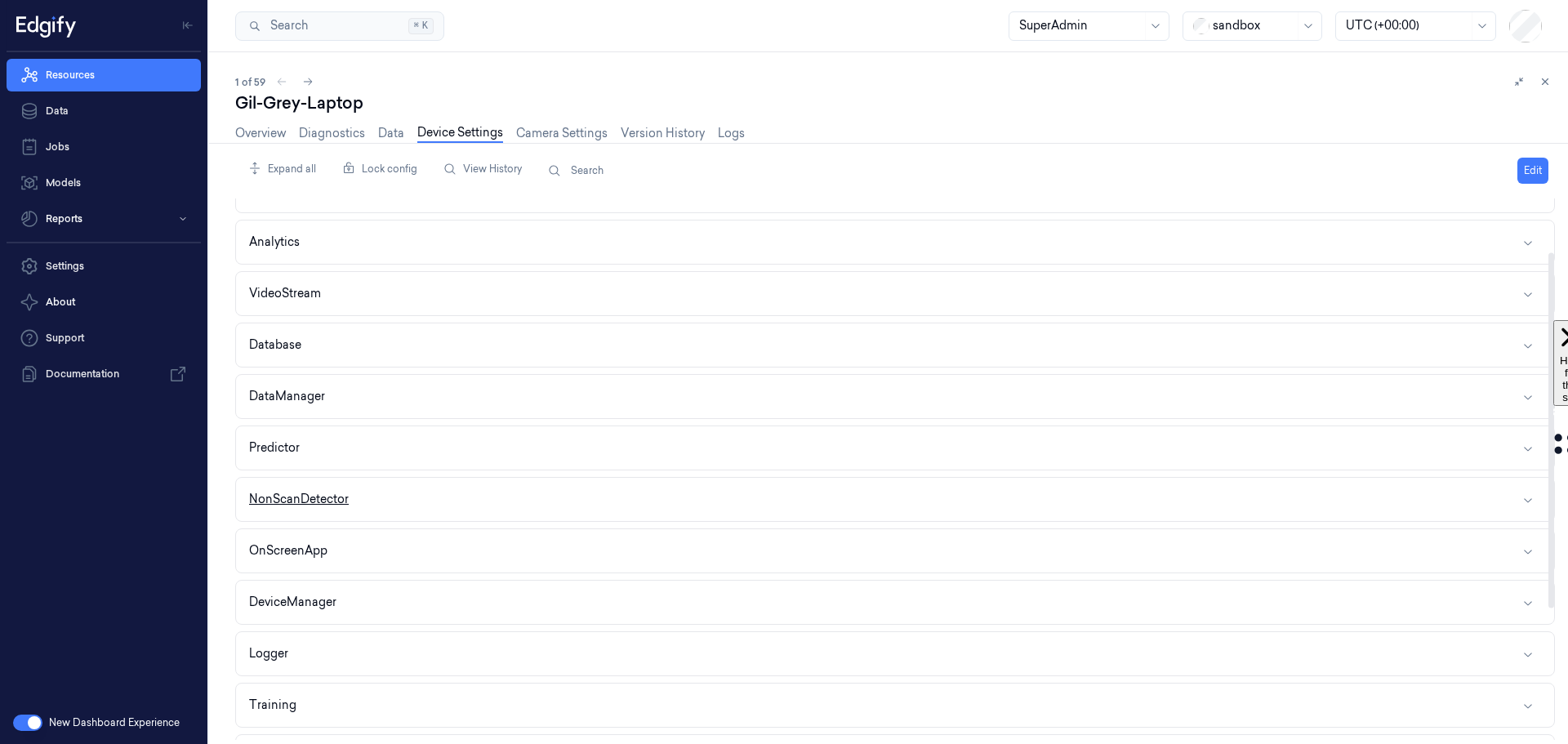
click at [356, 498] on button "NonScanDetector" at bounding box center [895, 500] width 1318 height 43
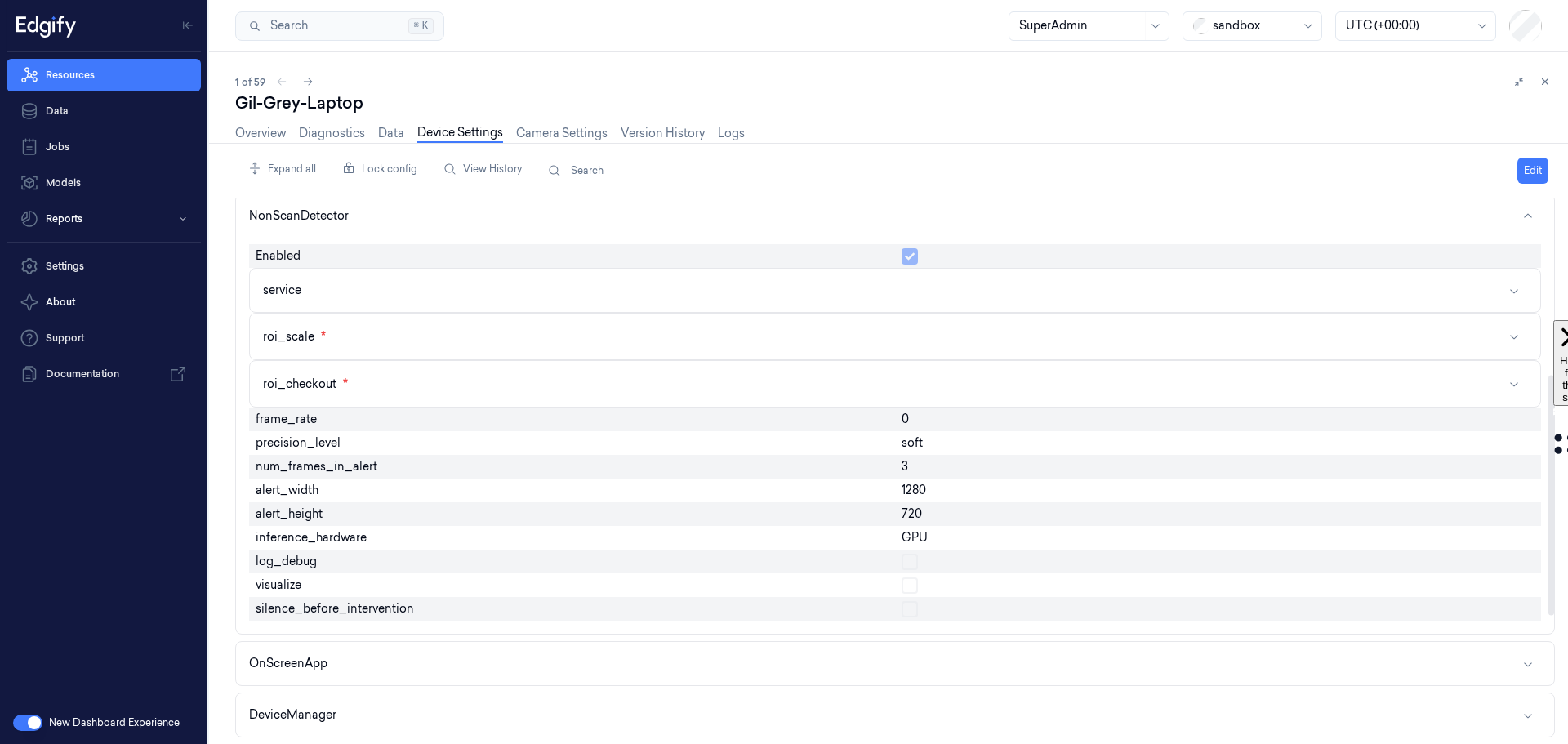
scroll to position [409, 0]
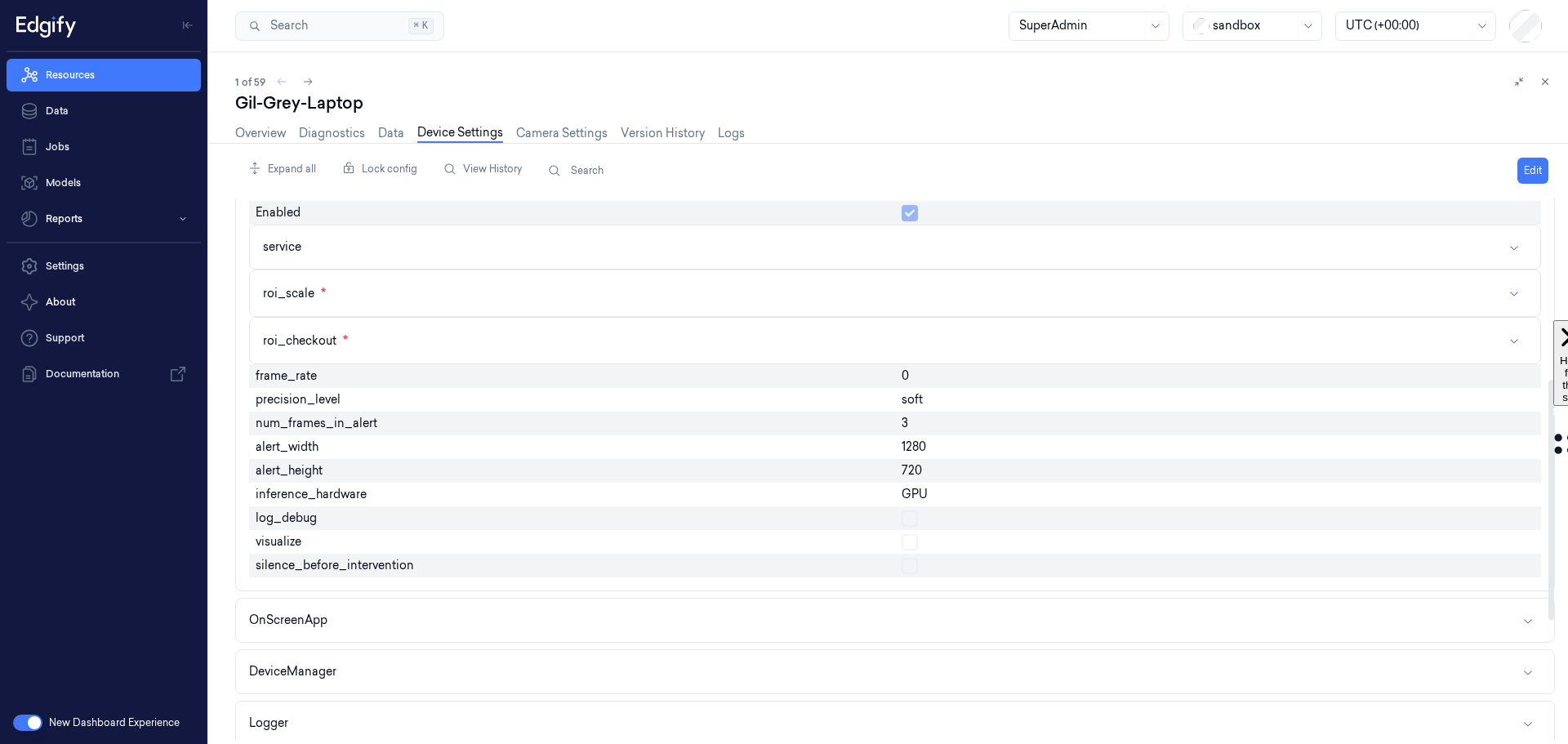
click at [1530, 169] on button "Edit" at bounding box center [1532, 171] width 31 height 26
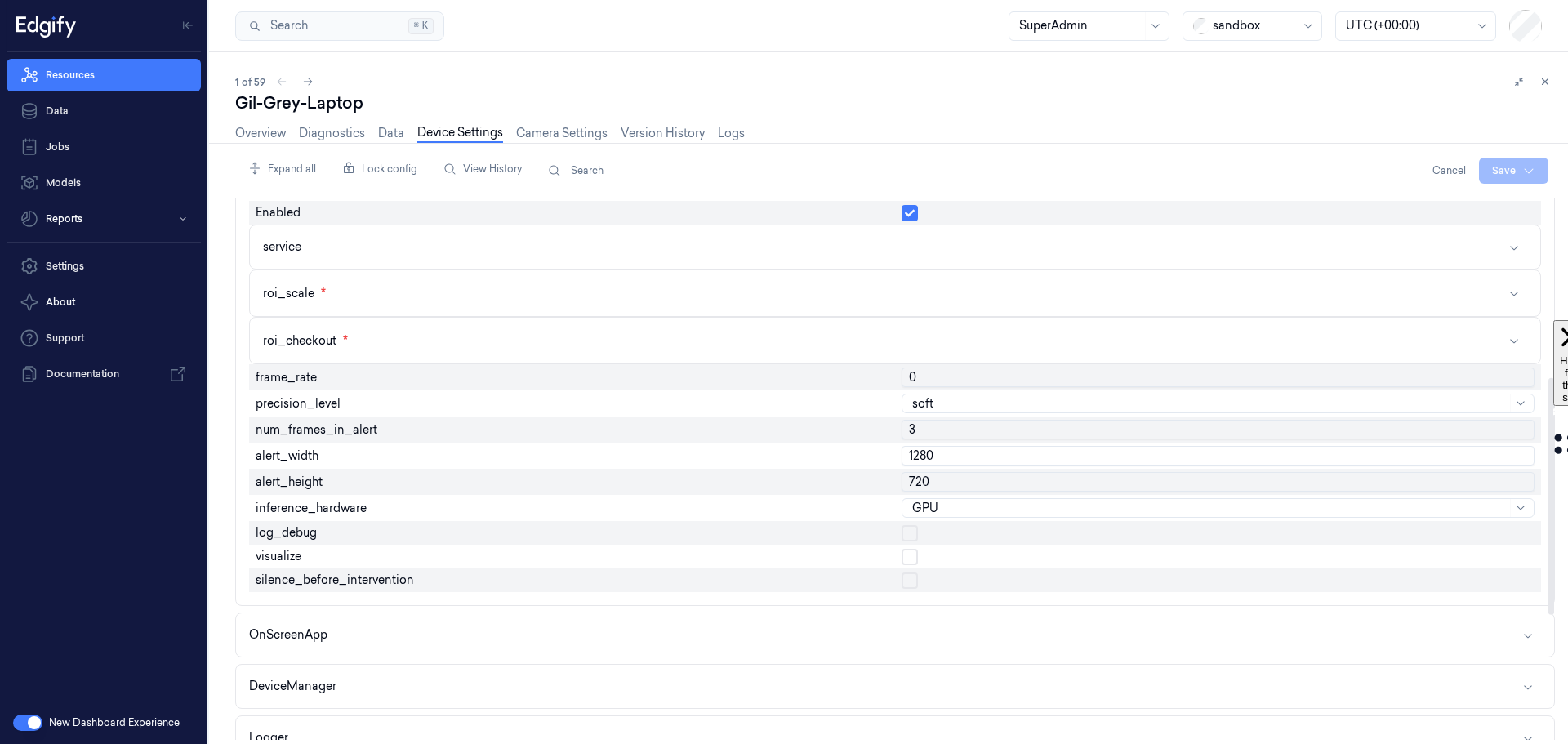
click at [908, 534] on button "button" at bounding box center [909, 534] width 17 height 17
click at [1520, 177] on html "Resources Data Jobs Models Reports Settings About Support Documentation New Das…" at bounding box center [784, 372] width 1568 height 744
click at [1461, 204] on div "Save to this device" at bounding box center [1470, 205] width 144 height 27
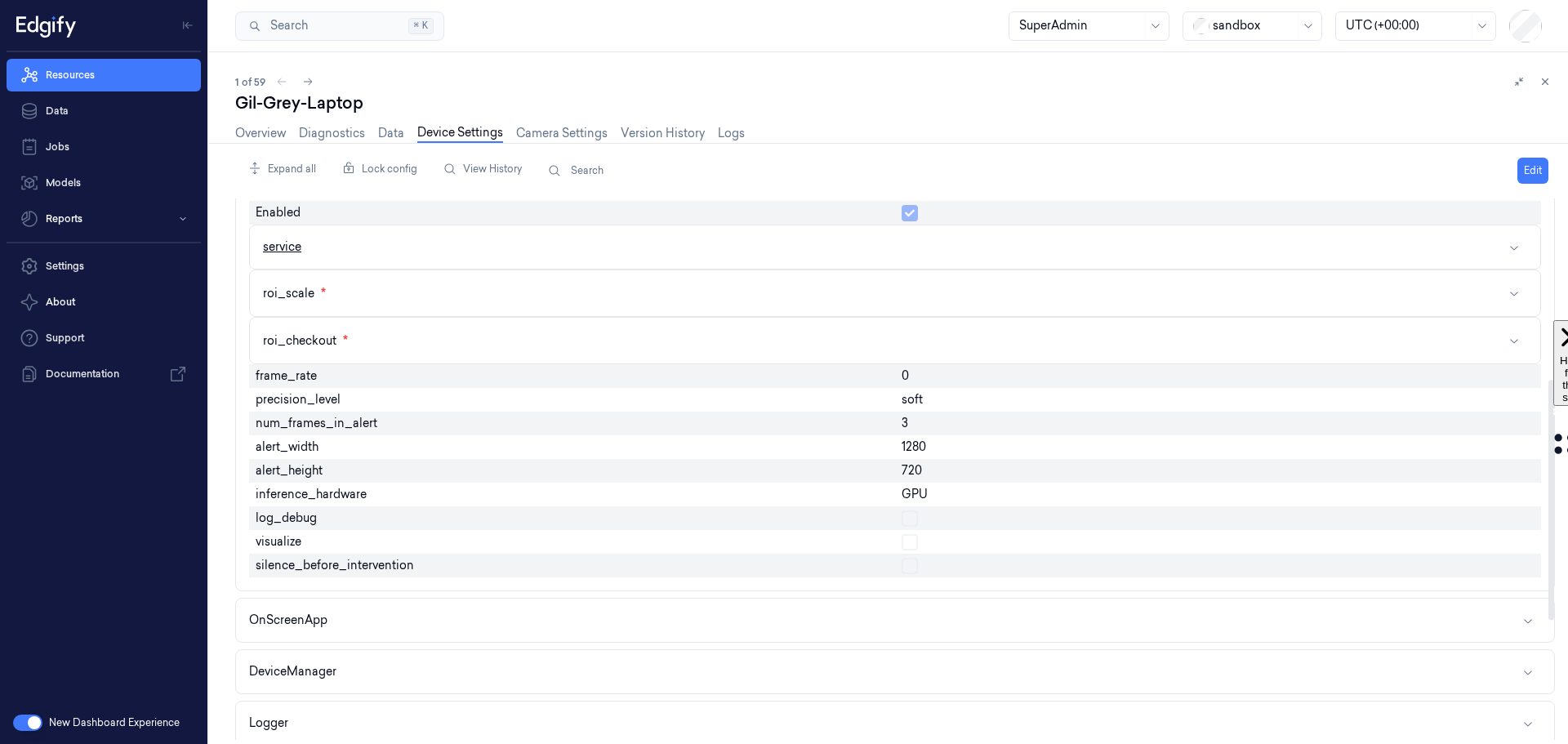
click at [375, 255] on button "service" at bounding box center [895, 247] width 1291 height 43
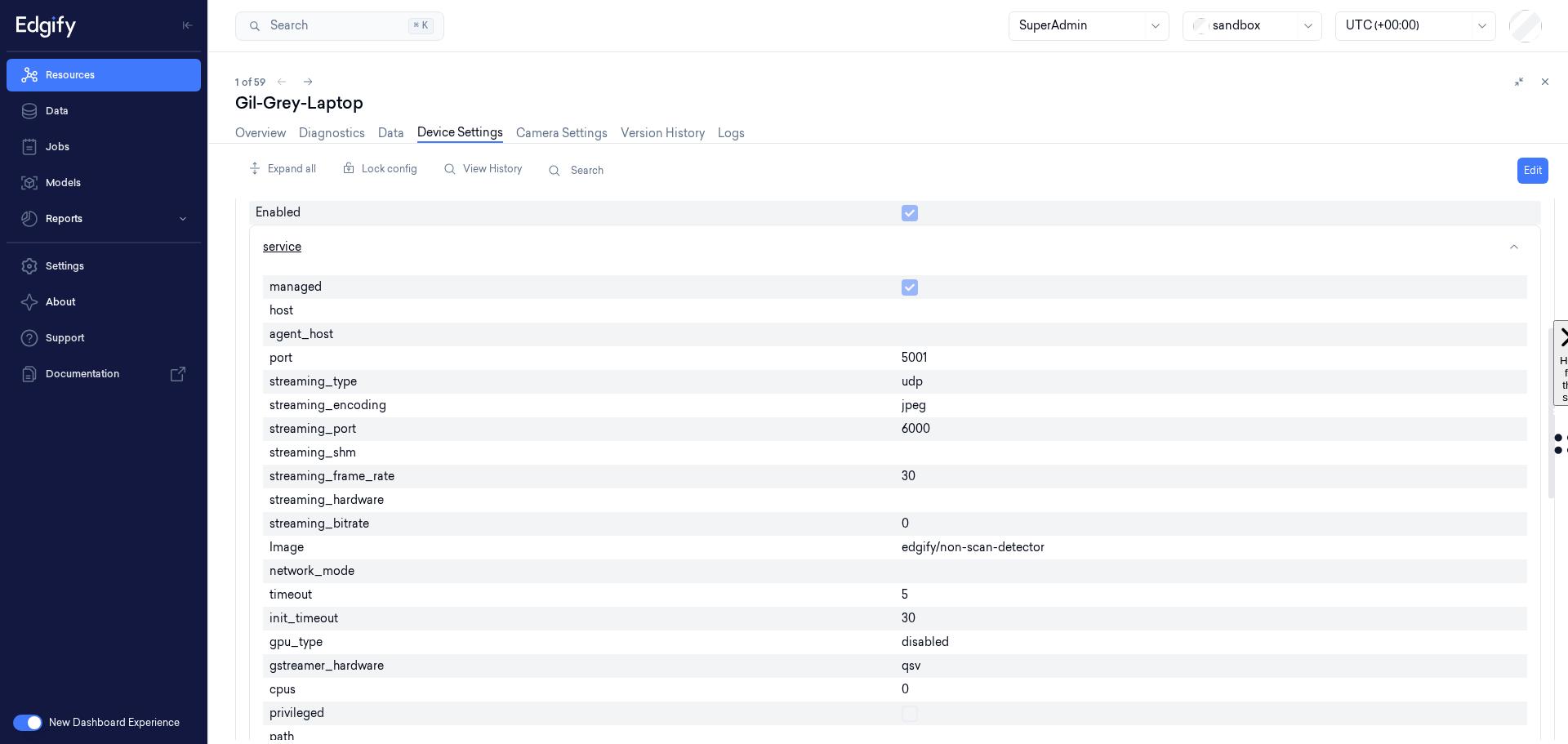
click at [366, 247] on button "service" at bounding box center [895, 247] width 1291 height 43
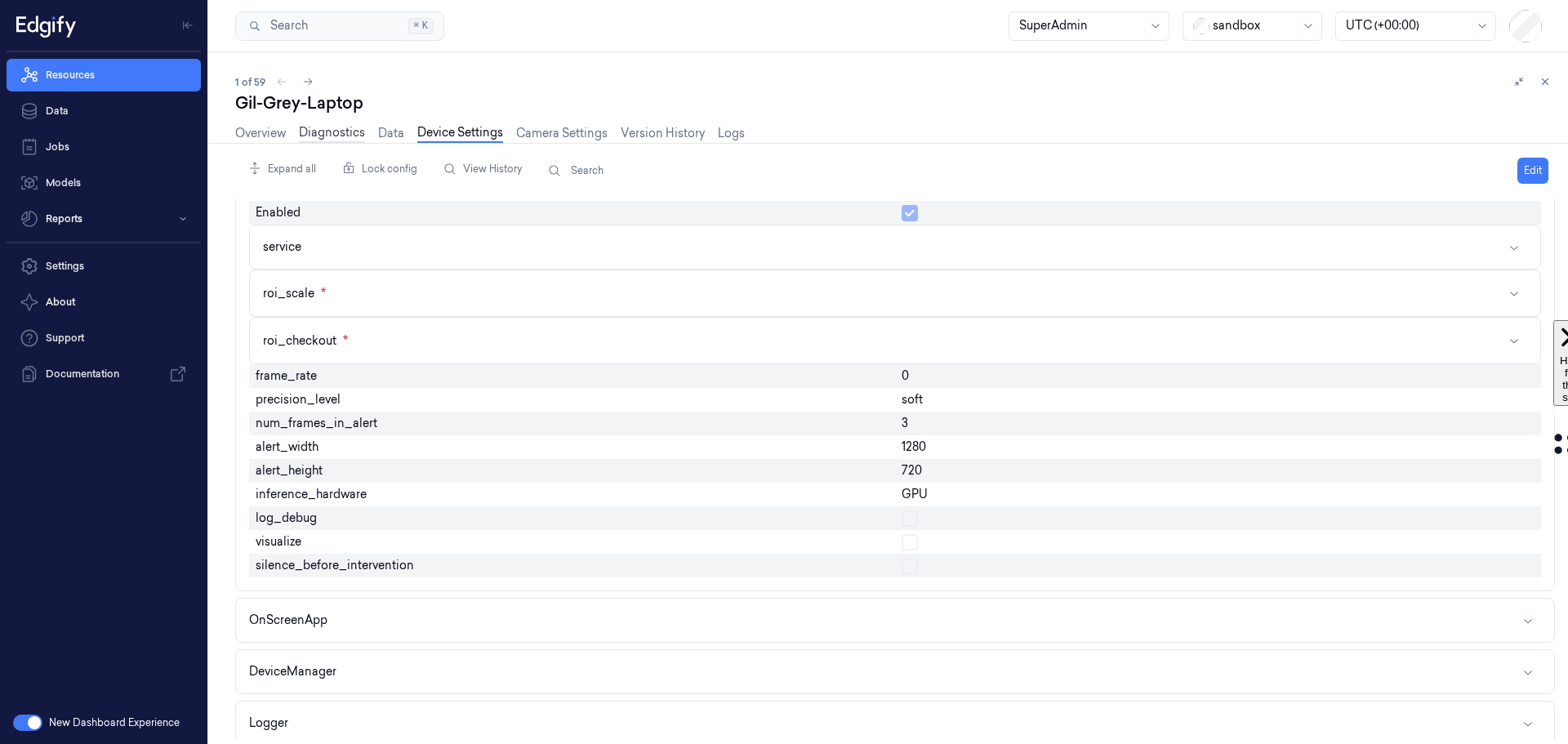
click at [326, 128] on link "Diagnostics" at bounding box center [332, 133] width 66 height 19
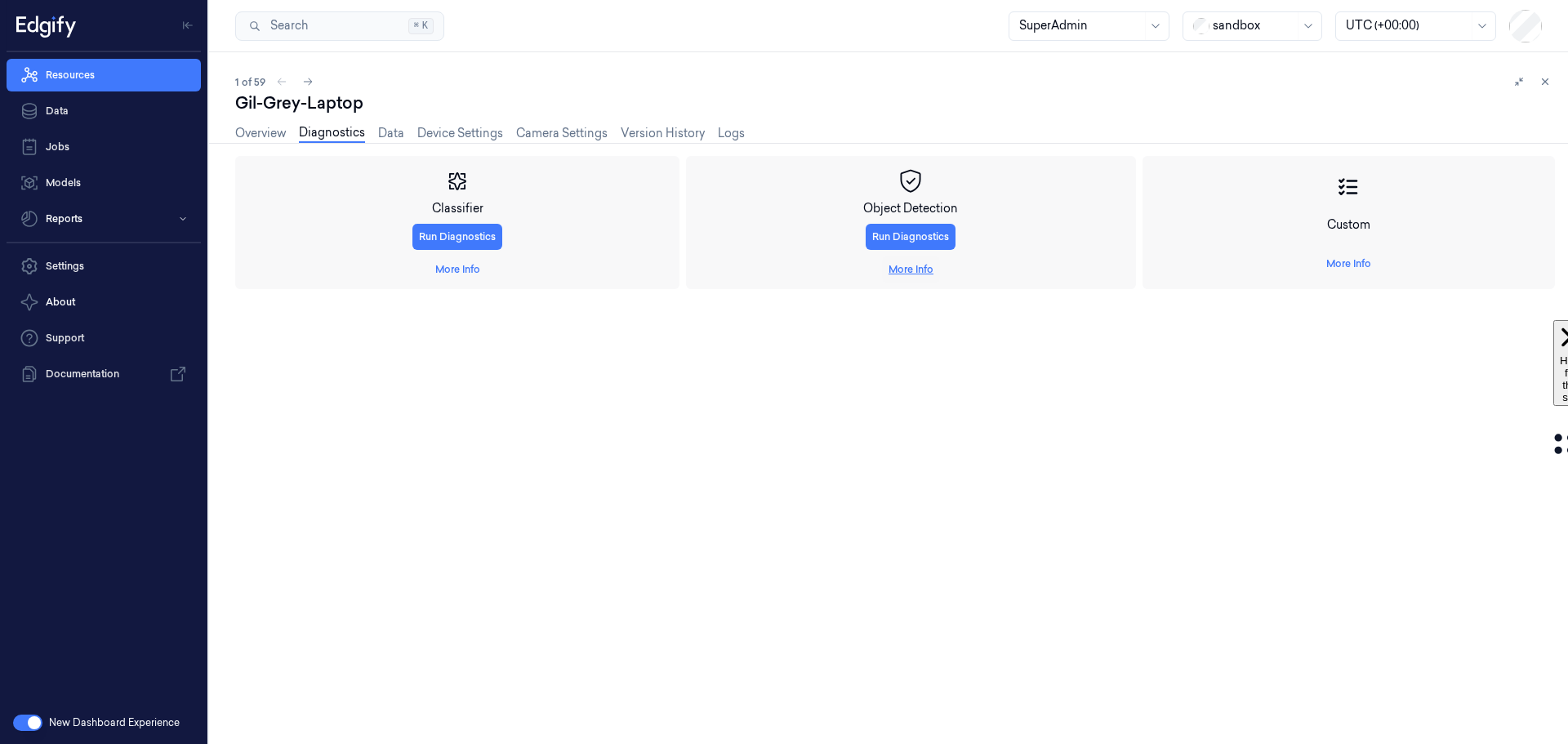
click at [928, 270] on link "More Info" at bounding box center [910, 269] width 44 height 15
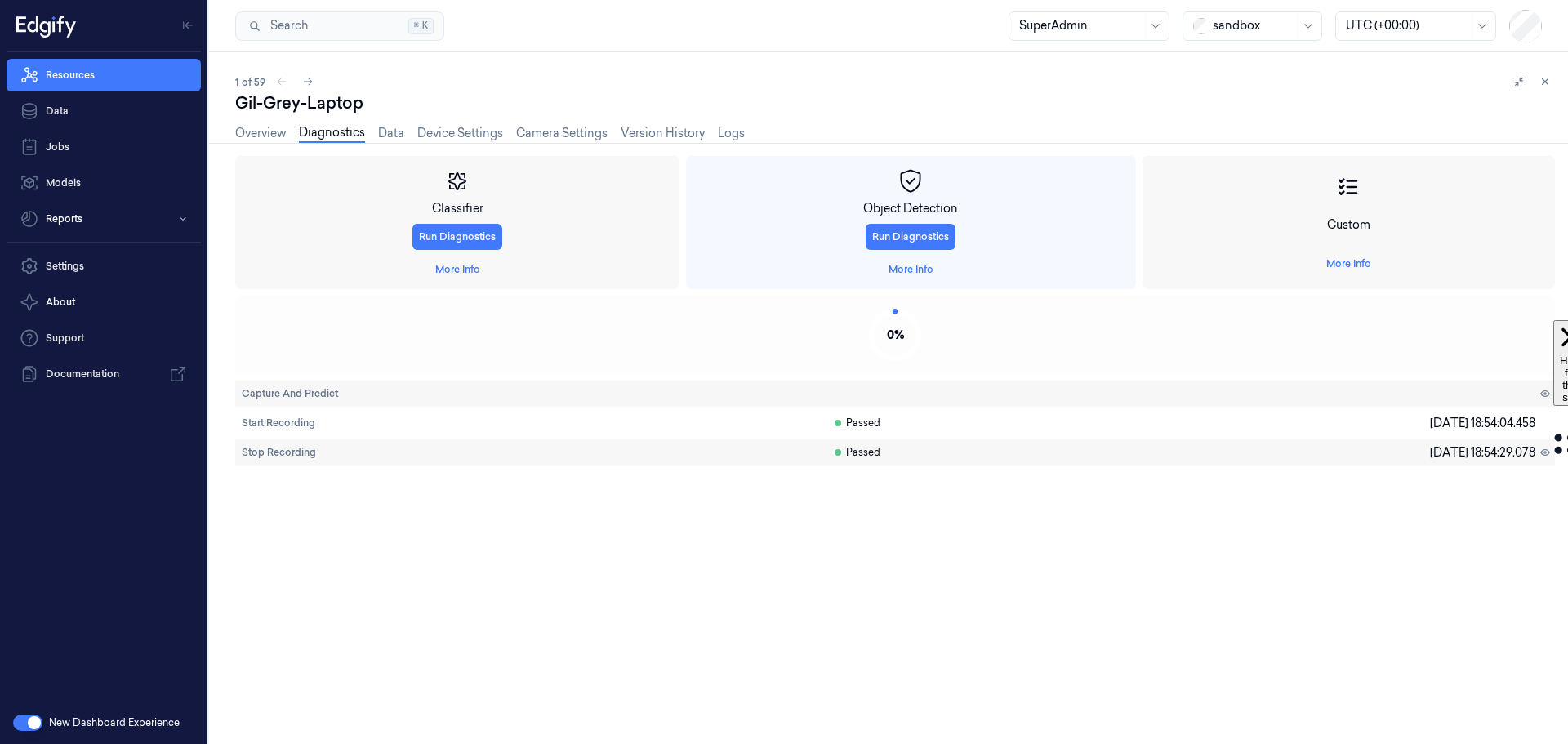
click at [465, 343] on div "0 %" at bounding box center [895, 334] width 1320 height 78
click at [286, 423] on span "Start Recording" at bounding box center [278, 423] width 73 height 15
click at [890, 626] on button "Stop Recording" at bounding box center [896, 623] width 87 height 26
click at [286, 427] on span "Start Recording" at bounding box center [278, 423] width 73 height 15
click at [901, 619] on button "Stop Recording" at bounding box center [896, 623] width 87 height 26
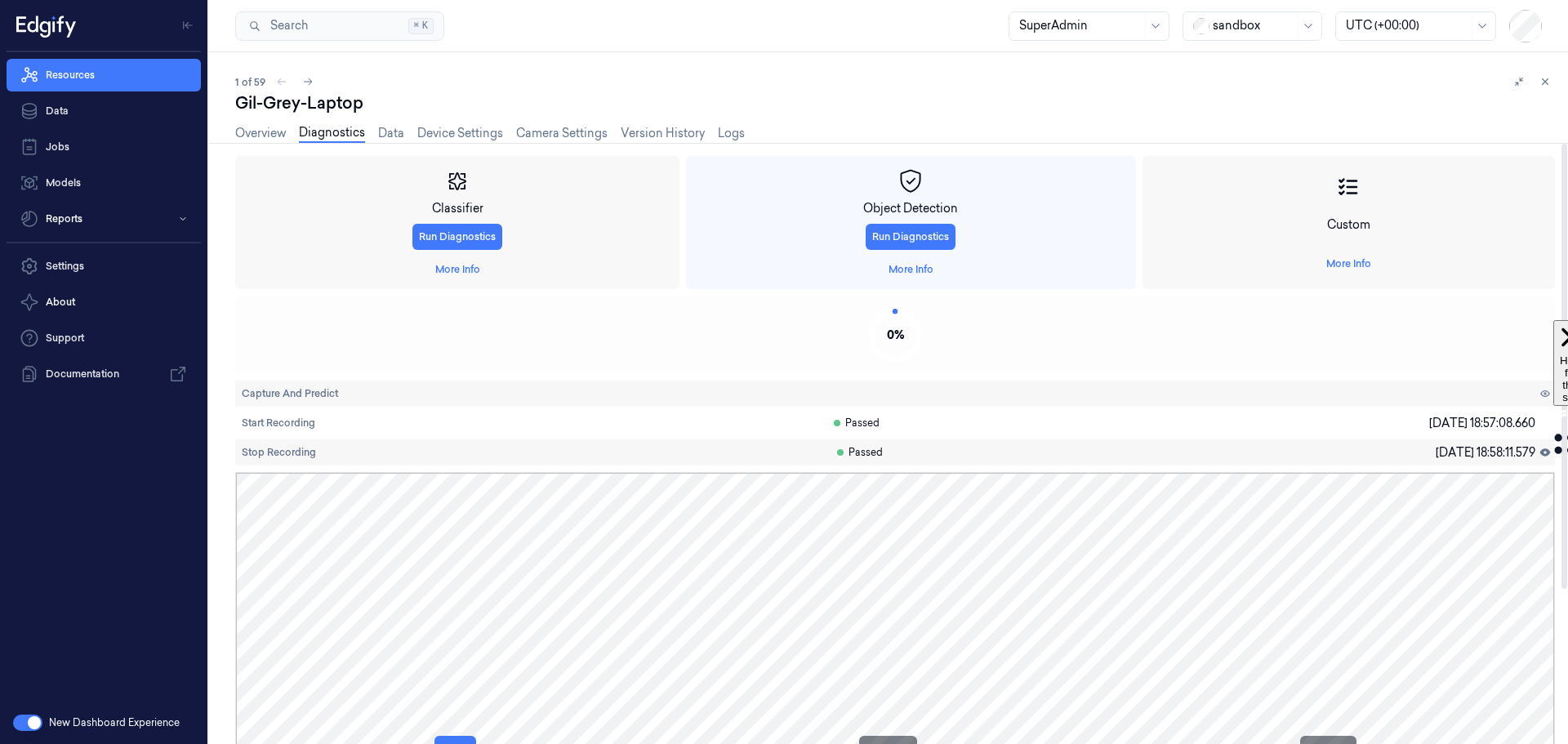
click at [457, 121] on div "Overview Diagnostics Data Device Settings Camera Settings Version History Logs" at bounding box center [490, 135] width 510 height 41
click at [456, 135] on link "Device Settings" at bounding box center [460, 133] width 86 height 19
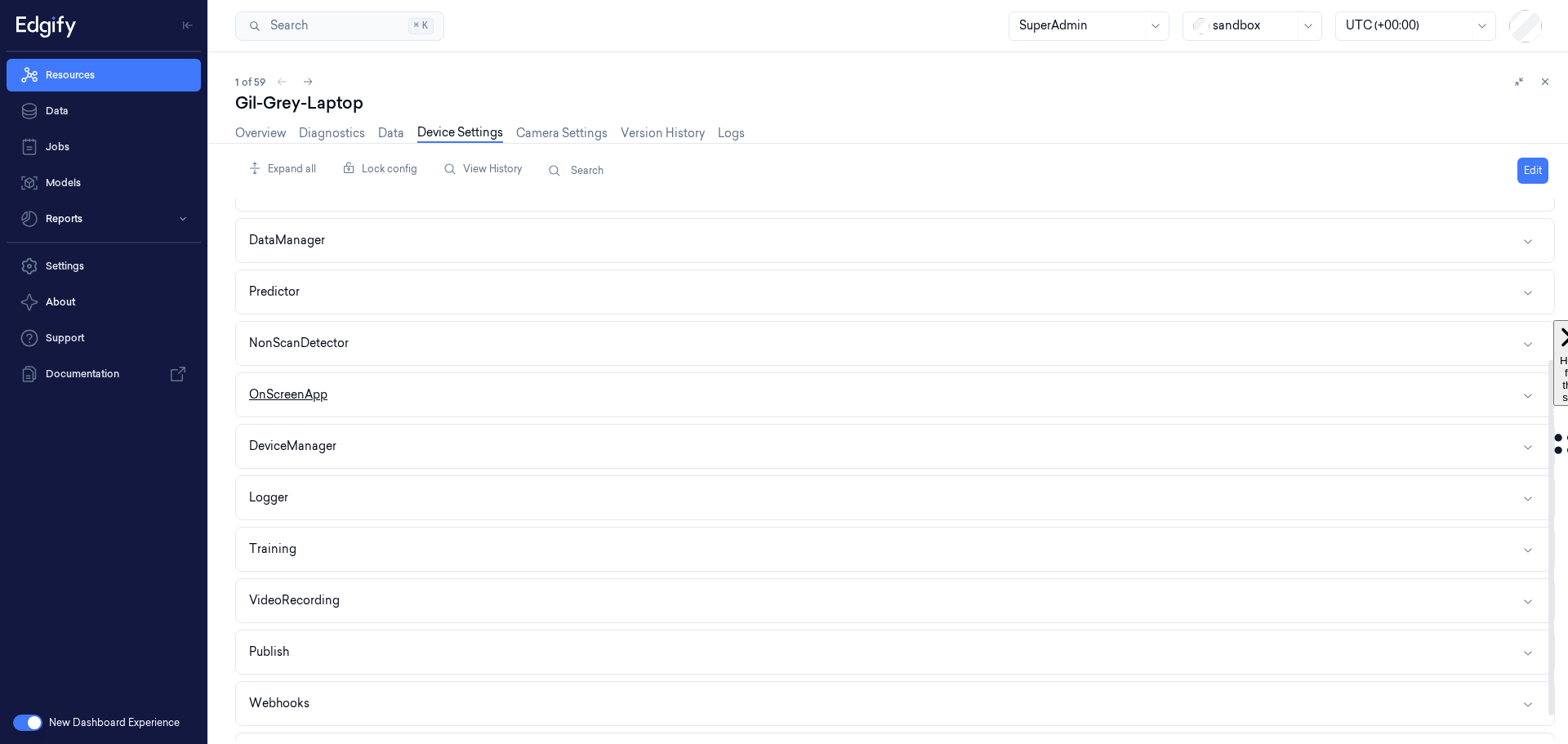
scroll to position [245, 0]
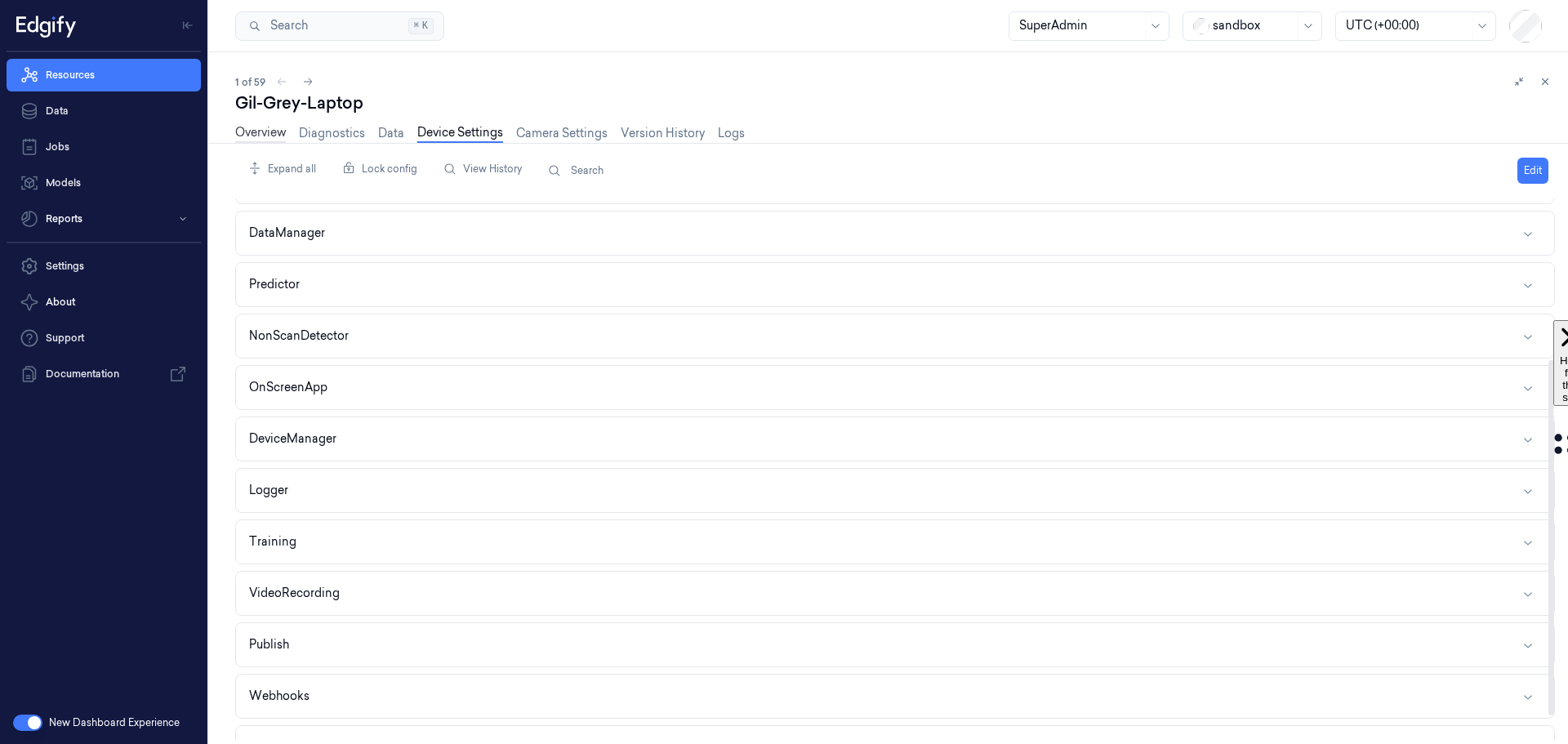
click at [248, 137] on link "Overview" at bounding box center [260, 133] width 50 height 19
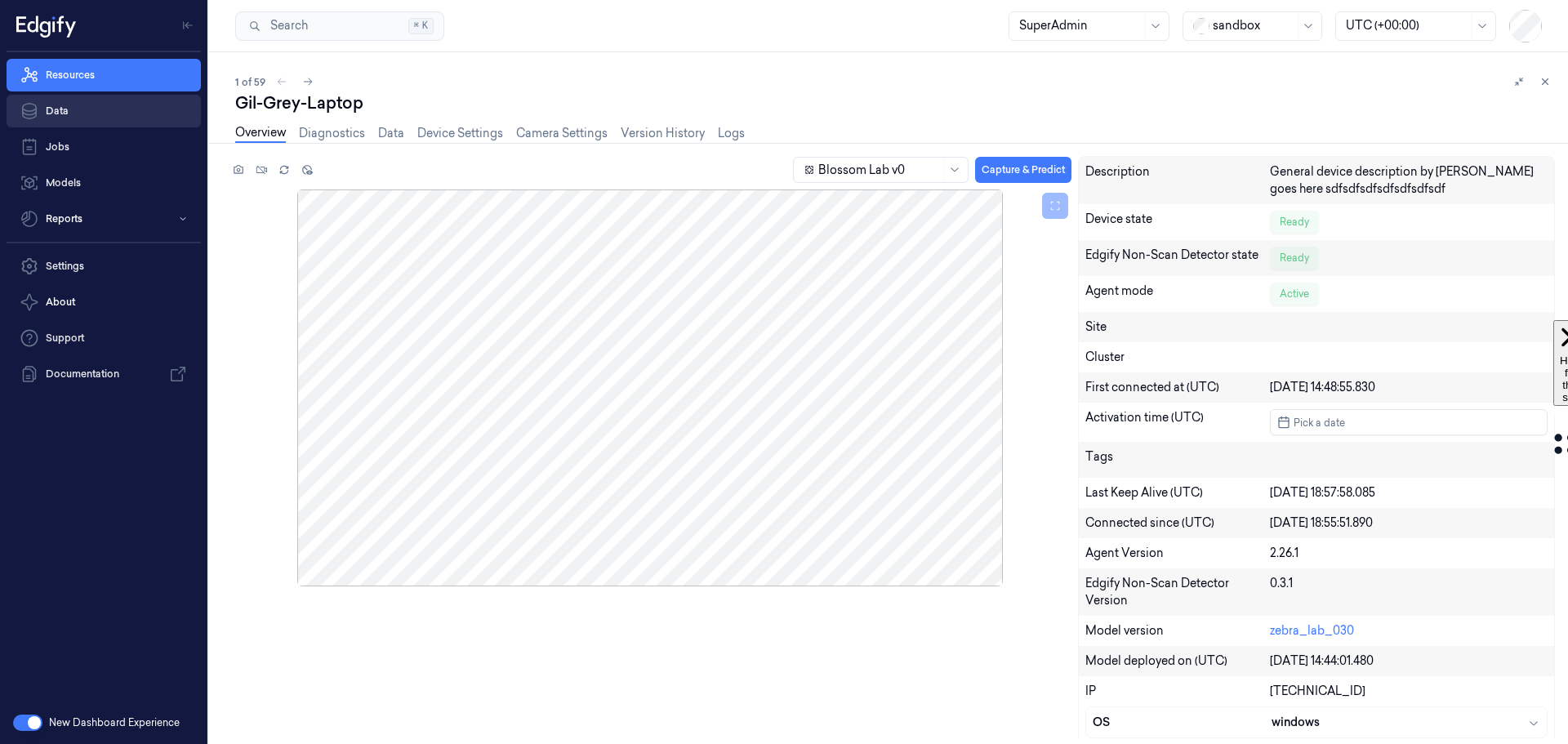
click at [91, 119] on link "Data" at bounding box center [104, 111] width 195 height 33
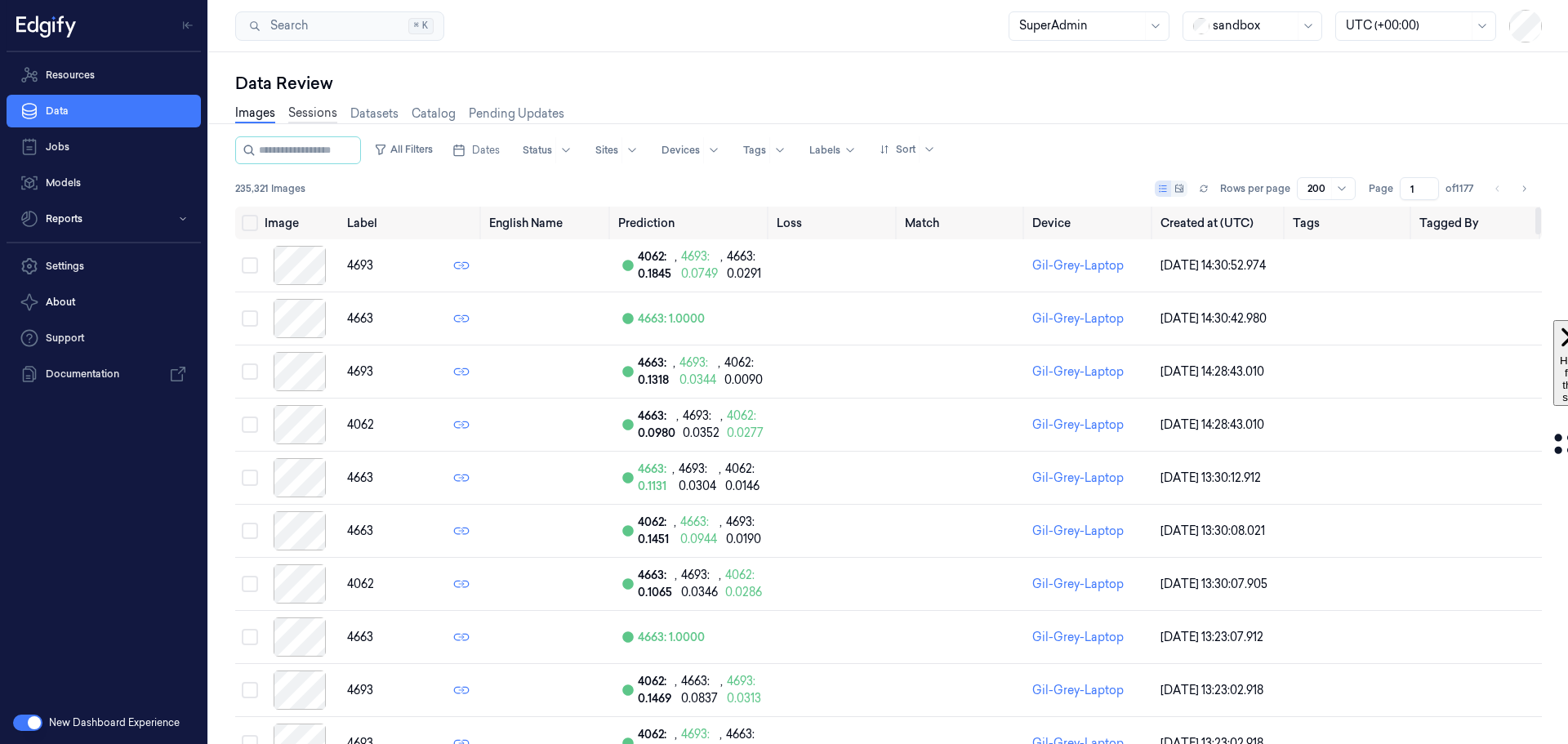
click at [324, 119] on link "Sessions" at bounding box center [313, 114] width 49 height 19
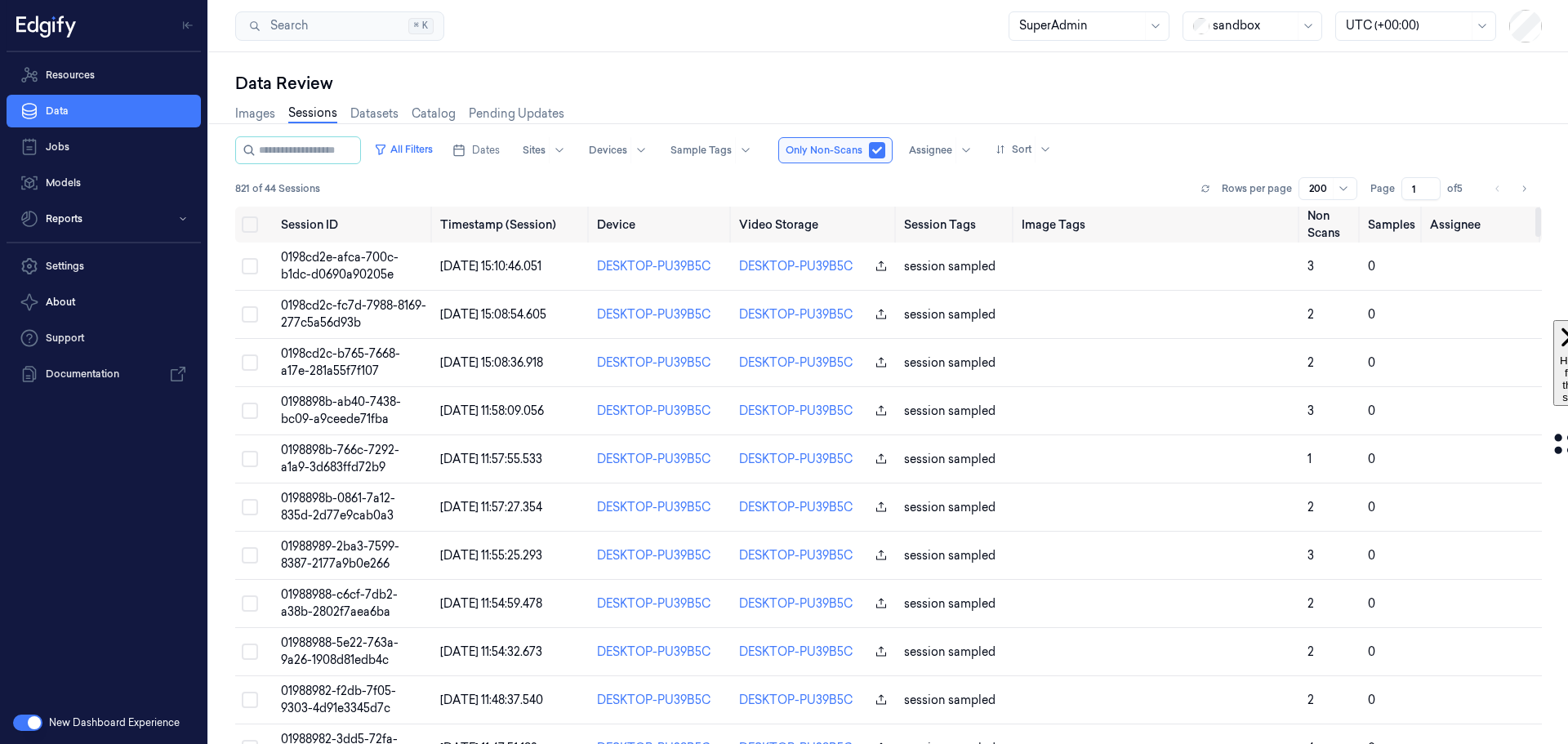
click at [886, 145] on button "button" at bounding box center [877, 150] width 17 height 17
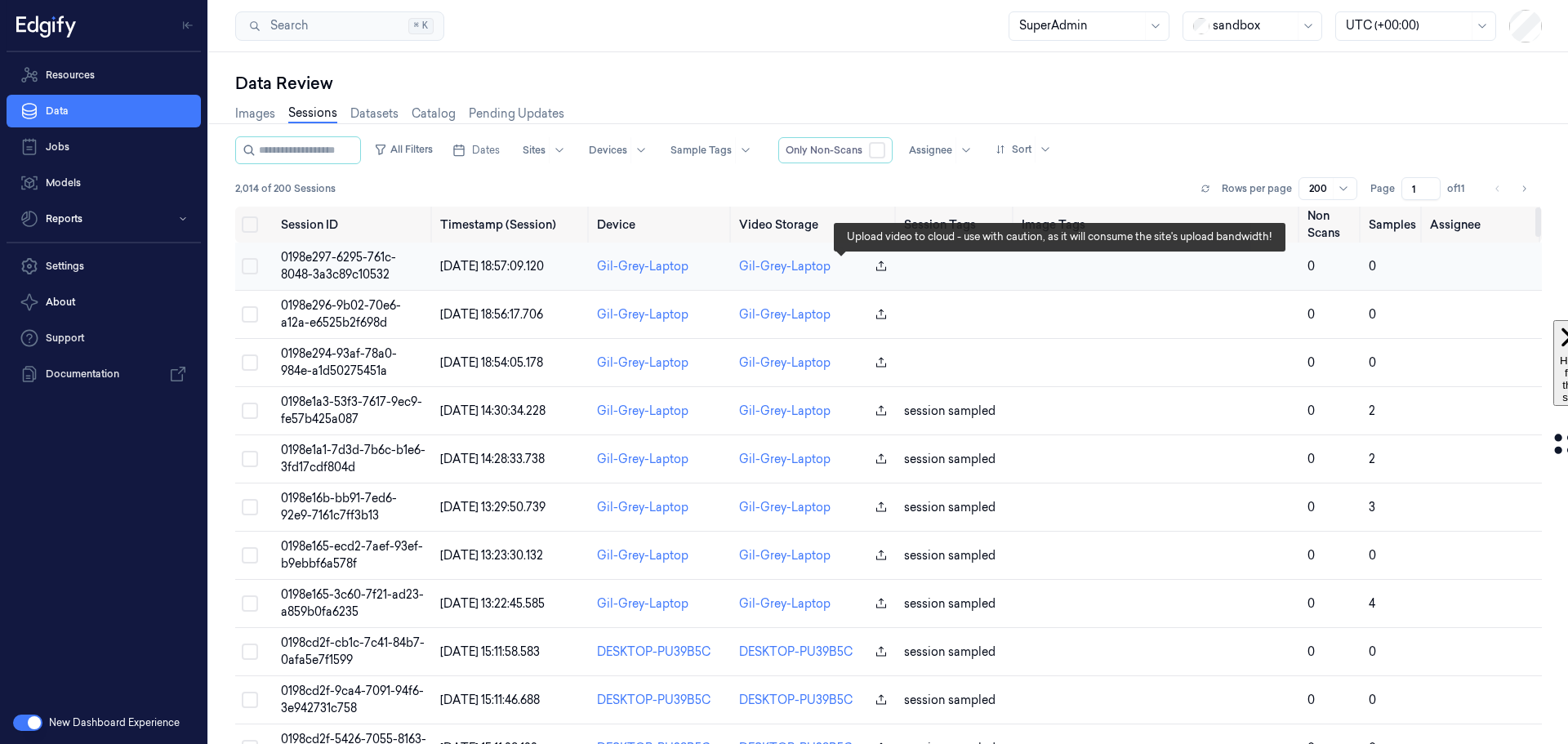
click at [875, 263] on icon "button" at bounding box center [881, 266] width 13 height 13
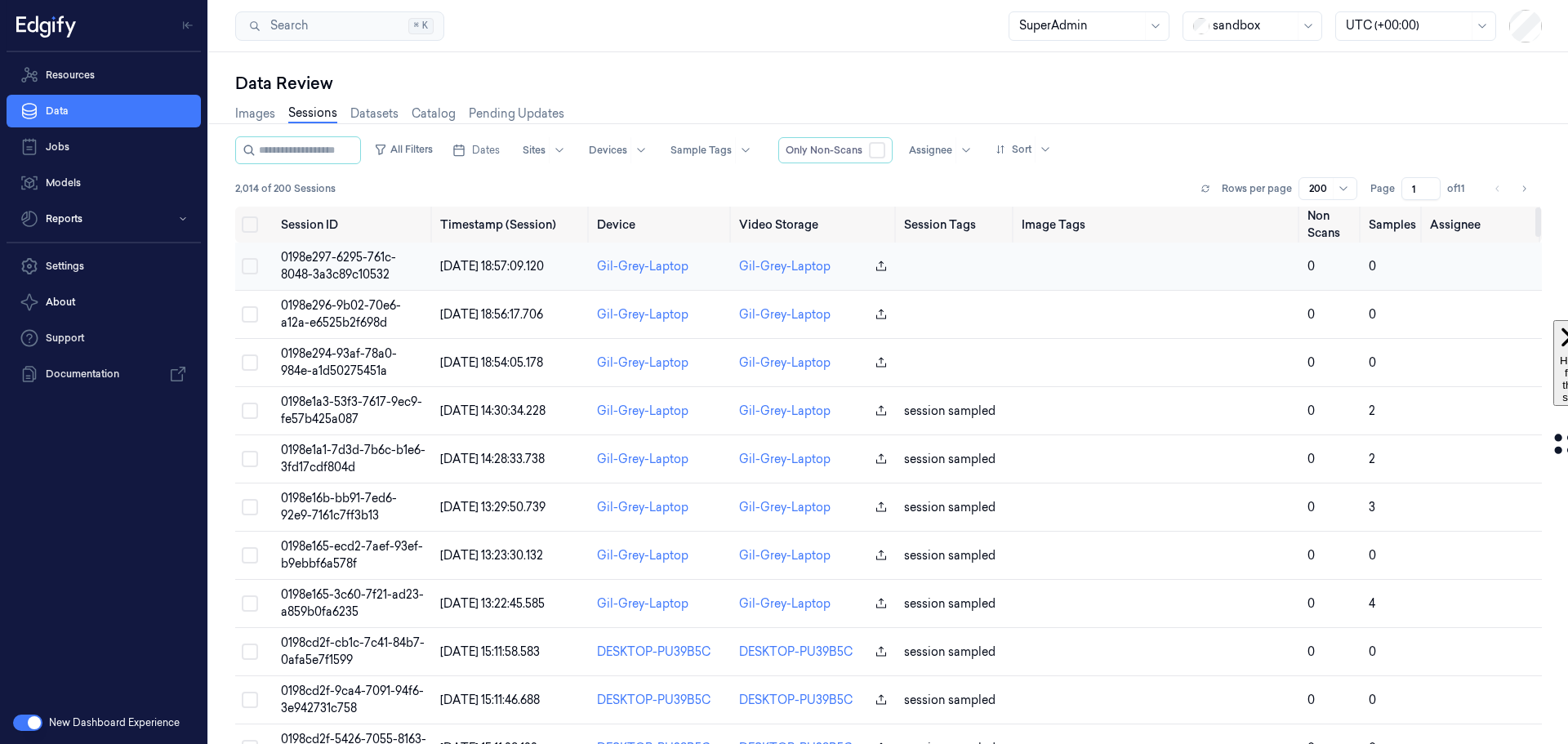
click at [341, 258] on span "0198e297-6295-761c-8048-3a3c89c10532" at bounding box center [339, 266] width 116 height 32
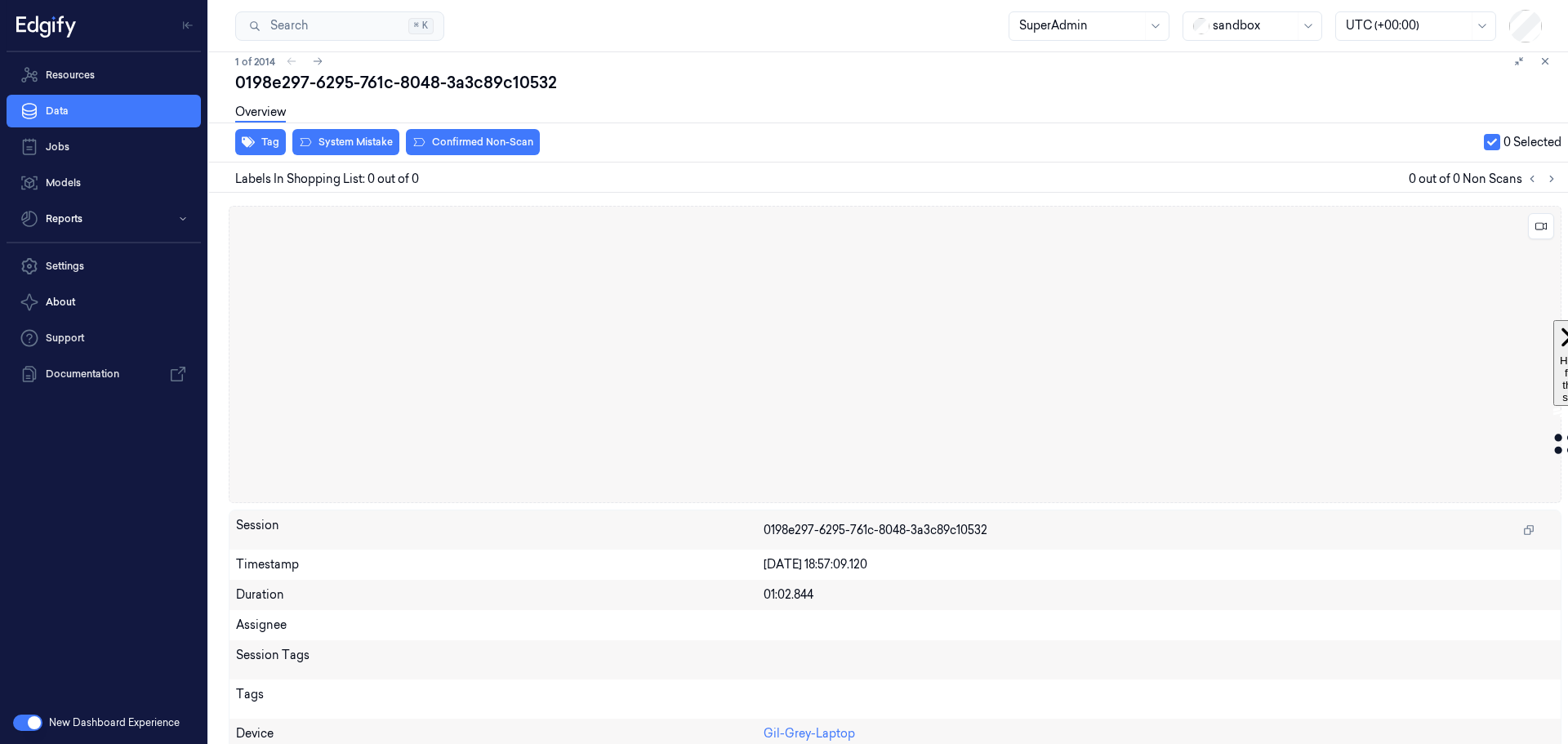
scroll to position [26, 0]
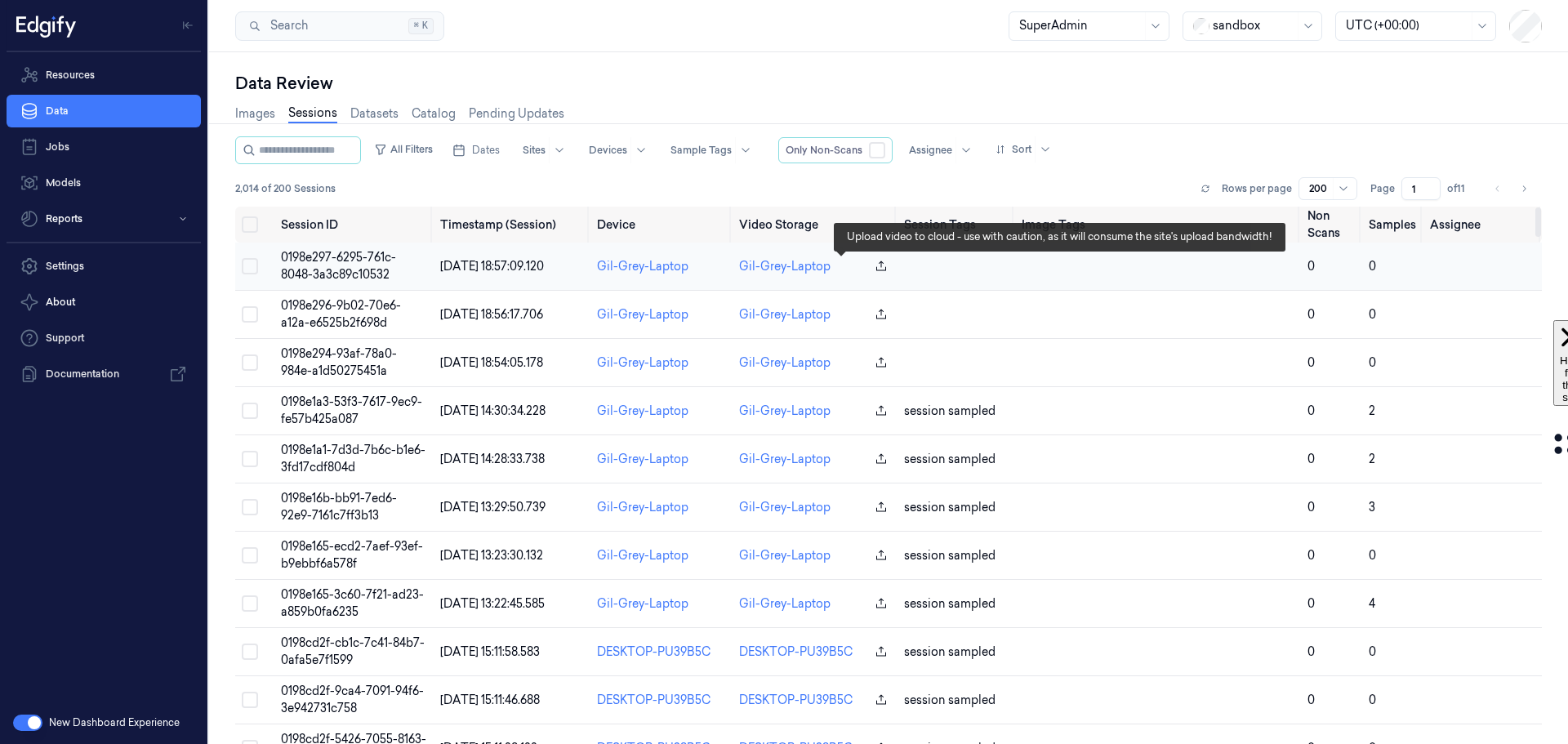
click at [875, 267] on icon "button" at bounding box center [881, 266] width 13 height 13
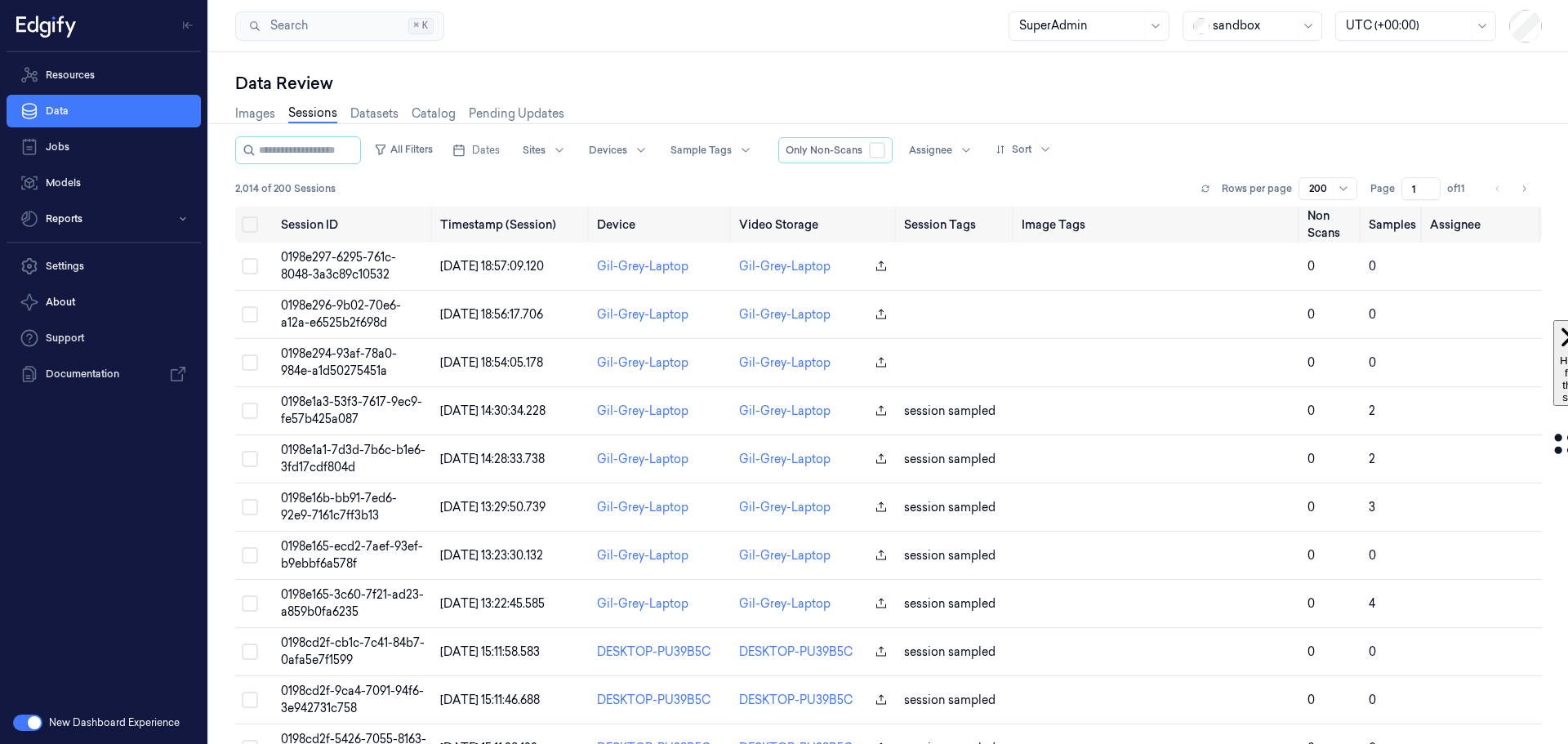
click at [16, 726] on button "button" at bounding box center [28, 723] width 30 height 17
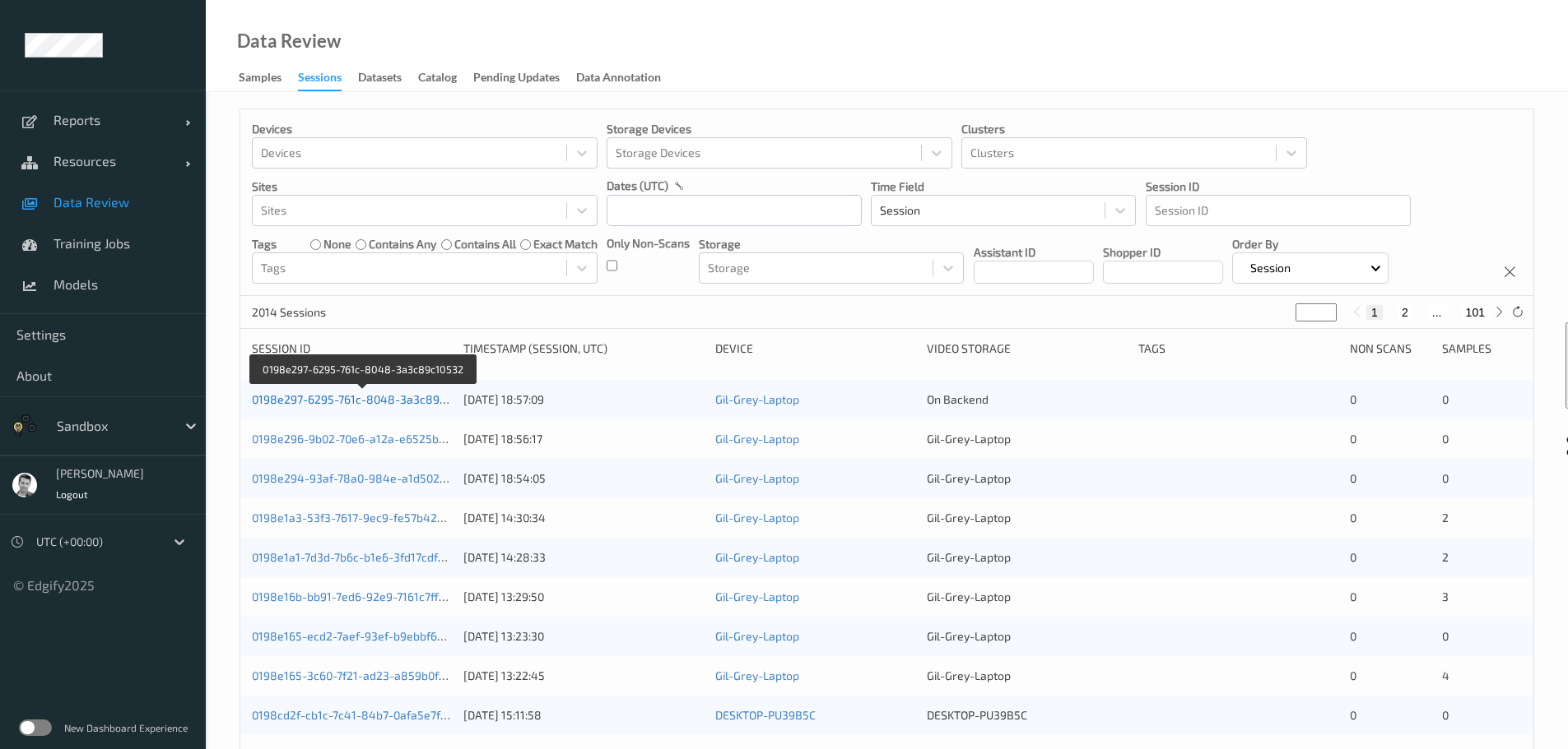
click at [347, 402] on link "0198e297-6295-761c-8048-3a3c89c10532" at bounding box center [364, 399] width 225 height 14
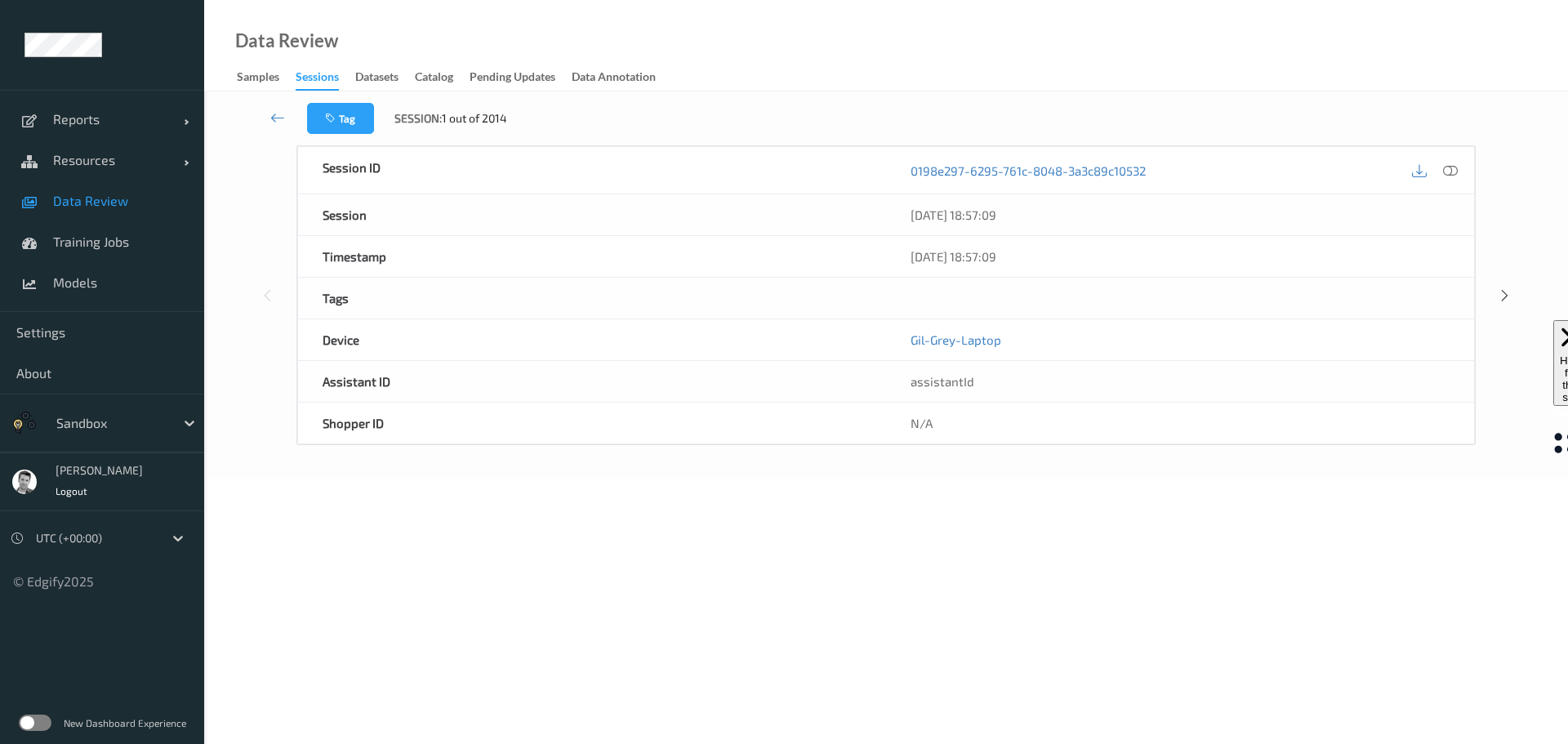
click at [12, 710] on div "New Dashboard Experience" at bounding box center [102, 722] width 204 height 42
click at [25, 715] on div "New Dashboard Experience" at bounding box center [102, 722] width 204 height 42
click at [26, 722] on label at bounding box center [35, 723] width 33 height 17
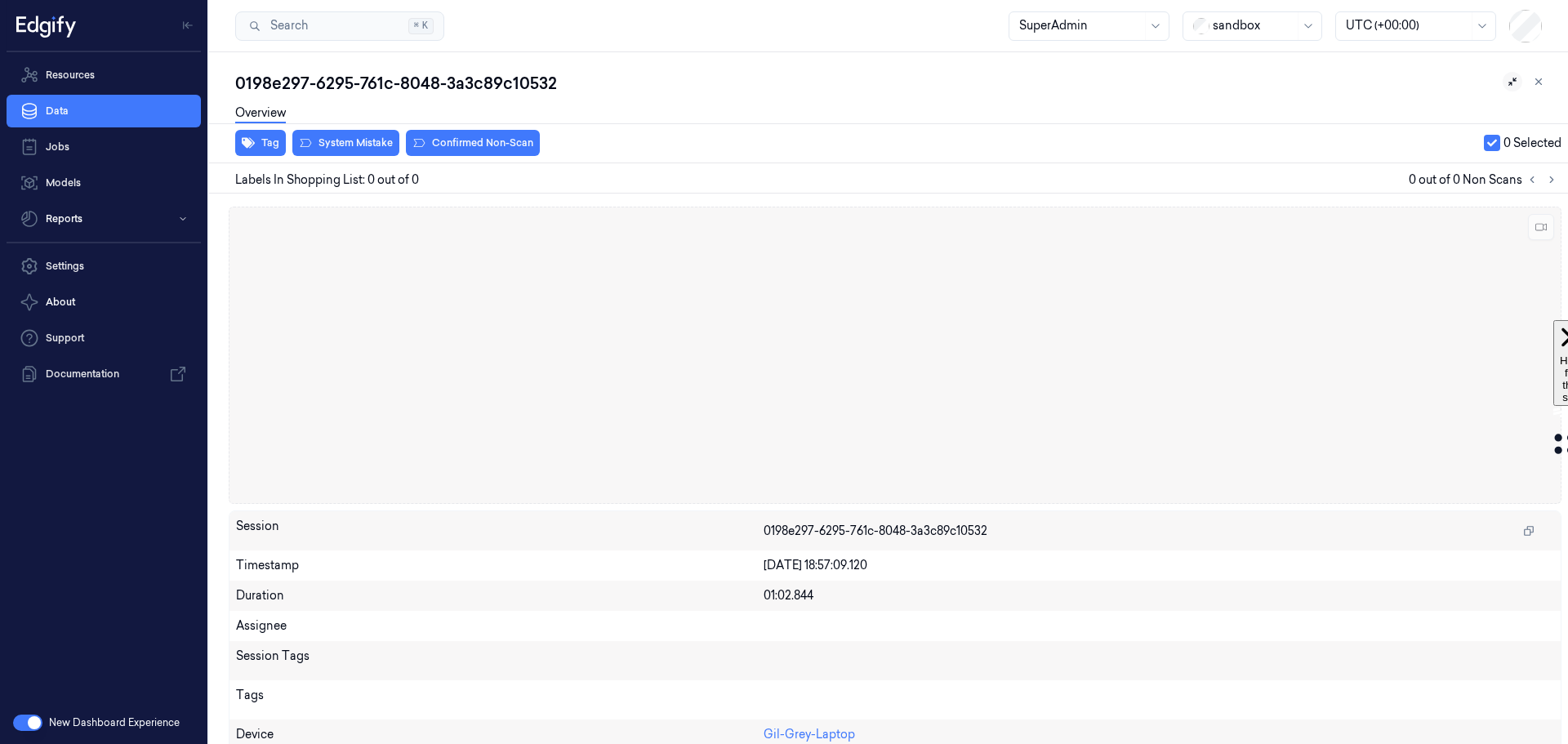
click at [1507, 84] on icon at bounding box center [1513, 82] width 12 height 12
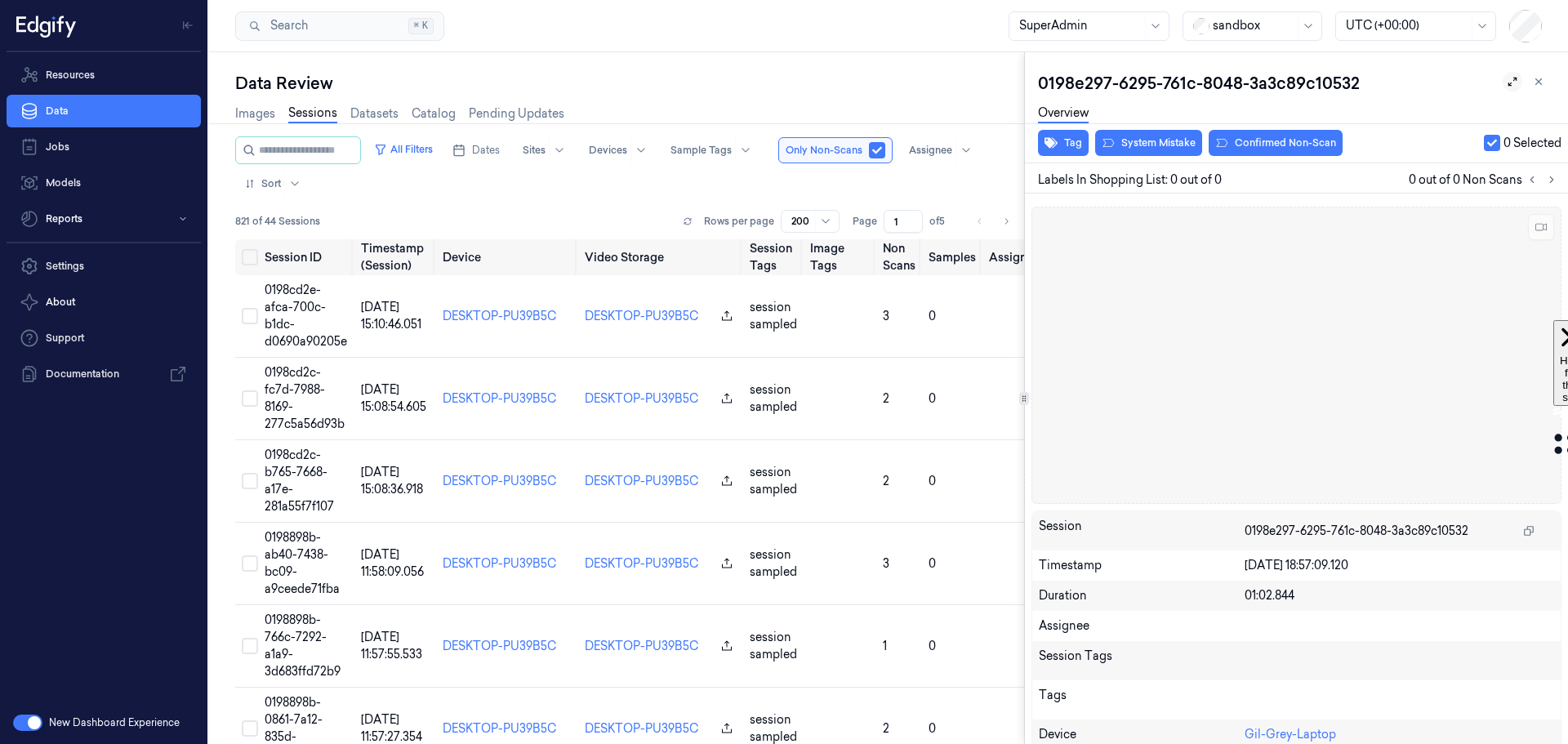
scroll to position [0, 7]
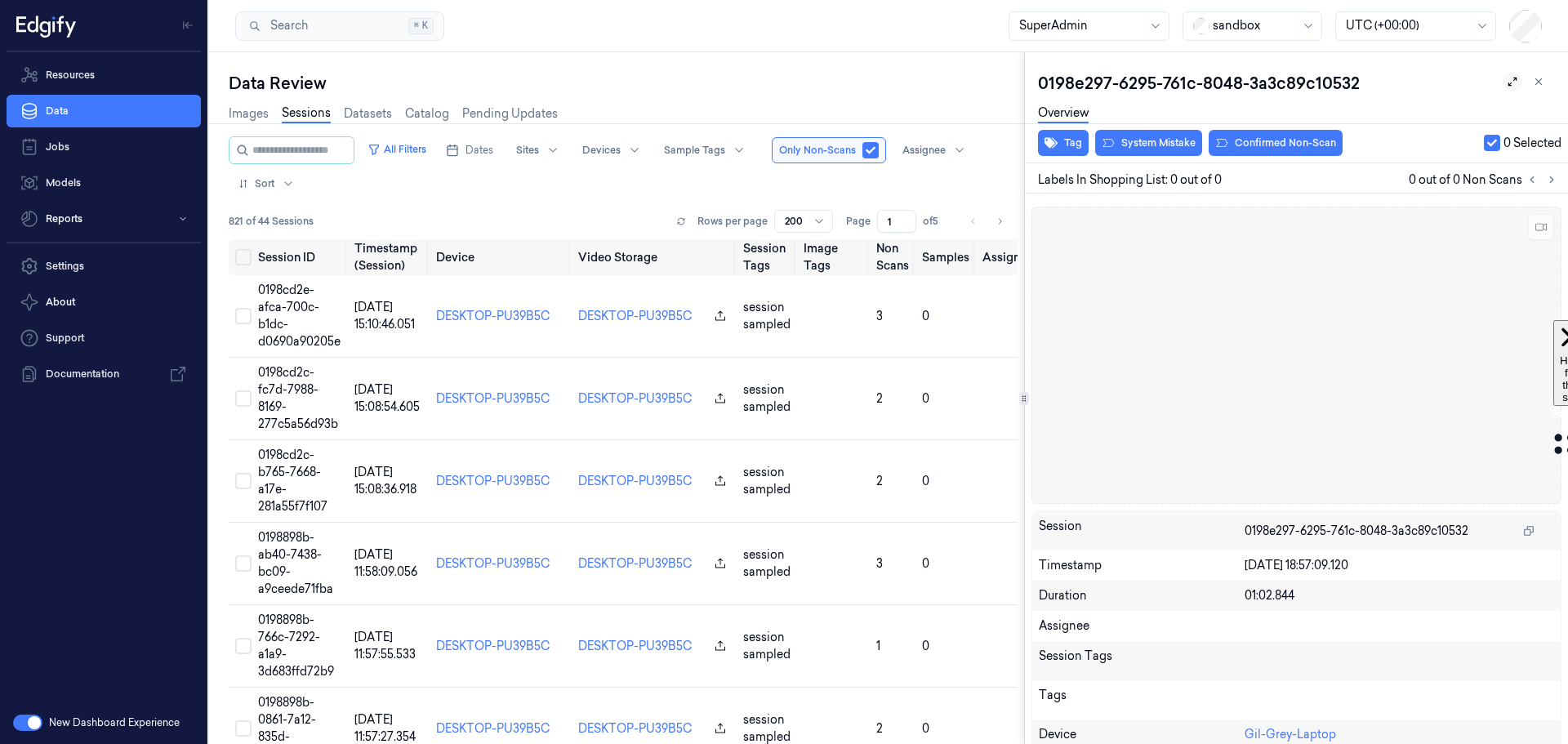
click at [1503, 83] on button at bounding box center [1513, 82] width 20 height 20
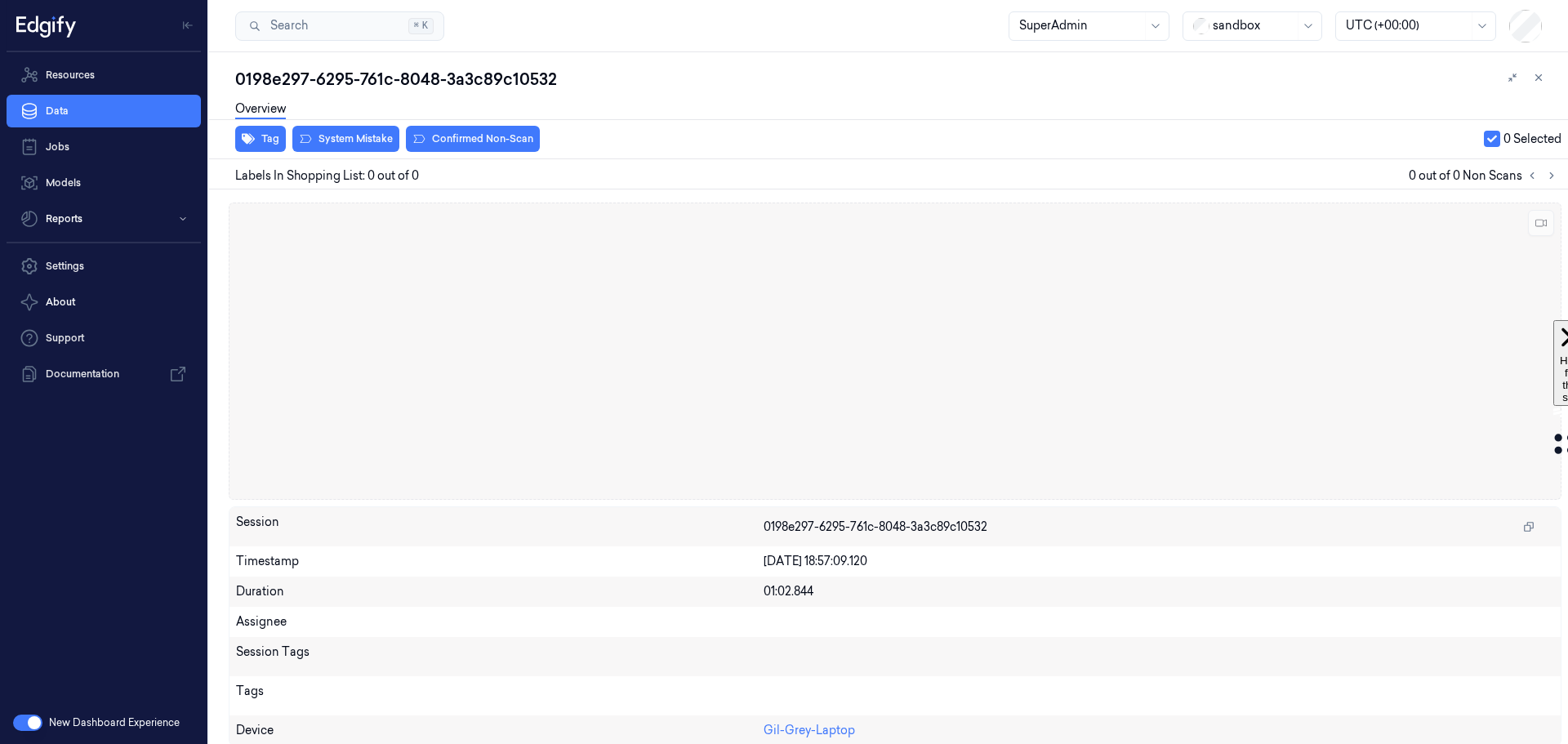
scroll to position [7, 0]
click at [31, 722] on button "button" at bounding box center [28, 723] width 30 height 17
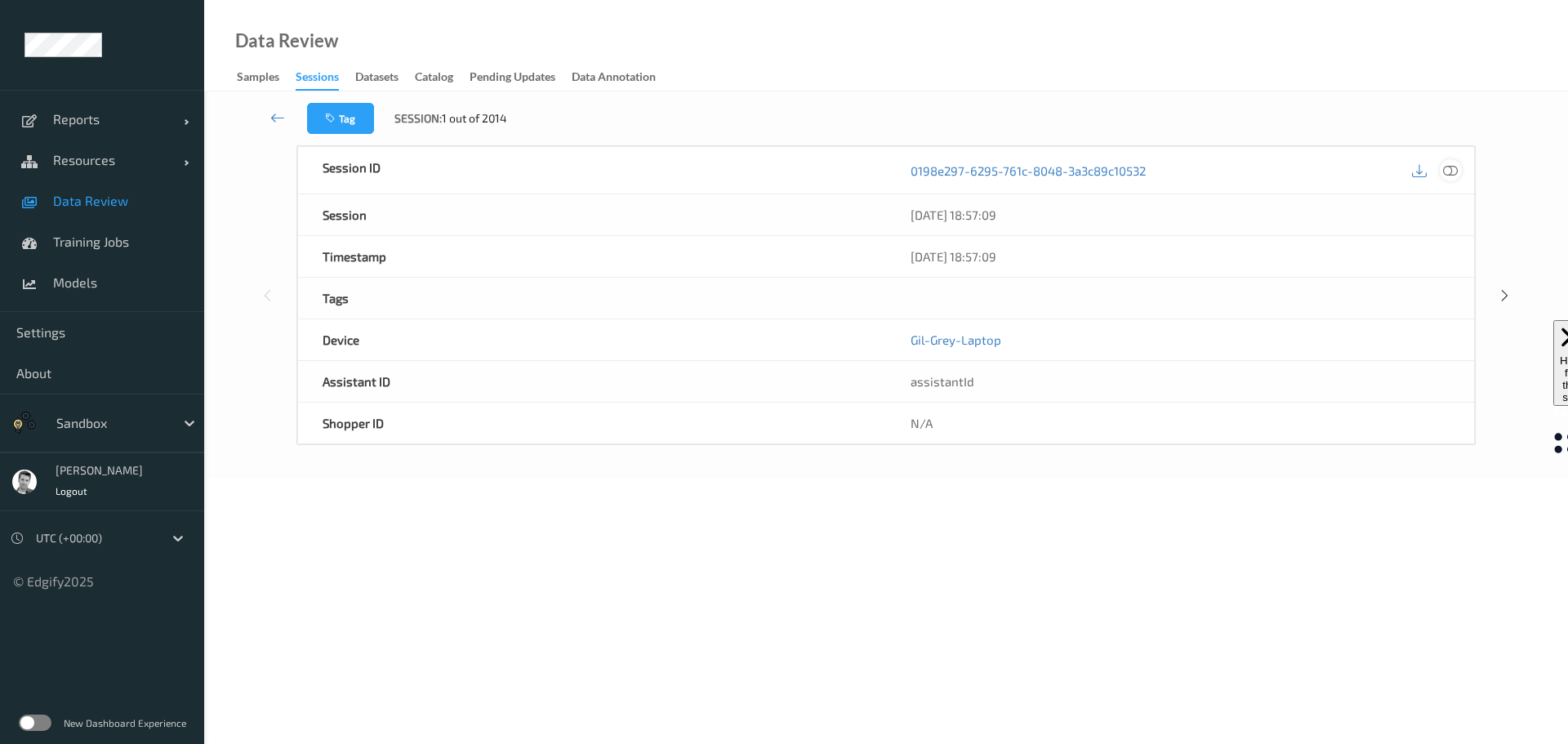
click at [1445, 172] on icon at bounding box center [1450, 170] width 15 height 15
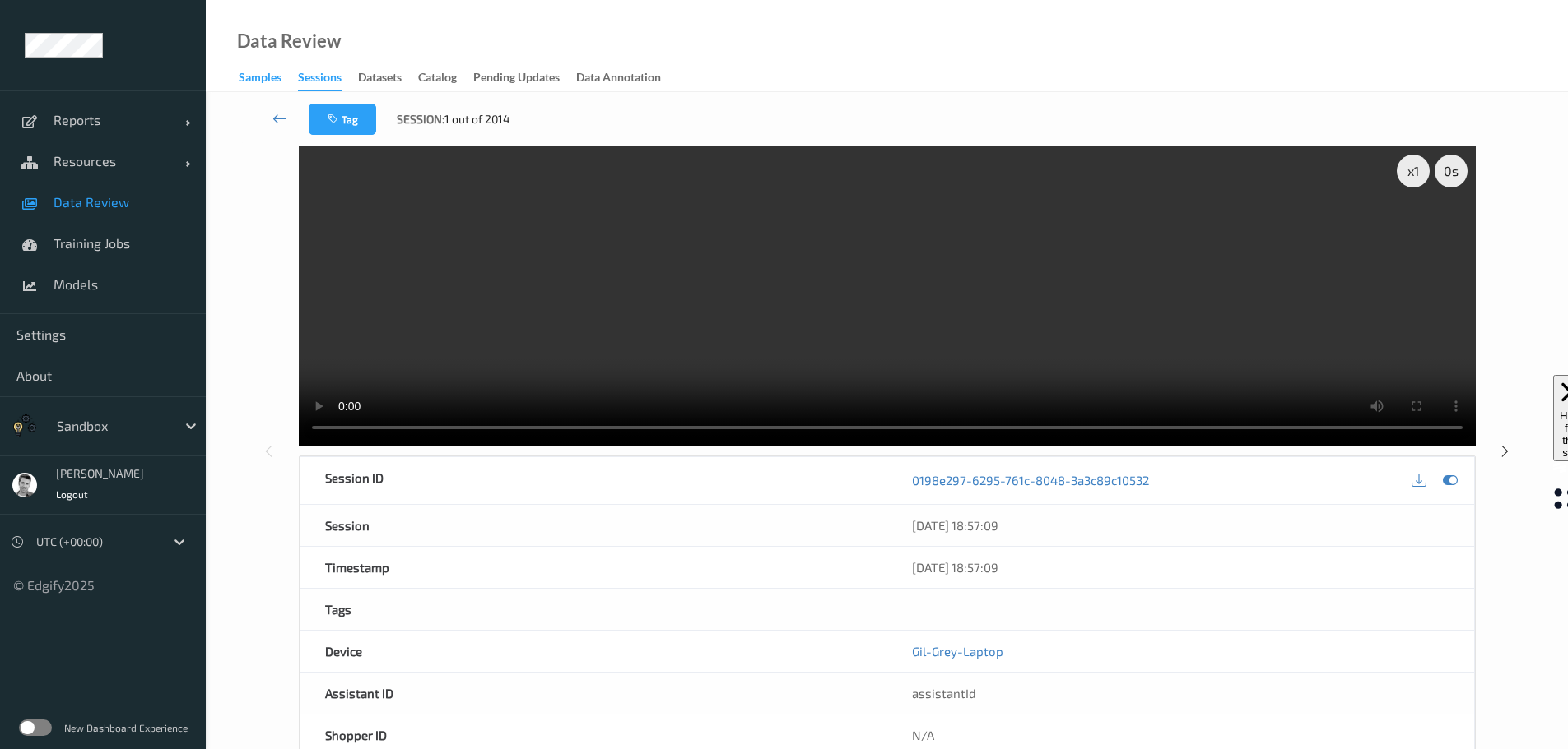
click at [254, 76] on div "Samples" at bounding box center [260, 79] width 43 height 21
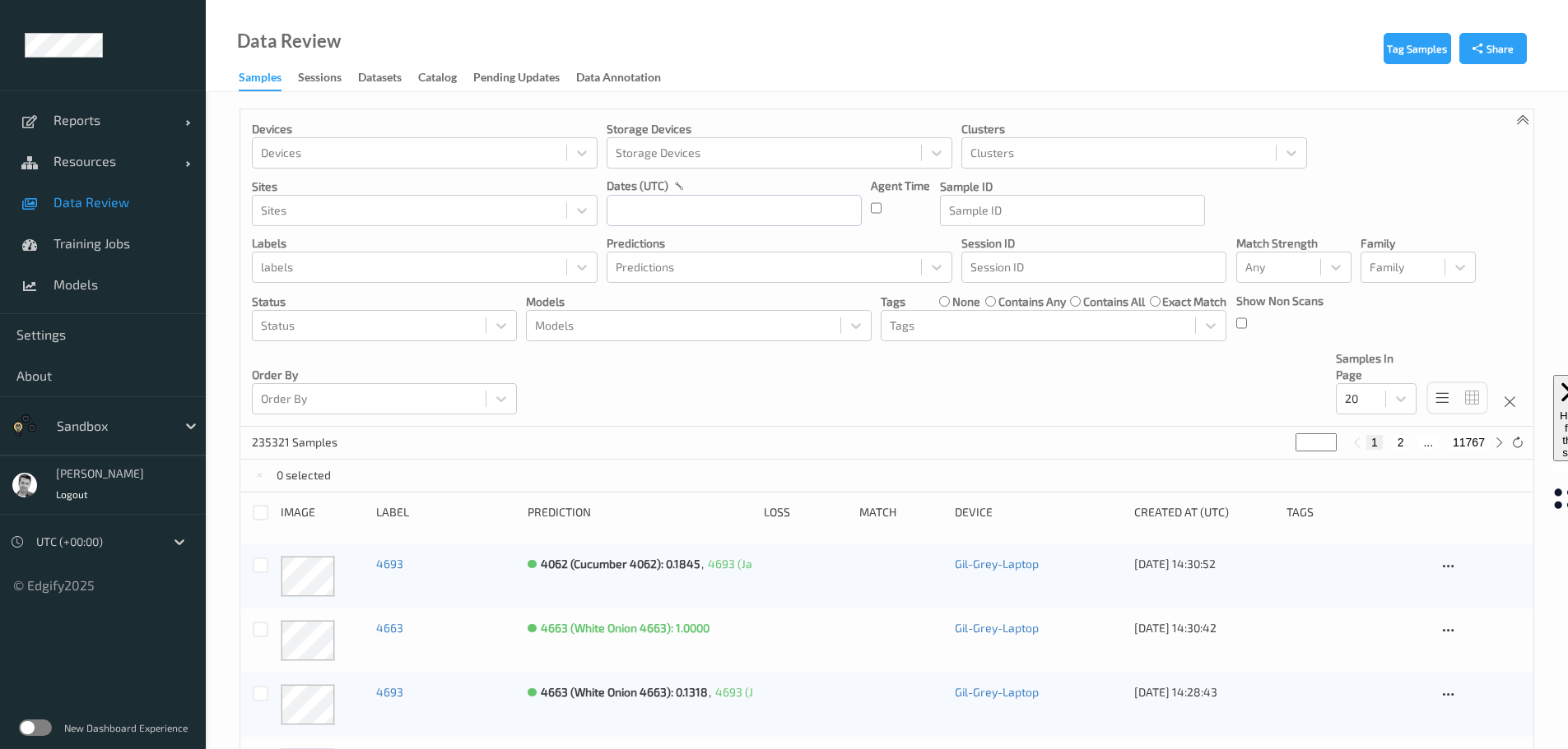
click at [39, 729] on label at bounding box center [35, 728] width 33 height 17
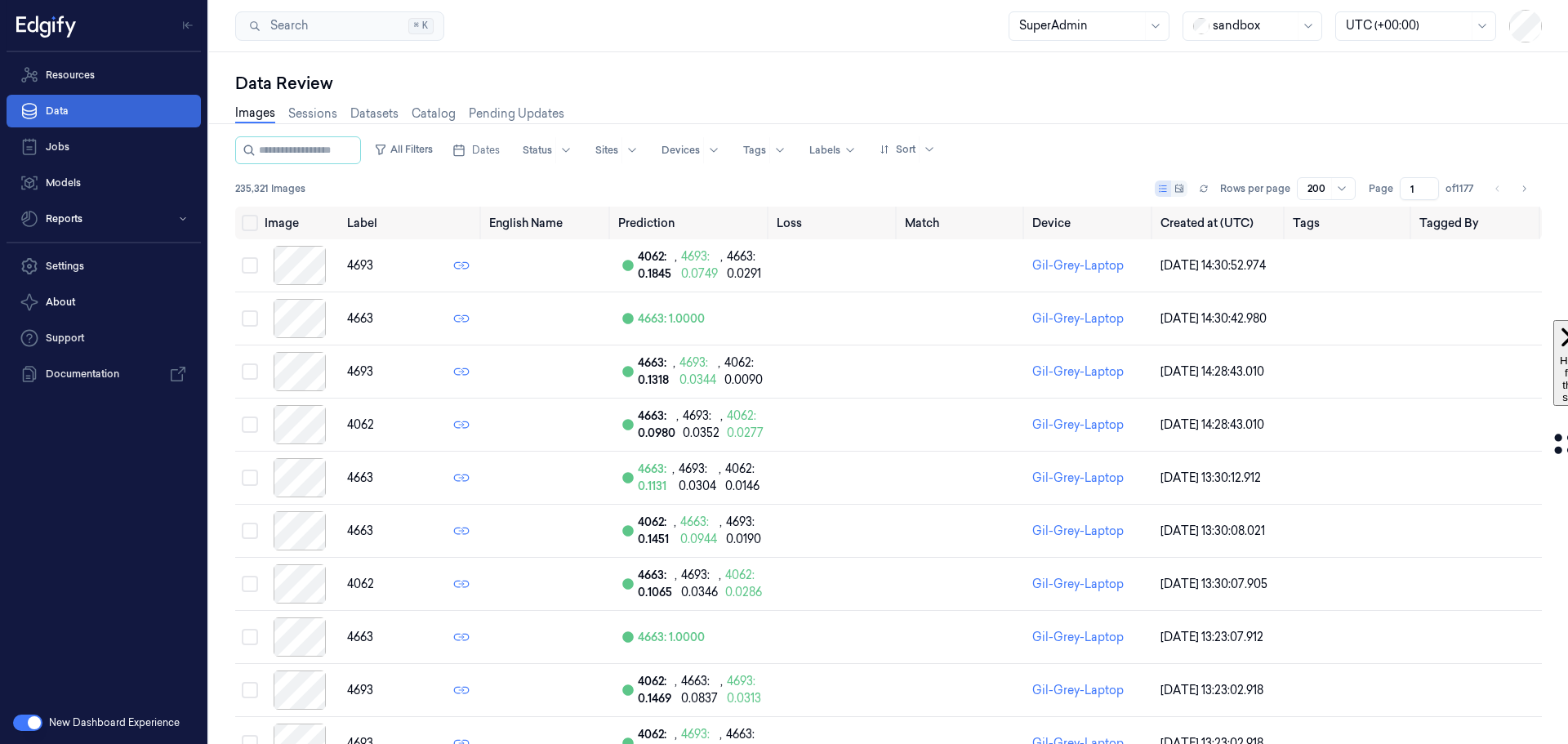
click at [105, 112] on link "Data" at bounding box center [104, 111] width 195 height 33
